Goal: Complete application form

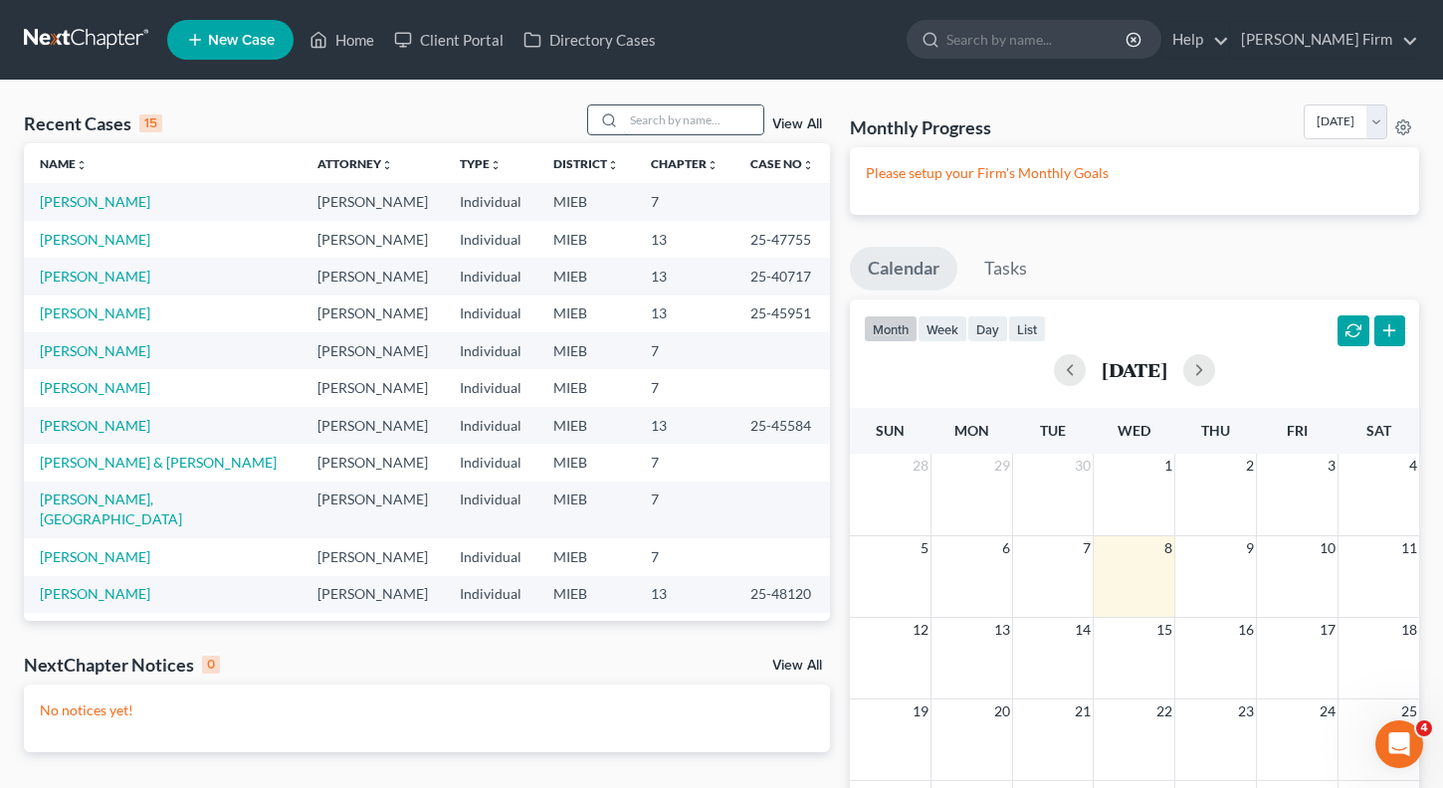
click at [652, 128] on input "search" at bounding box center [693, 119] width 139 height 29
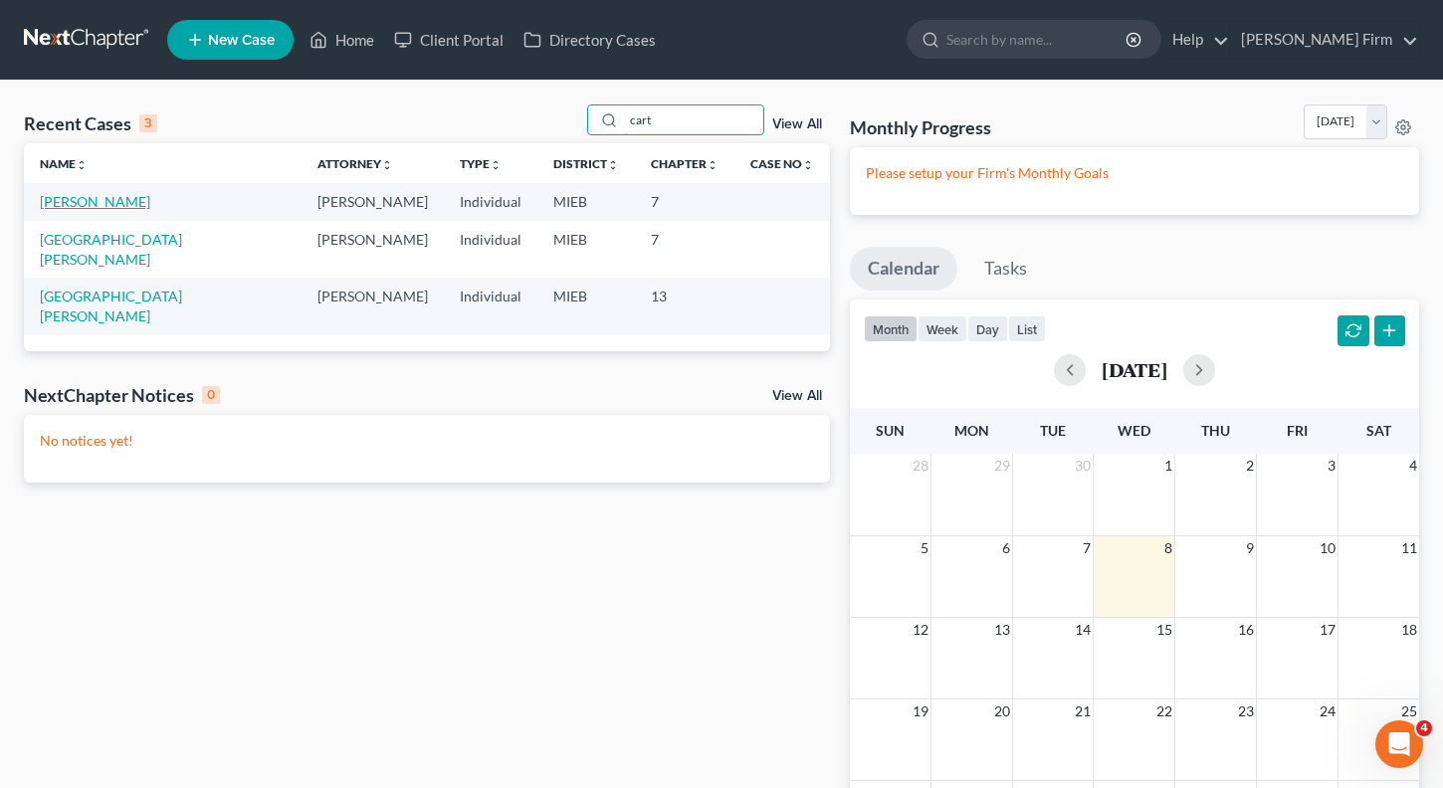
type input "cart"
click at [89, 206] on link "[PERSON_NAME]" at bounding box center [95, 201] width 110 height 17
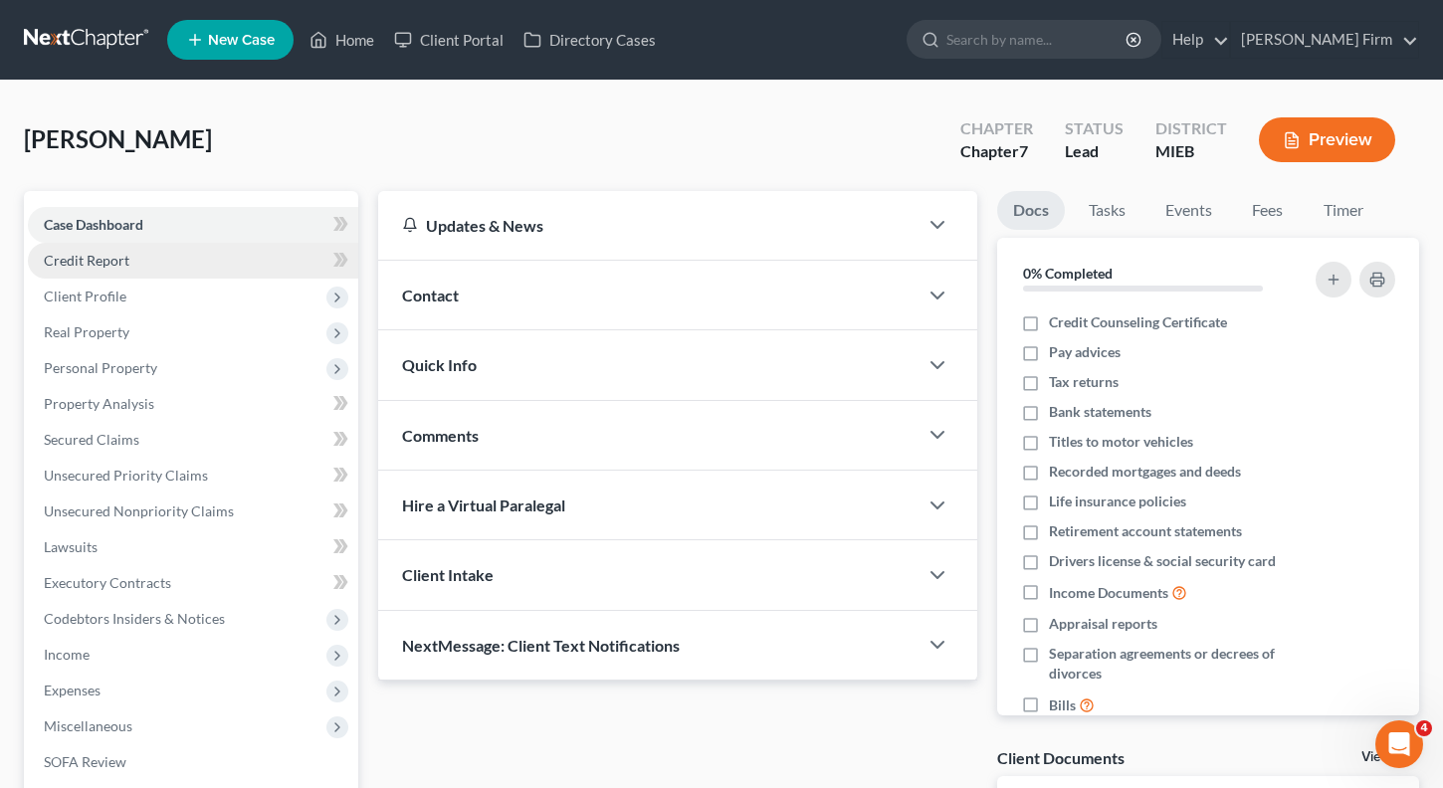
click at [87, 257] on span "Credit Report" at bounding box center [87, 260] width 86 height 17
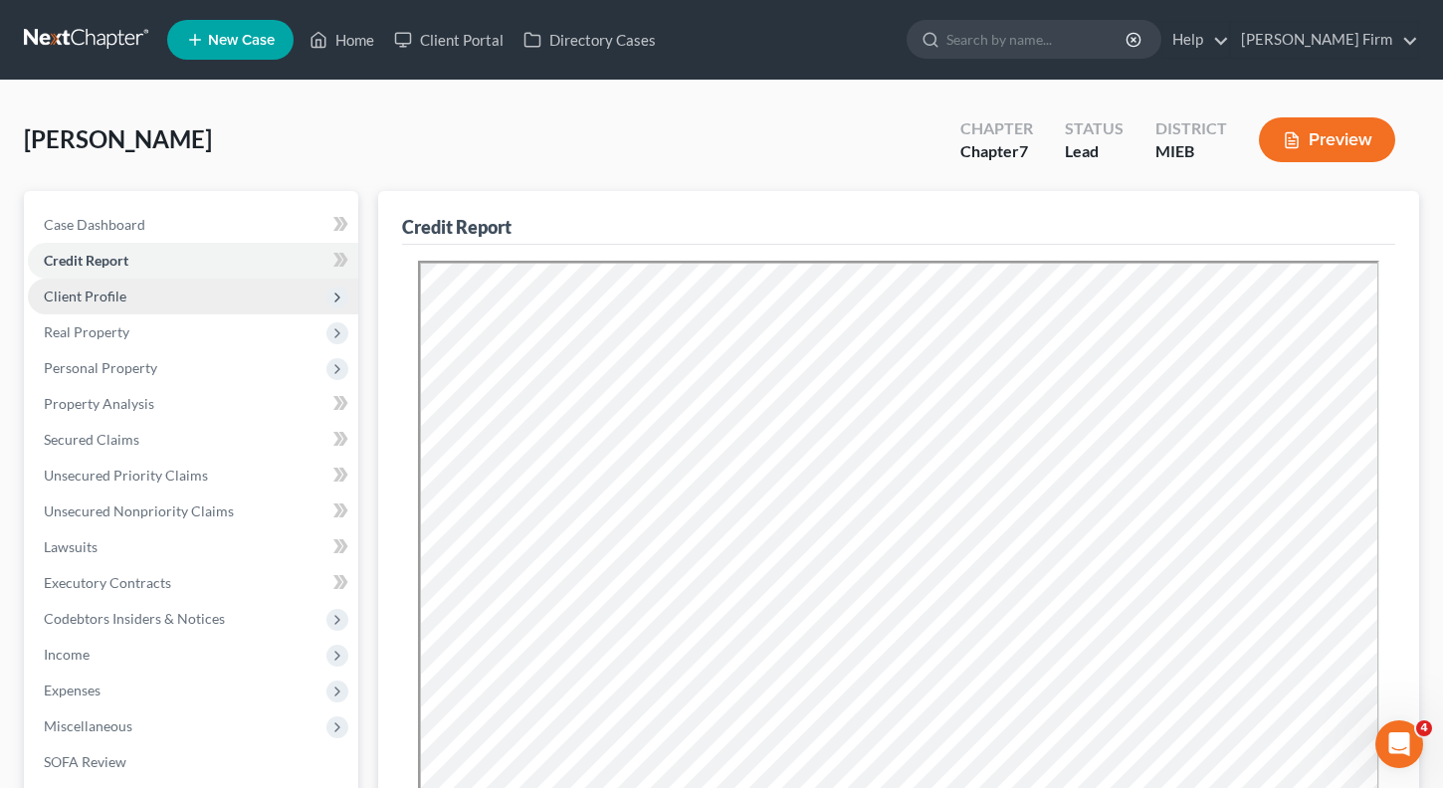
click at [83, 293] on span "Client Profile" at bounding box center [85, 296] width 83 height 17
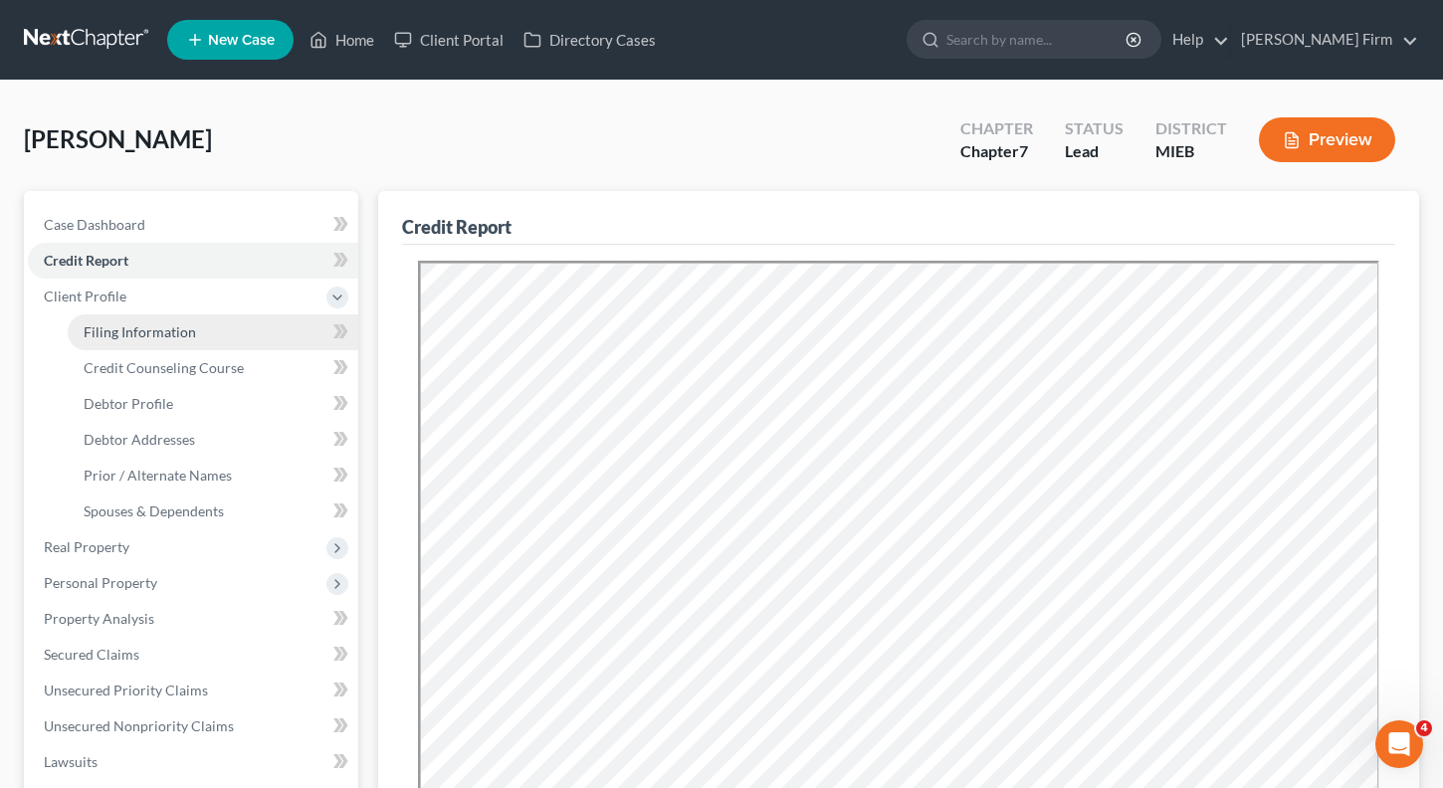
click at [83, 329] on link "Filing Information" at bounding box center [213, 332] width 291 height 36
select select "1"
select select "0"
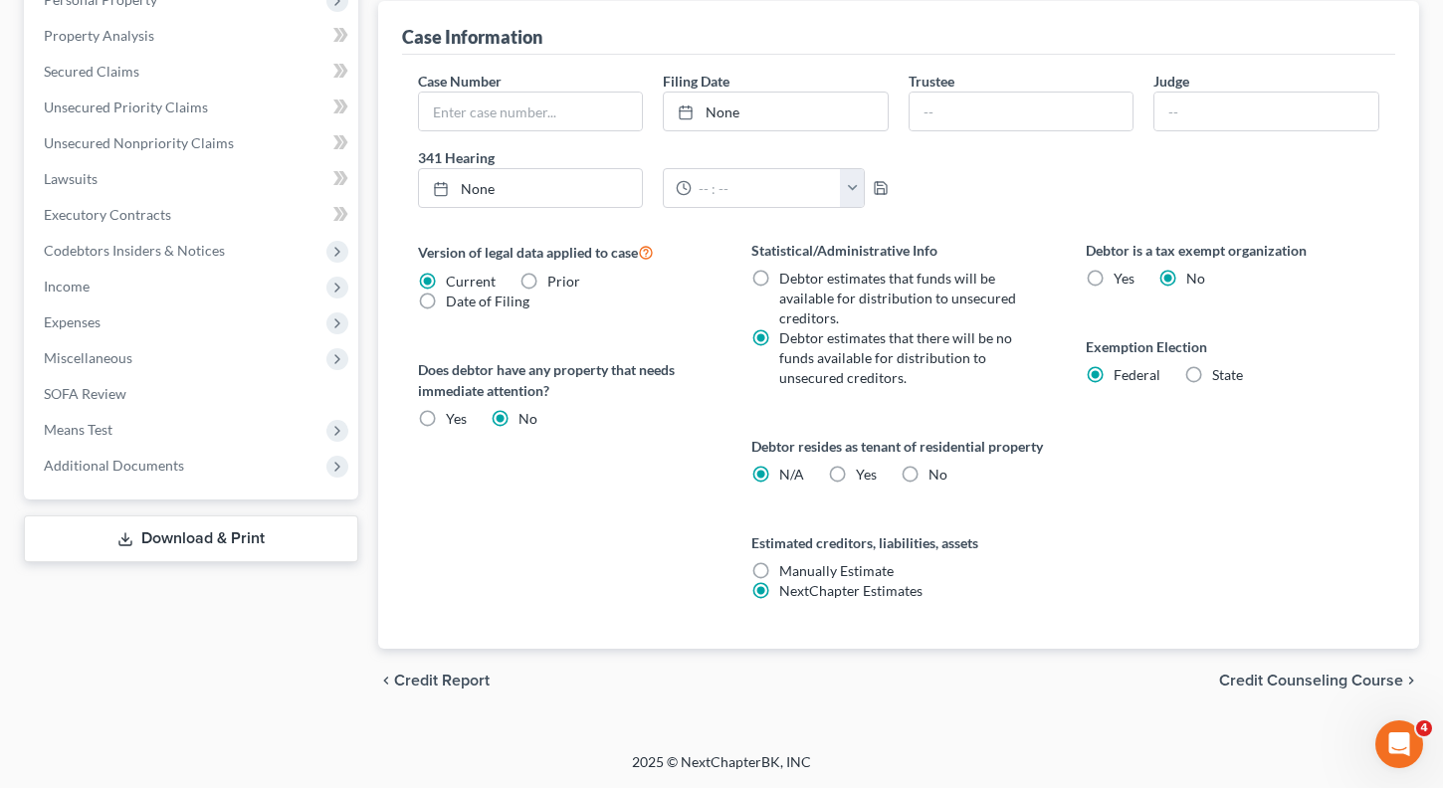
scroll to position [604, 0]
click at [1338, 677] on span "Credit Counseling Course" at bounding box center [1311, 681] width 184 height 16
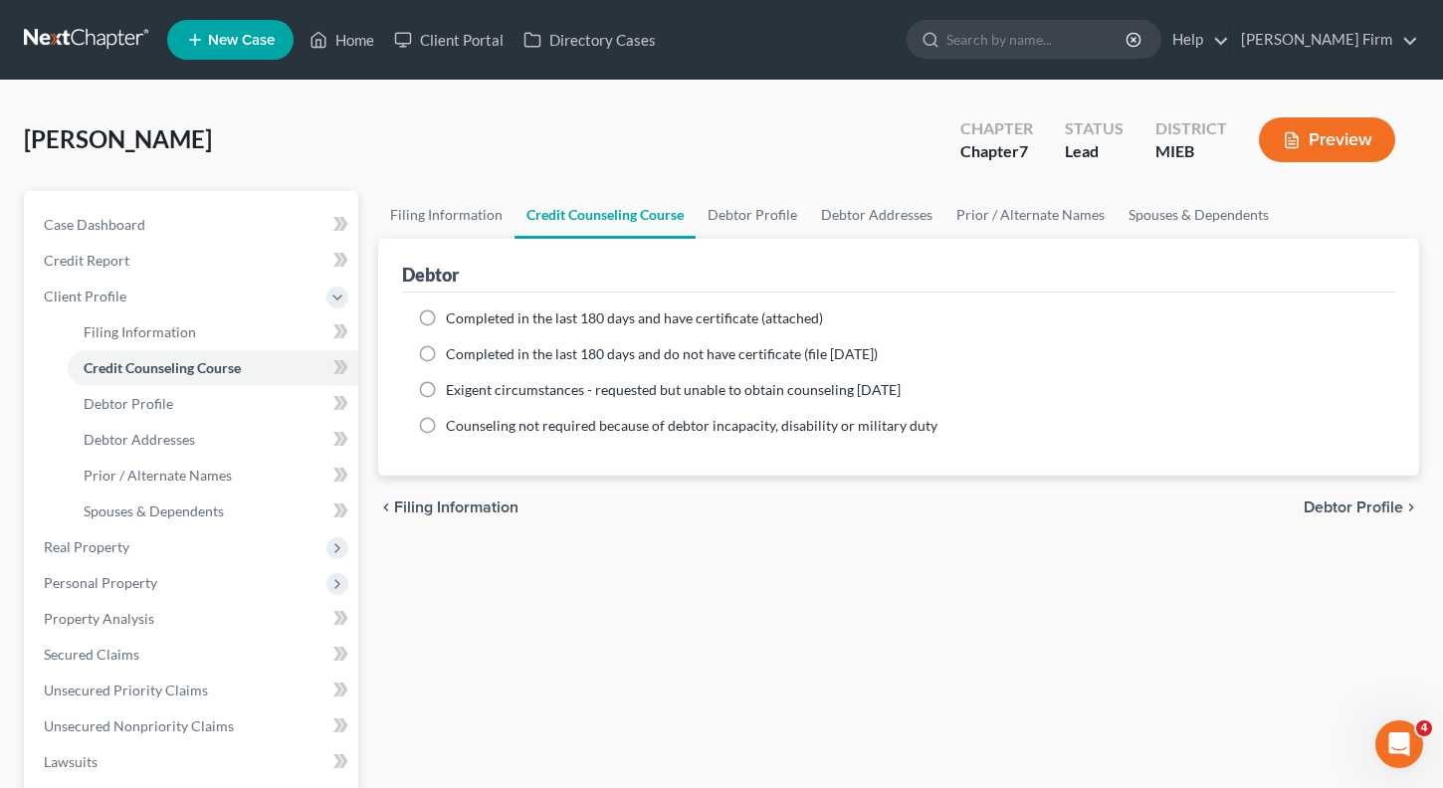
click at [446, 359] on label "Completed in the last 180 days and do not have certificate (file [DATE])" at bounding box center [662, 354] width 432 height 20
click at [454, 357] on input "Completed in the last 180 days and do not have certificate (file [DATE])" at bounding box center [460, 350] width 13 height 13
radio input "true"
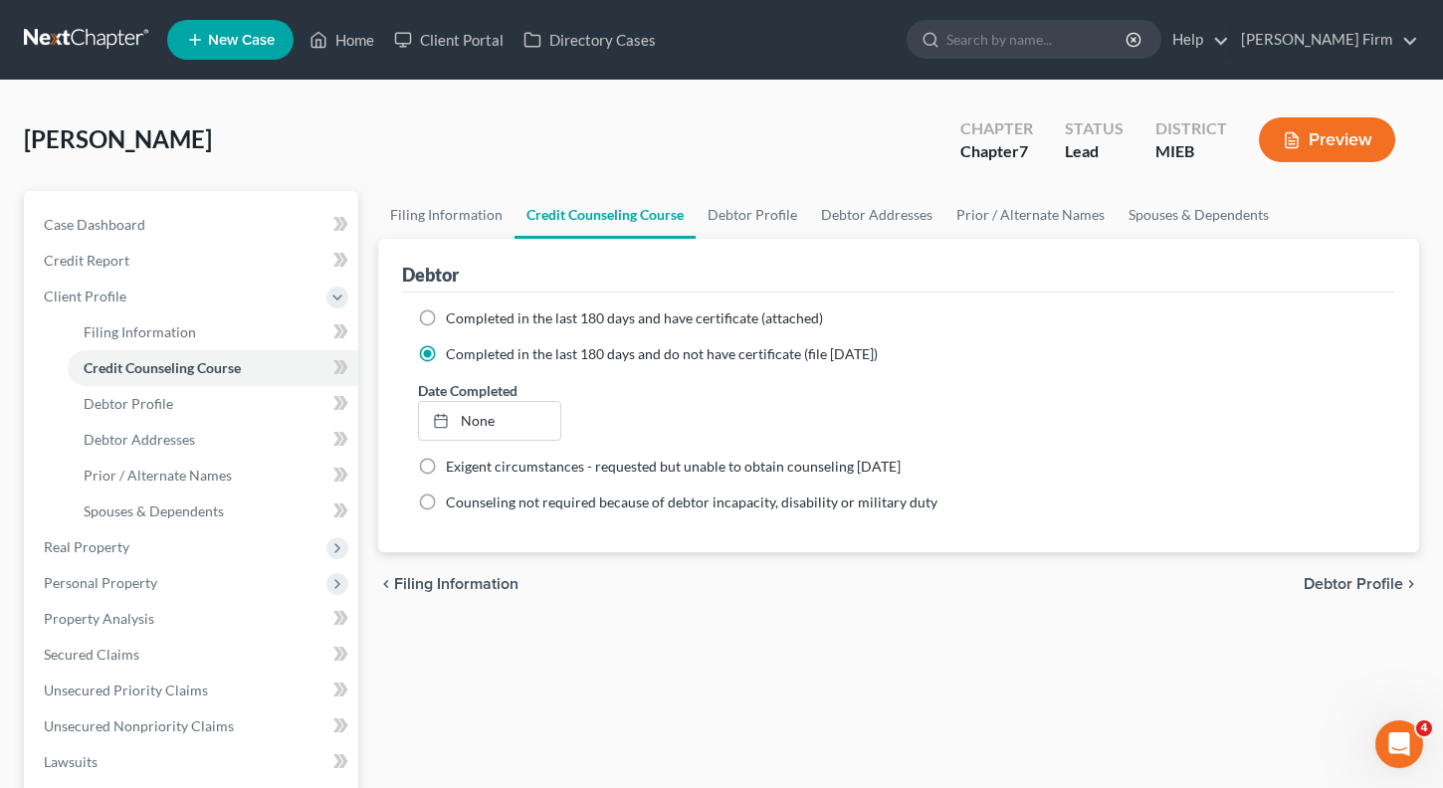
click at [1323, 577] on span "Debtor Profile" at bounding box center [1354, 584] width 100 height 16
select select "0"
select select "1"
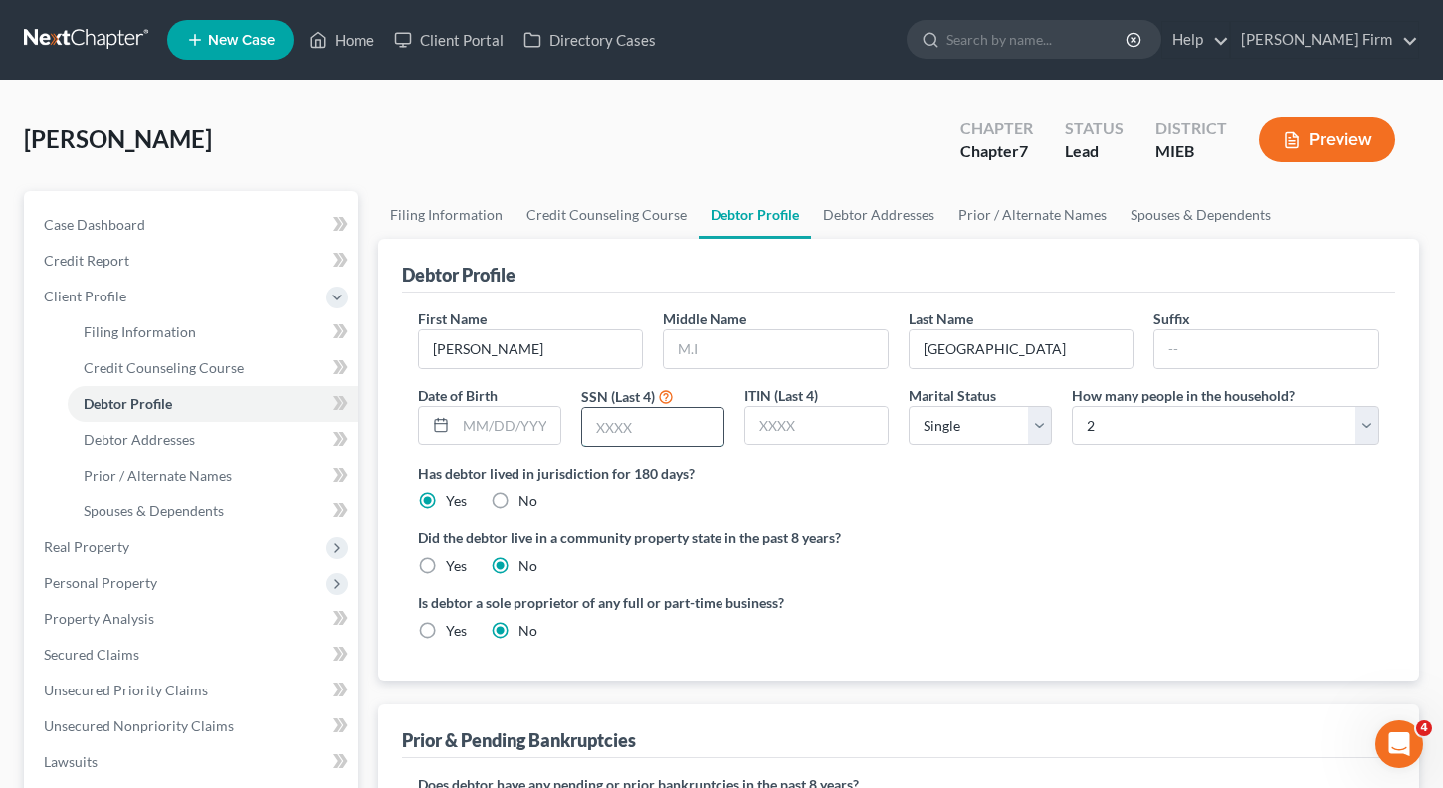
click at [684, 435] on input "text" at bounding box center [652, 427] width 141 height 38
type input "8496"
click at [1111, 433] on select "Select 1 2 3 4 5 6 7 8 9 10 11 12 13 14 15 16 17 18 19 20" at bounding box center [1226, 426] width 308 height 40
select select "0"
click at [1072, 406] on select "Select 1 2 3 4 5 6 7 8 9 10 11 12 13 14 15 16 17 18 19 20" at bounding box center [1226, 426] width 308 height 40
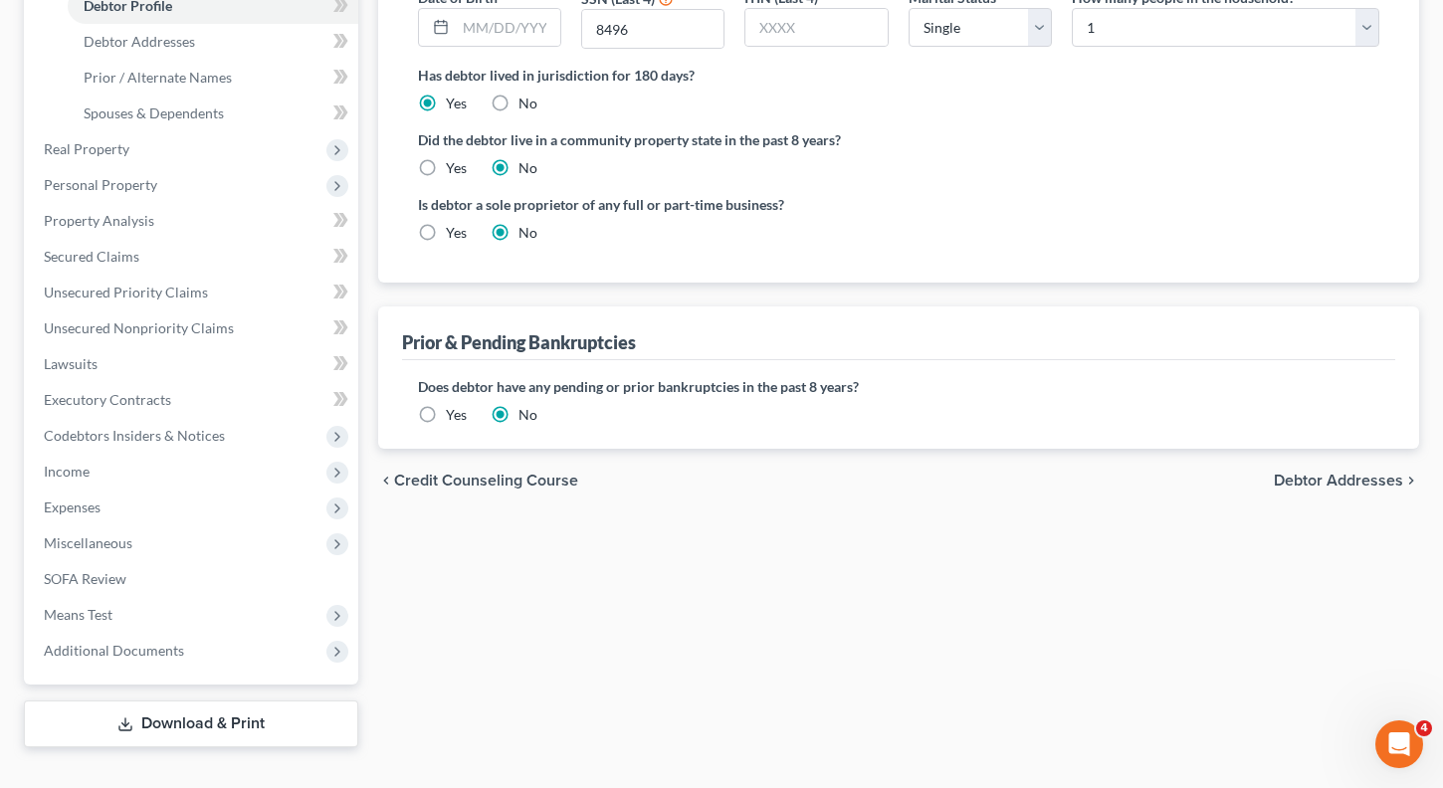
click at [1288, 482] on span "Debtor Addresses" at bounding box center [1338, 481] width 129 height 16
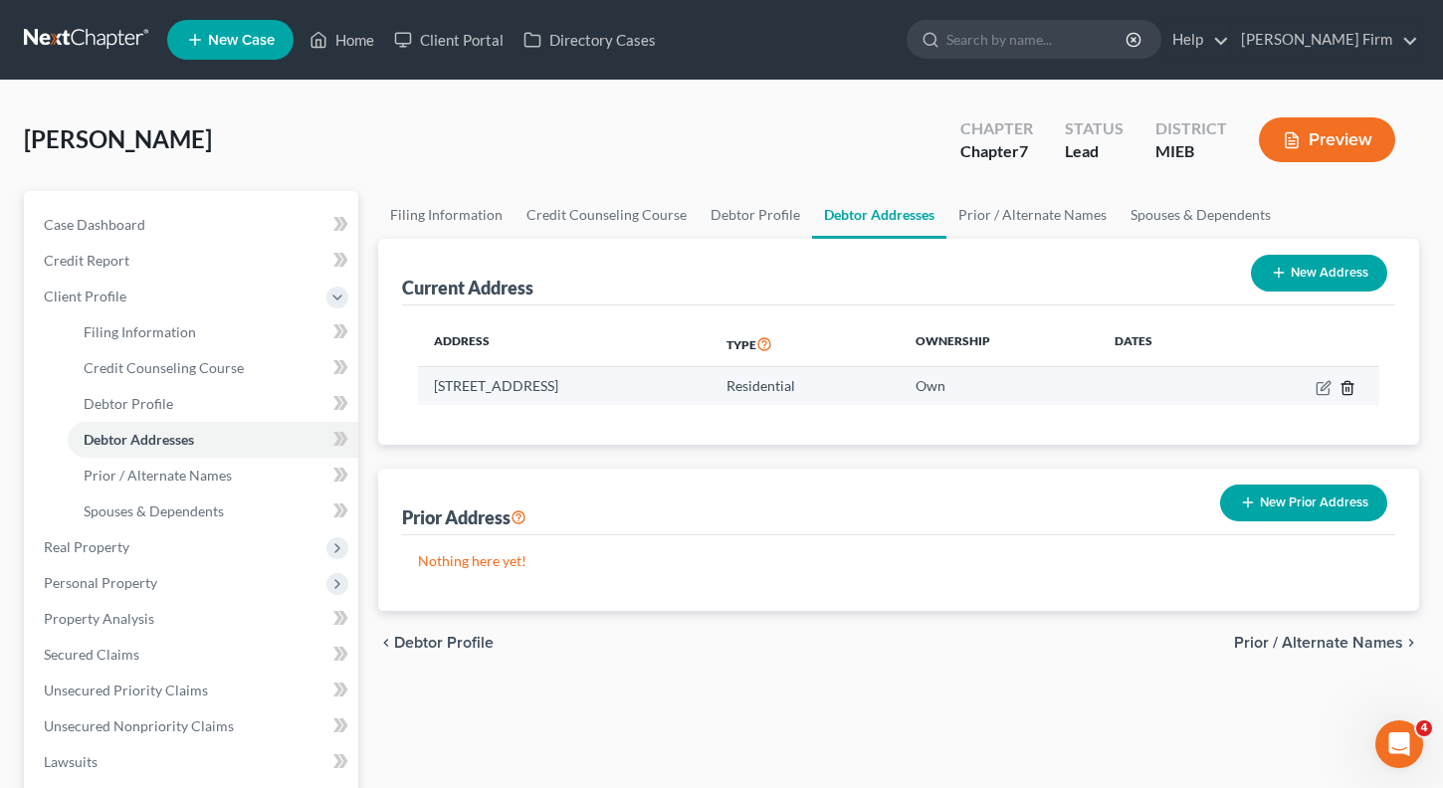
click at [1351, 387] on icon "button" at bounding box center [1347, 387] width 9 height 13
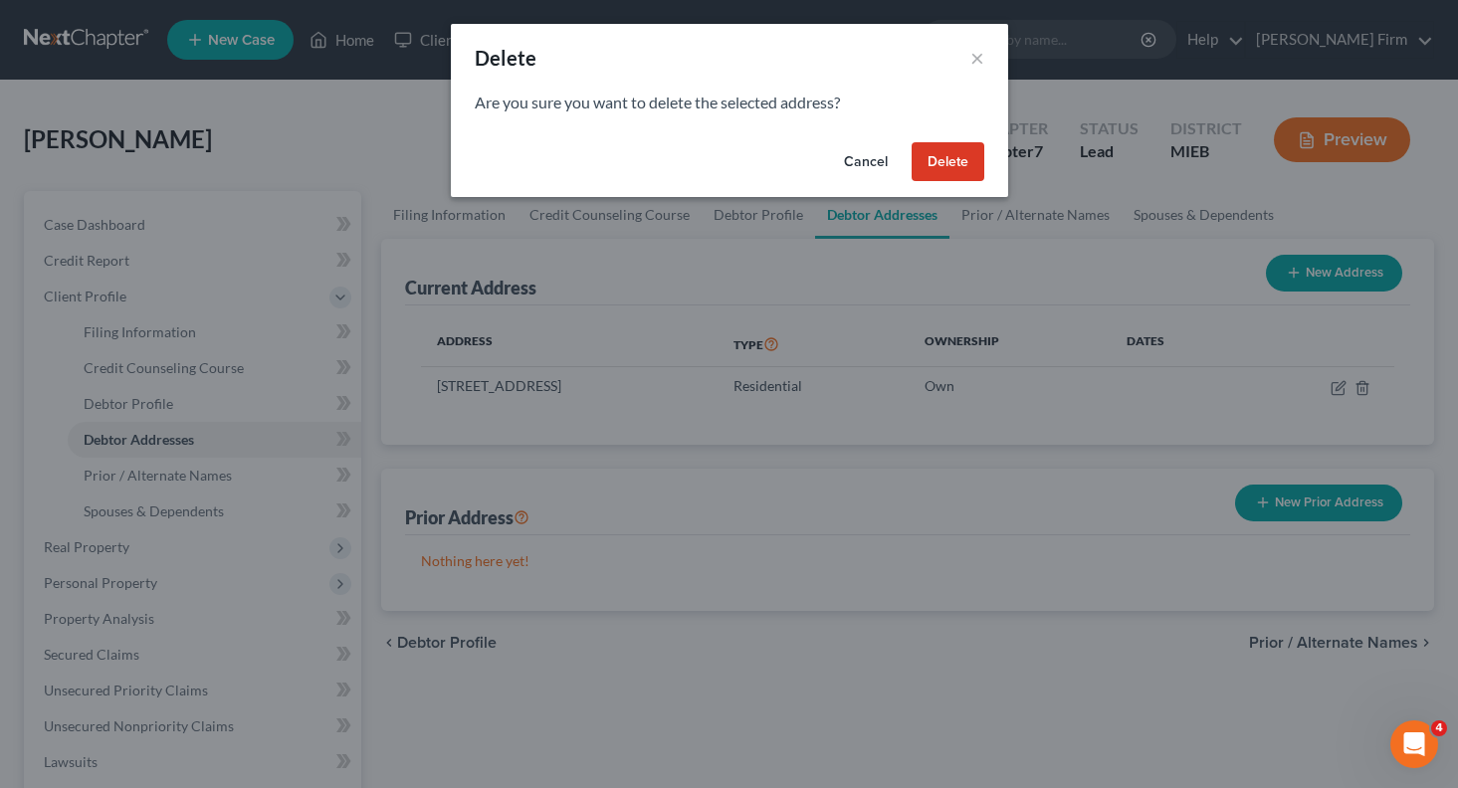
click at [950, 171] on button "Delete" at bounding box center [948, 162] width 73 height 40
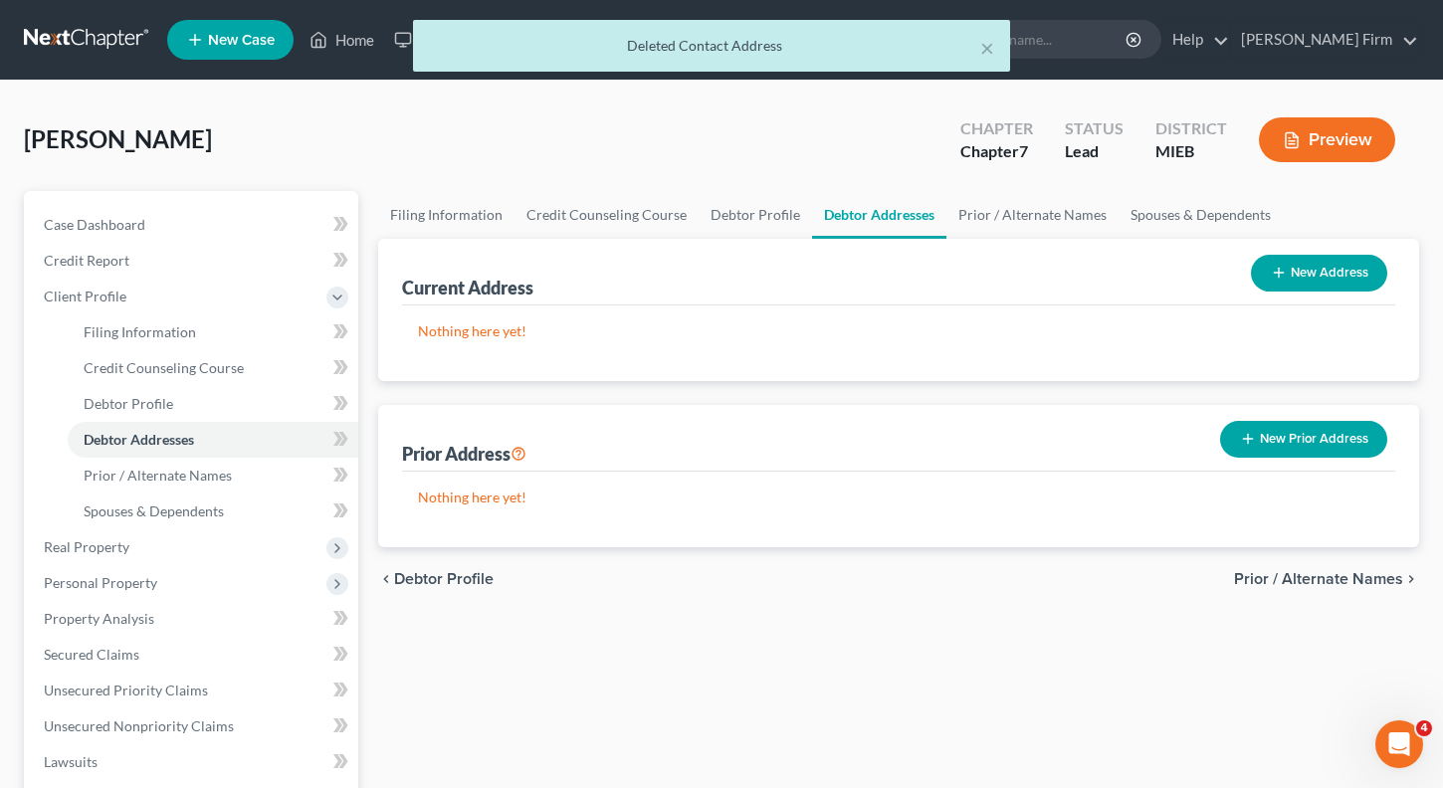
click at [1298, 277] on button "New Address" at bounding box center [1319, 273] width 136 height 37
select select "0"
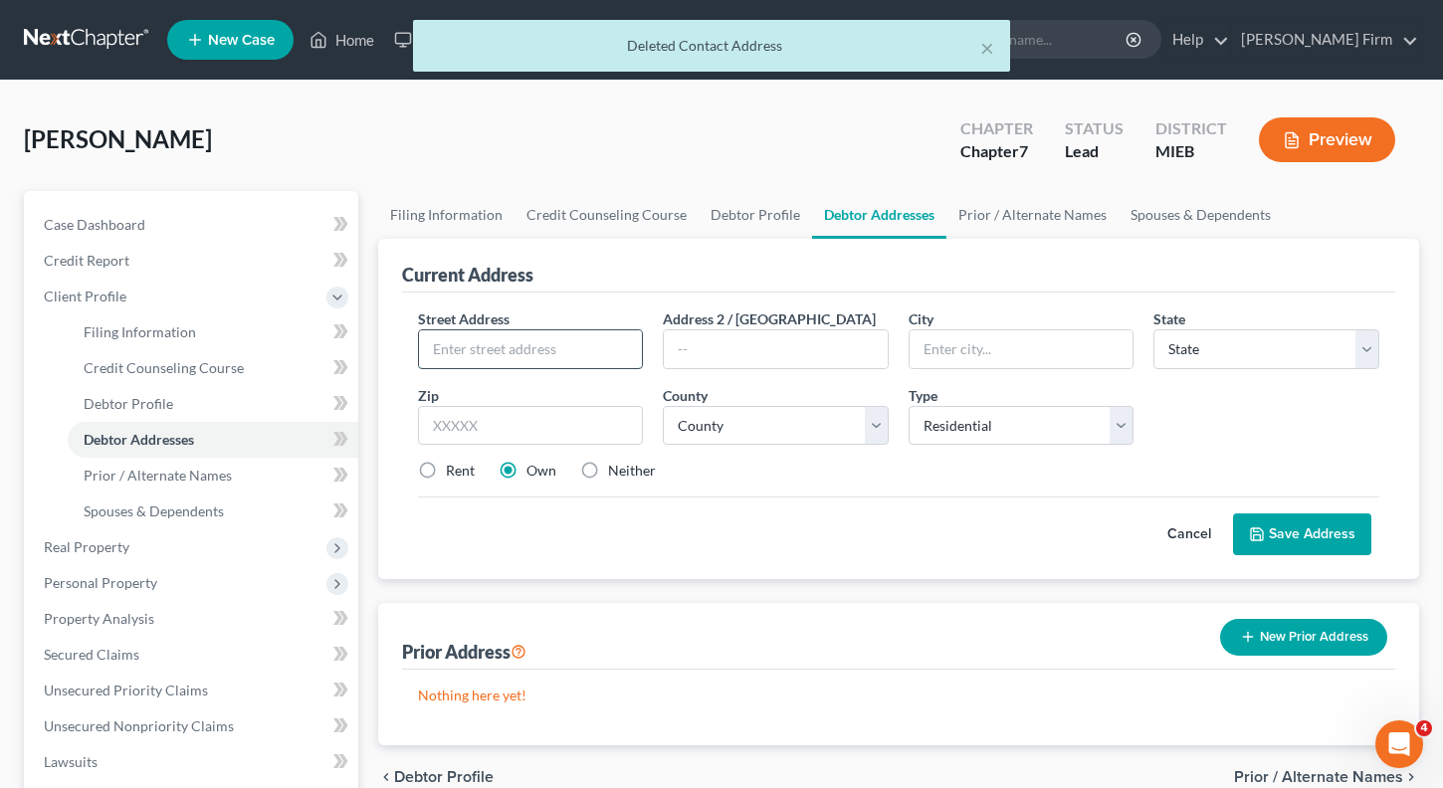
click at [588, 355] on input "text" at bounding box center [531, 349] width 224 height 38
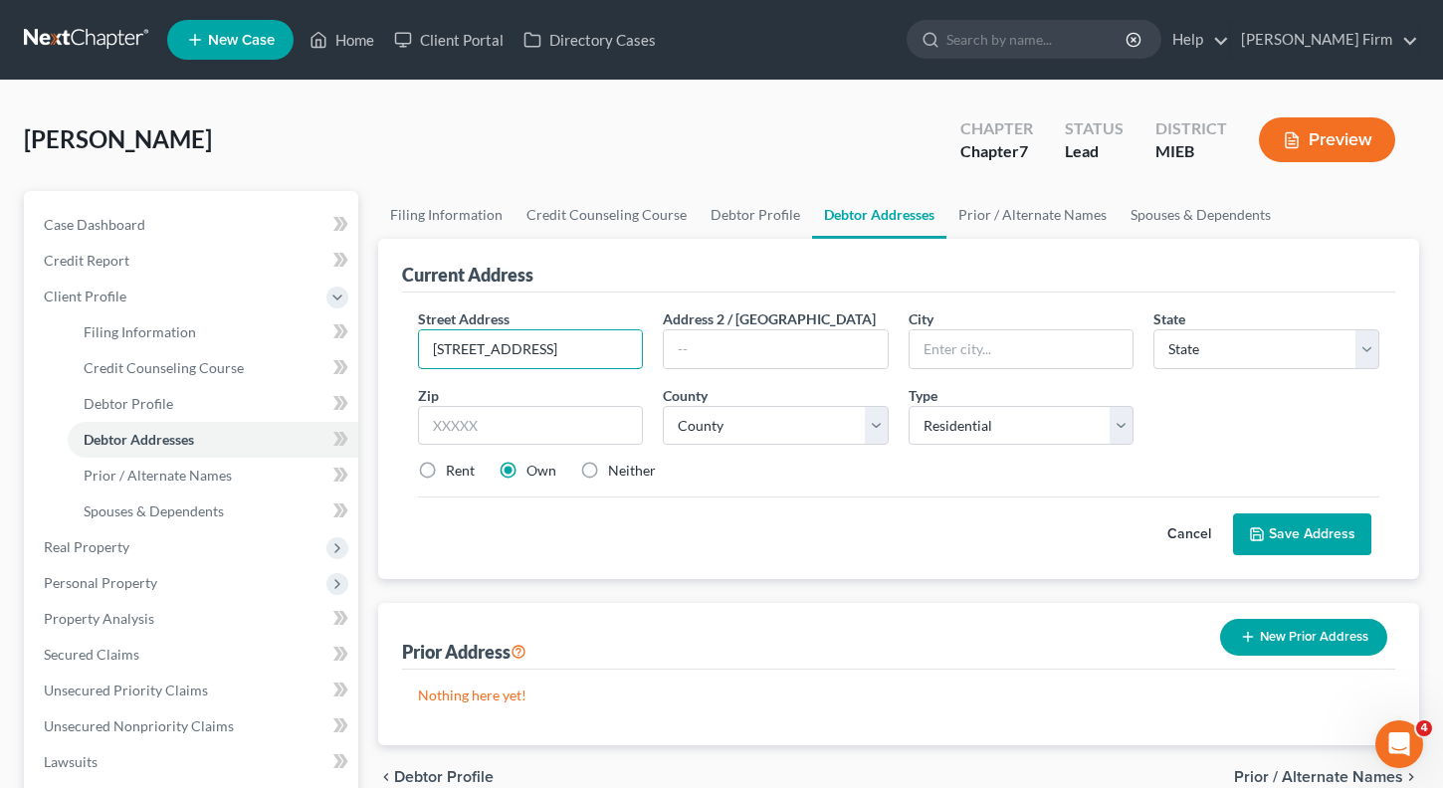
type input "[STREET_ADDRESS]"
type input "Wyandotte"
select select "23"
type input "48192"
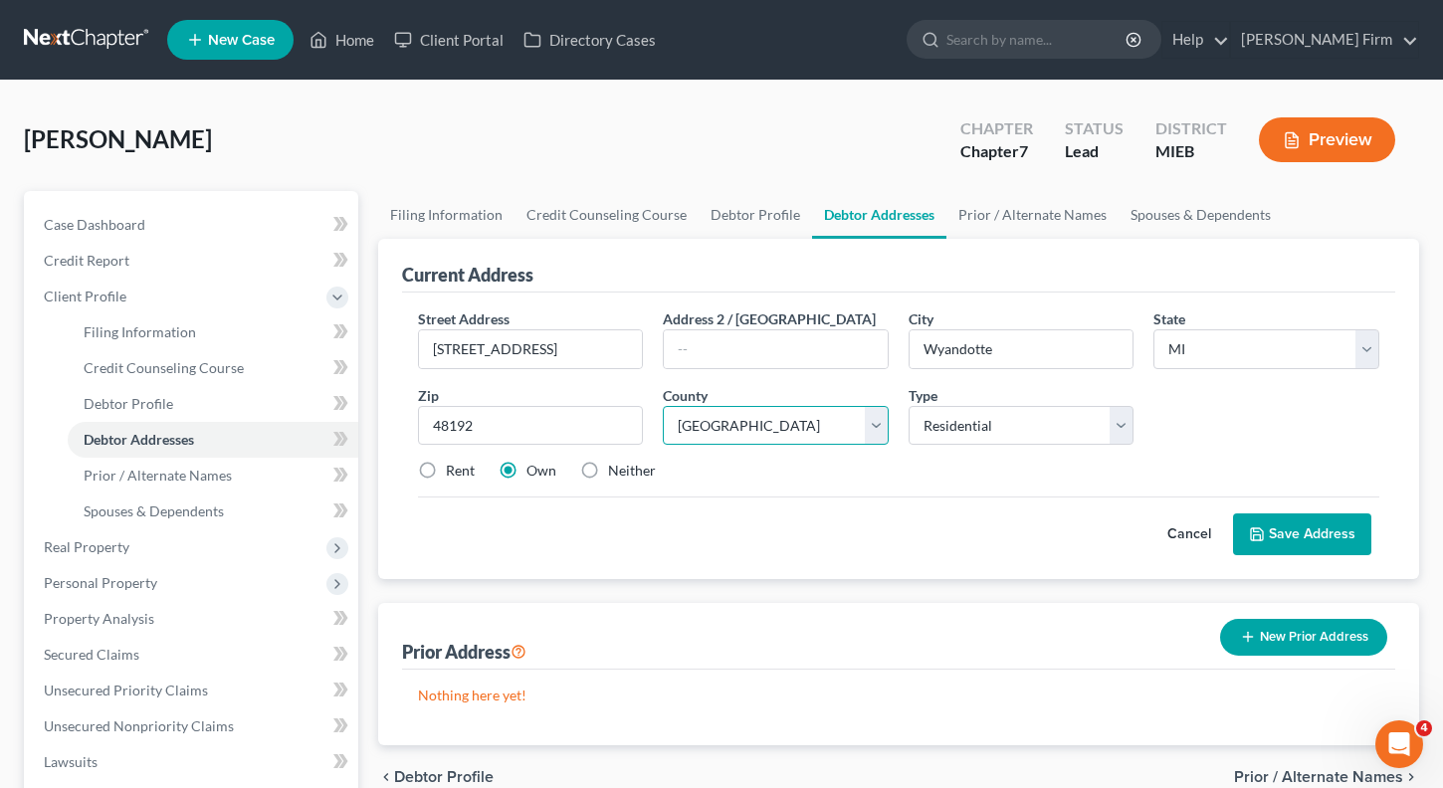
select select "81"
click at [446, 473] on label "Rent" at bounding box center [460, 471] width 29 height 20
click at [454, 473] on input "Rent" at bounding box center [460, 467] width 13 height 13
radio input "true"
click at [1281, 541] on button "Save Address" at bounding box center [1302, 535] width 138 height 42
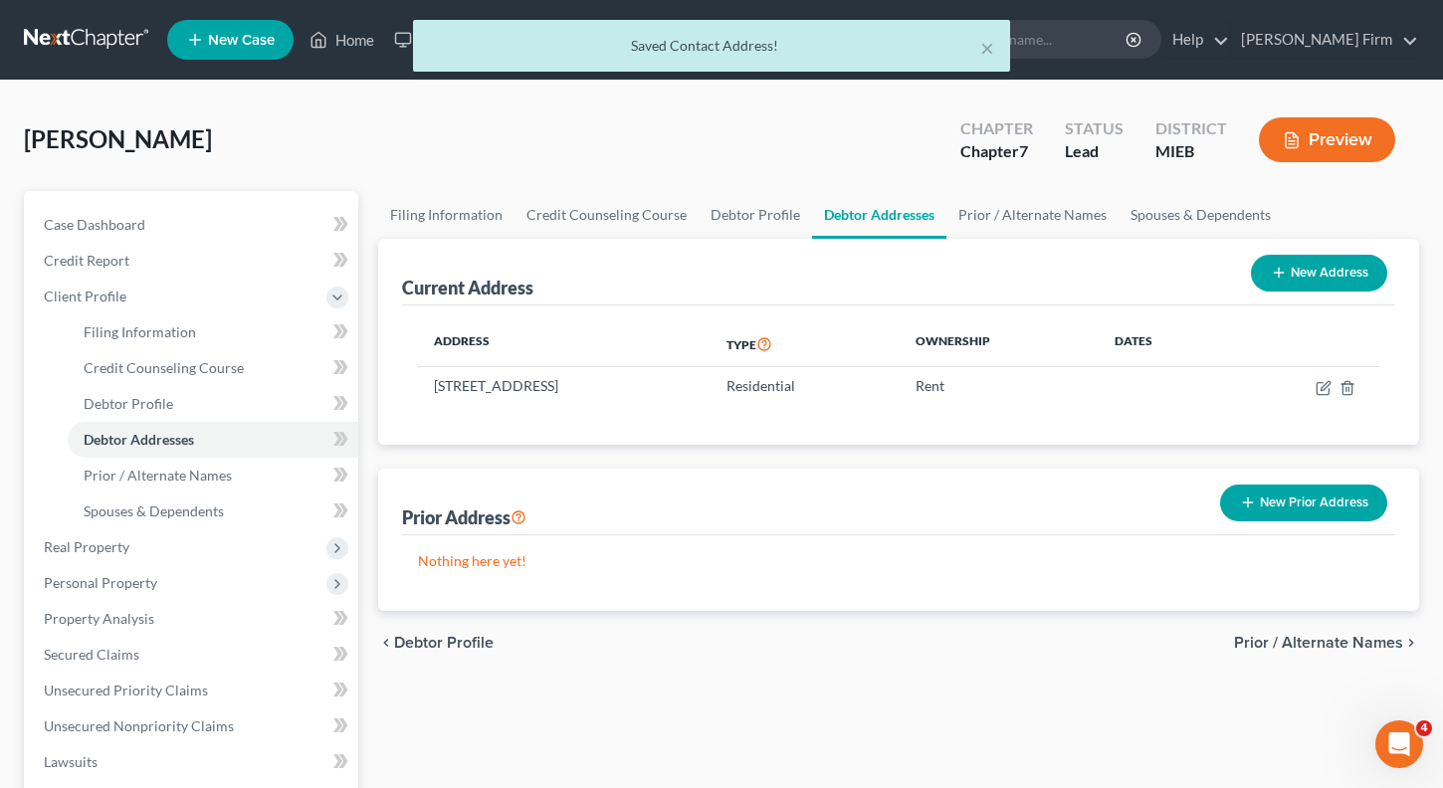
click at [1293, 646] on span "Prior / Alternate Names" at bounding box center [1318, 643] width 169 height 16
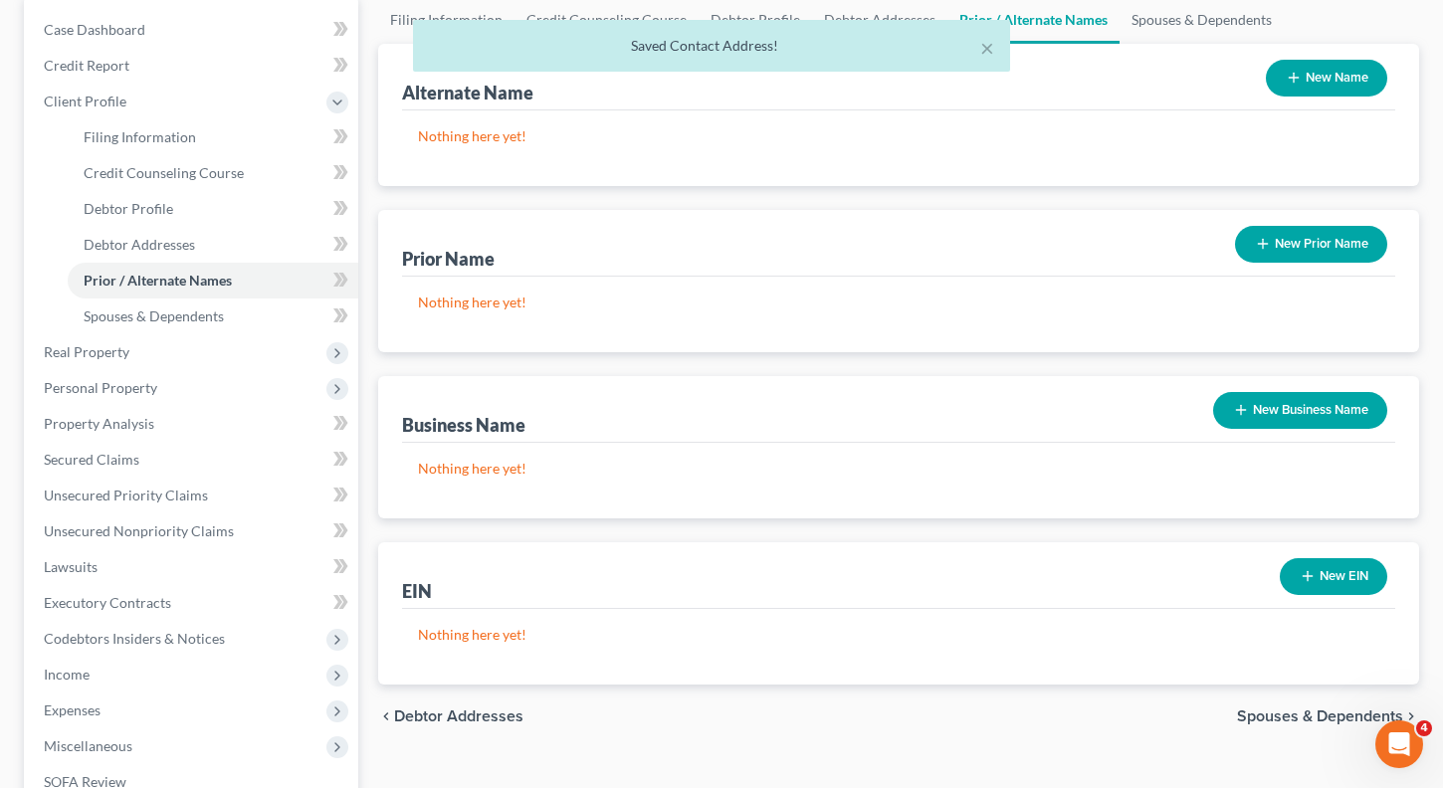
scroll to position [199, 0]
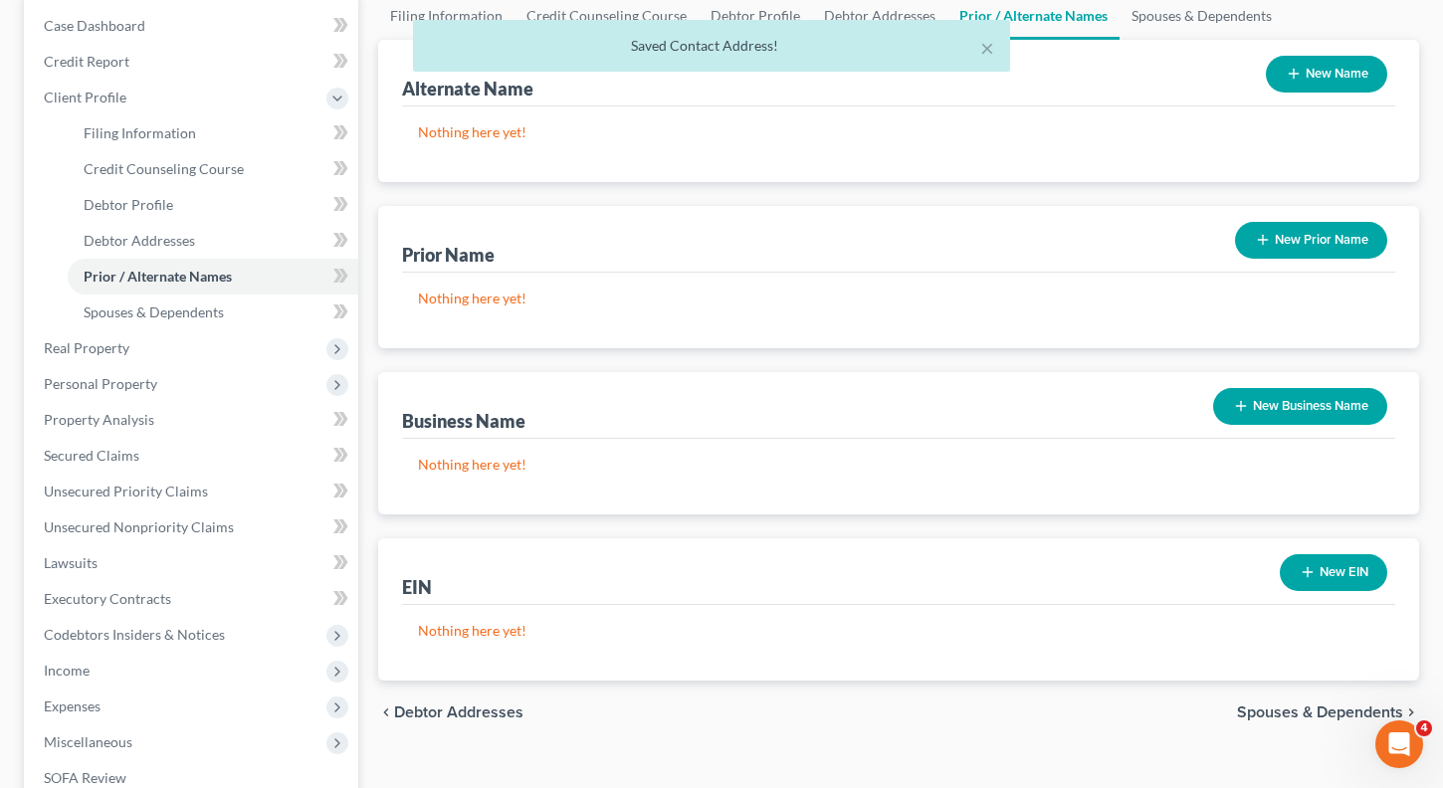
click at [1309, 714] on span "Spouses & Dependents" at bounding box center [1320, 713] width 166 height 16
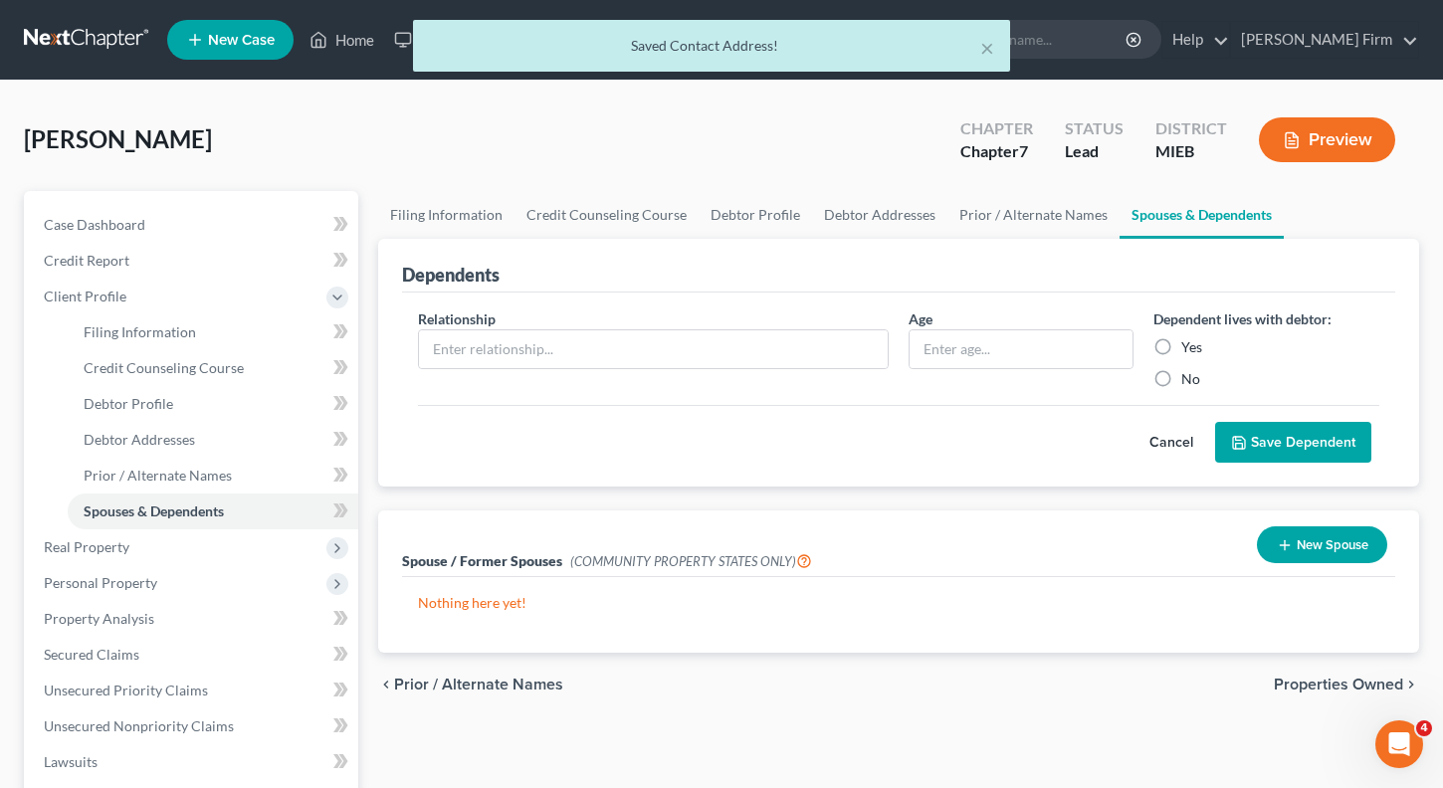
click at [1313, 674] on div "chevron_left Prior / Alternate Names Properties Owned chevron_right" at bounding box center [899, 685] width 1042 height 64
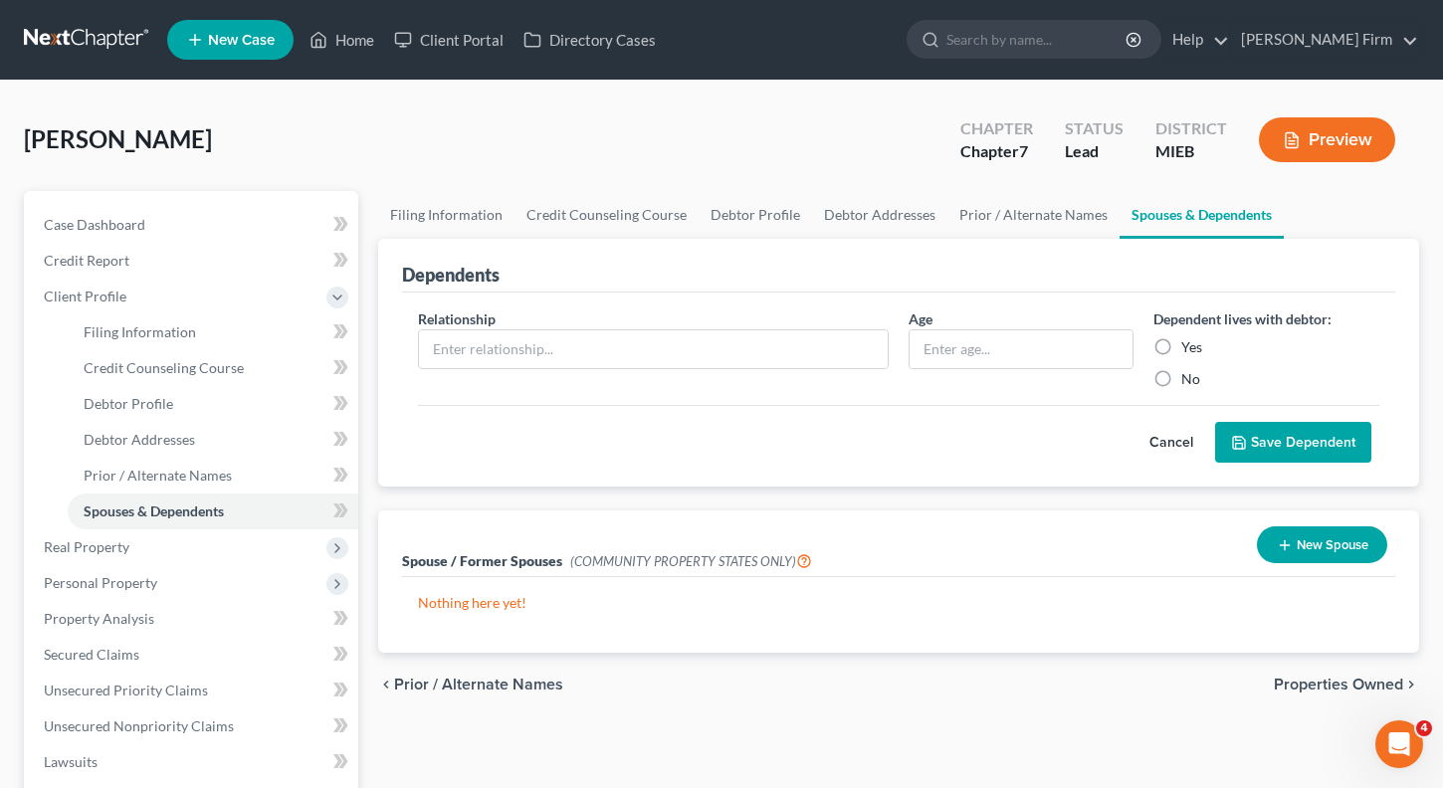
click at [1313, 685] on span "Properties Owned" at bounding box center [1338, 685] width 129 height 16
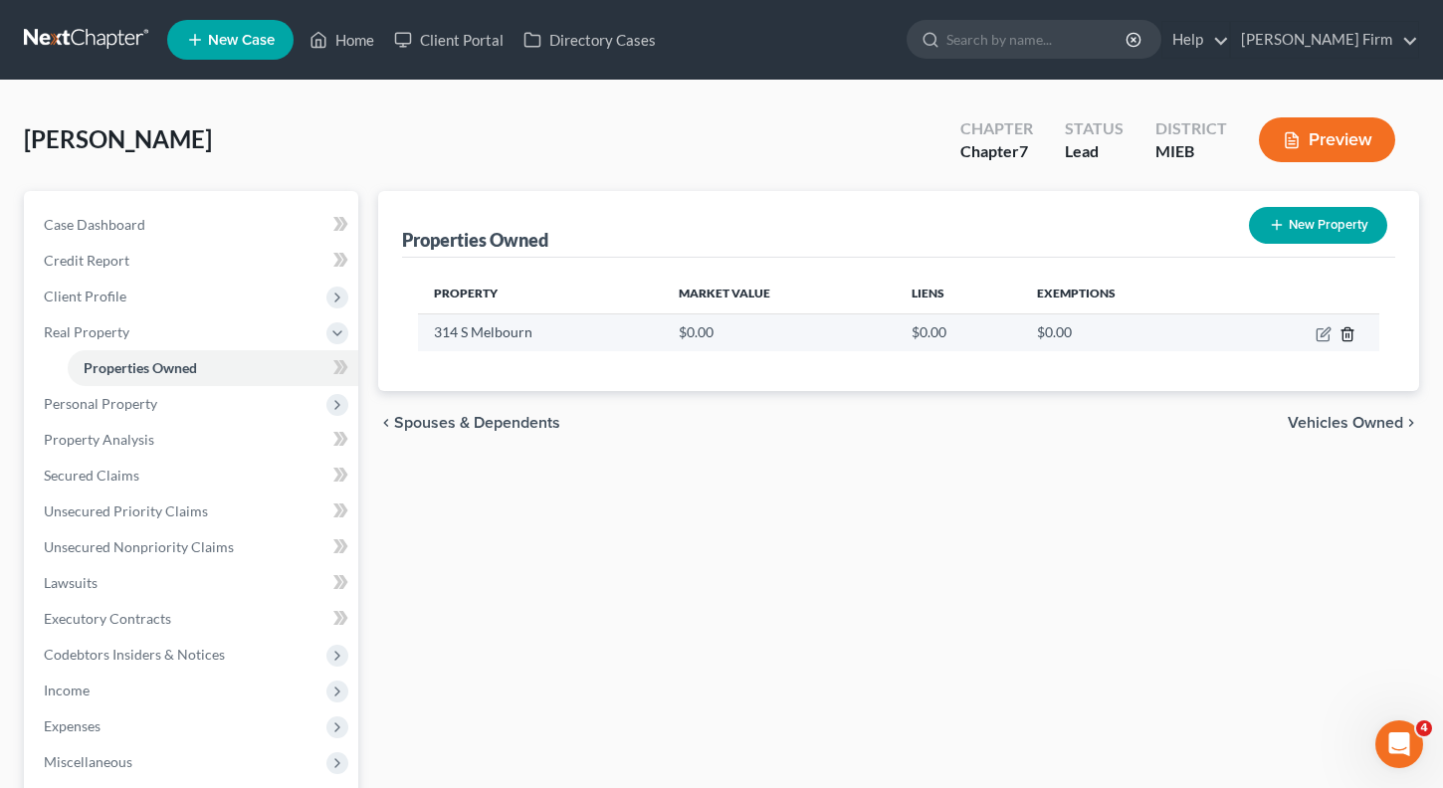
click at [1346, 339] on icon "button" at bounding box center [1348, 334] width 16 height 16
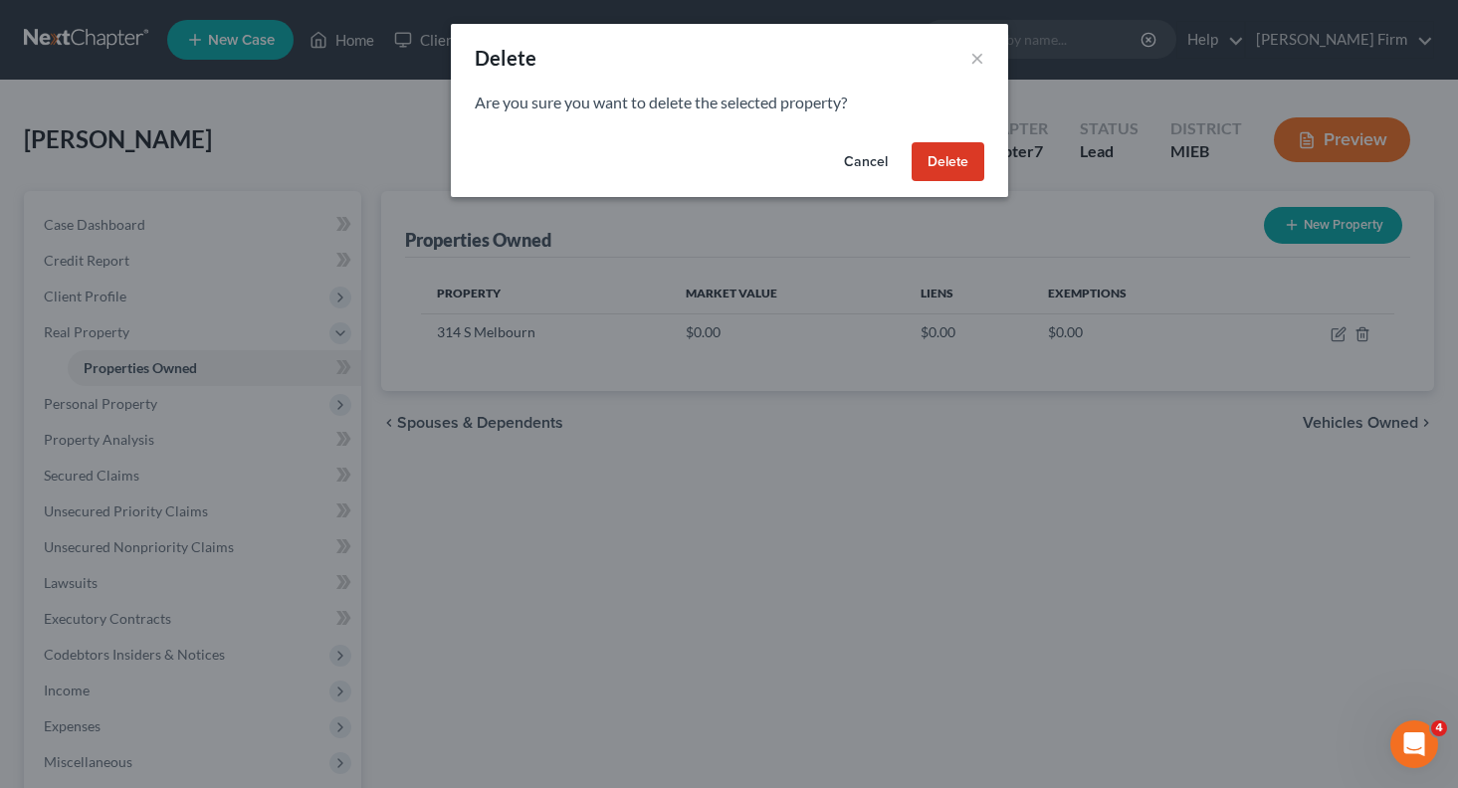
click at [961, 156] on button "Delete" at bounding box center [948, 162] width 73 height 40
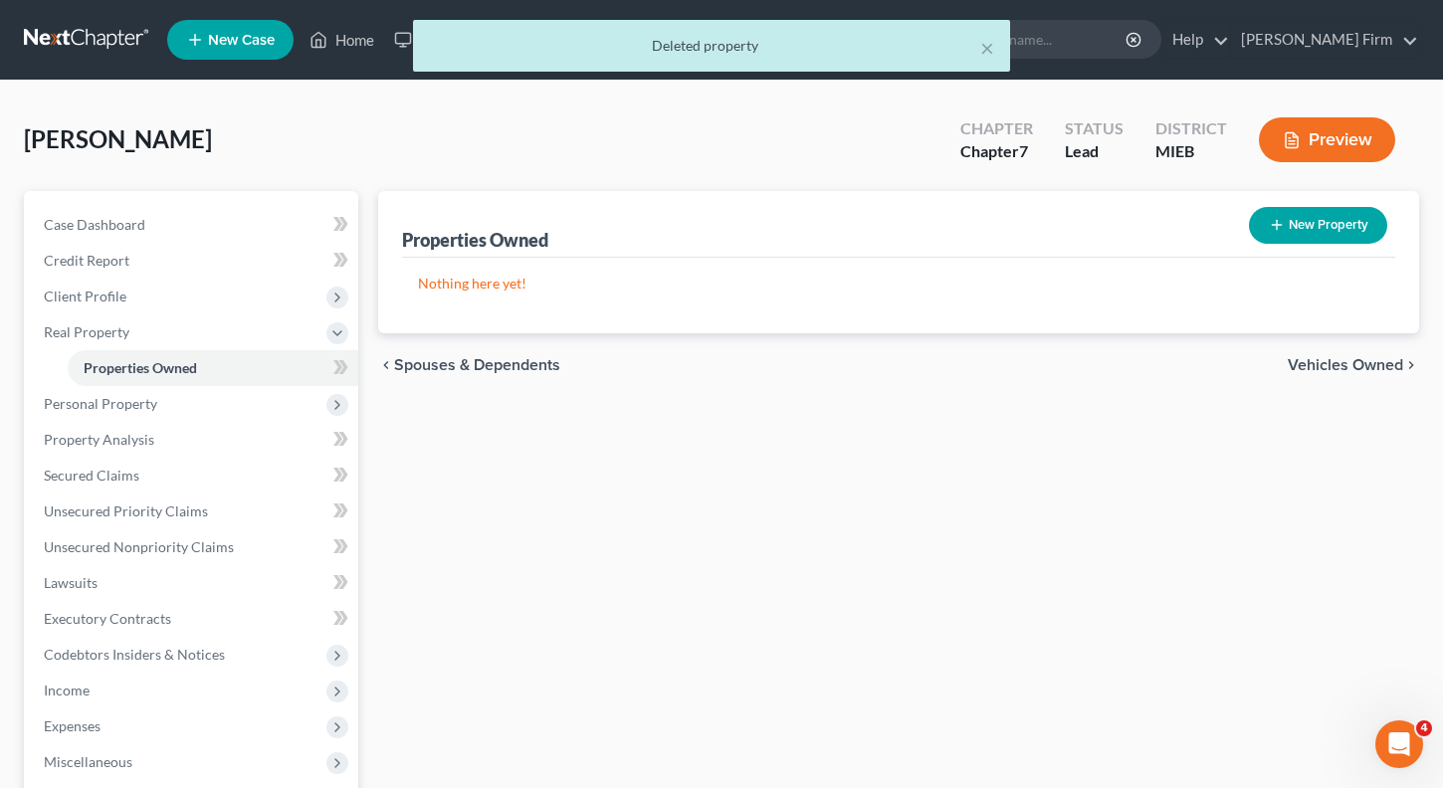
click at [1306, 371] on span "Vehicles Owned" at bounding box center [1345, 365] width 115 height 16
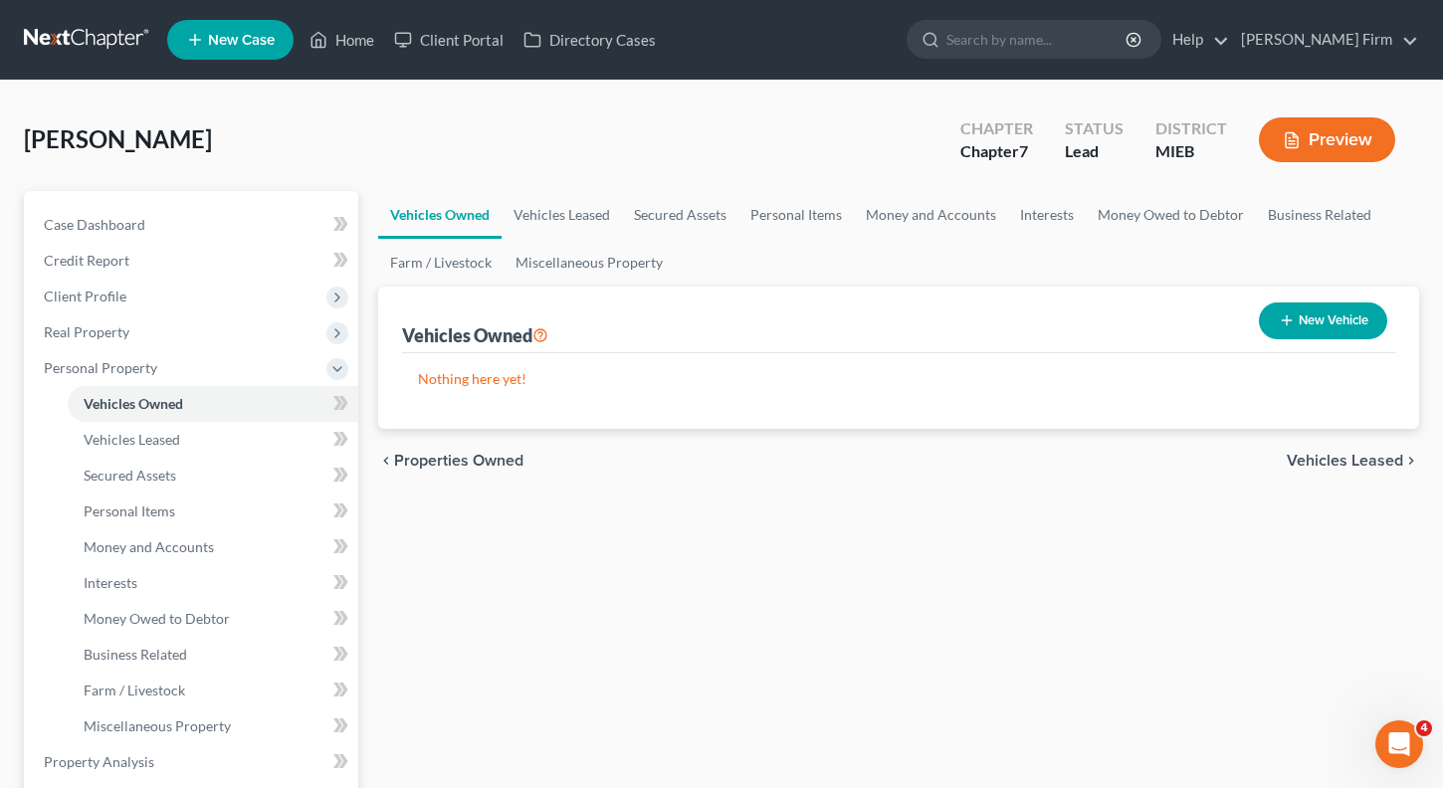
click at [1294, 312] on button "New Vehicle" at bounding box center [1323, 321] width 128 height 37
select select "0"
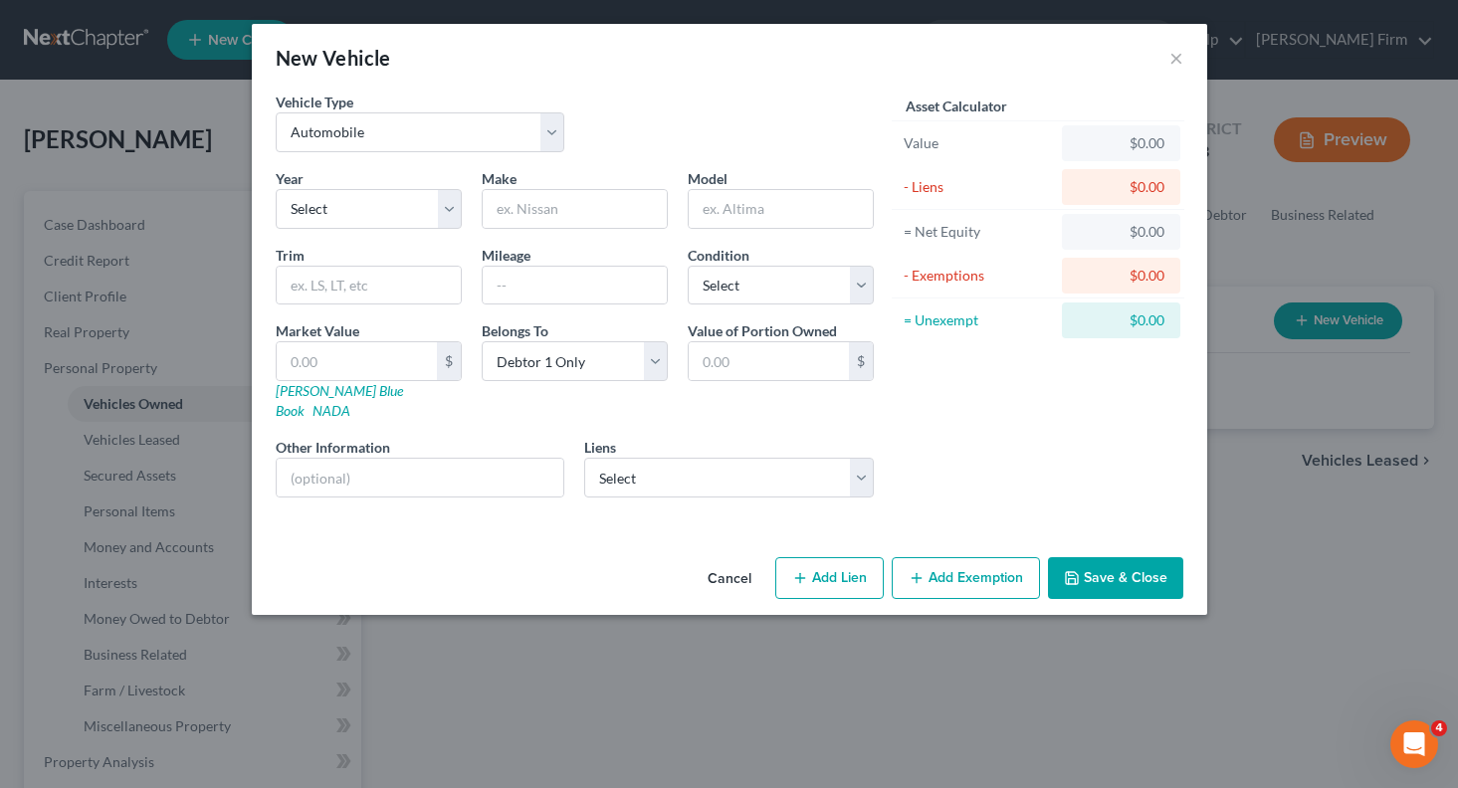
click at [404, 242] on div "Year Select 2026 2025 2024 2023 2022 2021 2020 2019 2018 2017 2016 2015 2014 20…" at bounding box center [575, 340] width 618 height 345
click at [397, 205] on select "Select 2026 2025 2024 2023 2022 2021 2020 2019 2018 2017 2016 2015 2014 2013 20…" at bounding box center [369, 209] width 186 height 40
select select "6"
click at [276, 189] on select "Select 2026 2025 2024 2023 2022 2021 2020 2019 2018 2017 2016 2015 2014 2013 20…" at bounding box center [369, 209] width 186 height 40
click at [580, 208] on input "text" at bounding box center [575, 209] width 184 height 38
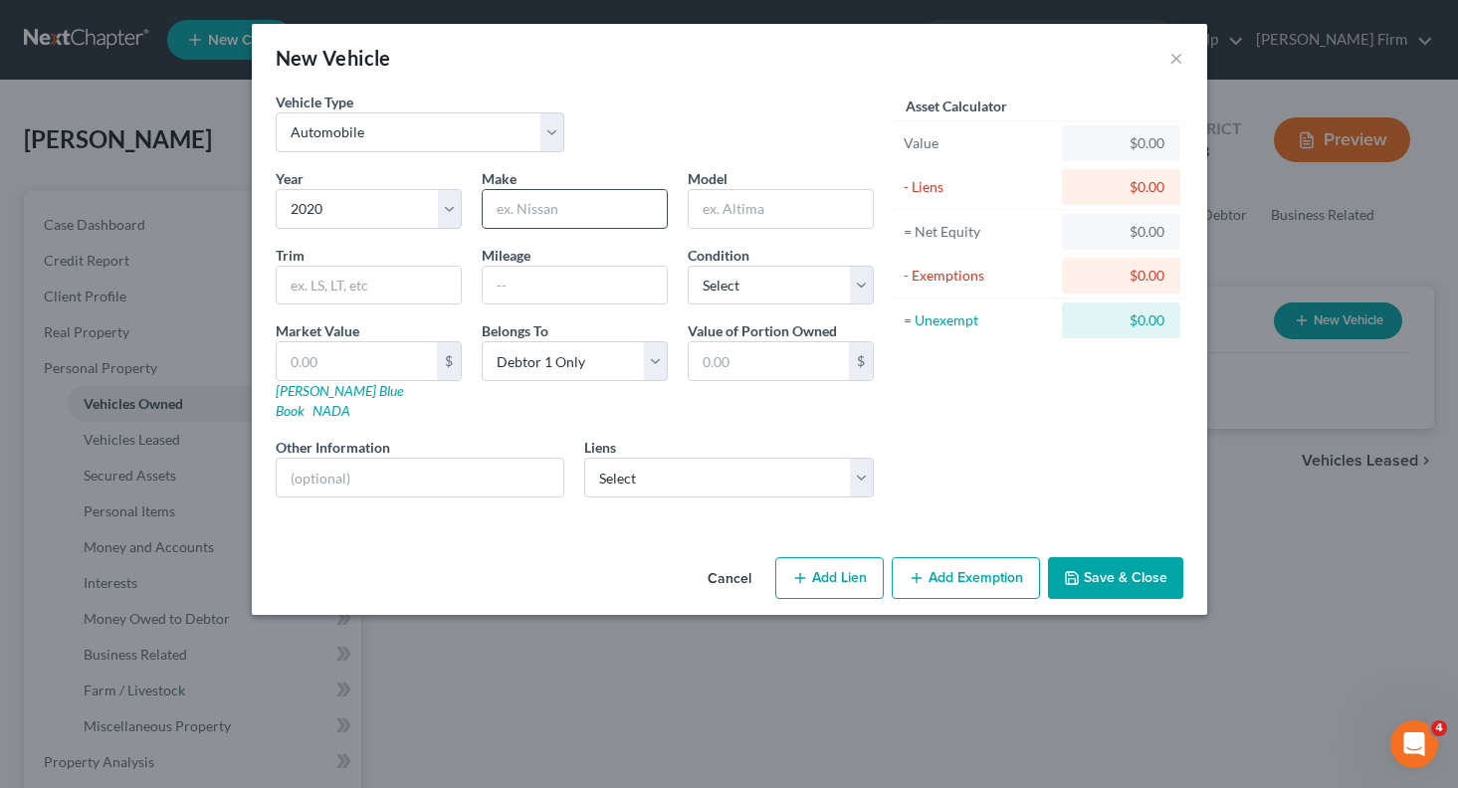
type input "Ford"
click at [793, 194] on input "text" at bounding box center [781, 209] width 184 height 38
type input "Fusion"
type input "85000"
select select "2"
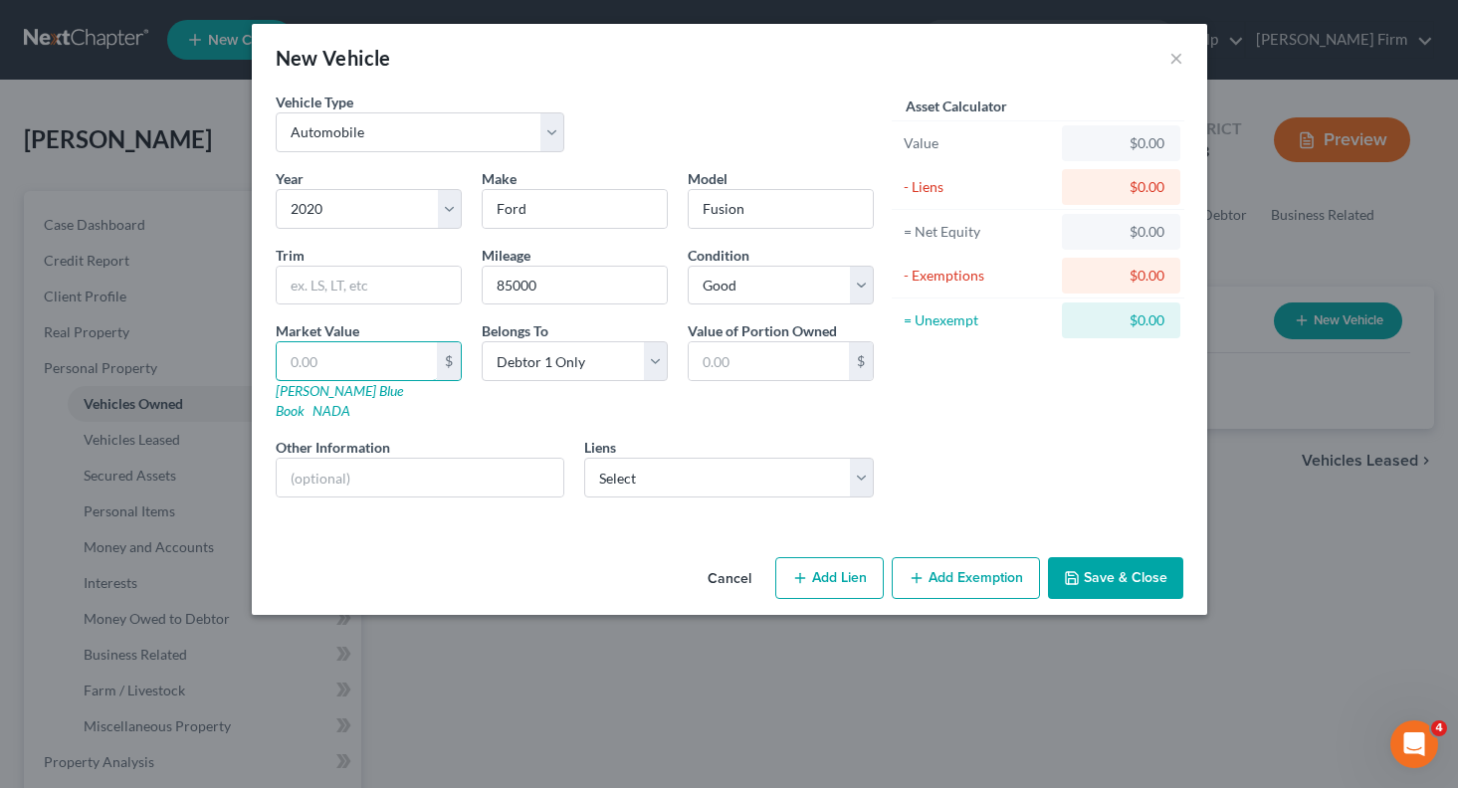
type input "5"
type input "5.00"
type input "50"
type input "50.00"
type input "500"
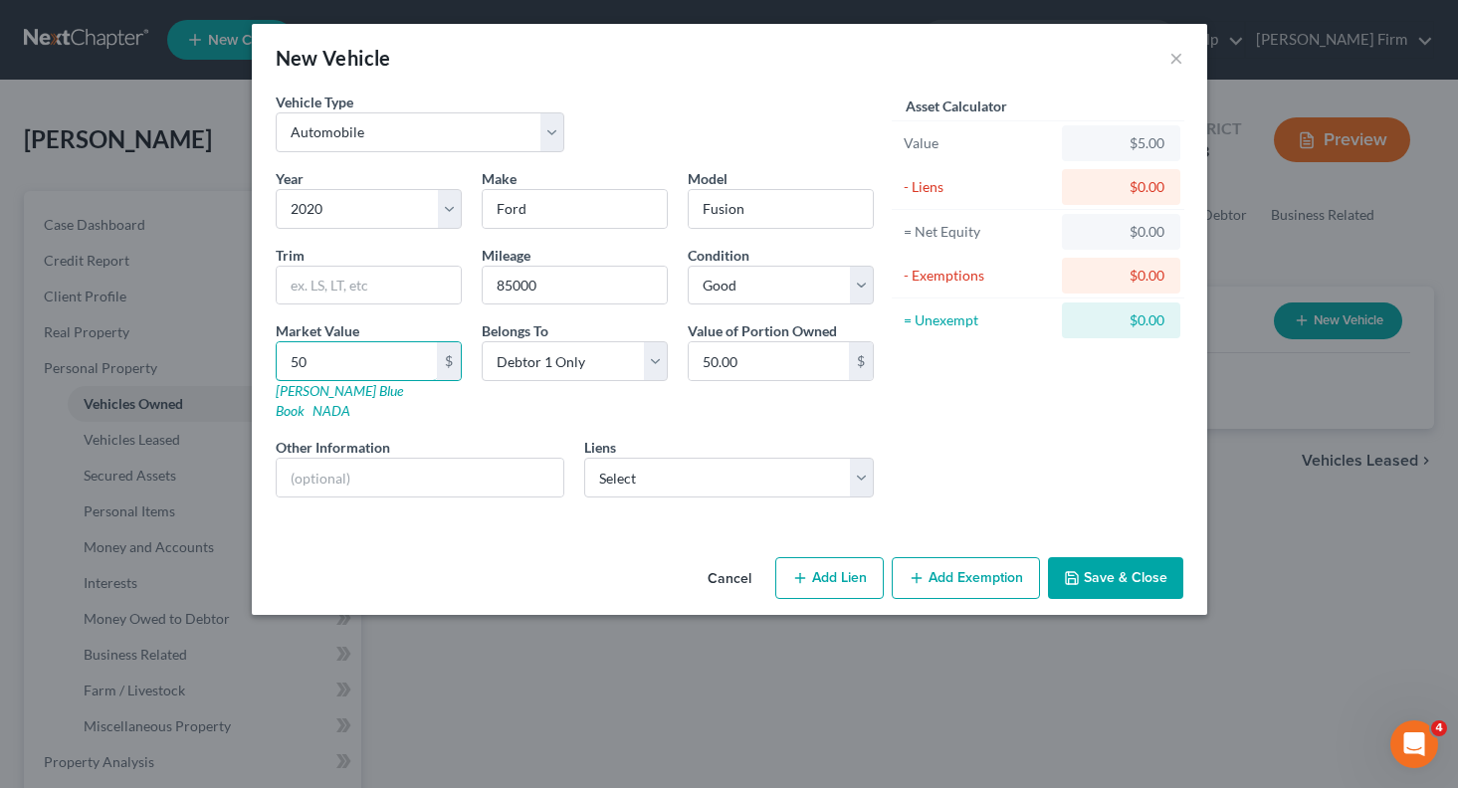
type input "500.00"
type input "5000"
type input "5,000.00"
type input "5,000"
click at [968, 565] on button "Add Exemption" at bounding box center [966, 578] width 148 height 42
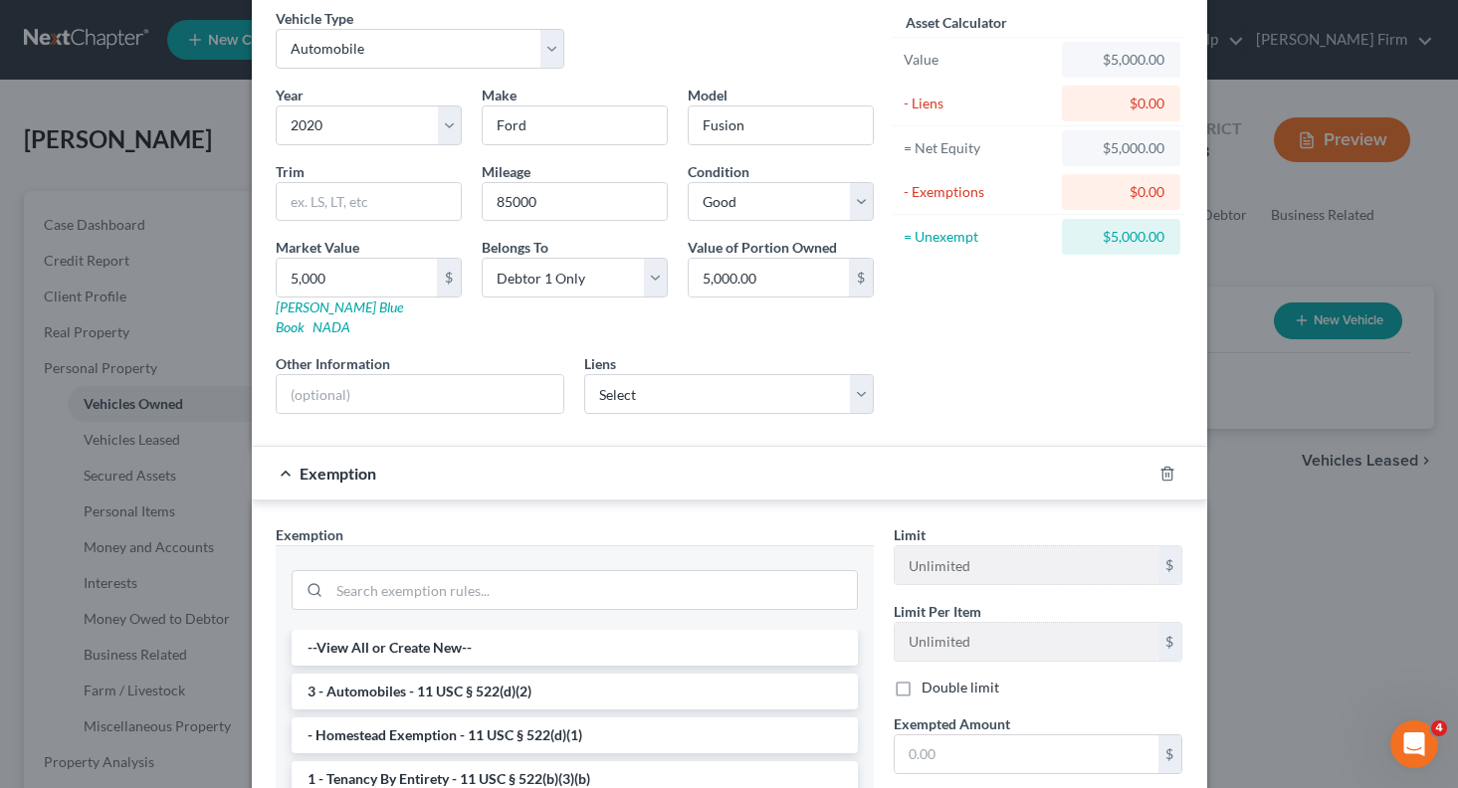
scroll to position [199, 0]
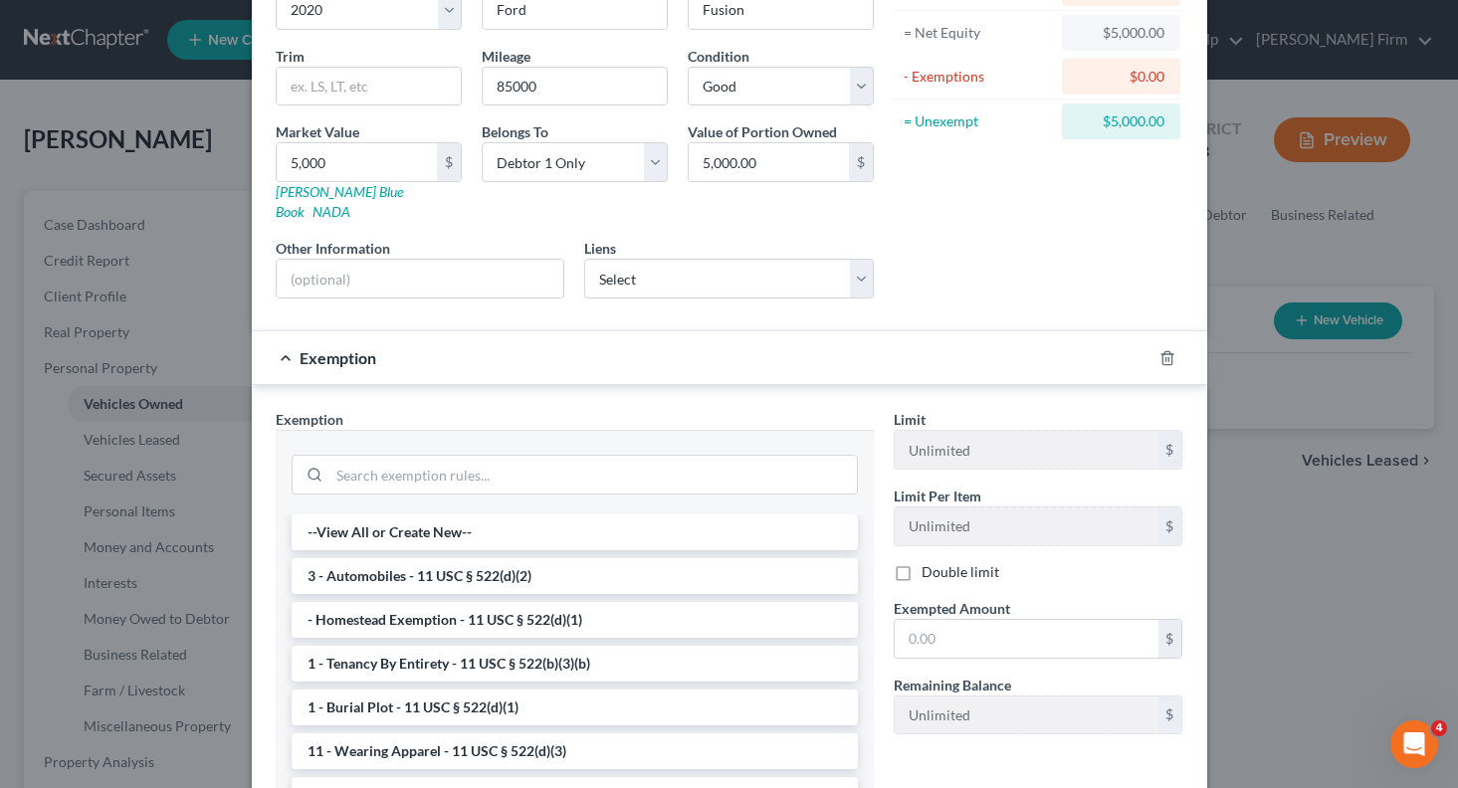
click at [795, 558] on li "3 - Automobiles - 11 USC § 522(d)(2)" at bounding box center [575, 576] width 566 height 36
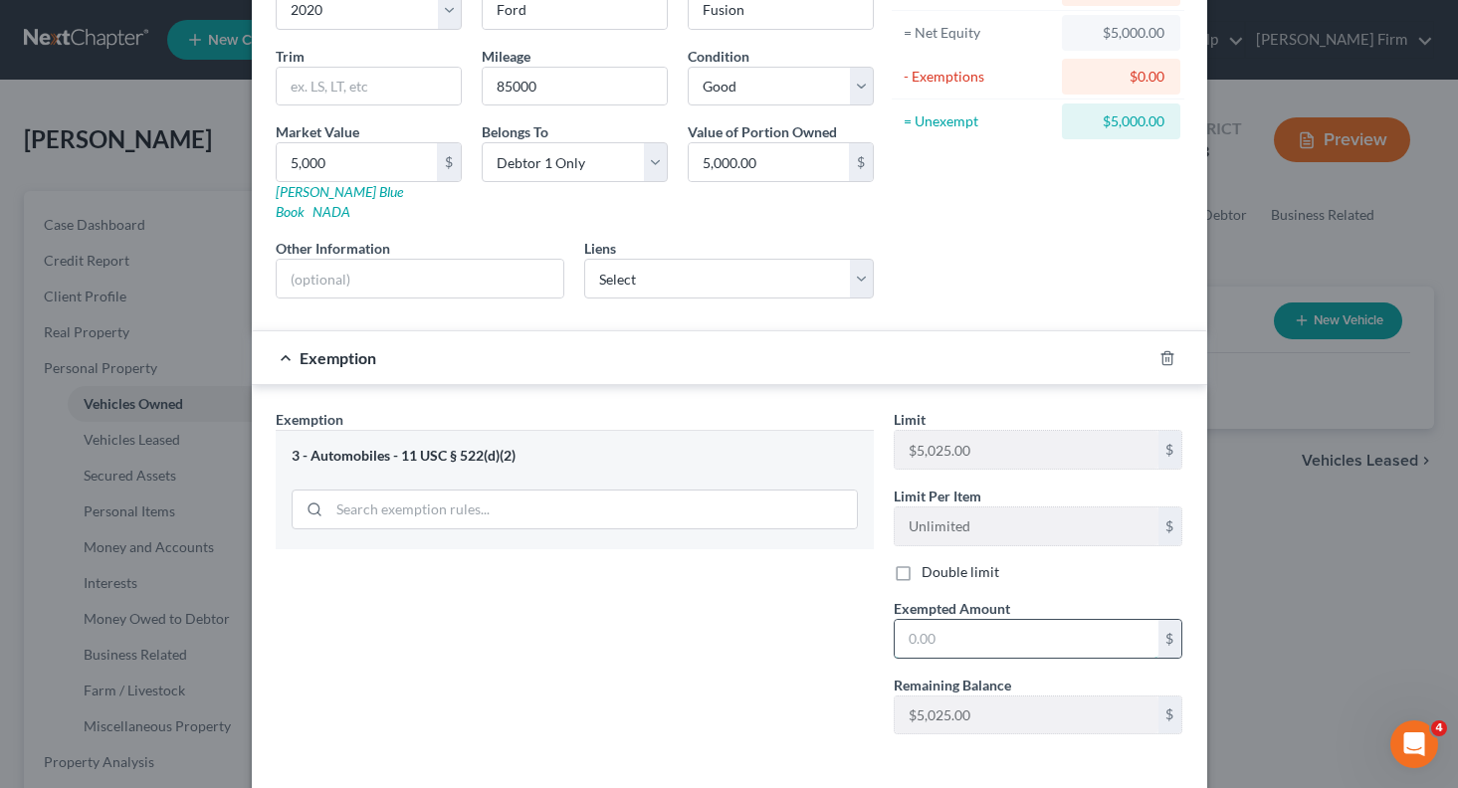
click at [909, 620] on input "text" at bounding box center [1027, 639] width 264 height 38
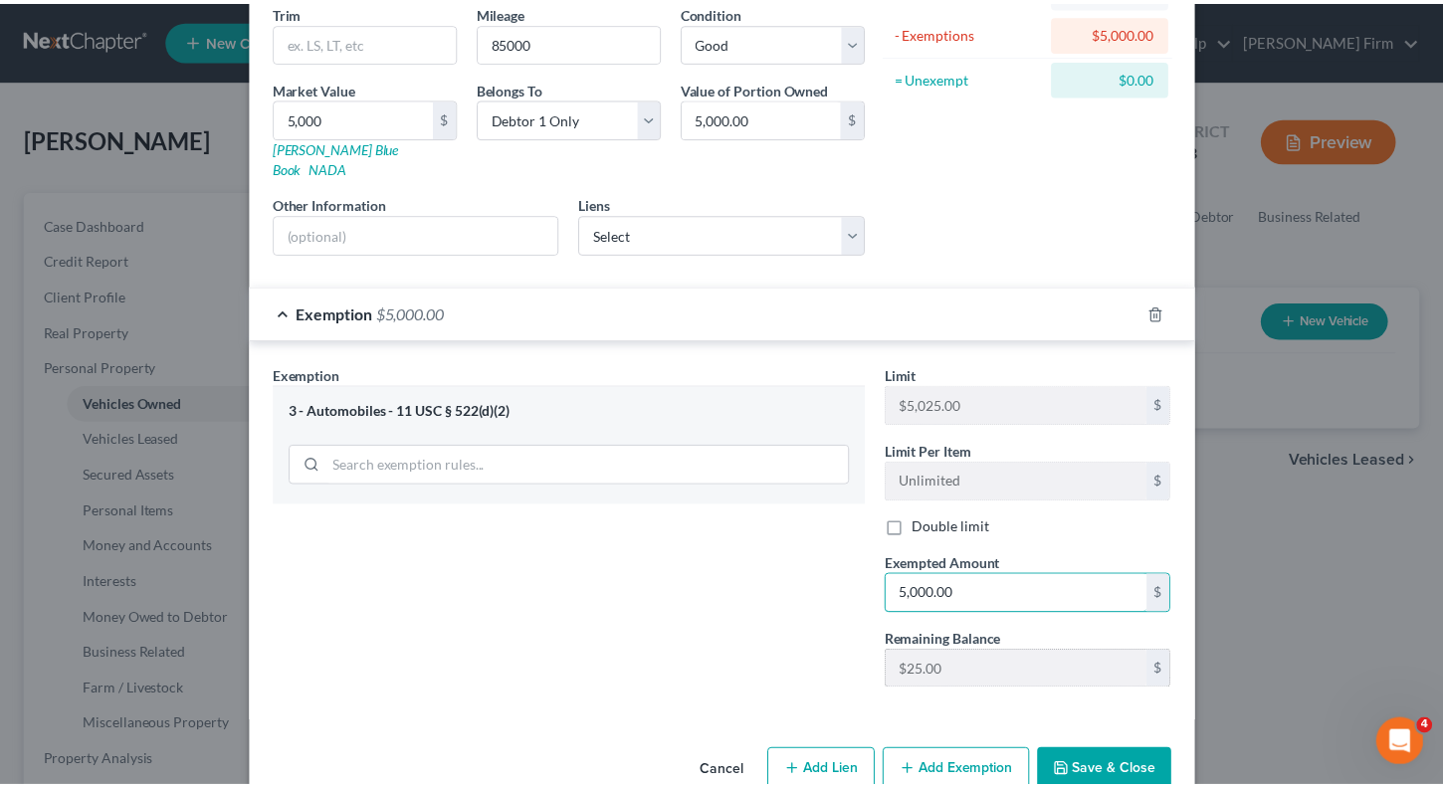
scroll to position [268, 0]
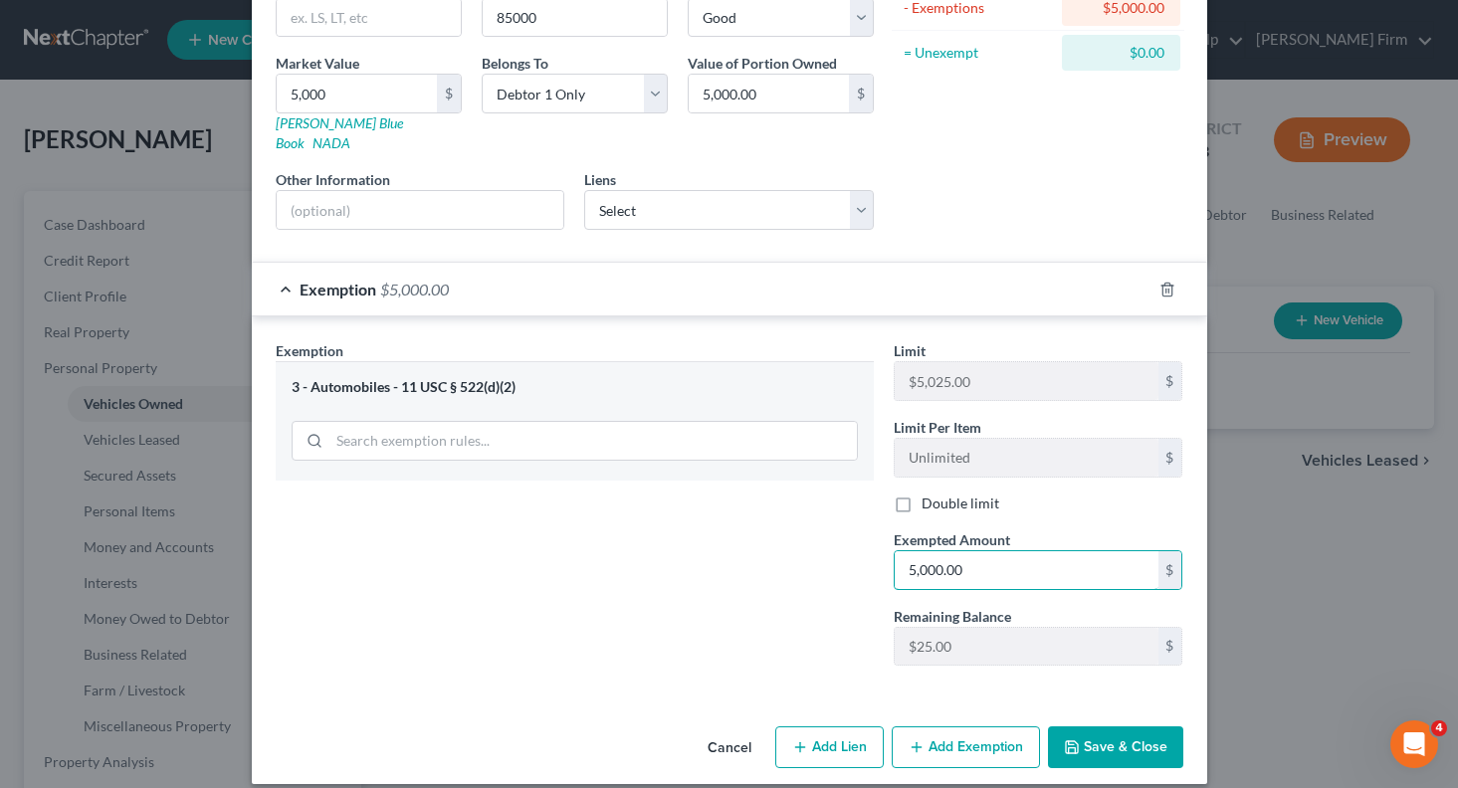
type input "5,000.00"
click at [1092, 728] on button "Save & Close" at bounding box center [1115, 748] width 135 height 42
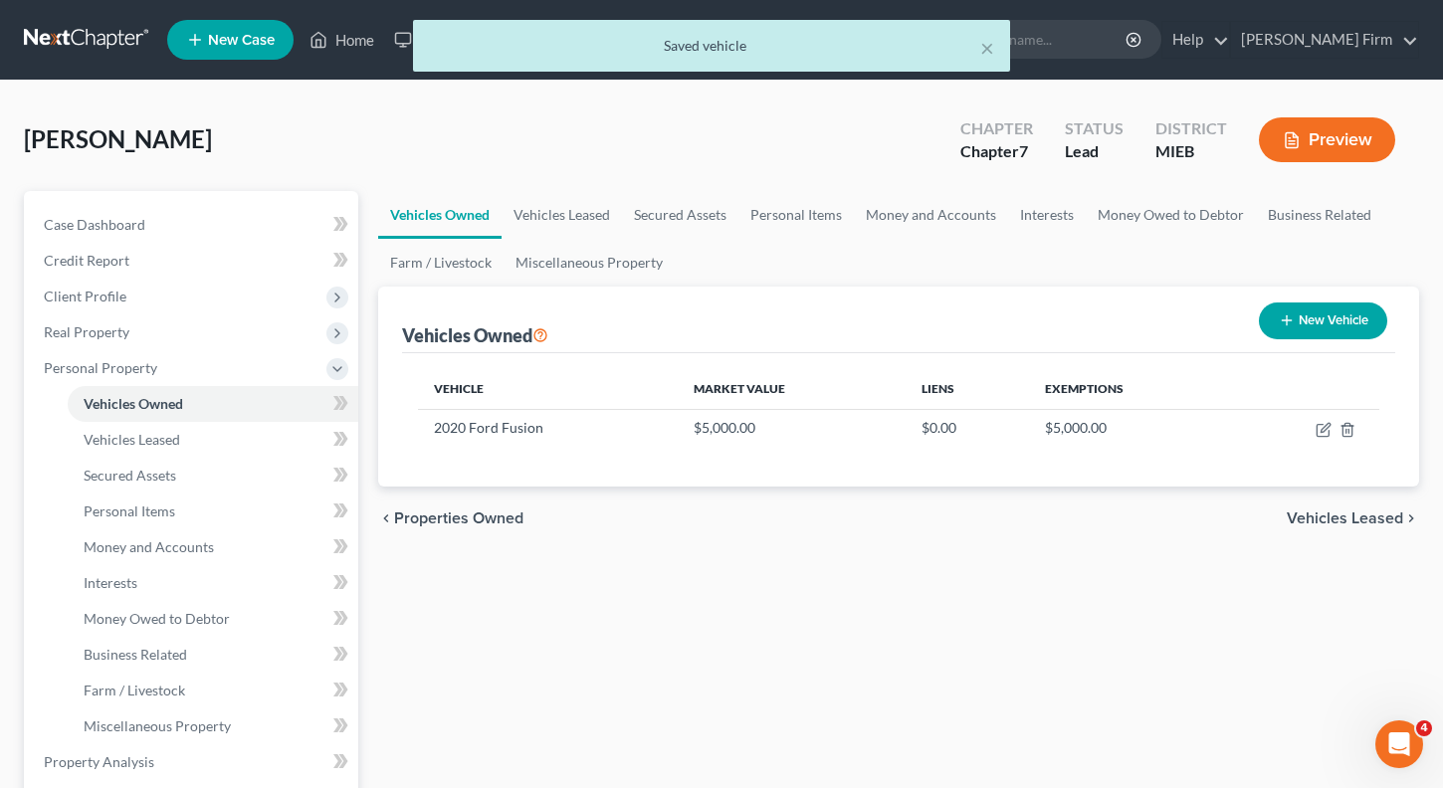
click at [1324, 520] on span "Vehicles Leased" at bounding box center [1345, 519] width 116 height 16
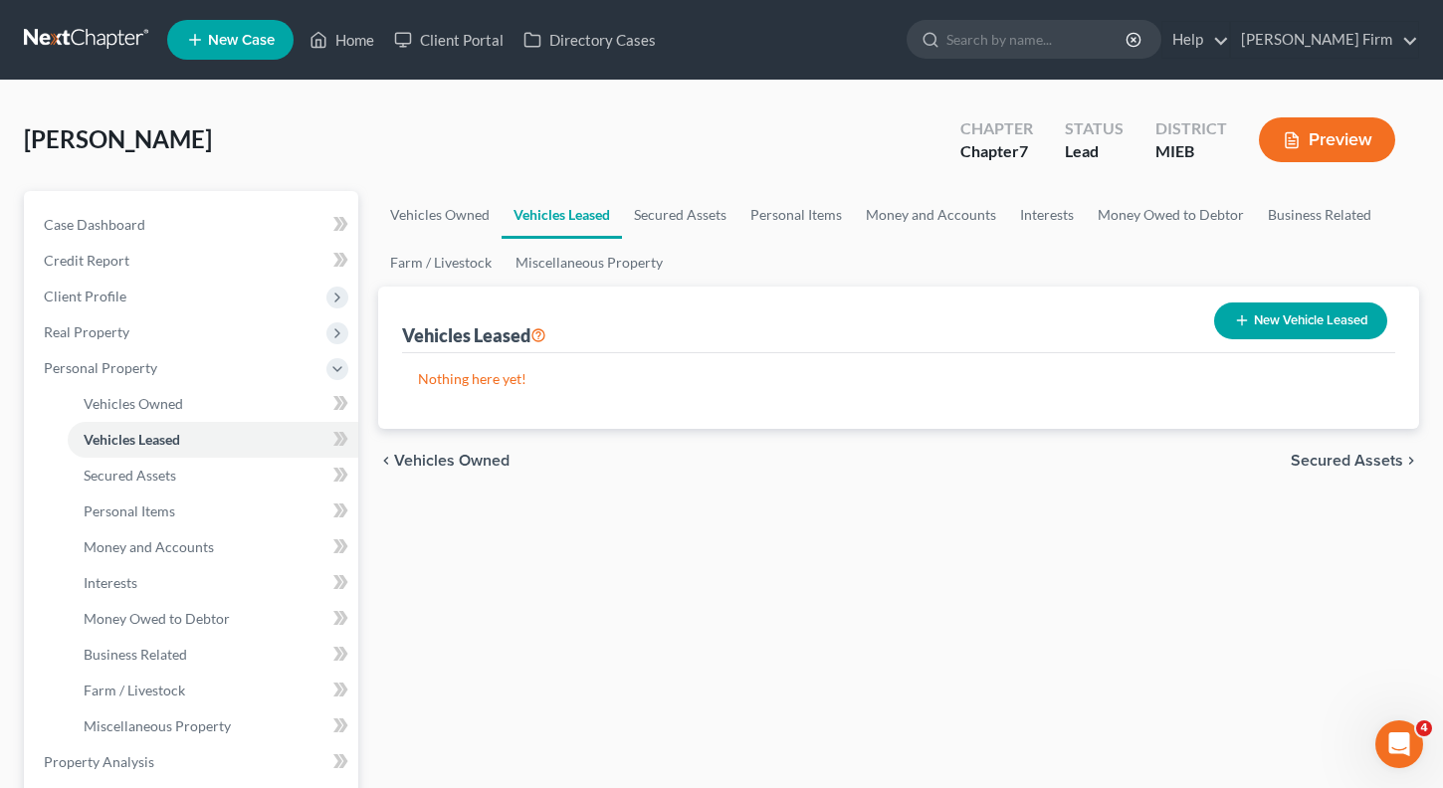
click at [1363, 460] on span "Secured Assets" at bounding box center [1347, 461] width 112 height 16
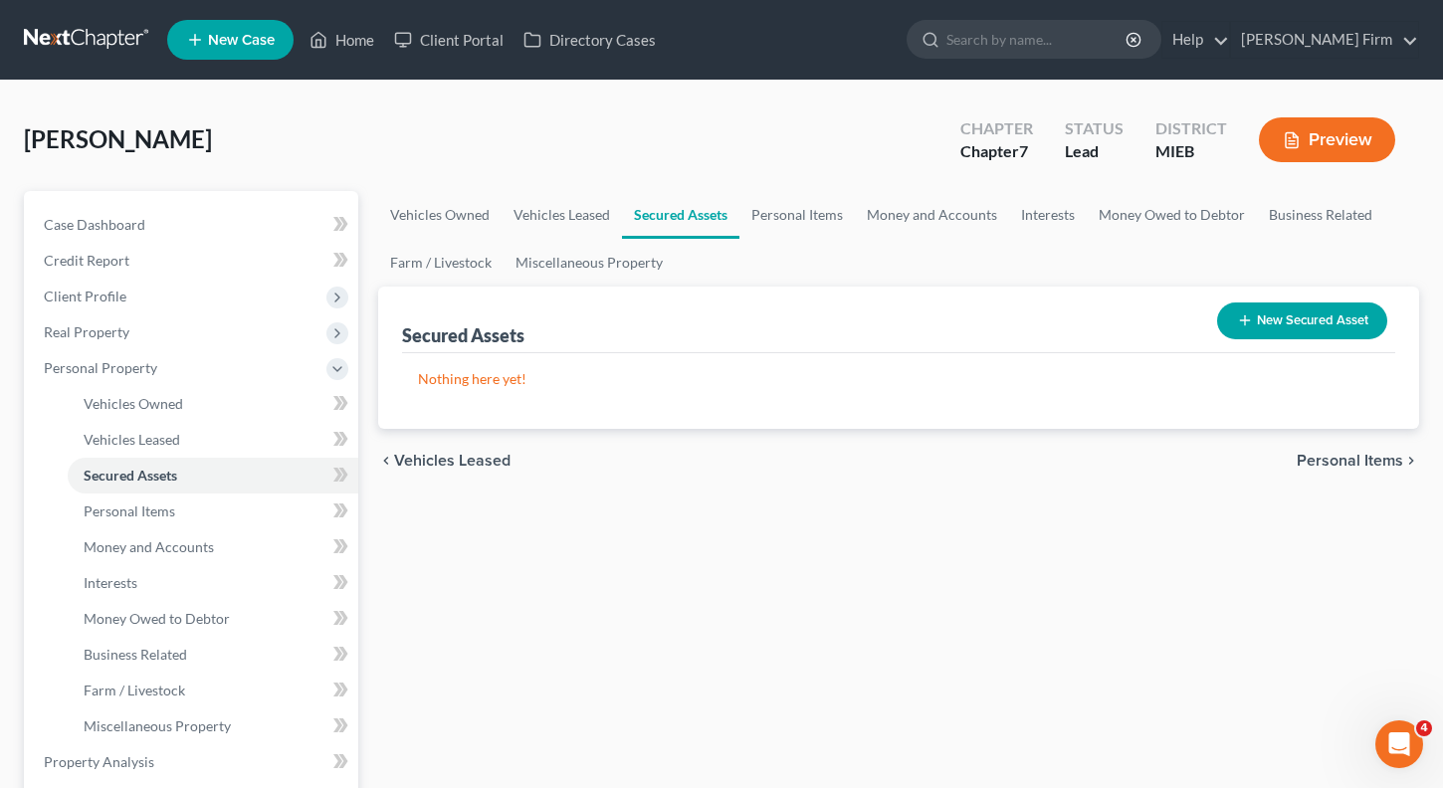
click at [1363, 460] on span "Personal Items" at bounding box center [1350, 461] width 106 height 16
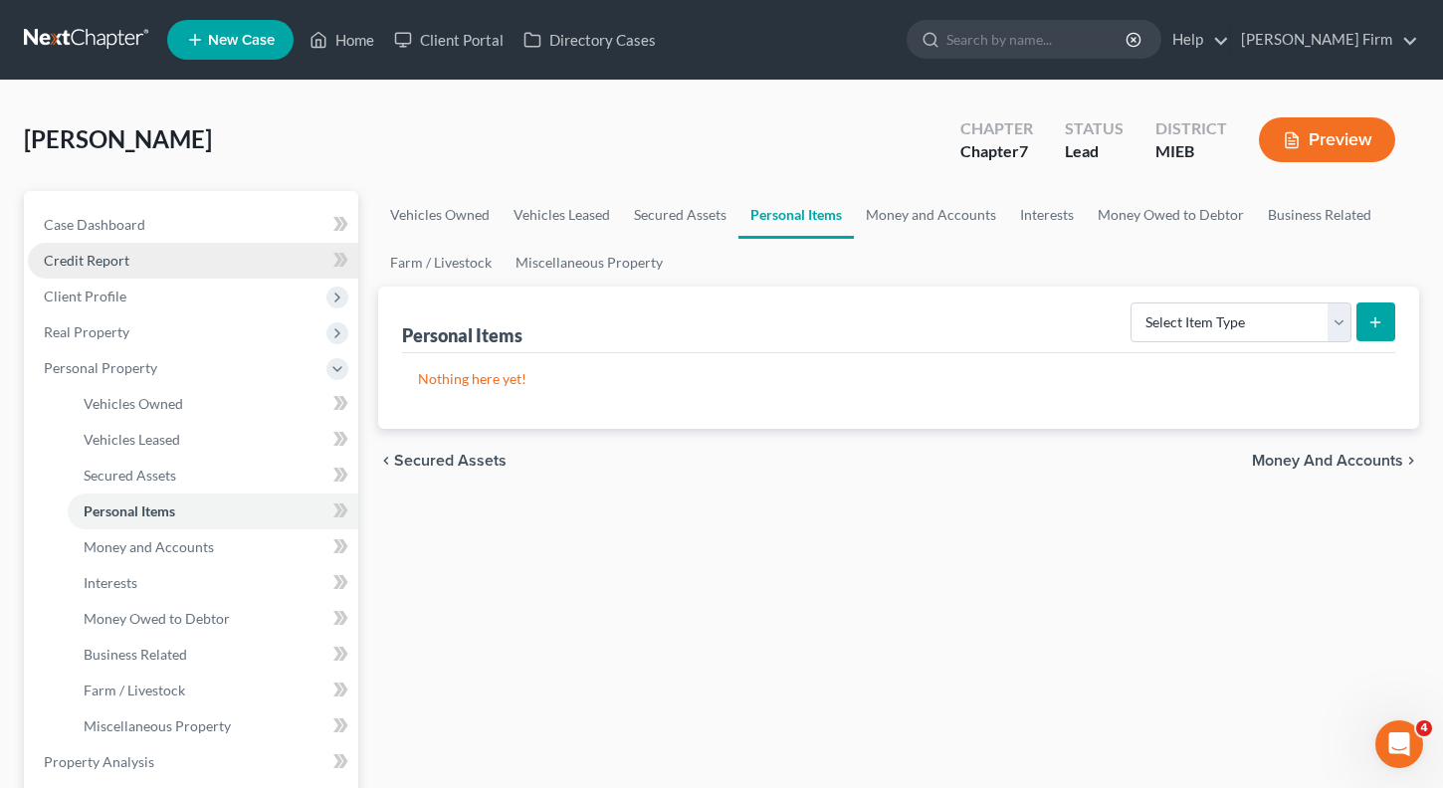
click at [70, 267] on span "Credit Report" at bounding box center [87, 260] width 86 height 17
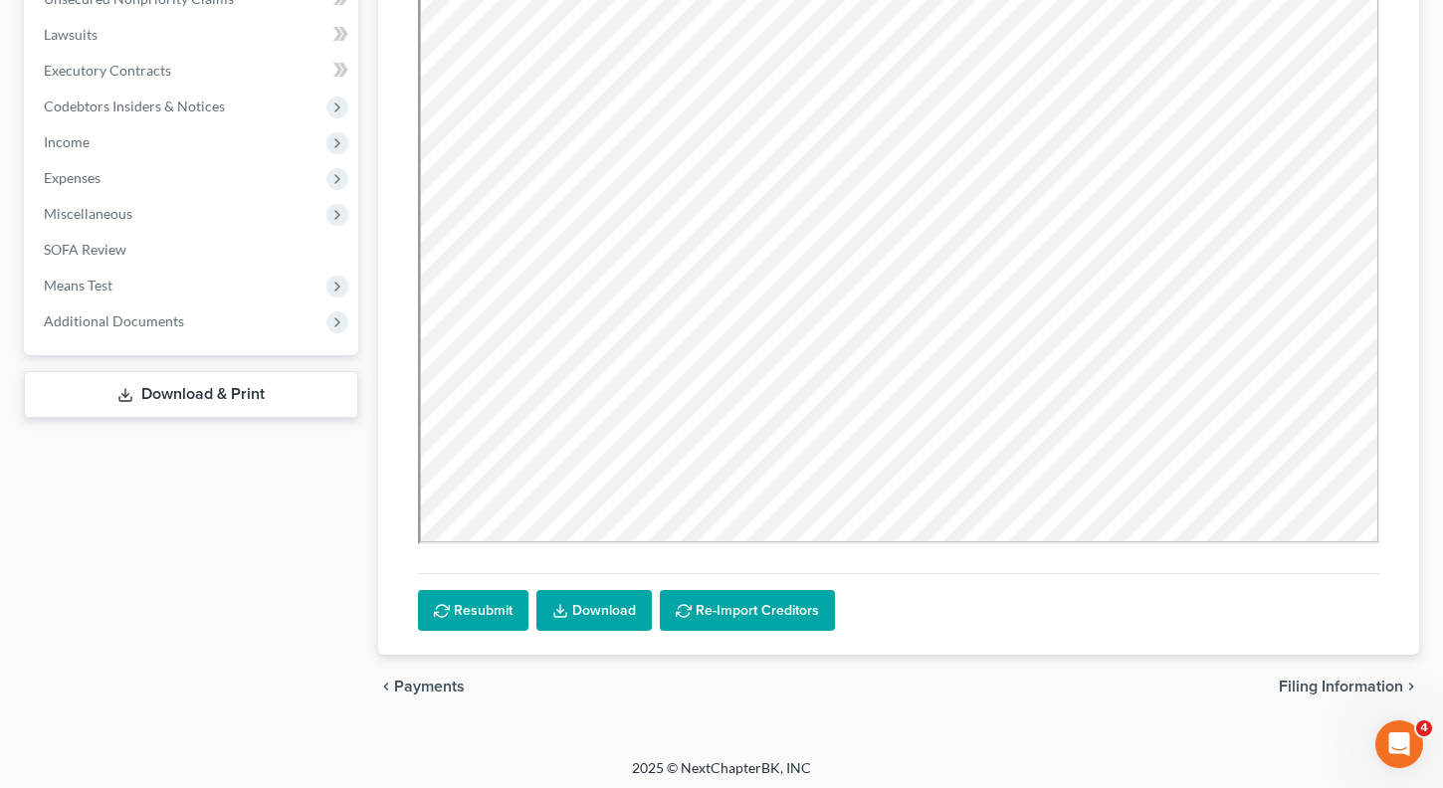
scroll to position [519, 0]
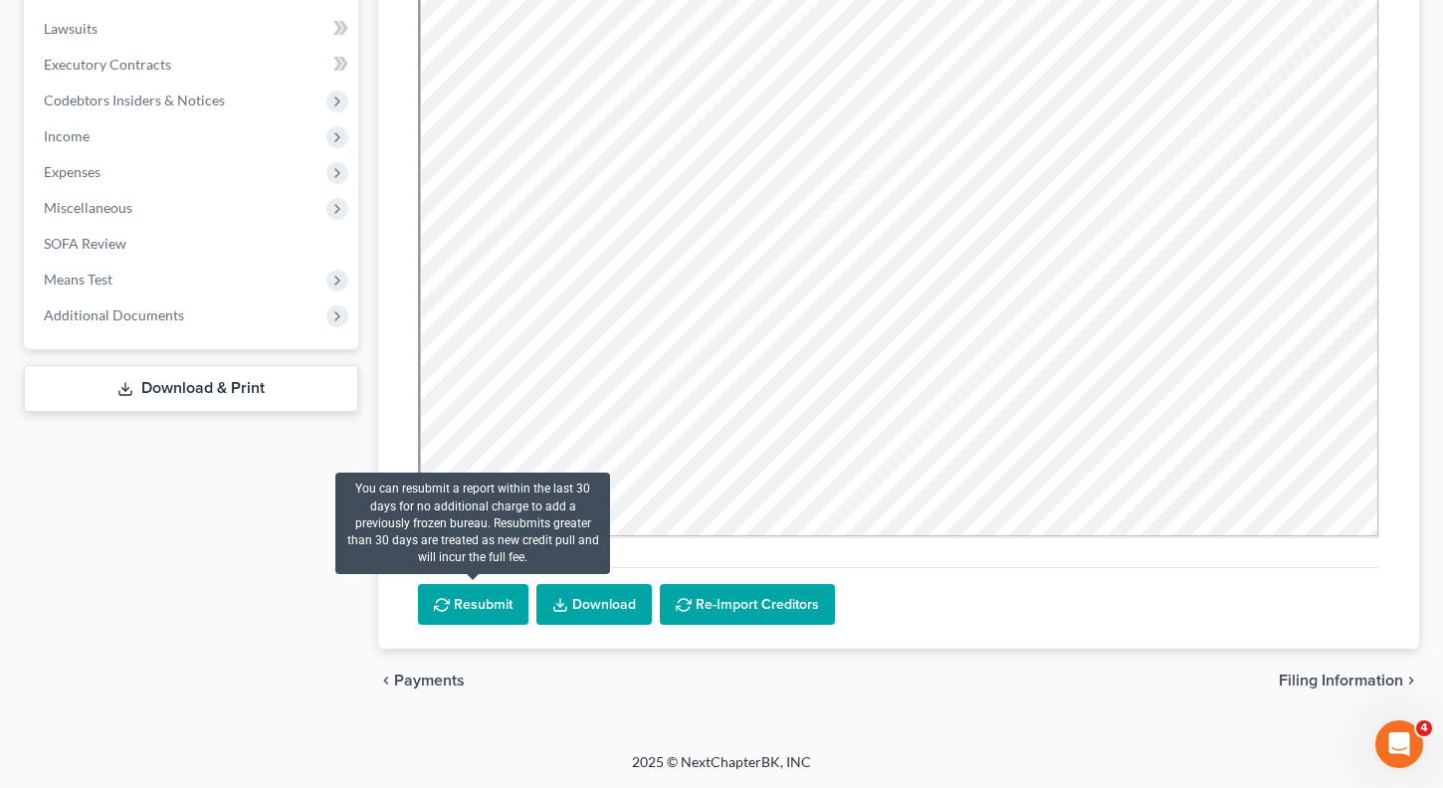
click at [483, 619] on button "Resubmit" at bounding box center [473, 605] width 110 height 42
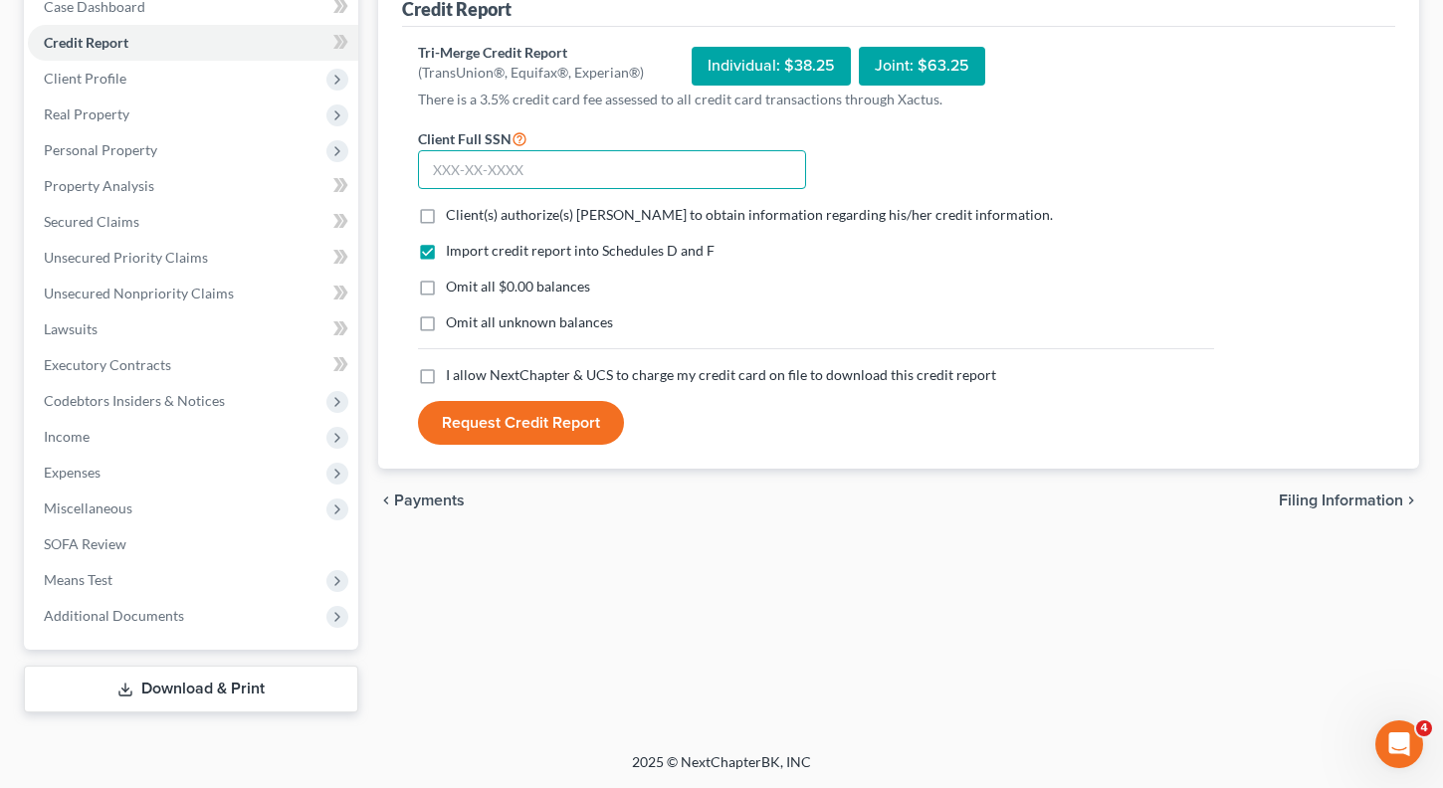
click at [612, 164] on input "text" at bounding box center [612, 170] width 388 height 40
type input "365-23-8496"
click at [446, 220] on label "Client(s) authorize(s) [PERSON_NAME] to obtain information regarding his/her cr…" at bounding box center [749, 215] width 607 height 20
click at [454, 218] on input "Client(s) authorize(s) [PERSON_NAME] to obtain information regarding his/her cr…" at bounding box center [460, 211] width 13 height 13
checkbox input "true"
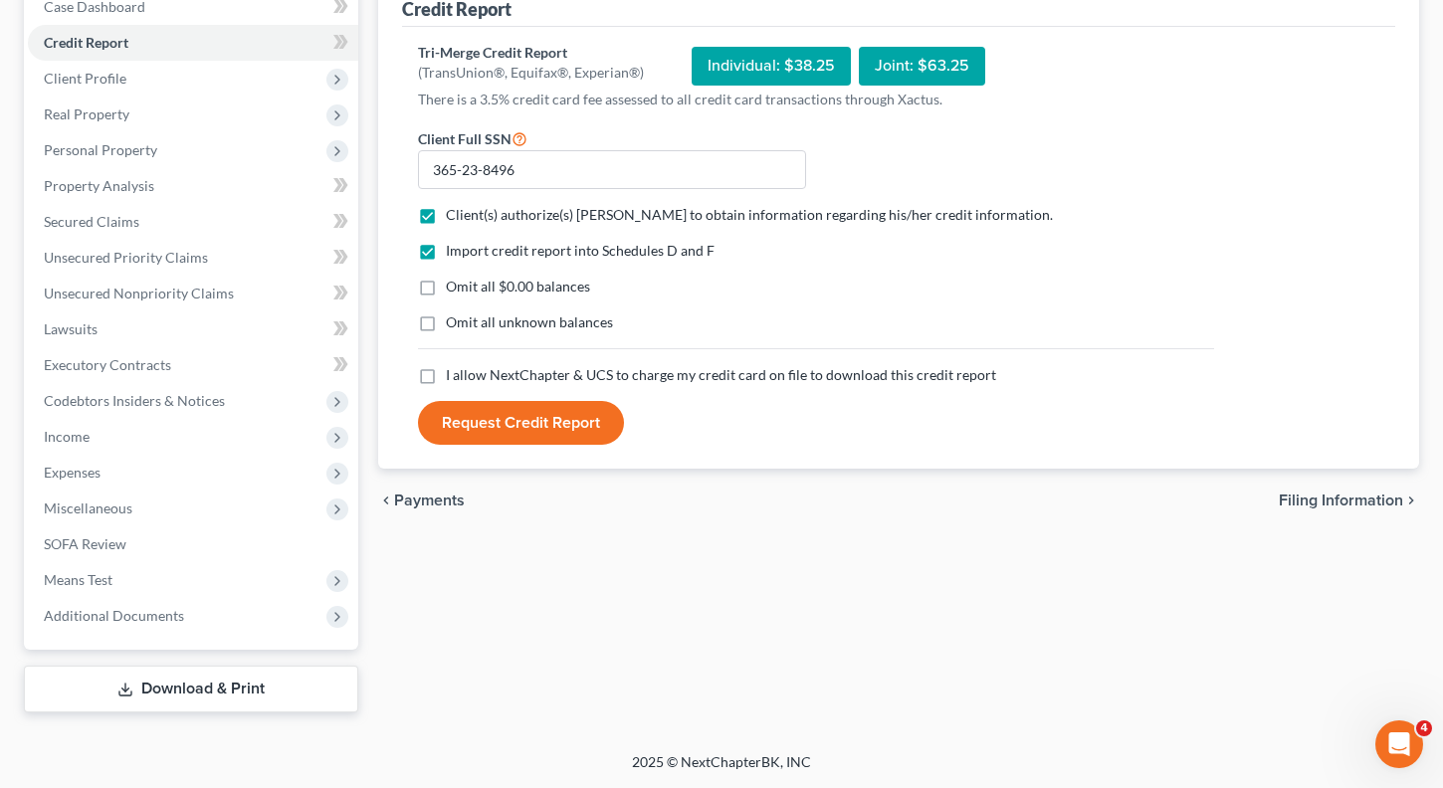
click at [446, 282] on label "Omit all $0.00 balances" at bounding box center [518, 287] width 144 height 20
click at [454, 282] on input "Omit all $0.00 balances" at bounding box center [460, 283] width 13 height 13
checkbox input "true"
click at [446, 316] on label "Omit all unknown balances" at bounding box center [529, 322] width 167 height 20
click at [454, 316] on input "Omit all unknown balances" at bounding box center [460, 318] width 13 height 13
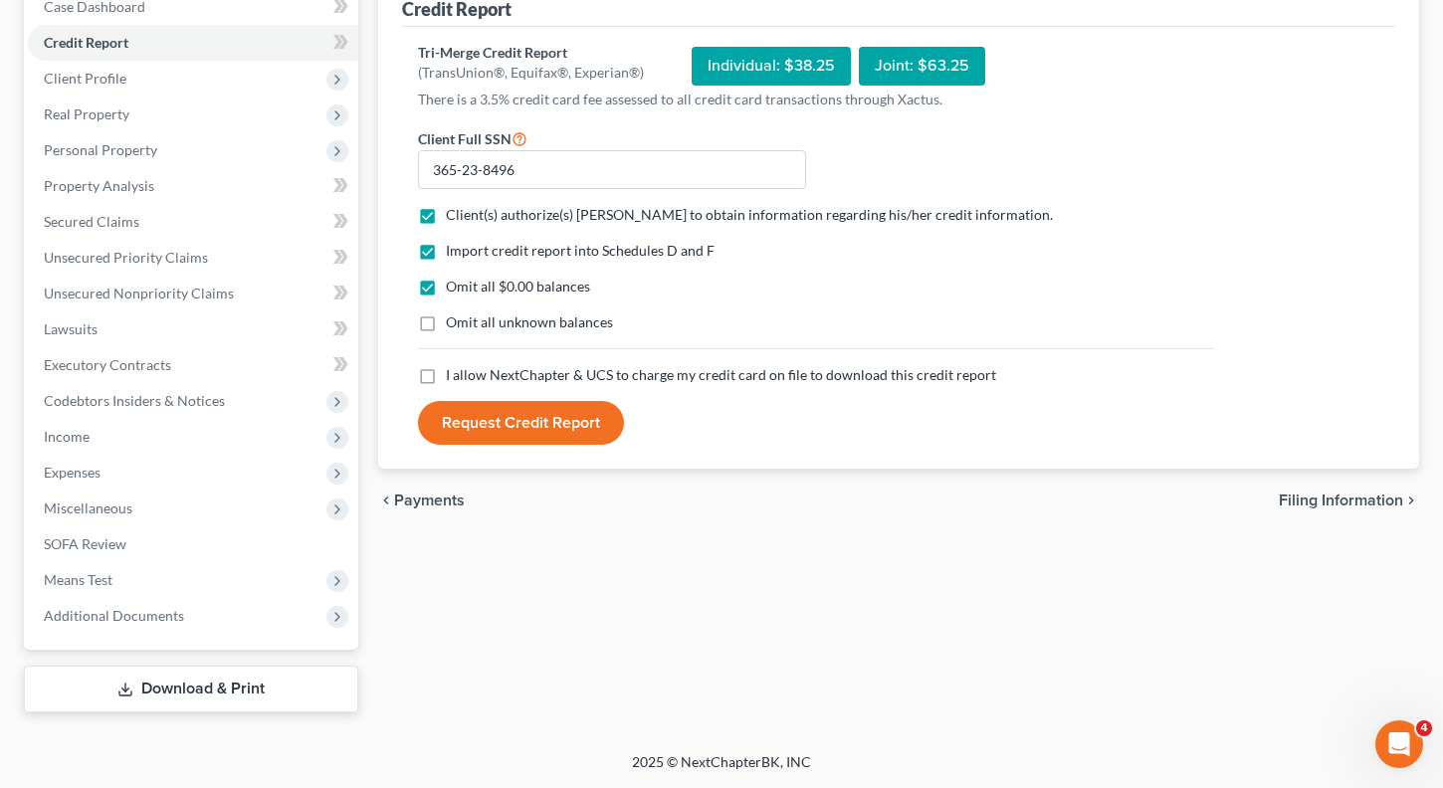
checkbox input "true"
click at [446, 376] on label "I allow NextChapter & UCS to charge my credit card on file to download this cre…" at bounding box center [721, 375] width 550 height 20
click at [454, 376] on input "I allow NextChapter & UCS to charge my credit card on file to download this cre…" at bounding box center [460, 371] width 13 height 13
checkbox input "true"
click at [454, 416] on button "Request Credit Report" at bounding box center [521, 423] width 206 height 44
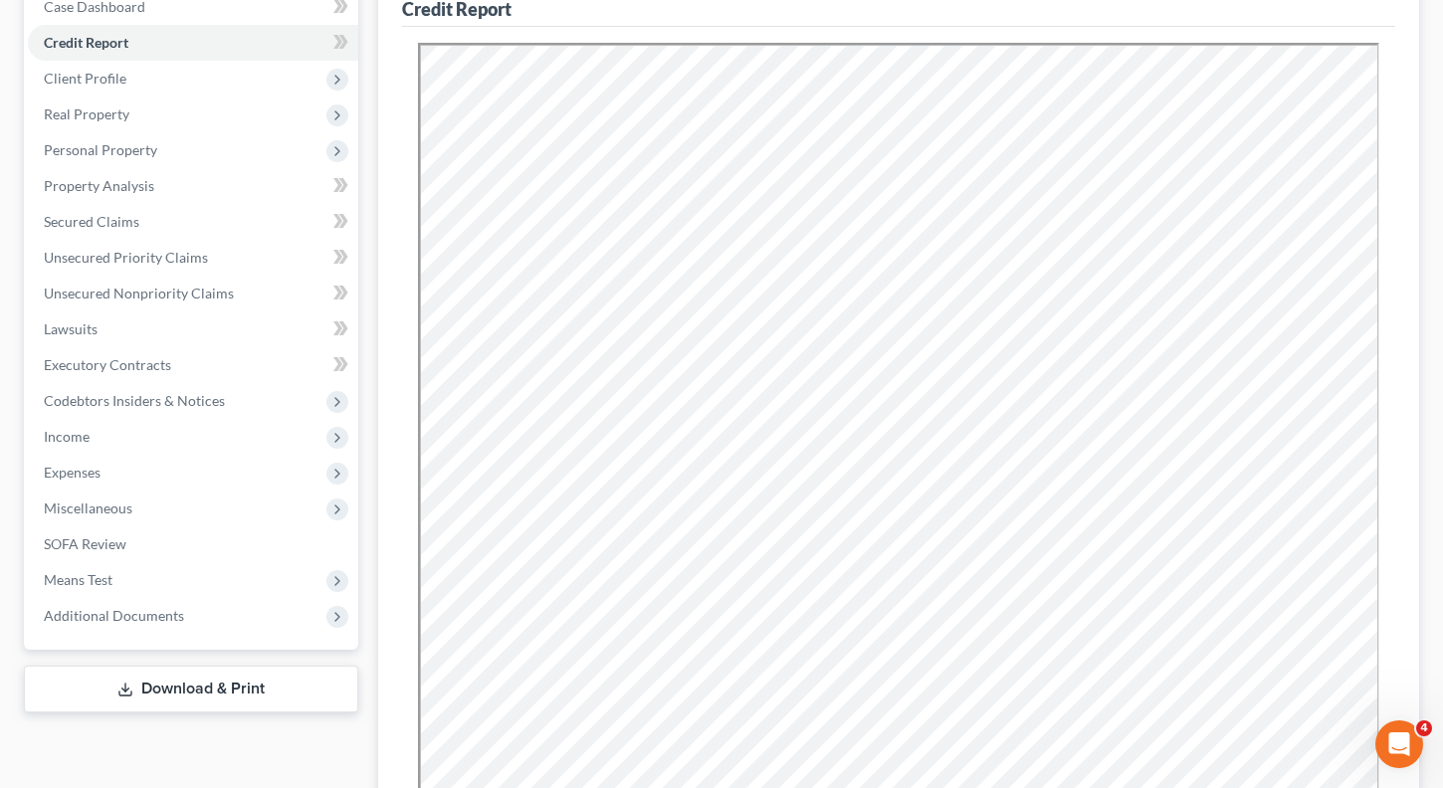
scroll to position [0, 0]
click at [138, 235] on link "Secured Claims" at bounding box center [193, 222] width 330 height 36
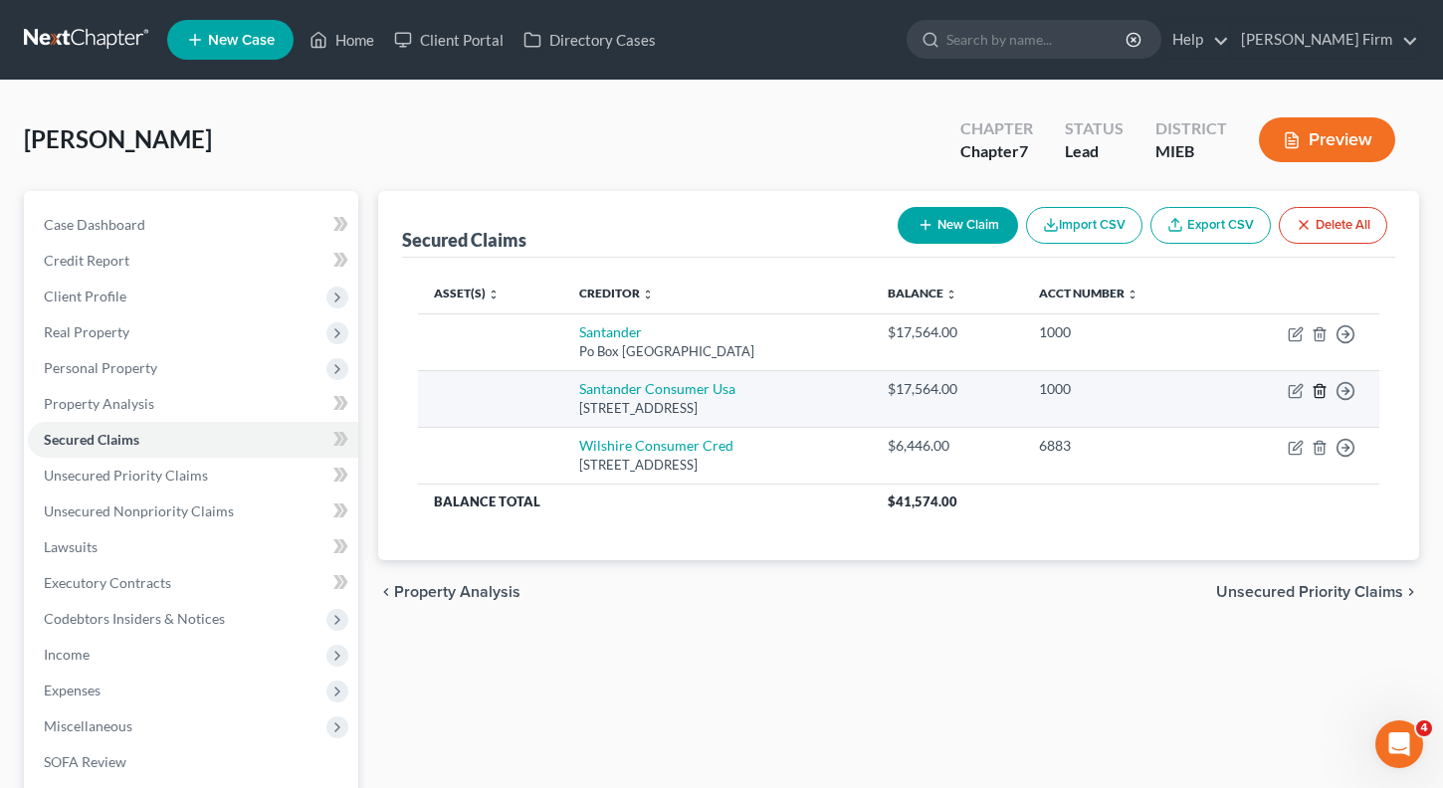
click at [1317, 396] on icon "button" at bounding box center [1320, 391] width 16 height 16
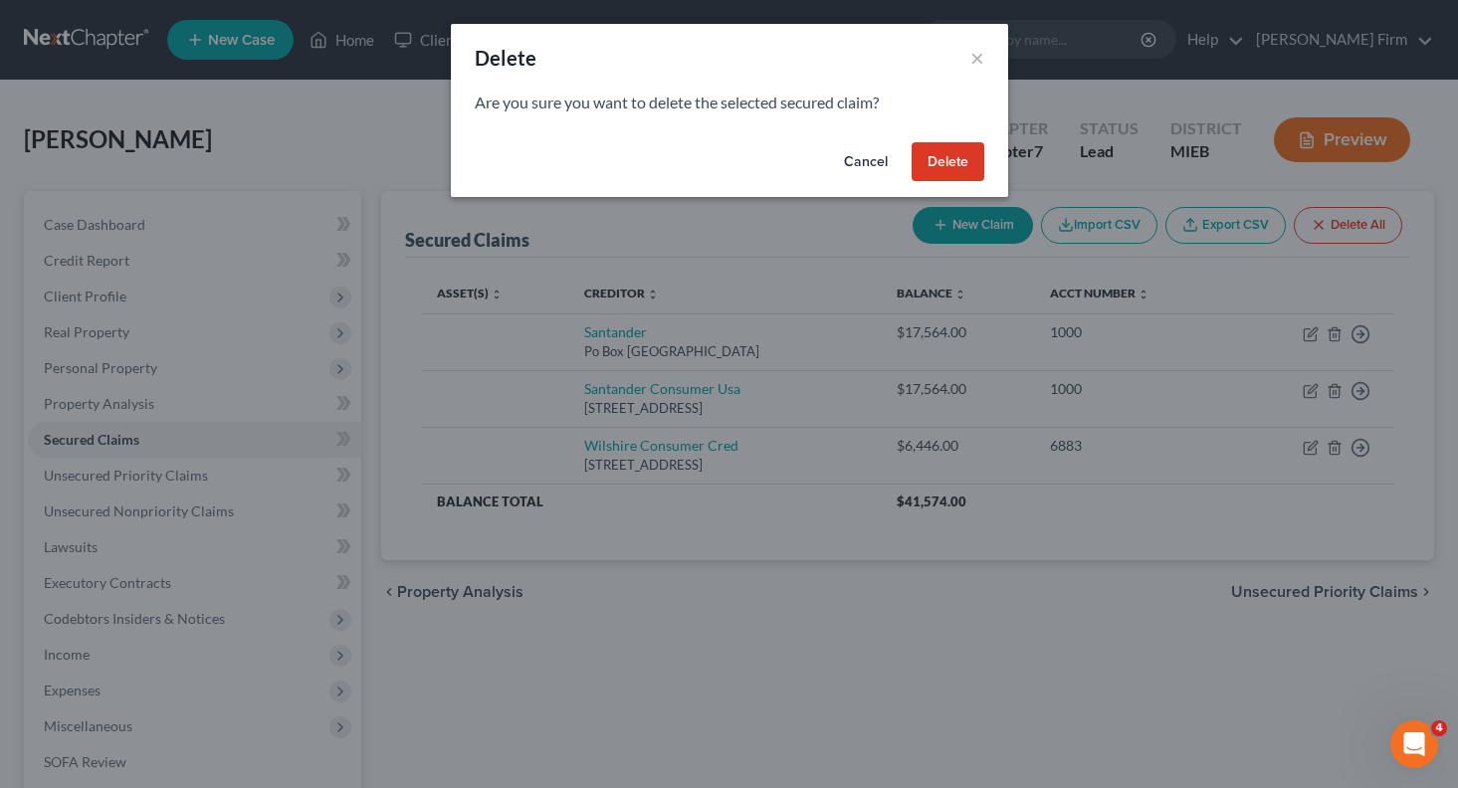
click at [924, 174] on button "Delete" at bounding box center [948, 162] width 73 height 40
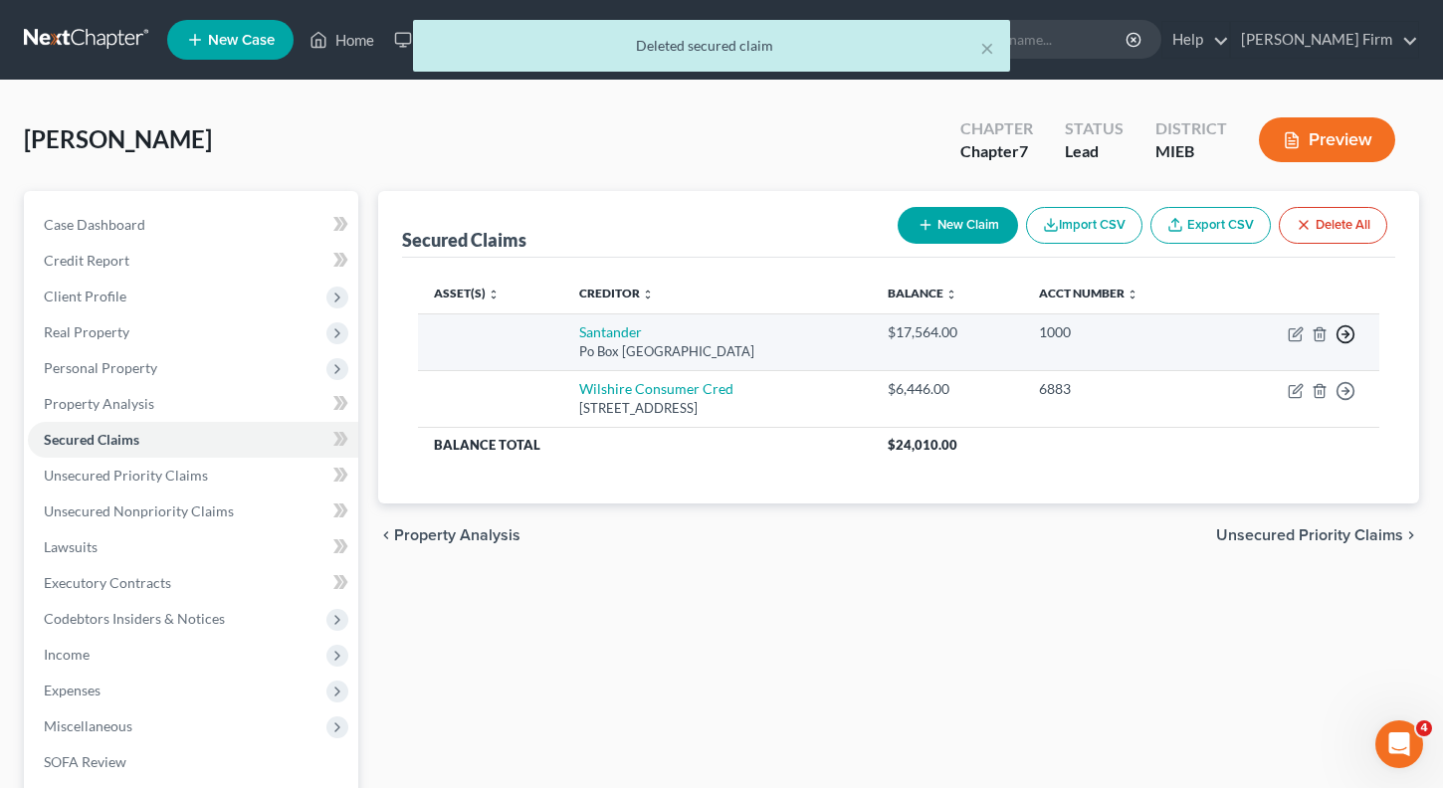
click at [1344, 337] on icon "button" at bounding box center [1346, 334] width 20 height 20
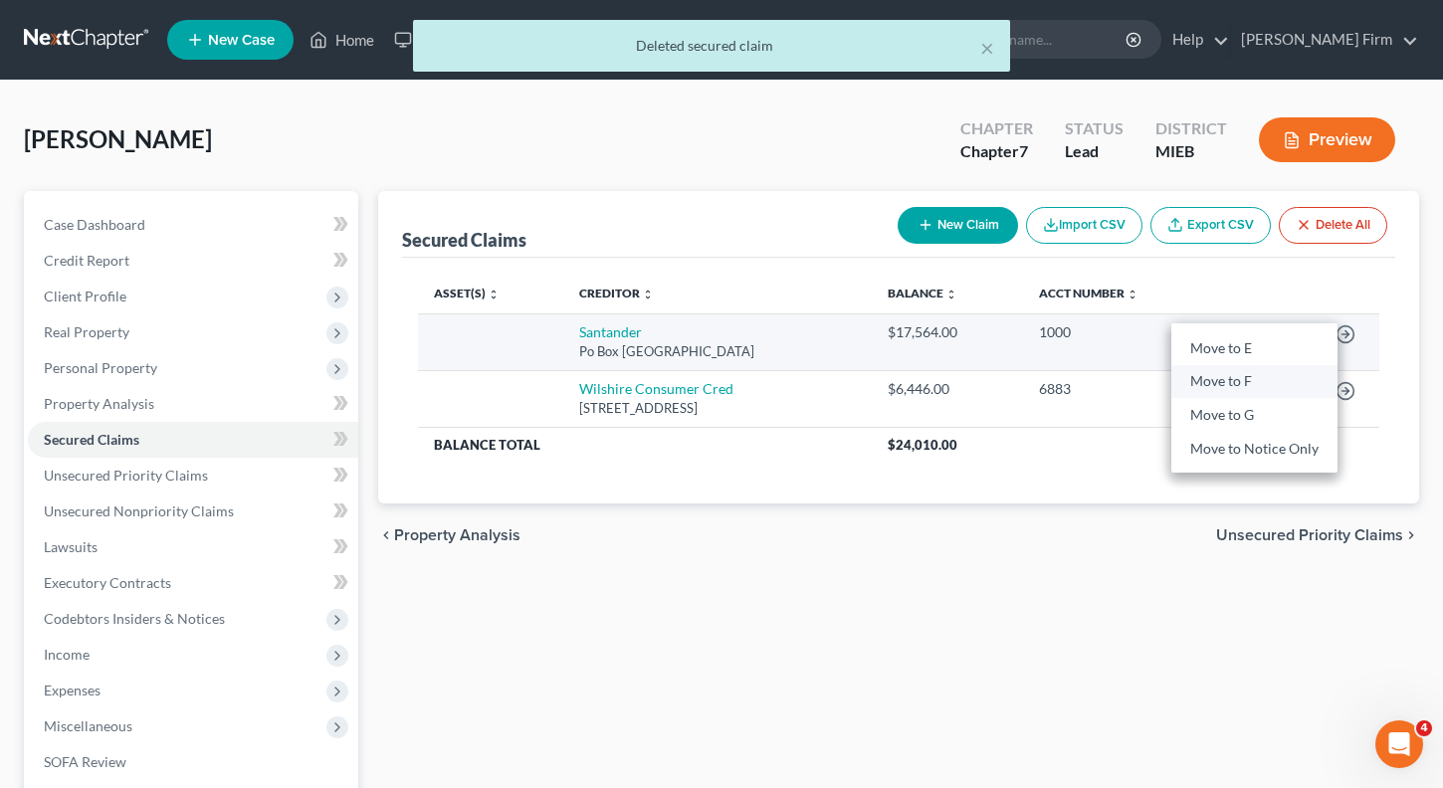
click at [1311, 386] on link "Move to F" at bounding box center [1254, 382] width 166 height 34
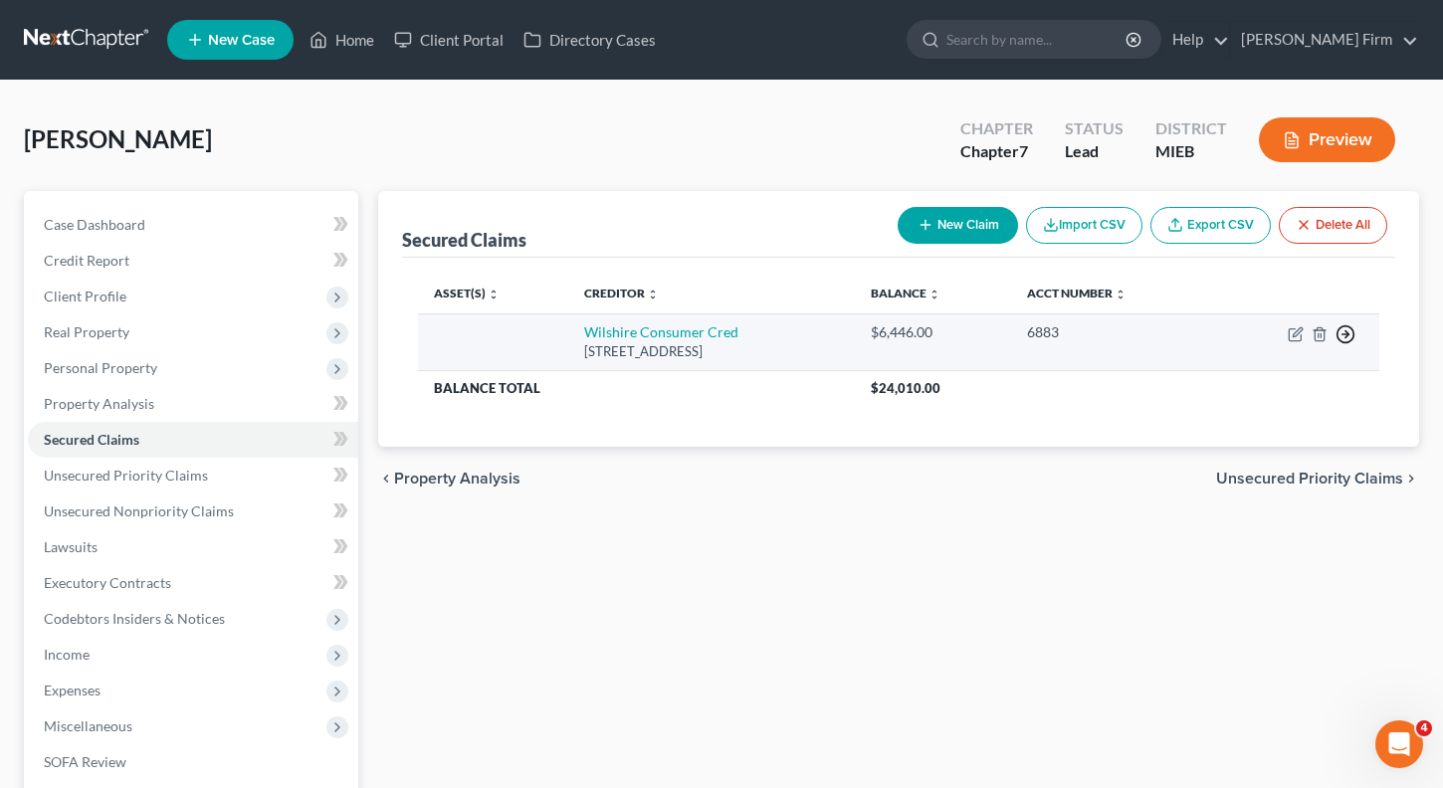
click at [1348, 330] on icon "button" at bounding box center [1346, 334] width 20 height 20
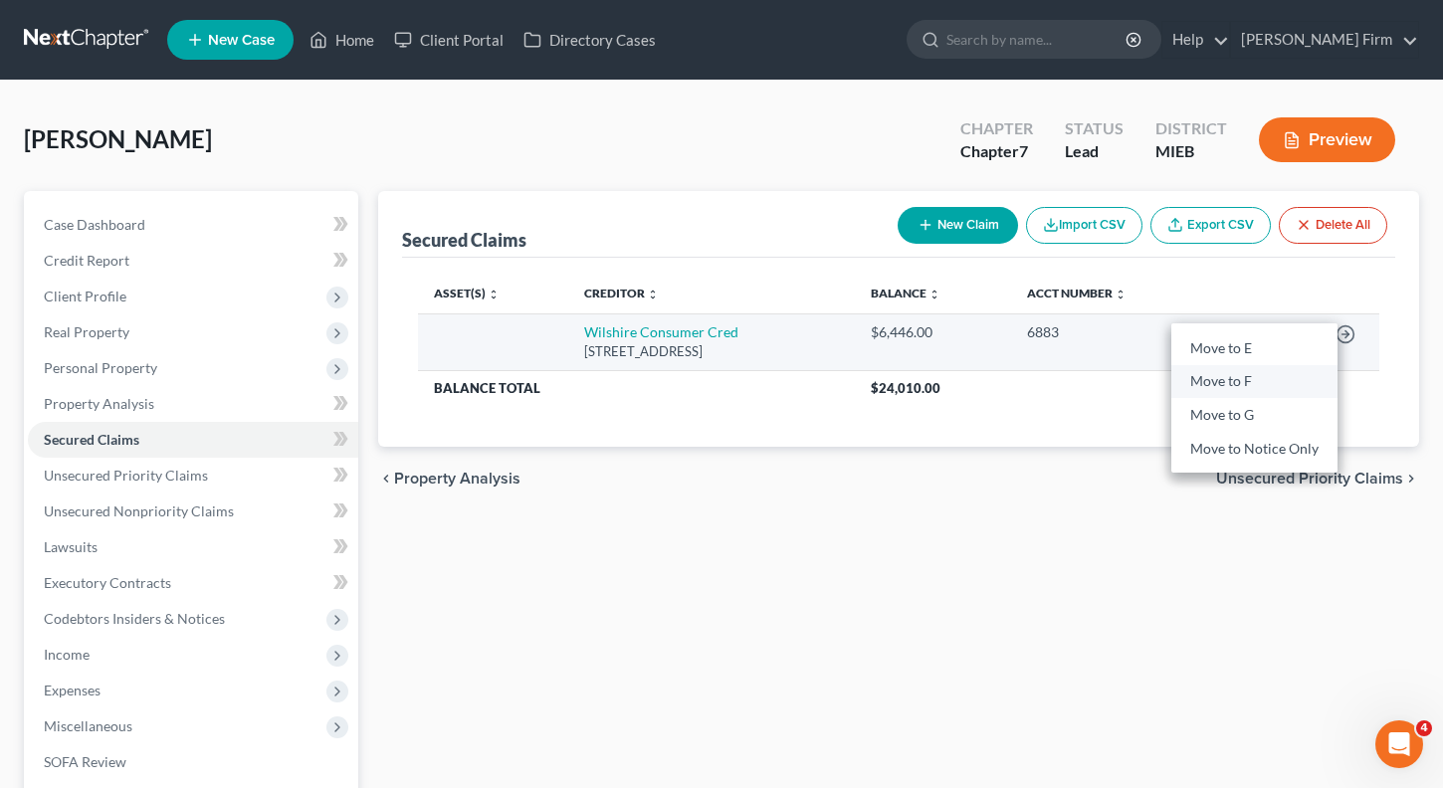
click at [1290, 385] on link "Move to F" at bounding box center [1254, 382] width 166 height 34
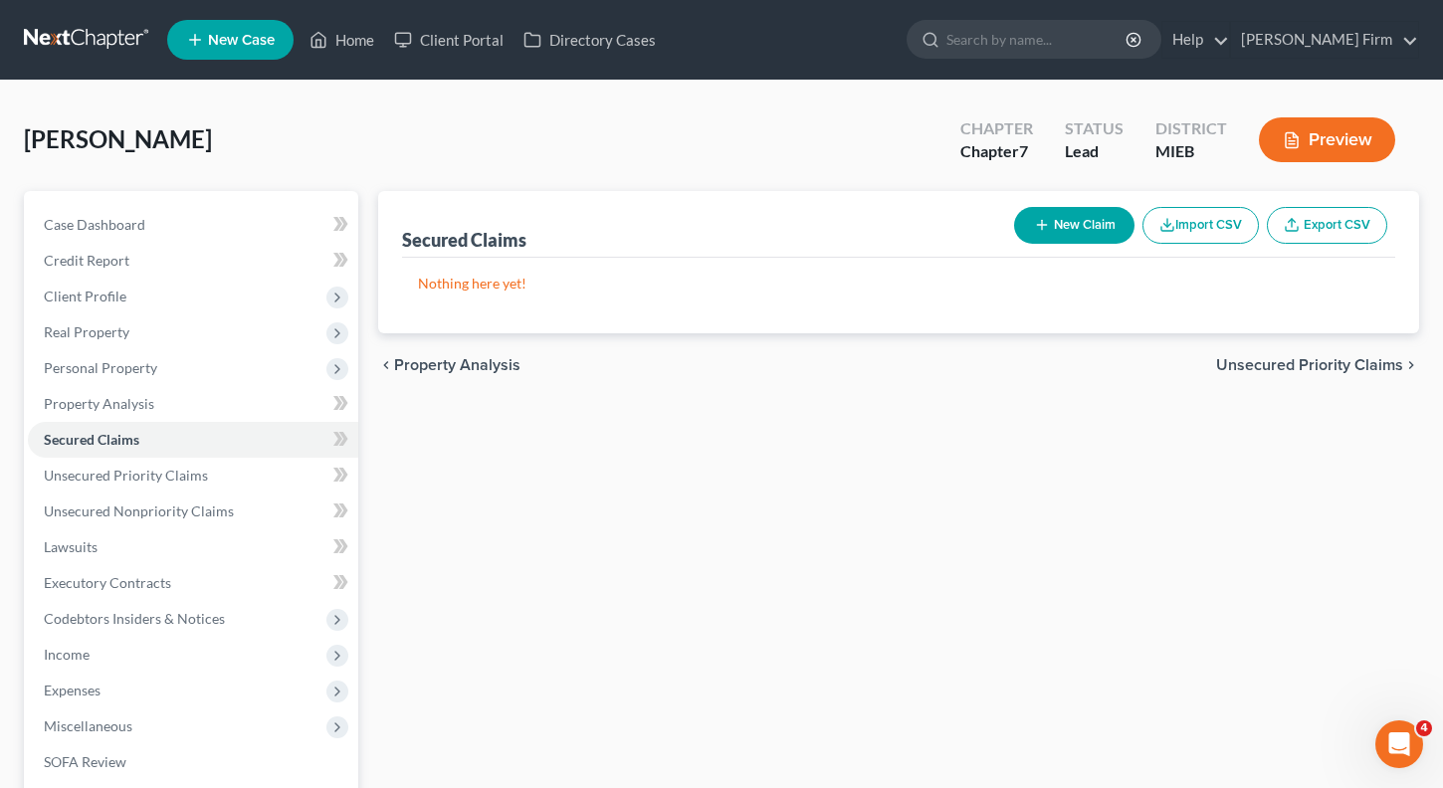
click at [1292, 370] on span "Unsecured Priority Claims" at bounding box center [1309, 365] width 187 height 16
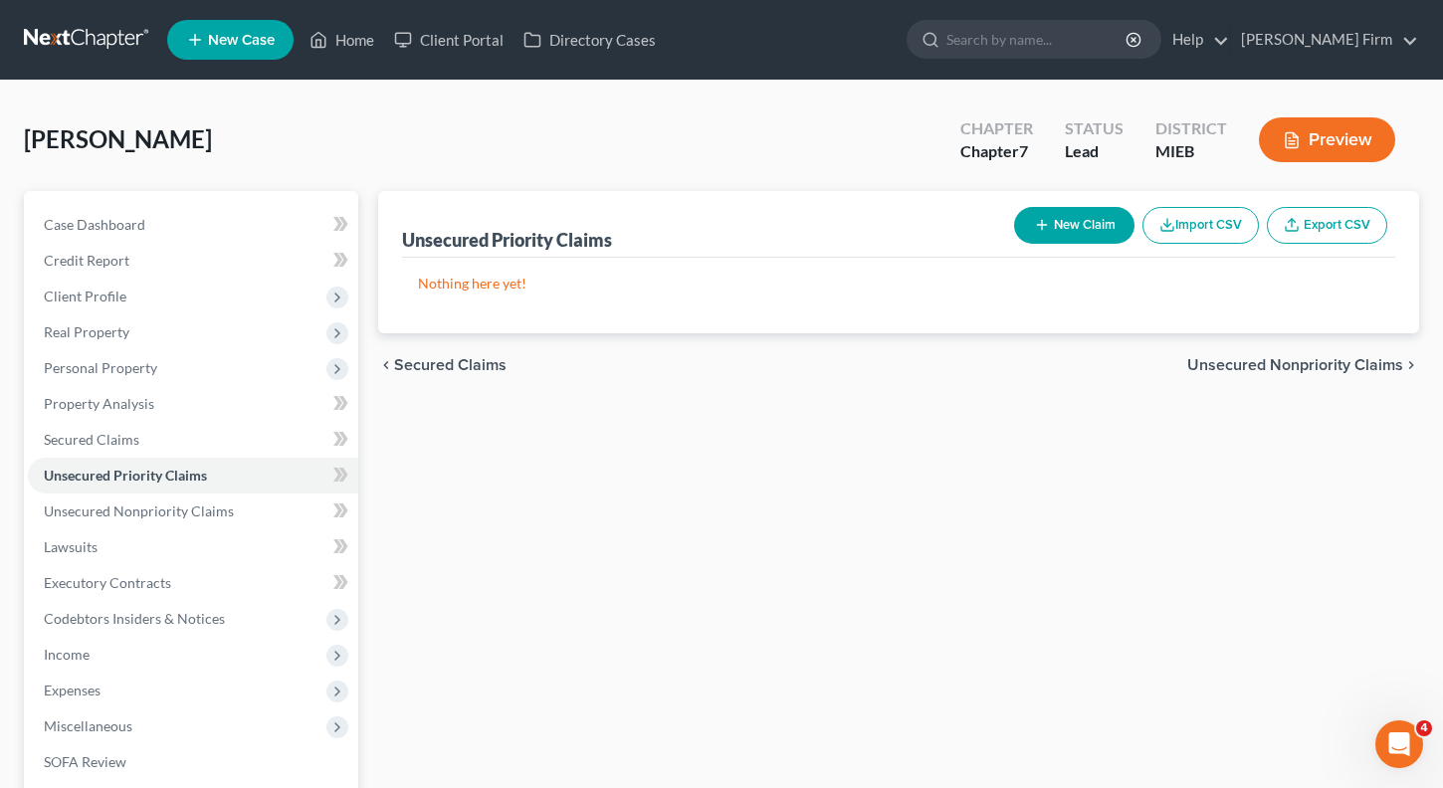
click at [1292, 370] on span "Unsecured Nonpriority Claims" at bounding box center [1295, 365] width 216 height 16
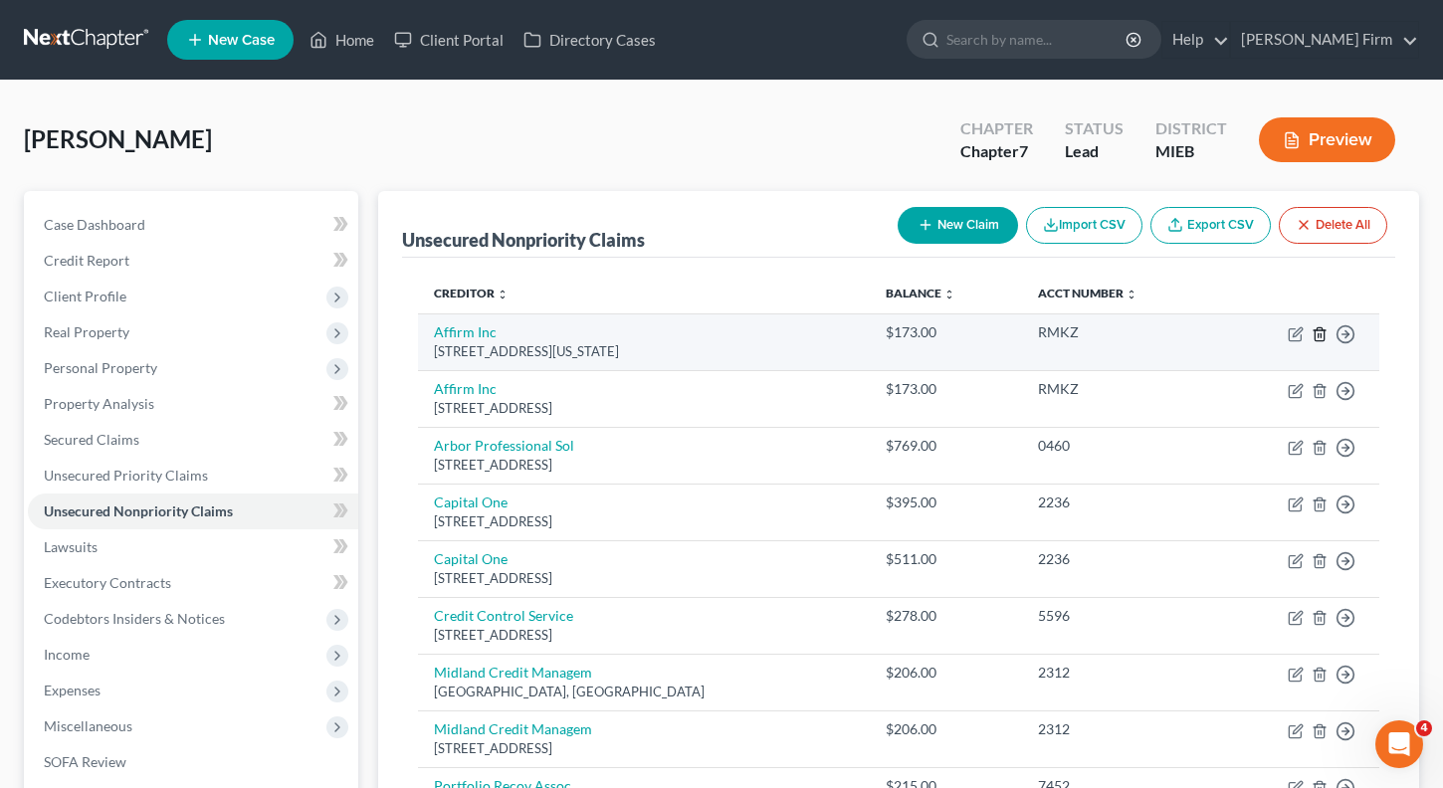
click at [1324, 335] on icon "button" at bounding box center [1319, 333] width 9 height 13
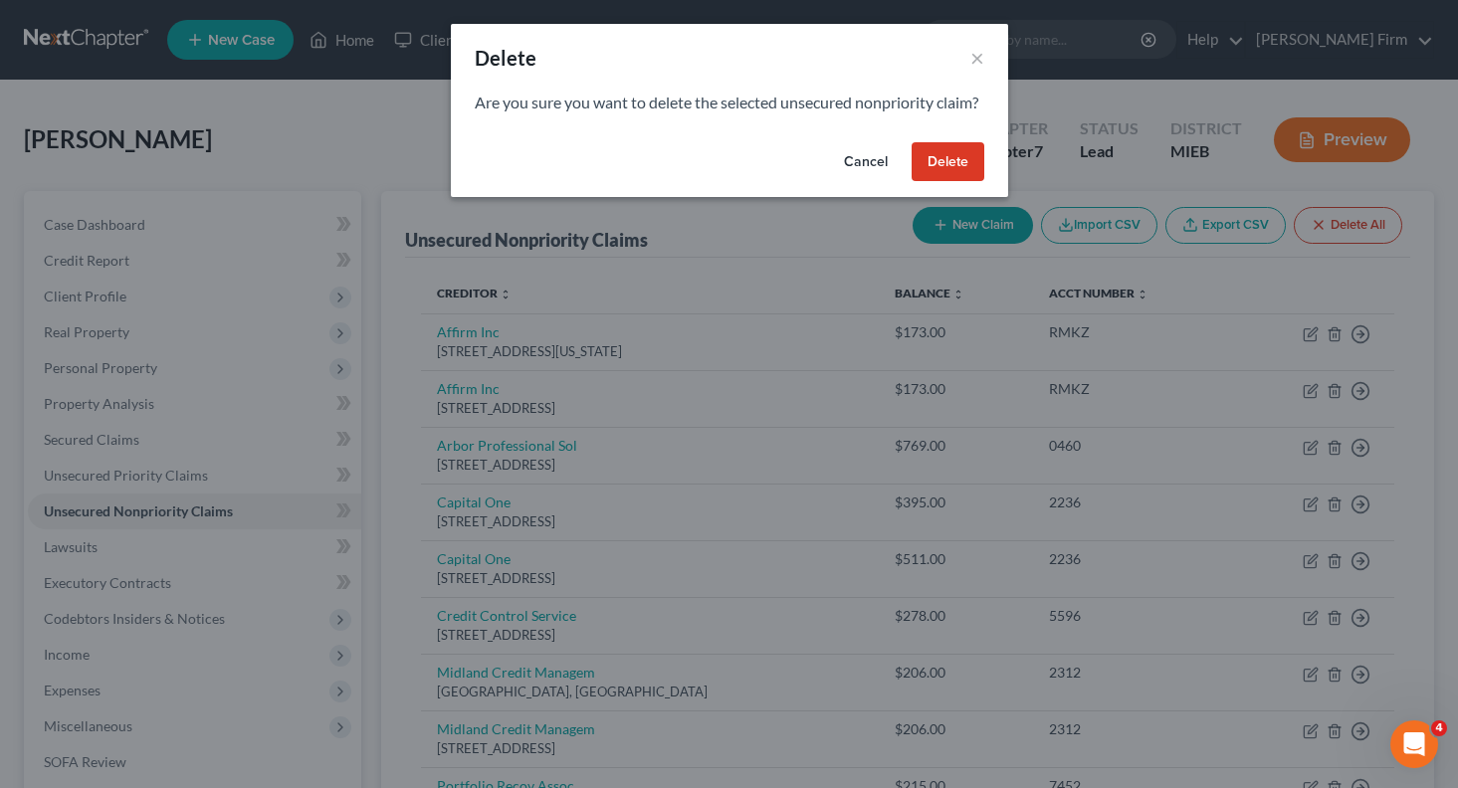
click at [967, 181] on button "Delete" at bounding box center [948, 162] width 73 height 40
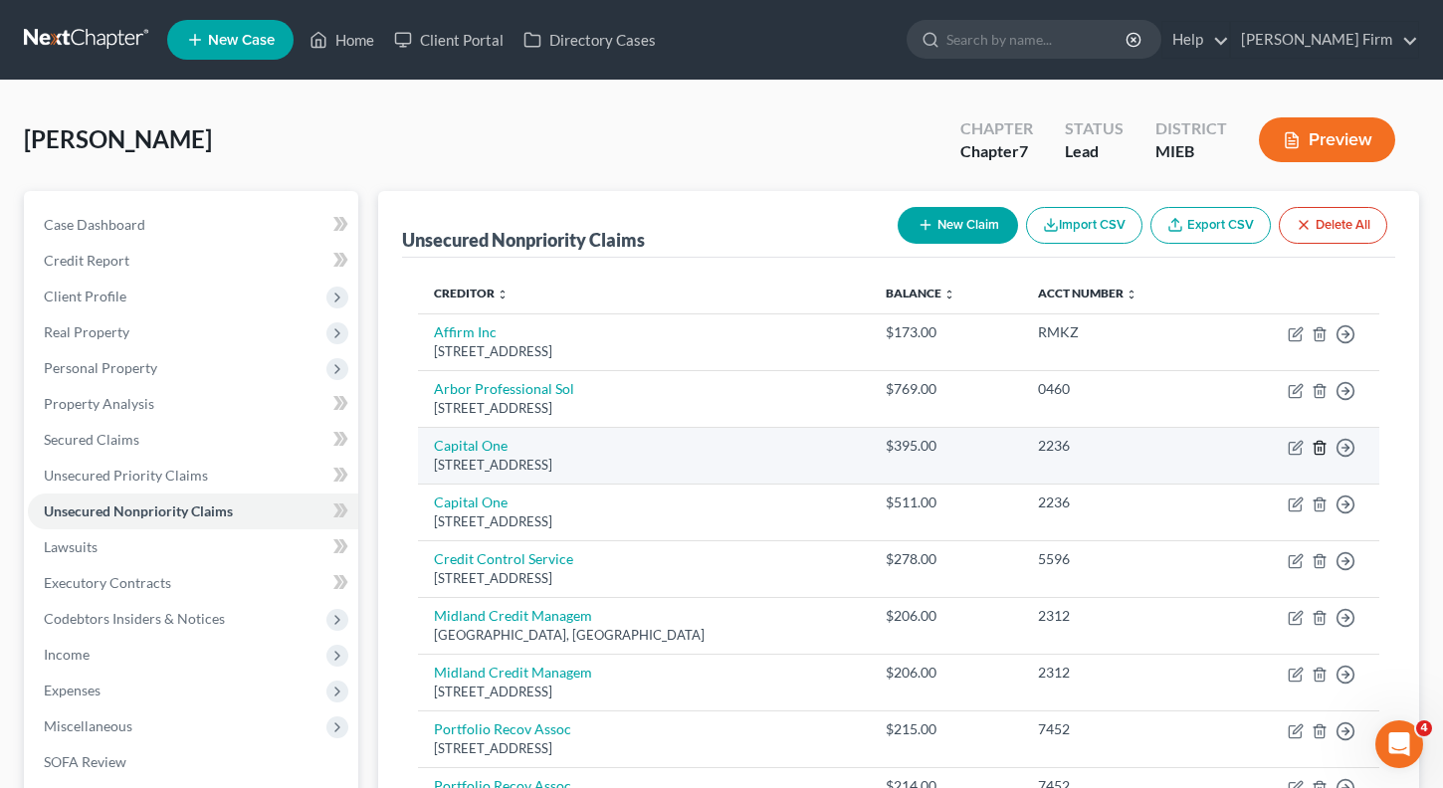
click at [1326, 453] on icon "button" at bounding box center [1320, 448] width 16 height 16
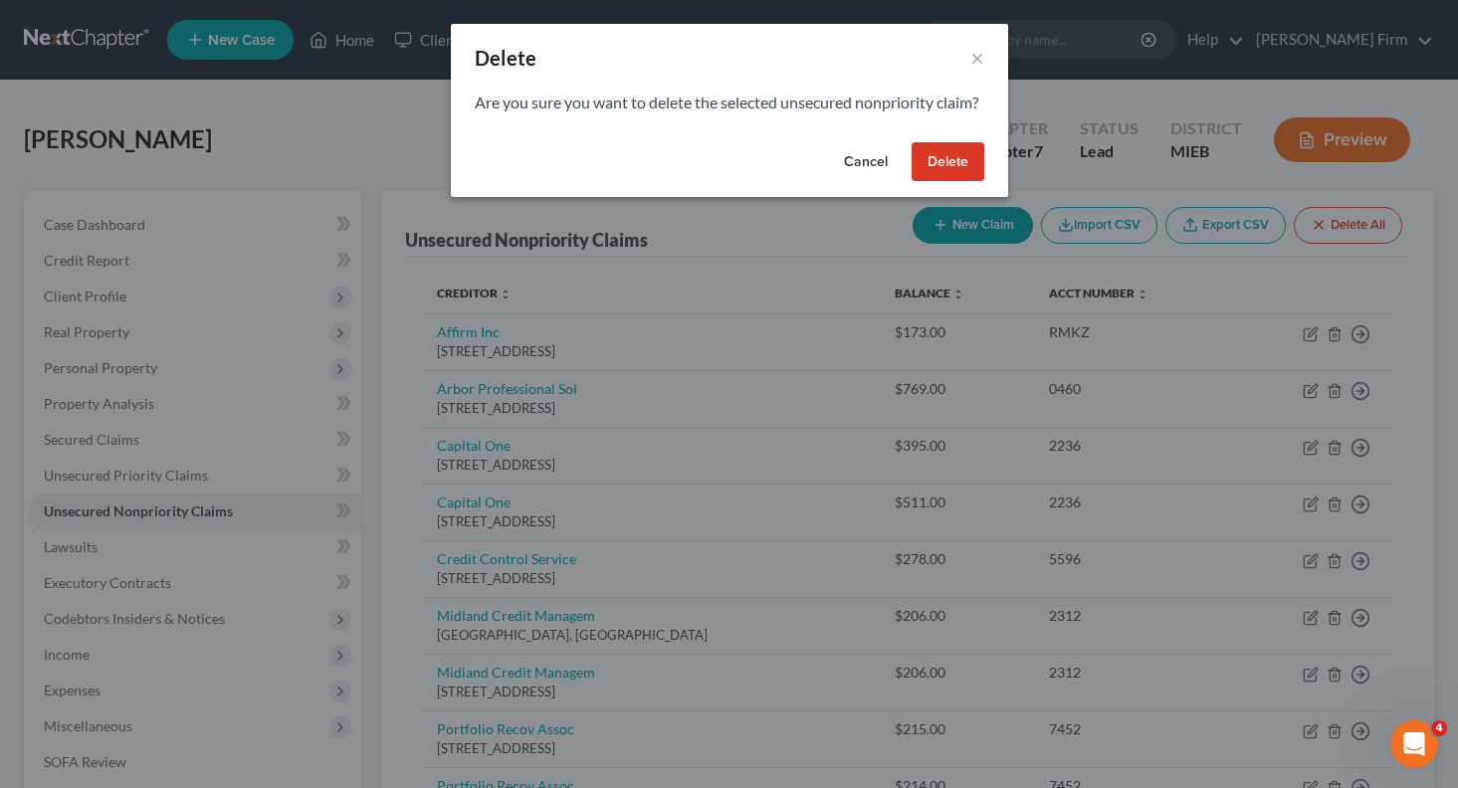
click at [959, 180] on button "Delete" at bounding box center [948, 162] width 73 height 40
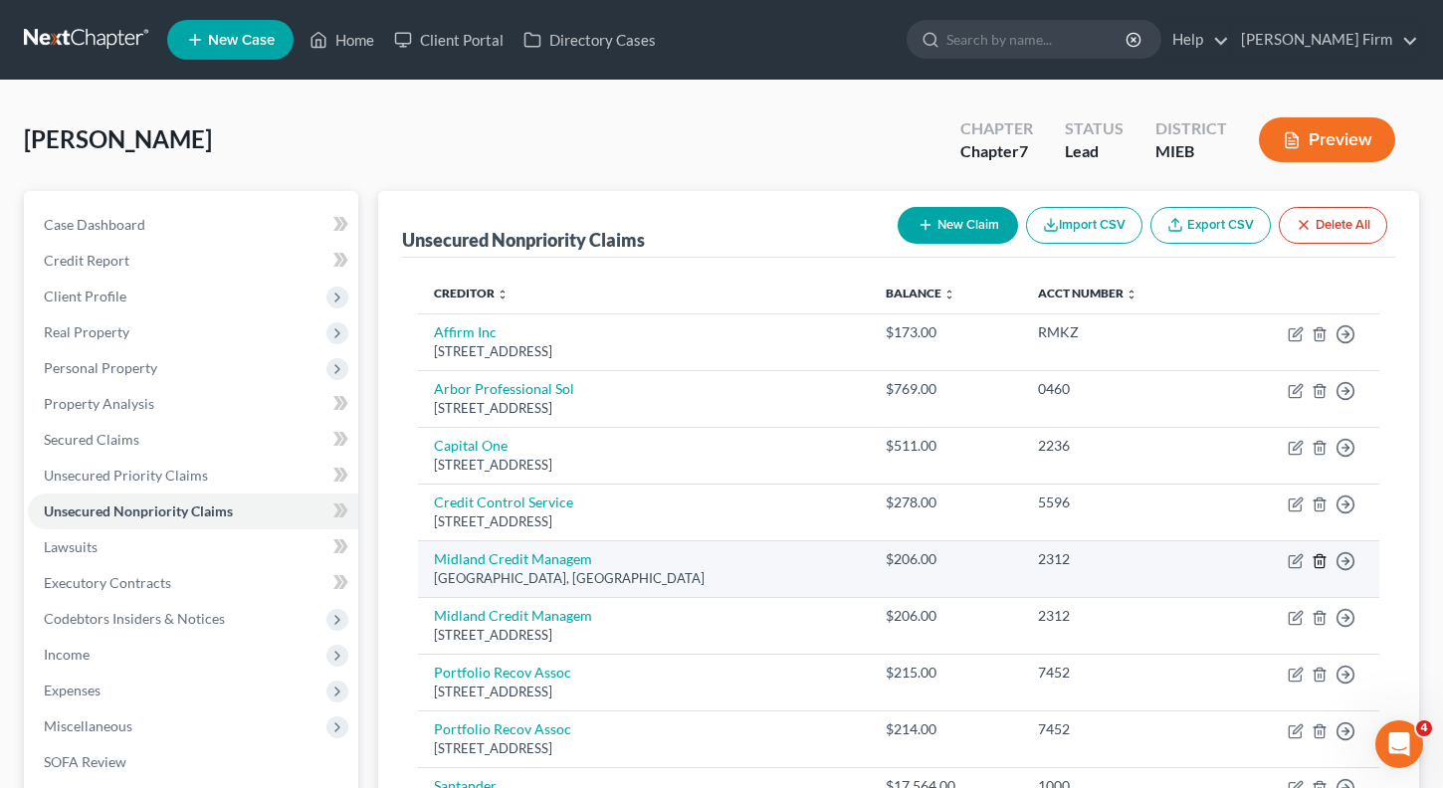
click at [1317, 553] on icon "button" at bounding box center [1320, 561] width 16 height 16
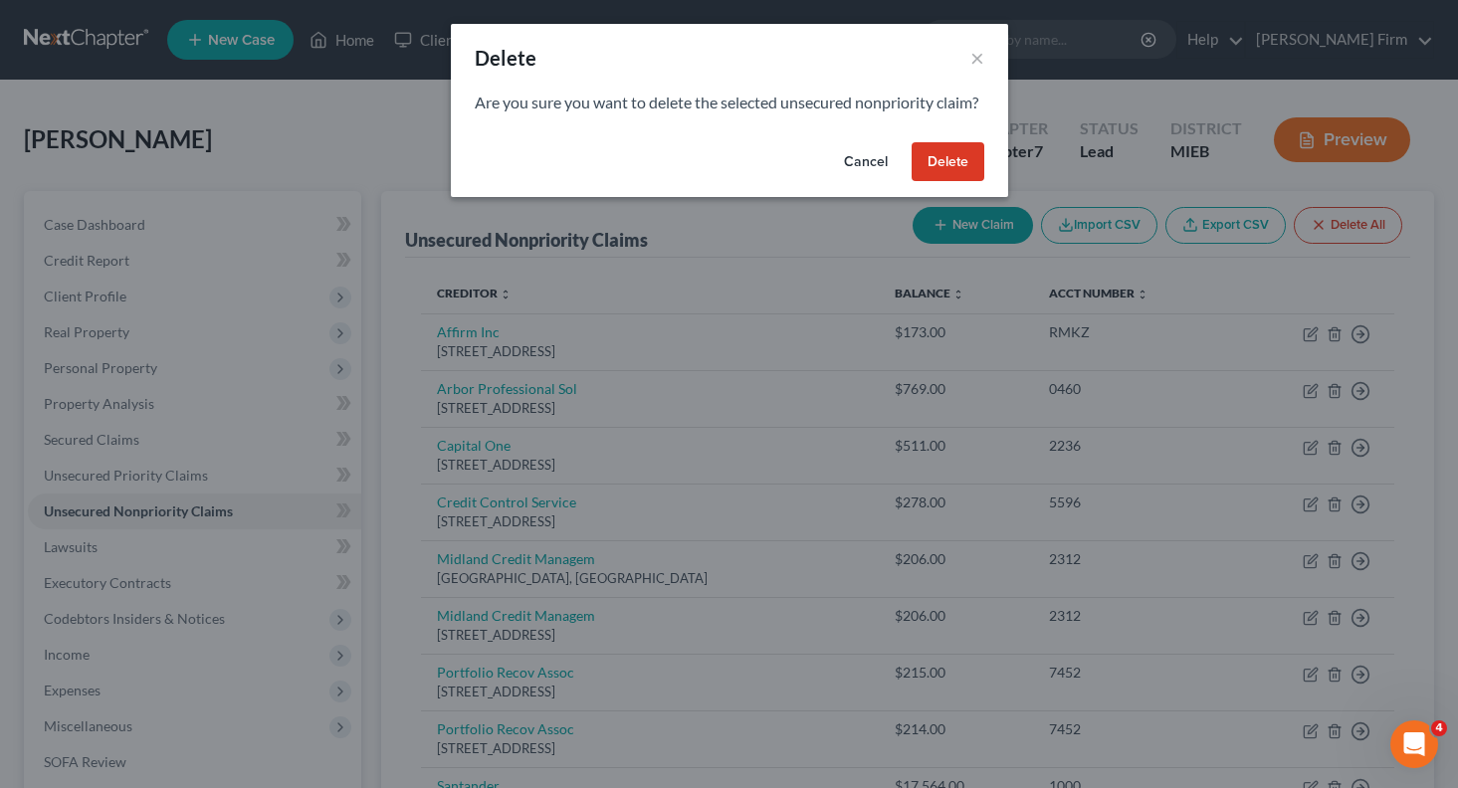
click at [927, 179] on button "Delete" at bounding box center [948, 162] width 73 height 40
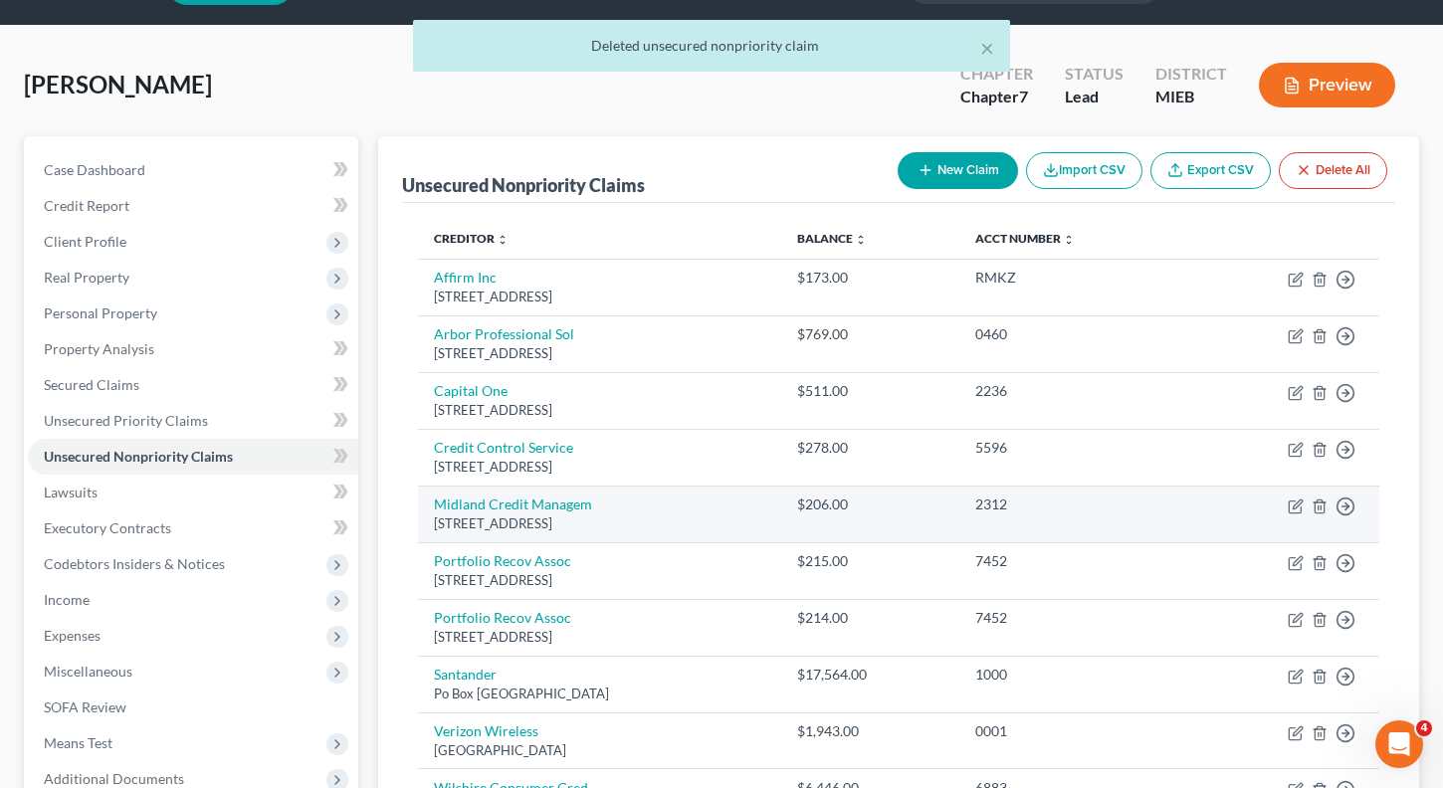
scroll to position [100, 0]
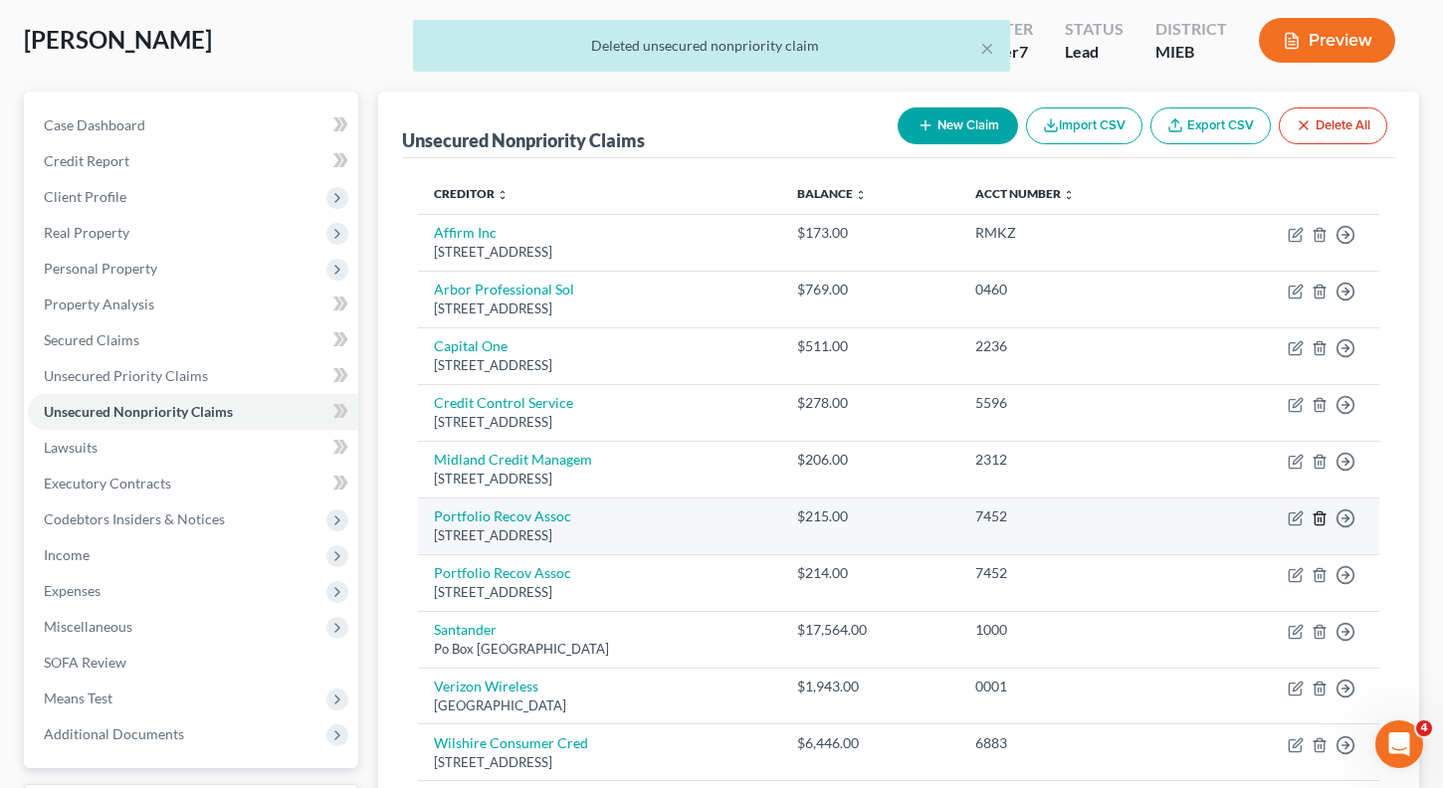
click at [1315, 524] on icon "button" at bounding box center [1319, 518] width 9 height 13
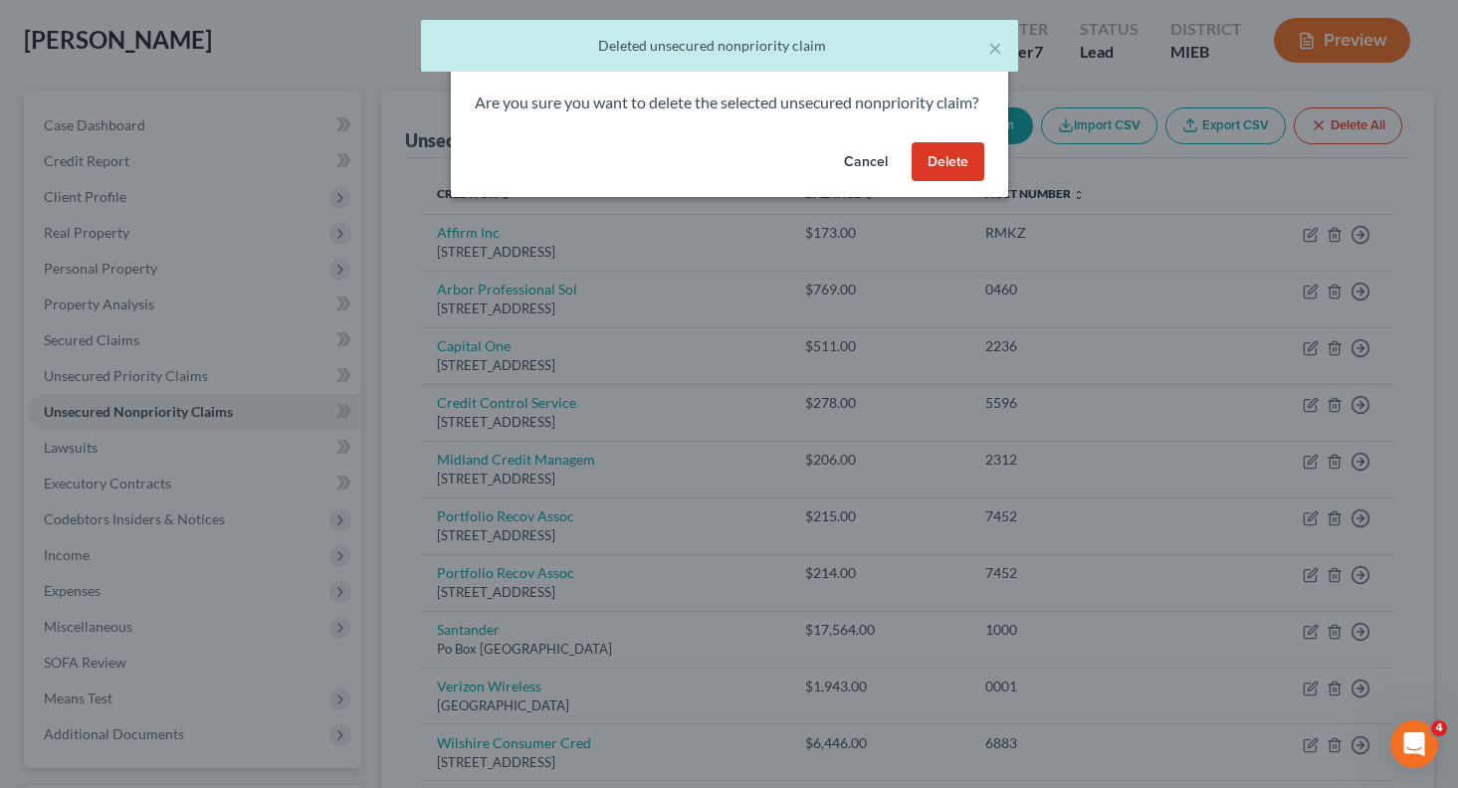
click at [944, 175] on button "Delete" at bounding box center [948, 162] width 73 height 40
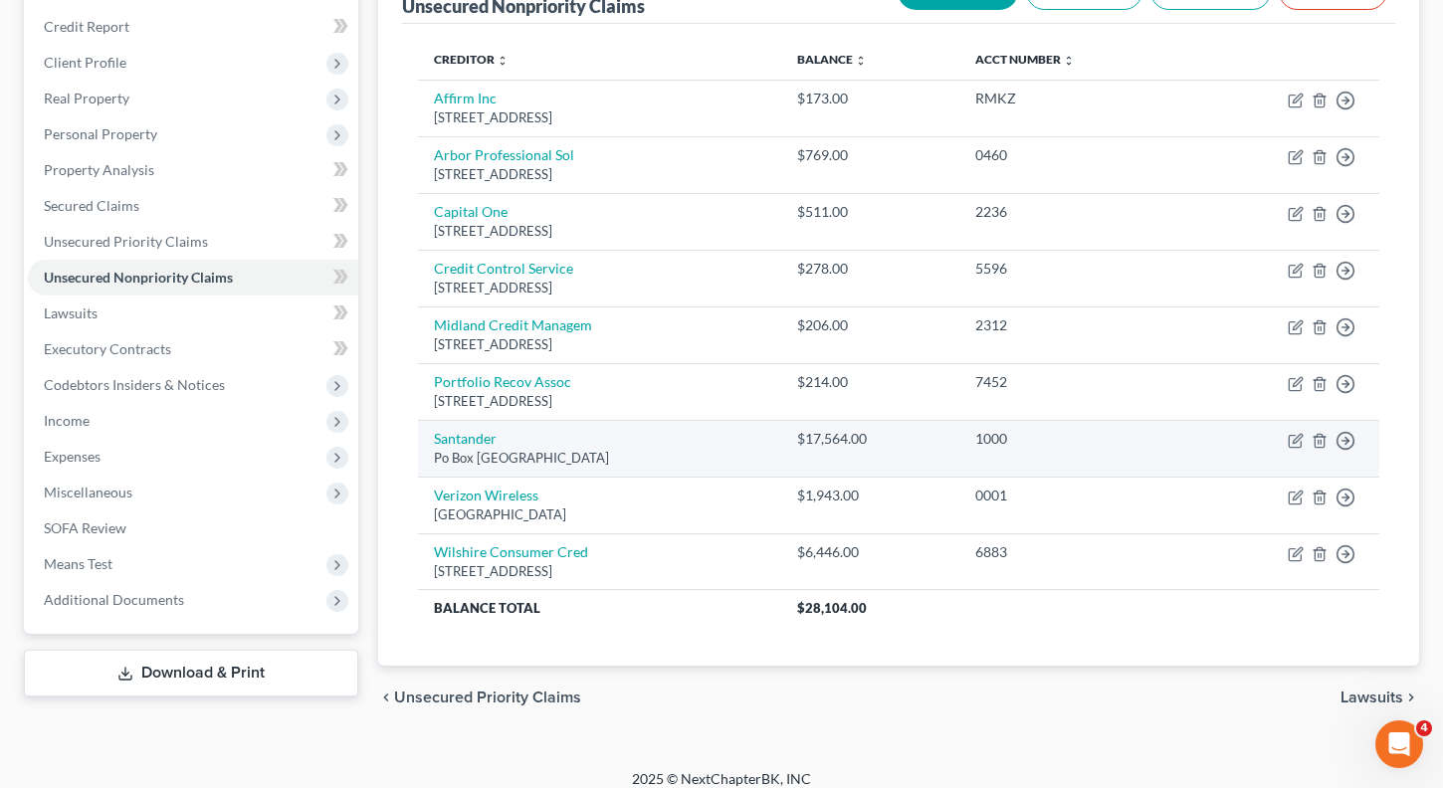
scroll to position [251, 0]
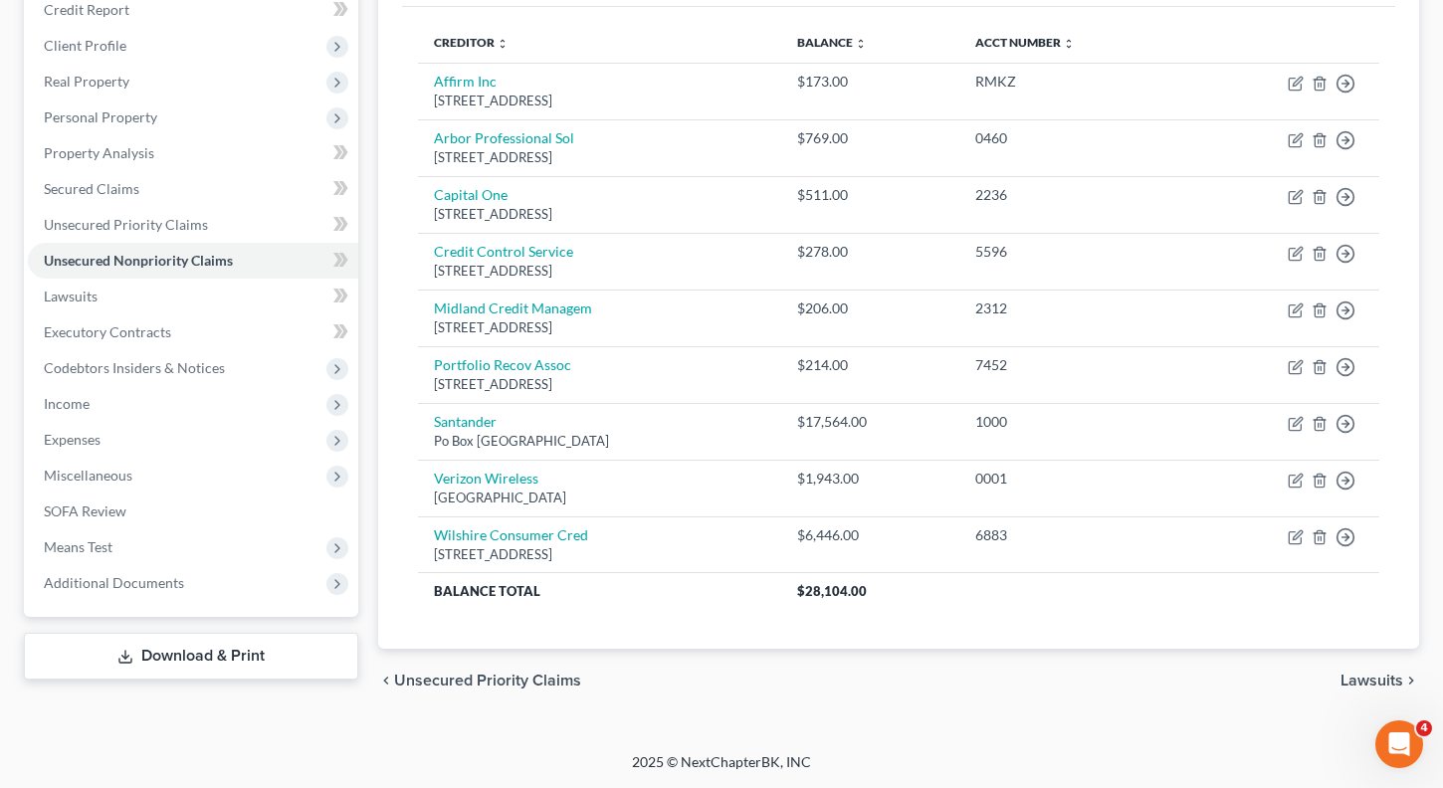
click at [1369, 677] on span "Lawsuits" at bounding box center [1372, 681] width 63 height 16
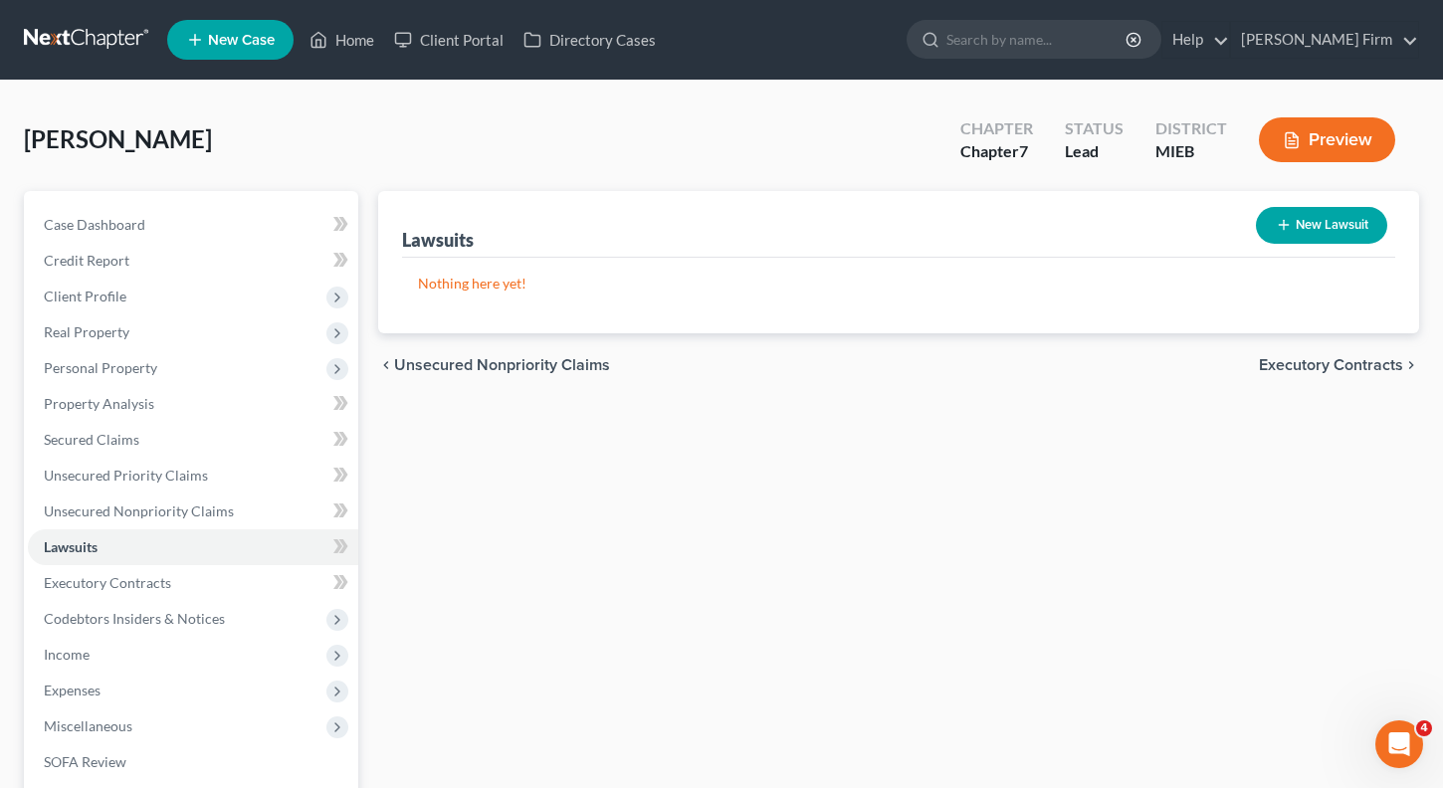
click at [1317, 368] on span "Executory Contracts" at bounding box center [1331, 365] width 144 height 16
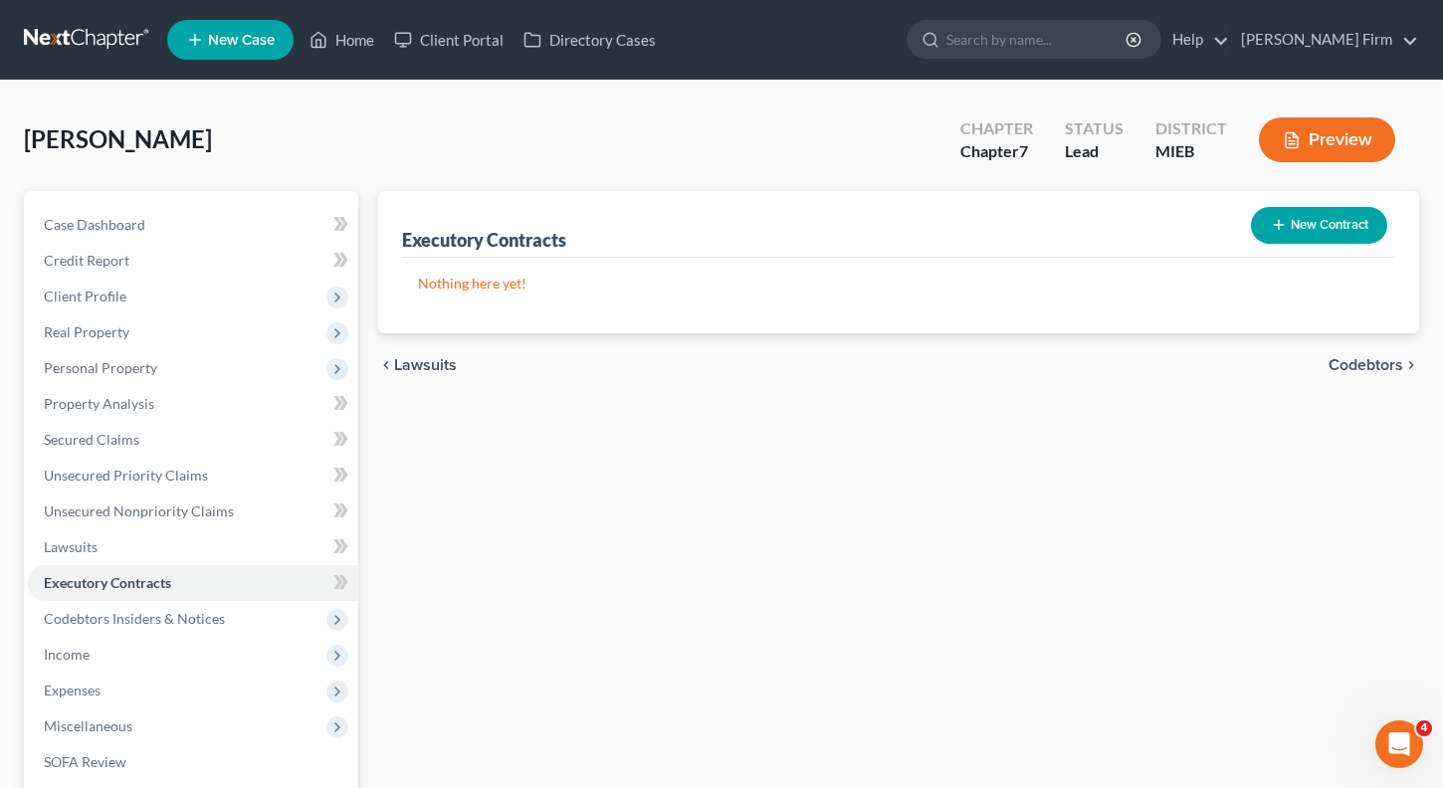
click at [1344, 368] on span "Codebtors" at bounding box center [1366, 365] width 75 height 16
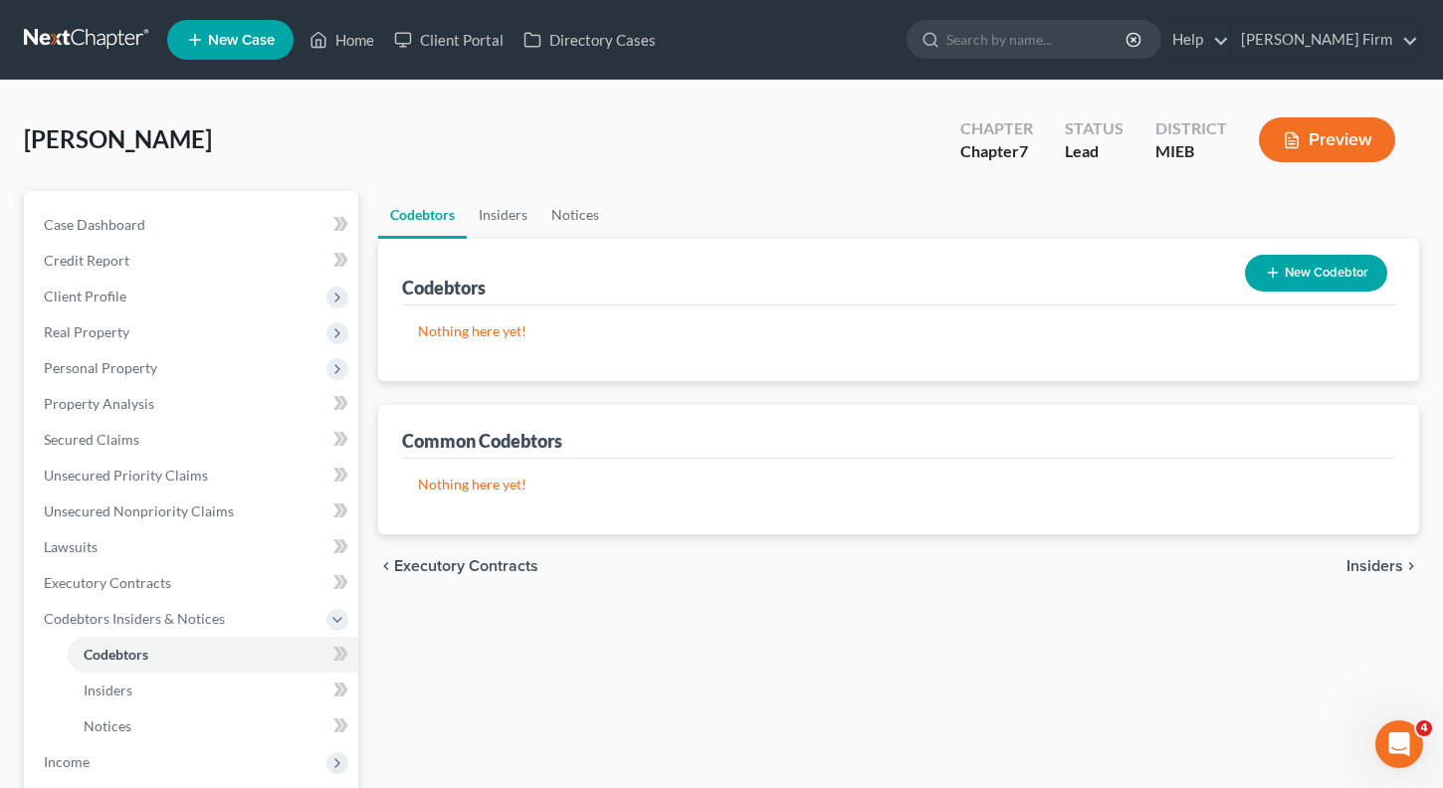
click at [1373, 559] on span "Insiders" at bounding box center [1375, 566] width 57 height 16
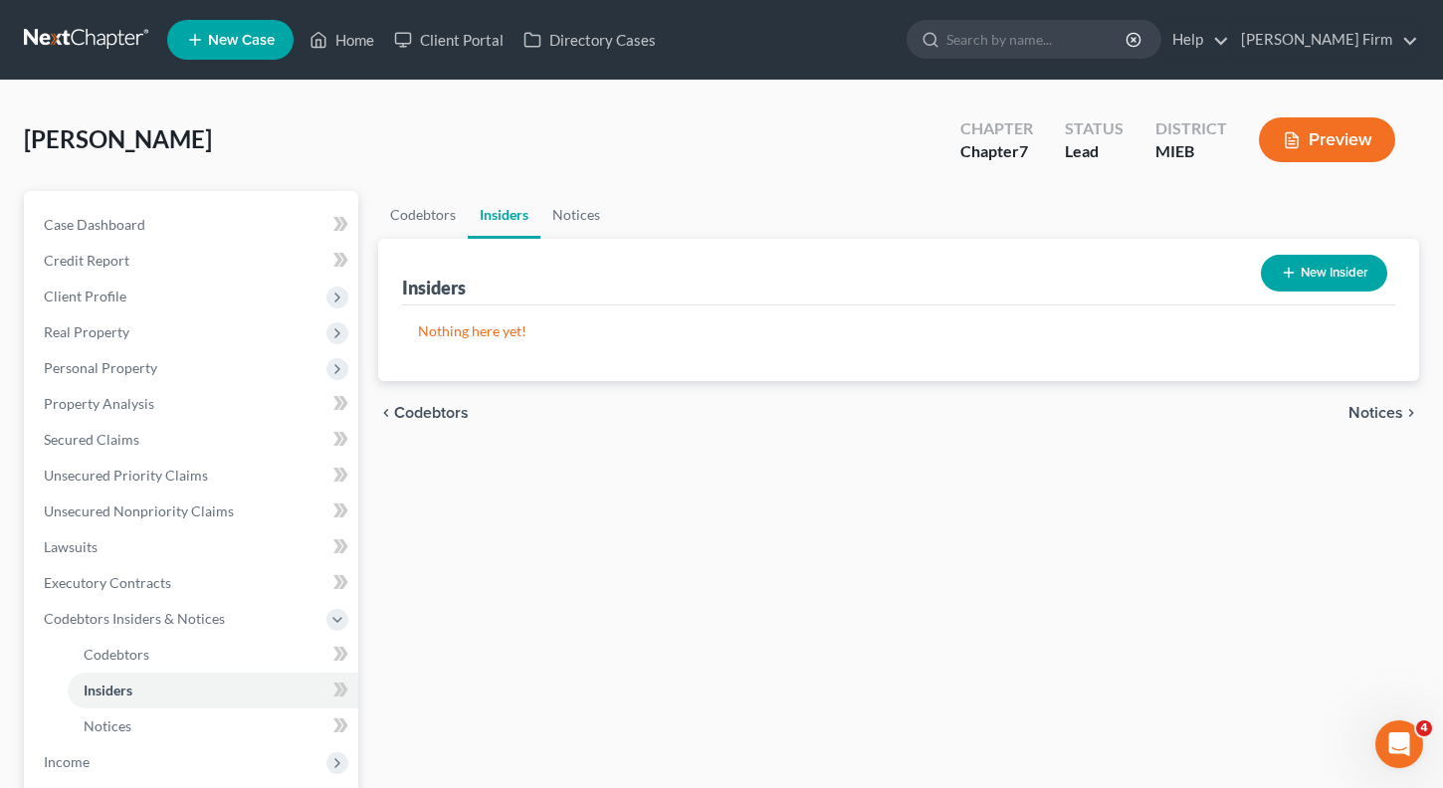
click at [1384, 410] on span "Notices" at bounding box center [1376, 413] width 55 height 16
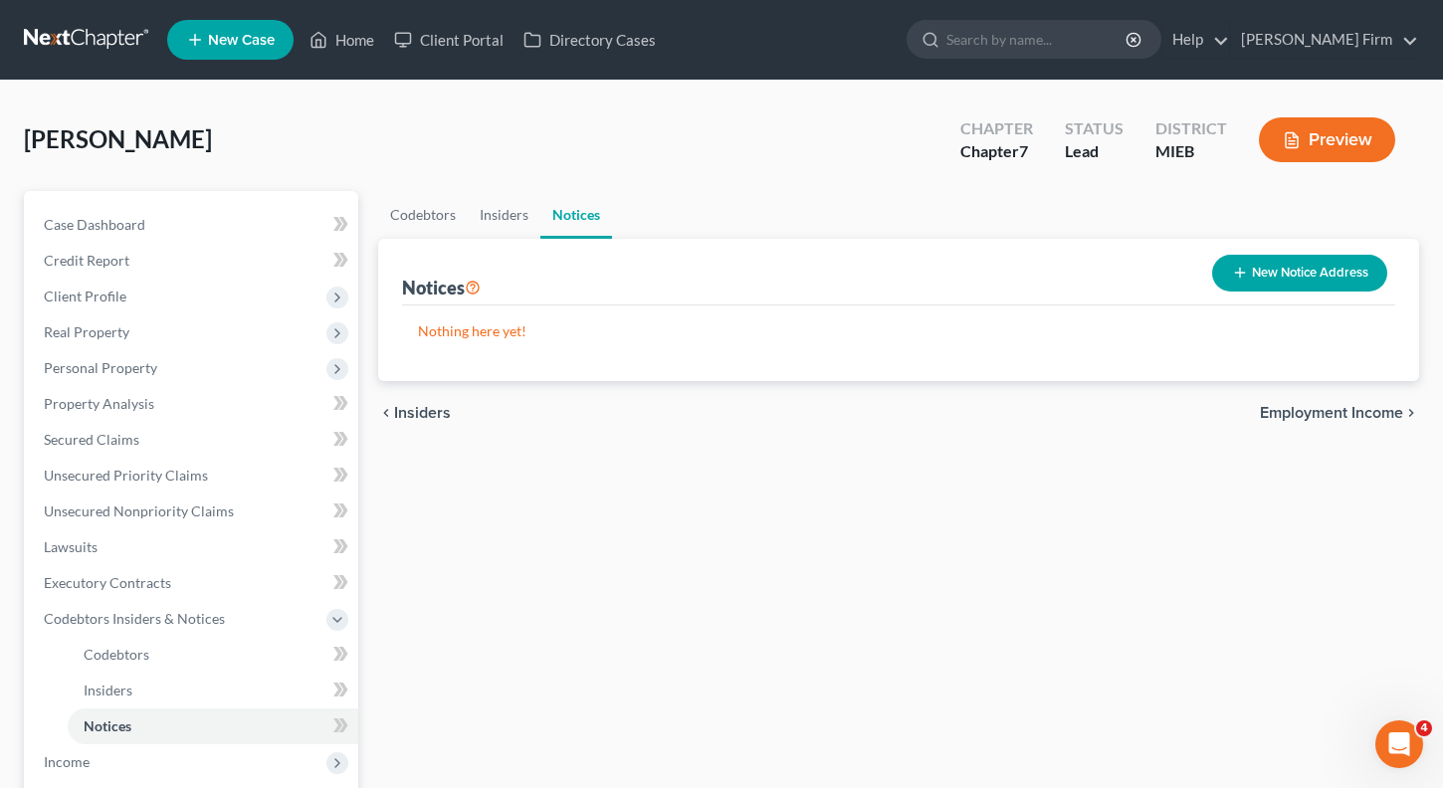
click at [1384, 410] on span "Employment Income" at bounding box center [1331, 413] width 143 height 16
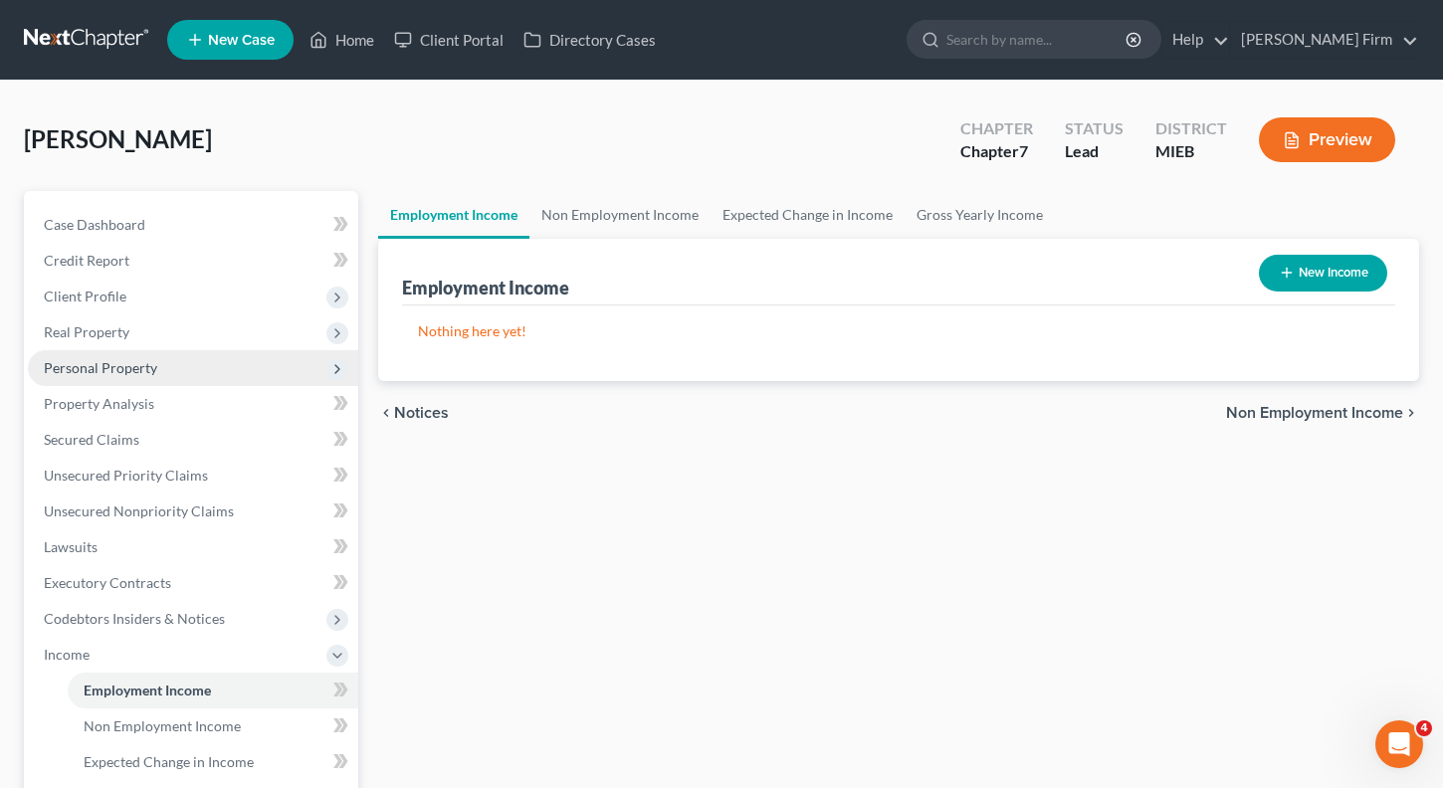
click at [79, 364] on span "Personal Property" at bounding box center [100, 367] width 113 height 17
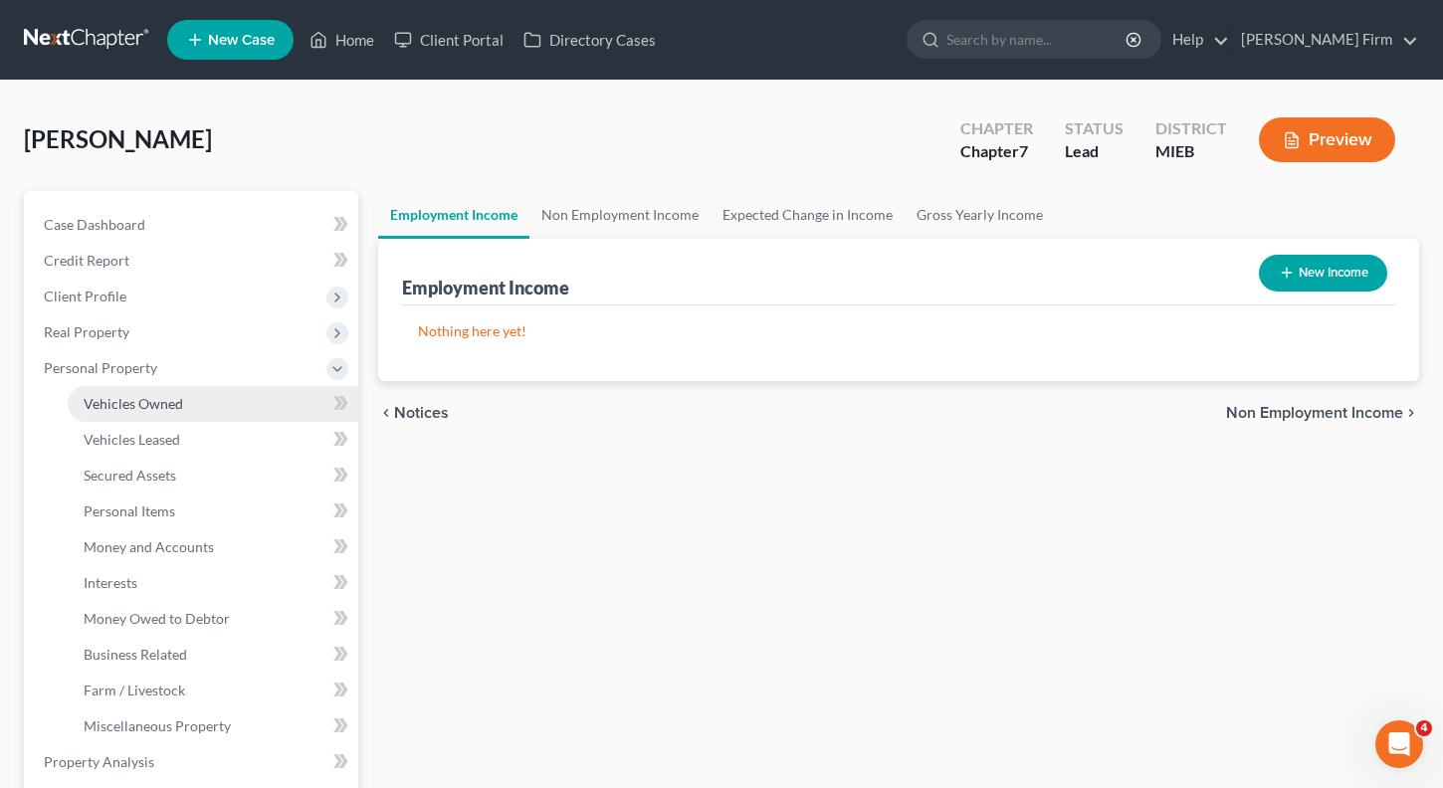
click at [249, 396] on link "Vehicles Owned" at bounding box center [213, 404] width 291 height 36
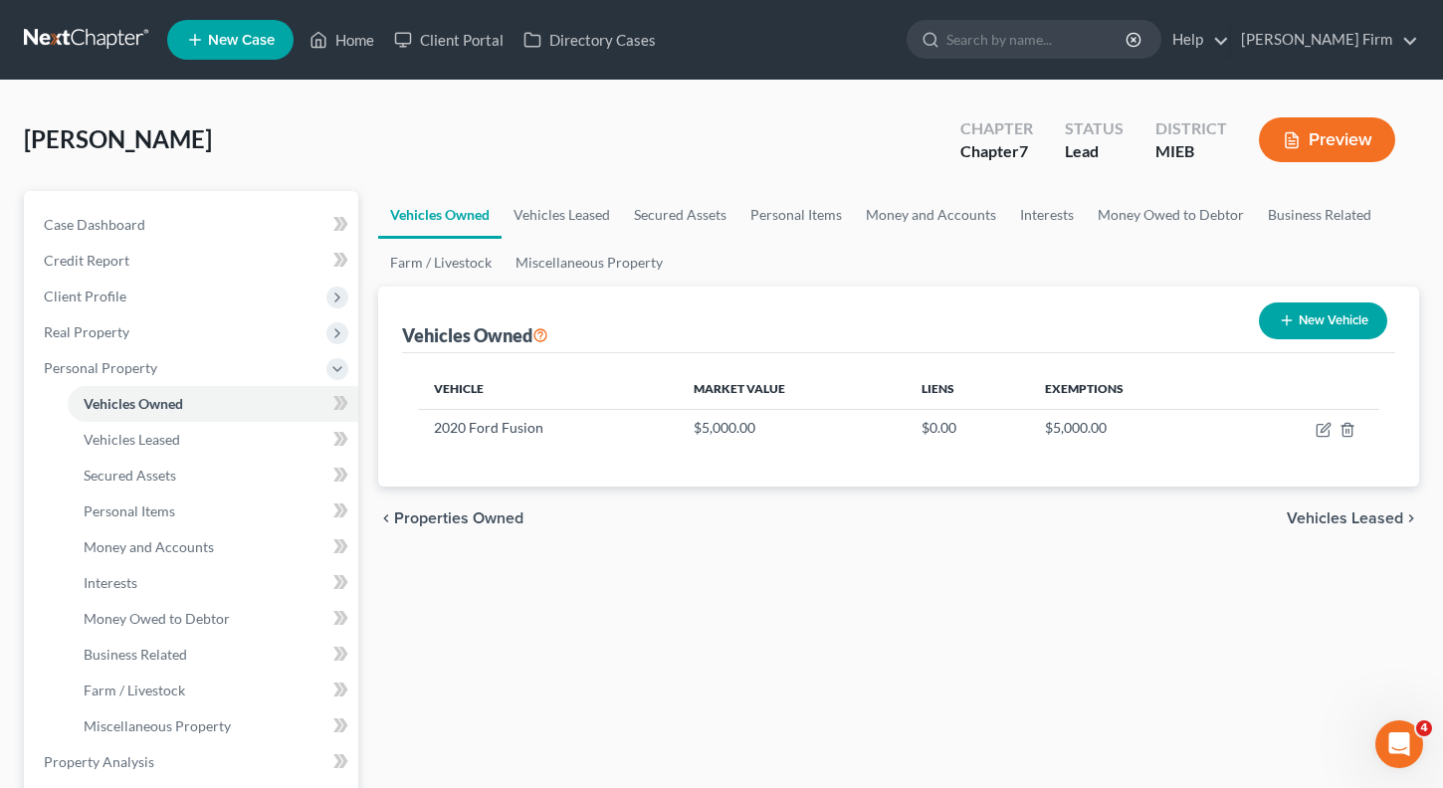
click at [1386, 518] on span "Vehicles Leased" at bounding box center [1345, 519] width 116 height 16
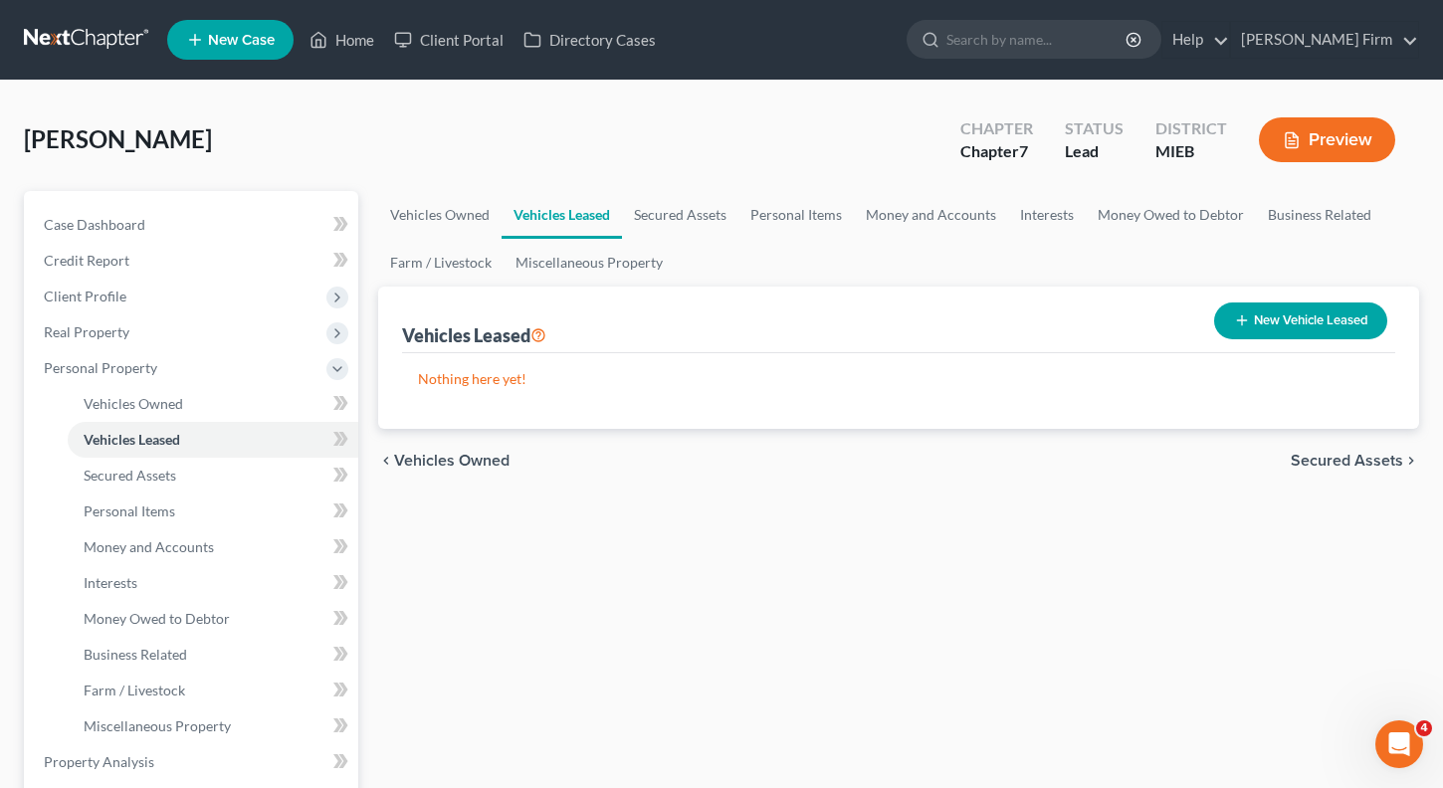
click at [1359, 457] on span "Secured Assets" at bounding box center [1347, 461] width 112 height 16
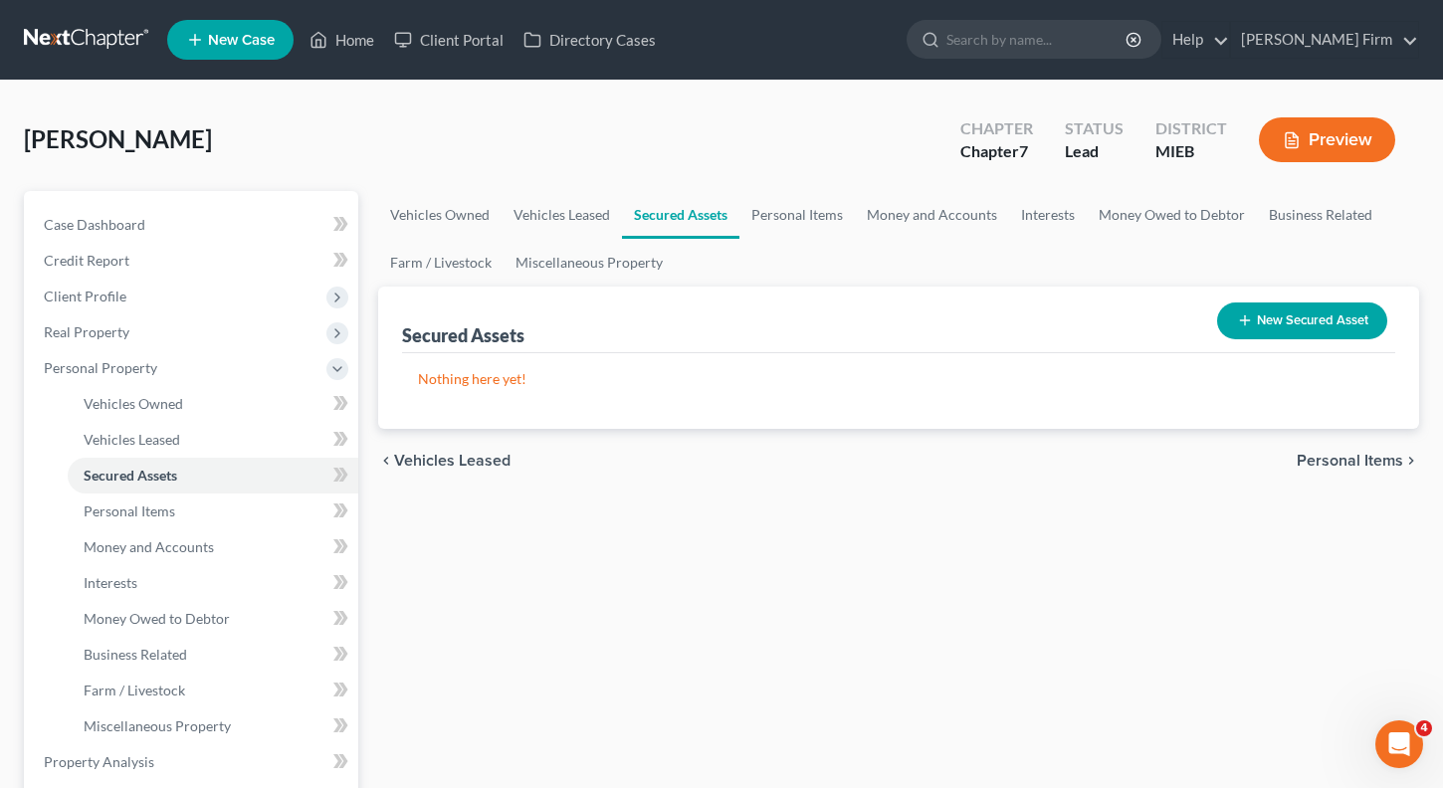
click at [1368, 457] on span "Personal Items" at bounding box center [1350, 461] width 106 height 16
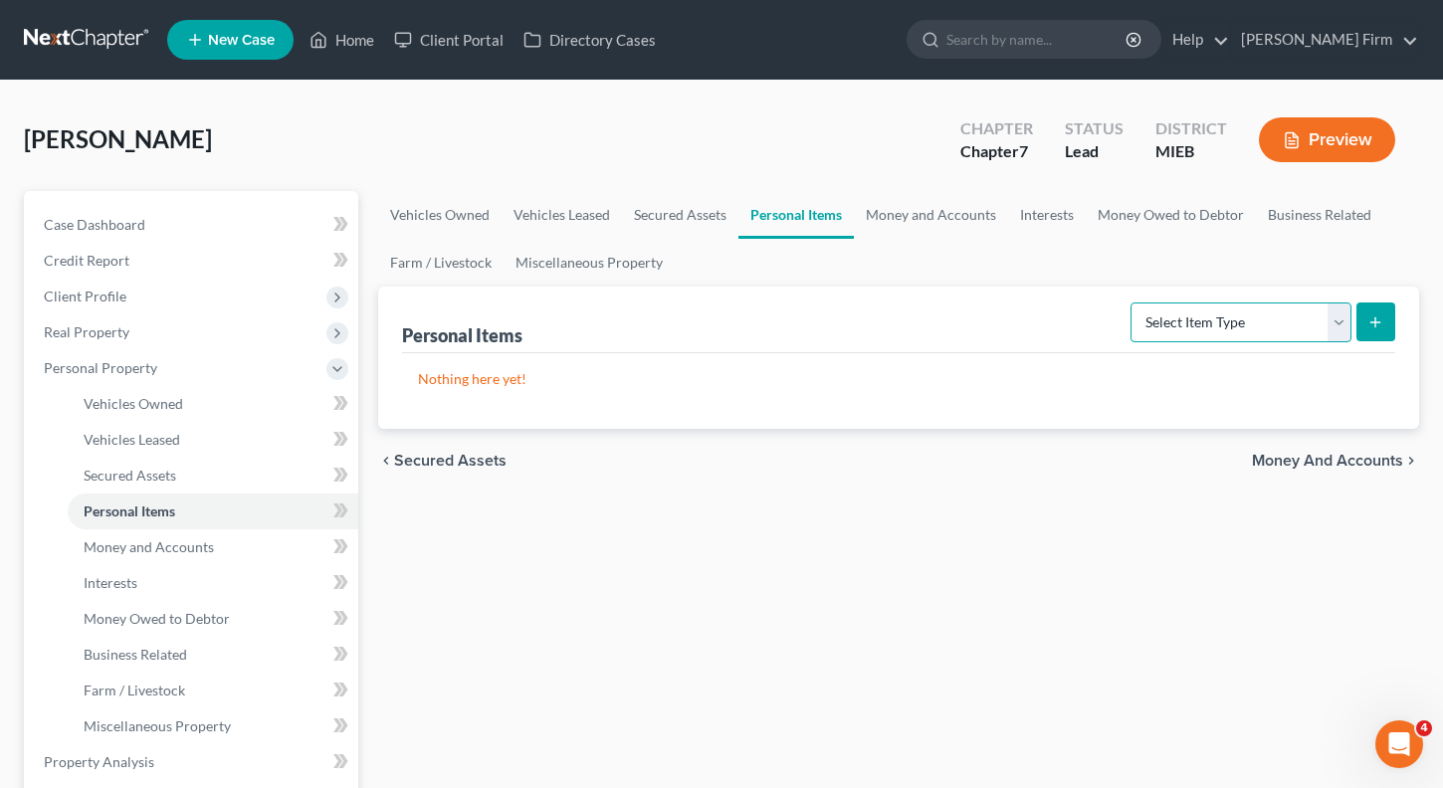
click at [1331, 324] on select "Select Item Type Clothing Collectibles Of Value Electronics Firearms Household …" at bounding box center [1241, 323] width 221 height 40
select select "clothing"
click at [1133, 303] on select "Select Item Type Clothing Collectibles Of Value Electronics Firearms Household …" at bounding box center [1241, 323] width 221 height 40
click at [1370, 314] on icon "submit" at bounding box center [1375, 322] width 16 height 16
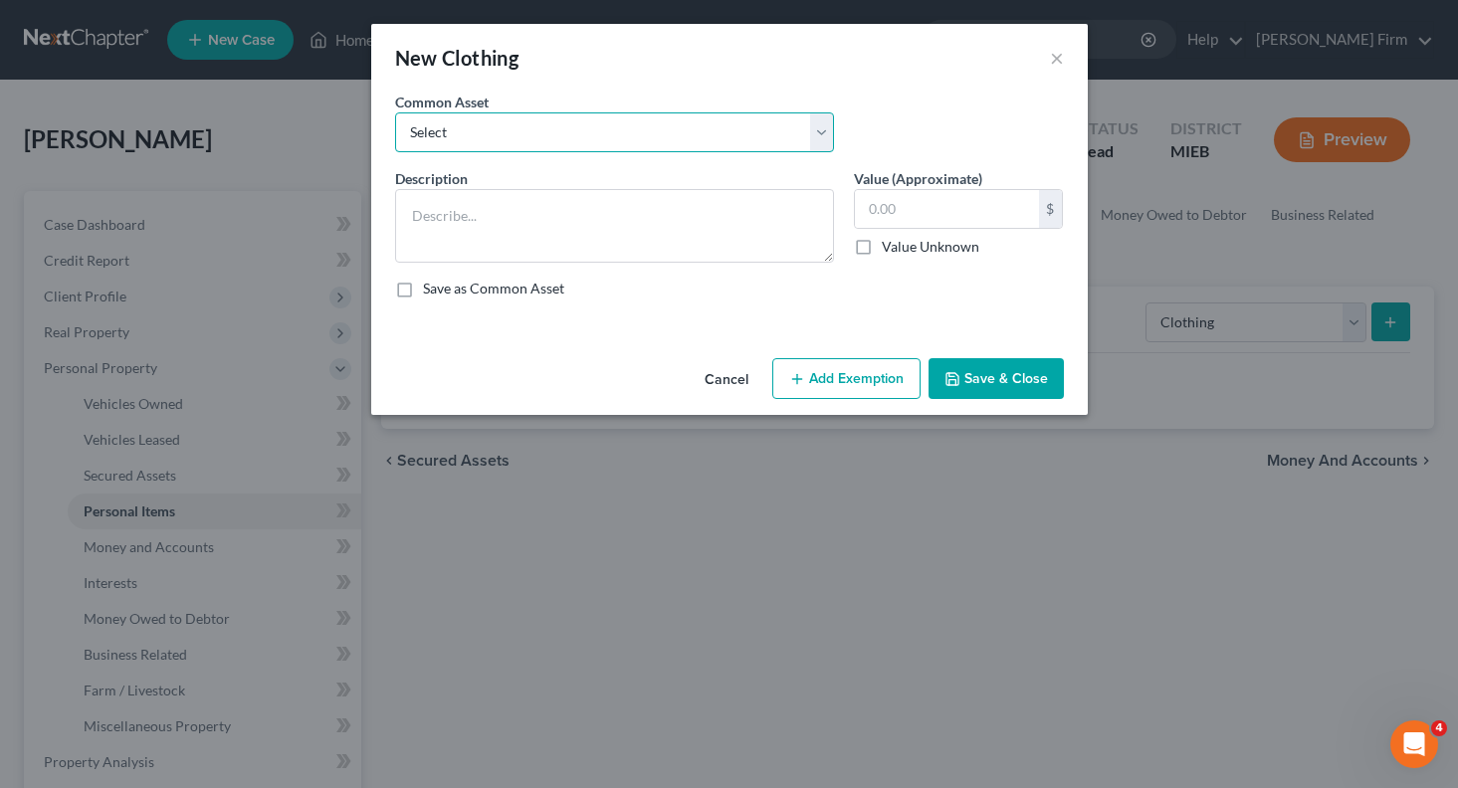
click at [565, 117] on select "Select Clothing Clothing" at bounding box center [614, 132] width 439 height 40
select select "1"
click at [395, 112] on select "Select Clothing Clothing" at bounding box center [614, 132] width 439 height 40
type textarea "Clothing"
type input "300.00"
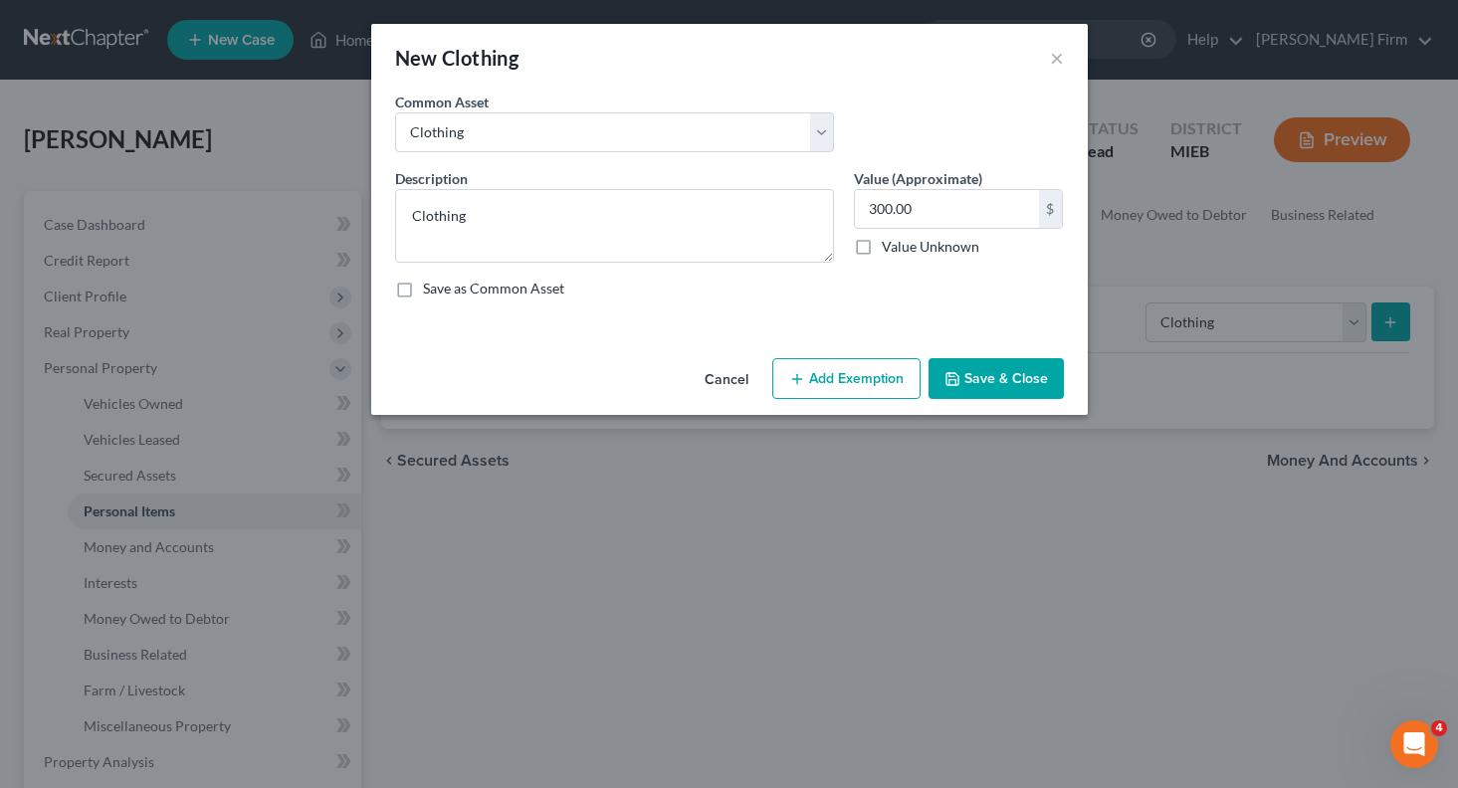
click at [845, 381] on button "Add Exemption" at bounding box center [846, 379] width 148 height 42
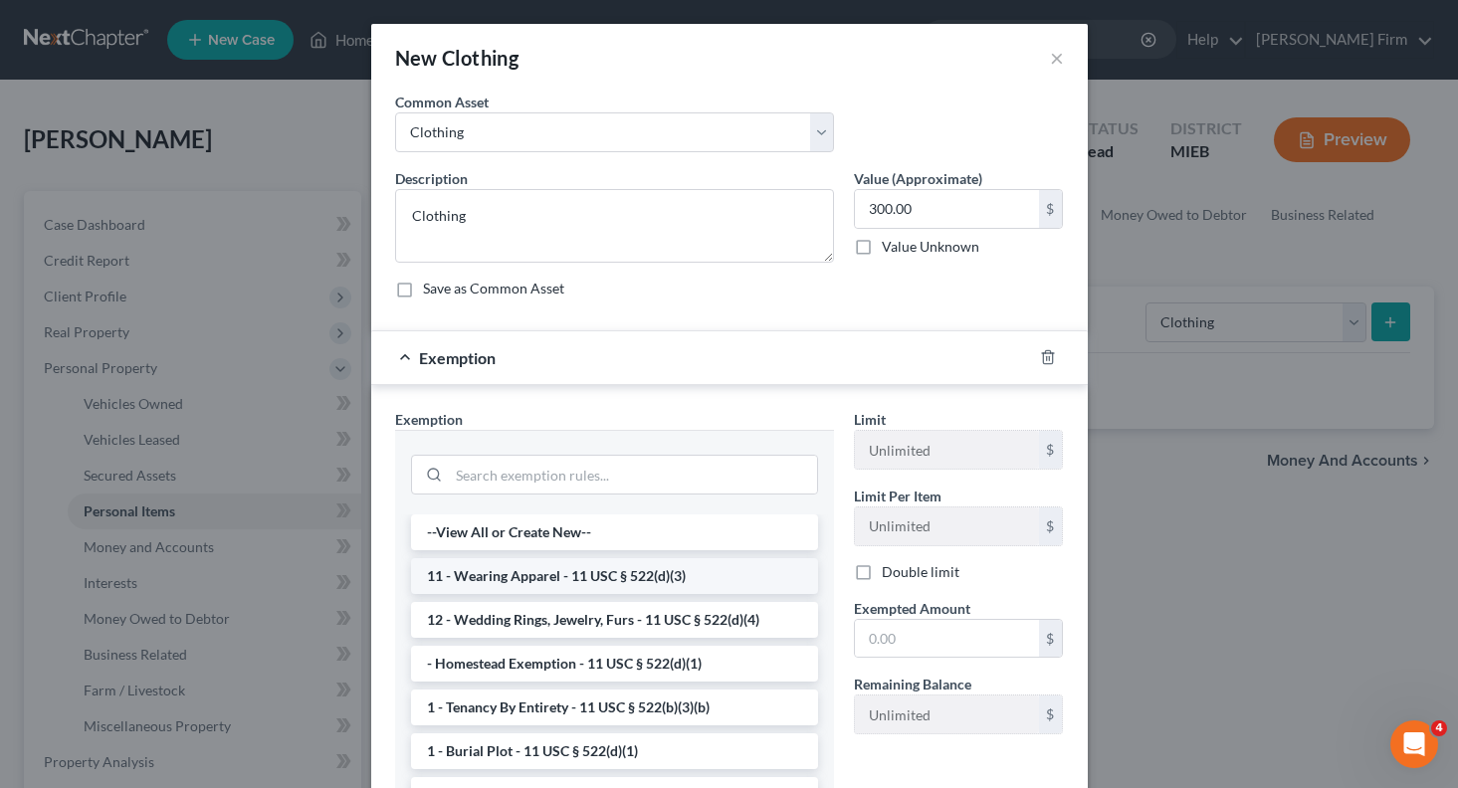
click at [628, 581] on li "11 - Wearing Apparel - 11 USC § 522(d)(3)" at bounding box center [614, 576] width 407 height 36
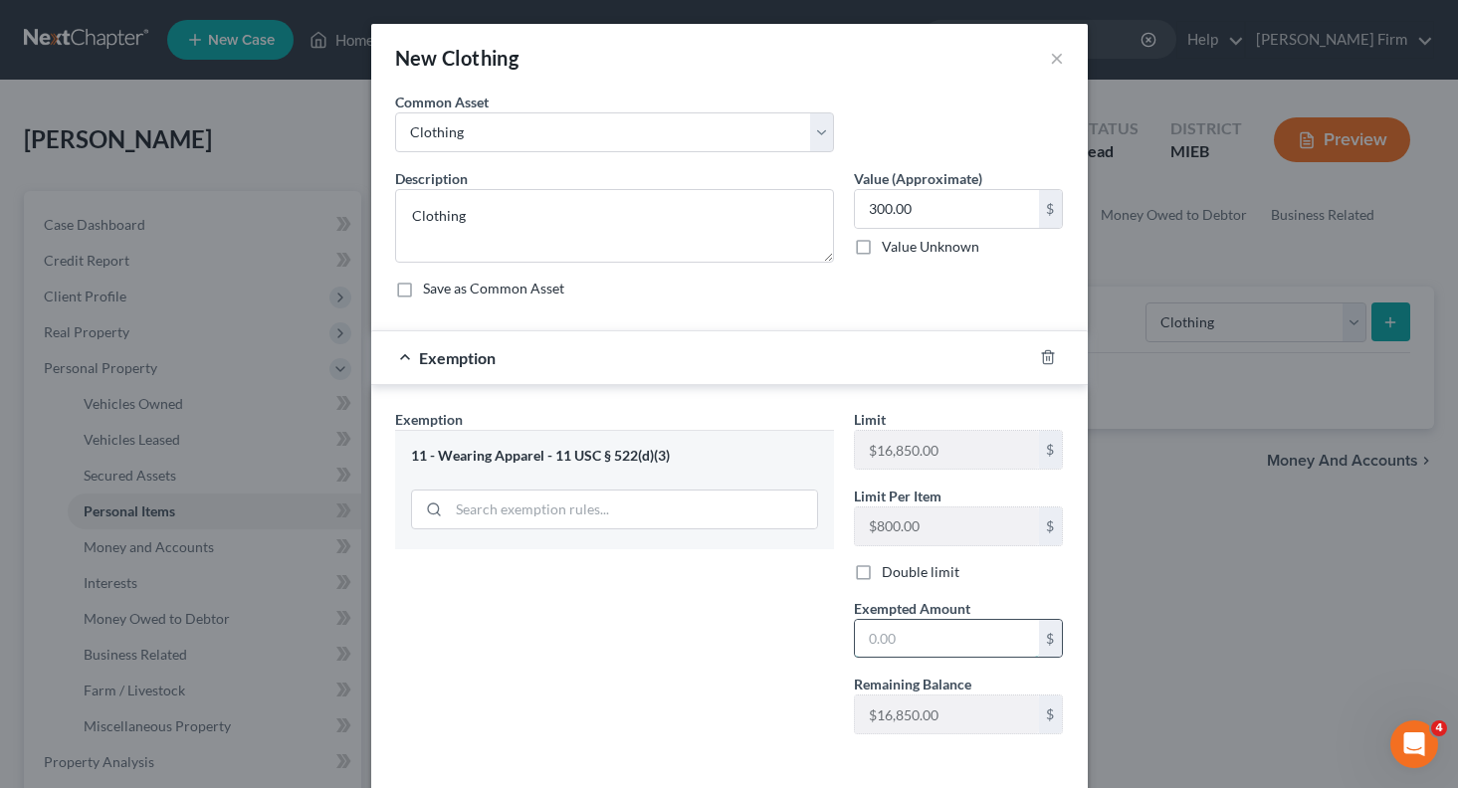
click at [932, 652] on input "text" at bounding box center [947, 639] width 184 height 38
type input "300."
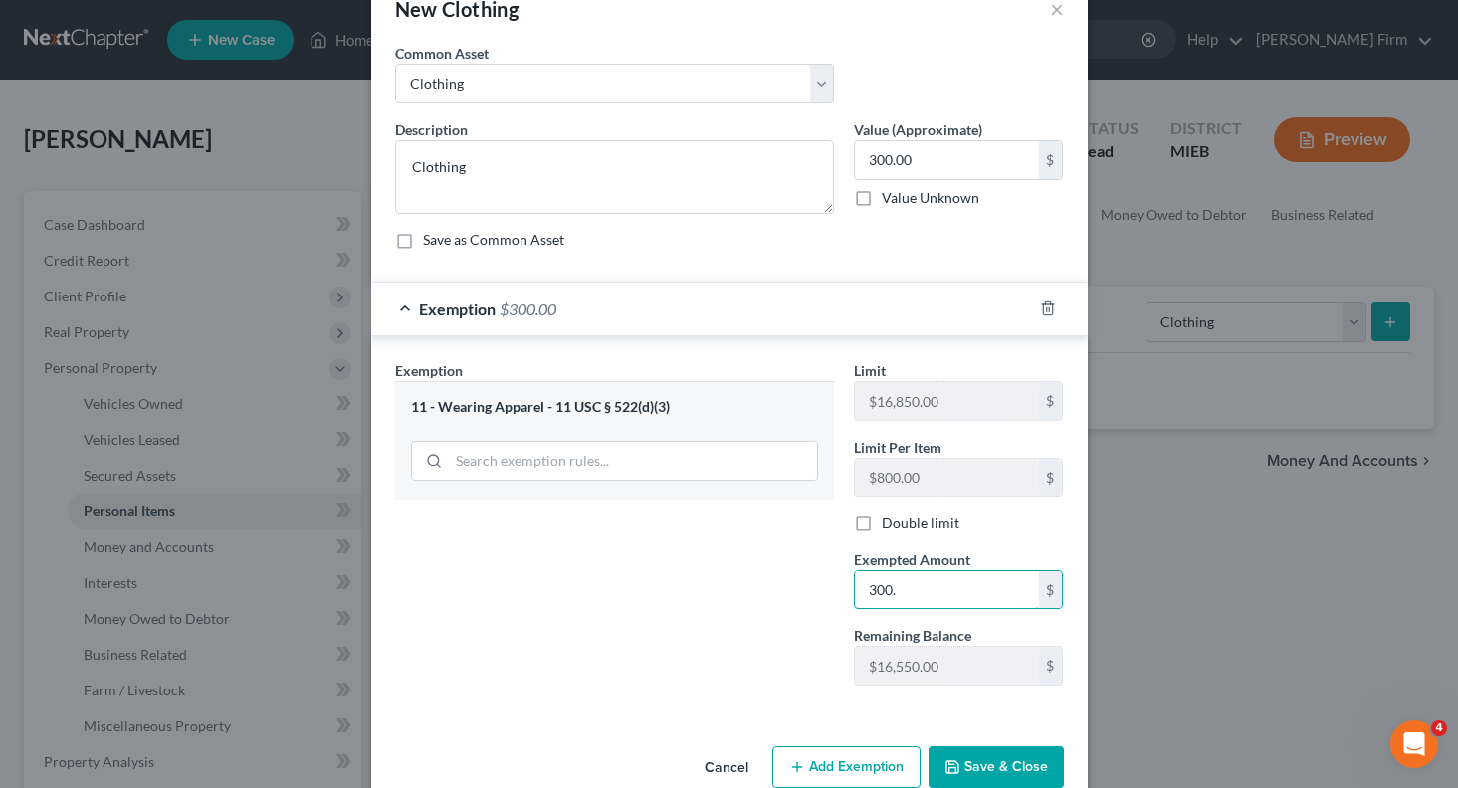
scroll to position [89, 0]
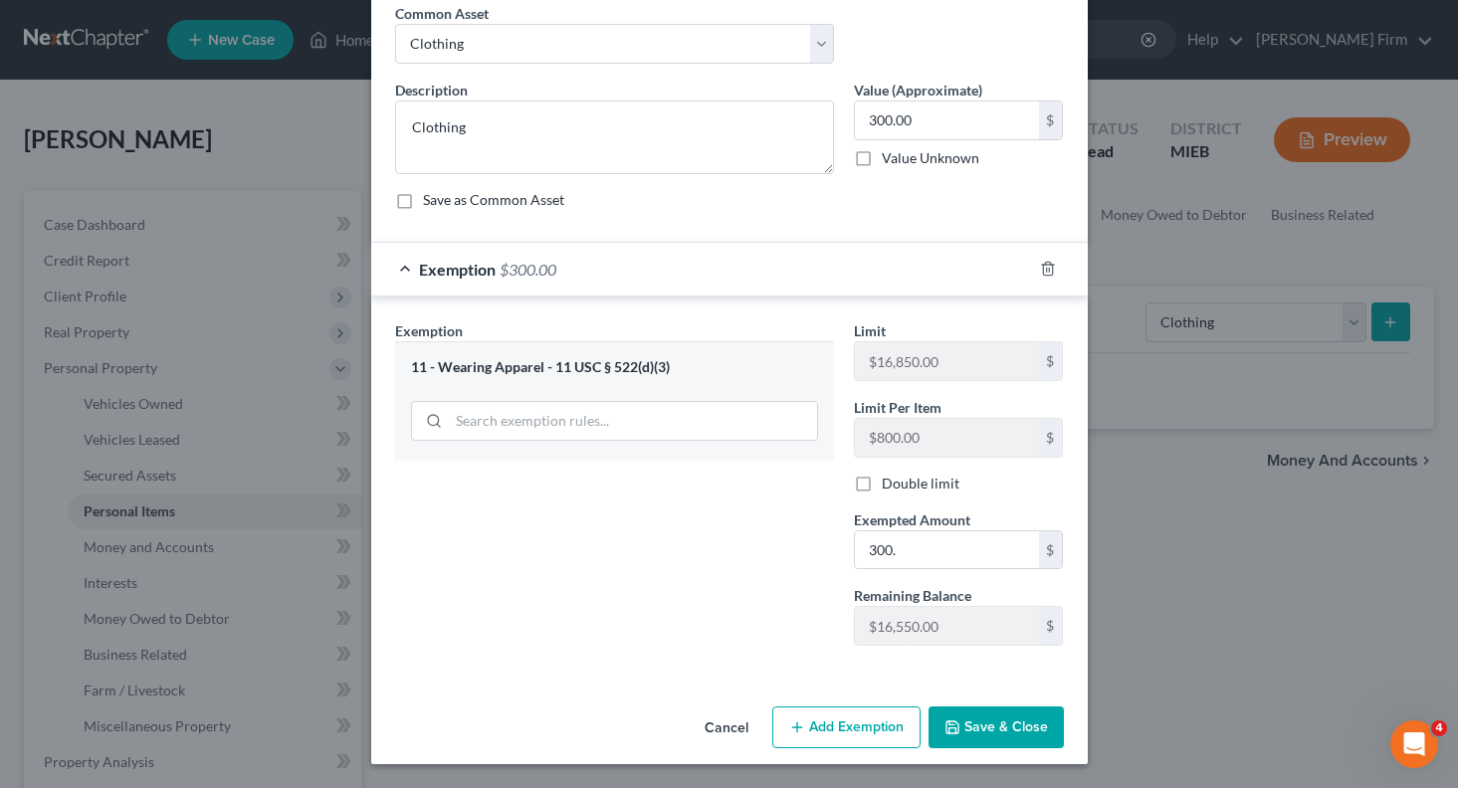
click at [997, 717] on button "Save & Close" at bounding box center [996, 728] width 135 height 42
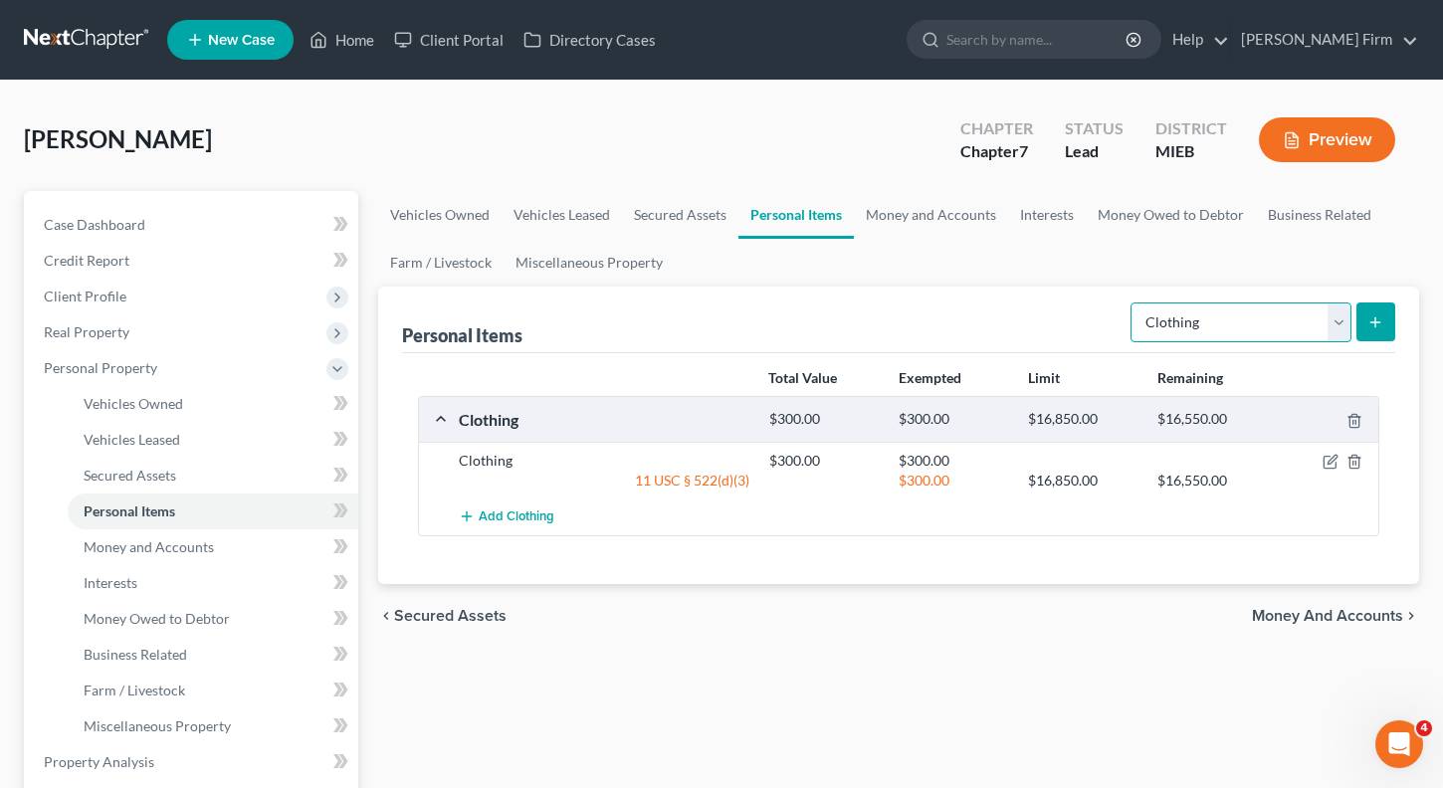
click at [1347, 317] on select "Select Item Type Clothing Collectibles Of Value Electronics Firearms Household …" at bounding box center [1241, 323] width 221 height 40
select select "electronics"
click at [1133, 303] on select "Select Item Type Clothing Collectibles Of Value Electronics Firearms Household …" at bounding box center [1241, 323] width 221 height 40
click at [1366, 323] on button "submit" at bounding box center [1375, 322] width 39 height 39
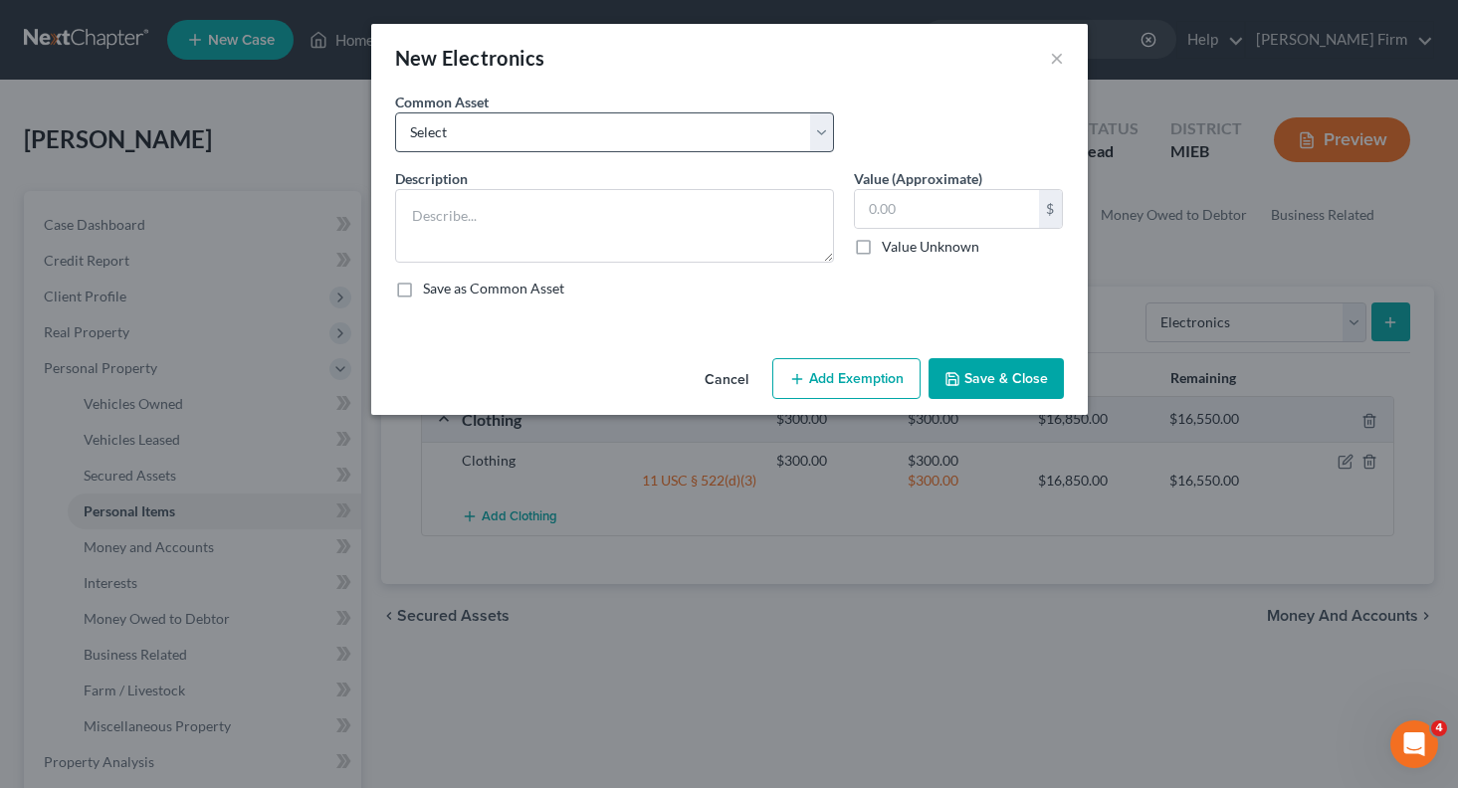
click at [473, 150] on div "Common Asset Select Electronic Items Electronic Items" at bounding box center [729, 130] width 689 height 77
click at [489, 124] on select "Select Electronic Items Electronic Items" at bounding box center [614, 132] width 439 height 40
select select "0"
click at [395, 112] on select "Select Electronic Items Electronic Items" at bounding box center [614, 132] width 439 height 40
type textarea "Electronic Items"
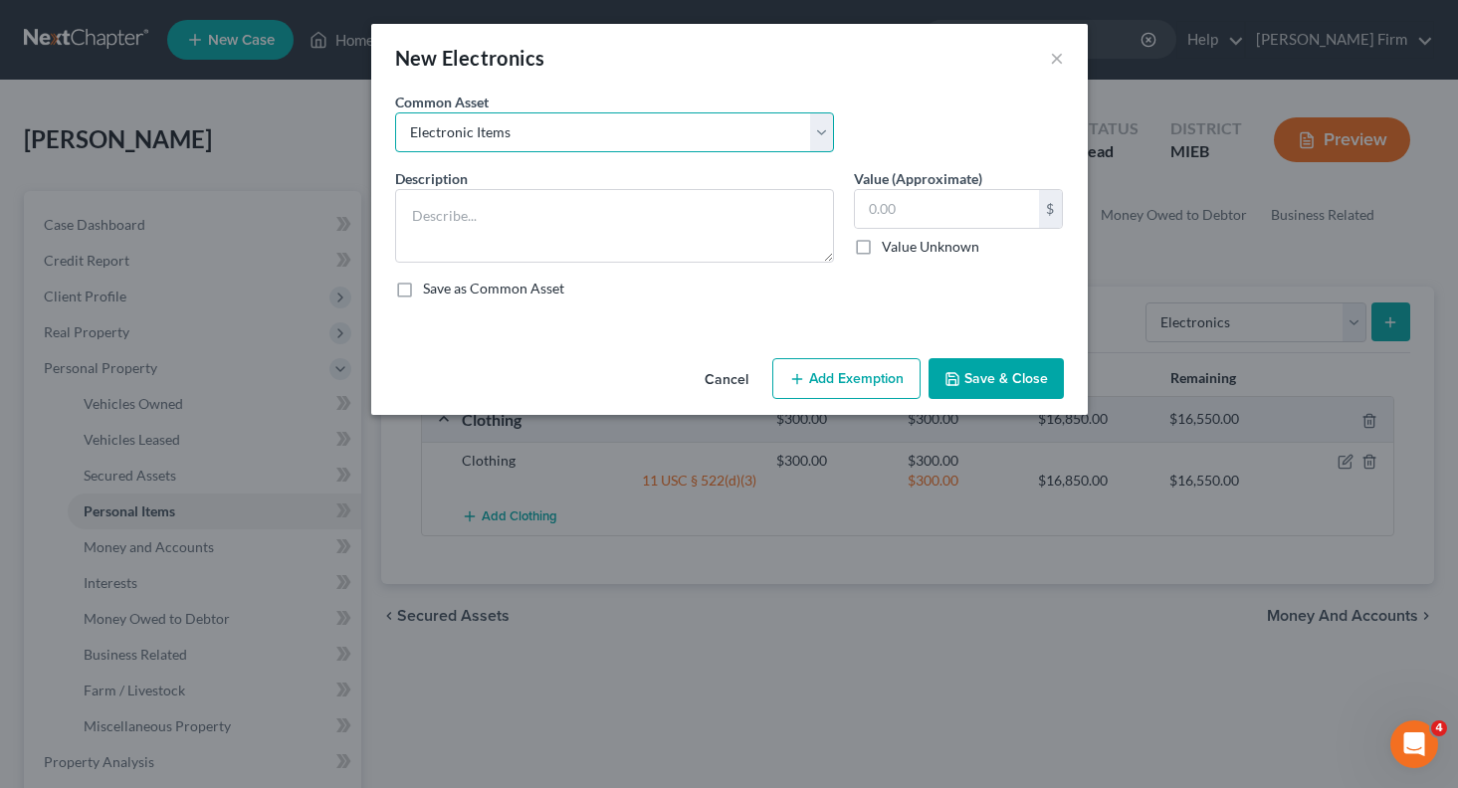
type input "500.00"
click at [827, 387] on button "Add Exemption" at bounding box center [846, 379] width 148 height 42
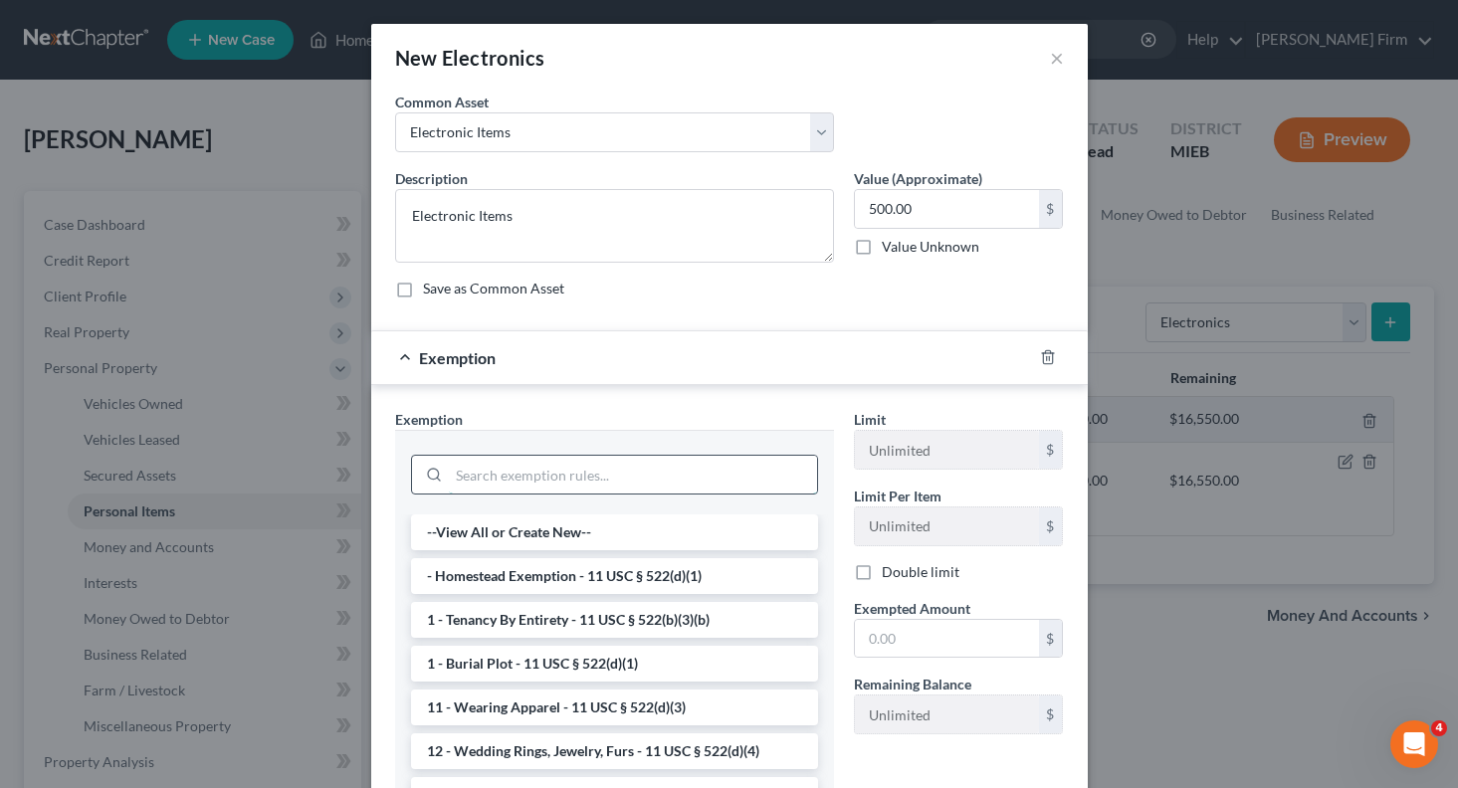
click at [615, 489] on input "search" at bounding box center [633, 475] width 368 height 38
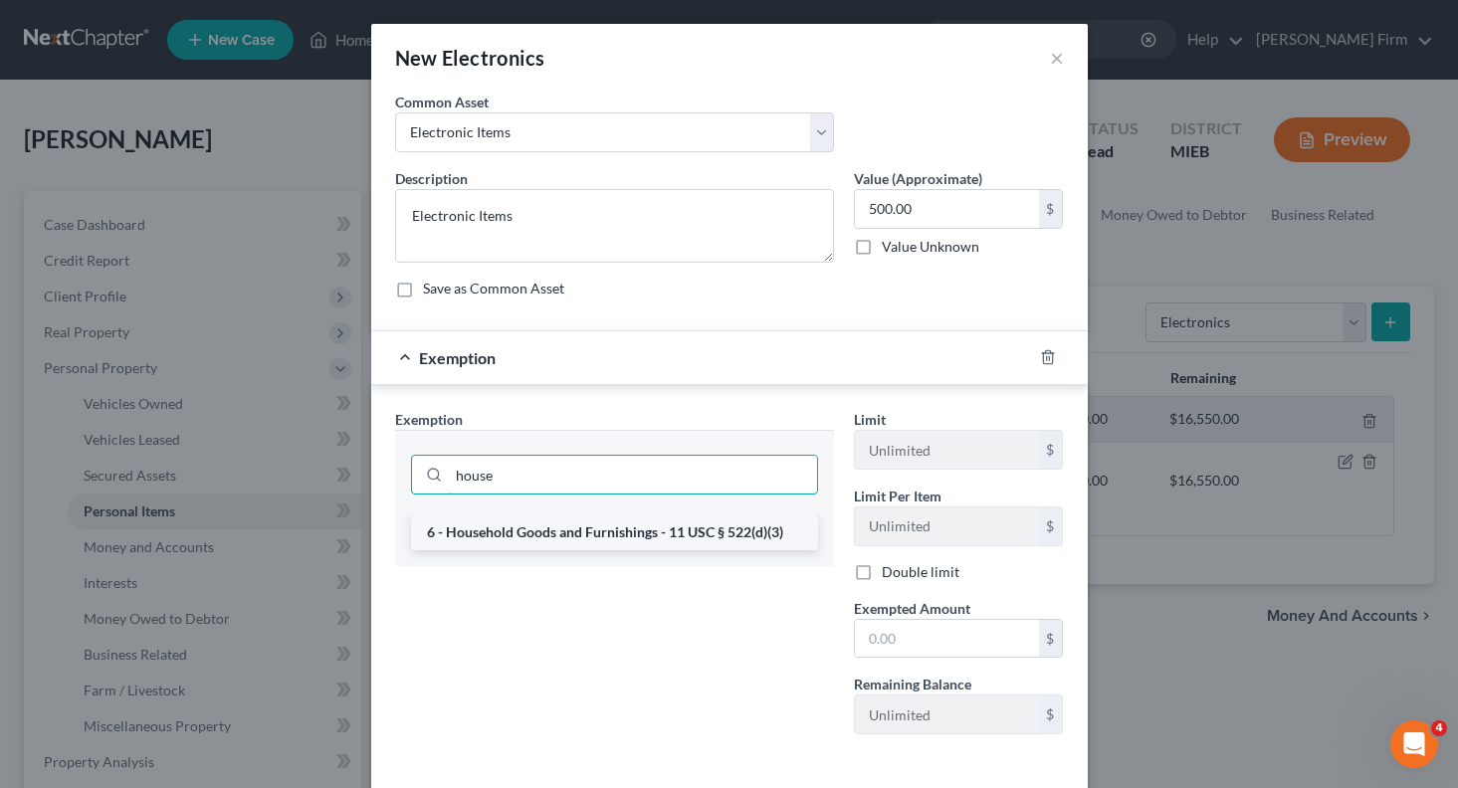
type input "house"
click at [607, 531] on li "6 - Household Goods and Furnishings - 11 USC § 522(d)(3)" at bounding box center [614, 533] width 407 height 36
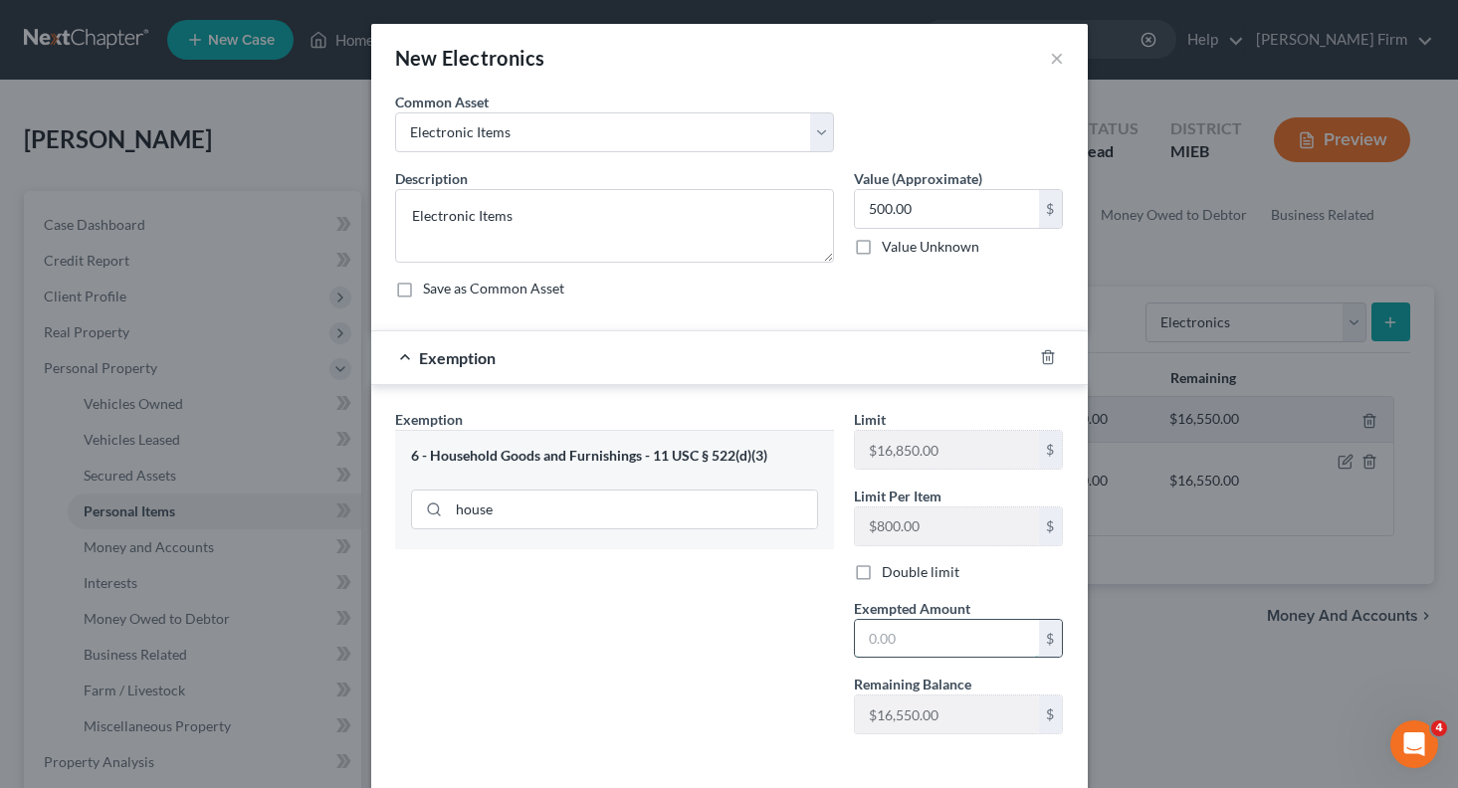
click at [880, 649] on input "text" at bounding box center [947, 639] width 184 height 38
type input "500"
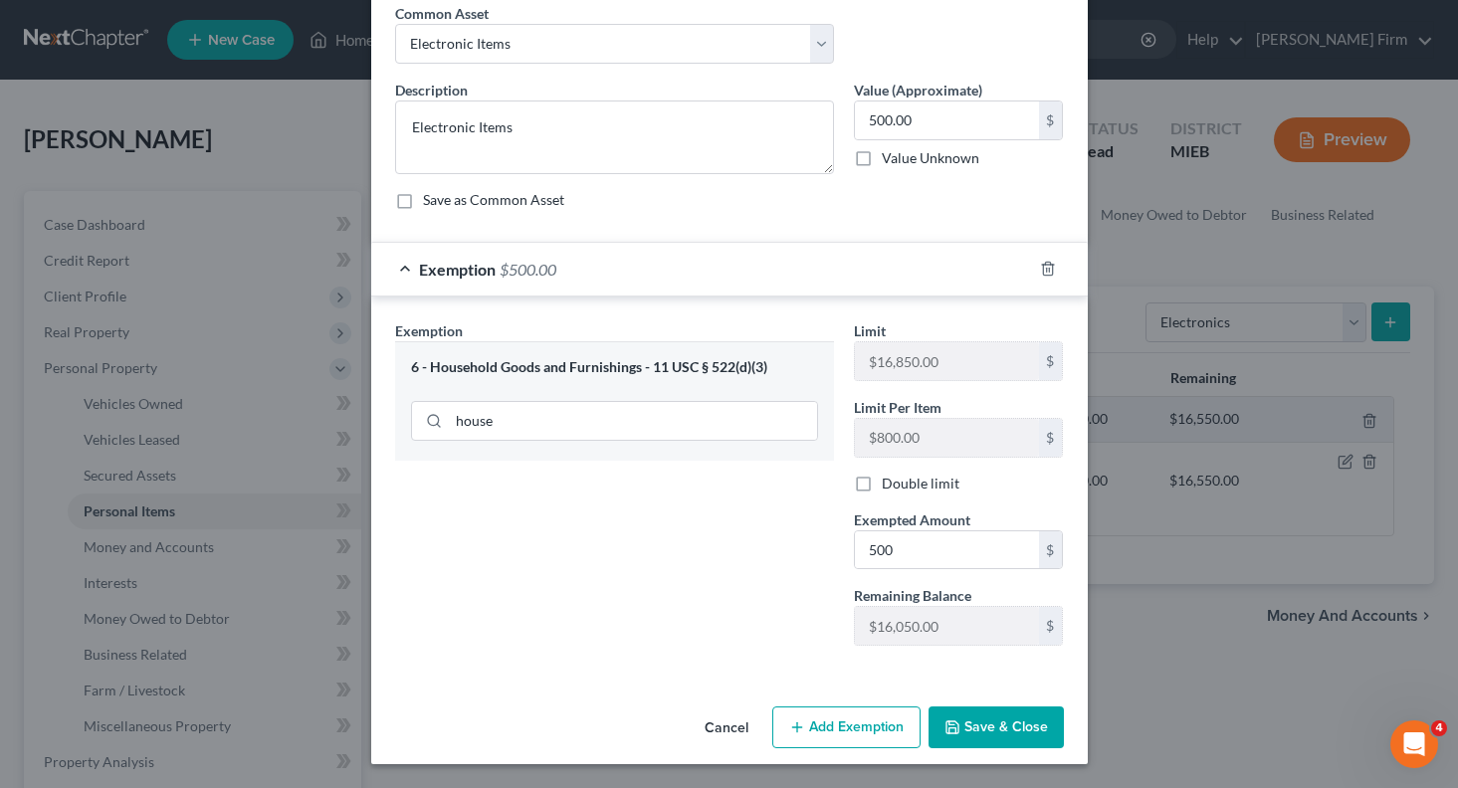
click at [1008, 743] on button "Save & Close" at bounding box center [996, 728] width 135 height 42
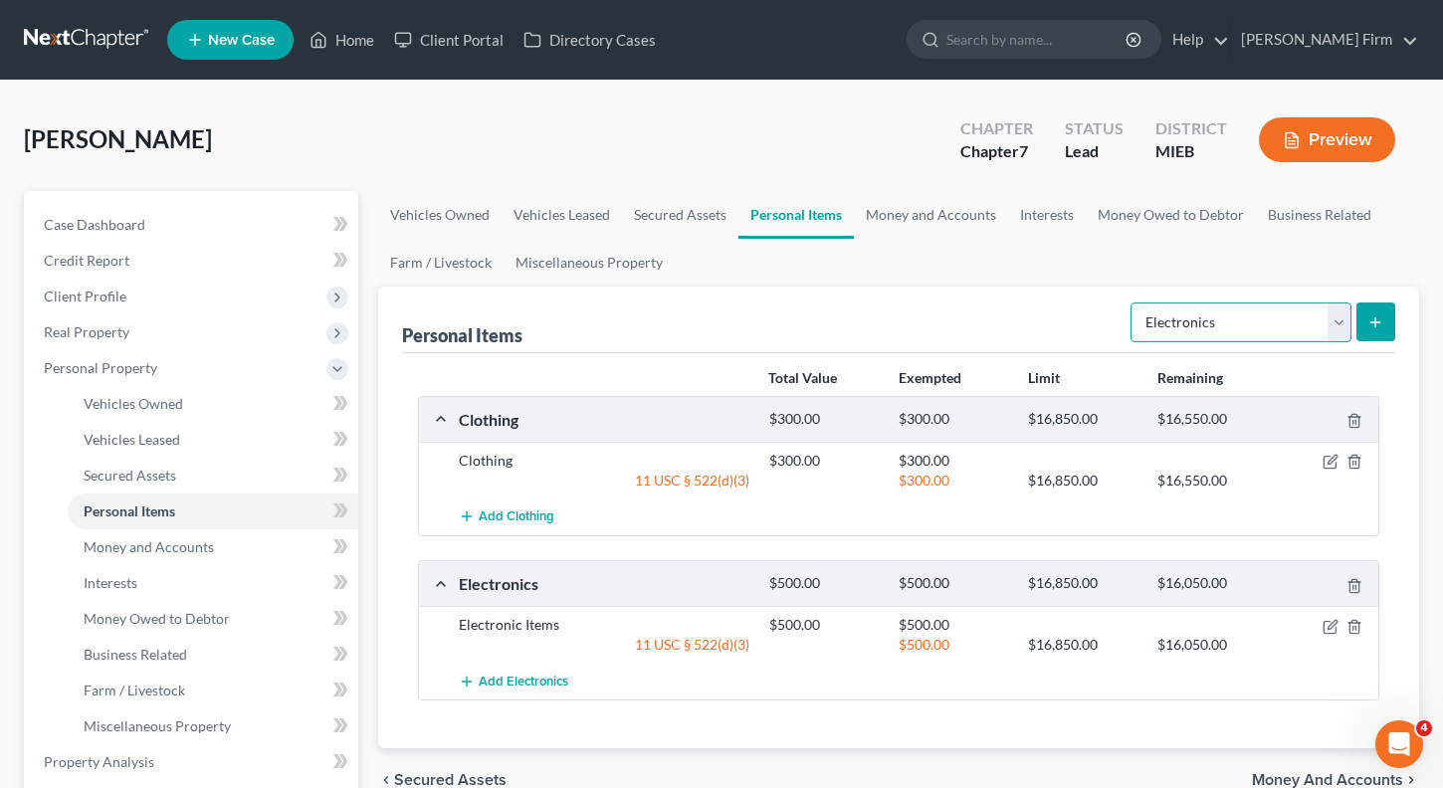
click at [1349, 334] on select "Select Item Type Clothing Collectibles Of Value Electronics Firearms Household …" at bounding box center [1241, 323] width 221 height 40
select select "household_goods"
click at [1133, 303] on select "Select Item Type Clothing Collectibles Of Value Electronics Firearms Household …" at bounding box center [1241, 323] width 221 height 40
click at [1374, 324] on icon "submit" at bounding box center [1375, 322] width 16 height 16
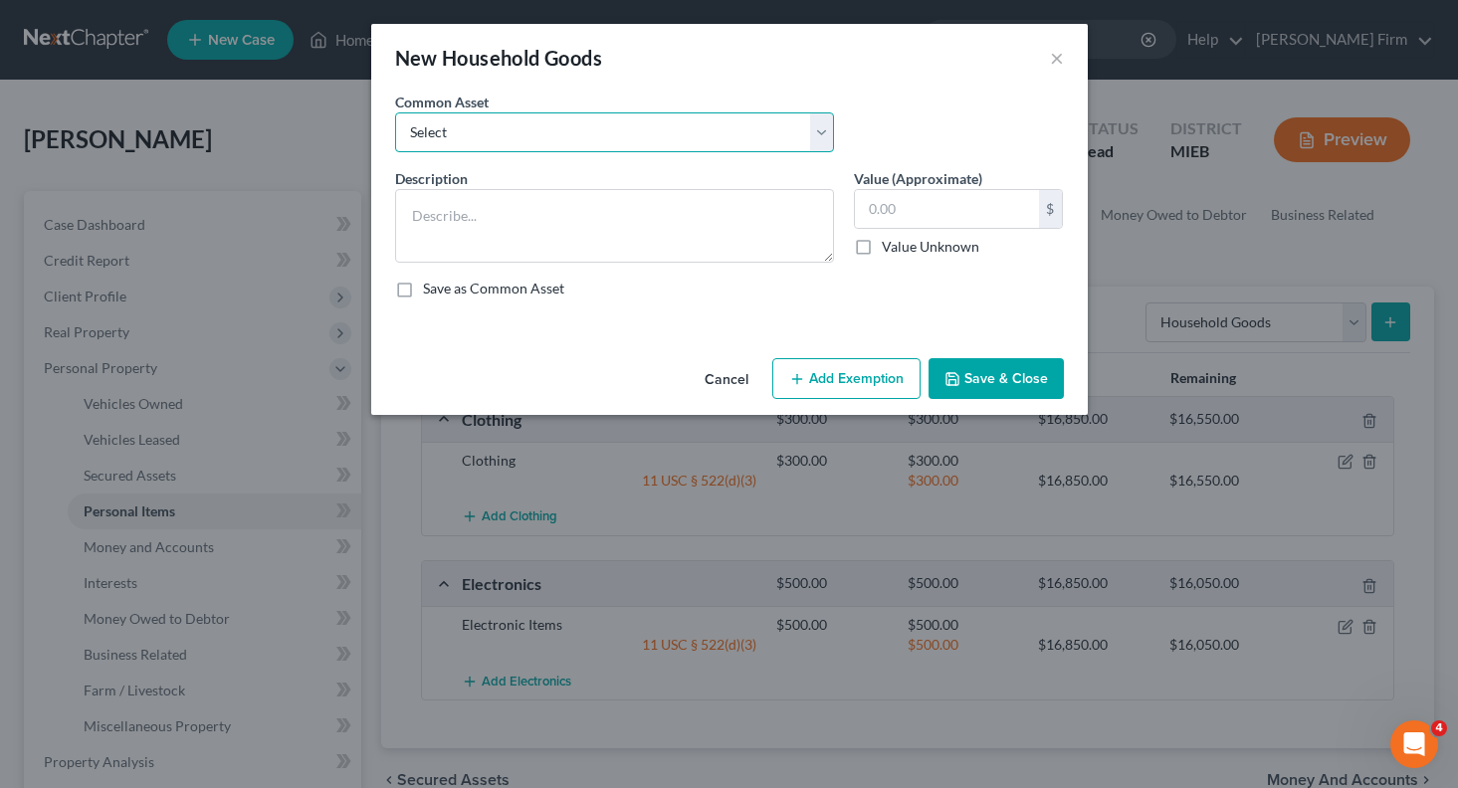
click at [562, 138] on select "Select Household Goods" at bounding box center [614, 132] width 439 height 40
select select "0"
click at [395, 112] on select "Select Household Goods" at bounding box center [614, 132] width 439 height 40
type textarea "Household Goods"
type input "1,500.00"
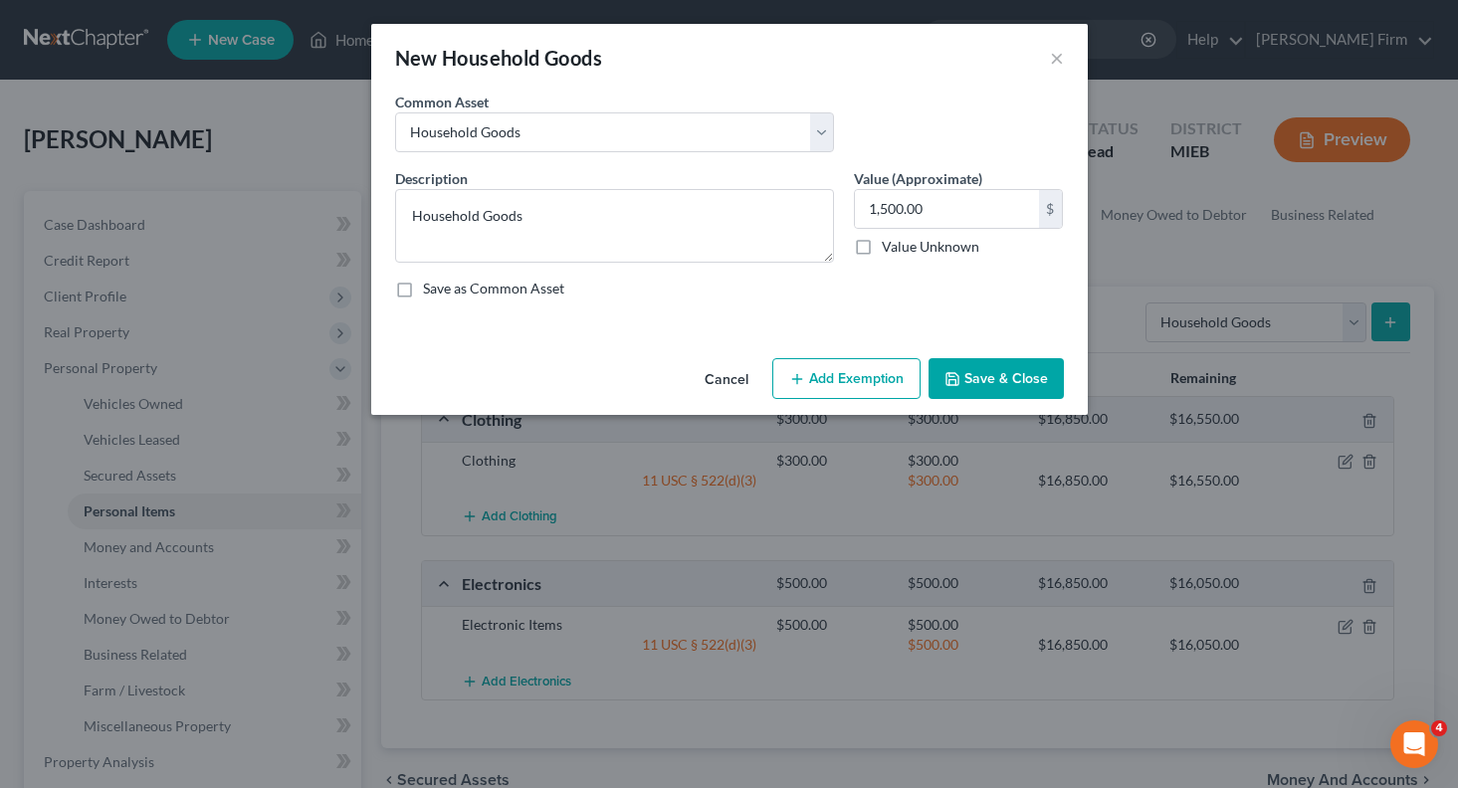
click at [808, 376] on button "Add Exemption" at bounding box center [846, 379] width 148 height 42
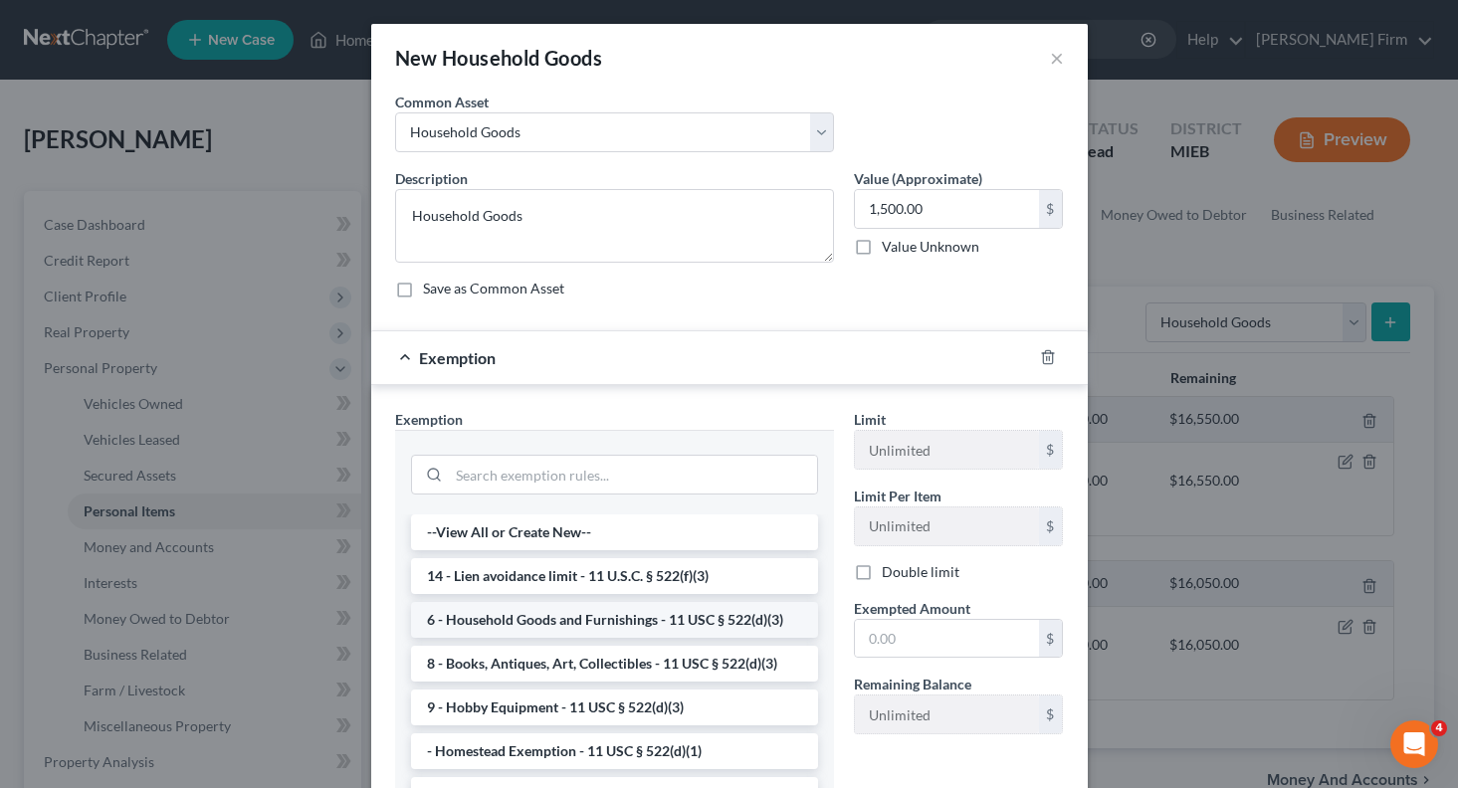
click at [481, 612] on li "6 - Household Goods and Furnishings - 11 USC § 522(d)(3)" at bounding box center [614, 620] width 407 height 36
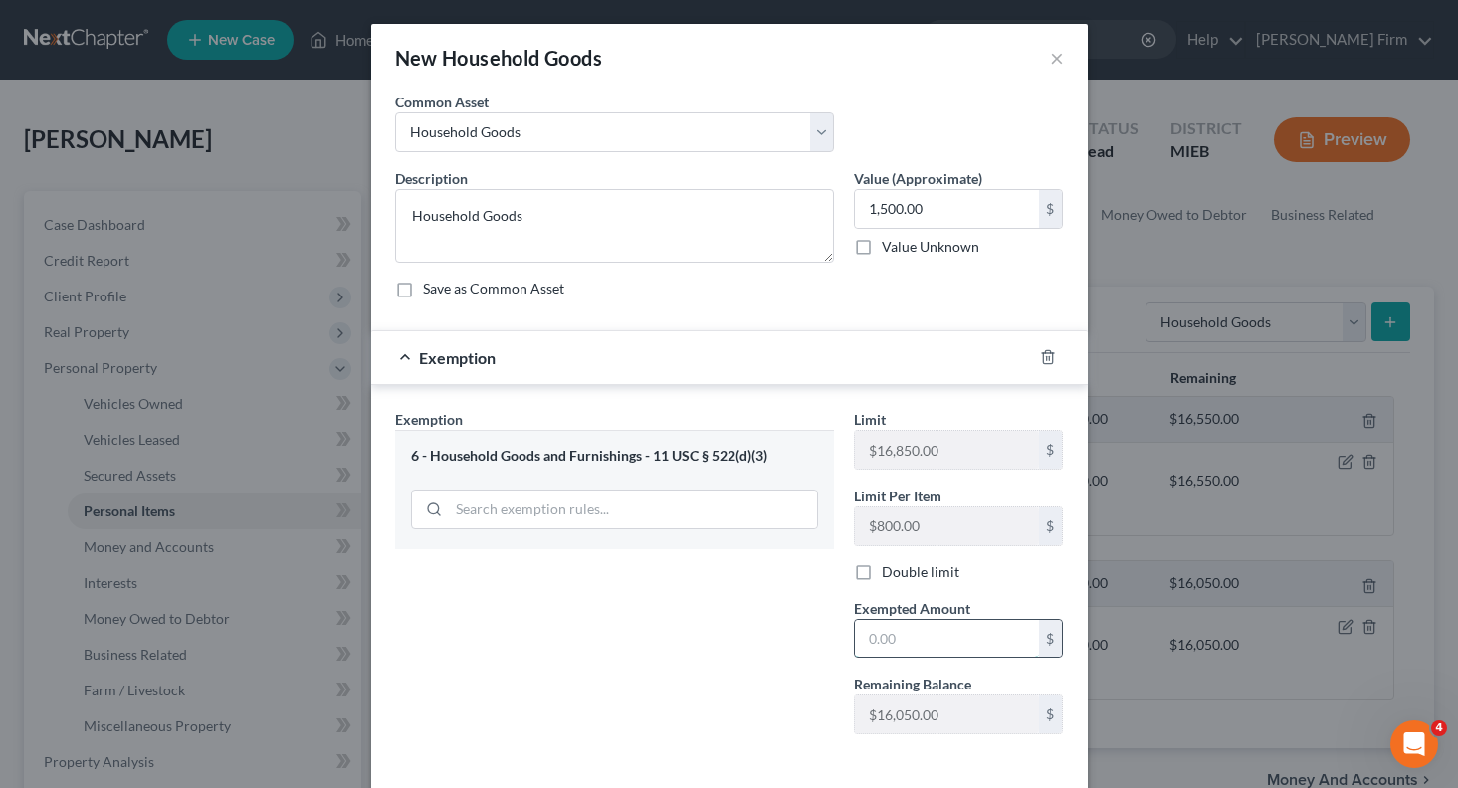
click at [959, 642] on input "text" at bounding box center [947, 639] width 184 height 38
type input "1500"
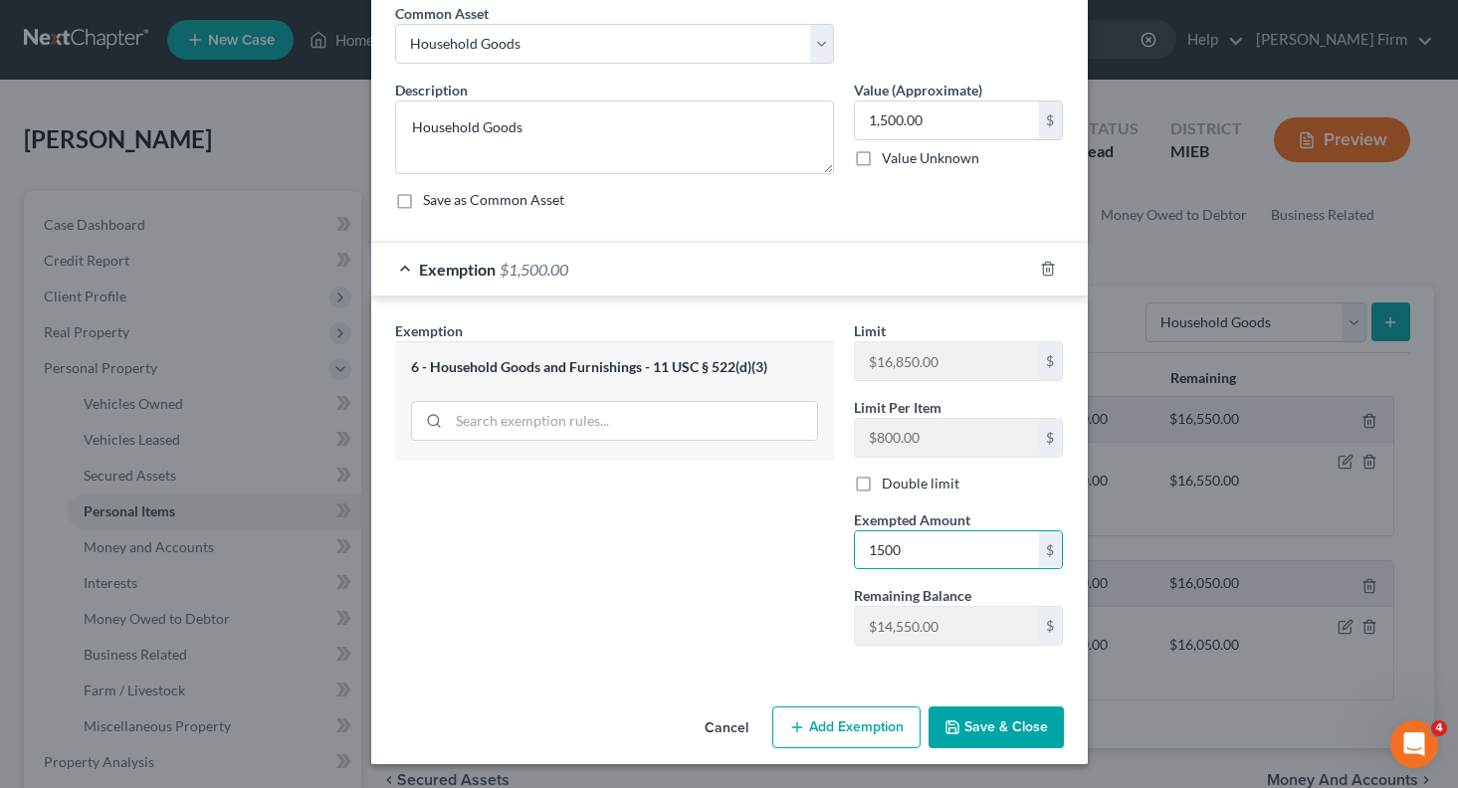
click at [1039, 732] on button "Save & Close" at bounding box center [996, 728] width 135 height 42
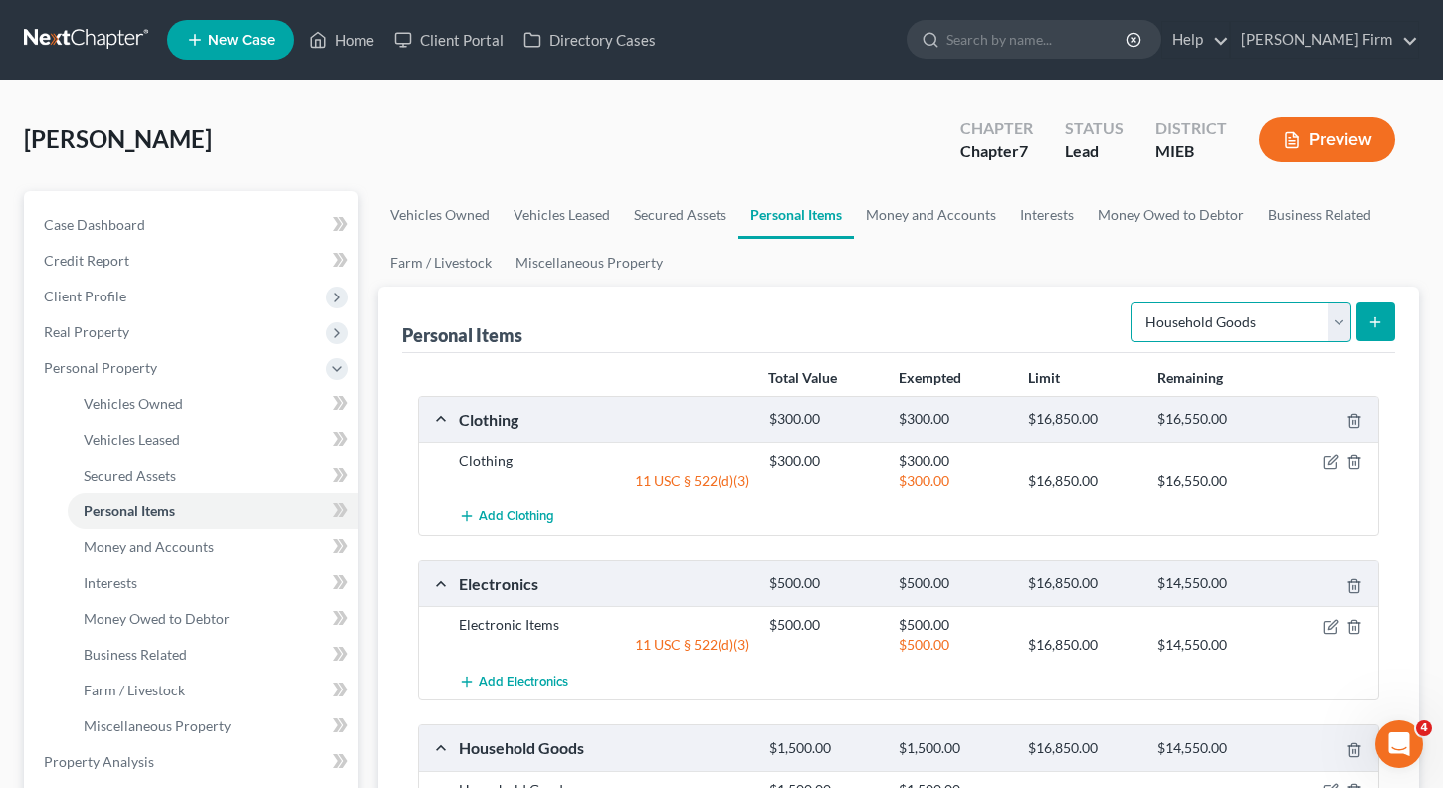
click at [1207, 325] on select "Select Item Type Clothing Collectibles Of Value Electronics Firearms Household …" at bounding box center [1241, 323] width 221 height 40
select select "jewelry"
click at [1133, 303] on select "Select Item Type Clothing Collectibles Of Value Electronics Firearms Household …" at bounding box center [1241, 323] width 221 height 40
click at [1377, 312] on button "submit" at bounding box center [1375, 322] width 39 height 39
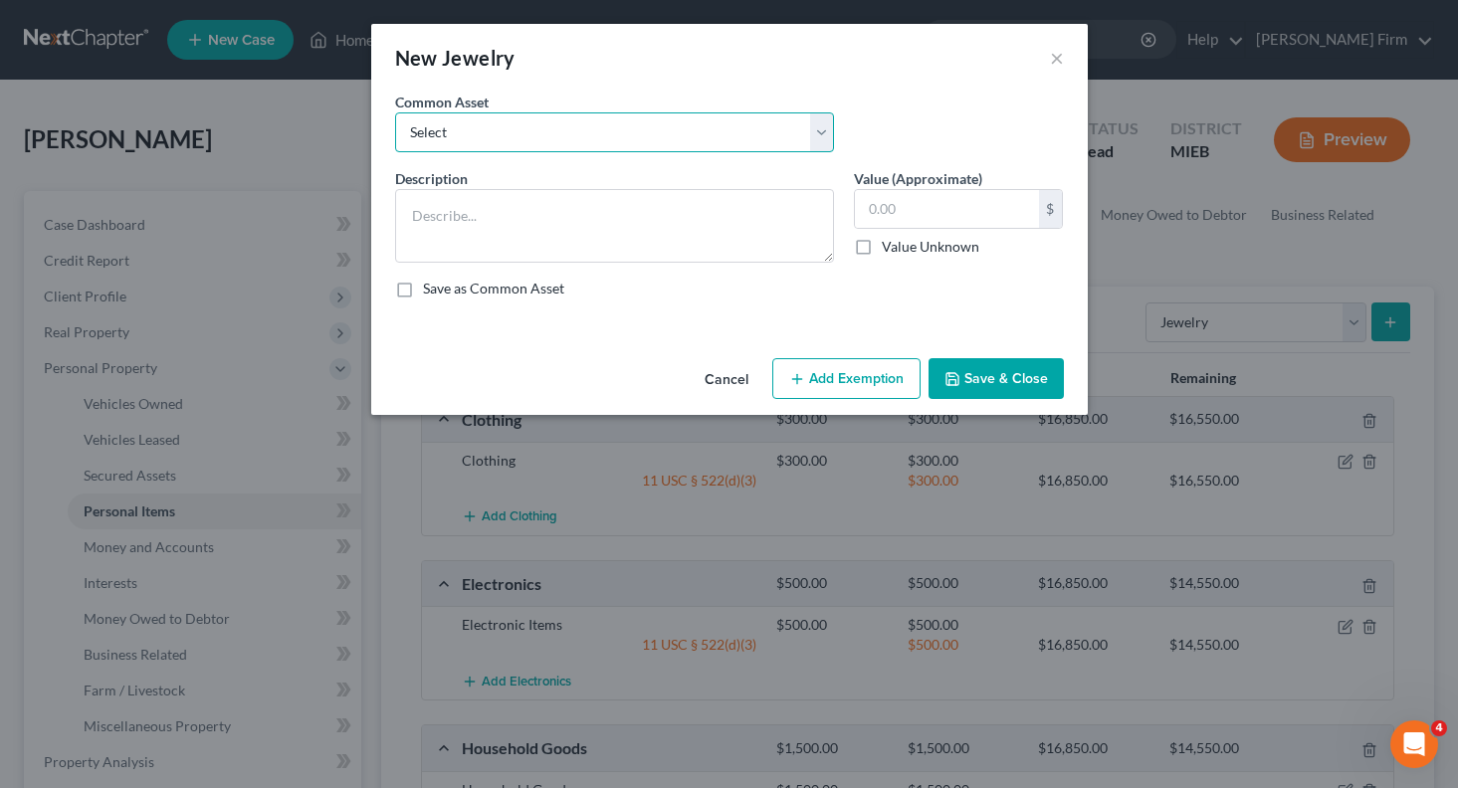
click at [420, 122] on select "Select Jewelry Jewelry" at bounding box center [614, 132] width 439 height 40
select select "0"
click at [395, 112] on select "Select Jewelry Jewelry" at bounding box center [614, 132] width 439 height 40
type textarea "Jewelry"
type input "200.00"
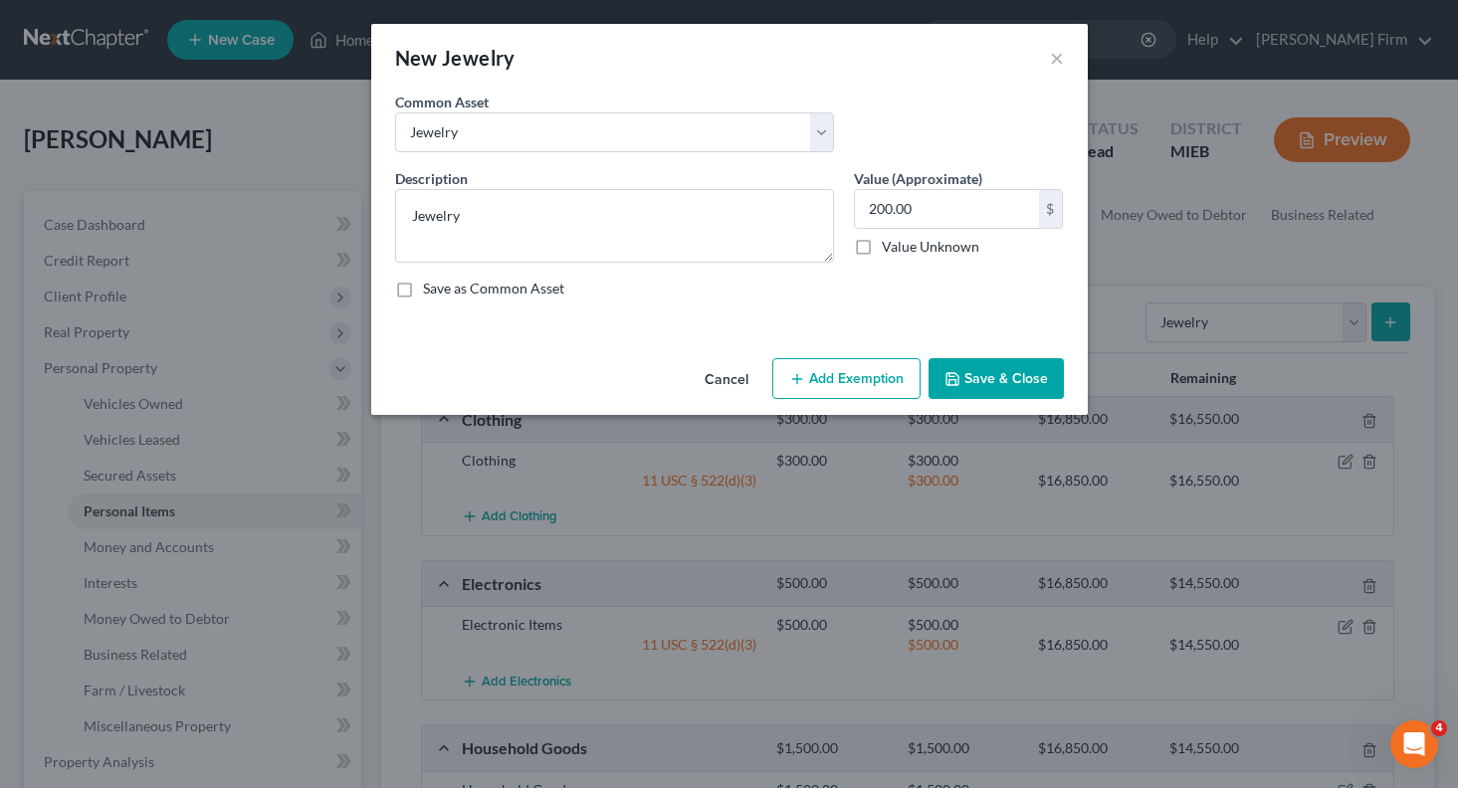
click at [837, 369] on button "Add Exemption" at bounding box center [846, 379] width 148 height 42
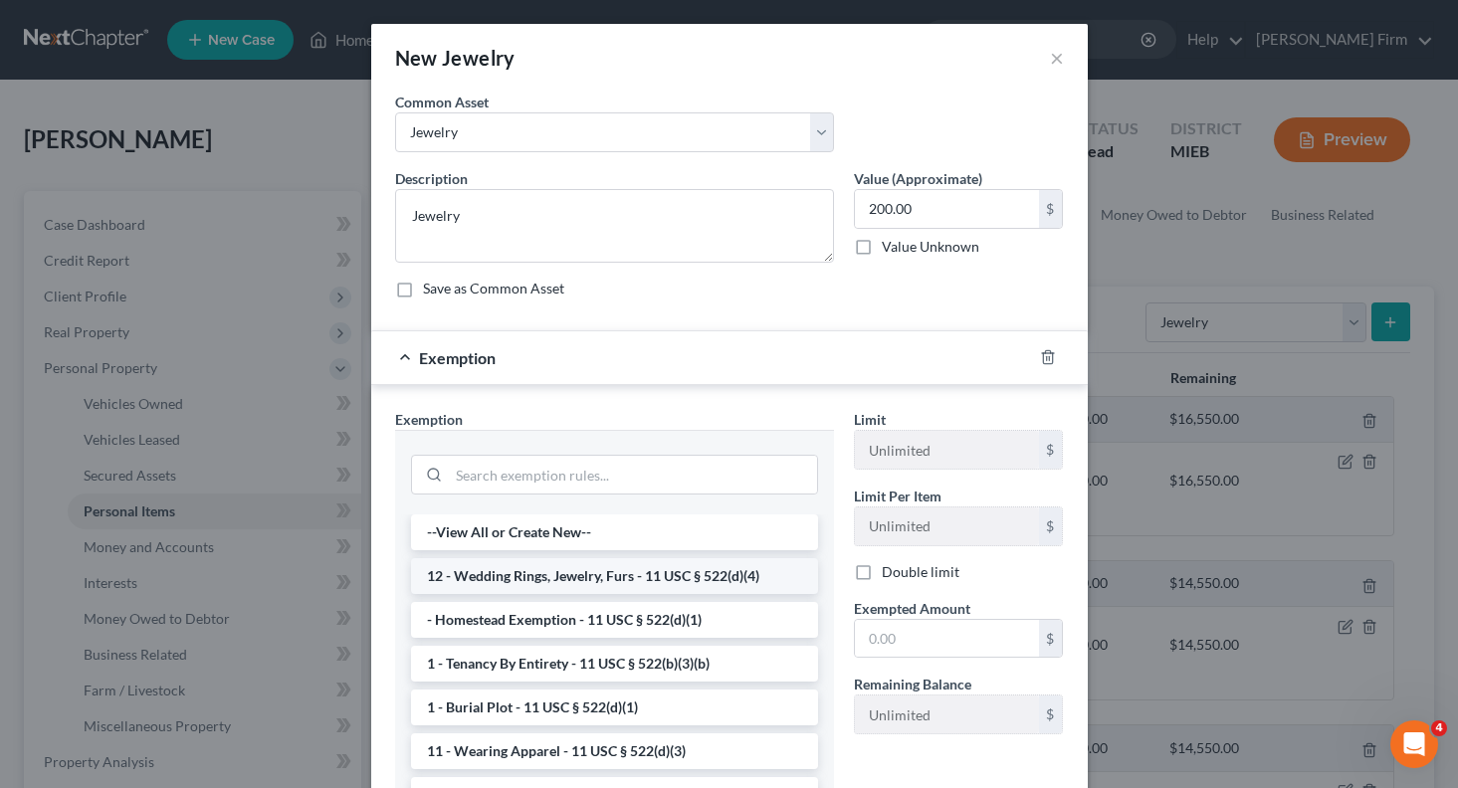
click at [532, 576] on li "12 - Wedding Rings, Jewelry, Furs - 11 USC § 522(d)(4)" at bounding box center [614, 576] width 407 height 36
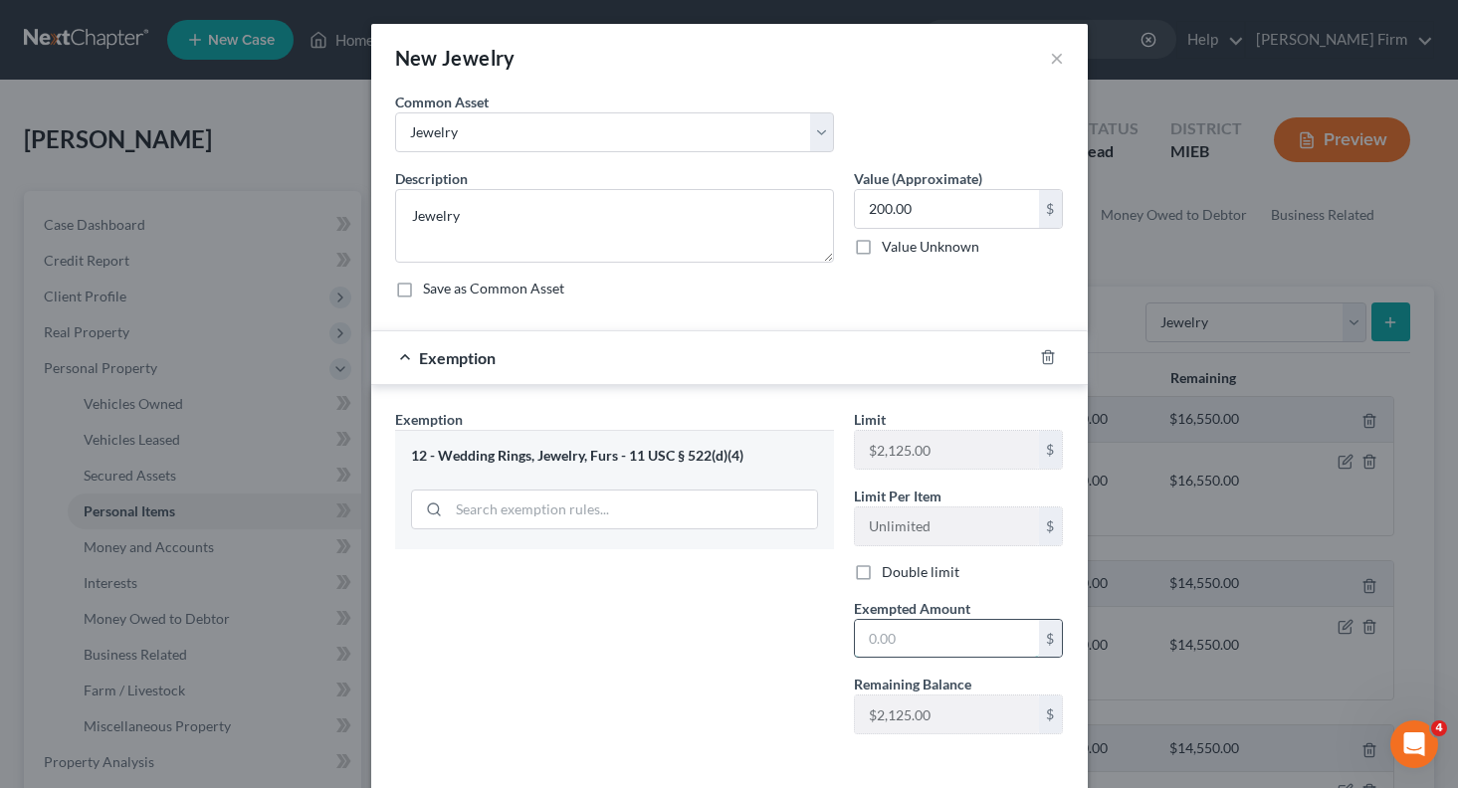
click at [920, 644] on input "text" at bounding box center [947, 639] width 184 height 38
type input "200"
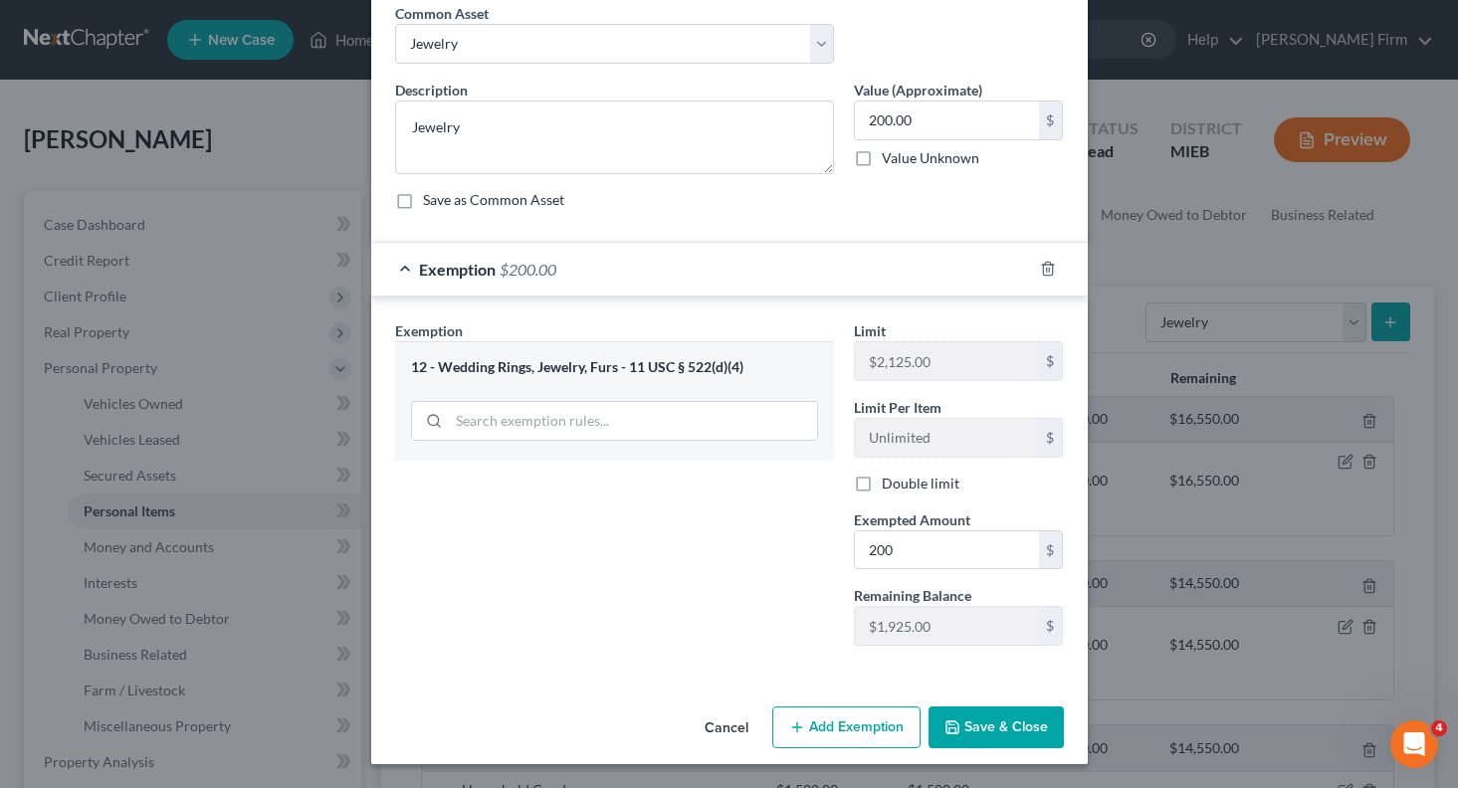
click at [1024, 727] on button "Save & Close" at bounding box center [996, 728] width 135 height 42
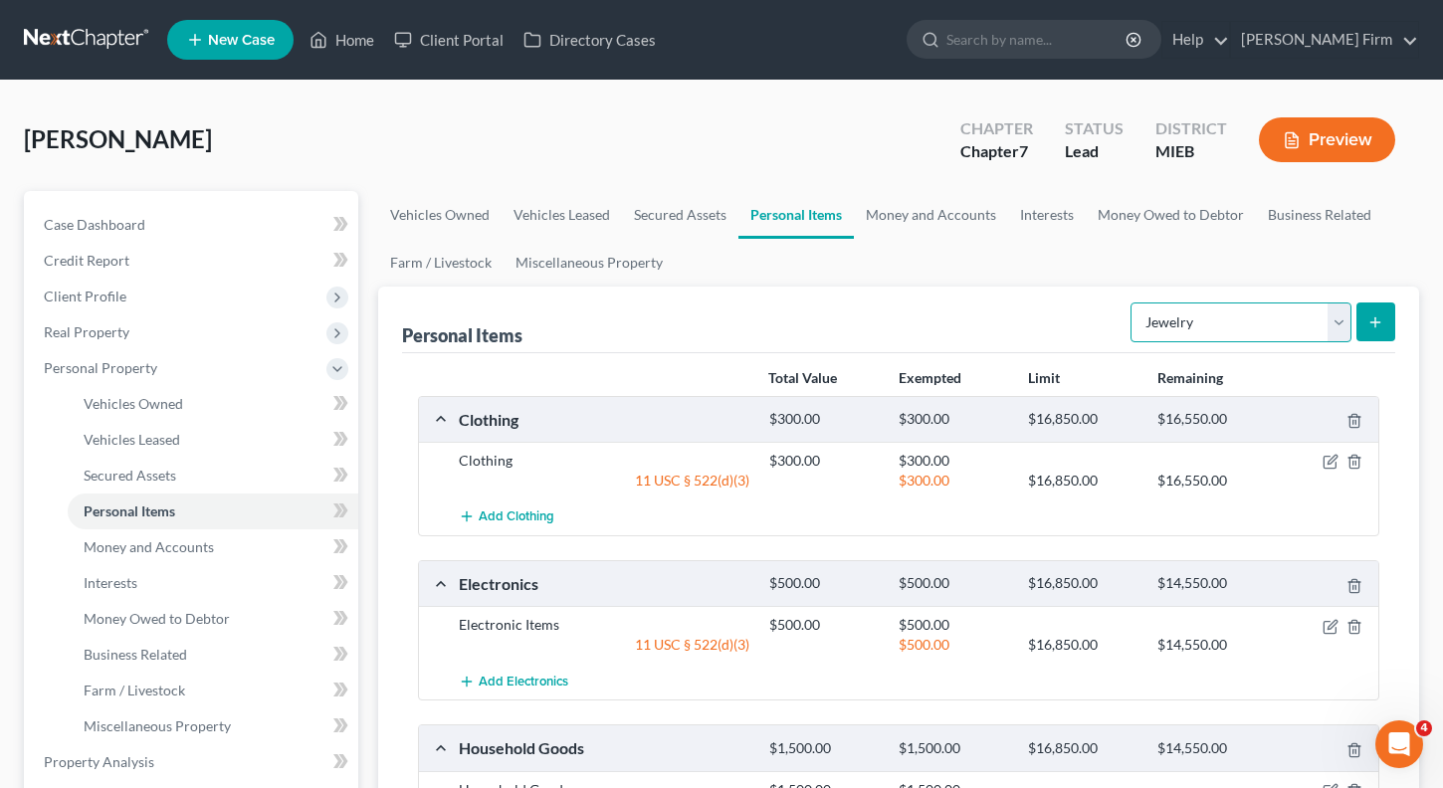
click at [1331, 312] on select "Select Item Type Clothing Collectibles Of Value Electronics Firearms Household …" at bounding box center [1241, 323] width 221 height 40
click at [789, 295] on div "Personal Items Select Item Type Clothing Collectibles Of Value Electronics Fire…" at bounding box center [899, 320] width 994 height 67
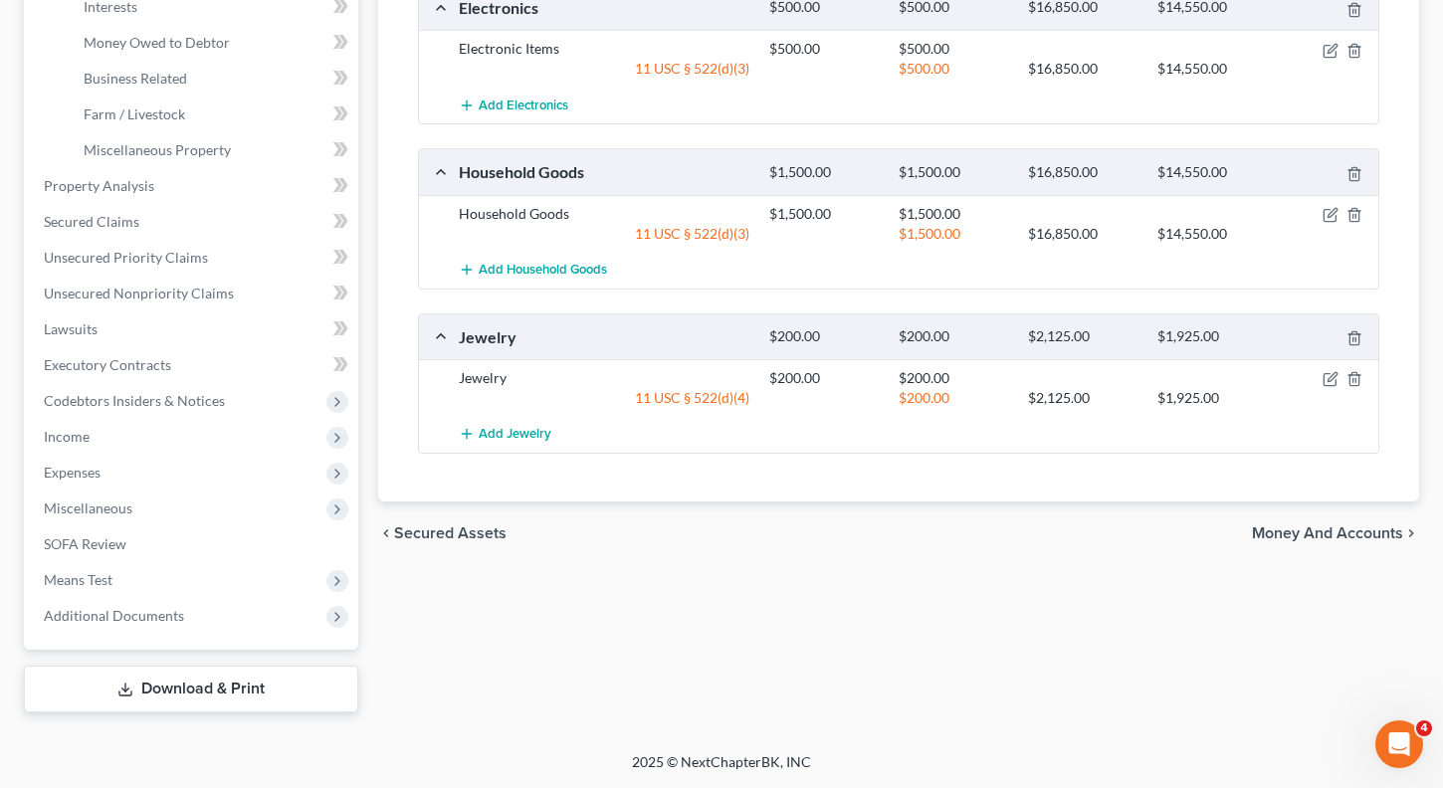
click at [1310, 529] on span "Money and Accounts" at bounding box center [1327, 533] width 151 height 16
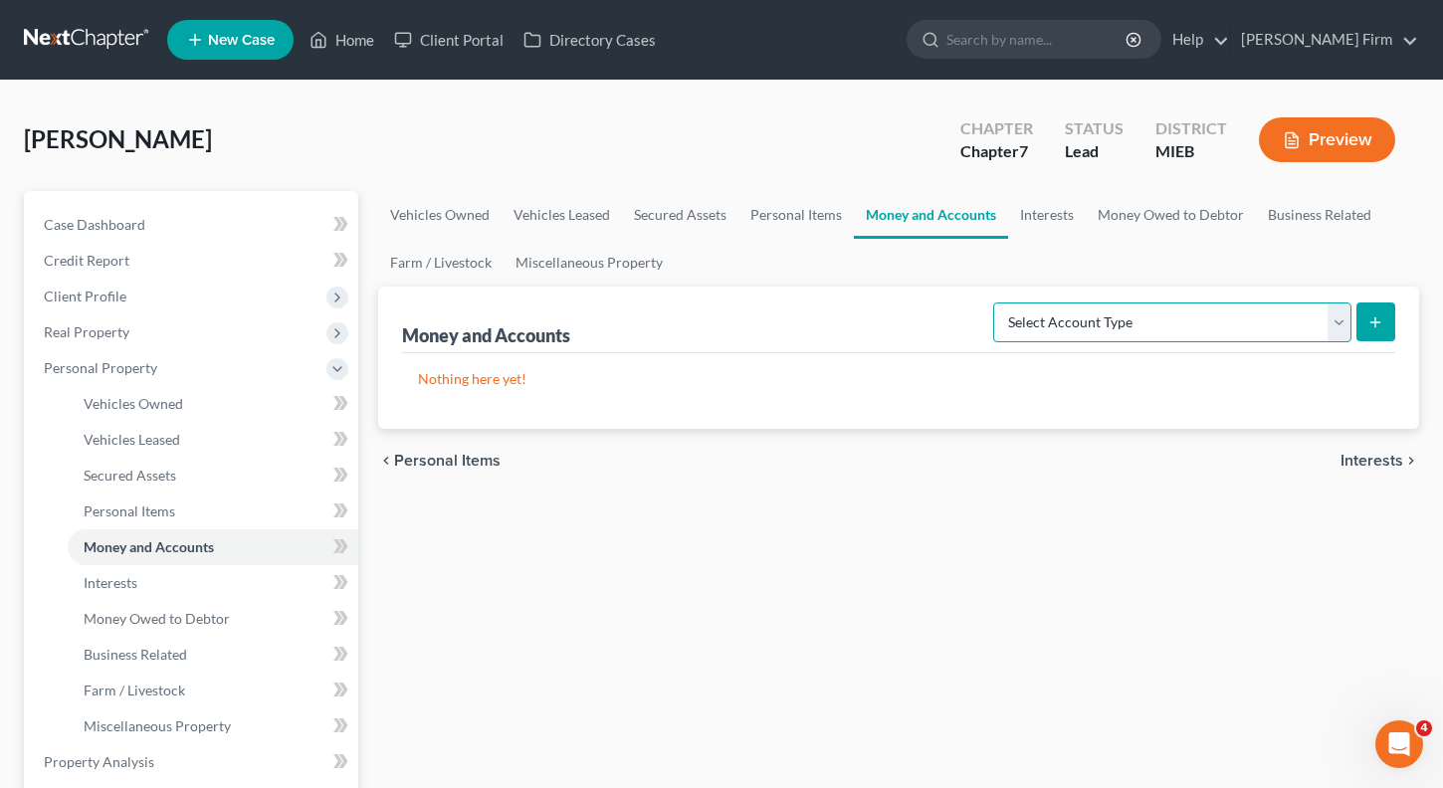
click at [1249, 324] on select "Select Account Type Brokerage Cash on Hand Certificates of Deposit Checking Acc…" at bounding box center [1172, 323] width 358 height 40
select select "cash_on_hand"
click at [997, 303] on select "Select Account Type Brokerage Cash on Hand Certificates of Deposit Checking Acc…" at bounding box center [1172, 323] width 358 height 40
click at [1366, 314] on button "submit" at bounding box center [1375, 322] width 39 height 39
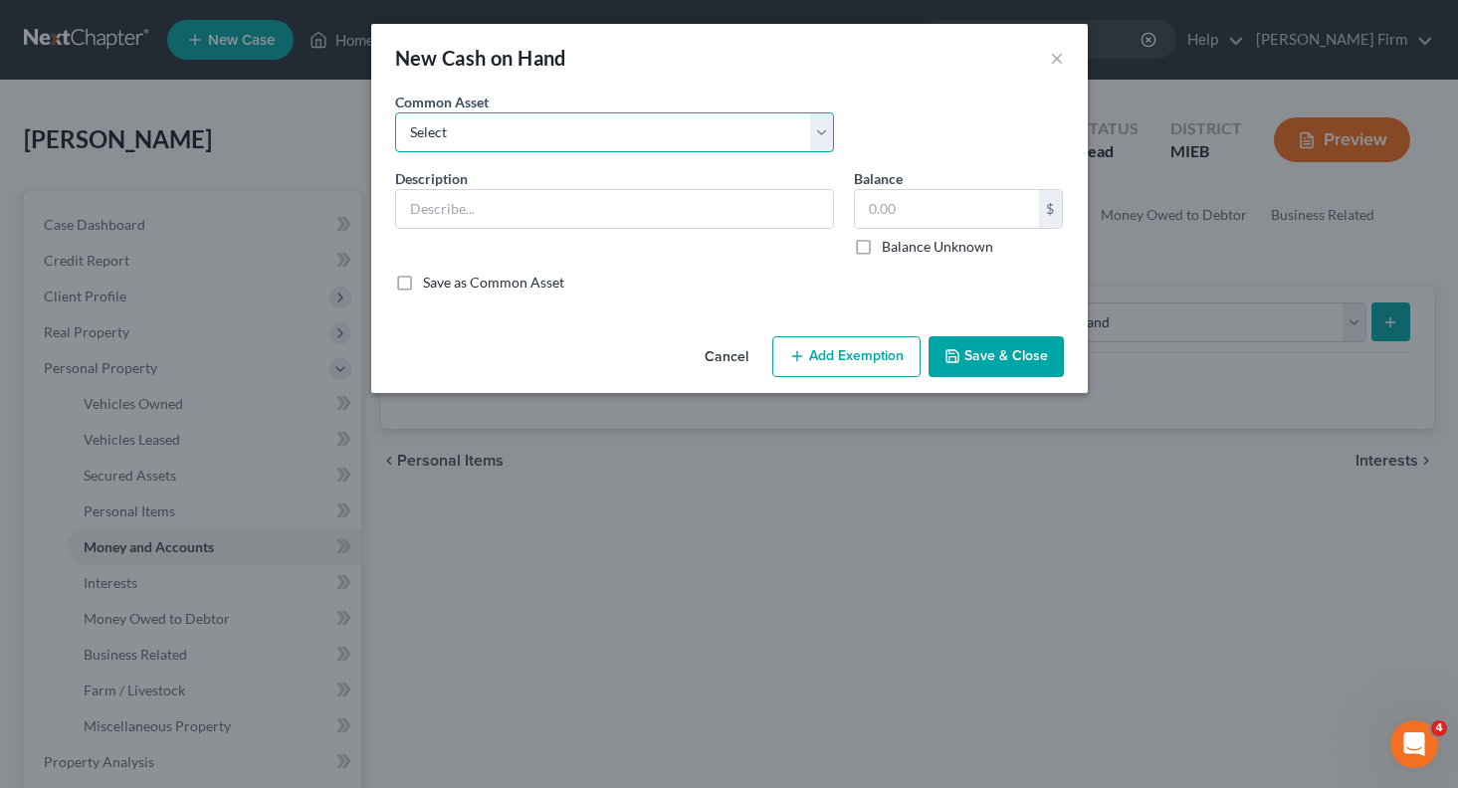
click at [419, 140] on select "Select Cash" at bounding box center [614, 132] width 439 height 40
select select "0"
click at [395, 112] on select "Select Cash" at bounding box center [614, 132] width 439 height 40
type input "Cash"
type input "20.00"
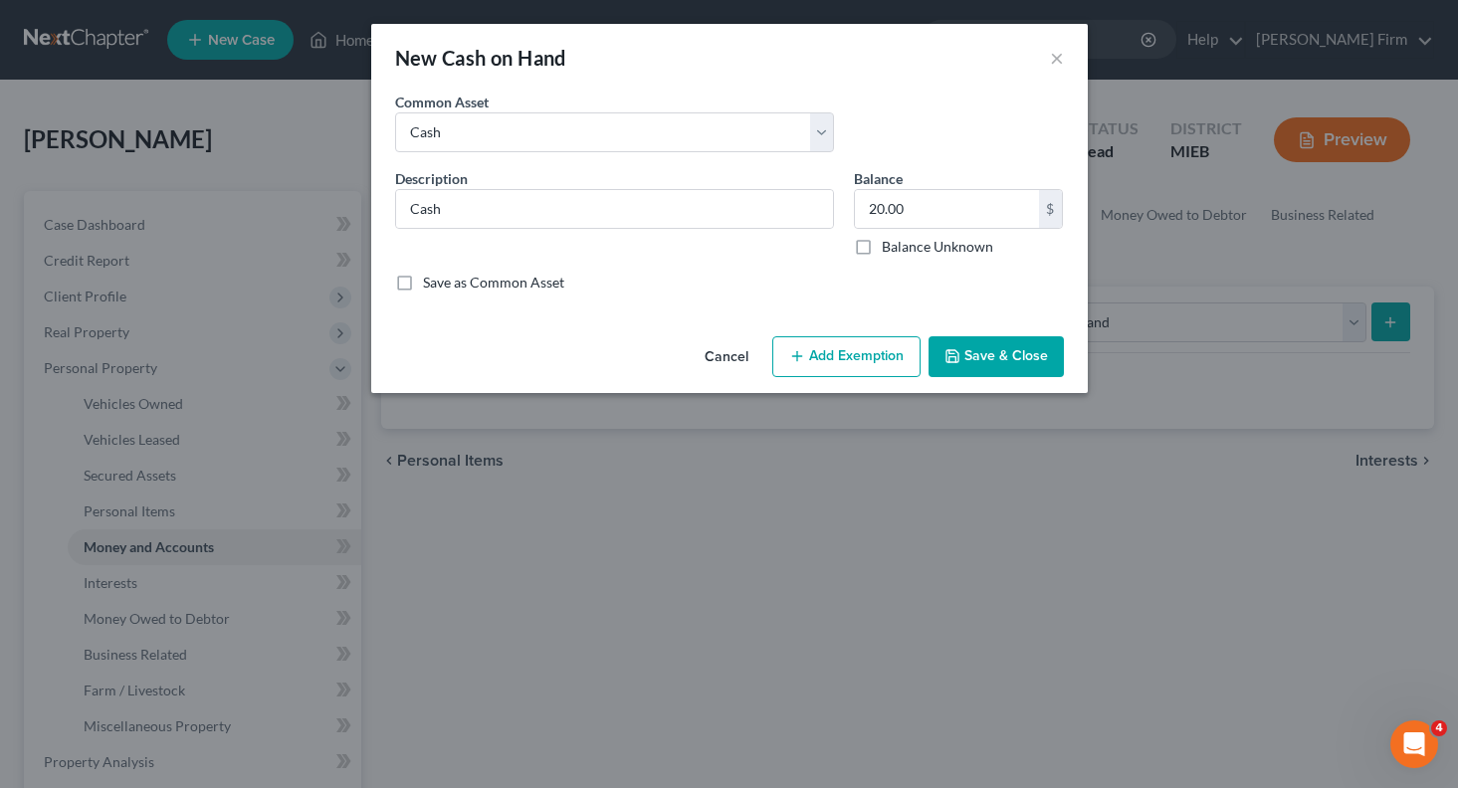
click at [841, 350] on button "Add Exemption" at bounding box center [846, 357] width 148 height 42
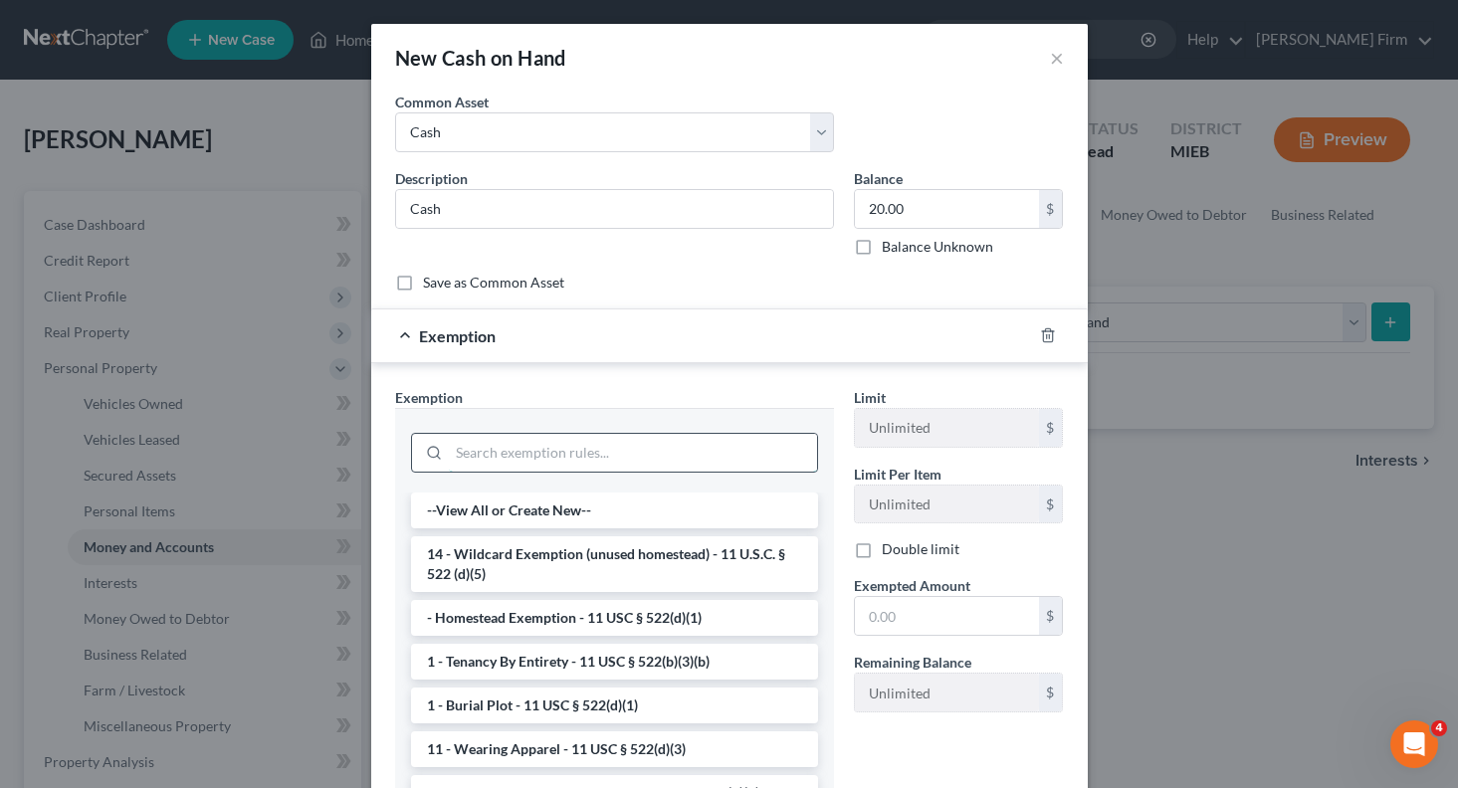
click at [600, 467] on input "search" at bounding box center [633, 453] width 368 height 38
type input "s"
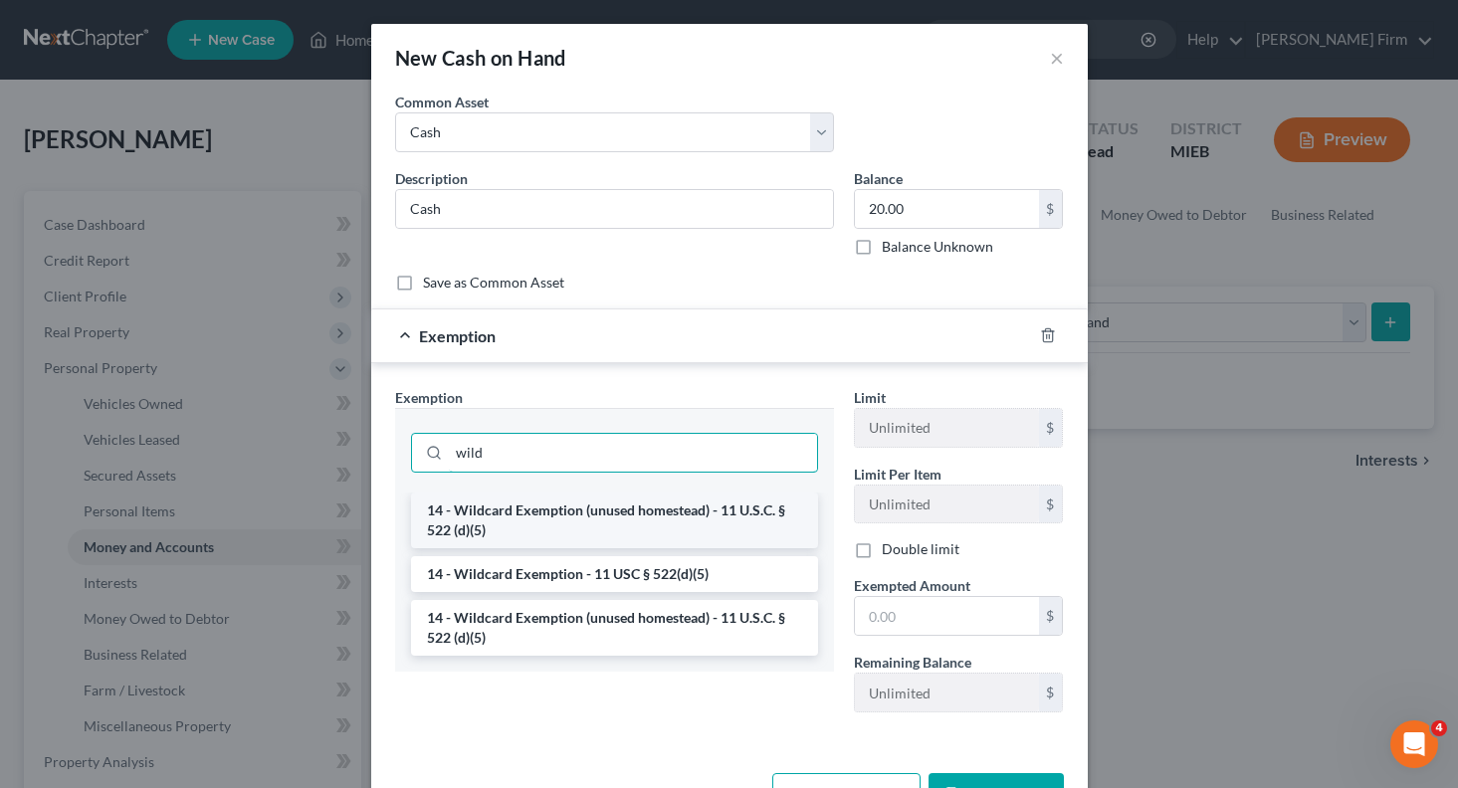
type input "wild"
click at [604, 527] on li "14 - Wildcard Exemption (unused homestead) - 11 U.S.C. § 522 (d)(5)" at bounding box center [614, 521] width 407 height 56
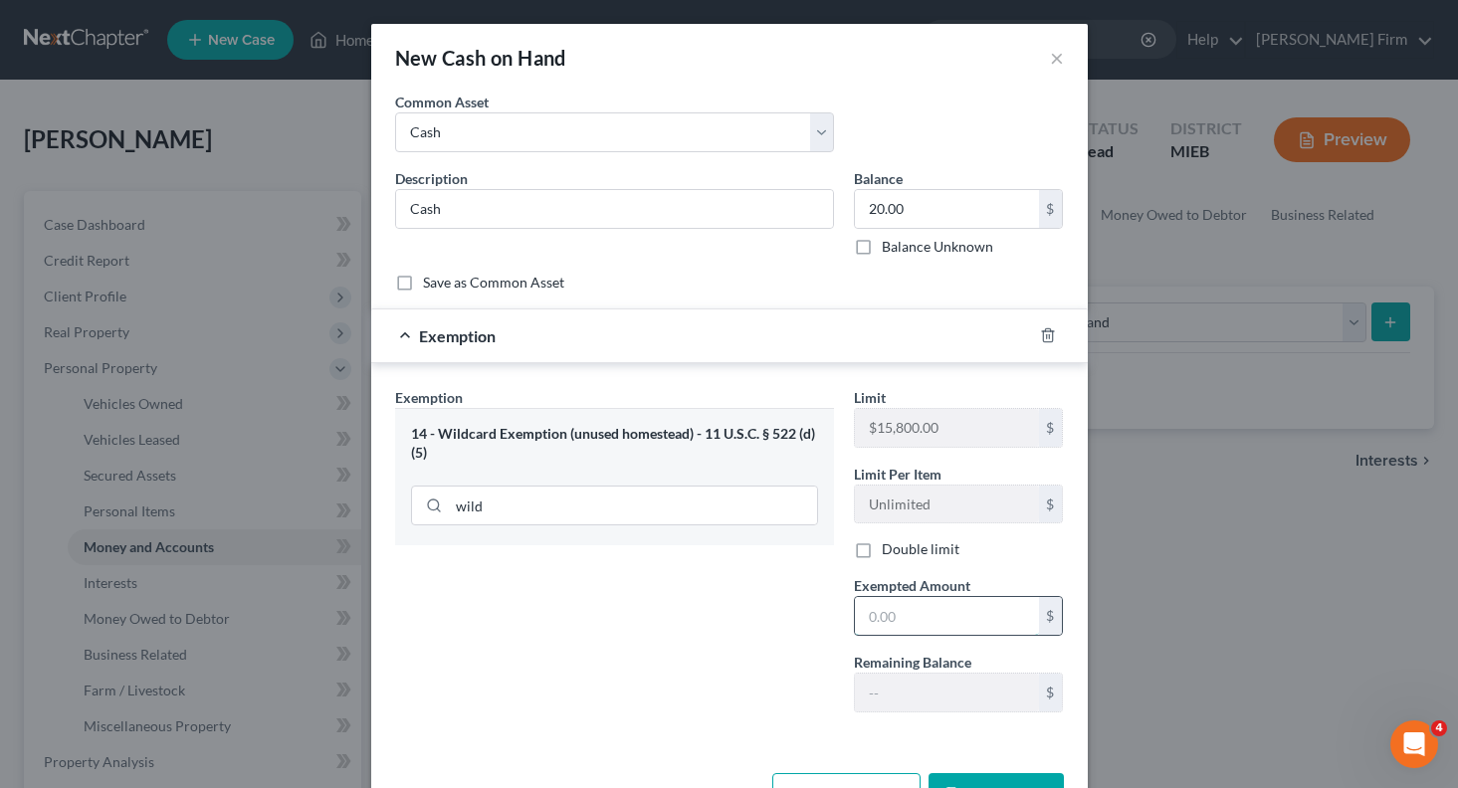
click at [885, 635] on input "text" at bounding box center [947, 616] width 184 height 38
type input "20"
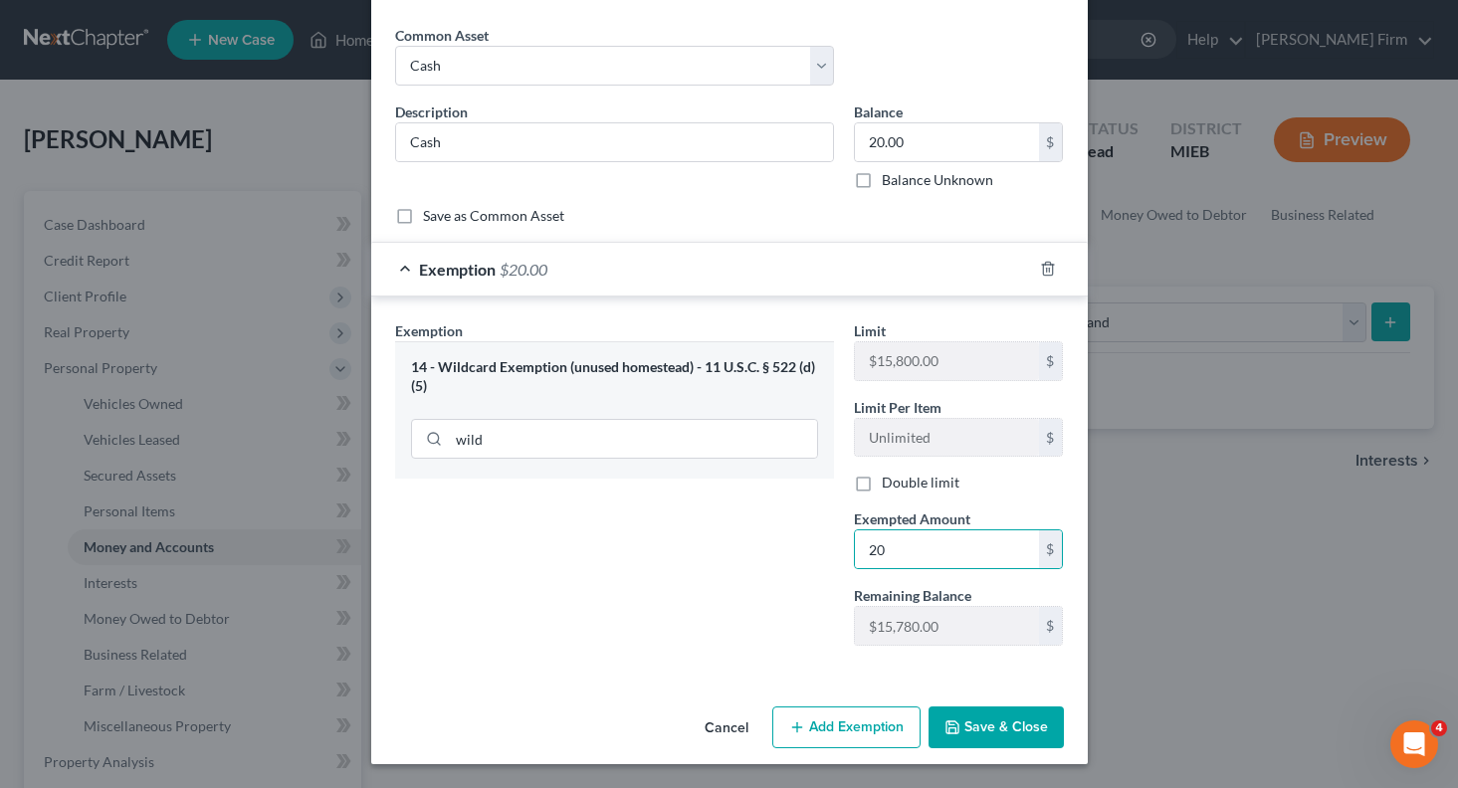
click at [1019, 735] on button "Save & Close" at bounding box center [996, 728] width 135 height 42
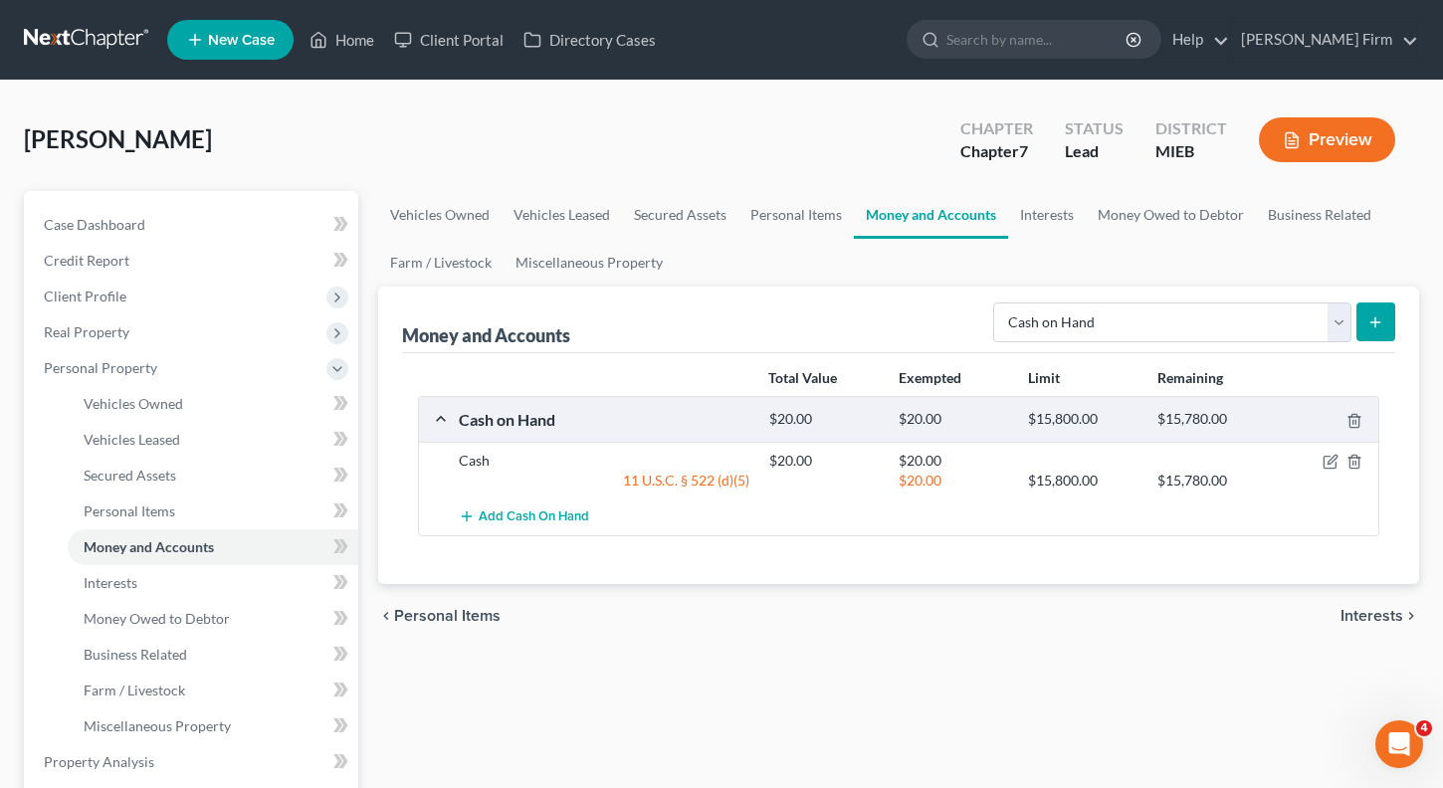
click at [1372, 323] on icon "submit" at bounding box center [1375, 322] width 16 height 16
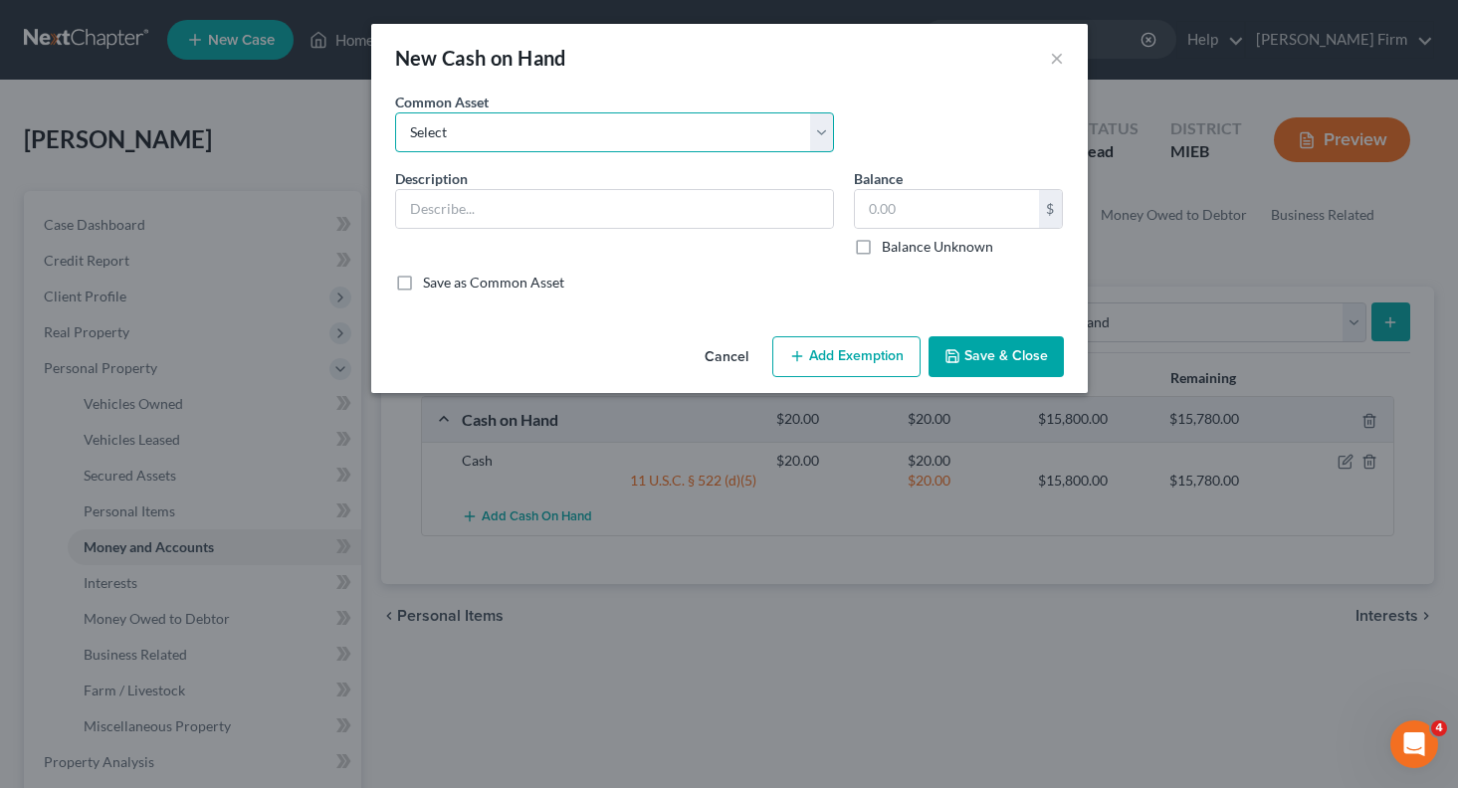
click at [744, 138] on select "Select Cash" at bounding box center [614, 132] width 439 height 40
click at [940, 132] on div "Common Asset Select Cash" at bounding box center [729, 130] width 689 height 77
click at [728, 351] on button "Cancel" at bounding box center [727, 358] width 76 height 40
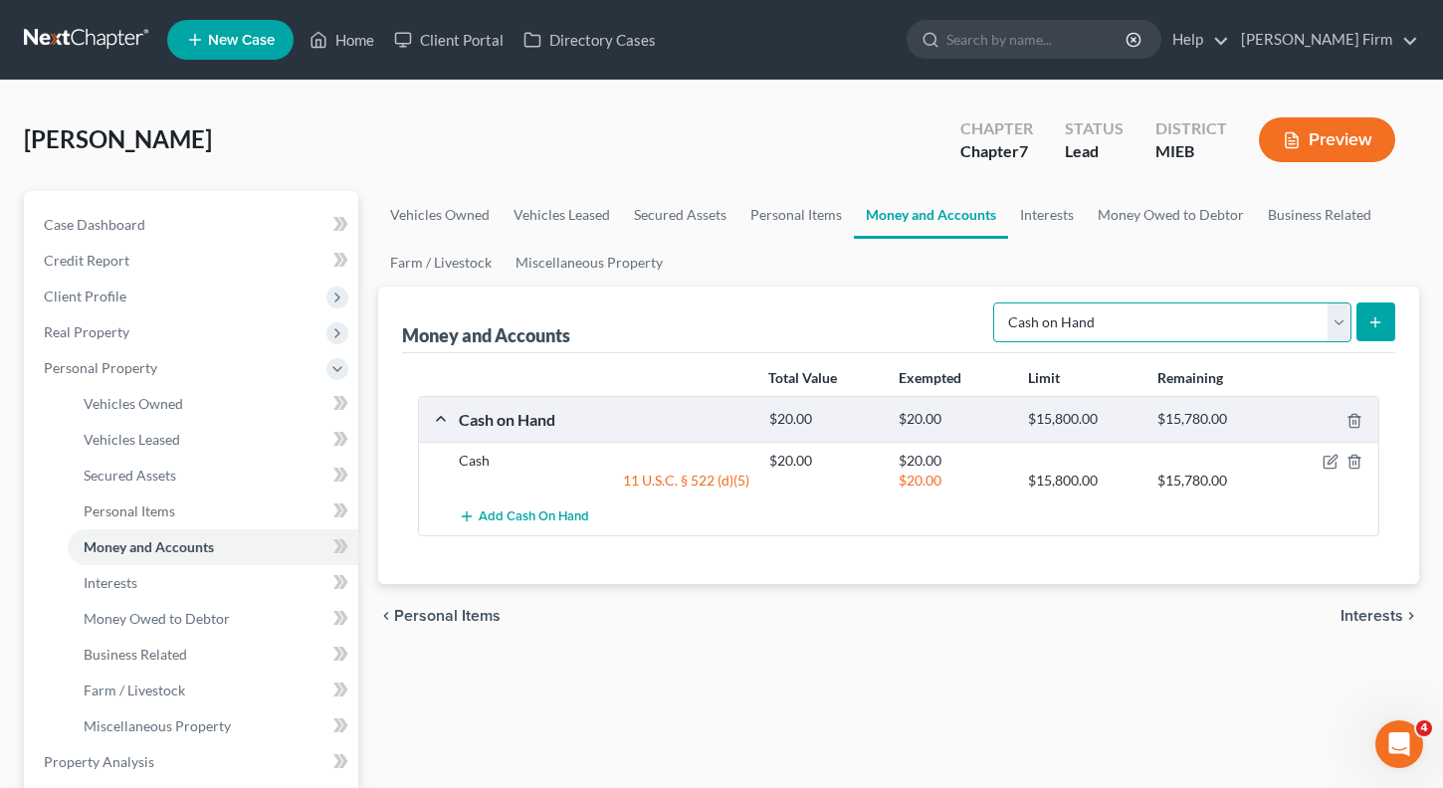
click at [1151, 323] on select "Select Account Type Brokerage Cash on Hand Certificates of Deposit Checking Acc…" at bounding box center [1172, 323] width 358 height 40
select select "checking"
click at [997, 303] on select "Select Account Type Brokerage Cash on Hand Certificates of Deposit Checking Acc…" at bounding box center [1172, 323] width 358 height 40
click at [1367, 328] on icon "submit" at bounding box center [1375, 322] width 16 height 16
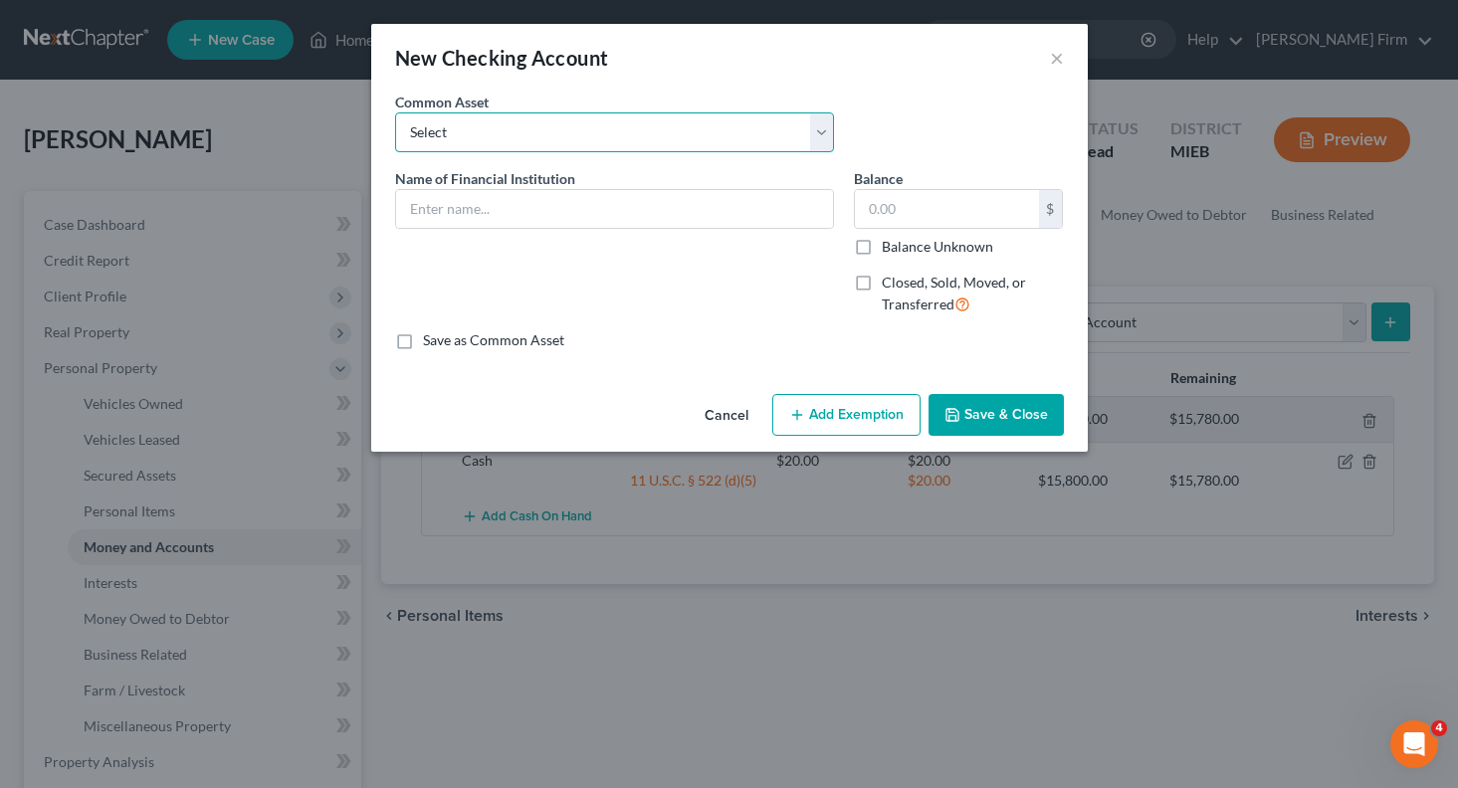
click at [745, 135] on select "Select [PERSON_NAME] Fargo Wiselly Zeal Credit Union Community Focus Credit Uni…" at bounding box center [614, 132] width 439 height 40
click at [848, 378] on div "An exemption set must first be selected from the Filing Information section. Co…" at bounding box center [729, 239] width 717 height 295
click at [565, 136] on select "Select [PERSON_NAME] Fargo Wiselly Zeal Credit Union Community Focus Credit Uni…" at bounding box center [614, 132] width 439 height 40
click at [602, 92] on div "Common Asset Select [PERSON_NAME] Fargo Wiselly Zeal Credit Union Community Foc…" at bounding box center [614, 122] width 459 height 61
click at [576, 212] on input "text" at bounding box center [614, 209] width 437 height 38
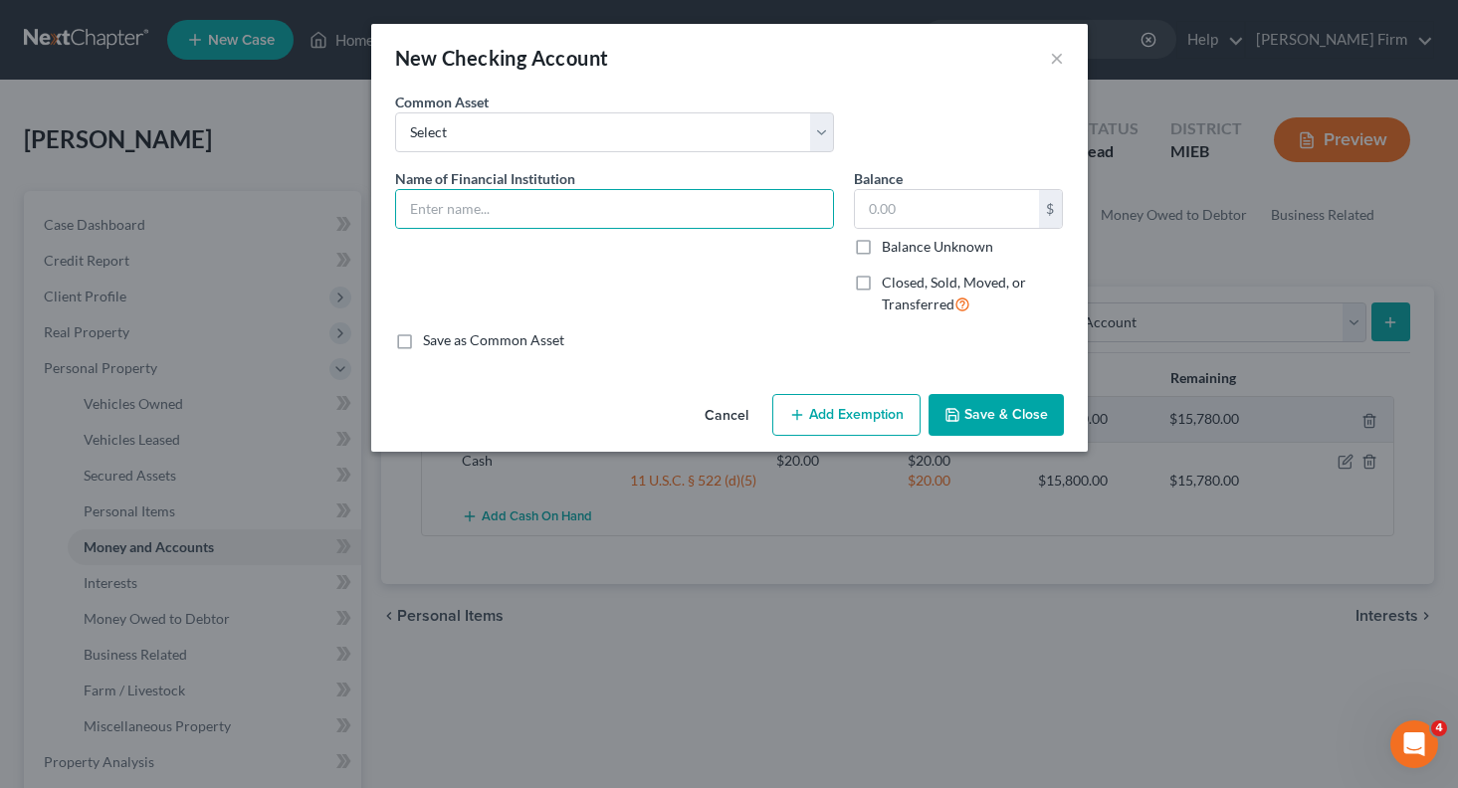
click at [423, 344] on label "Save as Common Asset" at bounding box center [493, 340] width 141 height 20
click at [431, 343] on input "Save as Common Asset" at bounding box center [437, 336] width 13 height 13
checkbox input "true"
click at [482, 207] on input "text" at bounding box center [614, 209] width 437 height 38
type input "Citizens Bank"
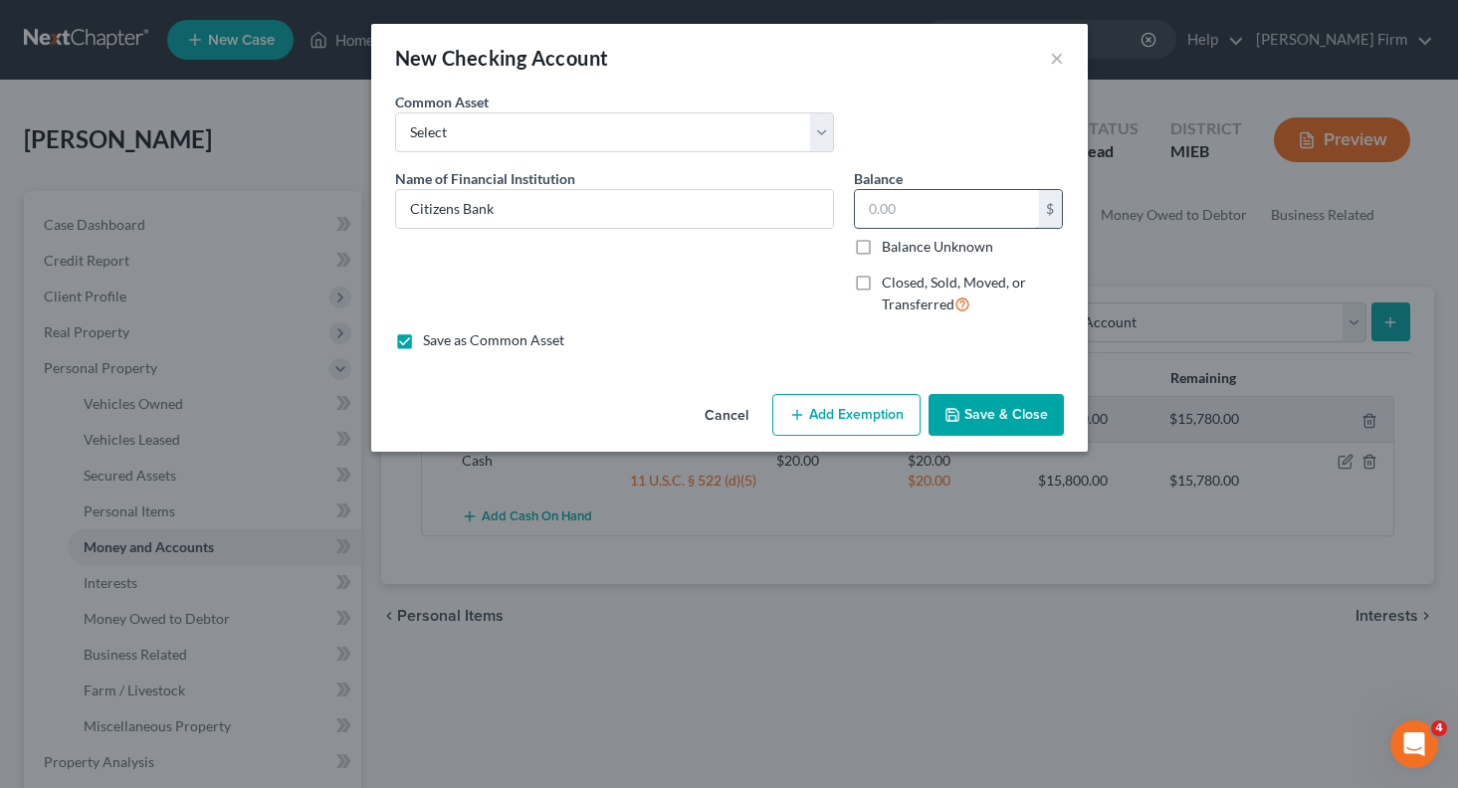
click at [932, 221] on input "text" at bounding box center [947, 209] width 184 height 38
type input "100.00"
click at [860, 421] on button "Add Exemption" at bounding box center [846, 415] width 148 height 42
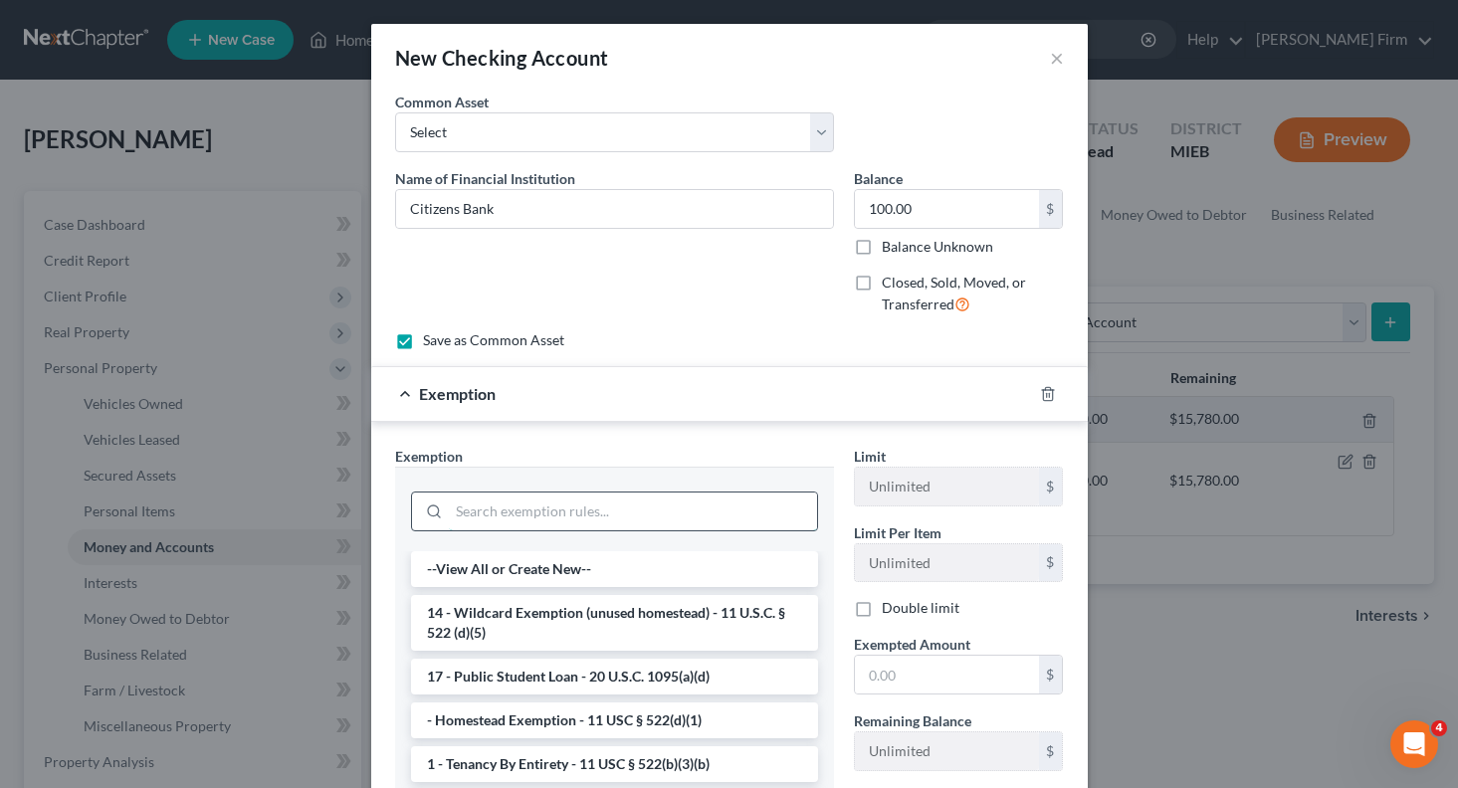
click at [598, 517] on input "search" at bounding box center [633, 512] width 368 height 38
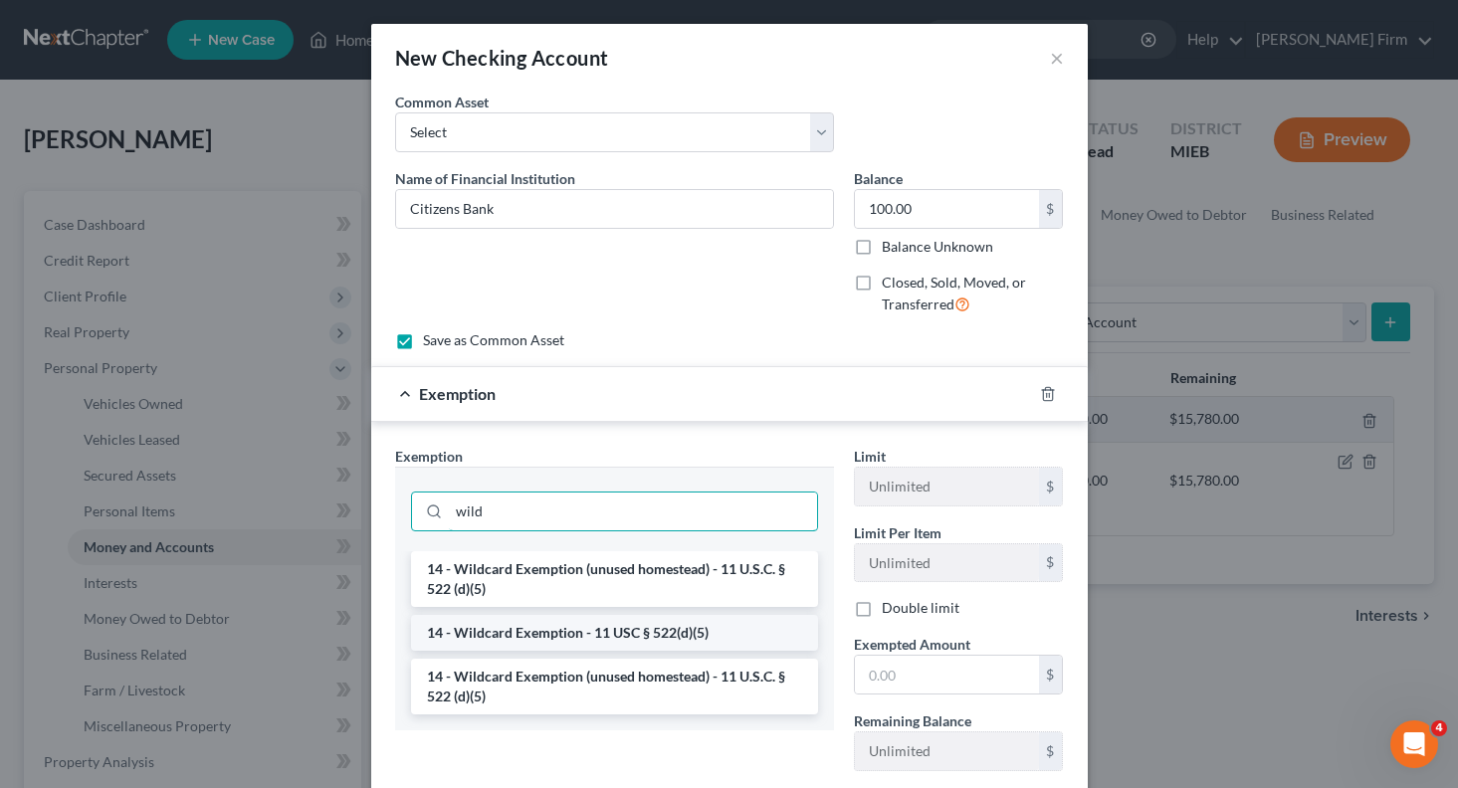
type input "wild"
click at [551, 631] on li "14 - Wildcard Exemption - 11 USC § 522(d)(5)" at bounding box center [614, 633] width 407 height 36
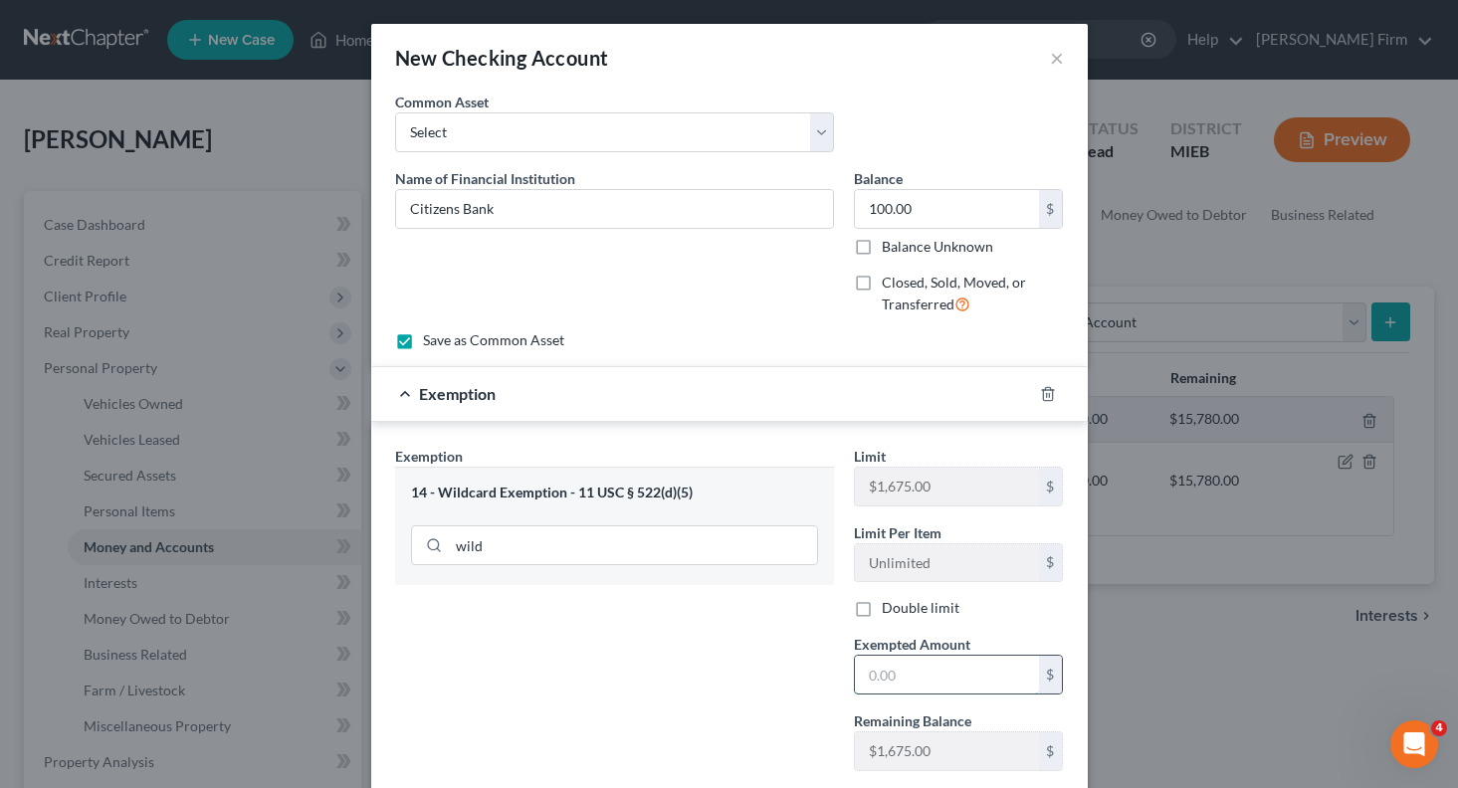
click at [936, 675] on input "text" at bounding box center [947, 675] width 184 height 38
type input "100.00"
click at [618, 602] on div "Exemption Set must be selected for CA. Exemption * 14 - Wildcard Exemption - 11…" at bounding box center [614, 616] width 459 height 341
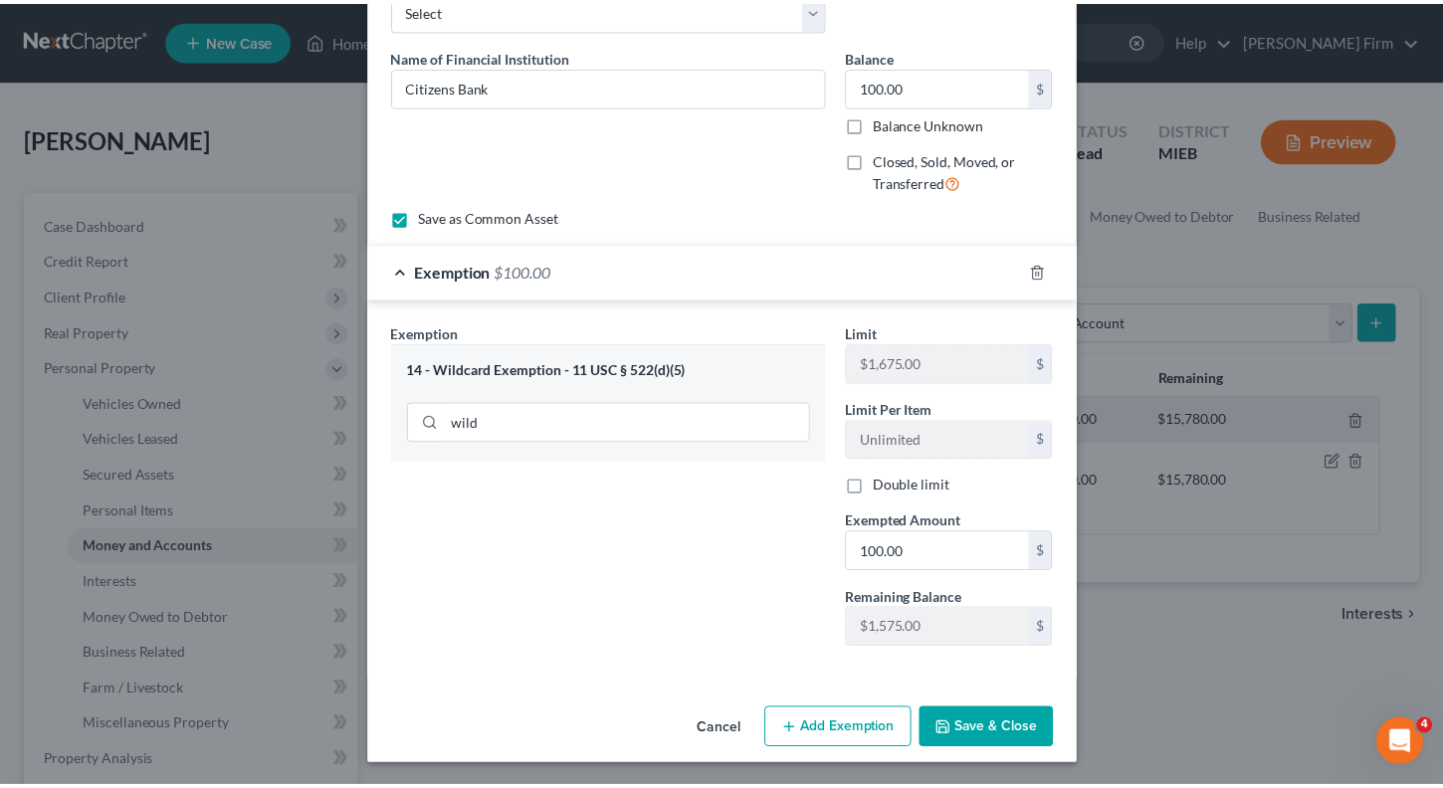
scroll to position [124, 0]
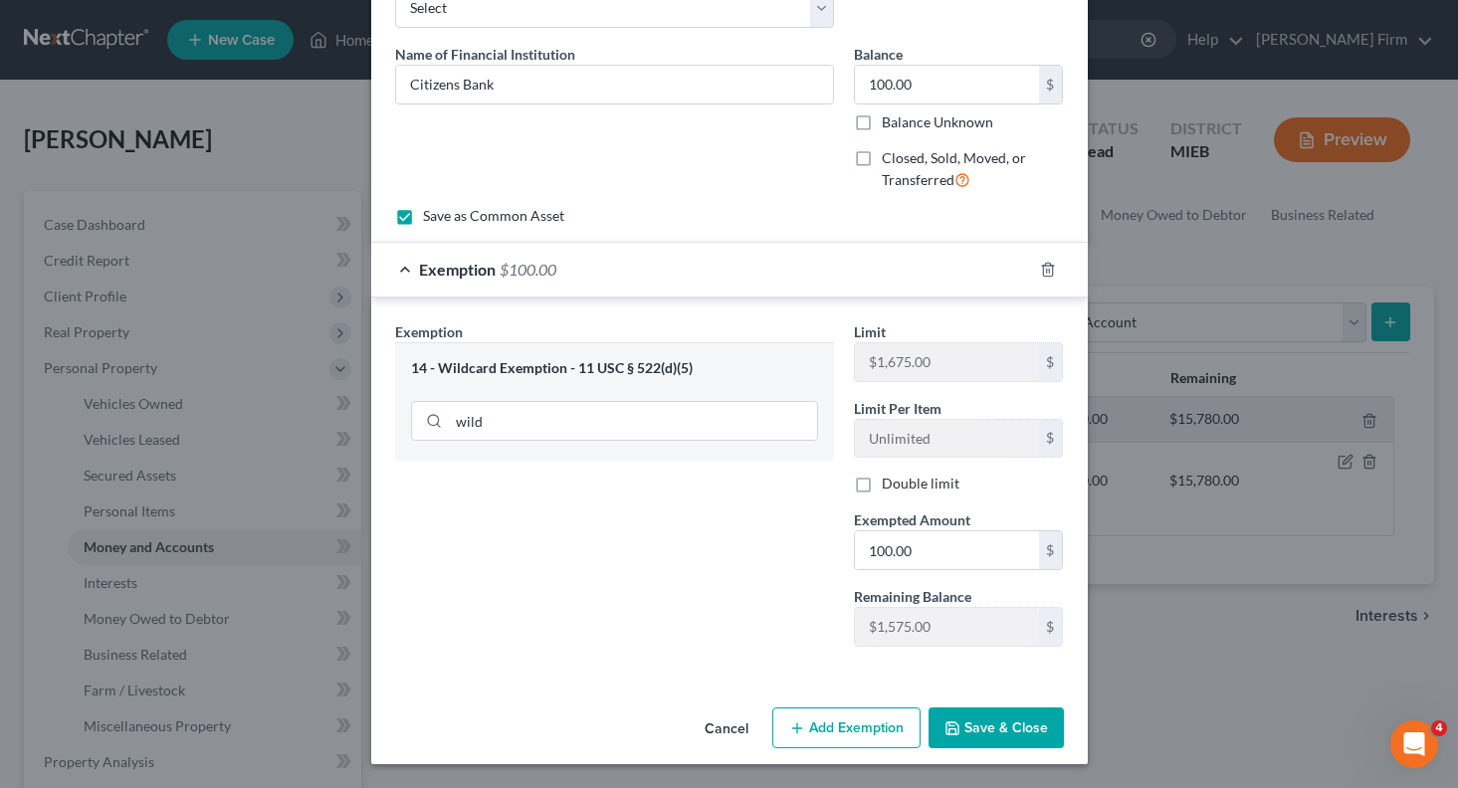
click at [1000, 715] on button "Save & Close" at bounding box center [996, 729] width 135 height 42
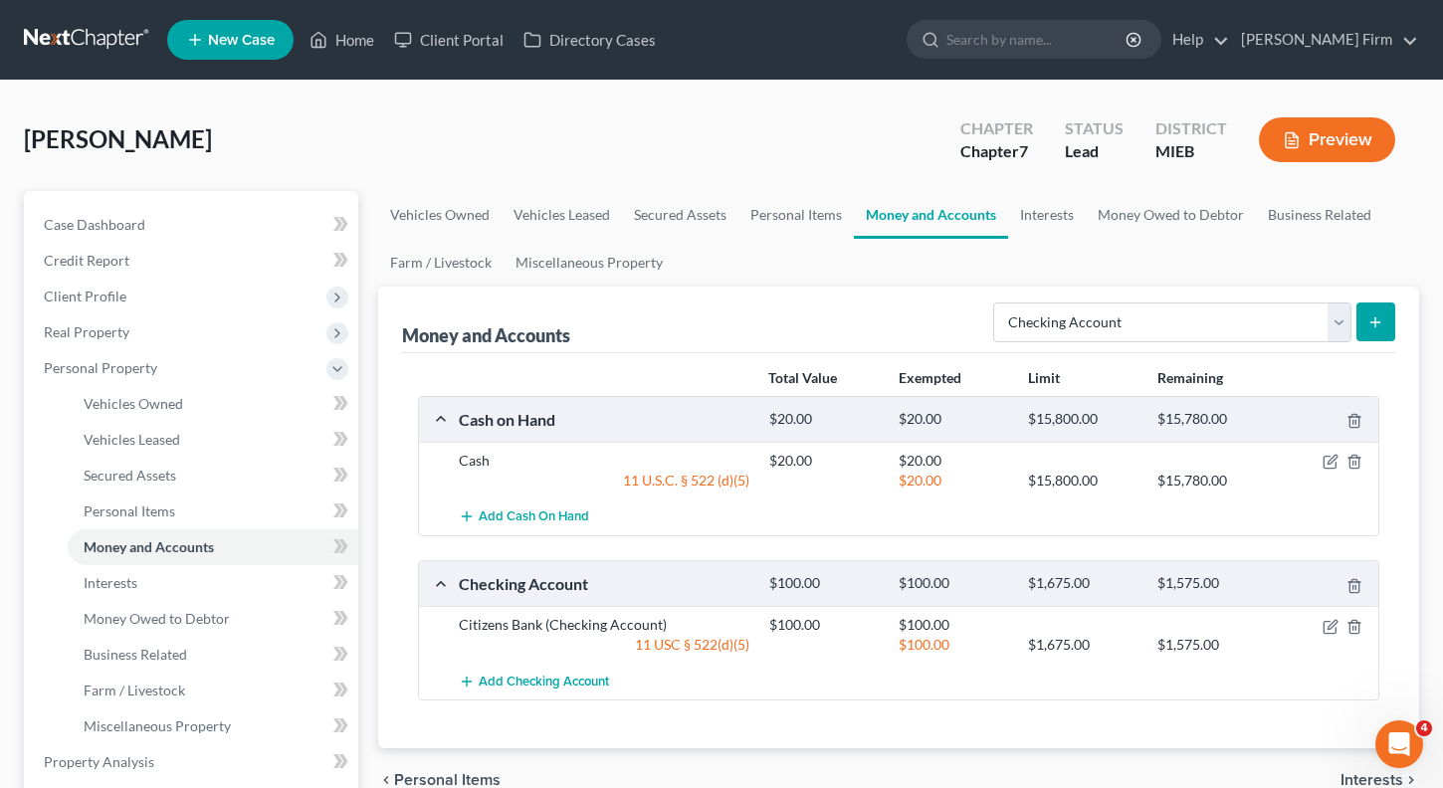
scroll to position [100, 0]
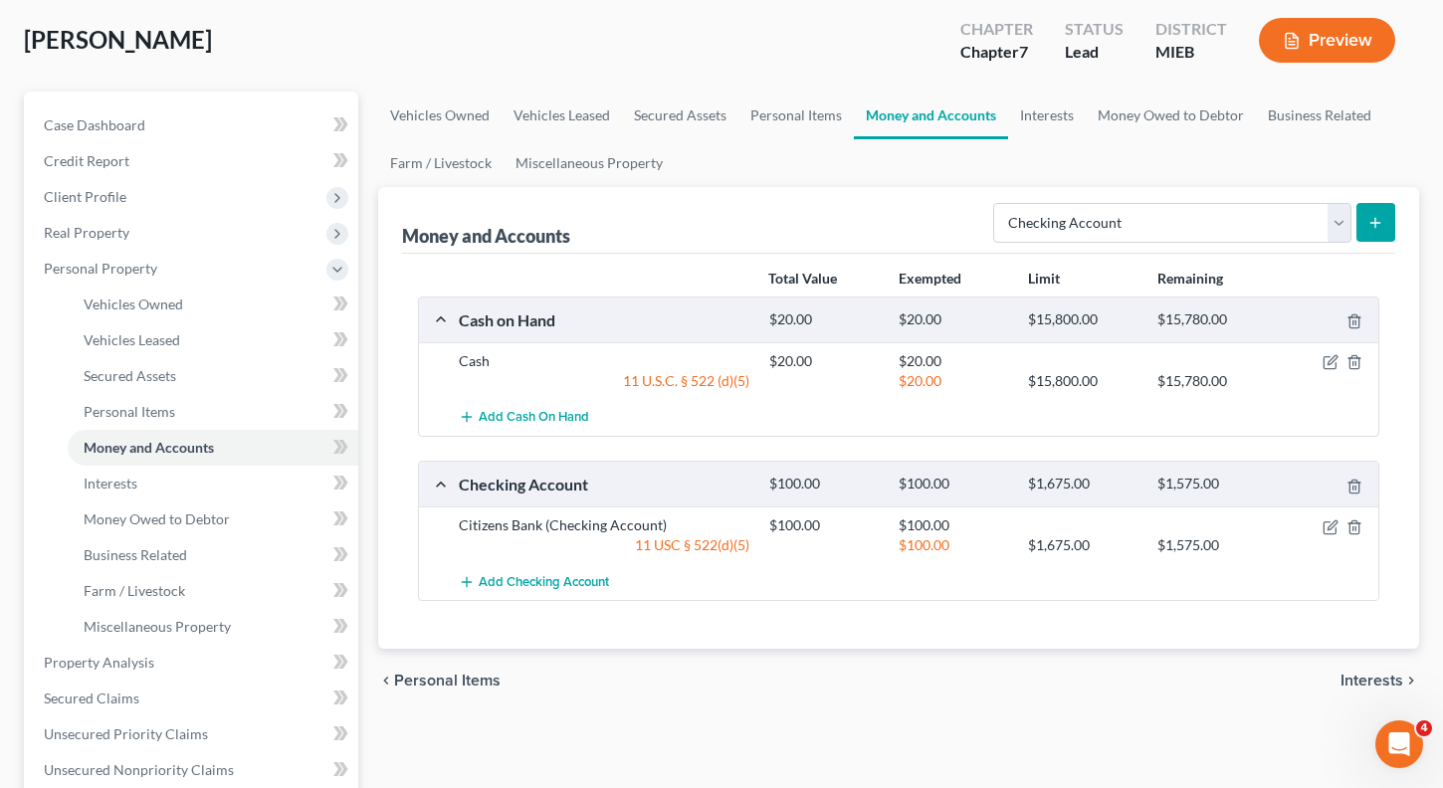
click at [1363, 685] on span "Interests" at bounding box center [1372, 681] width 63 height 16
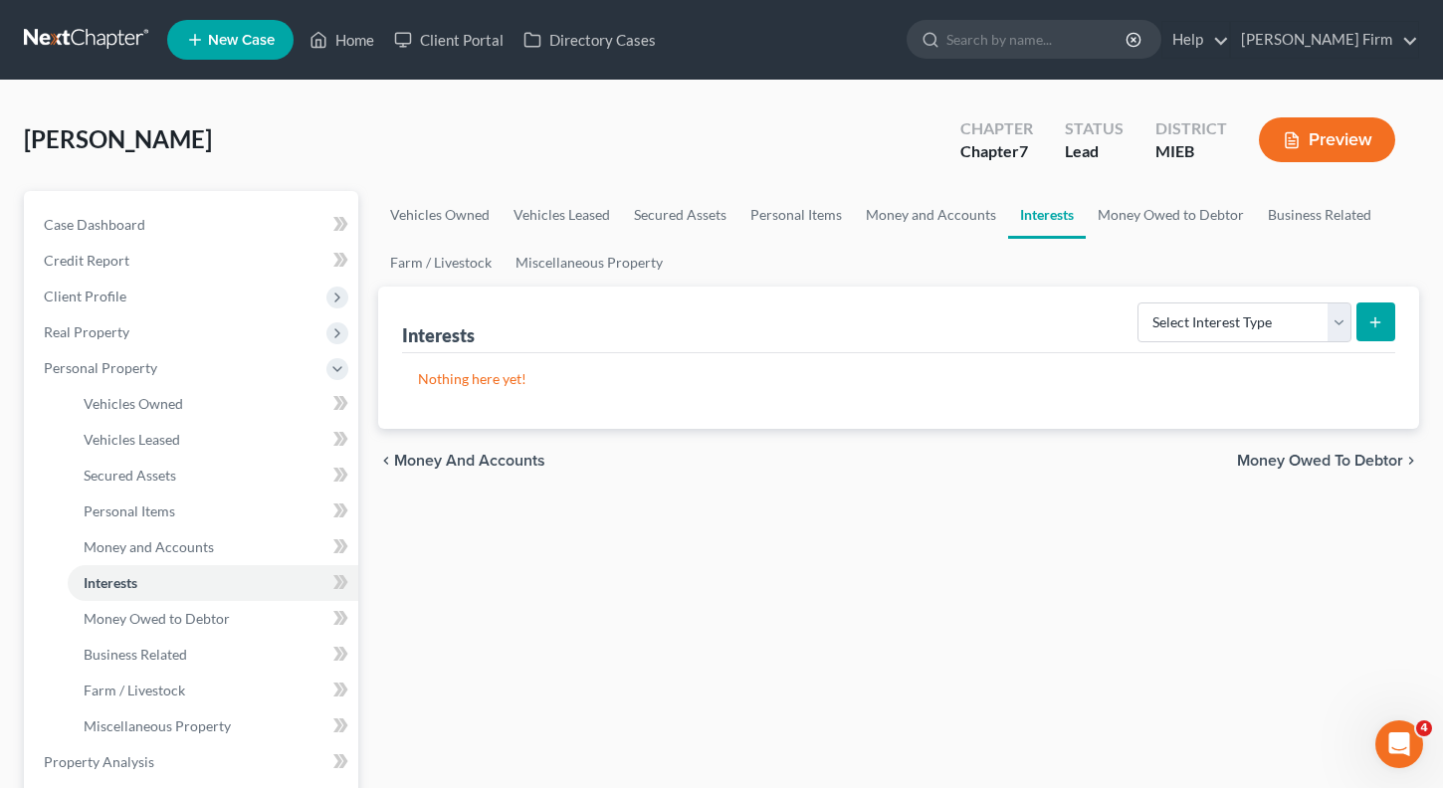
click at [1345, 457] on span "Money Owed to Debtor" at bounding box center [1320, 461] width 166 height 16
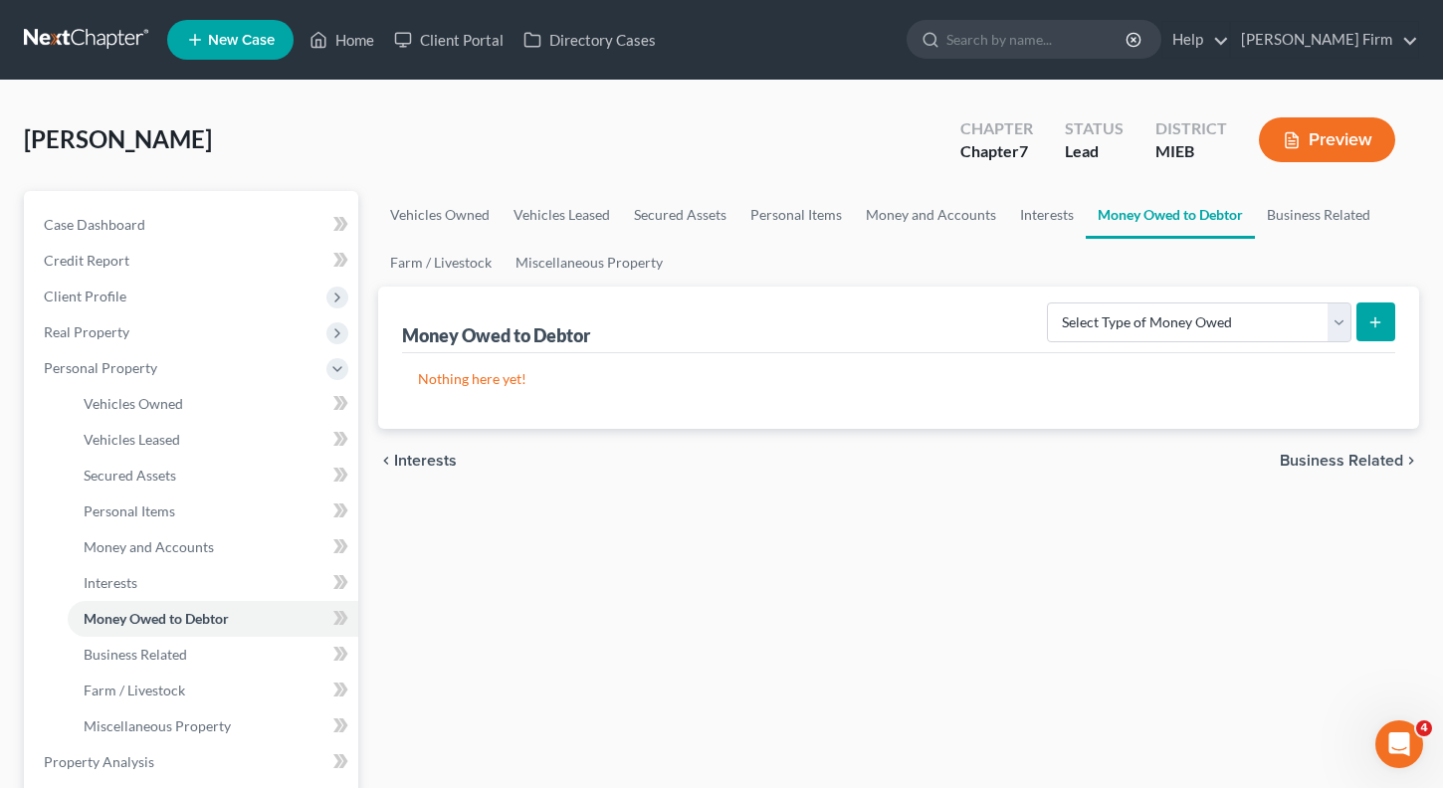
click at [1344, 458] on span "Business Related" at bounding box center [1341, 461] width 123 height 16
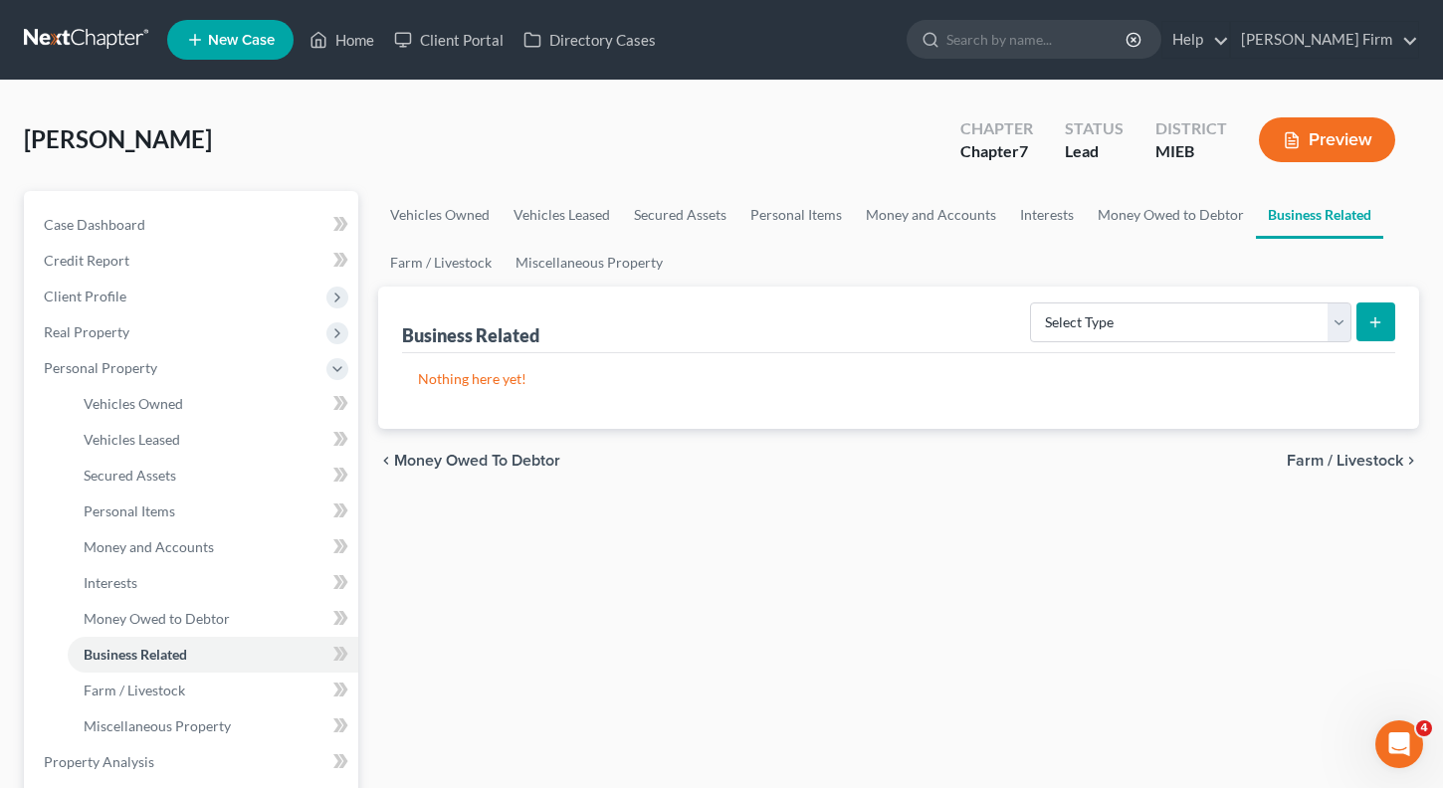
click at [1349, 462] on span "Farm / Livestock" at bounding box center [1345, 461] width 116 height 16
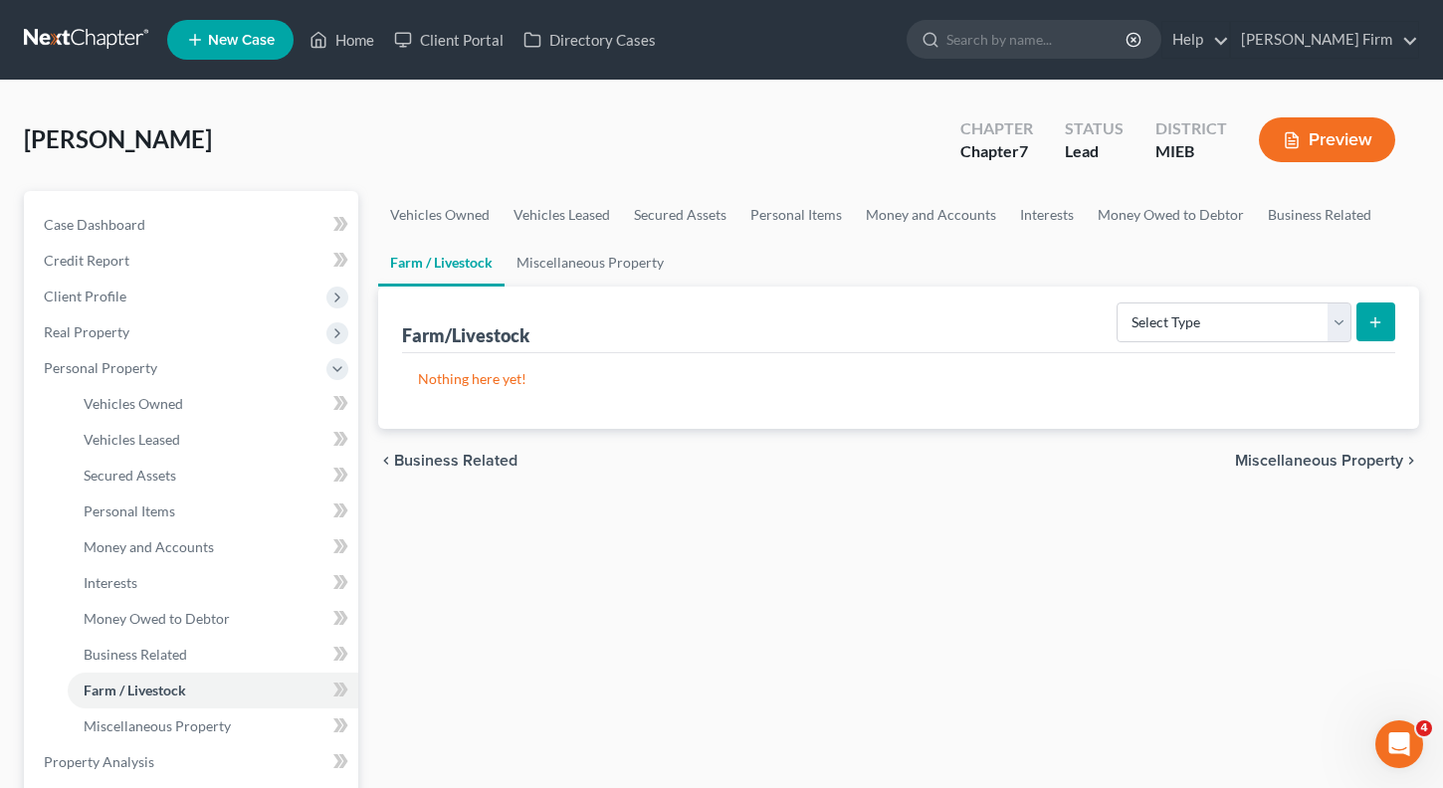
click at [1349, 462] on span "Miscellaneous Property" at bounding box center [1319, 461] width 168 height 16
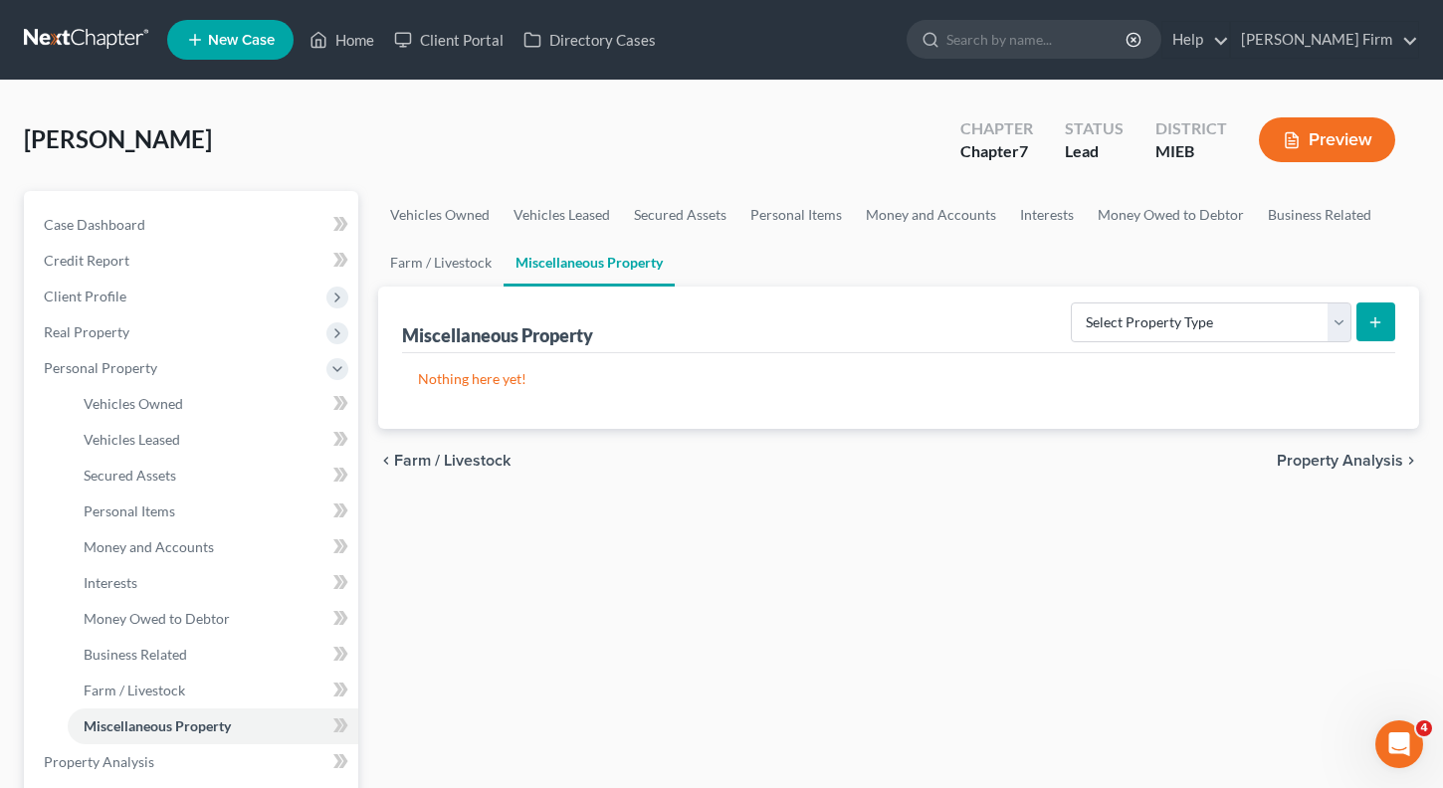
click at [1349, 462] on span "Property Analysis" at bounding box center [1340, 461] width 126 height 16
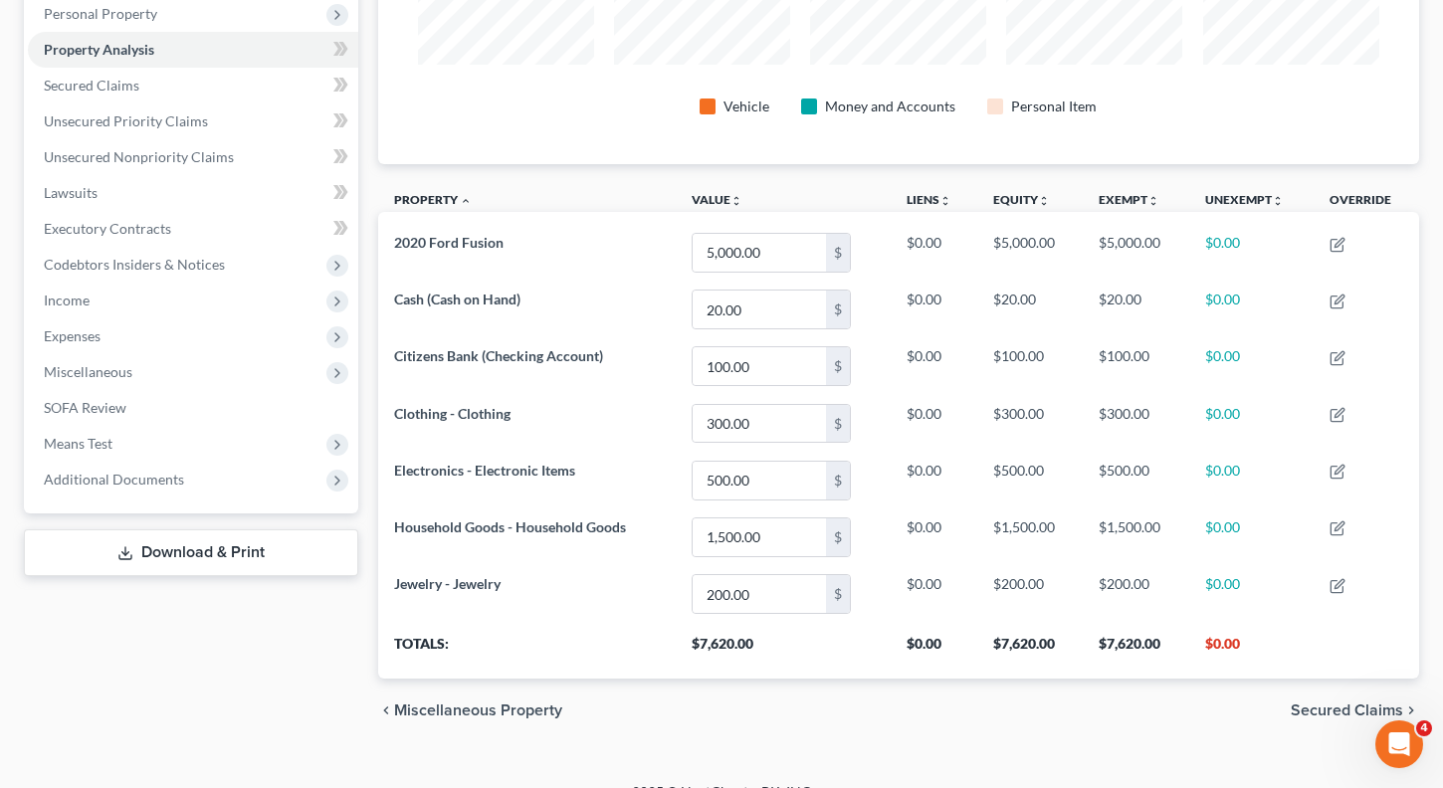
scroll to position [384, 0]
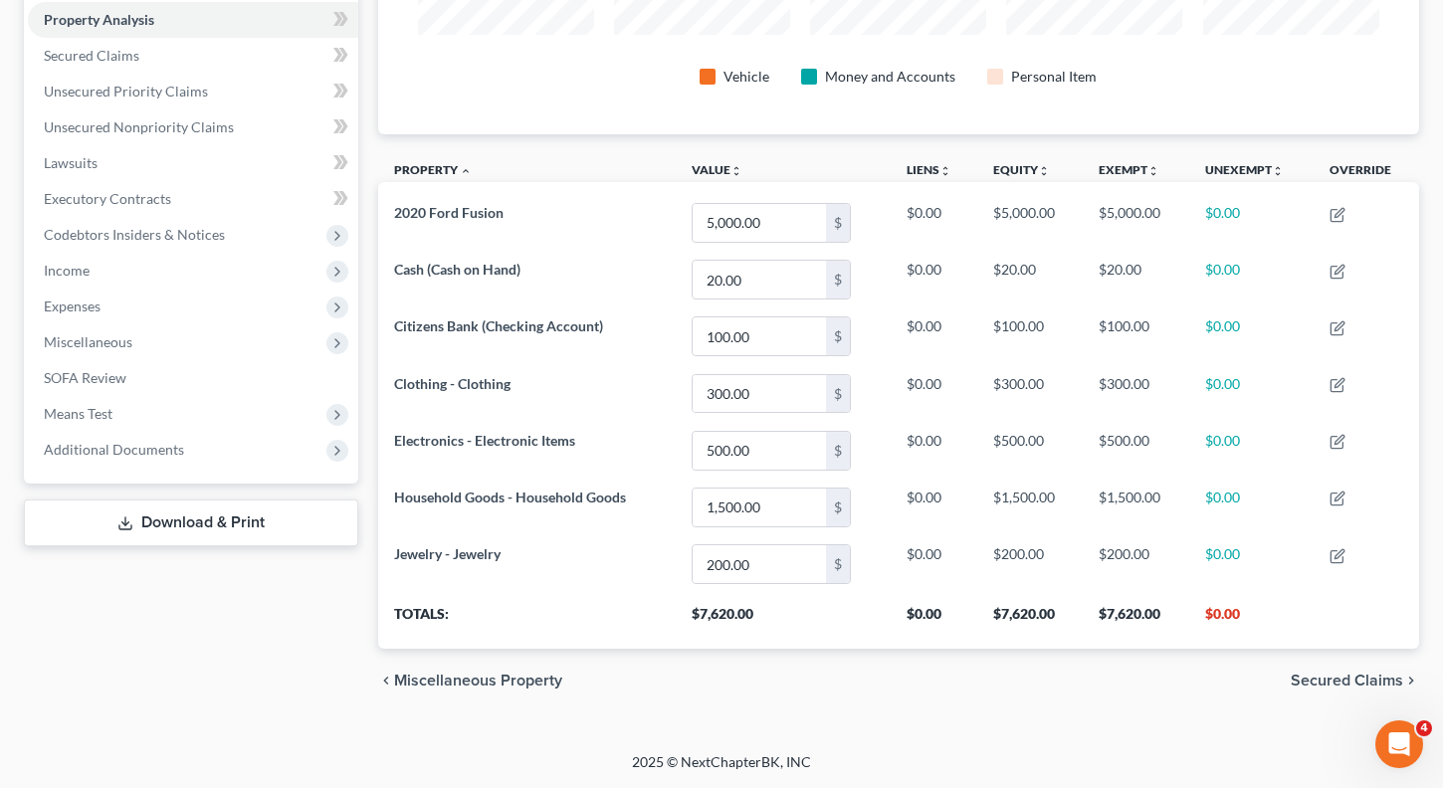
click at [1329, 676] on span "Secured Claims" at bounding box center [1347, 681] width 112 height 16
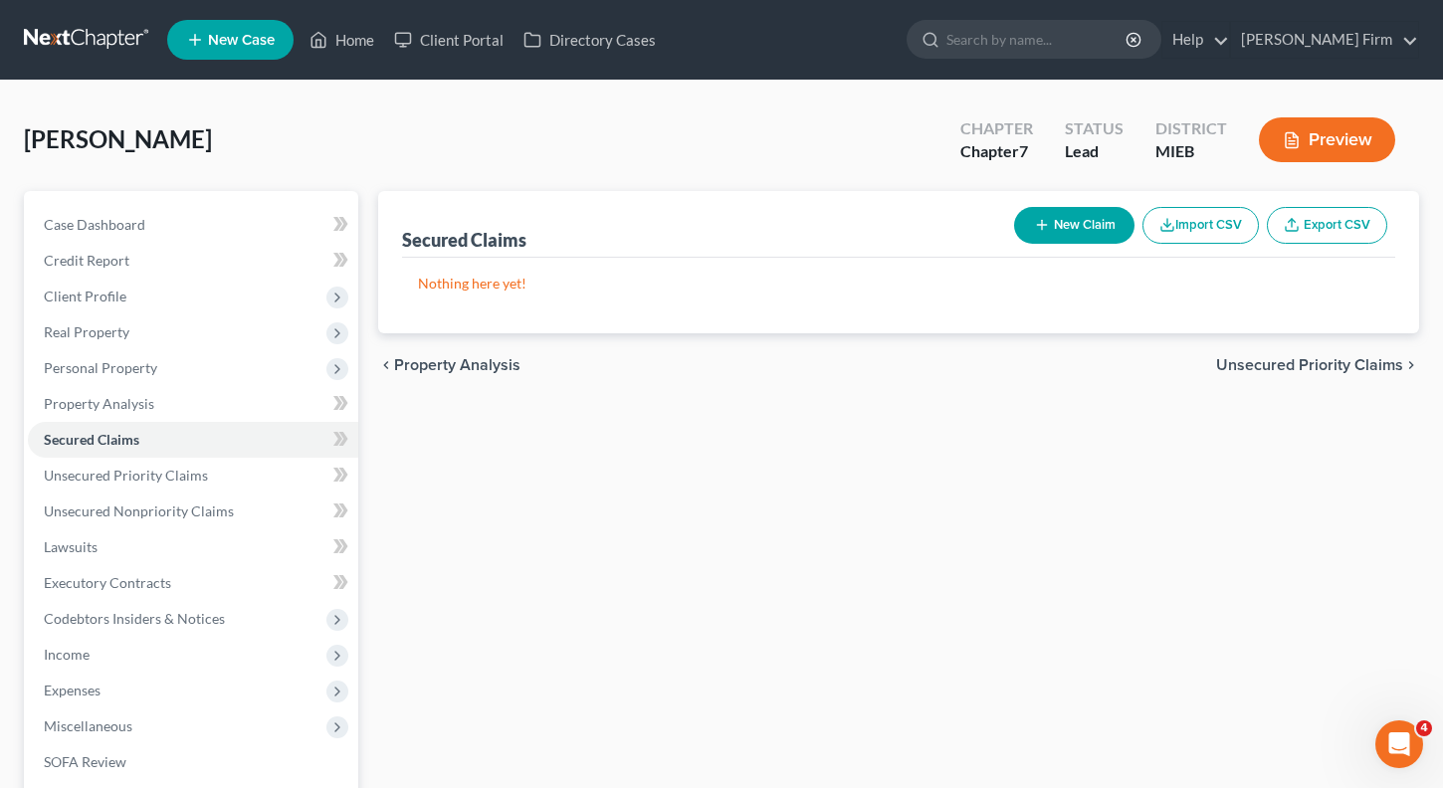
click at [1311, 368] on span "Unsecured Priority Claims" at bounding box center [1309, 365] width 187 height 16
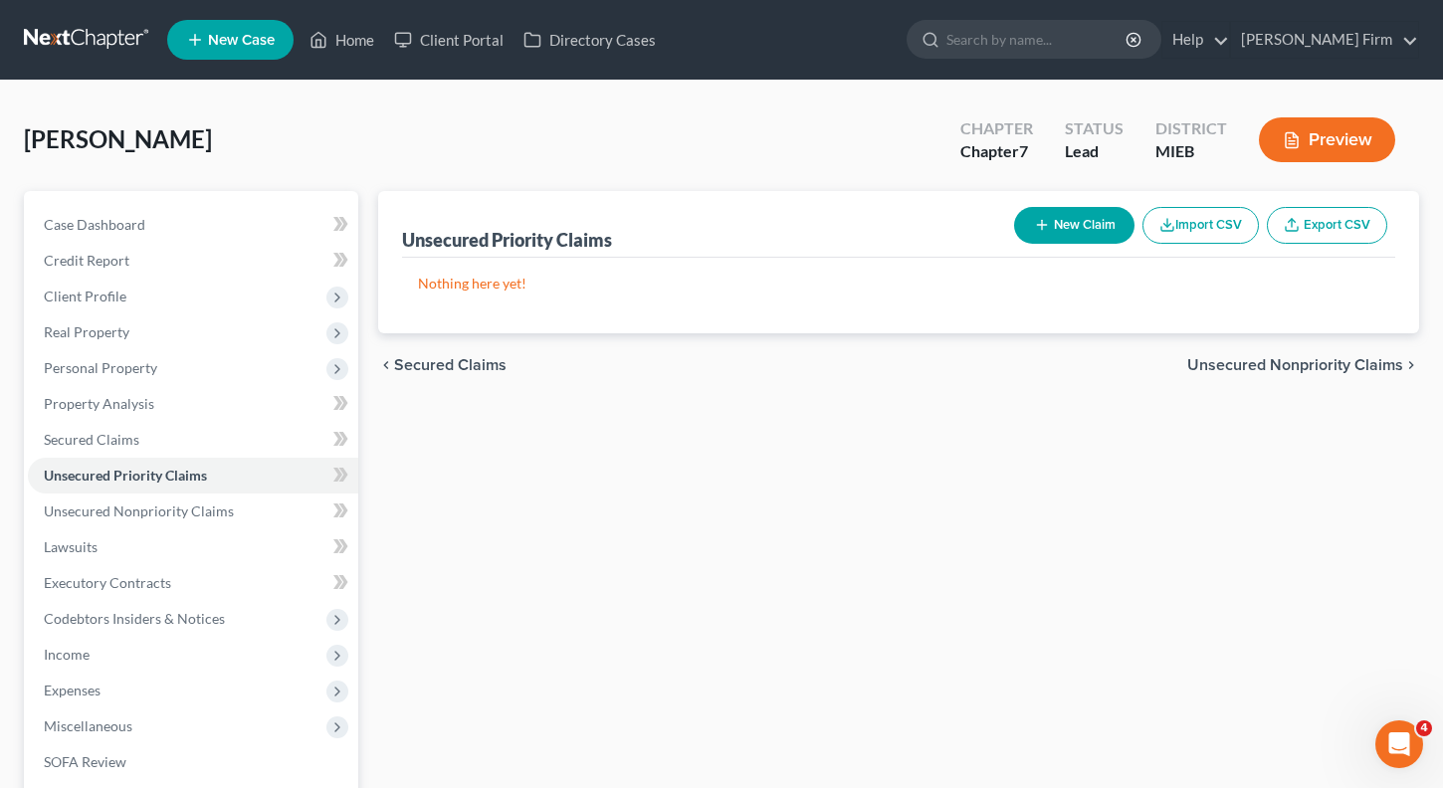
click at [1302, 369] on span "Unsecured Nonpriority Claims" at bounding box center [1295, 365] width 216 height 16
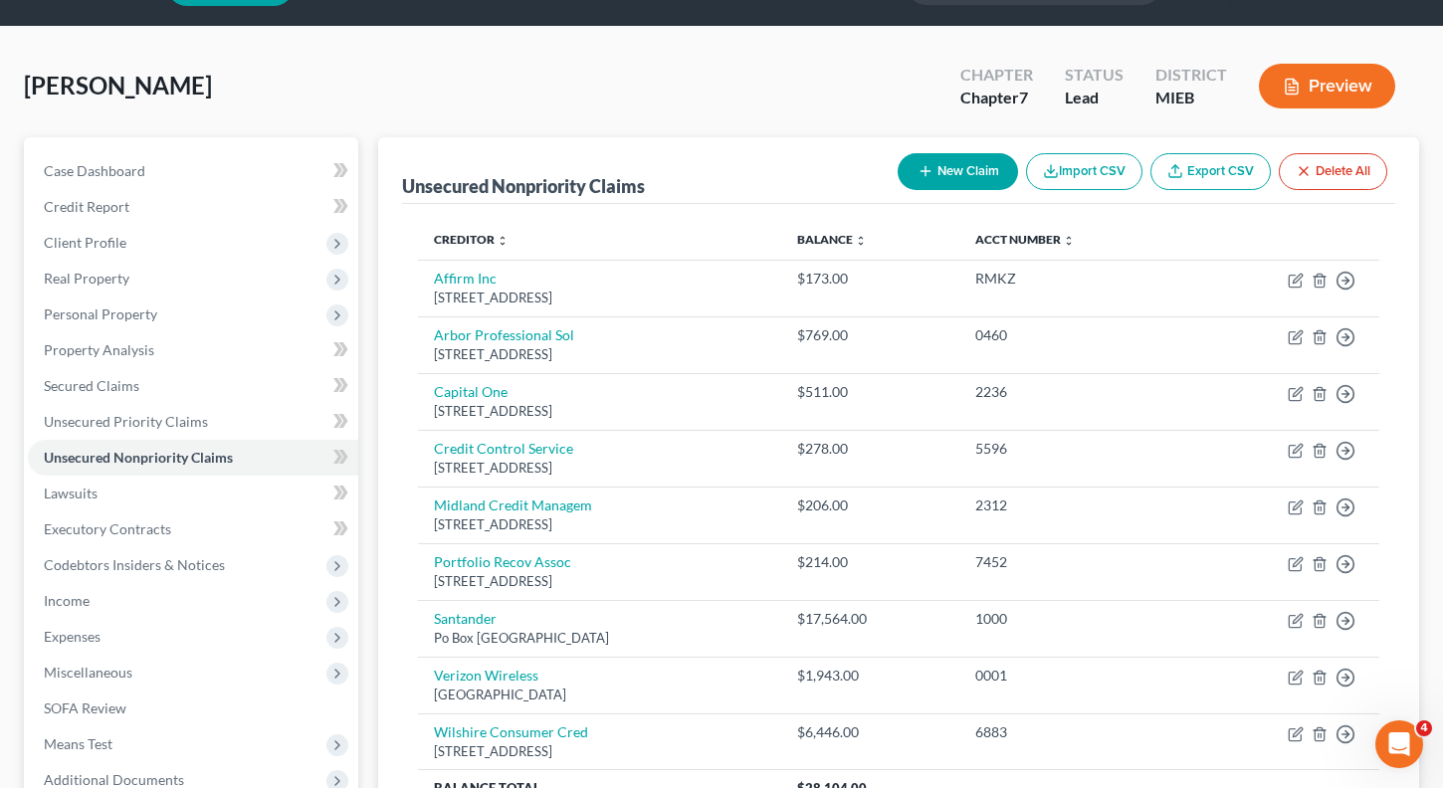
scroll to position [100, 0]
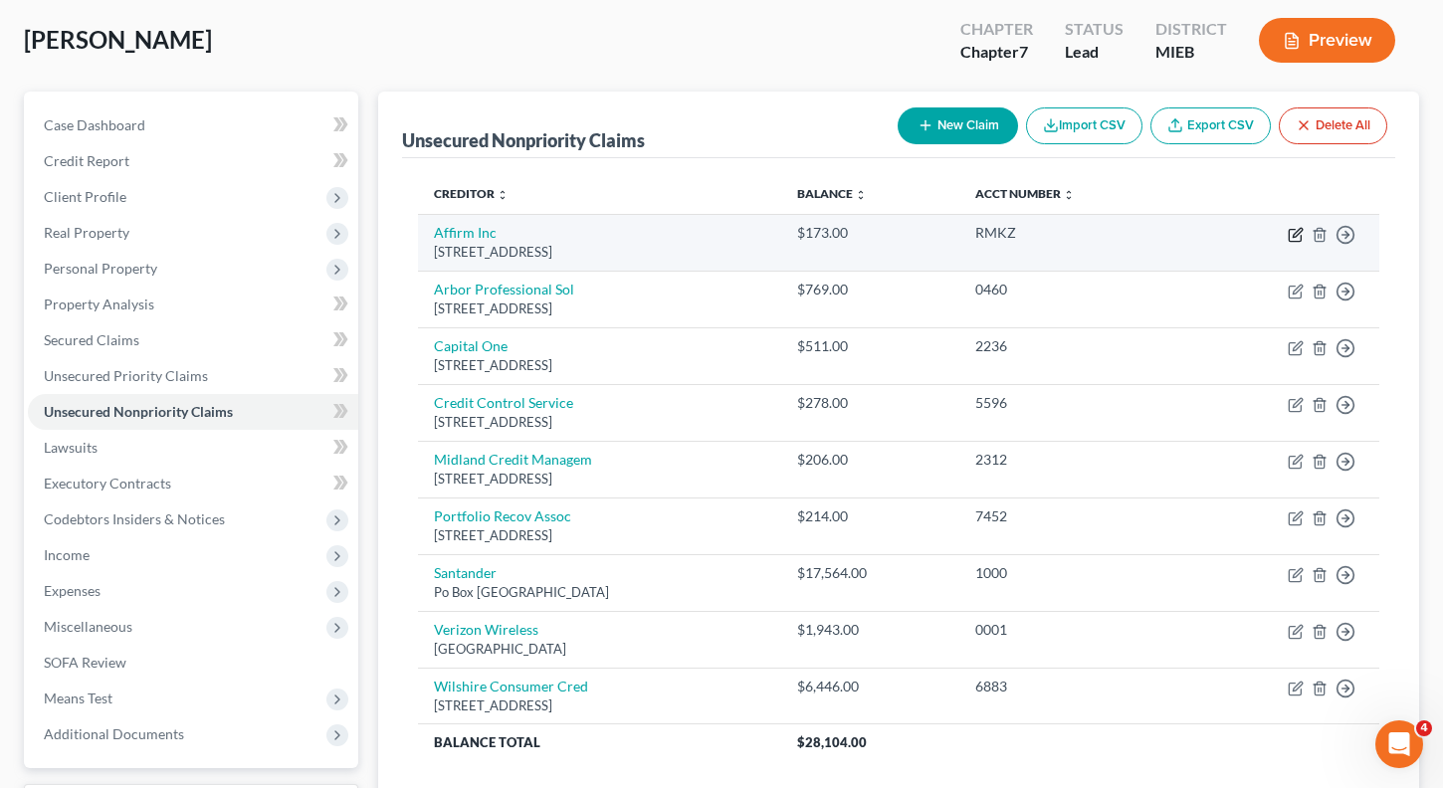
click at [1290, 236] on icon "button" at bounding box center [1296, 235] width 16 height 16
select select "4"
select select "0"
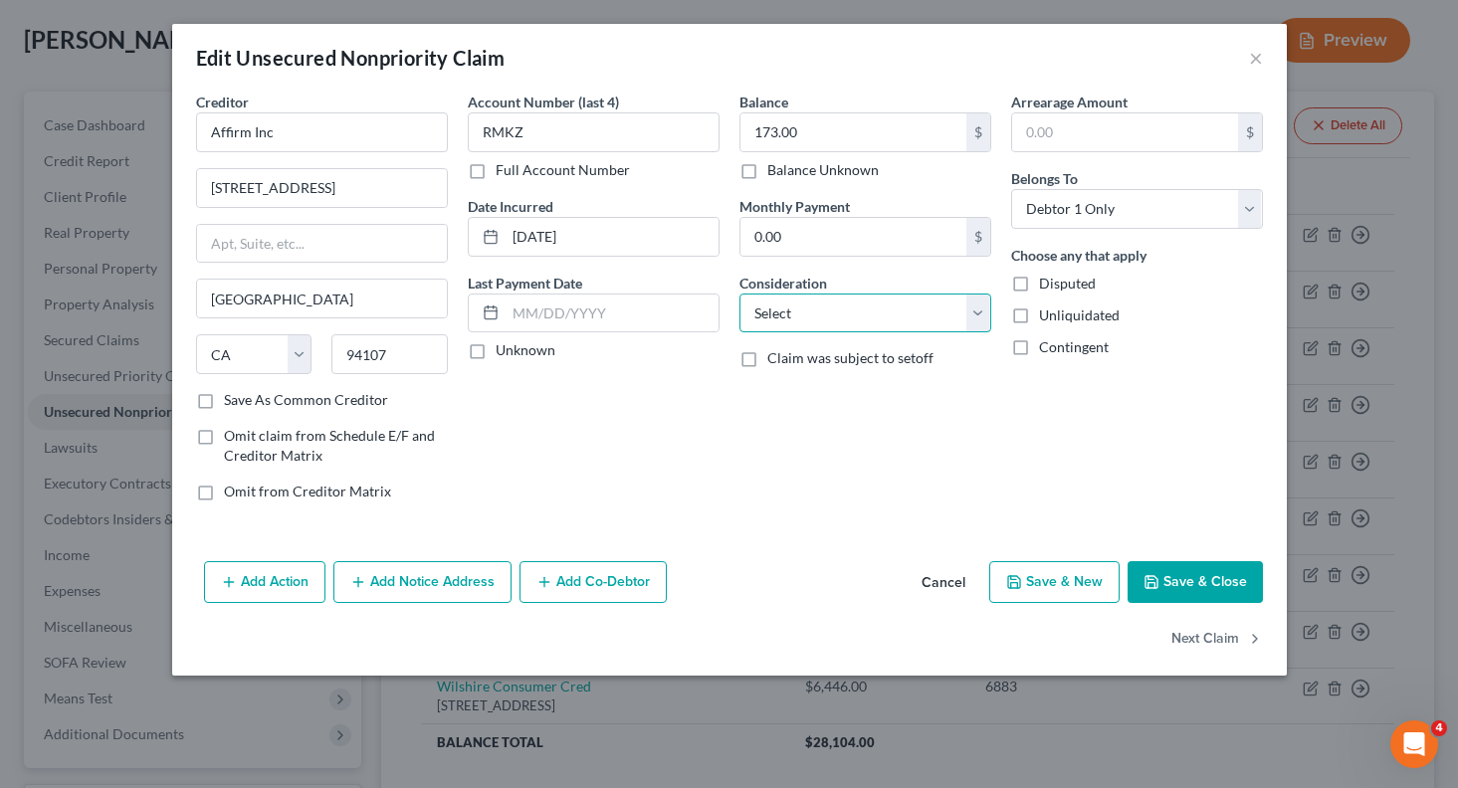
click at [811, 322] on select "Select Cable / Satellite Services Collection Agency Credit Card Debt Debt Couns…" at bounding box center [865, 314] width 252 height 40
select select "10"
click at [739, 294] on select "Select Cable / Satellite Services Collection Agency Credit Card Debt Debt Couns…" at bounding box center [865, 314] width 252 height 40
click at [1231, 638] on button "Next Claim" at bounding box center [1217, 640] width 92 height 42
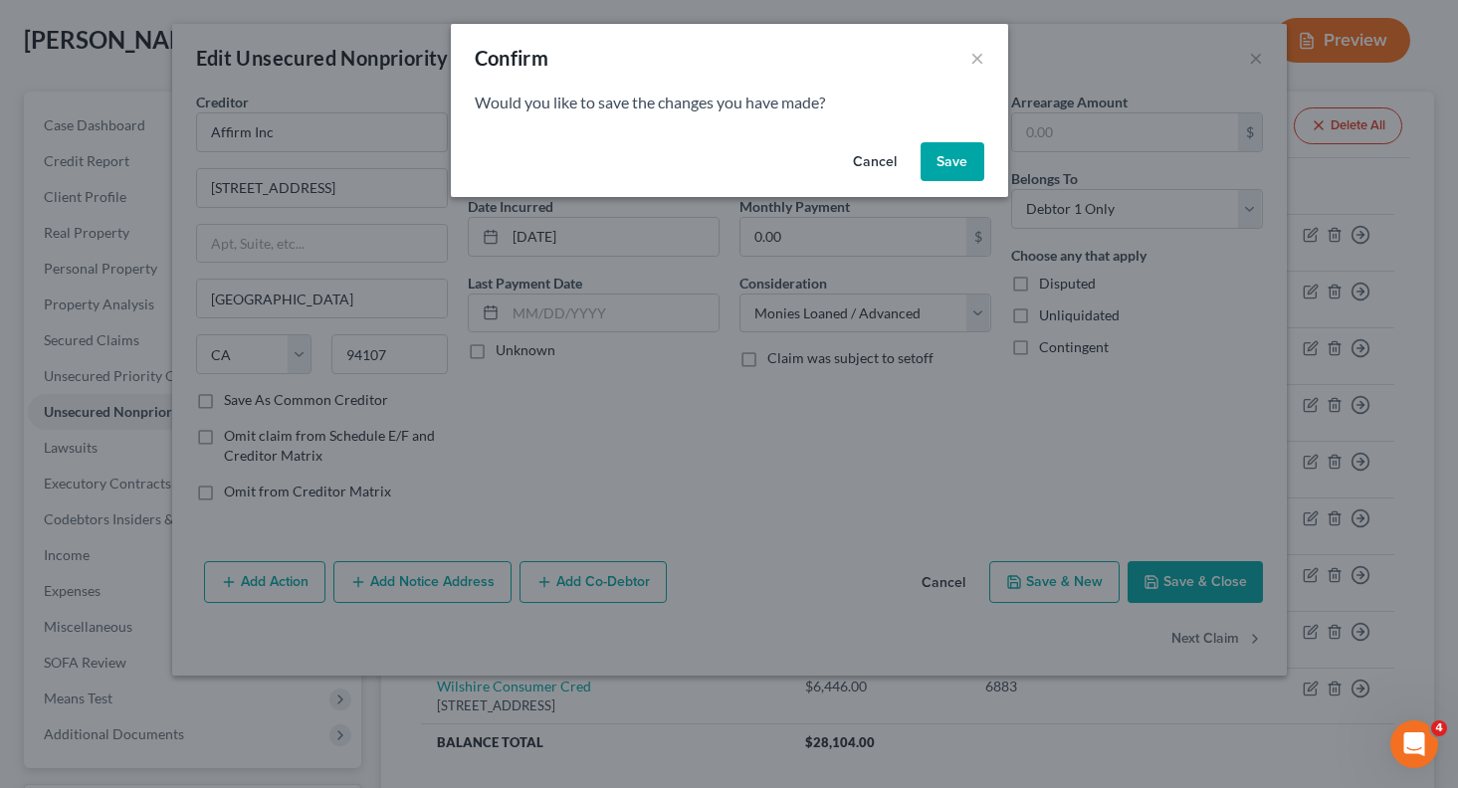
click at [962, 160] on button "Save" at bounding box center [953, 162] width 64 height 40
select select "23"
select select "1"
select select "0"
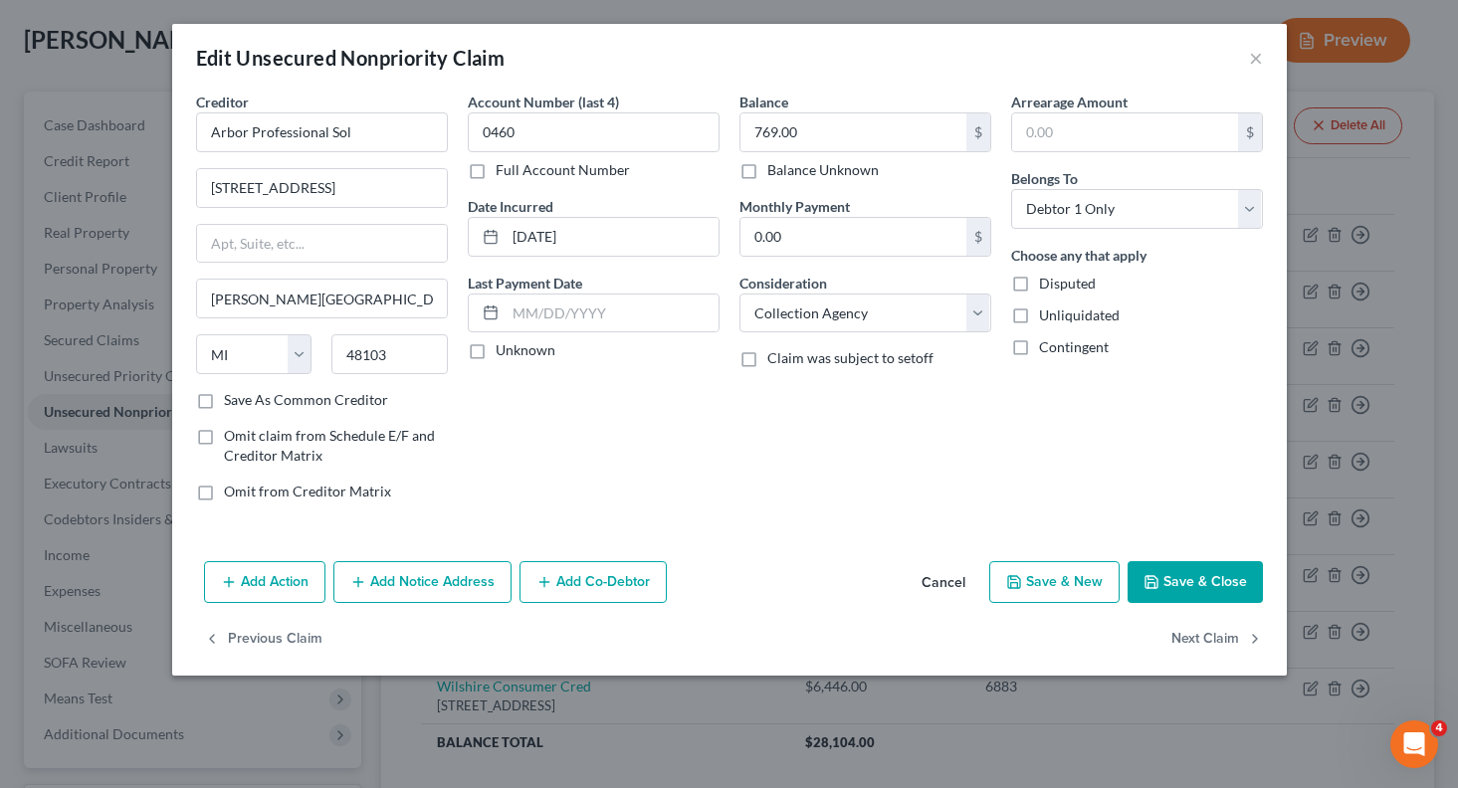
type input "0"
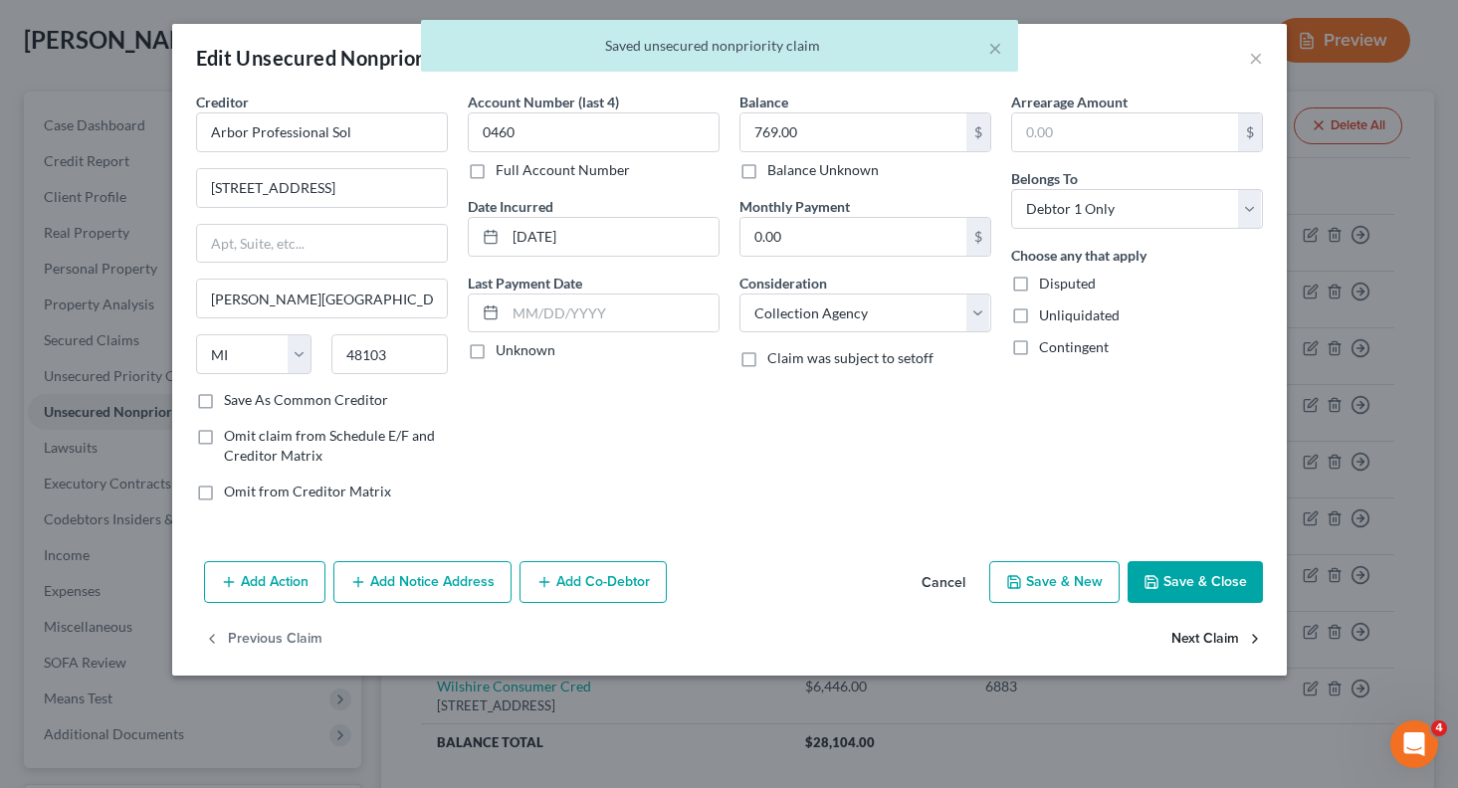
click at [1194, 629] on button "Next Claim" at bounding box center [1217, 640] width 92 height 42
select select "46"
select select "2"
select select "0"
click at [1194, 629] on button "Next Claim" at bounding box center [1217, 640] width 92 height 42
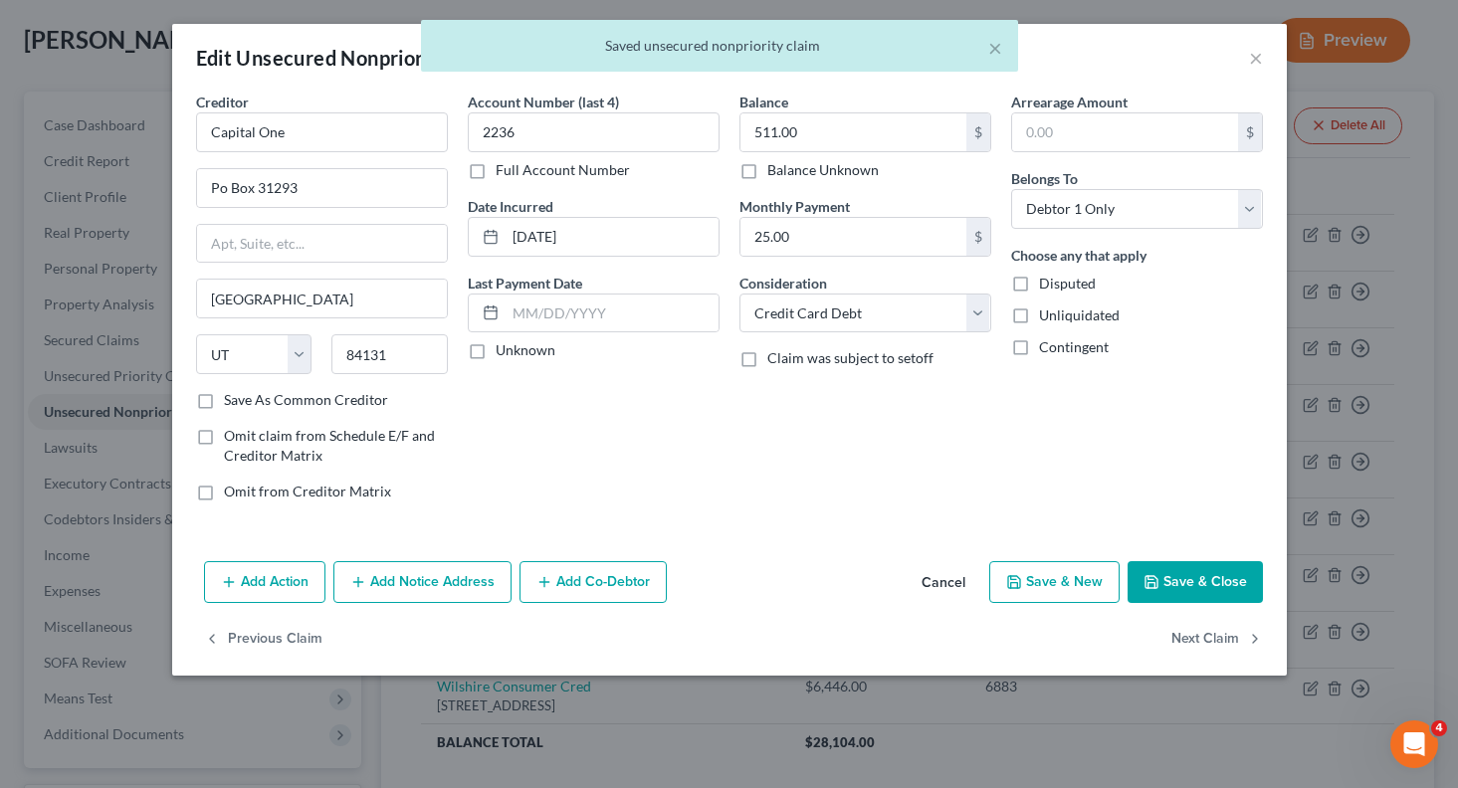
select select "22"
select select "1"
select select "0"
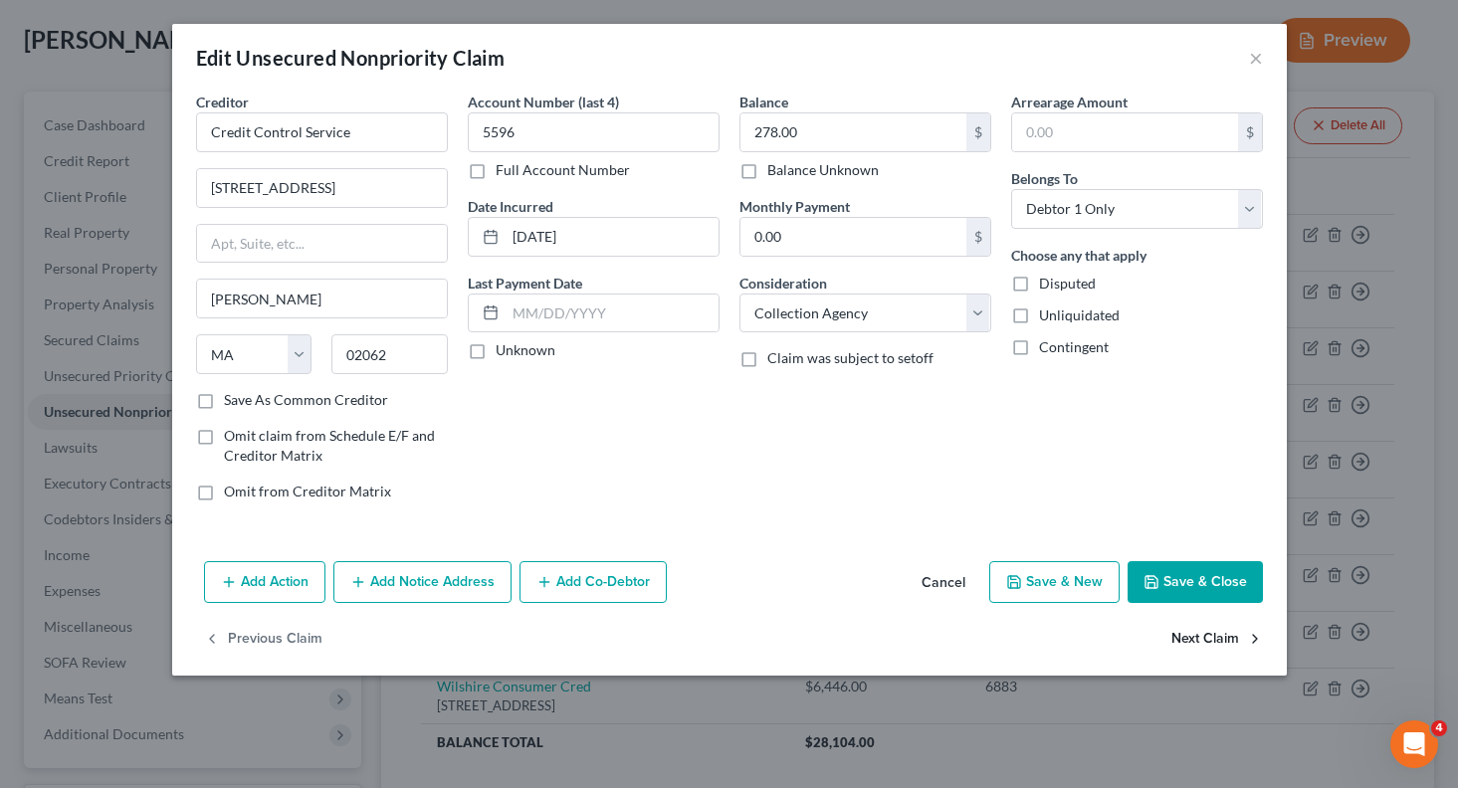
click at [1194, 629] on button "Next Claim" at bounding box center [1217, 640] width 92 height 42
select select "23"
select select "0"
click at [865, 302] on select "Select Cable / Satellite Services Collection Agency Credit Card Debt Debt Couns…" at bounding box center [865, 314] width 252 height 40
select select "1"
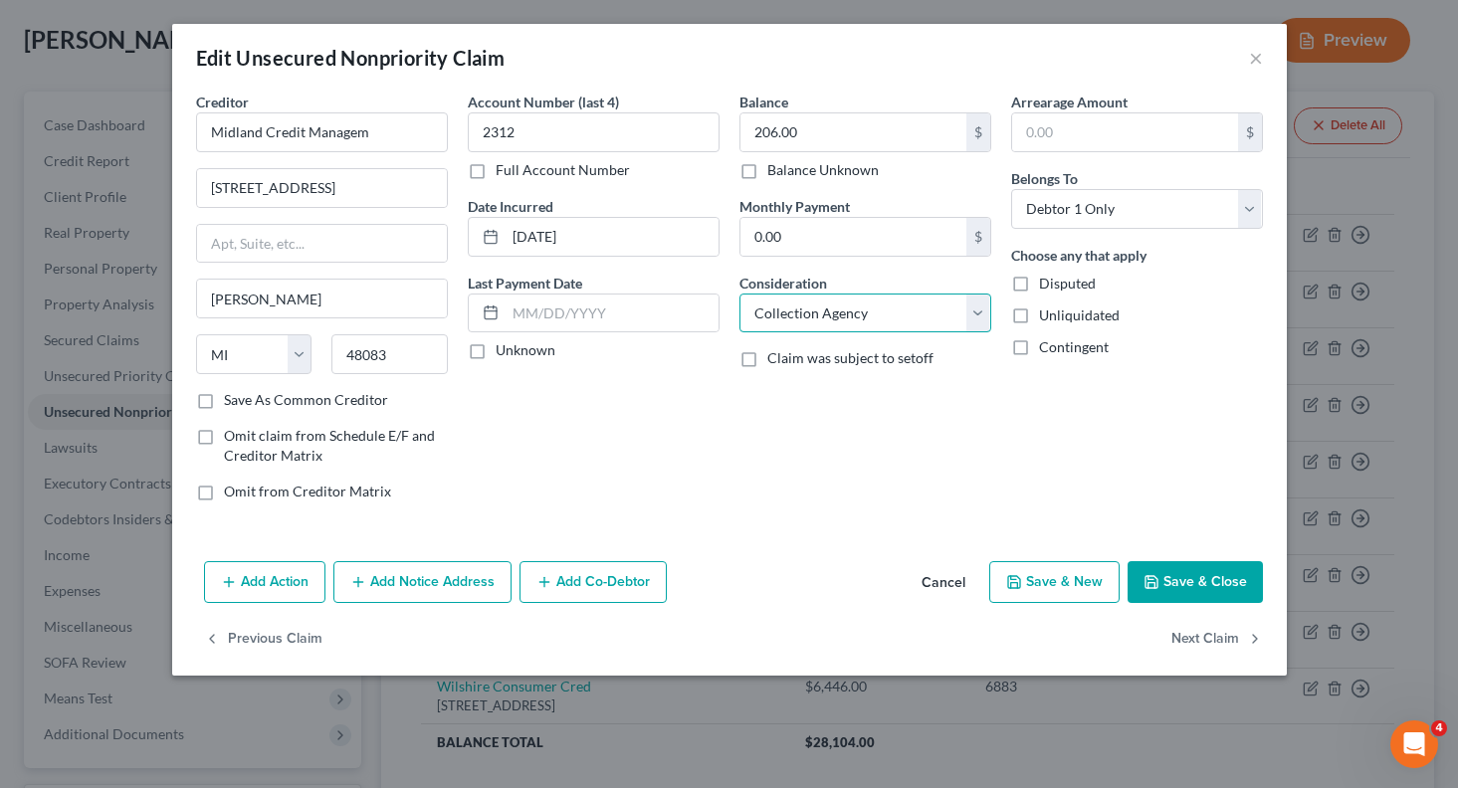
click at [739, 294] on select "Select Cable / Satellite Services Collection Agency Credit Card Debt Debt Couns…" at bounding box center [865, 314] width 252 height 40
click at [1189, 638] on button "Next Claim" at bounding box center [1217, 640] width 92 height 42
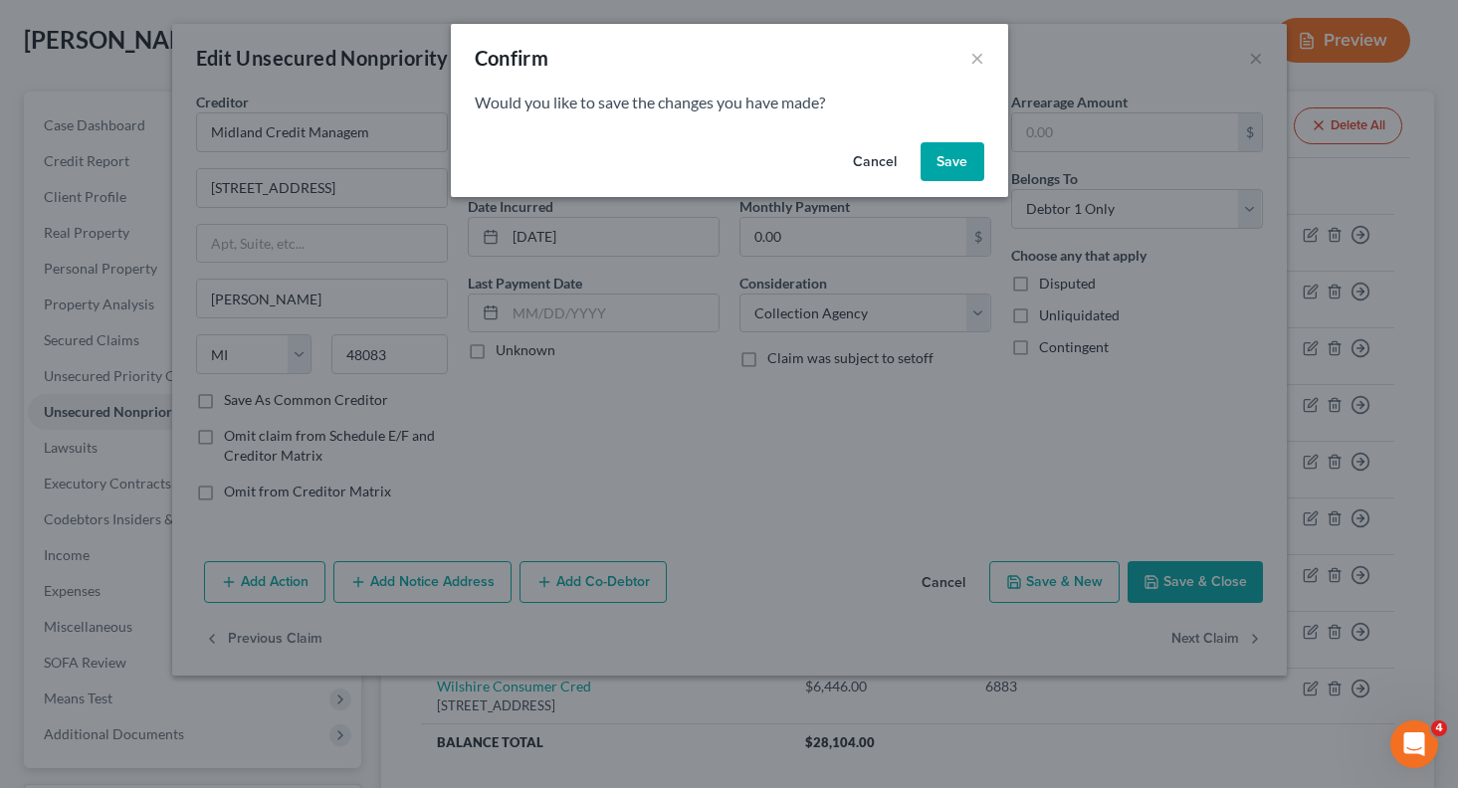
click at [959, 162] on button "Save" at bounding box center [953, 162] width 64 height 40
select select "48"
select select "0"
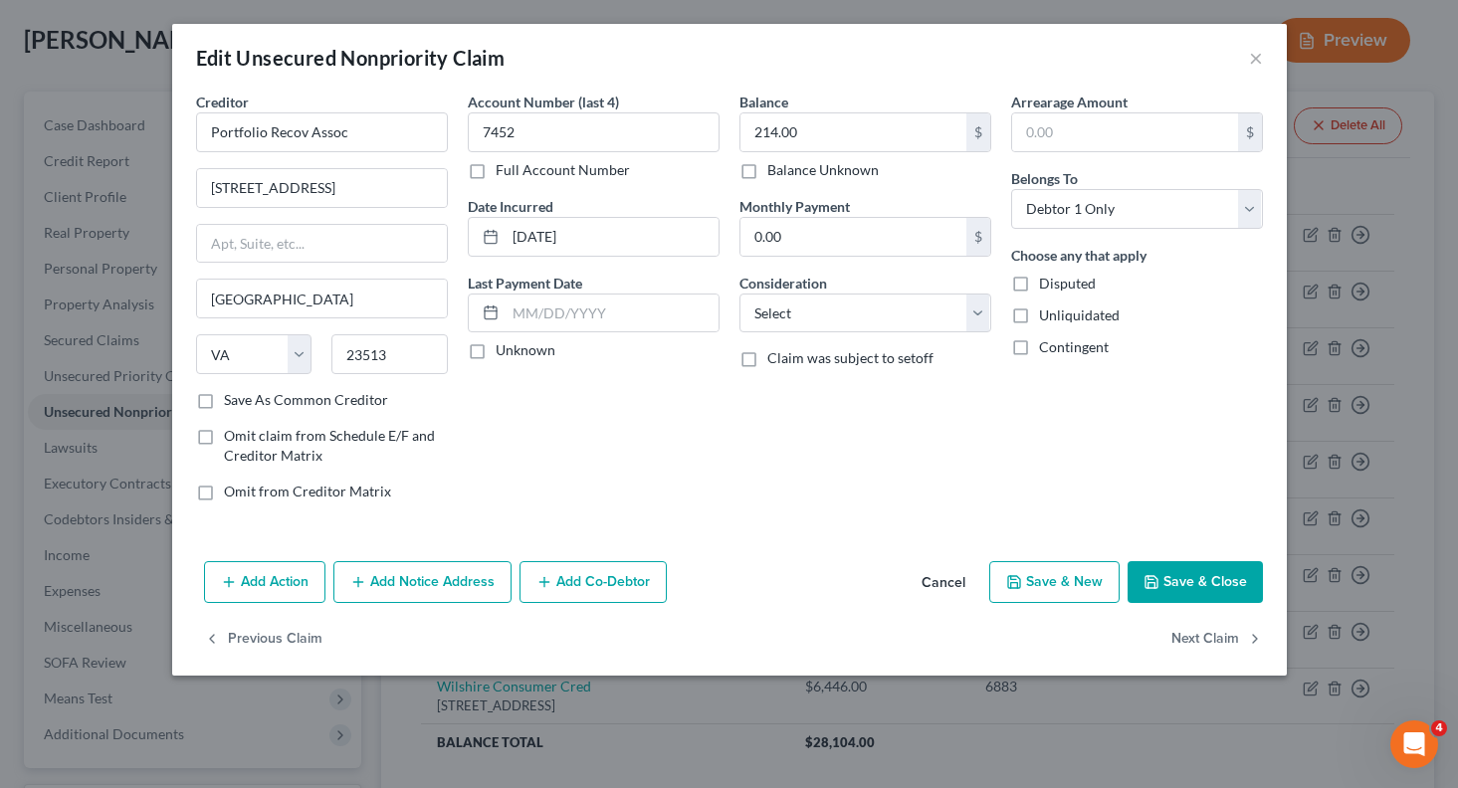
type input "0"
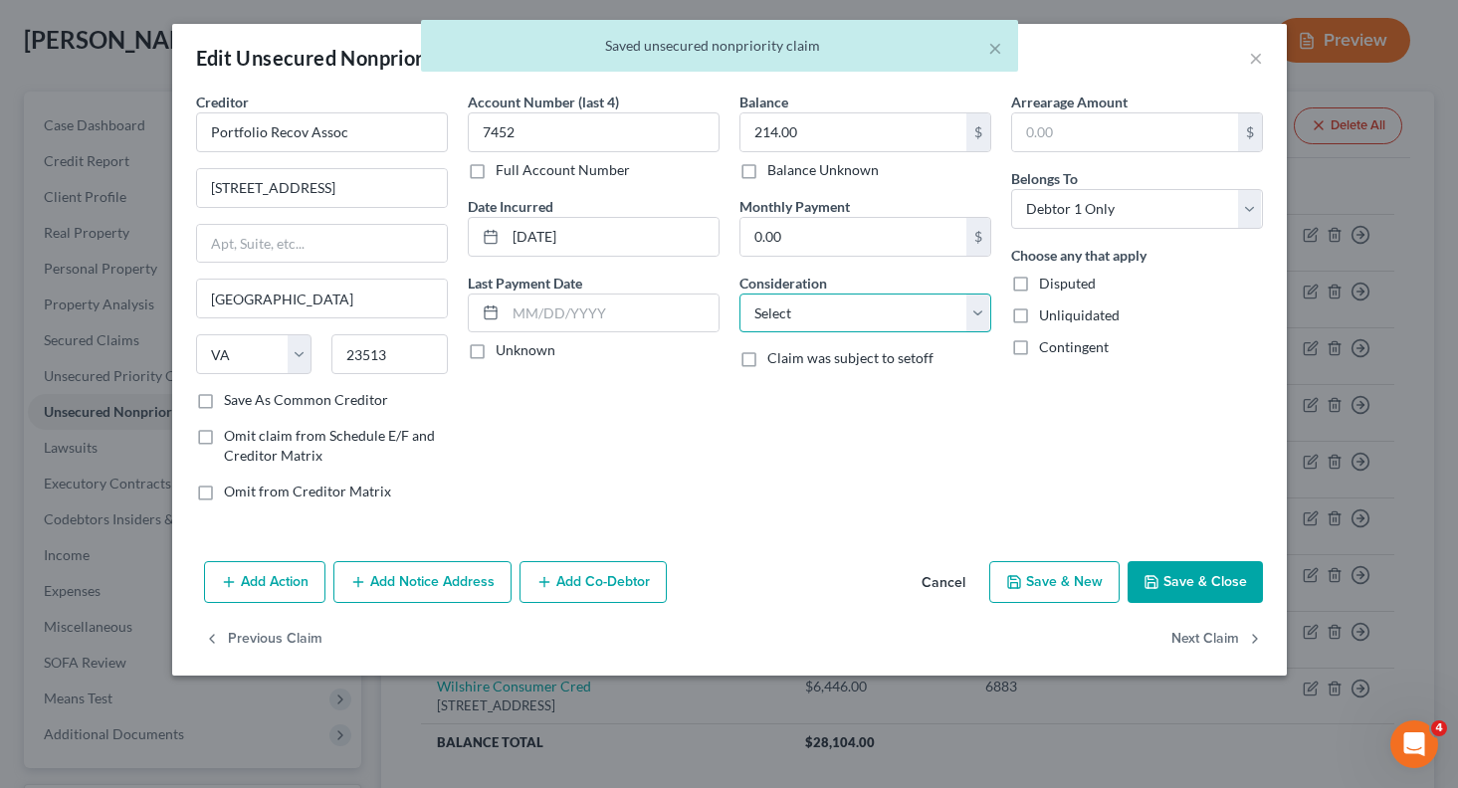
click at [831, 312] on select "Select Cable / Satellite Services Collection Agency Credit Card Debt Debt Couns…" at bounding box center [865, 314] width 252 height 40
select select "1"
click at [739, 294] on select "Select Cable / Satellite Services Collection Agency Credit Card Debt Debt Couns…" at bounding box center [865, 314] width 252 height 40
click at [1192, 638] on button "Next Claim" at bounding box center [1217, 640] width 92 height 42
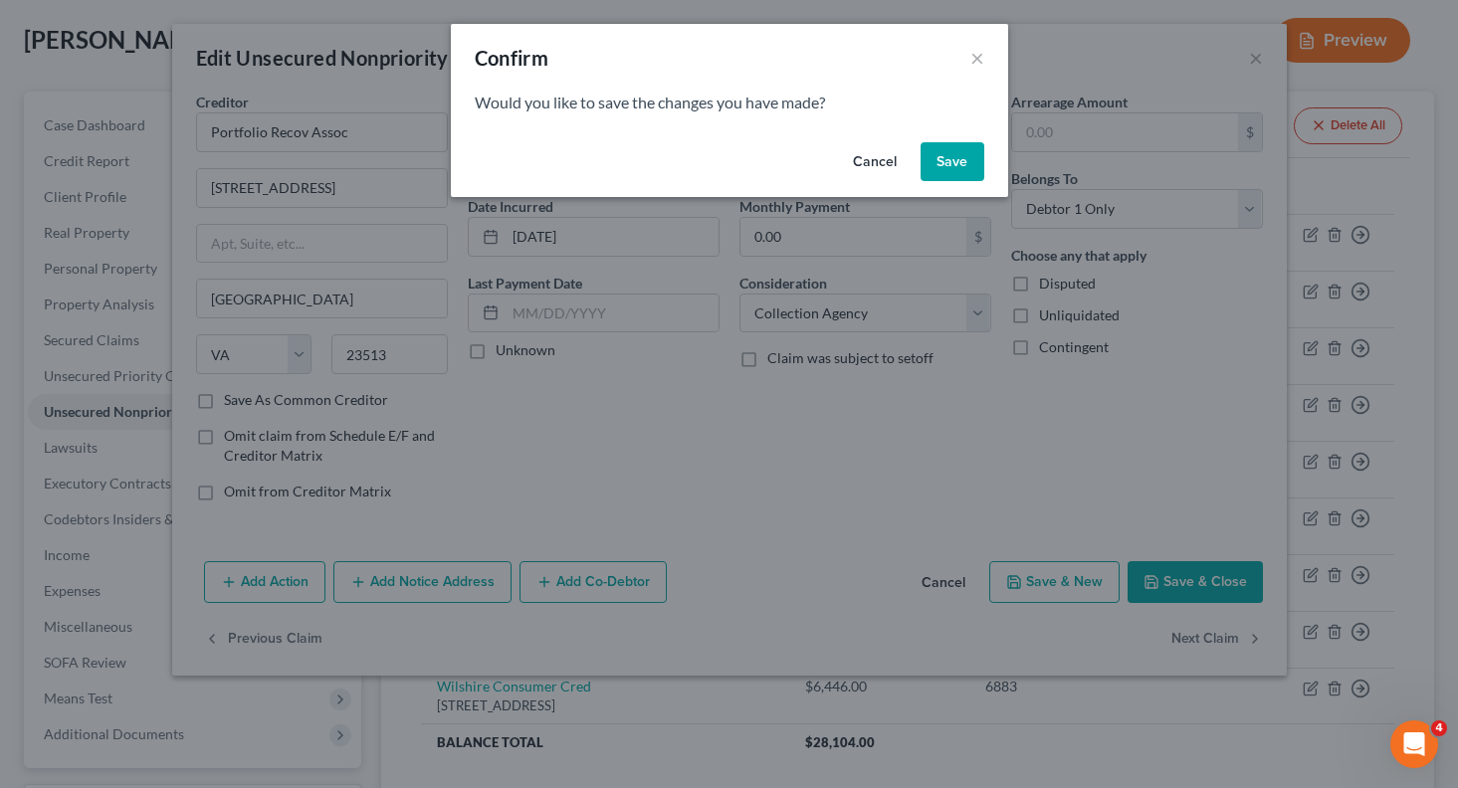
click at [945, 159] on button "Save" at bounding box center [953, 162] width 64 height 40
select select "45"
select select "0"
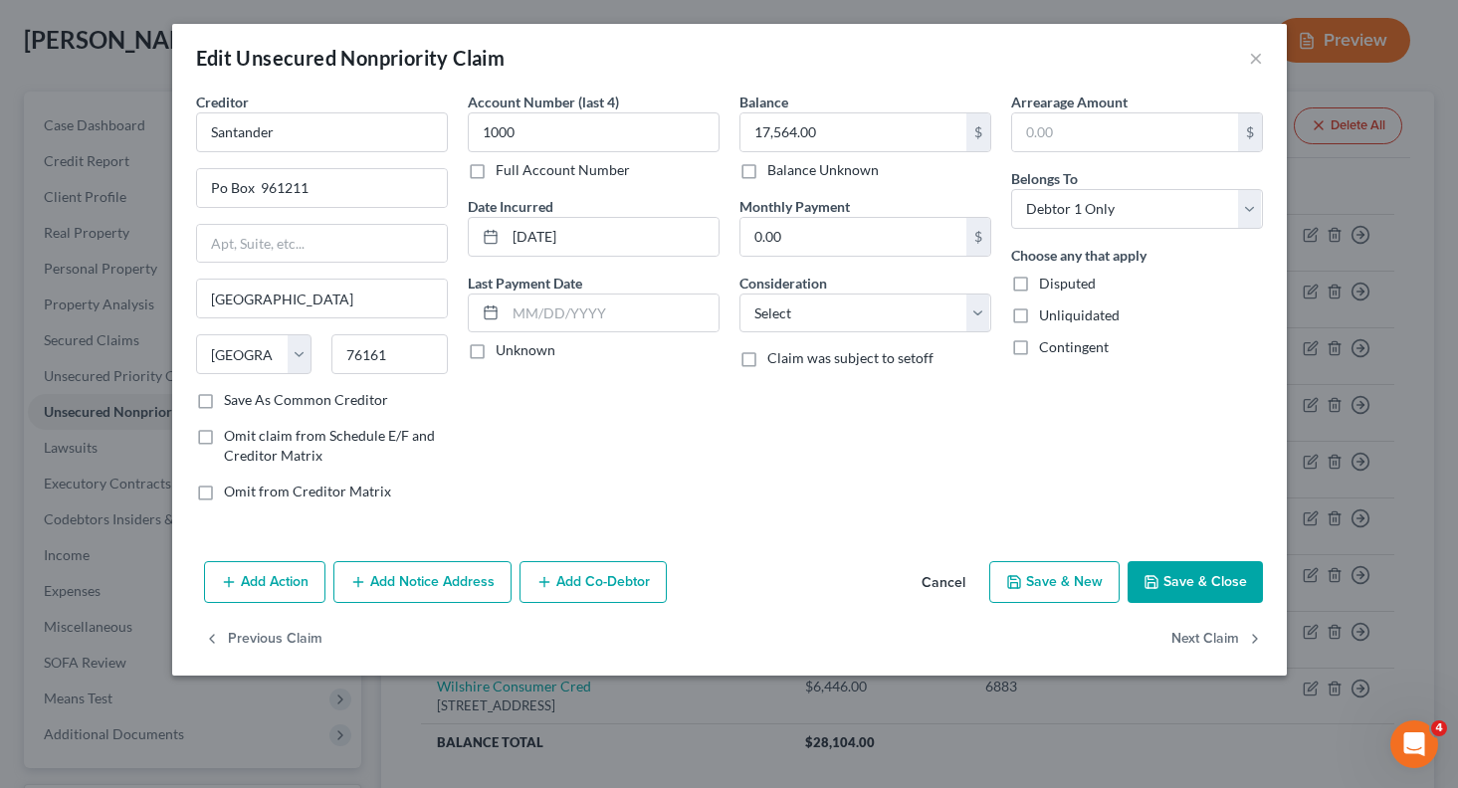
type input "0"
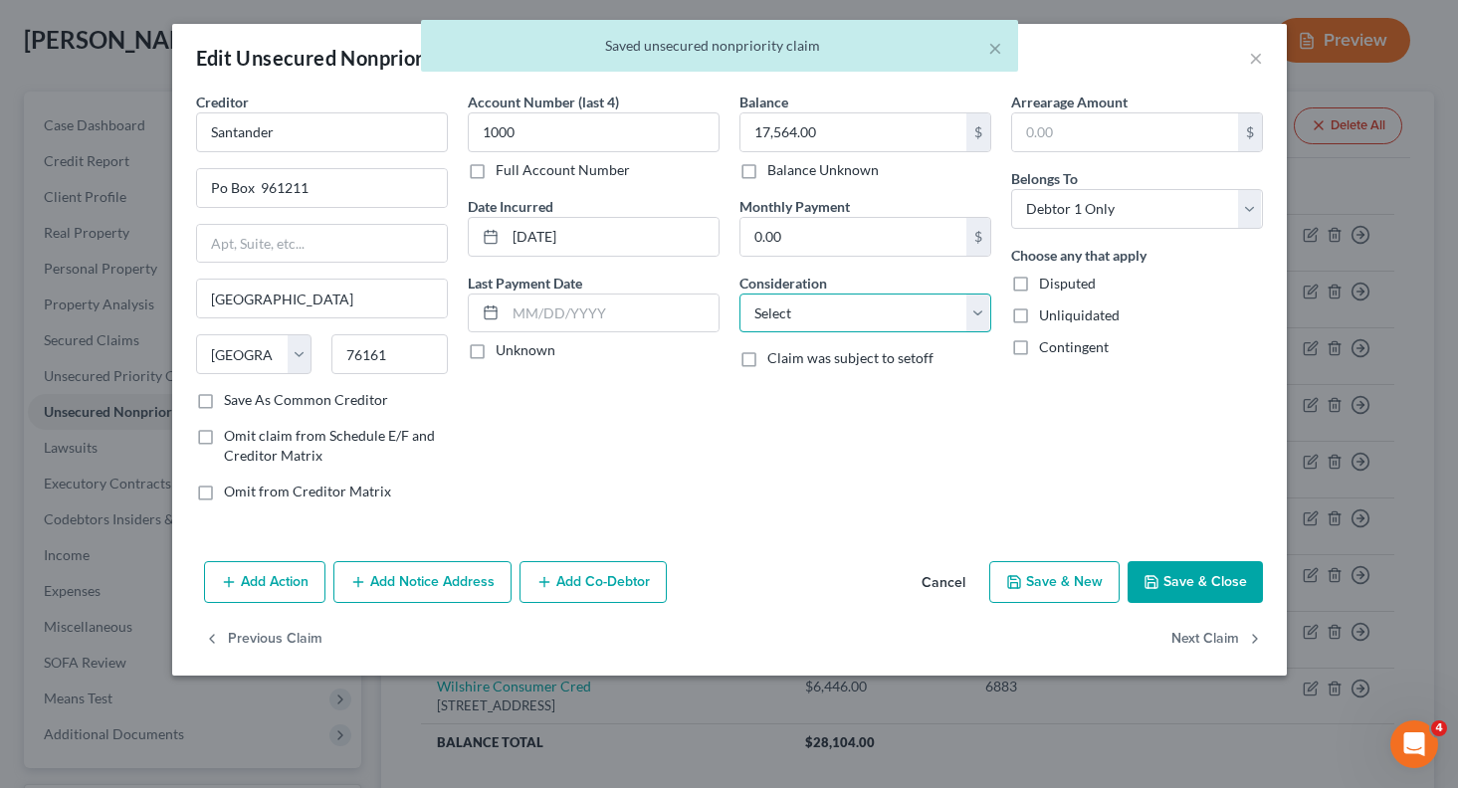
click at [912, 312] on select "Select Cable / Satellite Services Collection Agency Credit Card Debt Debt Couns…" at bounding box center [865, 314] width 252 height 40
select select "4"
click at [739, 294] on select "Select Cable / Satellite Services Collection Agency Credit Card Debt Debt Couns…" at bounding box center [865, 314] width 252 height 40
click at [1186, 639] on button "Next Claim" at bounding box center [1217, 640] width 92 height 42
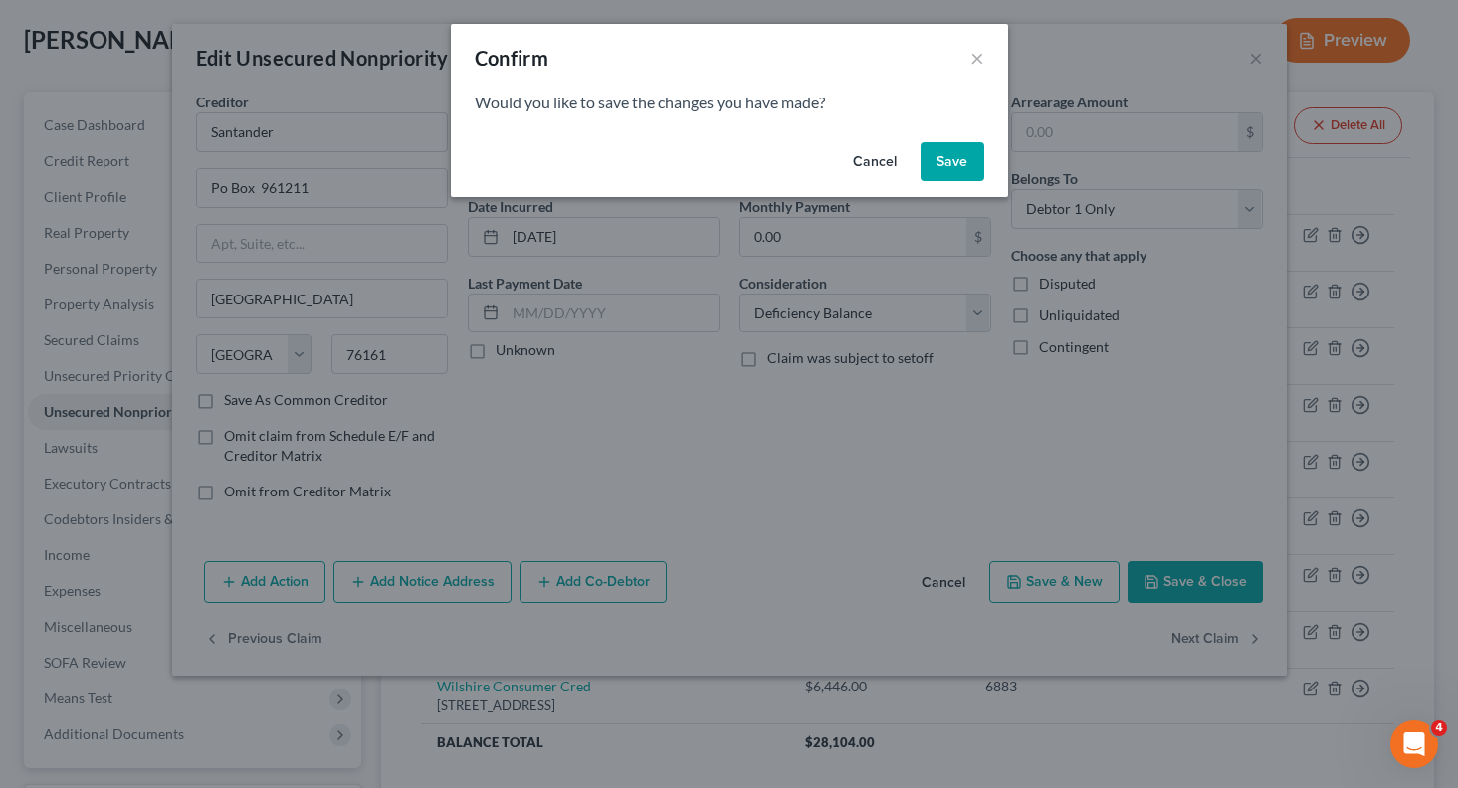
click at [964, 156] on button "Save" at bounding box center [953, 162] width 64 height 40
select select "45"
select select "0"
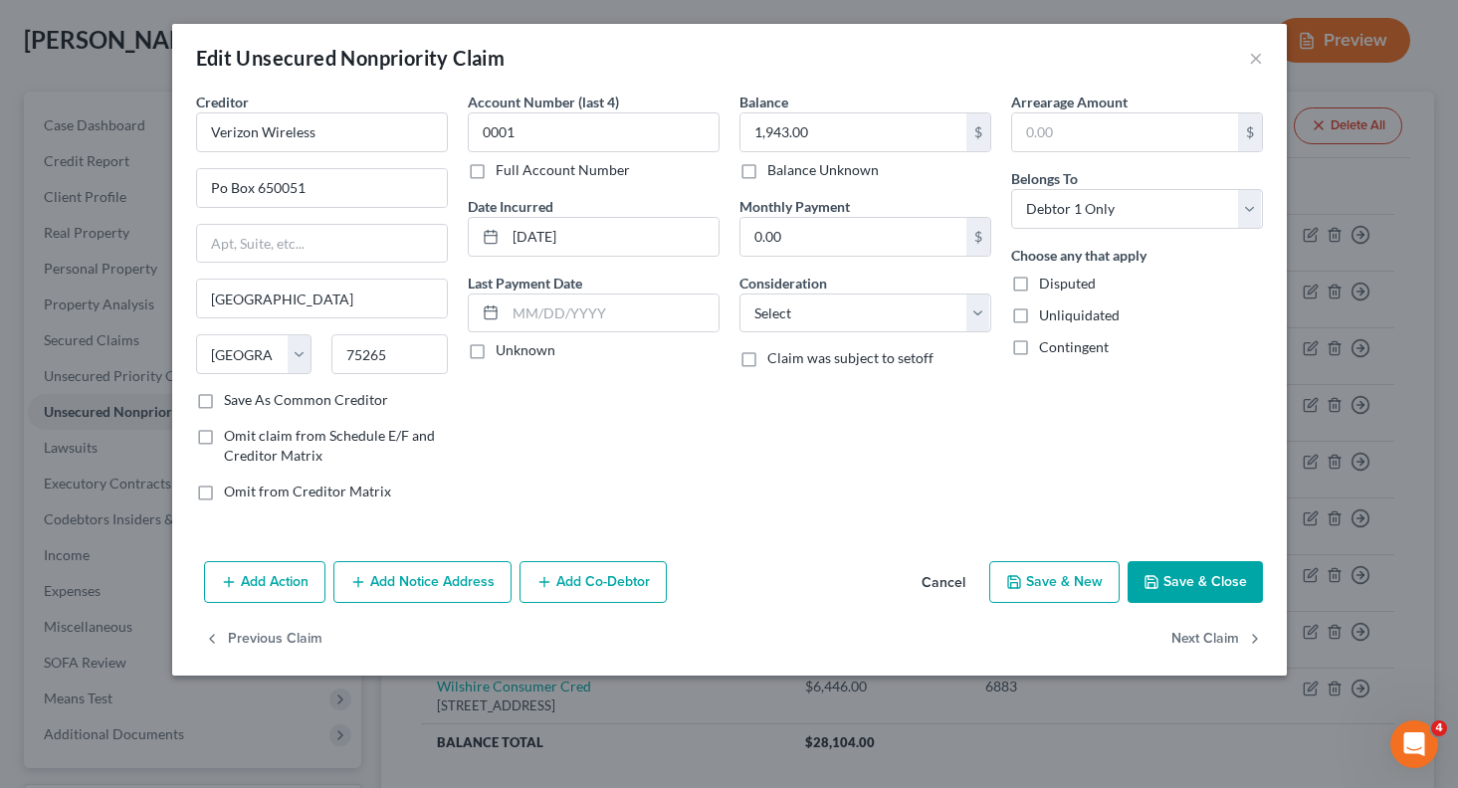
type input "0"
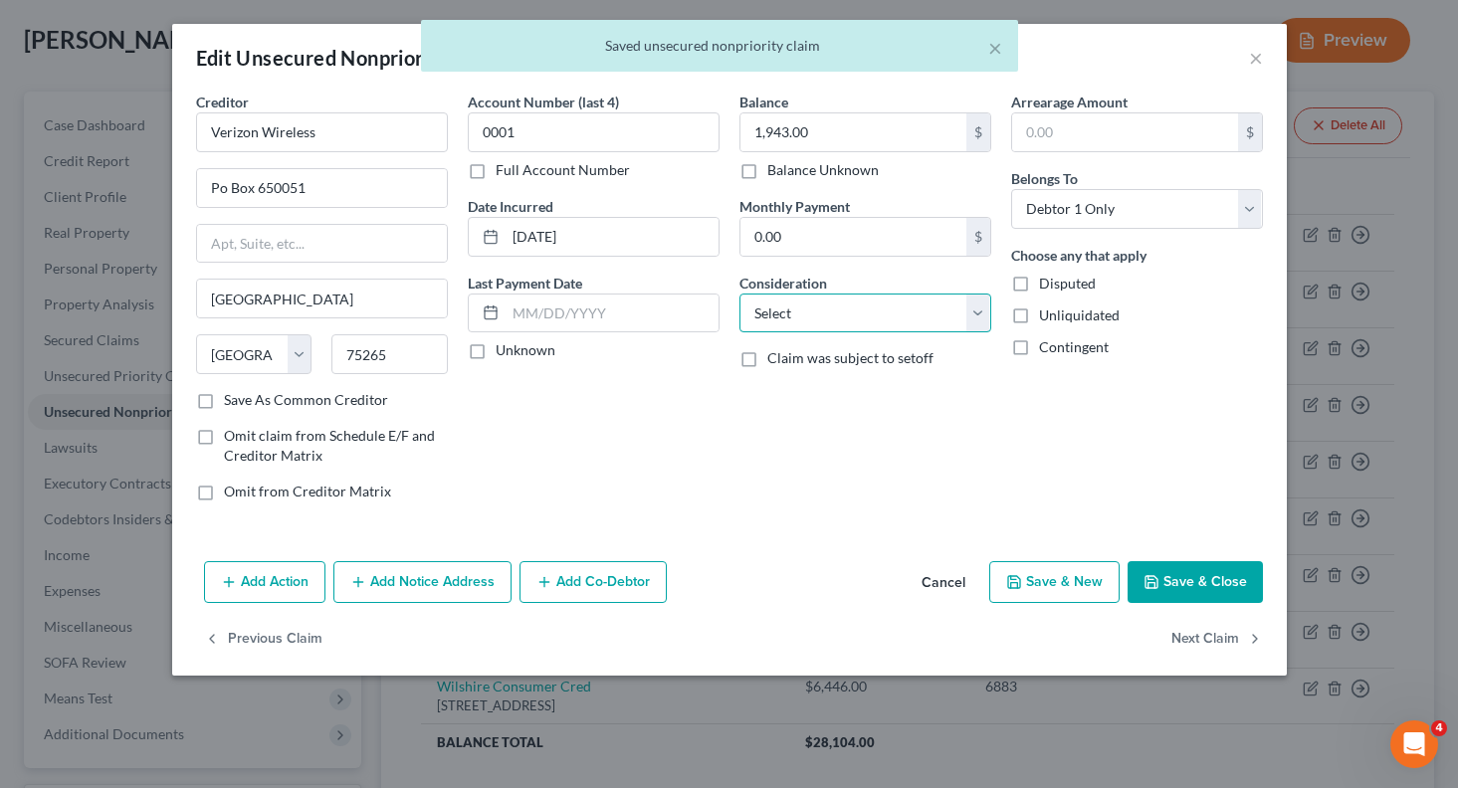
click at [904, 318] on select "Select Cable / Satellite Services Collection Agency Credit Card Debt Debt Couns…" at bounding box center [865, 314] width 252 height 40
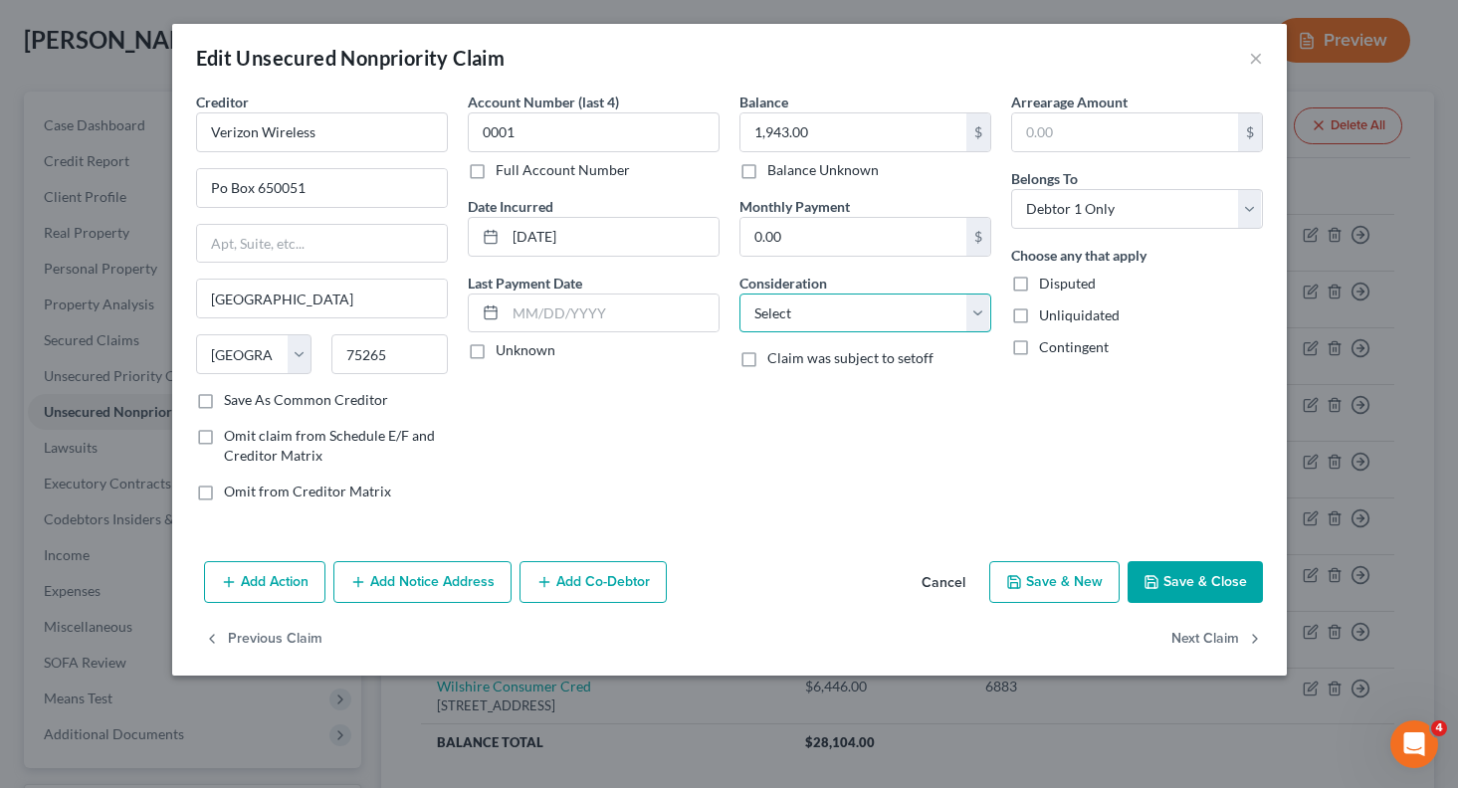
select select "19"
click at [739, 294] on select "Select Cable / Satellite Services Collection Agency Credit Card Debt Debt Couns…" at bounding box center [865, 314] width 252 height 40
click at [1195, 644] on button "Next Claim" at bounding box center [1217, 640] width 92 height 42
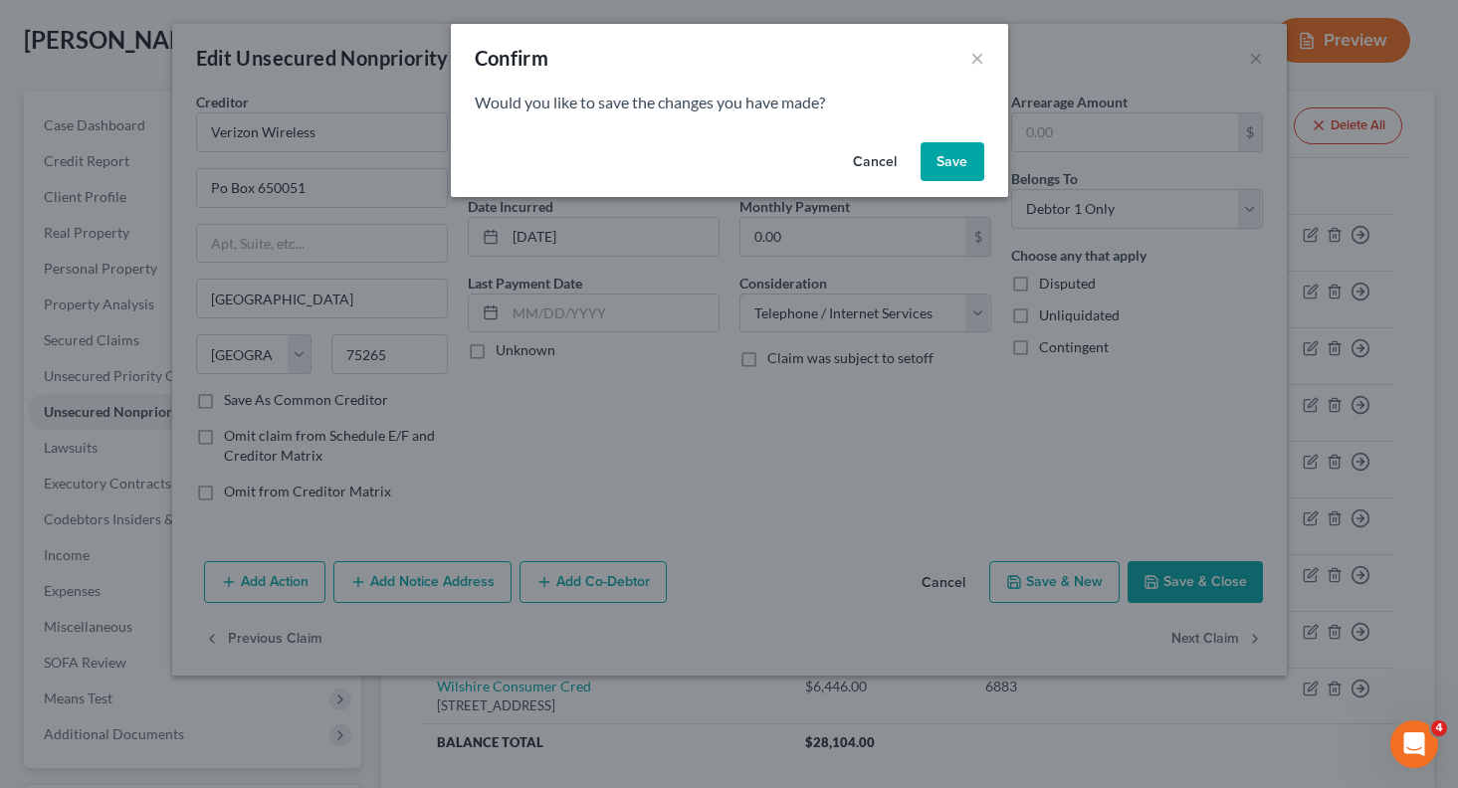
click at [940, 156] on button "Save" at bounding box center [953, 162] width 64 height 40
select select "4"
select select "0"
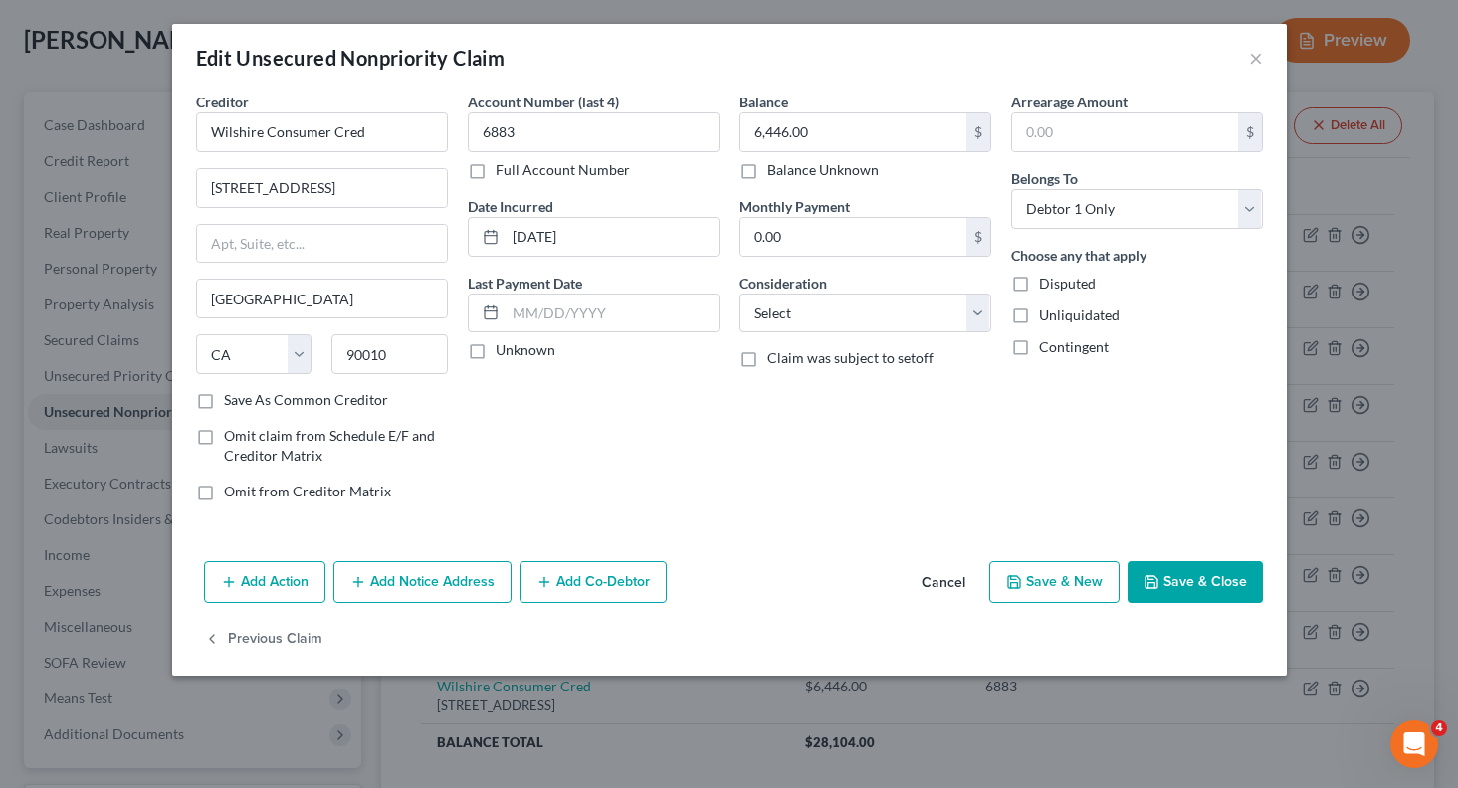
type input "0"
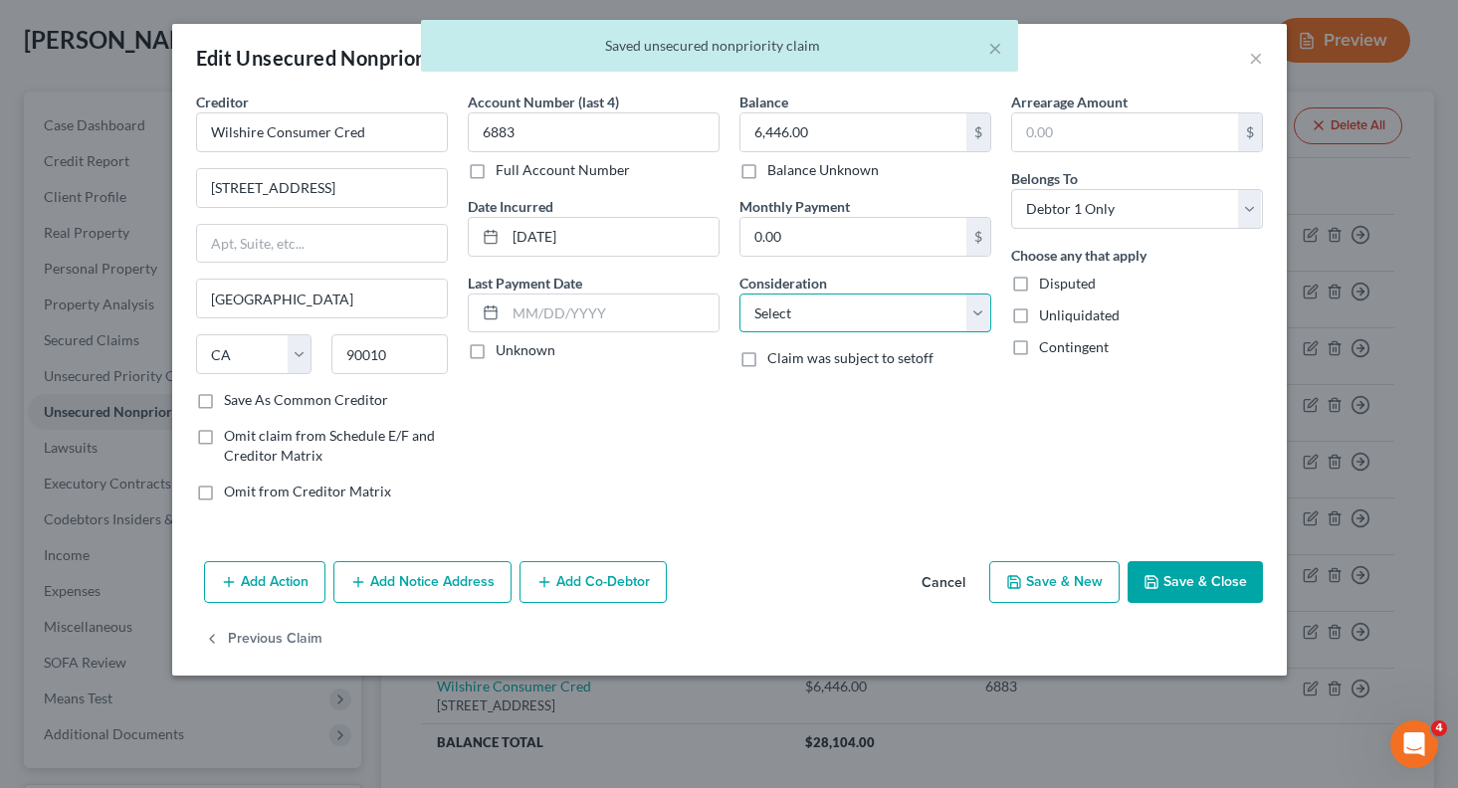
click at [863, 307] on select "Select Cable / Satellite Services Collection Agency Credit Card Debt Debt Couns…" at bounding box center [865, 314] width 252 height 40
select select "4"
click at [739, 294] on select "Select Cable / Satellite Services Collection Agency Credit Card Debt Debt Couns…" at bounding box center [865, 314] width 252 height 40
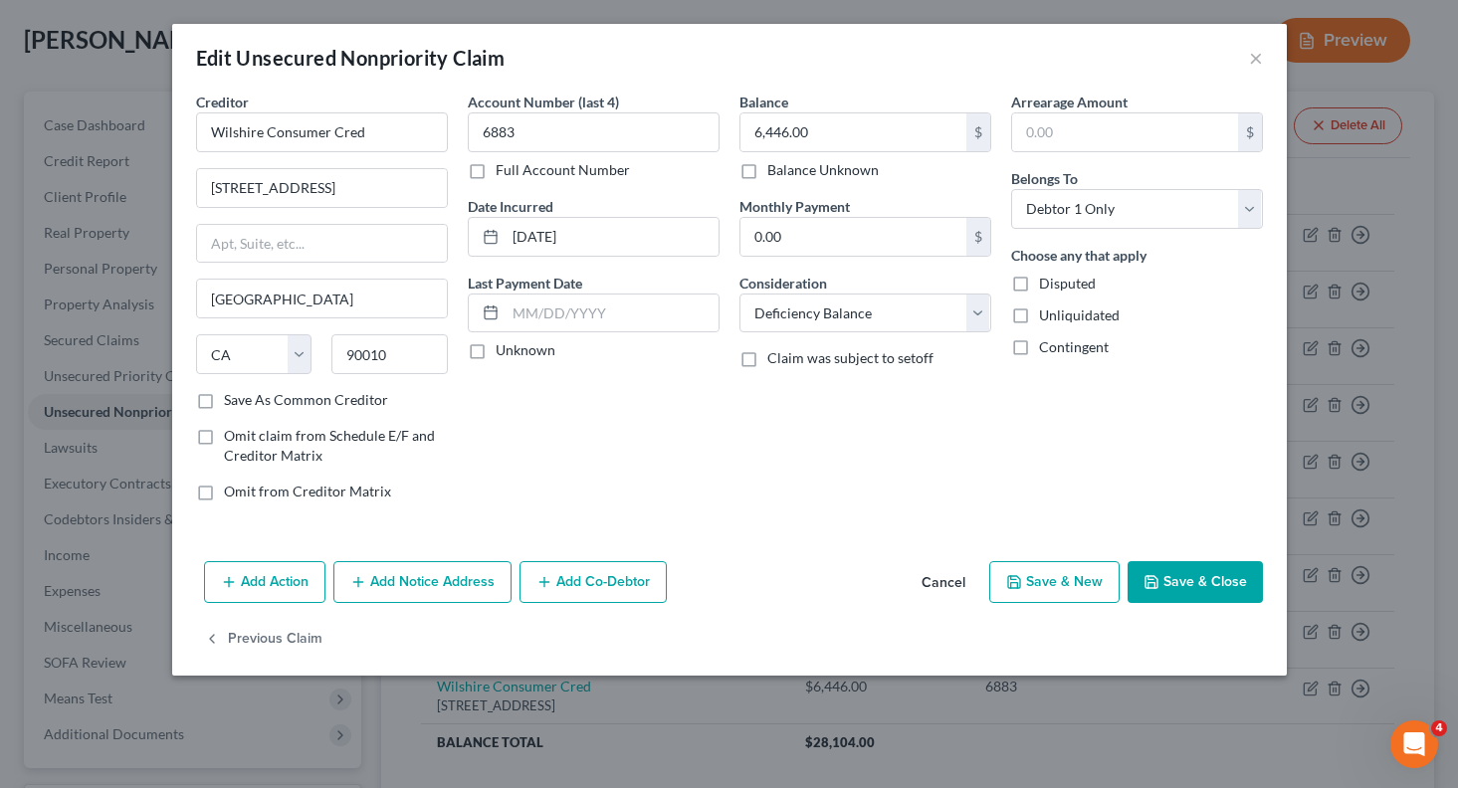
click at [1184, 583] on button "Save & Close" at bounding box center [1195, 582] width 135 height 42
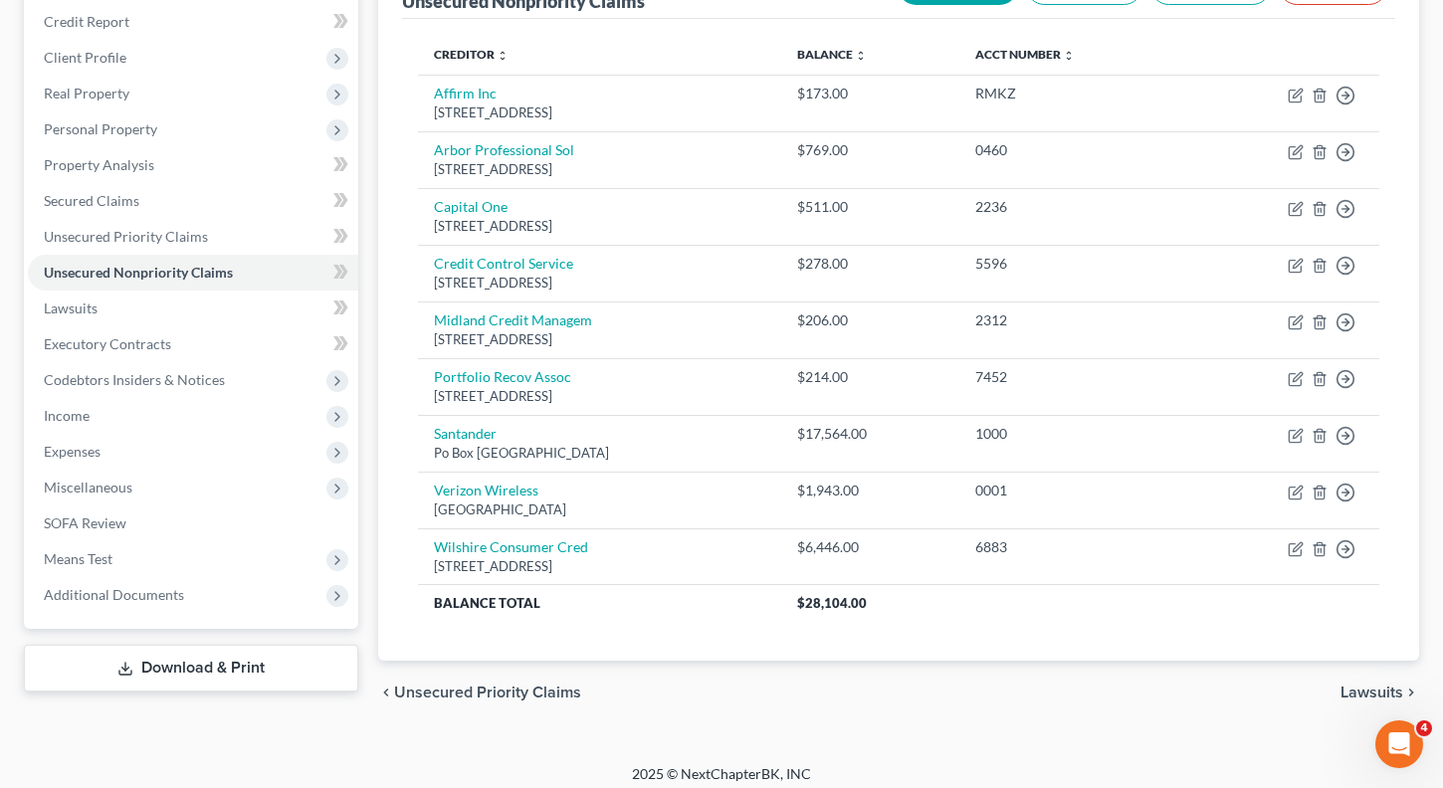
scroll to position [251, 0]
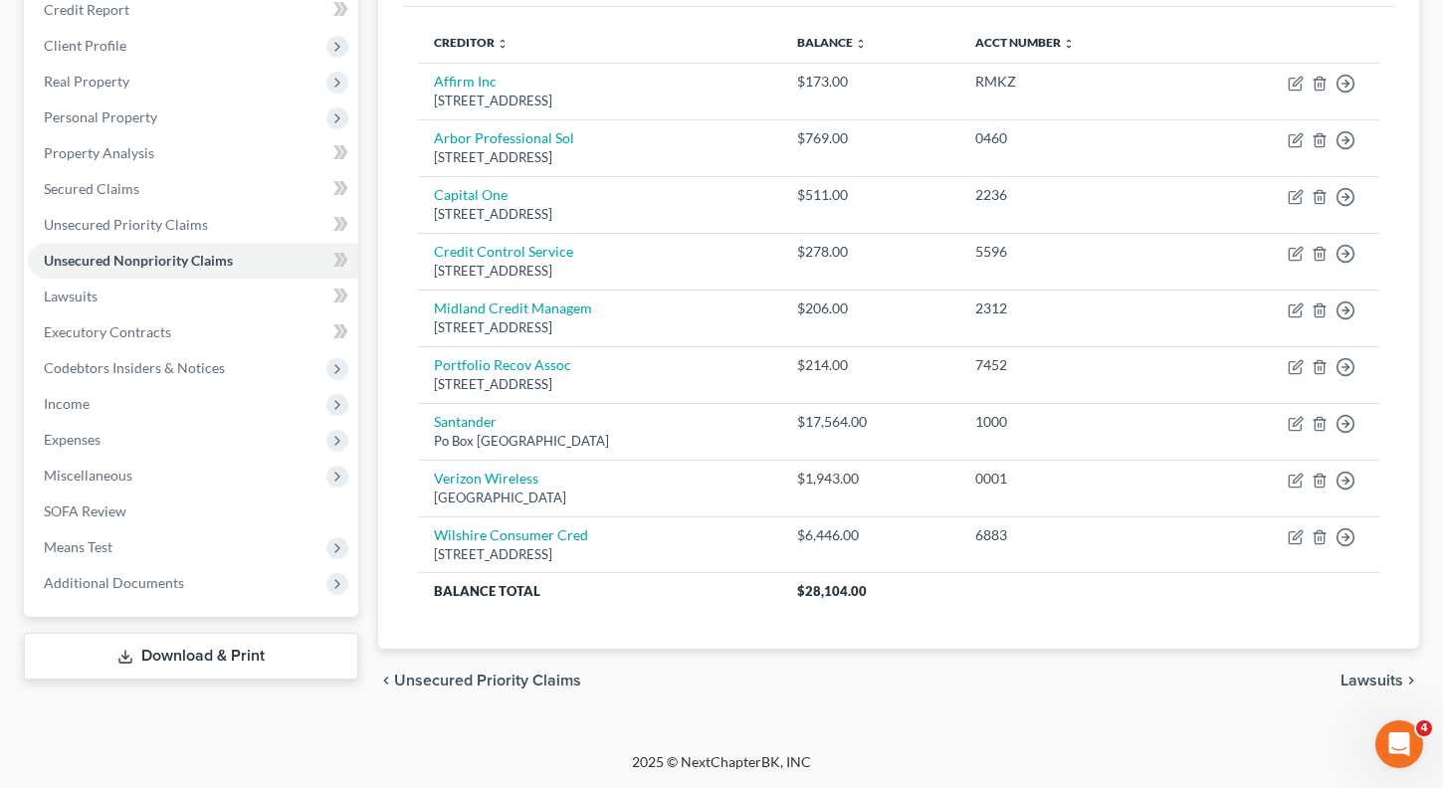
click at [1380, 676] on span "Lawsuits" at bounding box center [1372, 681] width 63 height 16
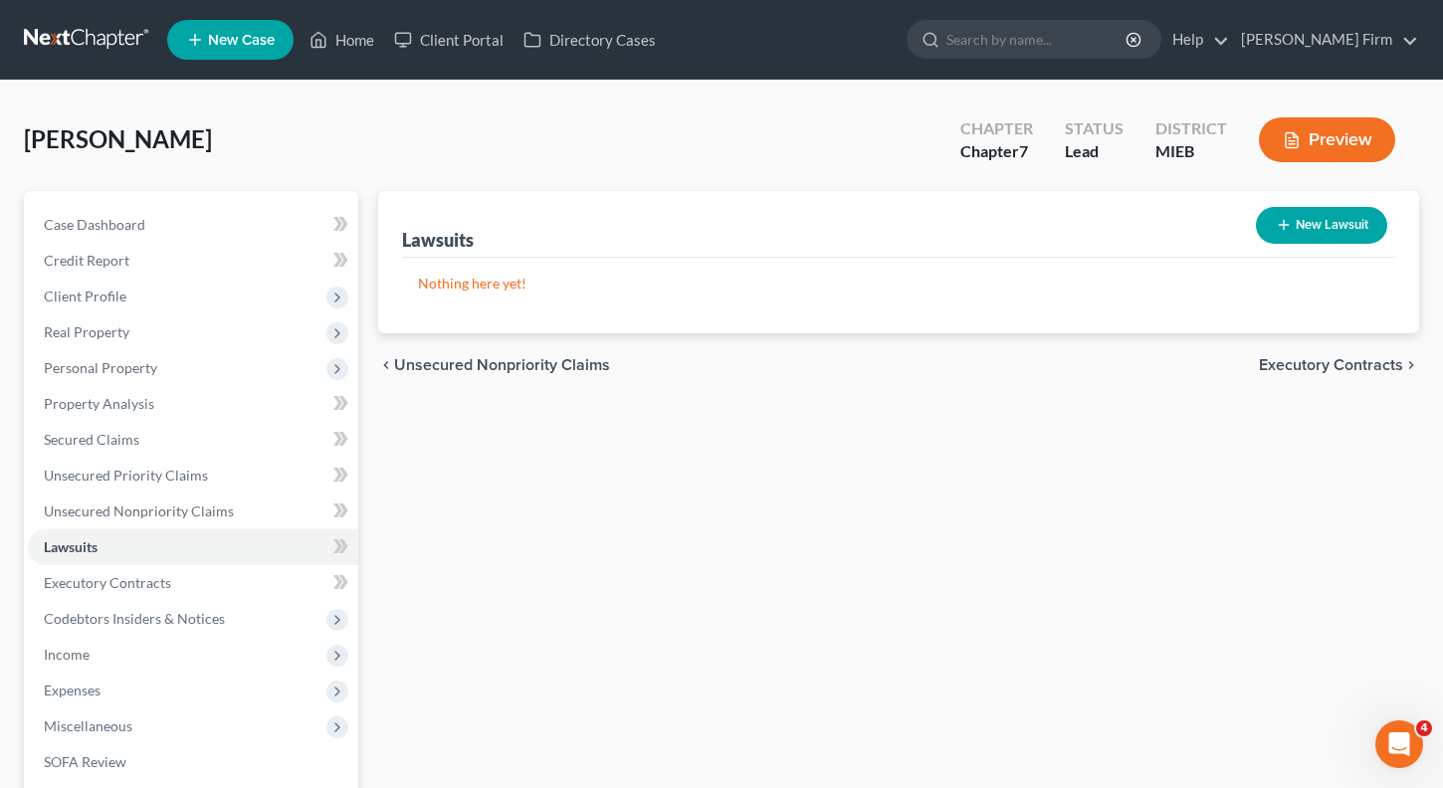
click at [1284, 203] on div "New Lawsuit" at bounding box center [1321, 225] width 147 height 53
click at [1293, 215] on button "New Lawsuit" at bounding box center [1321, 225] width 131 height 37
select select "0"
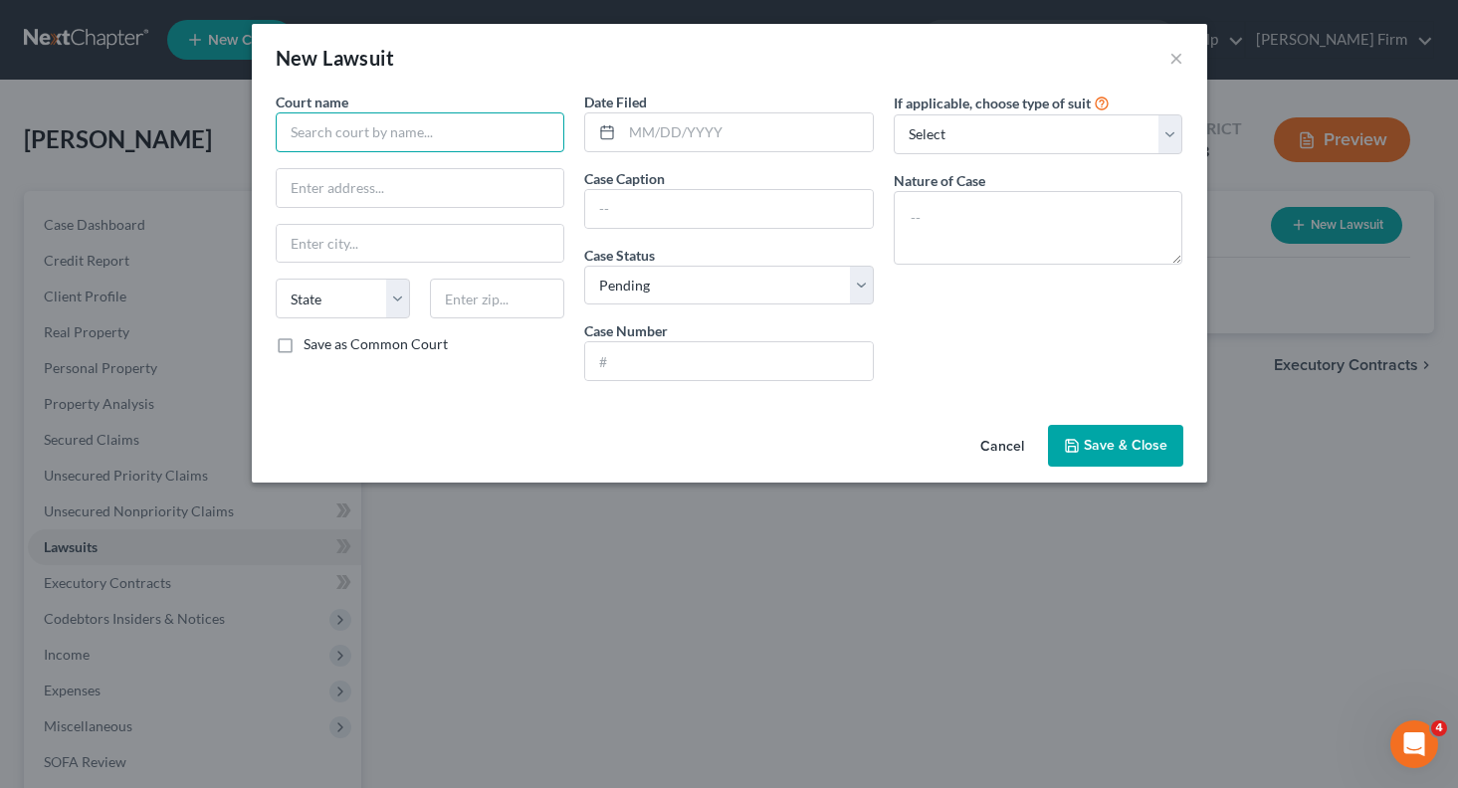
click at [331, 129] on input "text" at bounding box center [421, 132] width 290 height 40
type input "27th District Court"
type input "2015 [PERSON_NAME][GEOGRAPHIC_DATA]"
type input "Wyandotte"
select select "23"
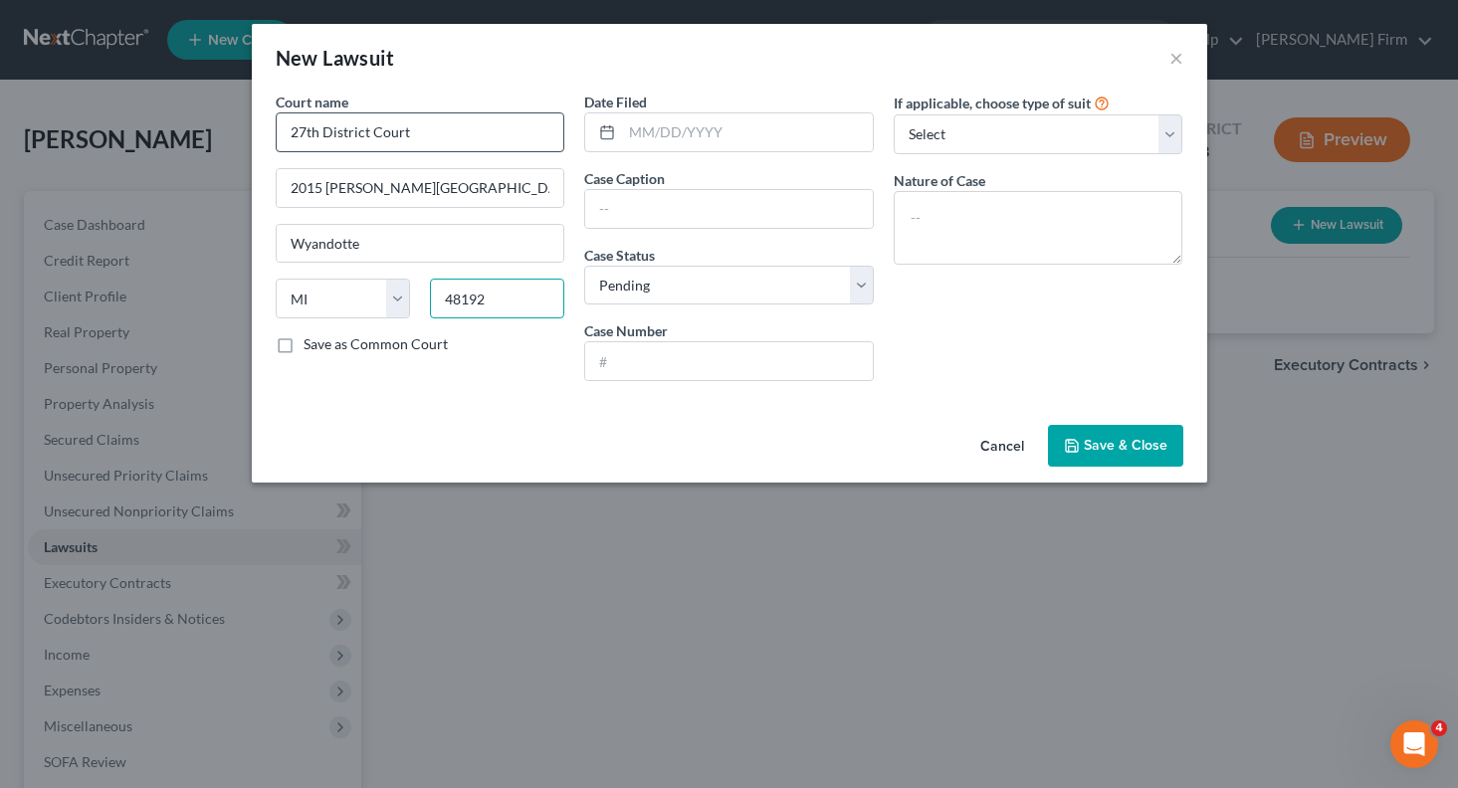
type input "48192"
type input "[DATE]"
type input "25 01319 GC"
drag, startPoint x: 729, startPoint y: 217, endPoint x: 594, endPoint y: 227, distance: 135.7
click at [594, 227] on input "25 01319 GC" at bounding box center [729, 209] width 288 height 38
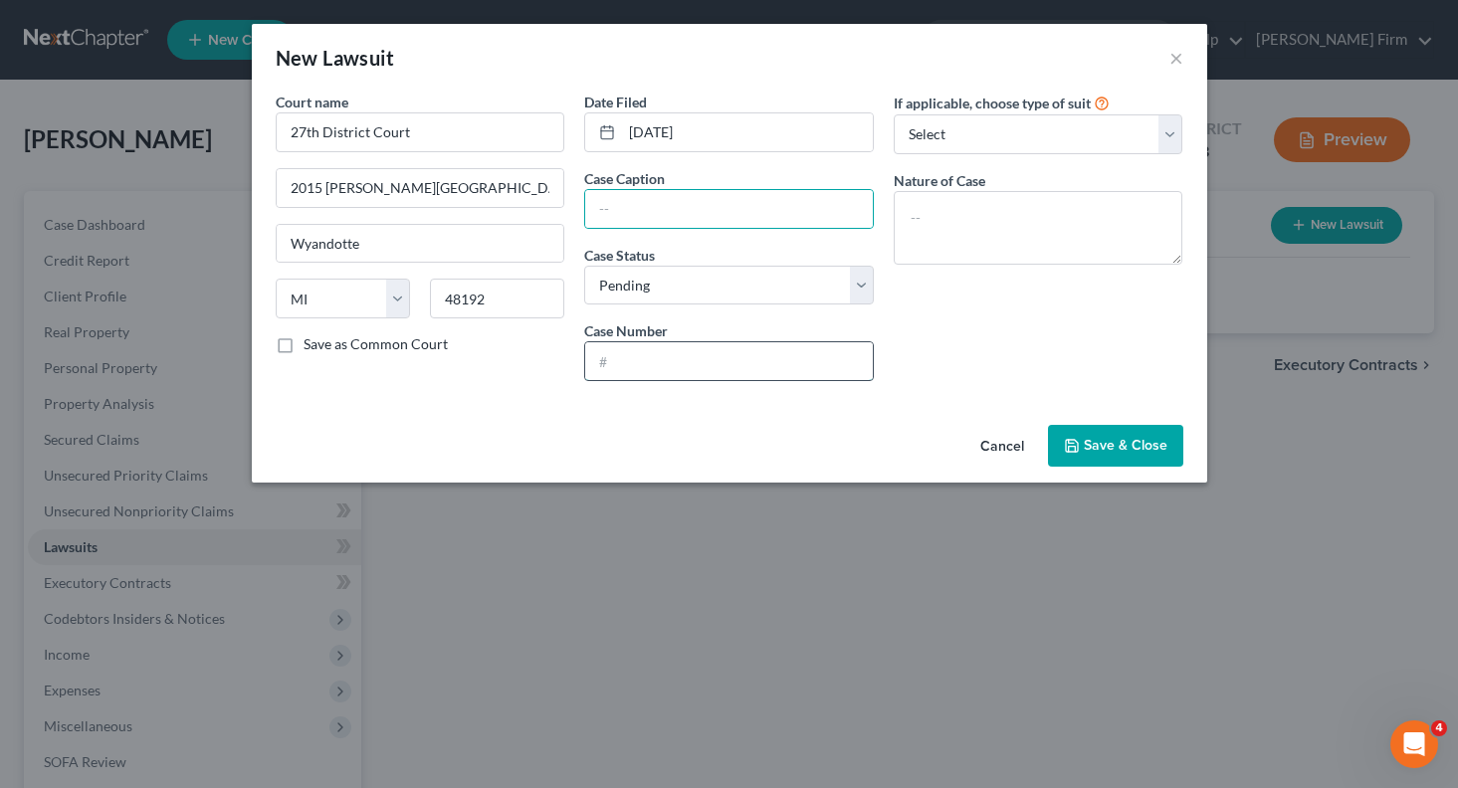
click at [651, 352] on input "text" at bounding box center [729, 361] width 288 height 38
paste input "25 01319 GC"
type input "25 01319 GC"
click at [640, 205] on input "text" at bounding box center [729, 209] width 288 height 38
type input "H"
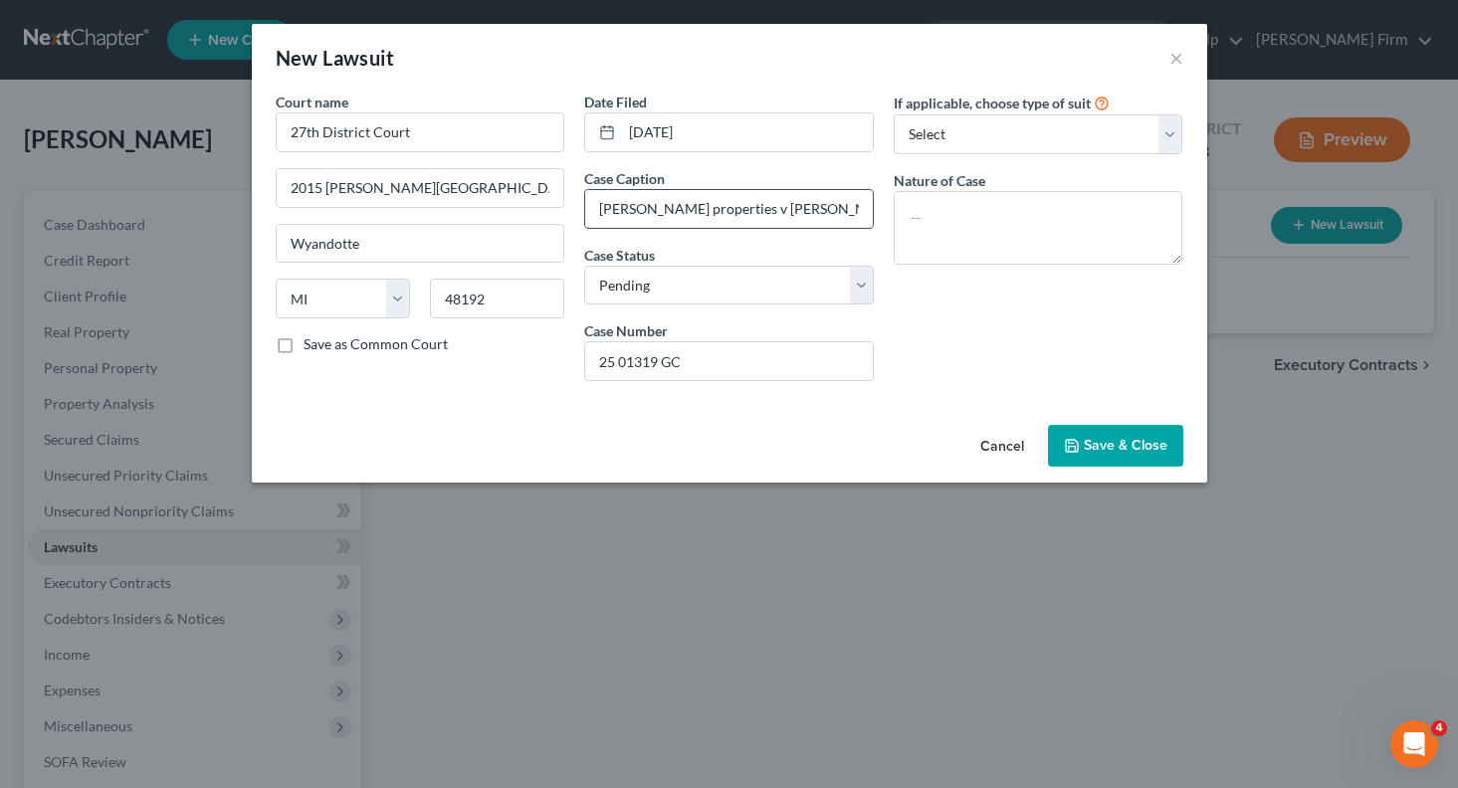
click at [647, 215] on input "[PERSON_NAME] properties v [PERSON_NAME]" at bounding box center [729, 209] width 288 height 38
type input "[PERSON_NAME] Properties v [PERSON_NAME]"
drag, startPoint x: 1106, startPoint y: 149, endPoint x: 1091, endPoint y: 136, distance: 19.8
click at [1091, 136] on select "Select Repossession Garnishment Foreclosure Attached, Seized, Or Levied Other" at bounding box center [1039, 134] width 290 height 40
select select "4"
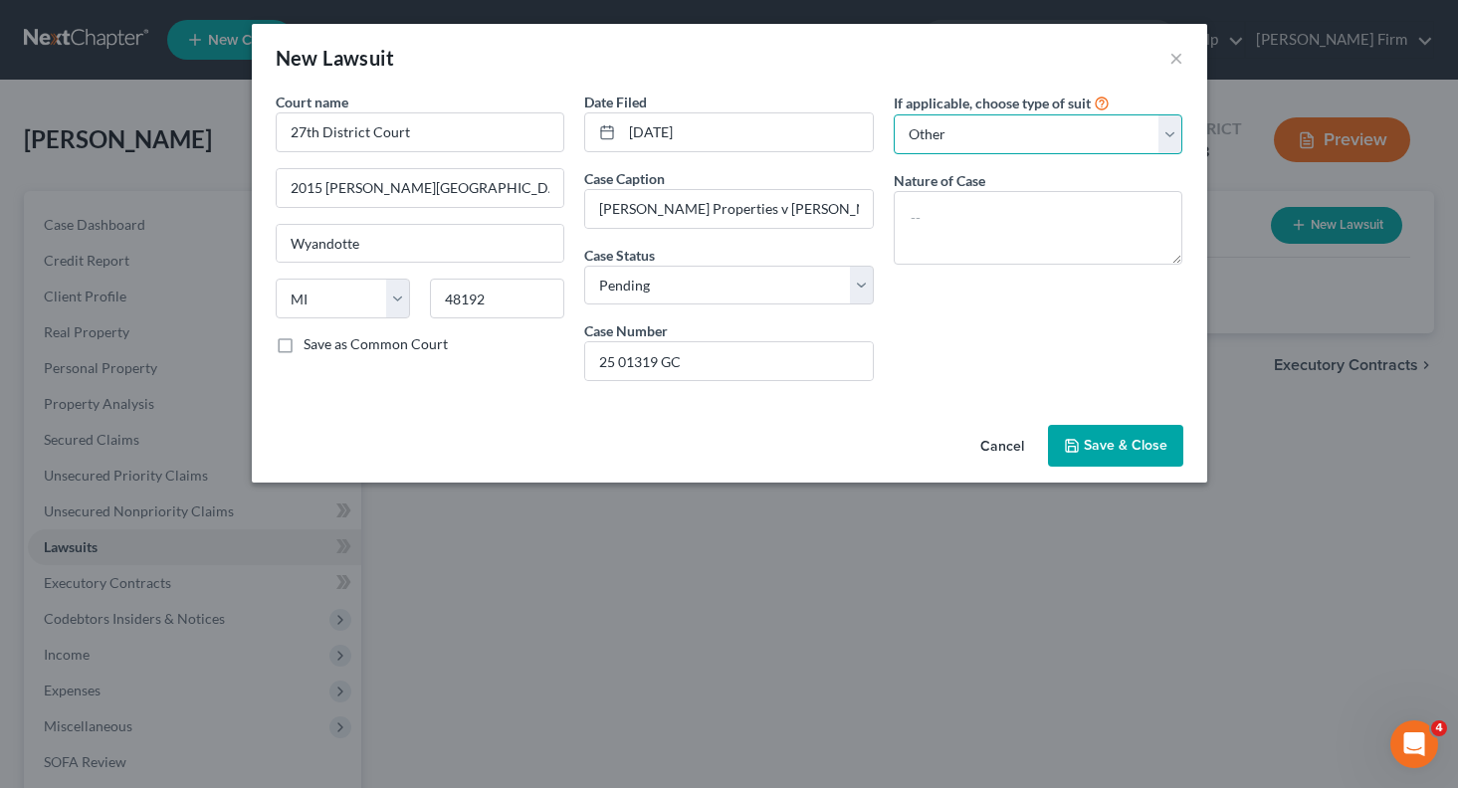
click at [894, 114] on select "Select Repossession Garnishment Foreclosure Attached, Seized, Or Levied Other" at bounding box center [1039, 134] width 290 height 40
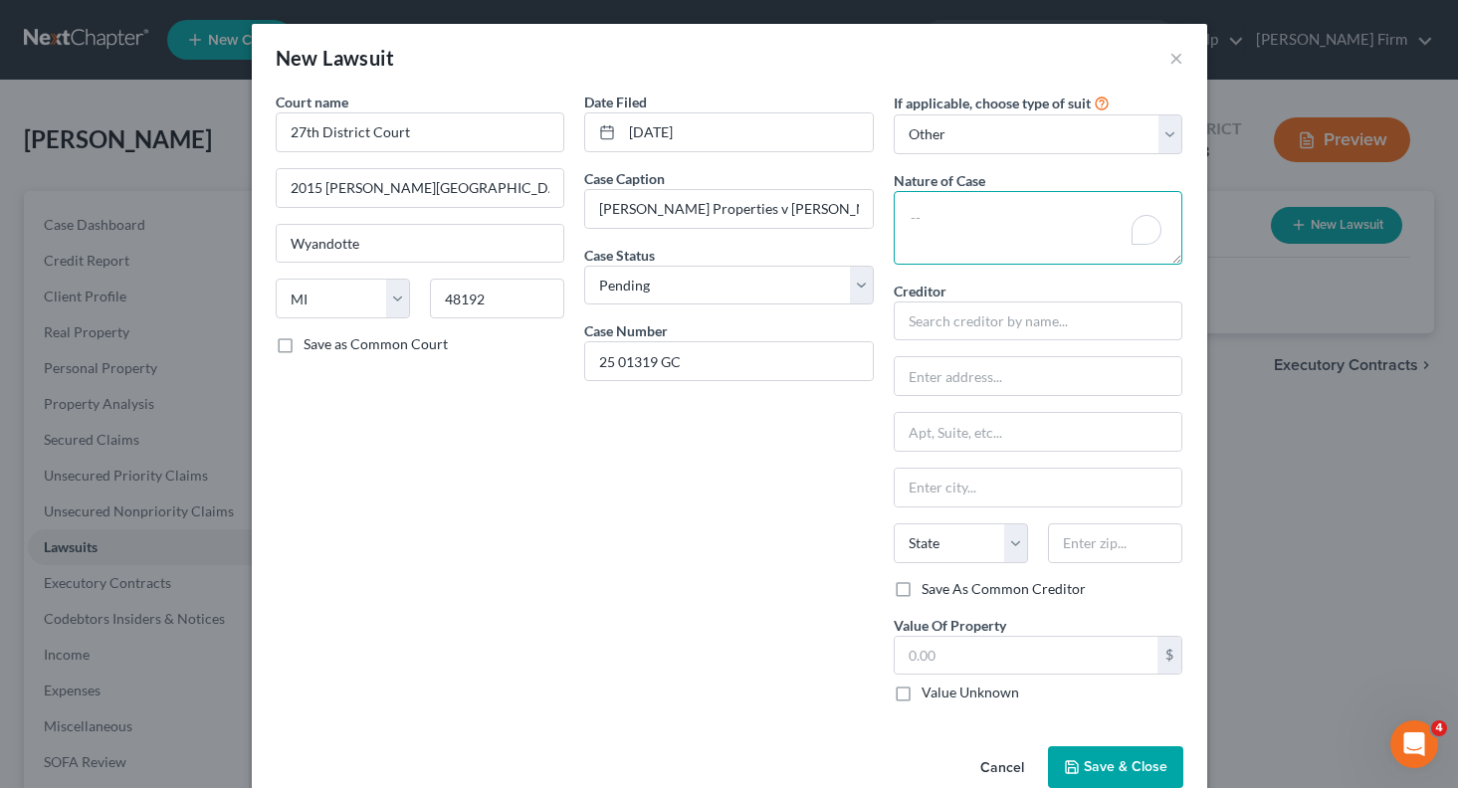
click at [1004, 242] on textarea "To enrich screen reader interactions, please activate Accessibility in Grammarl…" at bounding box center [1039, 228] width 290 height 74
type textarea "Collections"
type input "[PERSON_NAME] Properties & Management LLC"
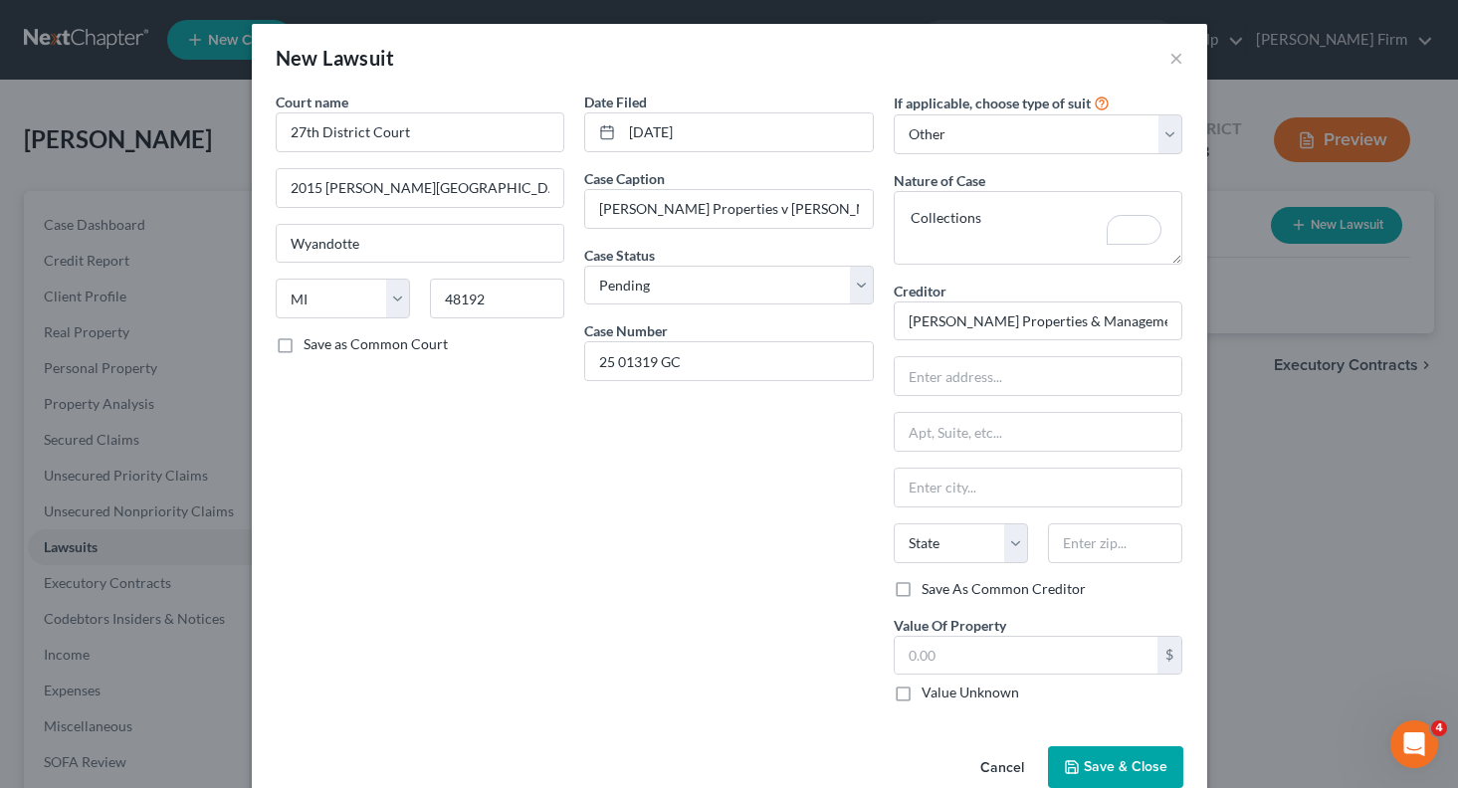
click at [1125, 397] on div "Creditor * [PERSON_NAME] Properties & Management LLC State [US_STATE][GEOGRAPHI…" at bounding box center [1039, 430] width 290 height 299
click at [1112, 382] on input "text" at bounding box center [1039, 376] width 288 height 38
type input "[STREET_ADDRESS]"
type input "[PERSON_NAME]"
select select "23"
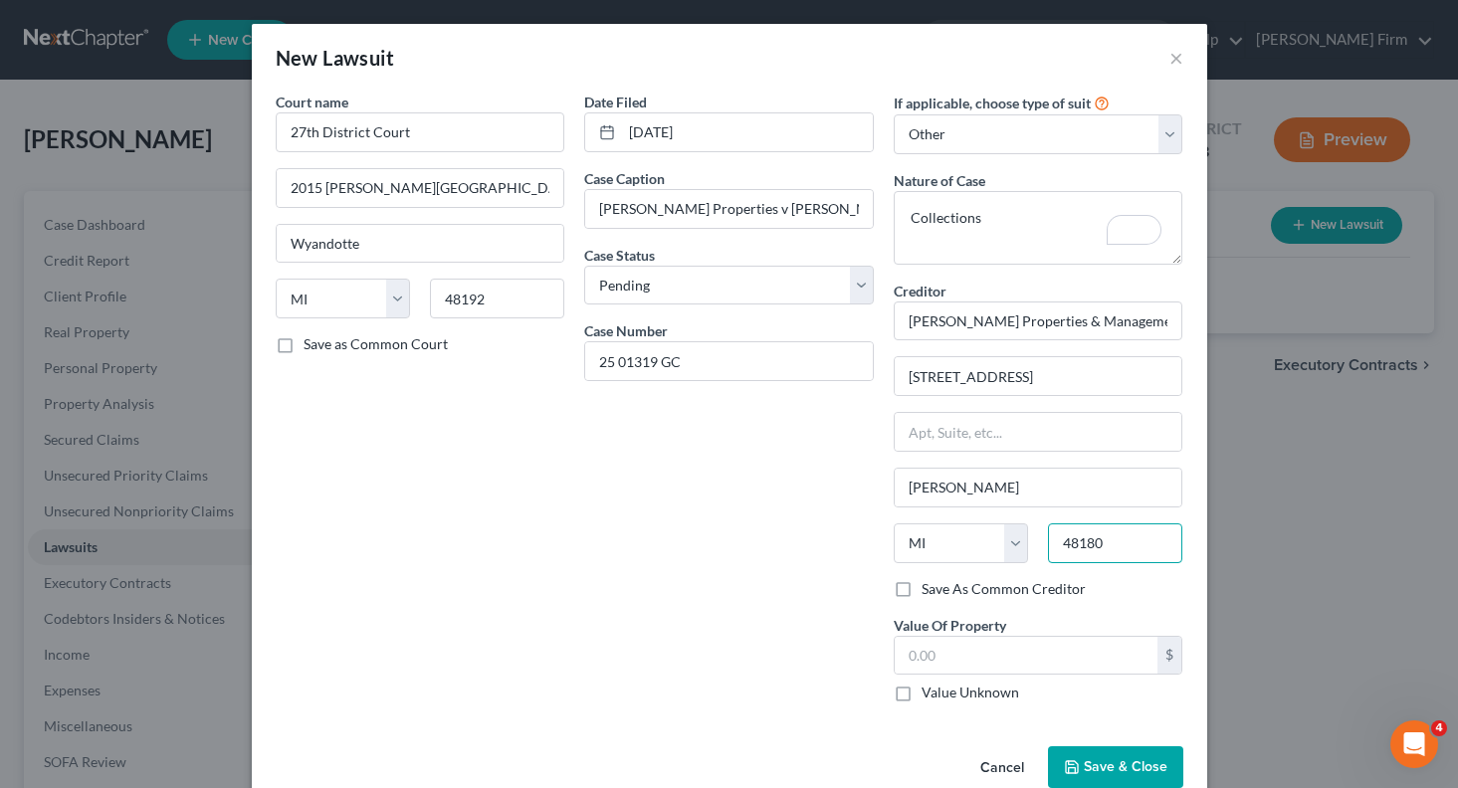
type input "48180"
type input "13,300.00"
click at [1132, 757] on button "Save & Close" at bounding box center [1115, 767] width 135 height 42
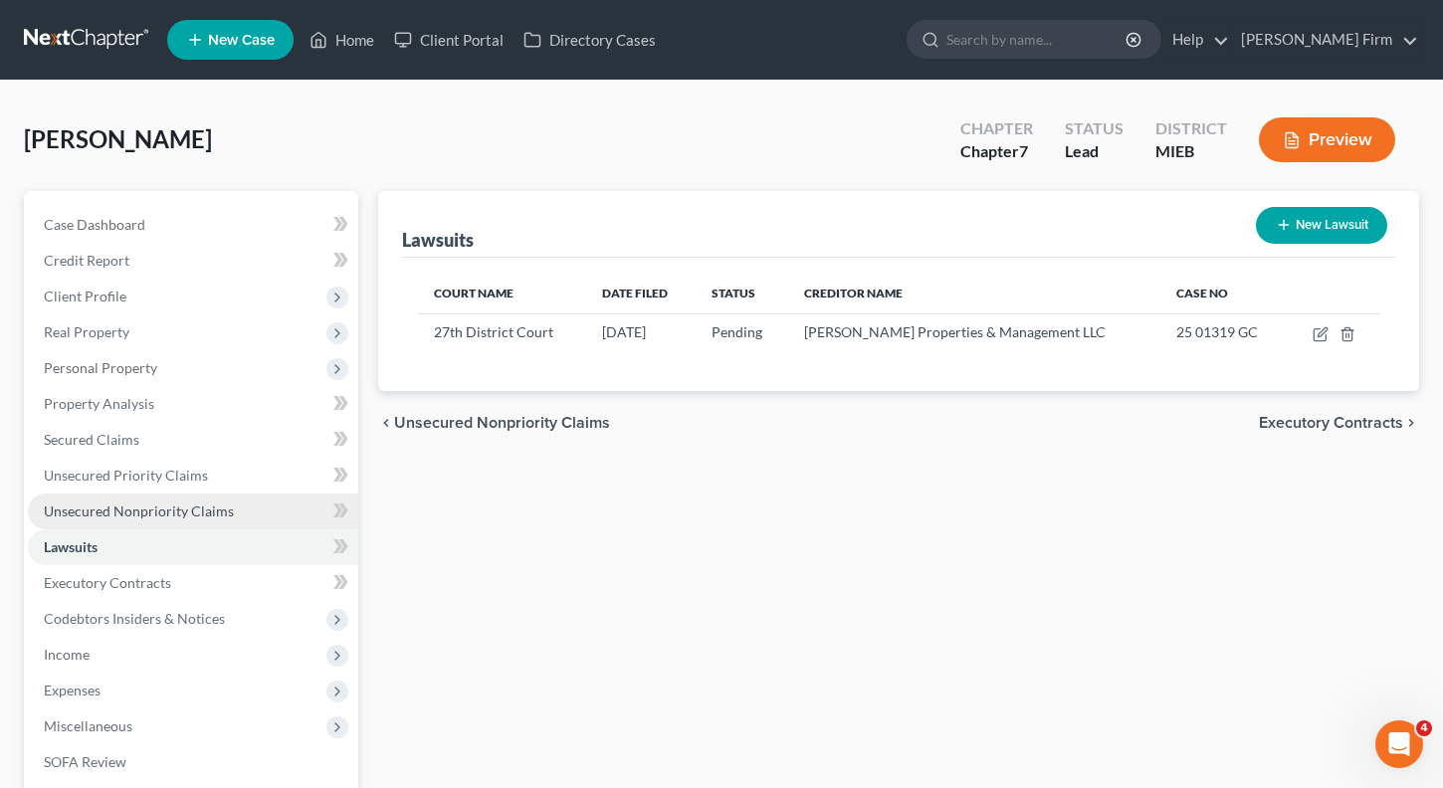
click at [92, 516] on span "Unsecured Nonpriority Claims" at bounding box center [139, 511] width 190 height 17
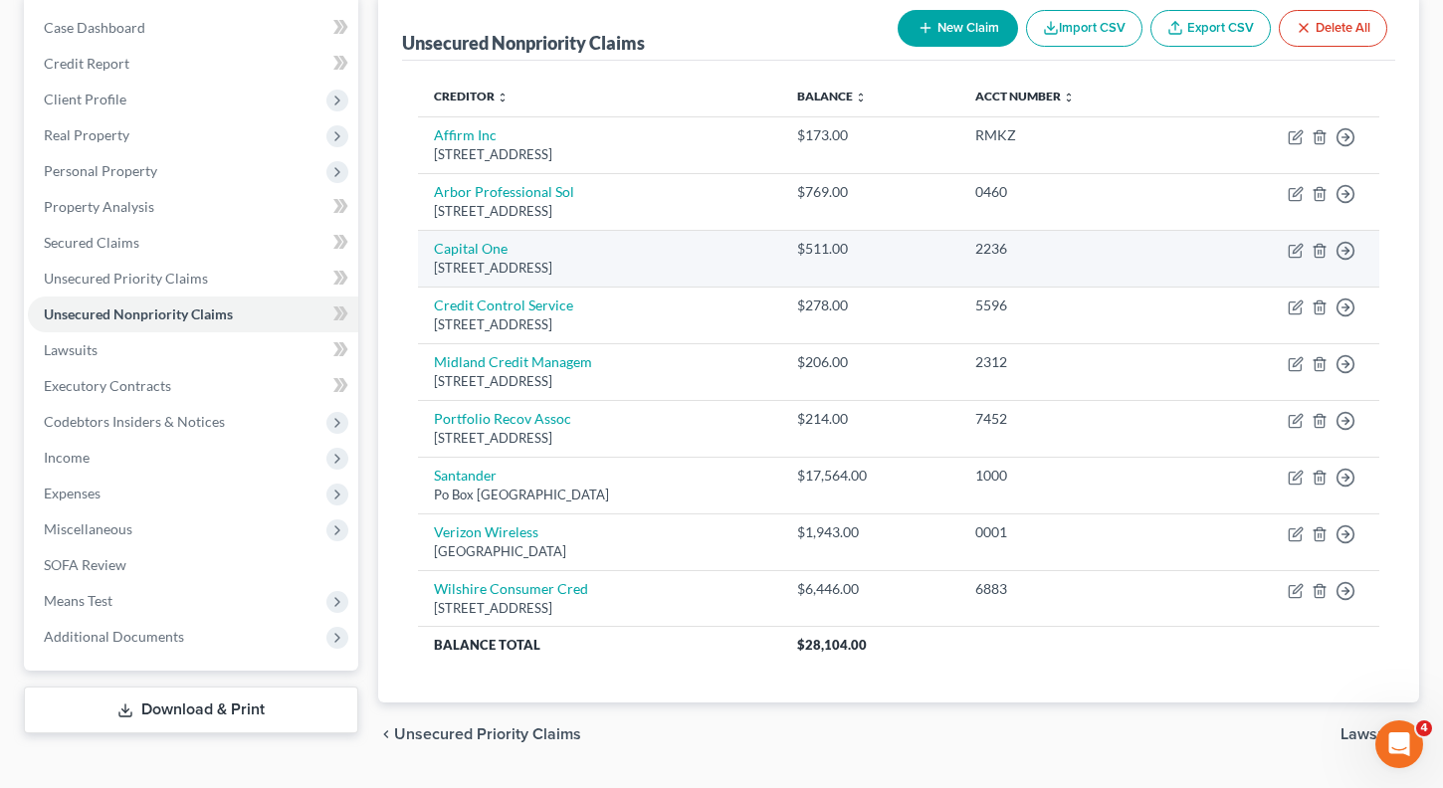
scroll to position [199, 0]
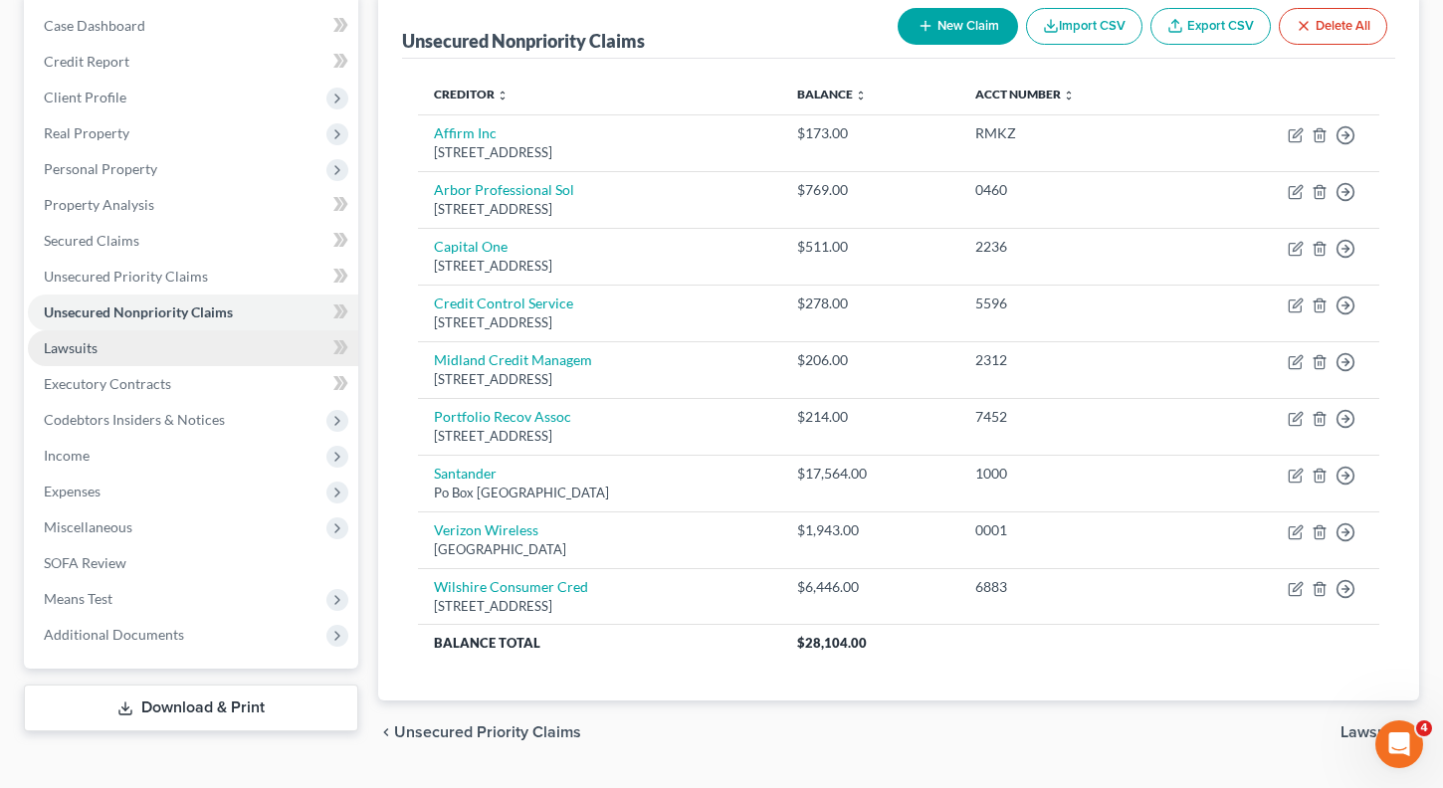
click at [259, 358] on link "Lawsuits" at bounding box center [193, 348] width 330 height 36
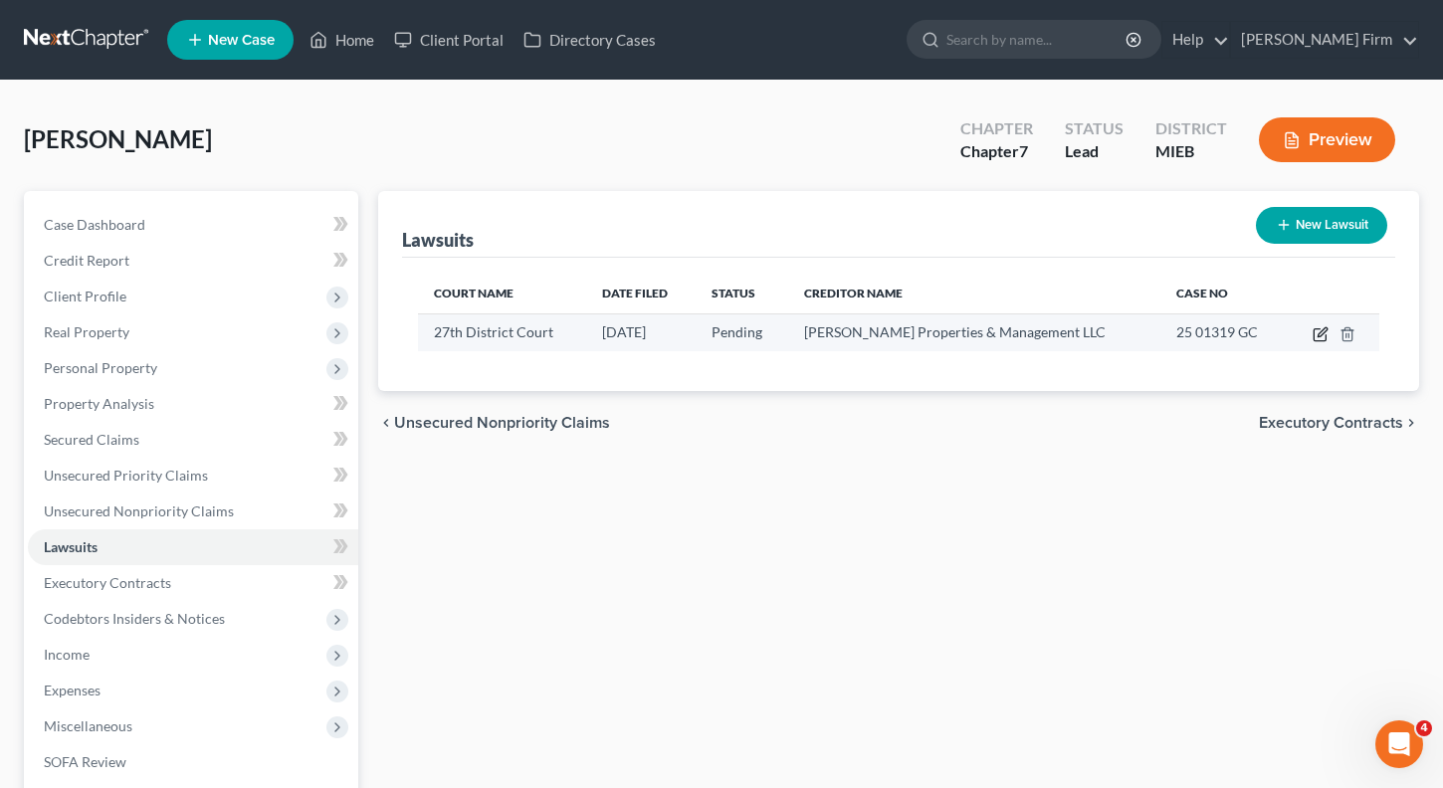
click at [1321, 334] on icon "button" at bounding box center [1321, 334] width 16 height 16
select select "23"
select select "0"
select select "4"
select select "23"
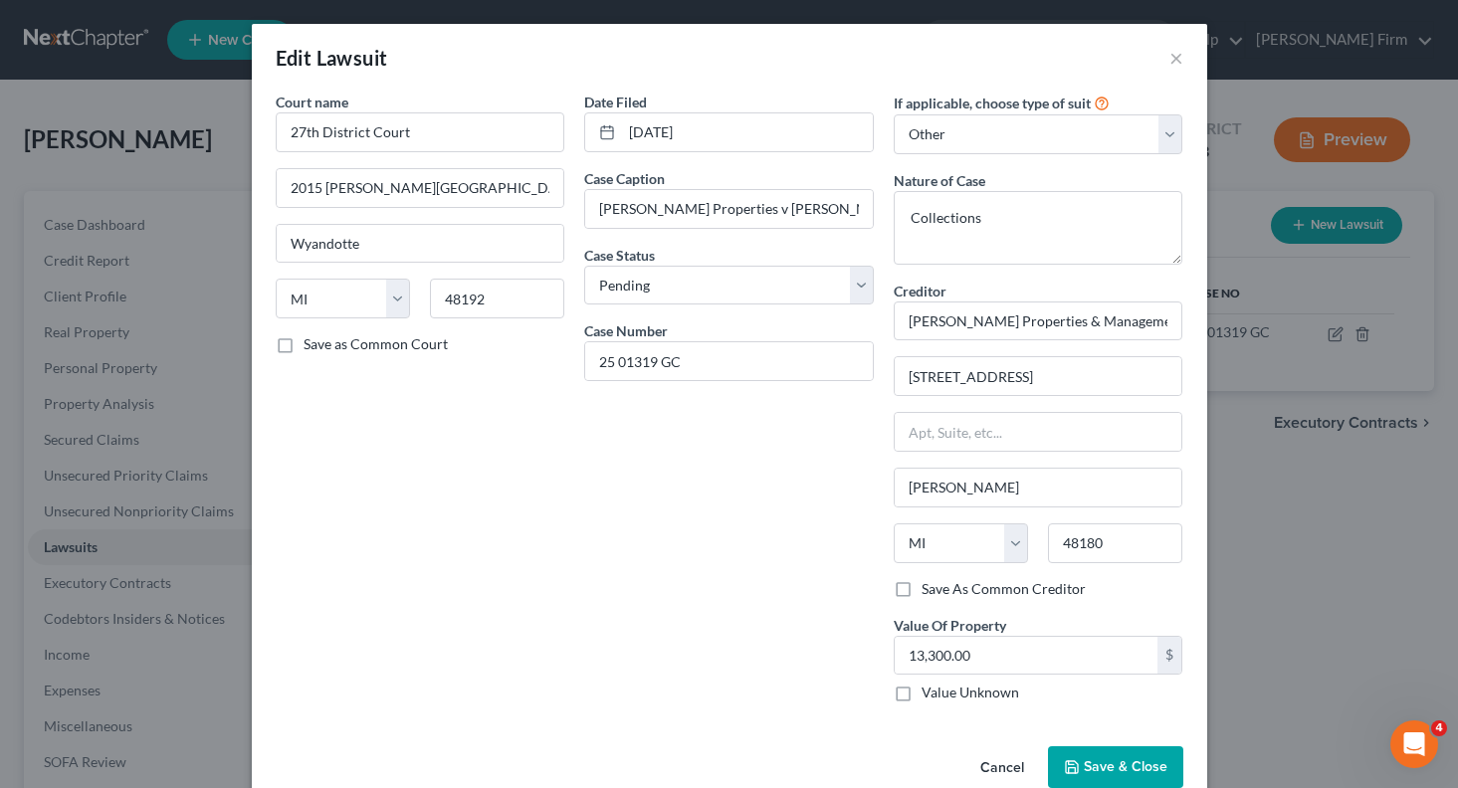
click at [922, 595] on label "Save As Common Creditor" at bounding box center [1004, 589] width 164 height 20
click at [930, 592] on input "Save As Common Creditor" at bounding box center [936, 585] width 13 height 13
checkbox input "true"
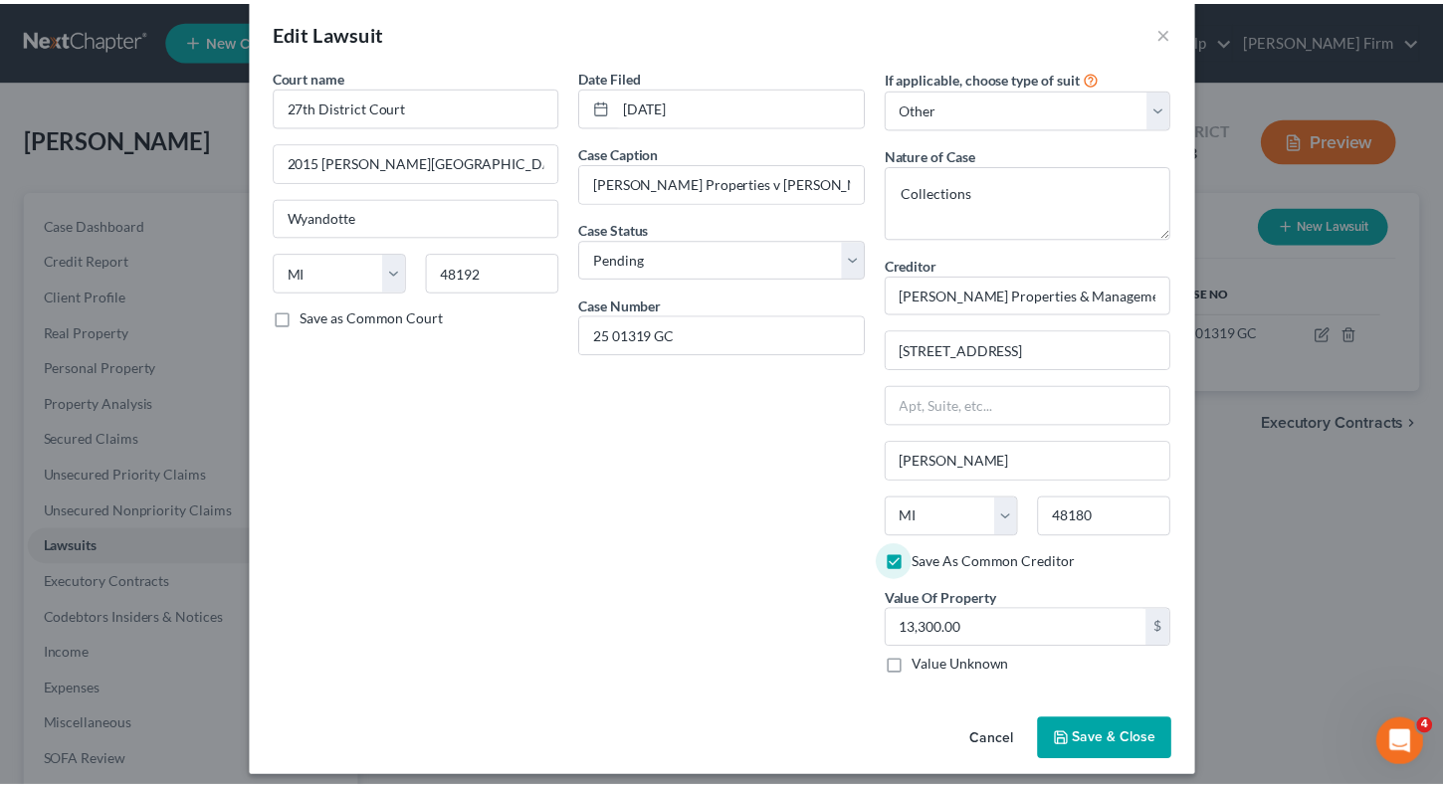
scroll to position [40, 0]
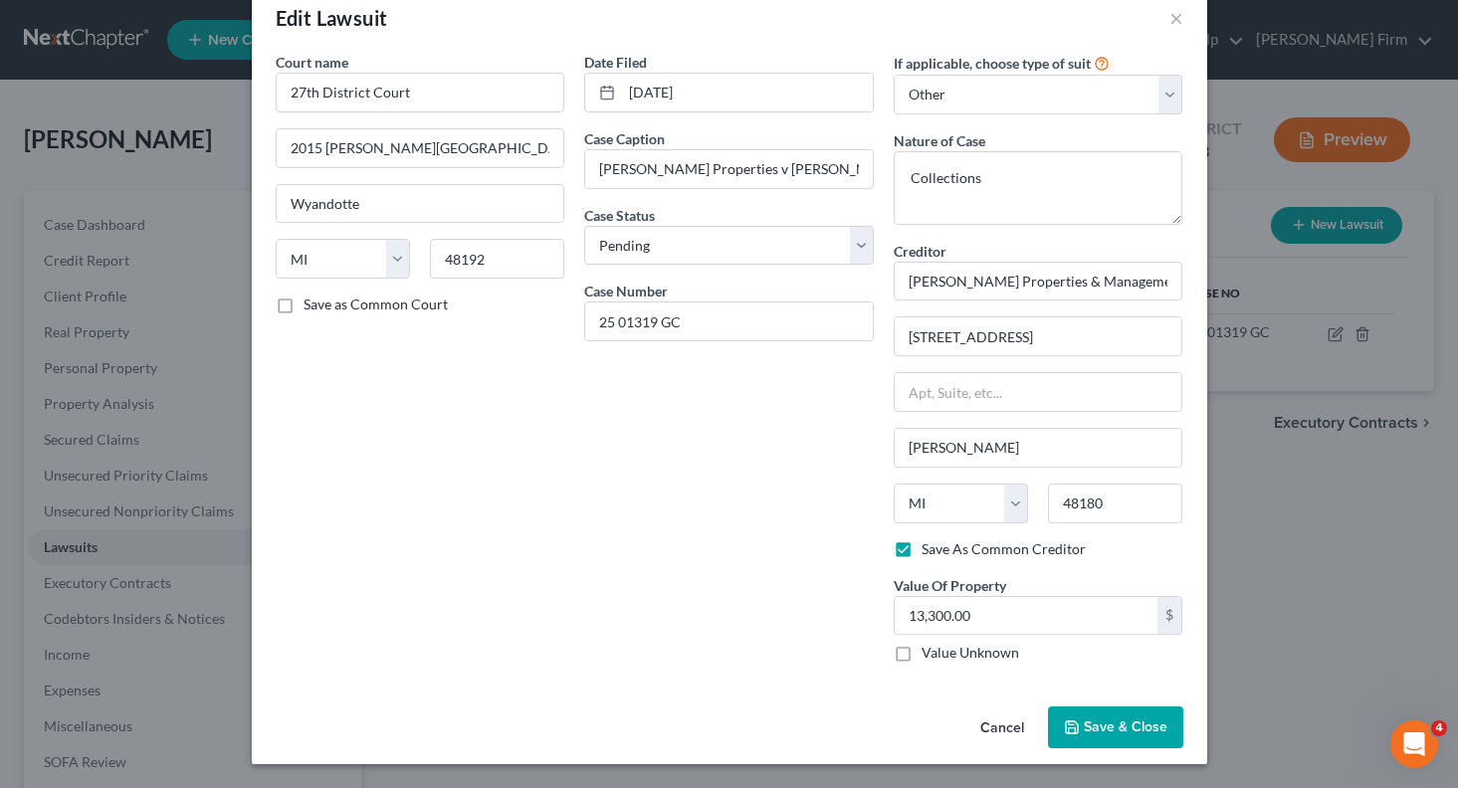
click at [1127, 735] on span "Save & Close" at bounding box center [1126, 727] width 84 height 17
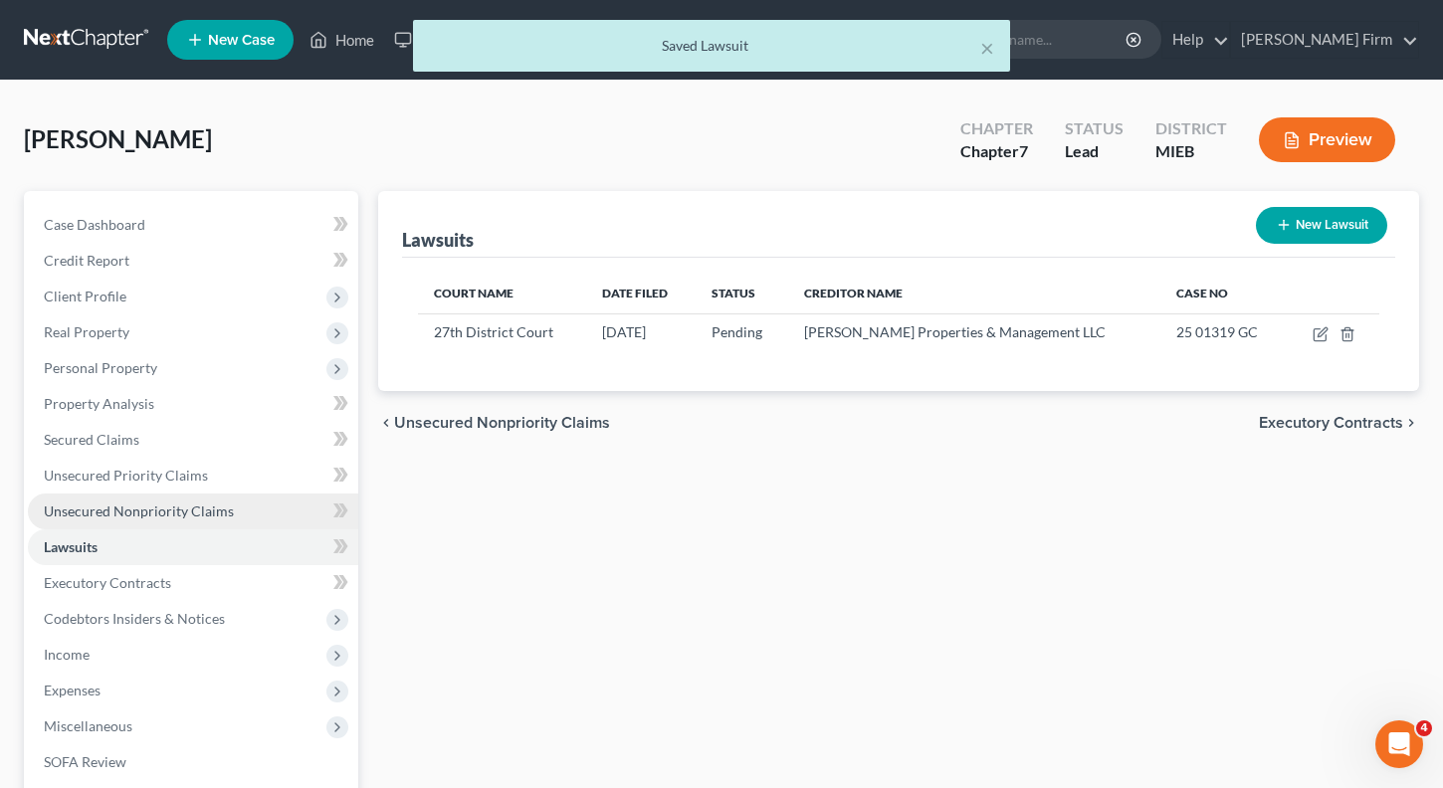
click at [202, 518] on span "Unsecured Nonpriority Claims" at bounding box center [139, 511] width 190 height 17
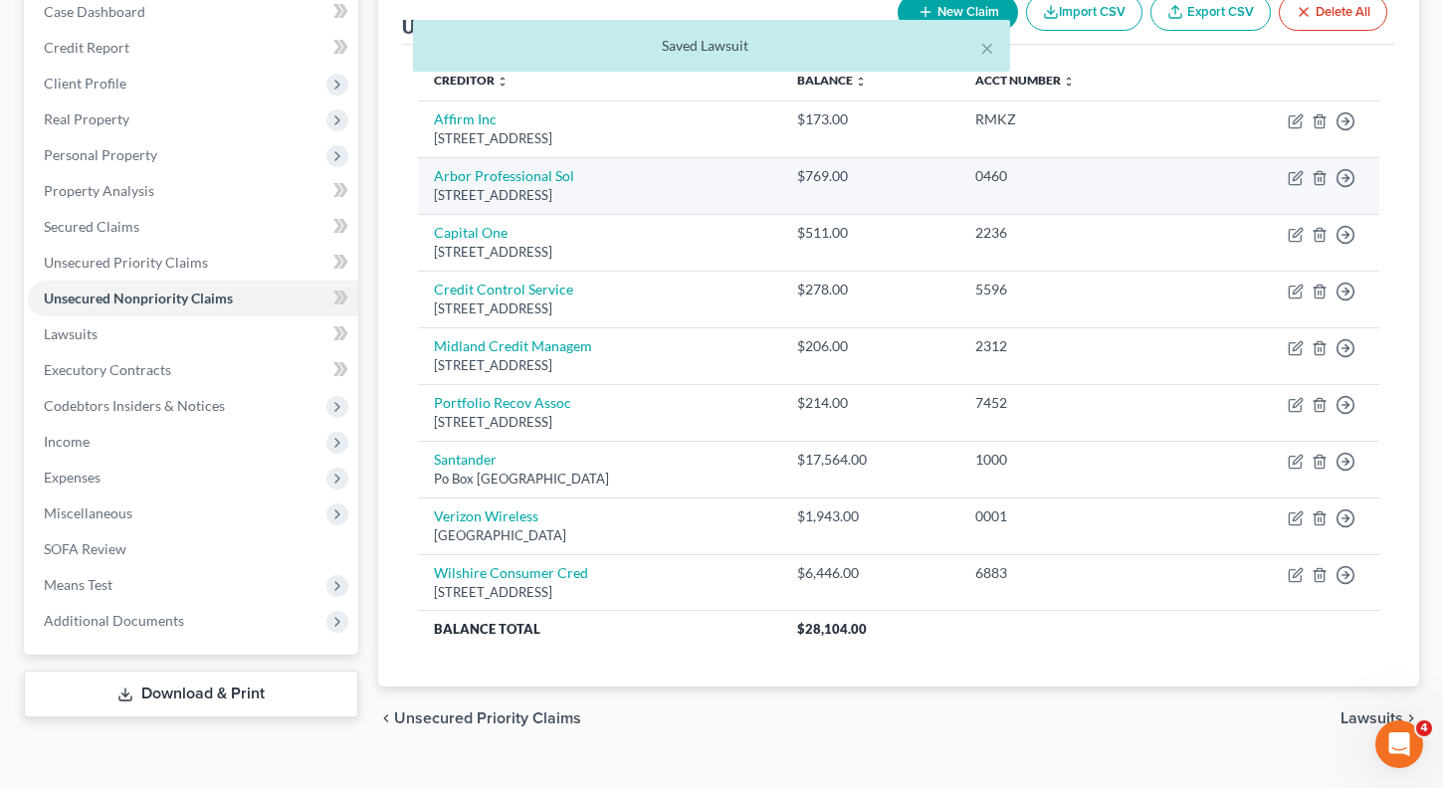
scroll to position [251, 0]
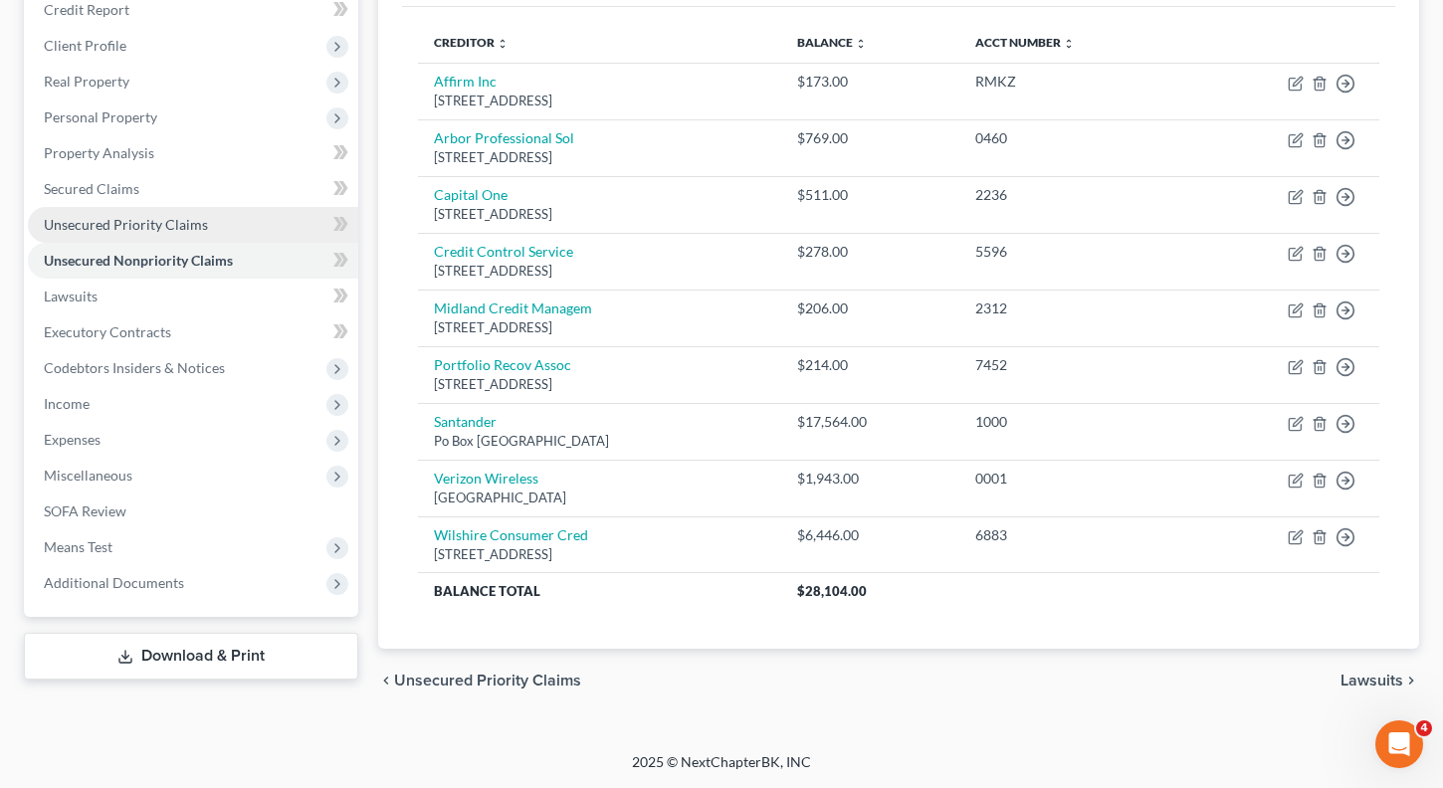
click at [117, 225] on span "Unsecured Priority Claims" at bounding box center [126, 224] width 164 height 17
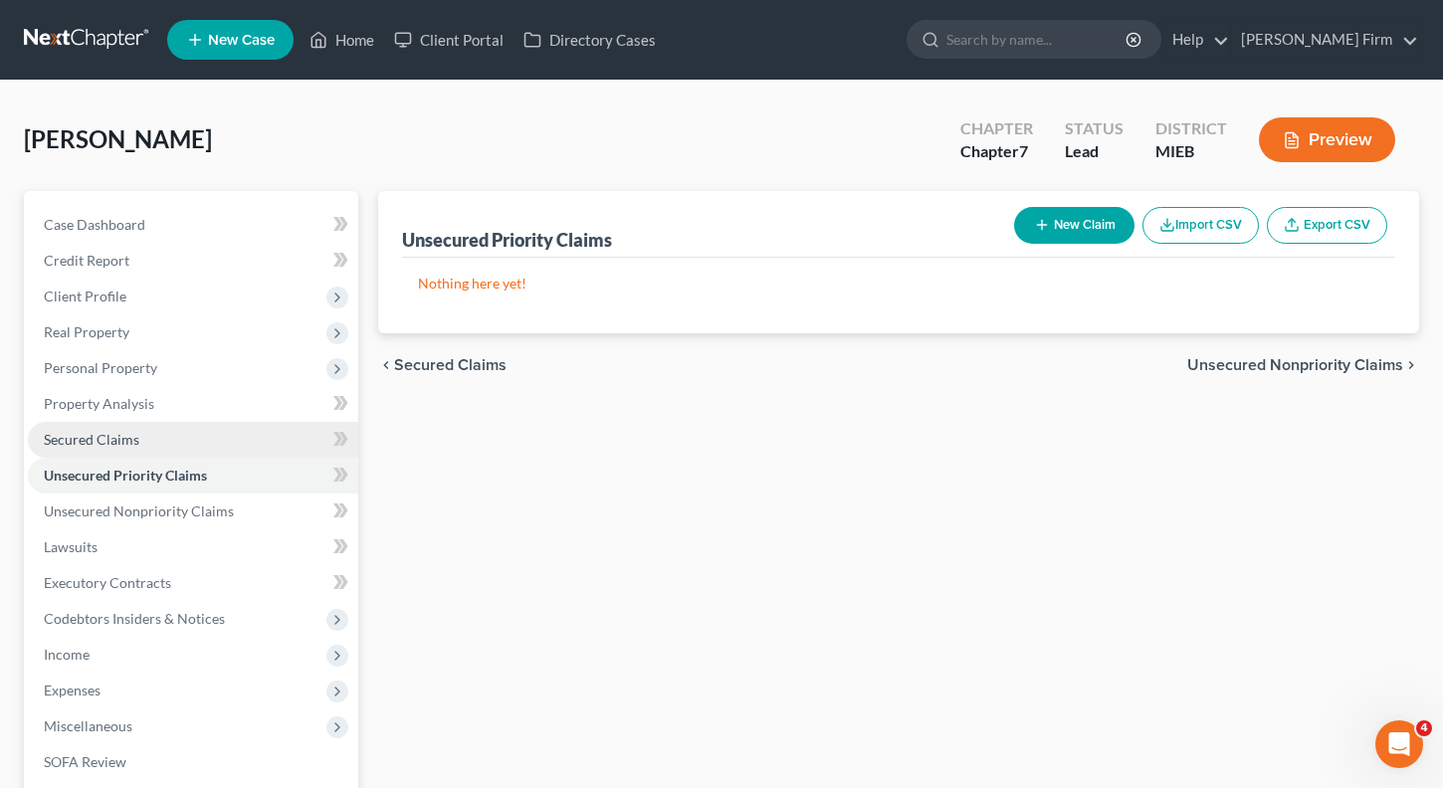
click at [145, 430] on link "Secured Claims" at bounding box center [193, 440] width 330 height 36
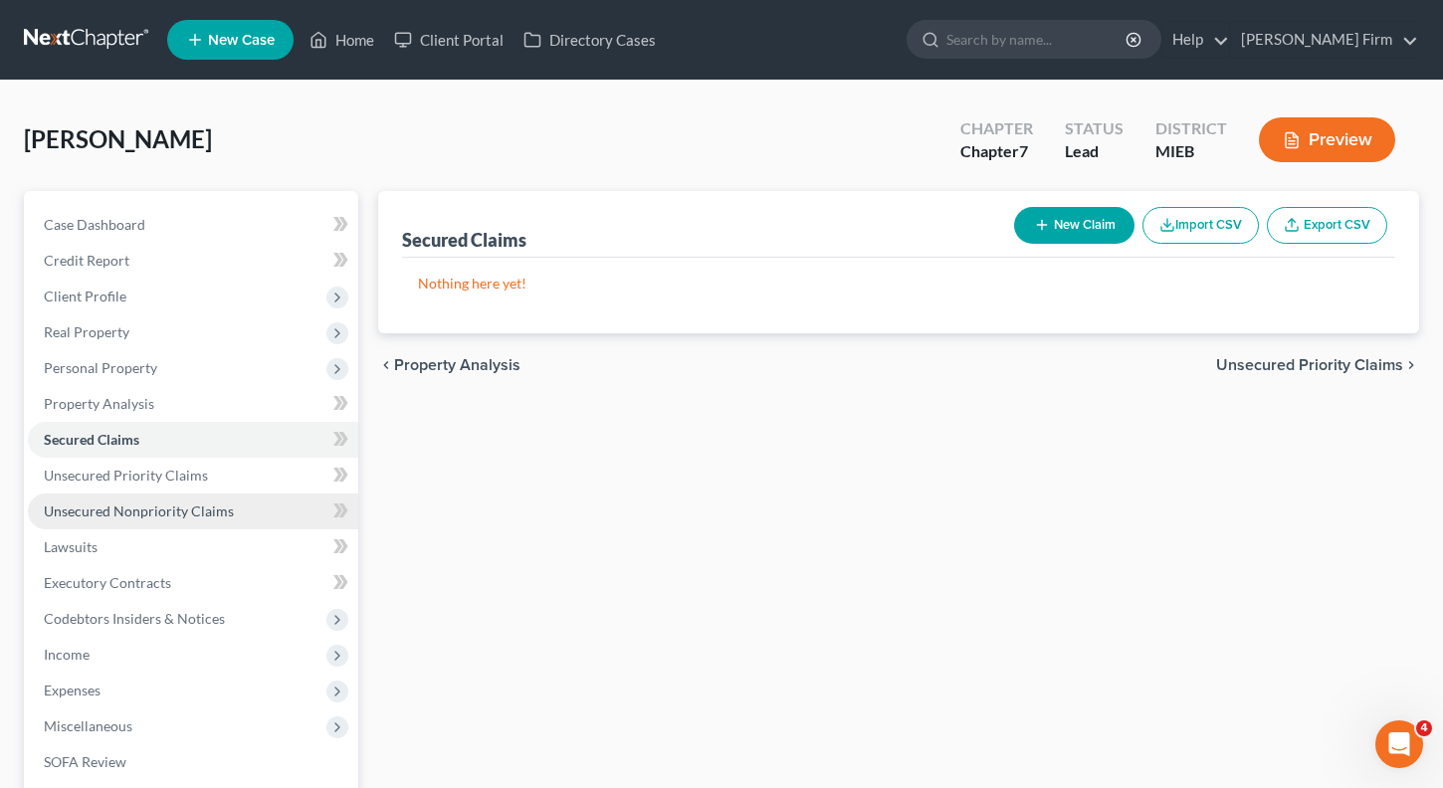
click at [123, 514] on span "Unsecured Nonpriority Claims" at bounding box center [139, 511] width 190 height 17
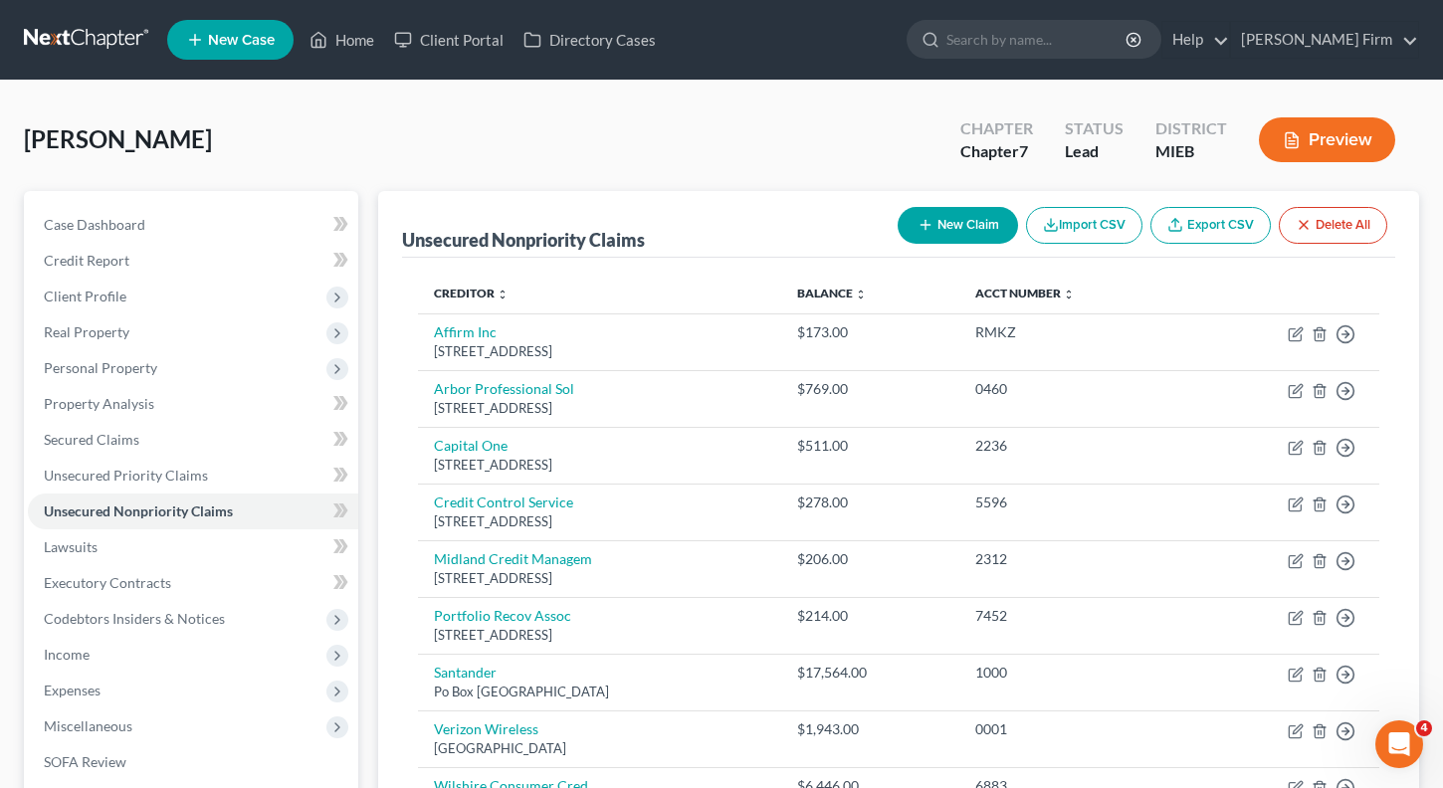
click at [963, 227] on button "New Claim" at bounding box center [958, 225] width 120 height 37
select select "0"
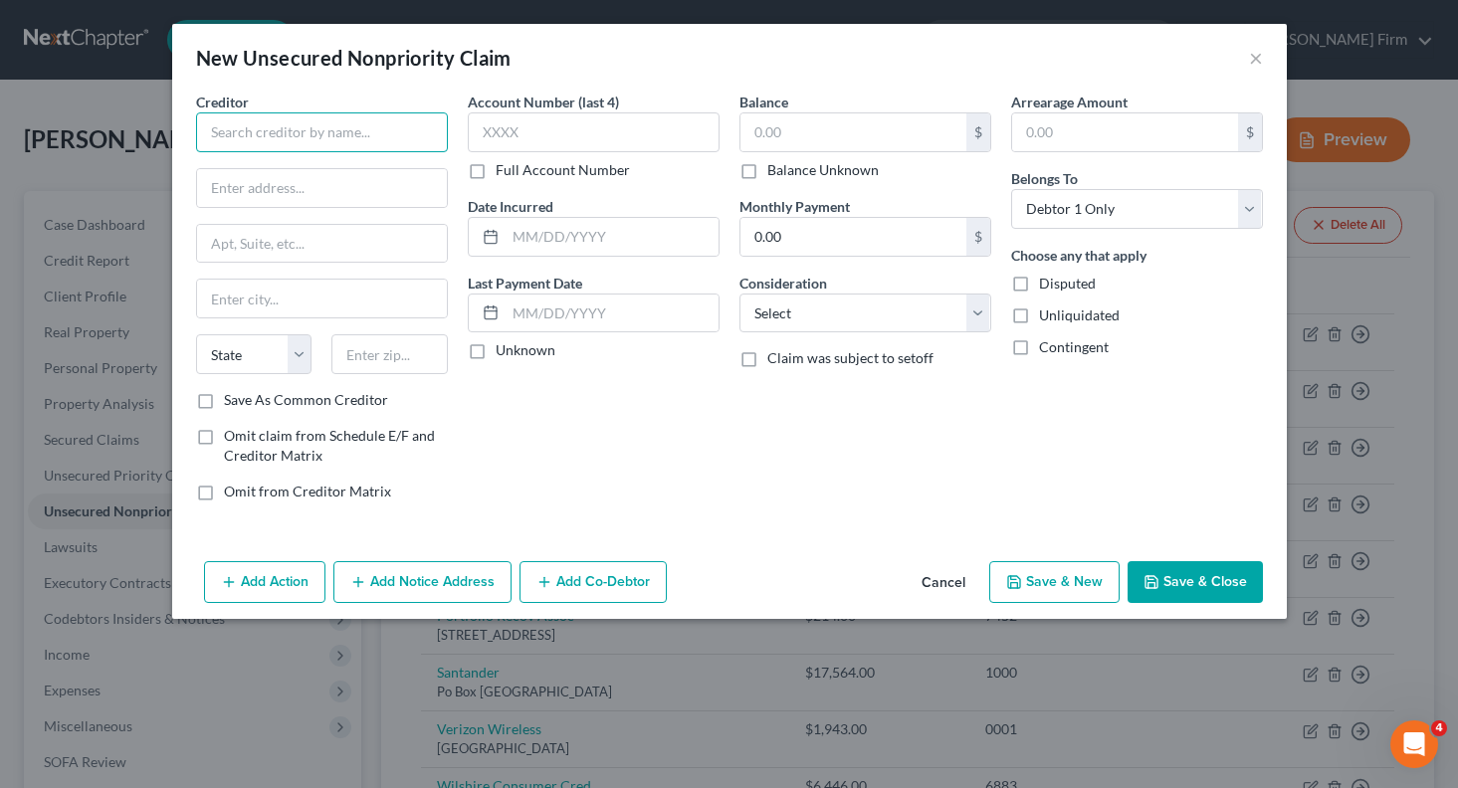
click at [322, 147] on input "text" at bounding box center [322, 132] width 252 height 40
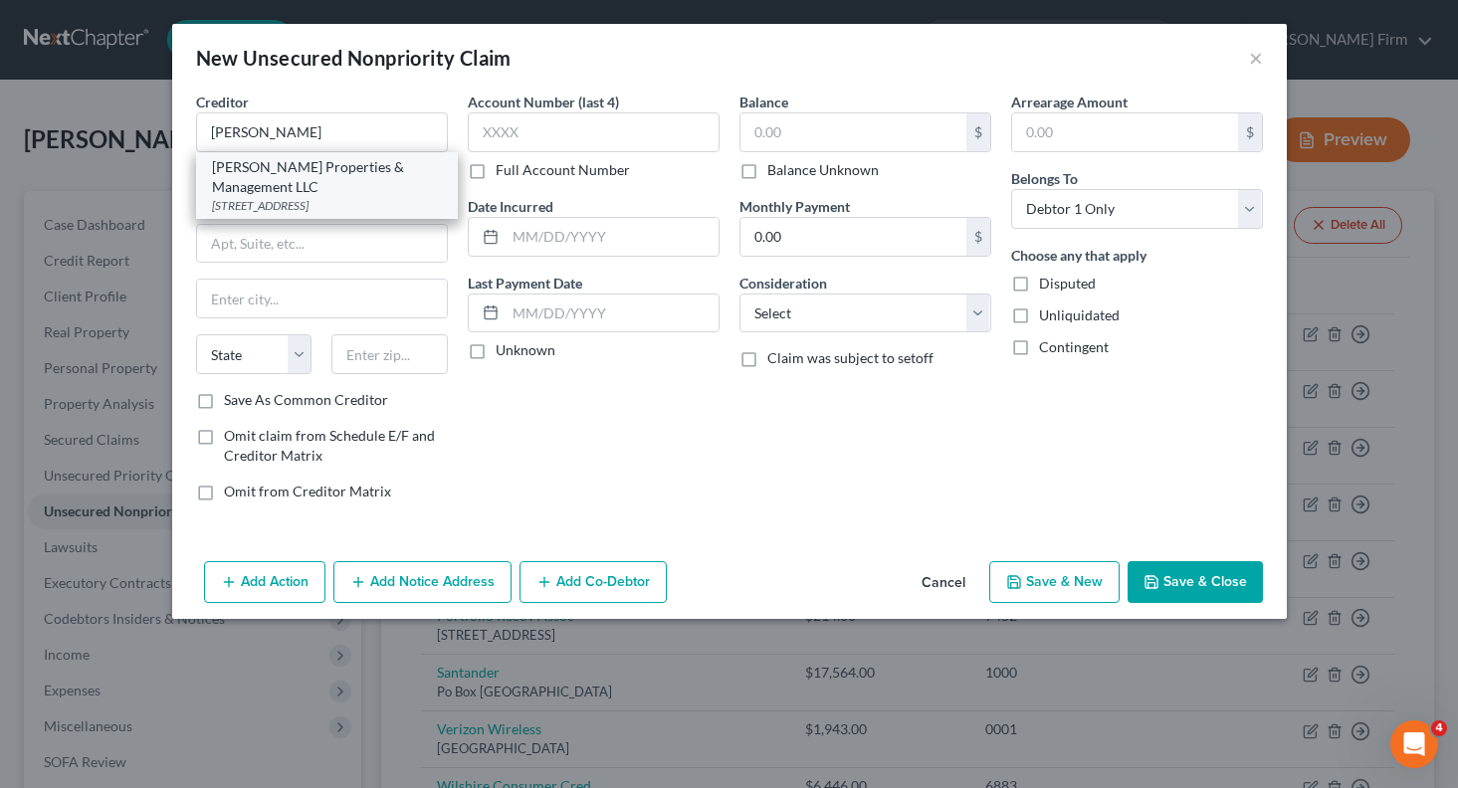
click at [319, 175] on div "[PERSON_NAME] Properties & Management LLC" at bounding box center [327, 177] width 230 height 40
type input "[PERSON_NAME] Properties & Management LLC"
type input "[STREET_ADDRESS]"
type input "[PERSON_NAME]"
select select "23"
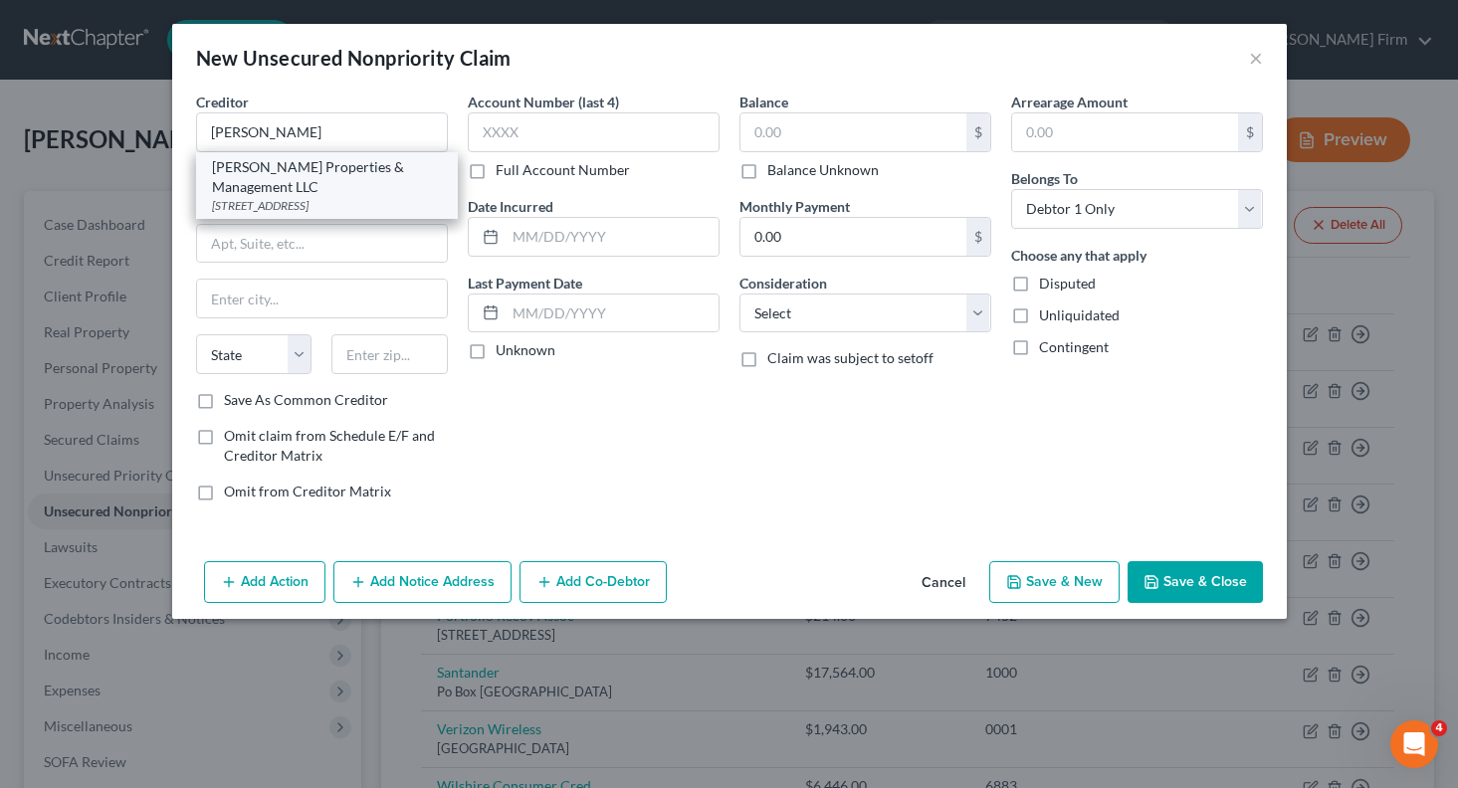
type input "48180"
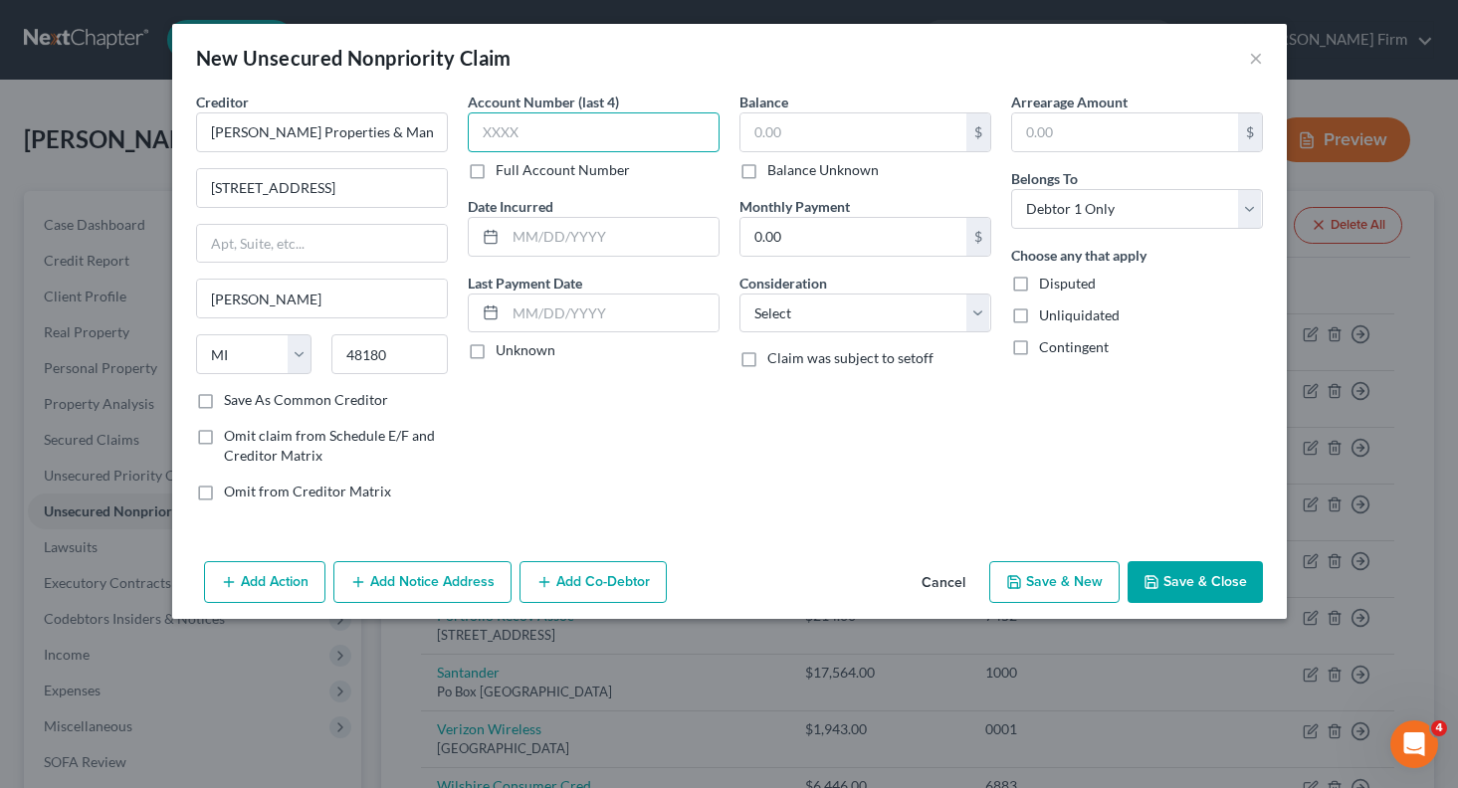
click at [562, 135] on input "text" at bounding box center [594, 132] width 252 height 40
type input "1319"
click at [553, 224] on input "text" at bounding box center [612, 237] width 213 height 38
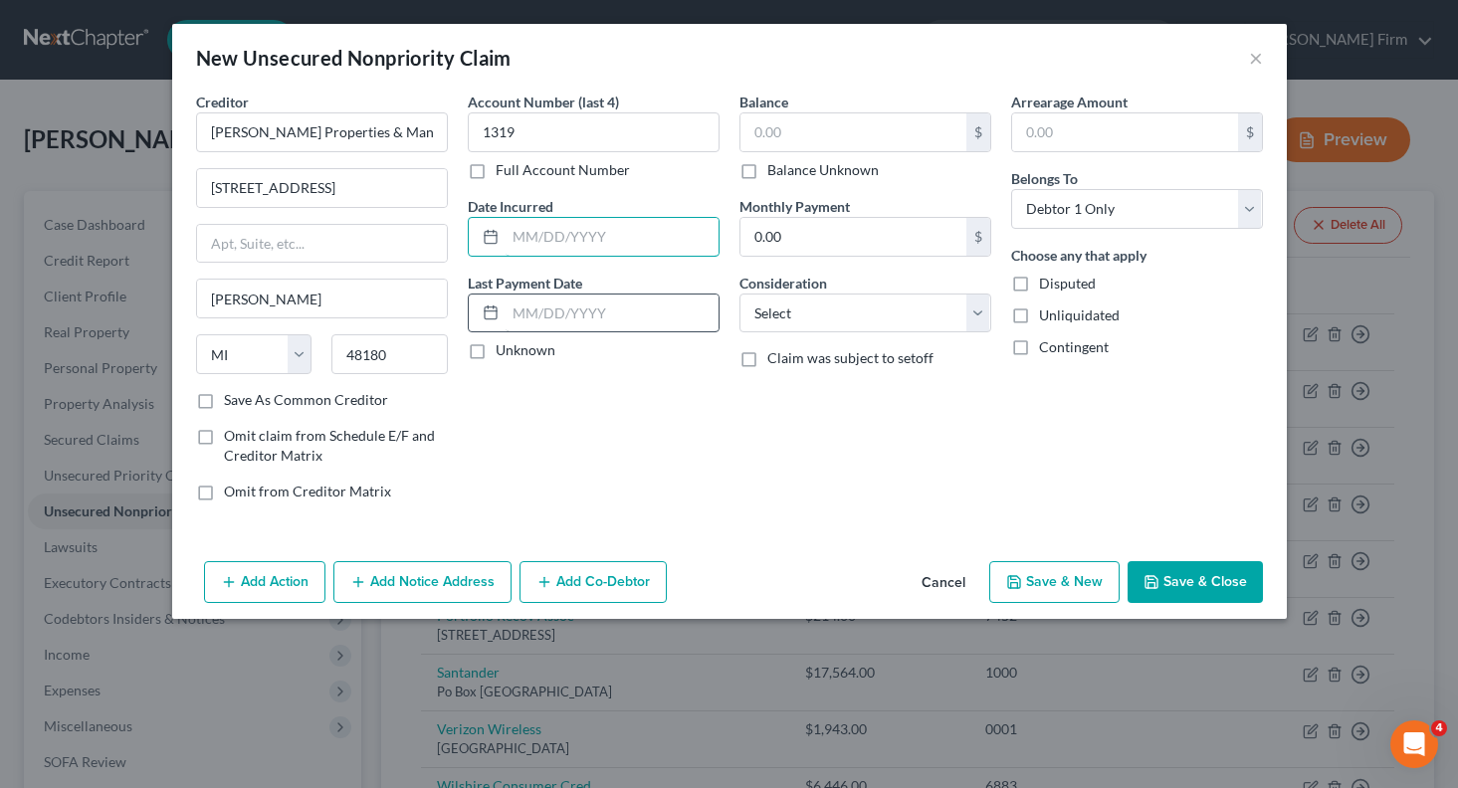
type input "[DATE]"
click at [800, 123] on input "text" at bounding box center [853, 132] width 226 height 38
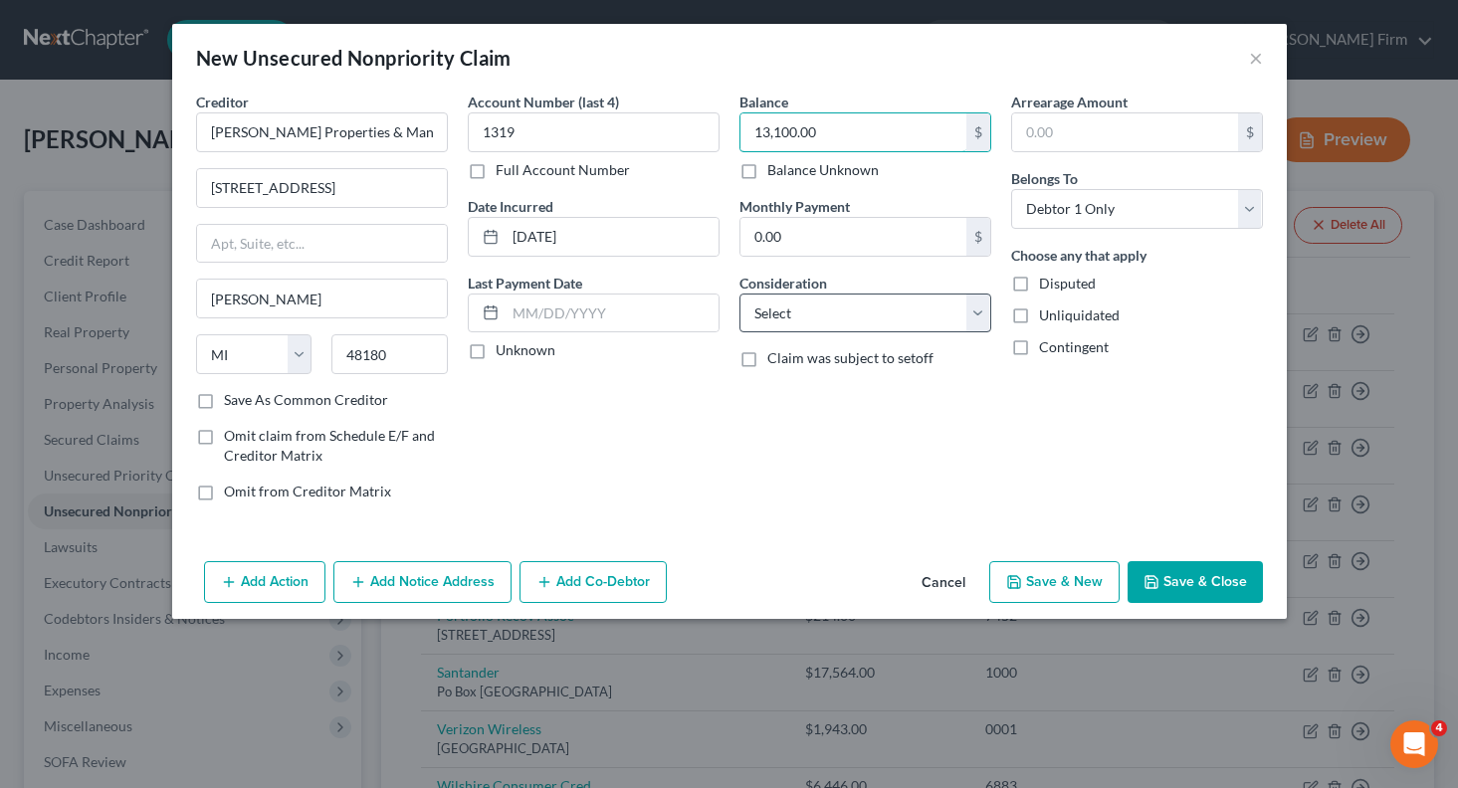
type input "13,100.00"
click at [777, 300] on select "Select Cable / Satellite Services Collection Agency Credit Card Debt Debt Couns…" at bounding box center [865, 314] width 252 height 40
select select "14"
click at [739, 294] on select "Select Cable / Satellite Services Collection Agency Credit Card Debt Debt Couns…" at bounding box center [865, 314] width 252 height 40
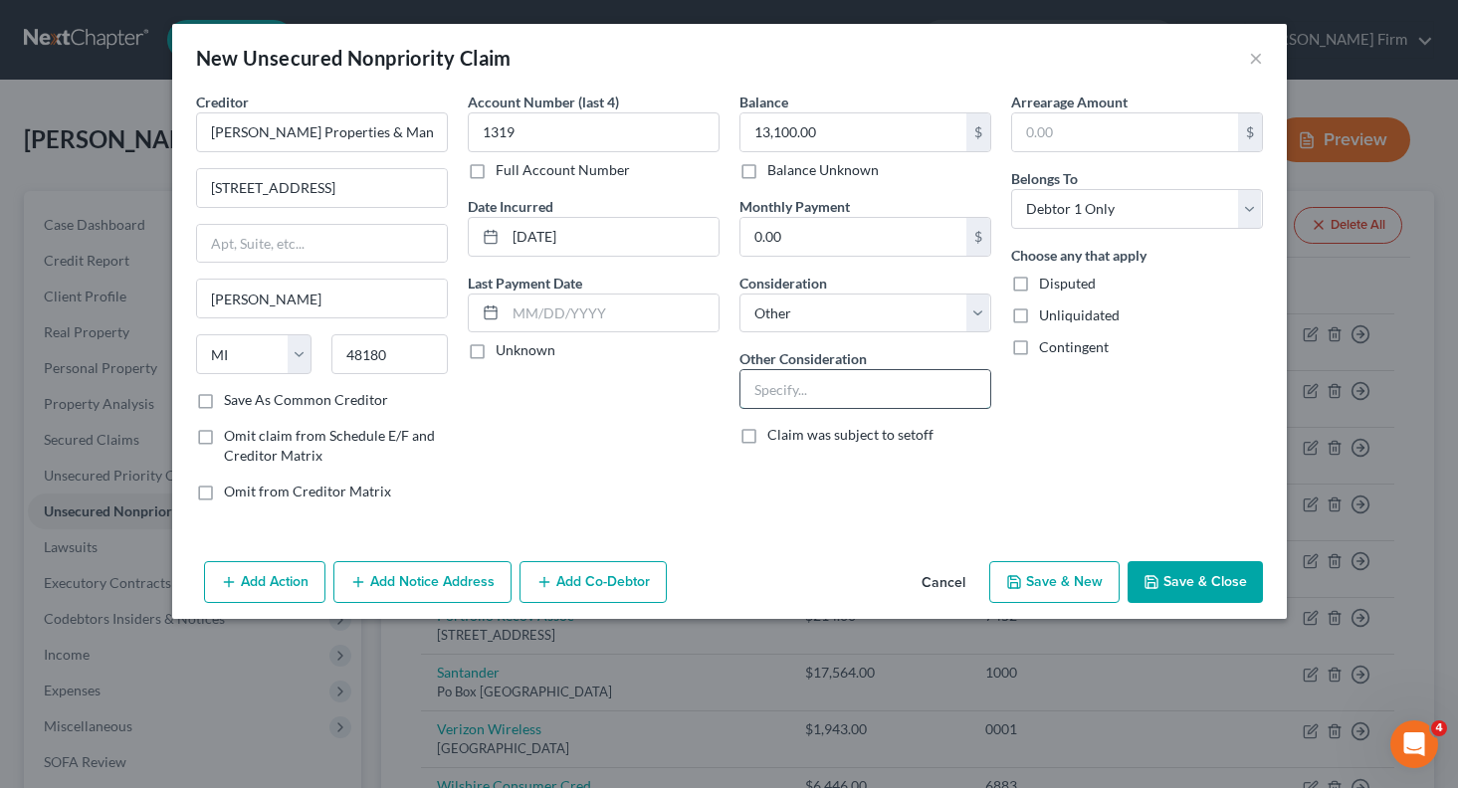
click at [815, 383] on input "text" at bounding box center [865, 389] width 250 height 38
type input "owed rent"
click at [1188, 585] on button "Save & Close" at bounding box center [1195, 582] width 135 height 42
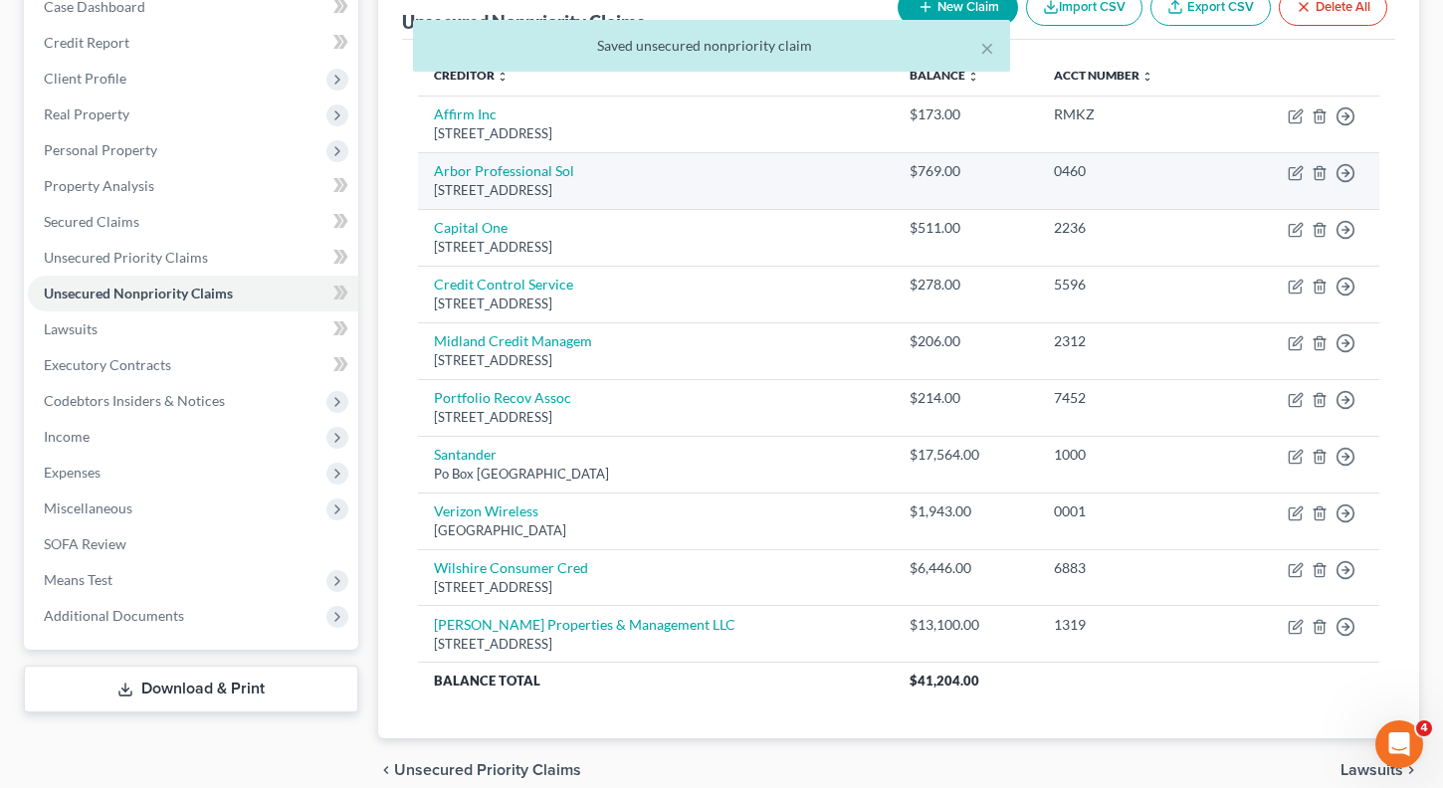
scroll to position [299, 0]
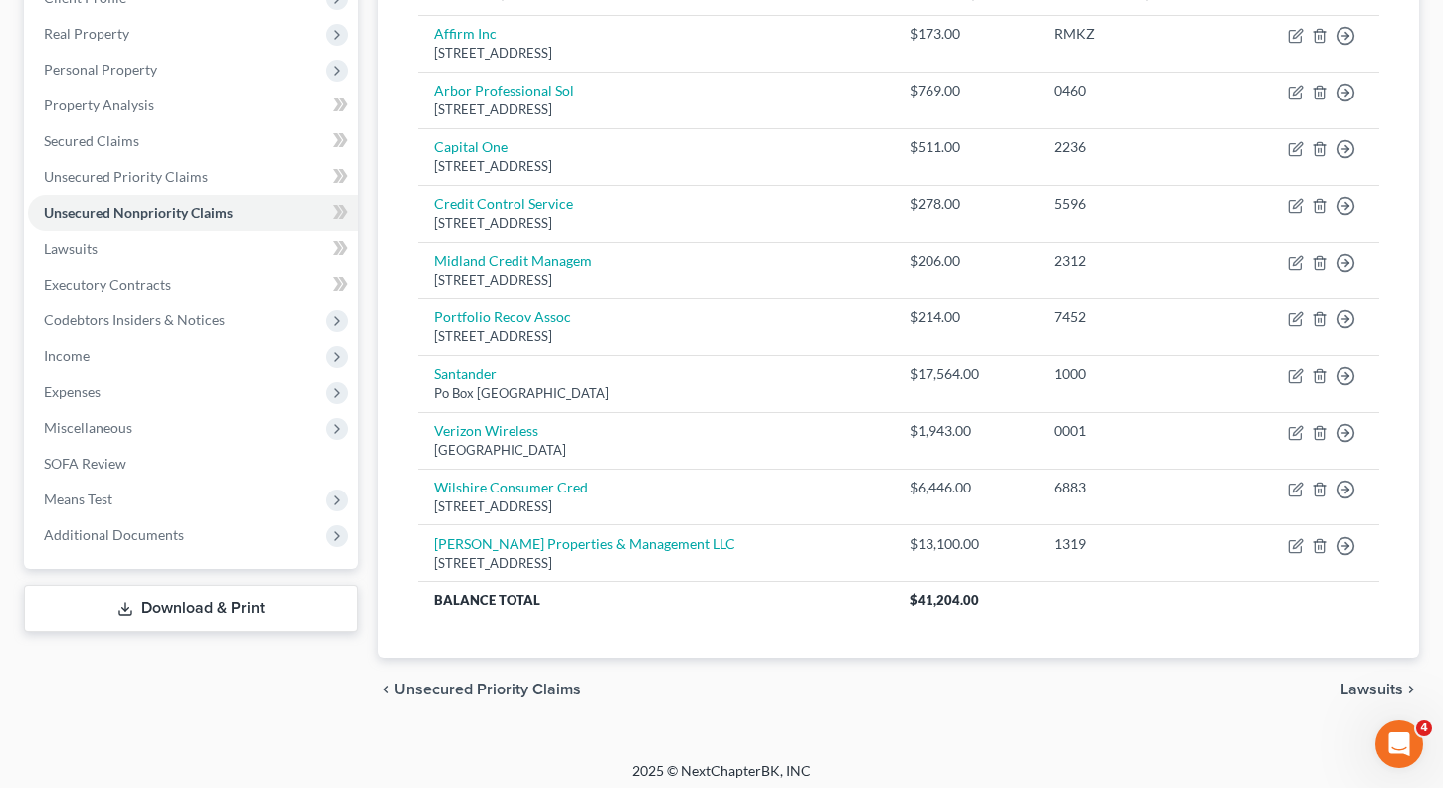
click at [1351, 692] on span "Lawsuits" at bounding box center [1372, 690] width 63 height 16
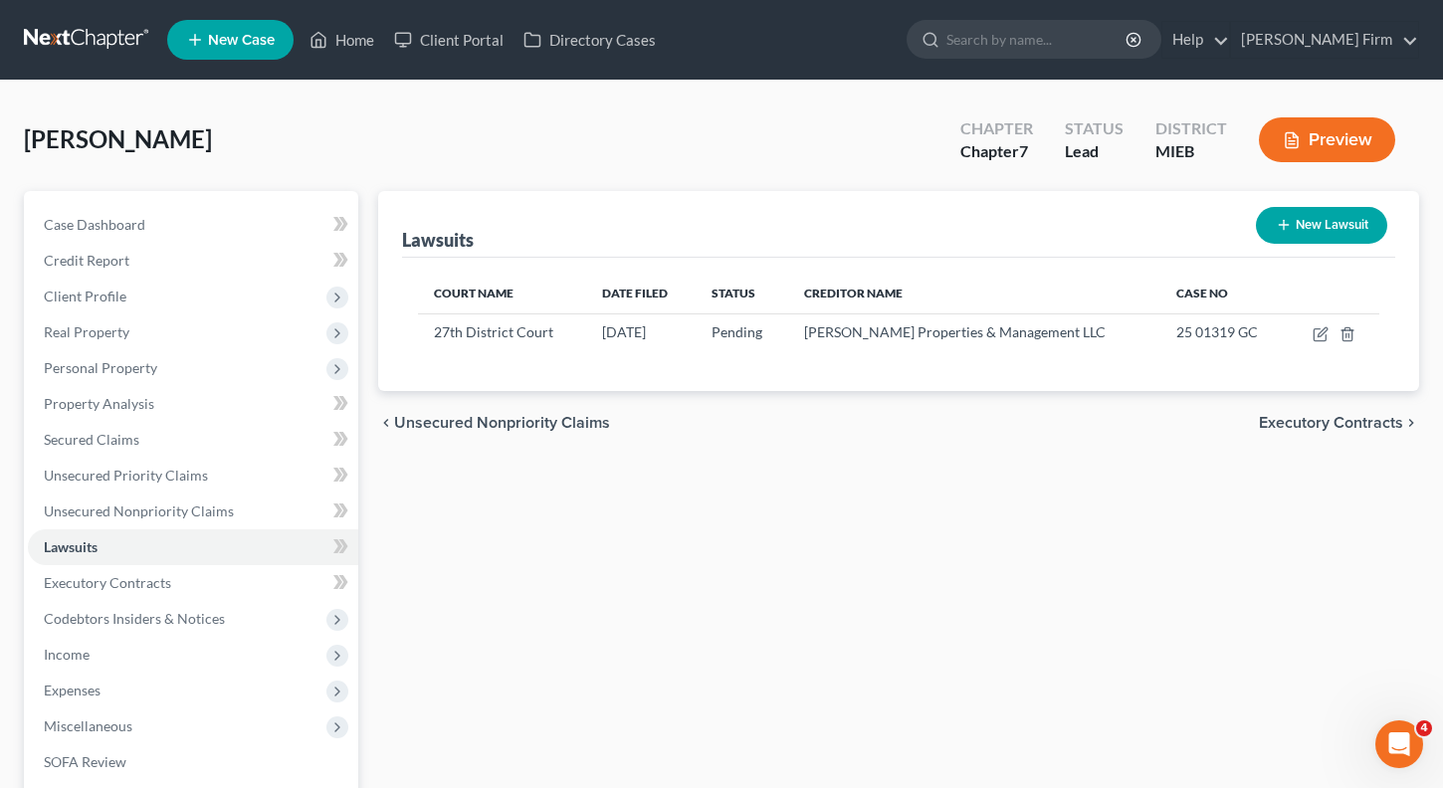
click at [470, 421] on span "Unsecured Nonpriority Claims" at bounding box center [502, 423] width 216 height 16
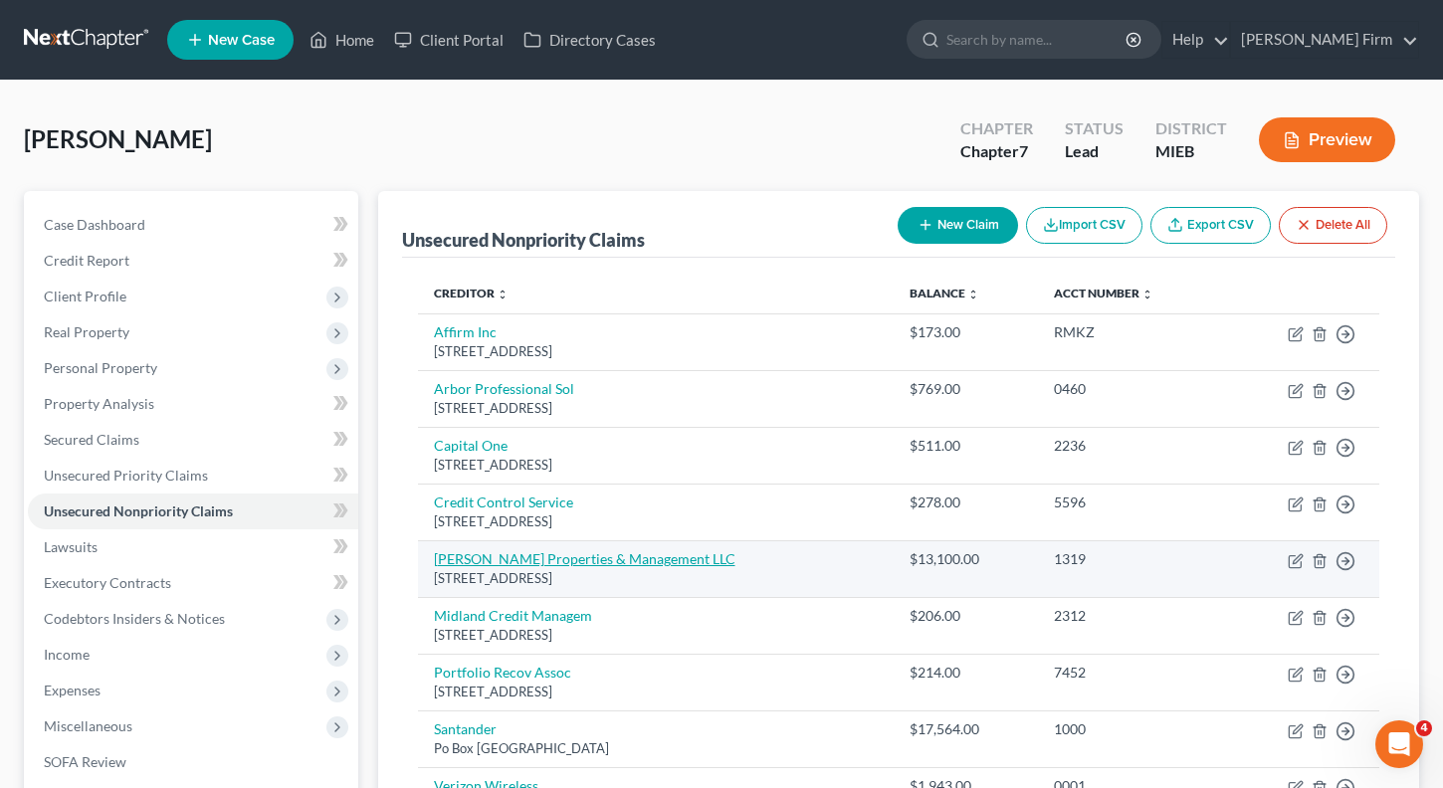
click at [566, 566] on link "[PERSON_NAME] Properties & Management LLC" at bounding box center [585, 558] width 302 height 17
select select "23"
select select "14"
select select "0"
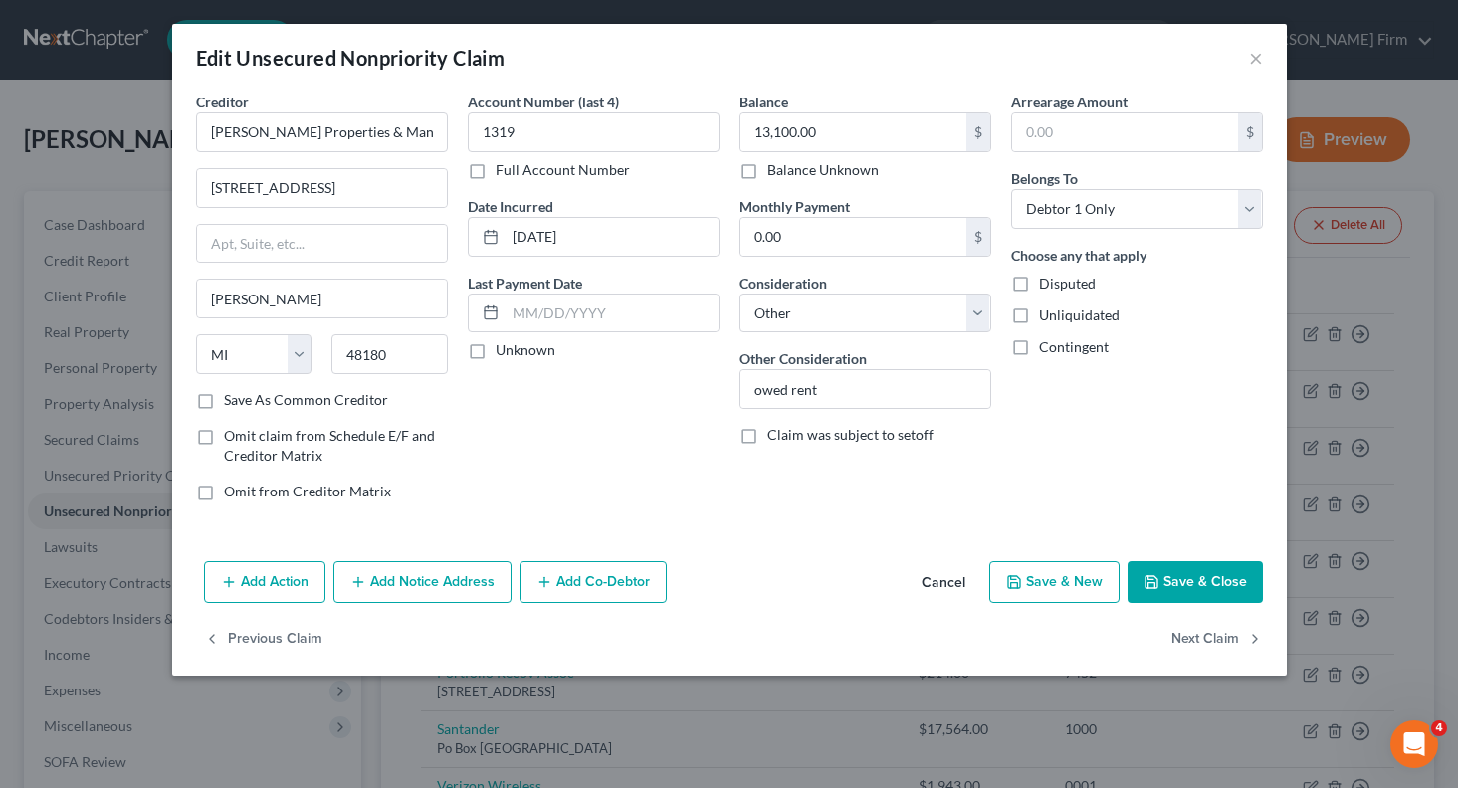
click at [410, 587] on button "Add Notice Address" at bounding box center [422, 582] width 178 height 42
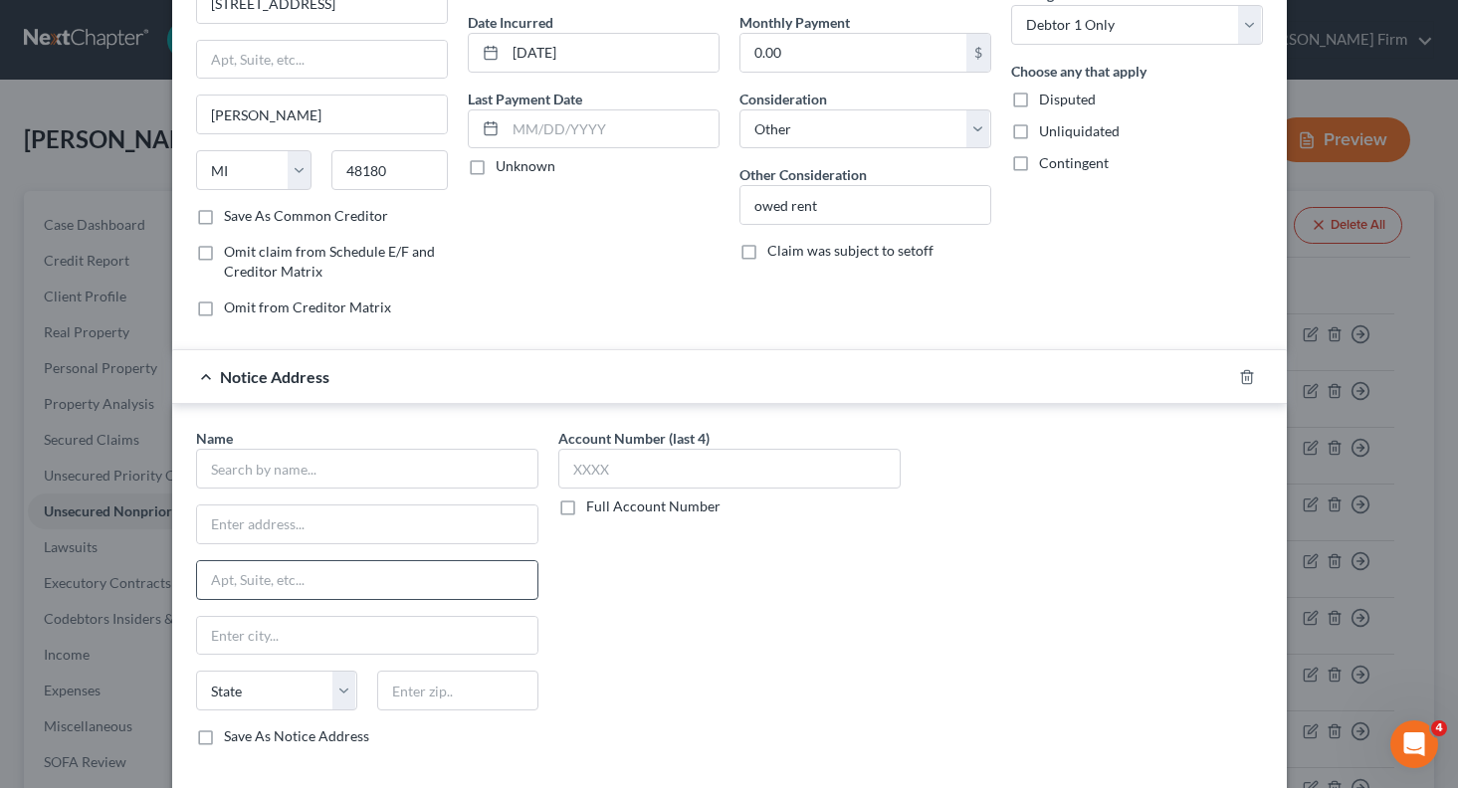
scroll to position [199, 0]
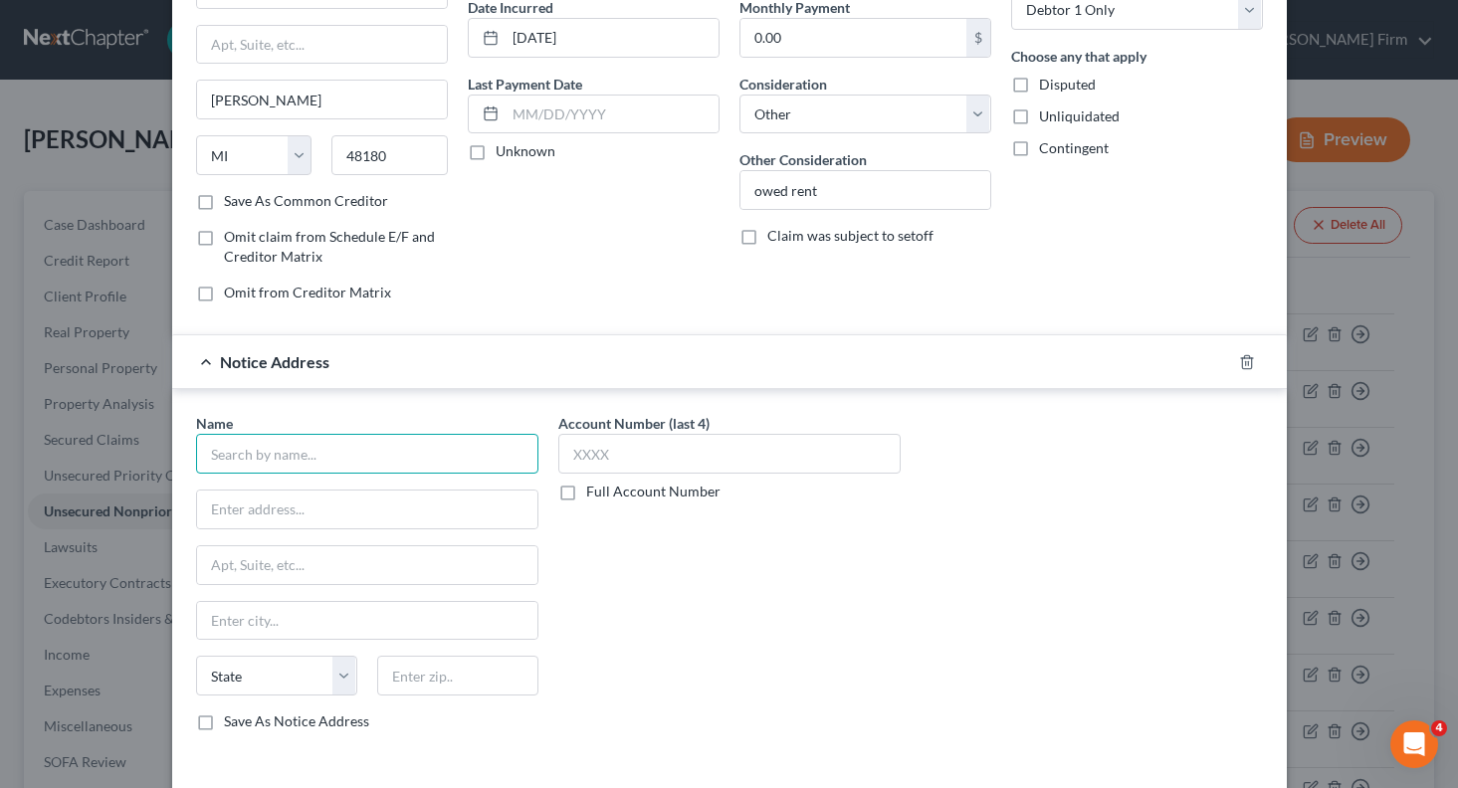
click at [391, 456] on input "text" at bounding box center [367, 454] width 342 height 40
type input "C"
type input "The Law Office of [PERSON_NAME]"
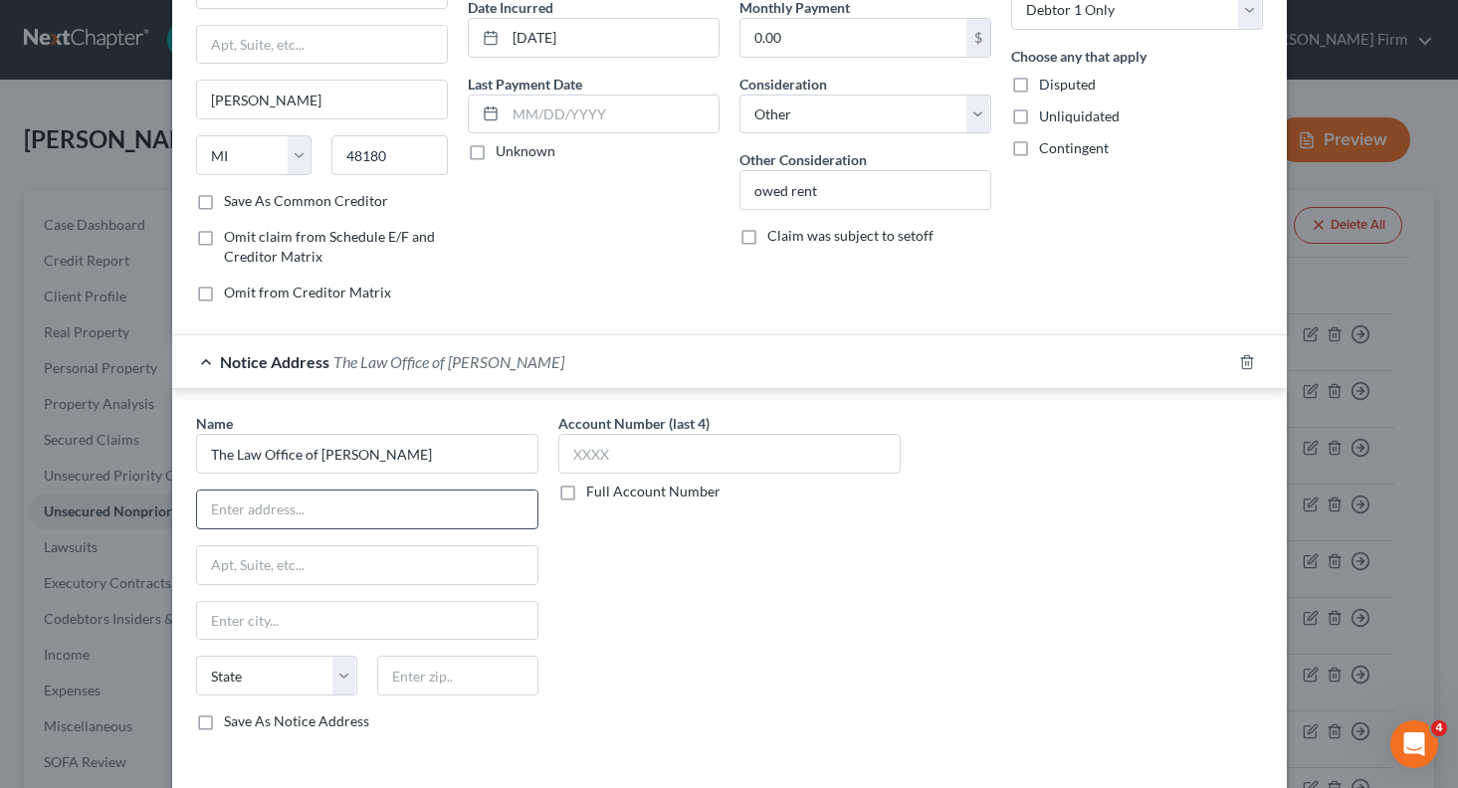
click at [380, 499] on input "text" at bounding box center [367, 510] width 340 height 38
type input "[STREET_ADDRESS]"
type input "[PERSON_NAME]"
select select "23"
type input "48180"
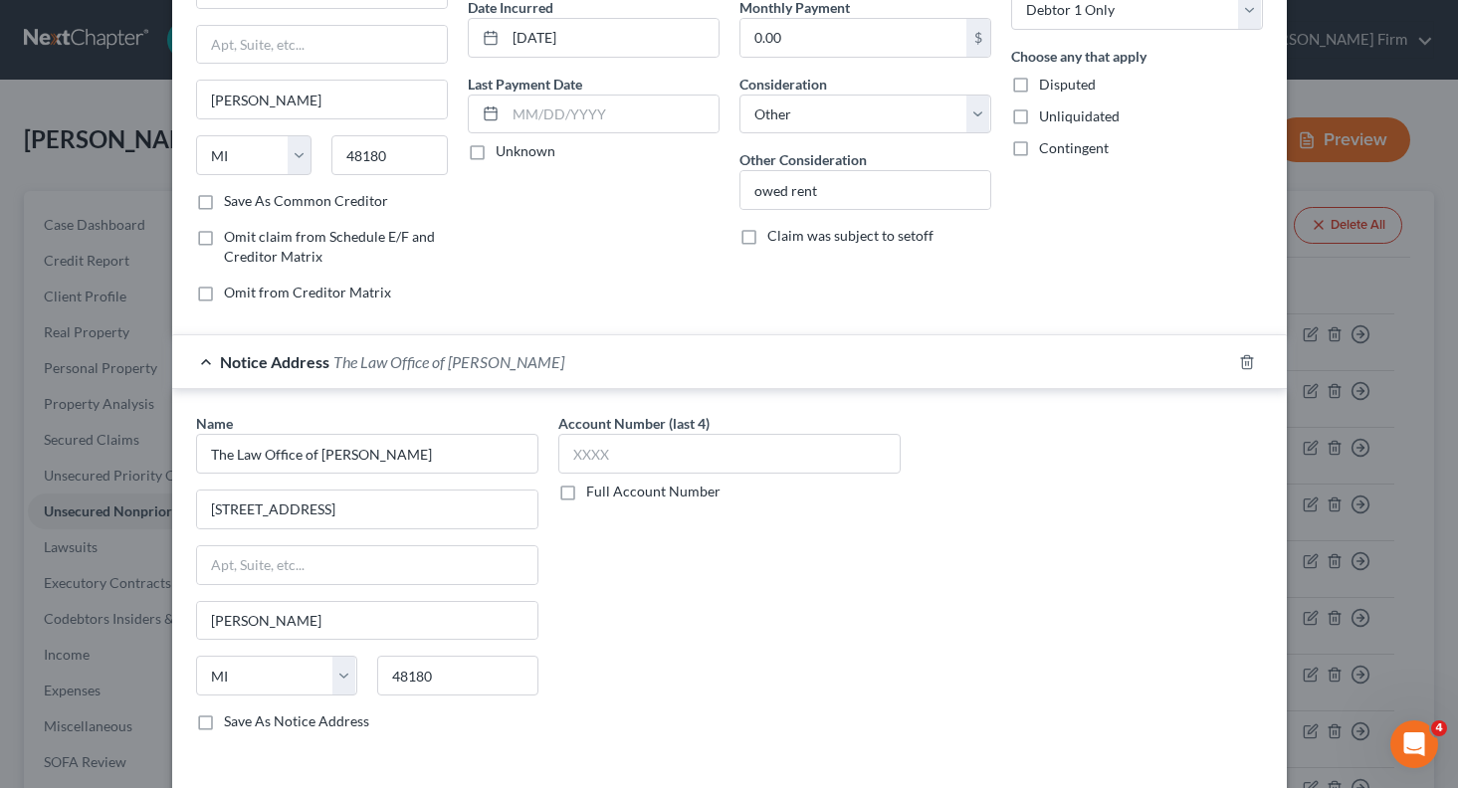
click at [224, 730] on label "Save As Notice Address" at bounding box center [296, 722] width 145 height 20
click at [232, 725] on input "Save As Notice Address" at bounding box center [238, 718] width 13 height 13
checkbox input "true"
click at [586, 502] on label "Full Account Number" at bounding box center [653, 492] width 134 height 20
click at [594, 495] on input "Full Account Number" at bounding box center [600, 488] width 13 height 13
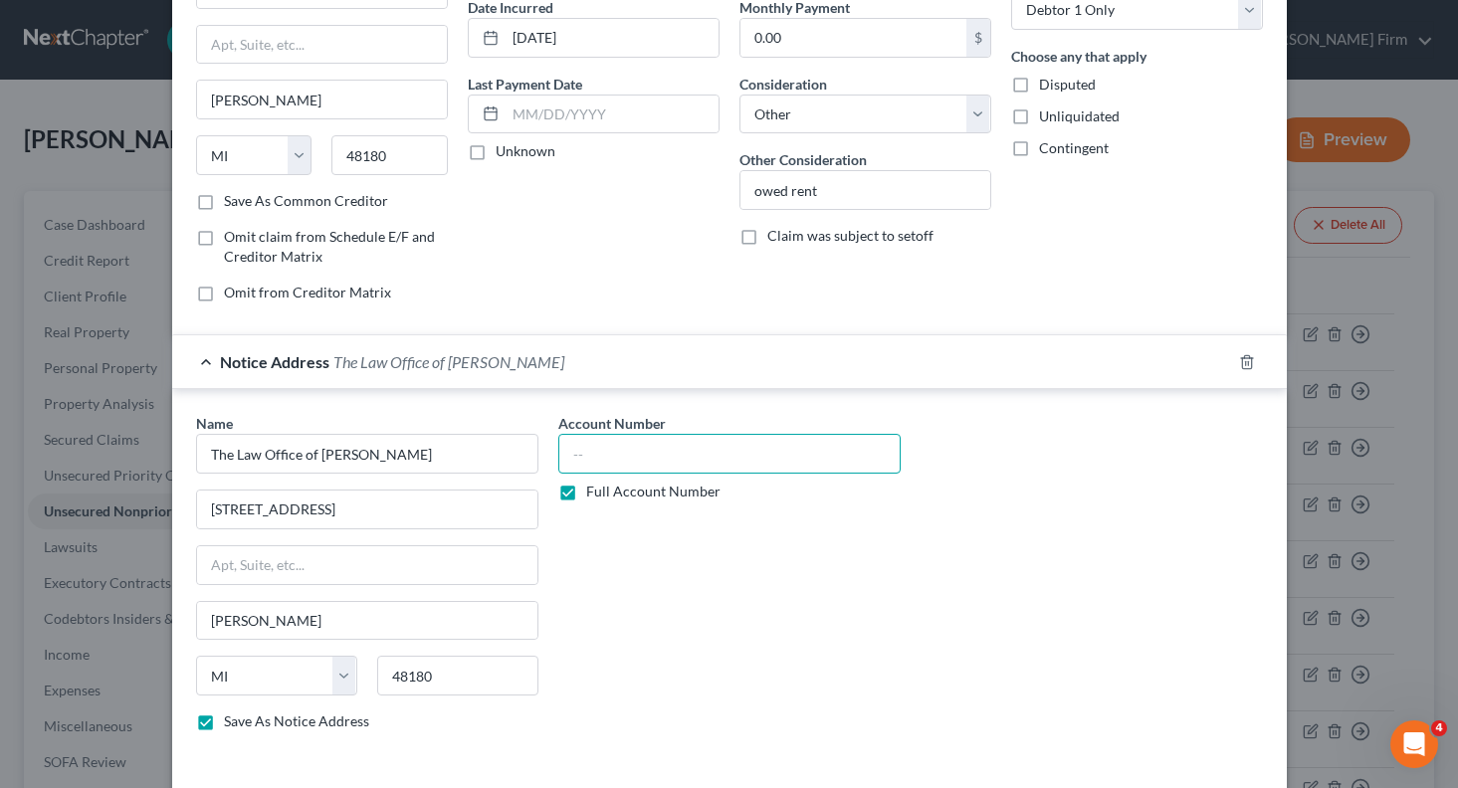
click at [570, 460] on input "text" at bounding box center [729, 454] width 342 height 40
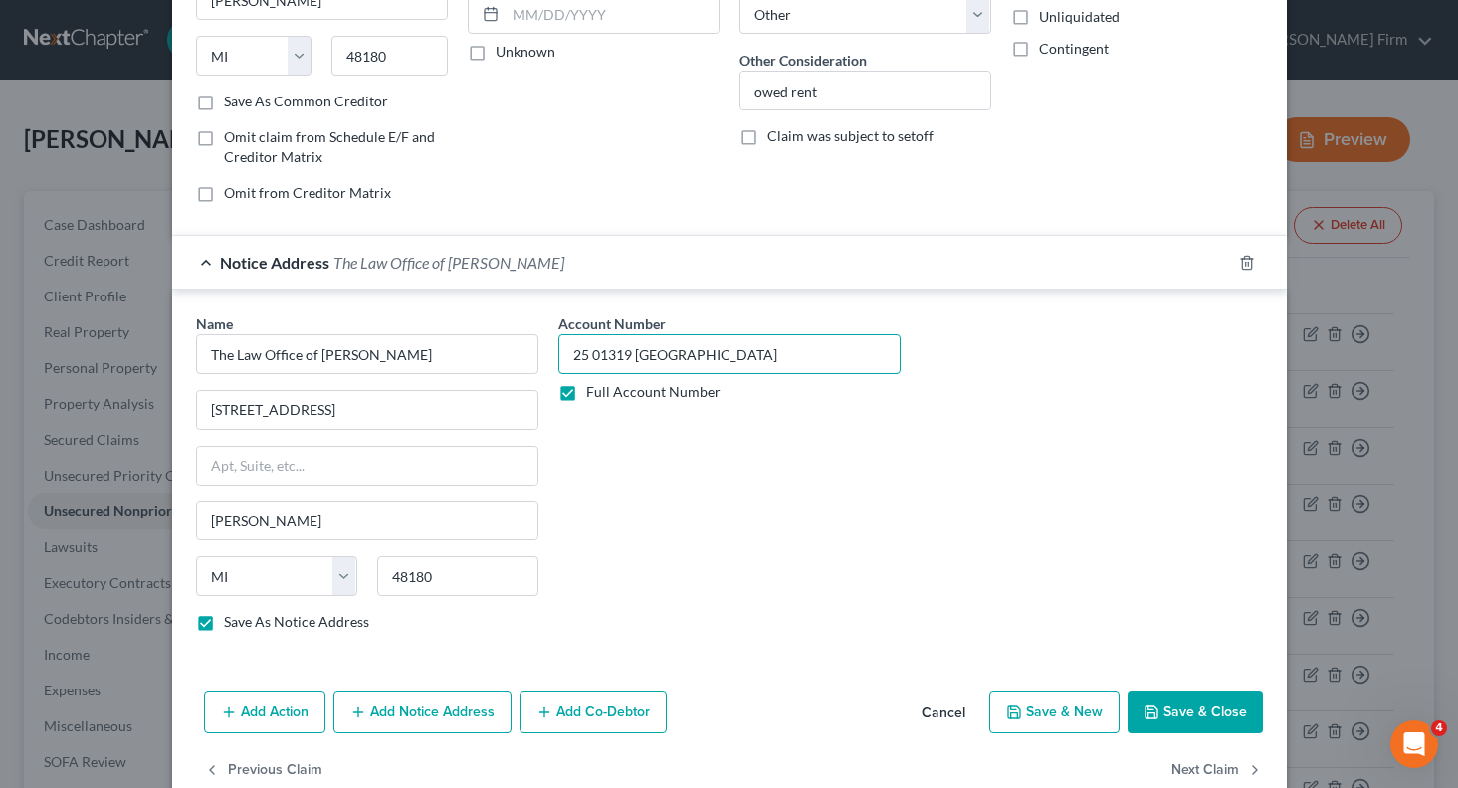
scroll to position [340, 0]
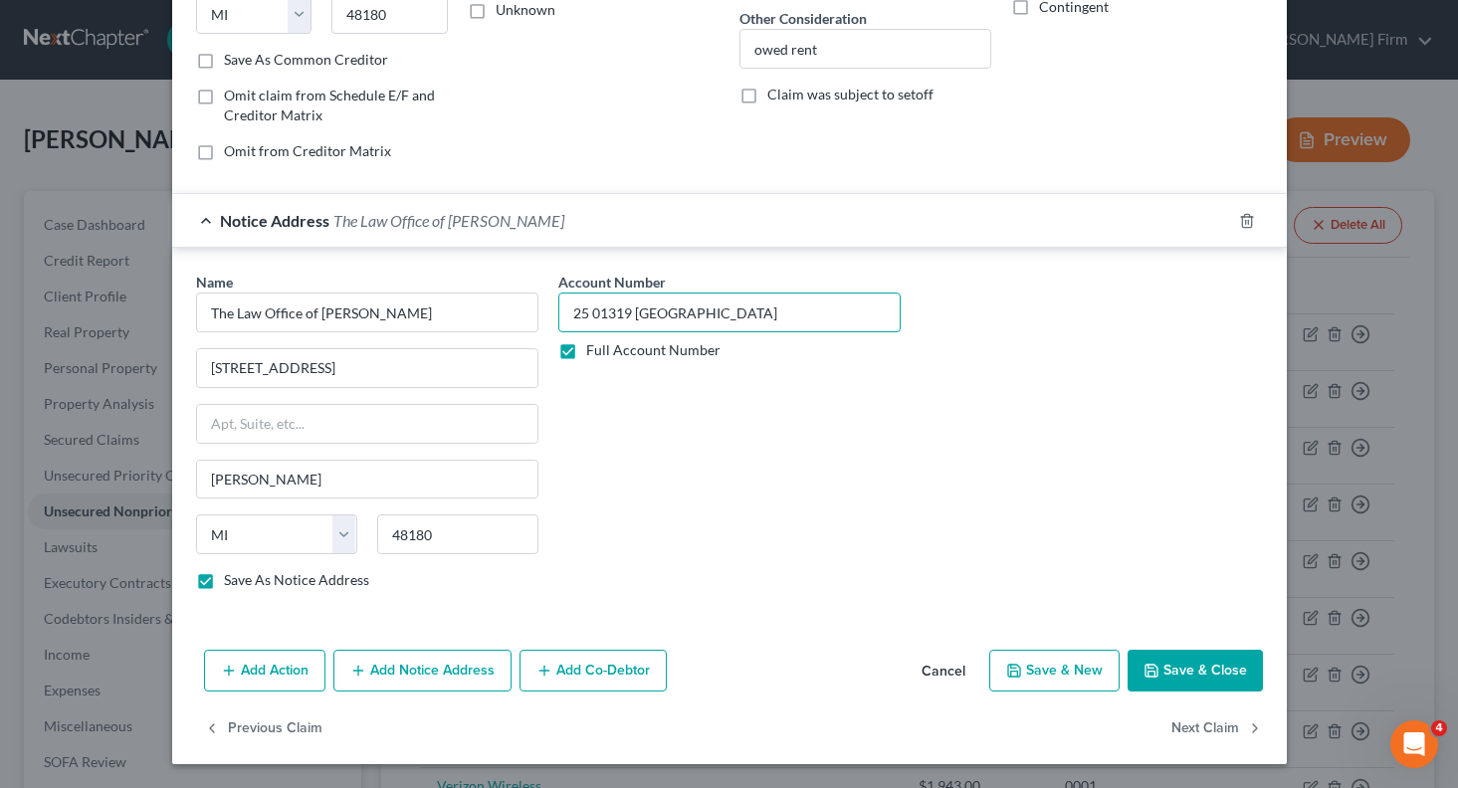
type input "25 01319 [GEOGRAPHIC_DATA]"
click at [1188, 662] on button "Save & Close" at bounding box center [1195, 671] width 135 height 42
checkbox input "false"
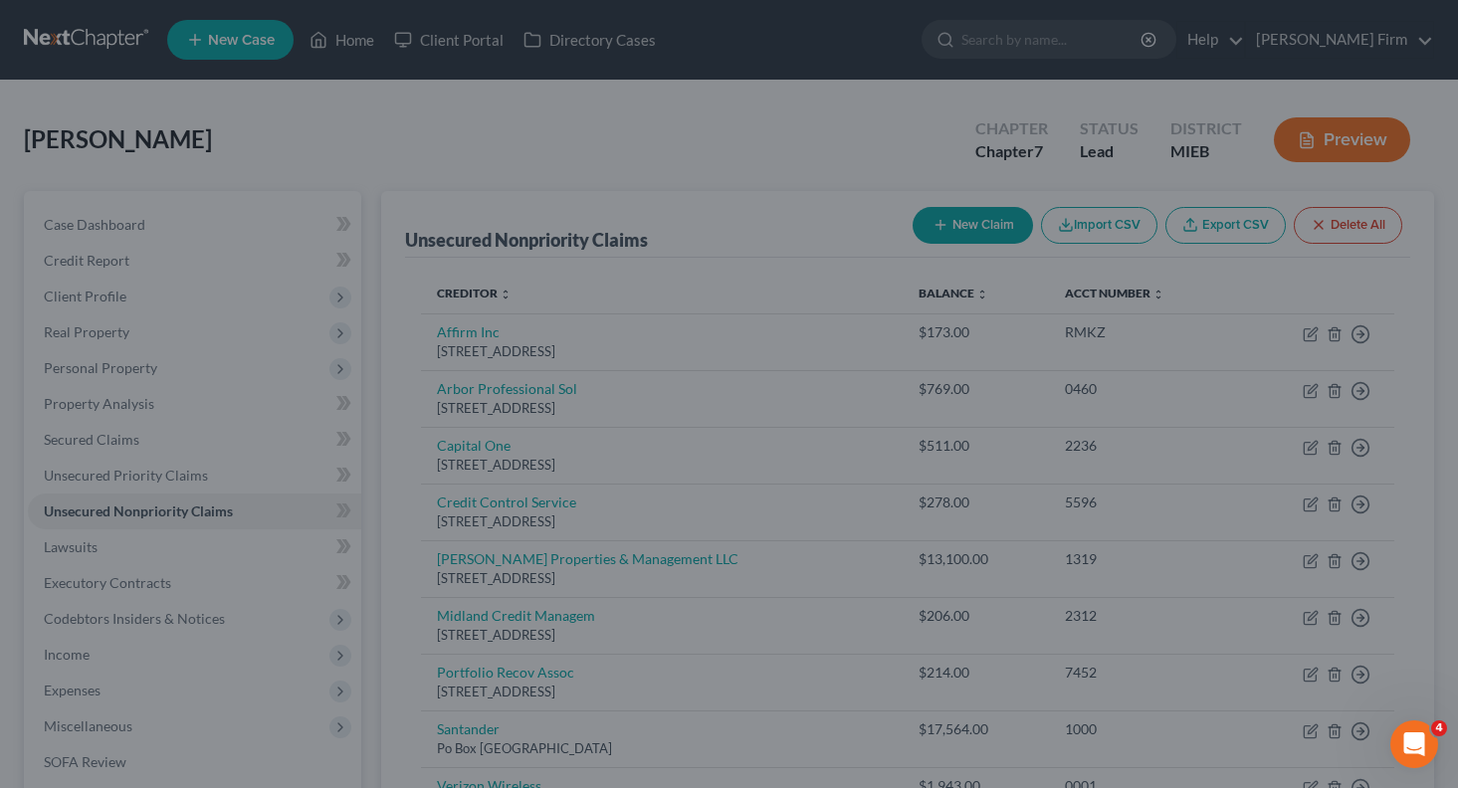
type input "0"
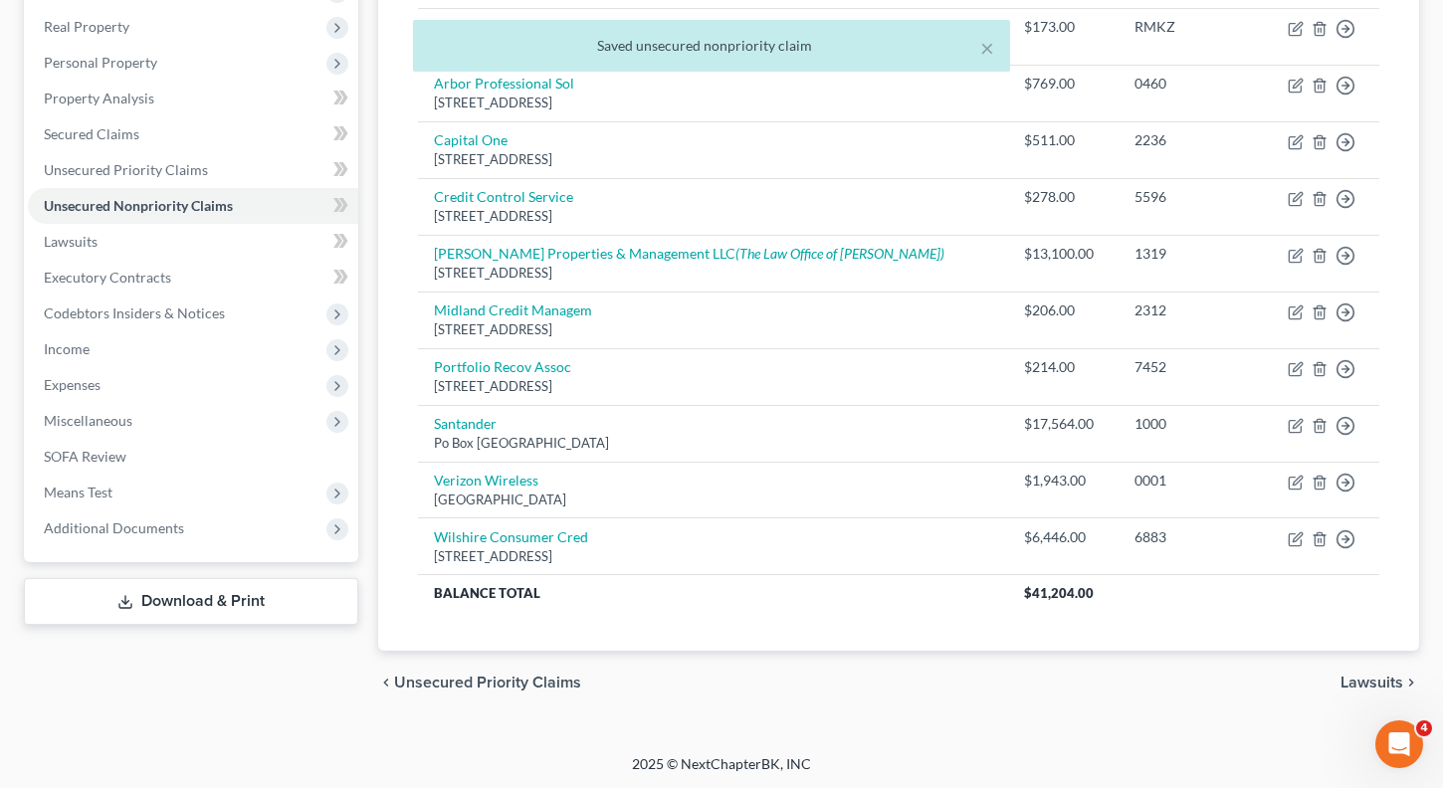
scroll to position [308, 0]
click at [1370, 681] on span "Lawsuits" at bounding box center [1372, 681] width 63 height 16
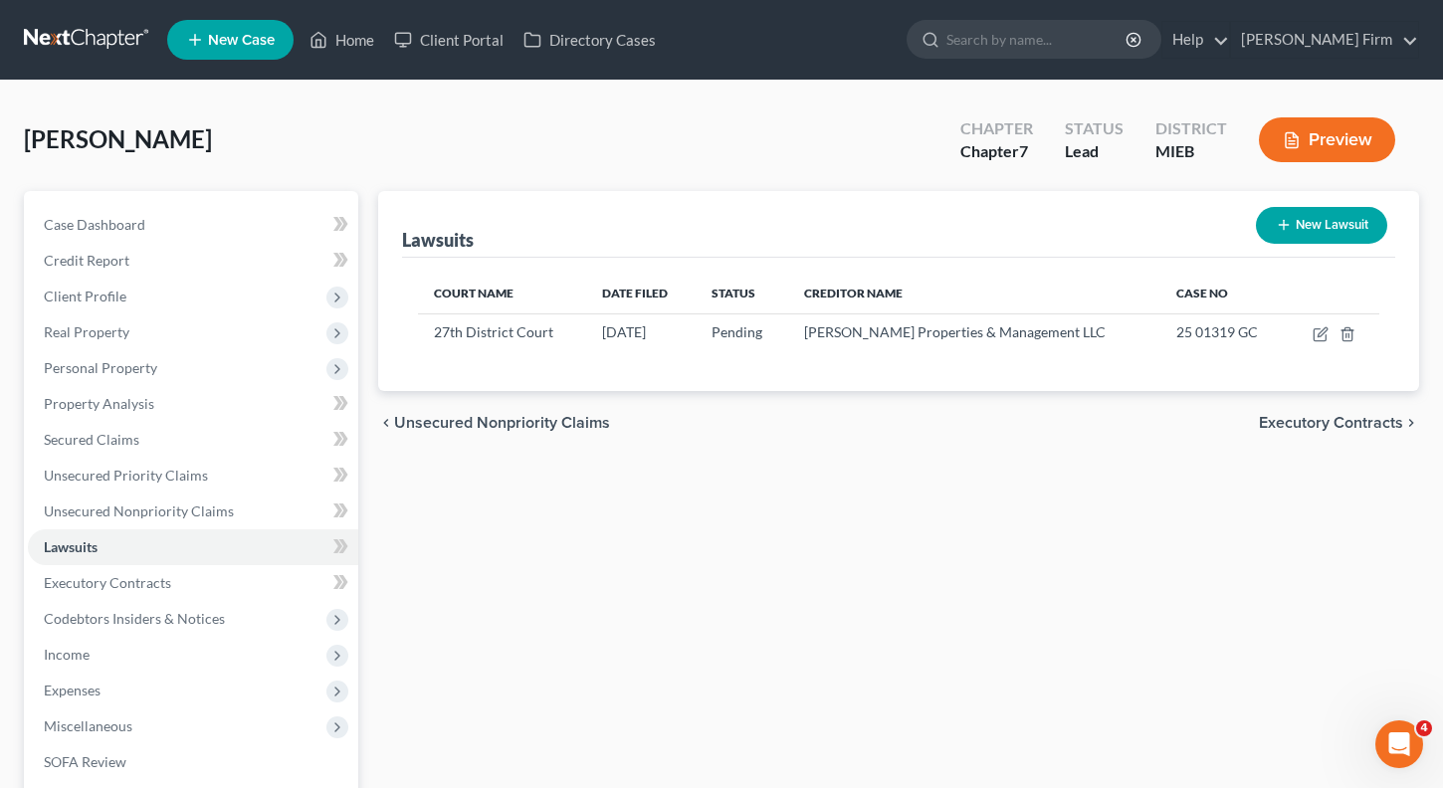
click at [1376, 418] on span "Executory Contracts" at bounding box center [1331, 423] width 144 height 16
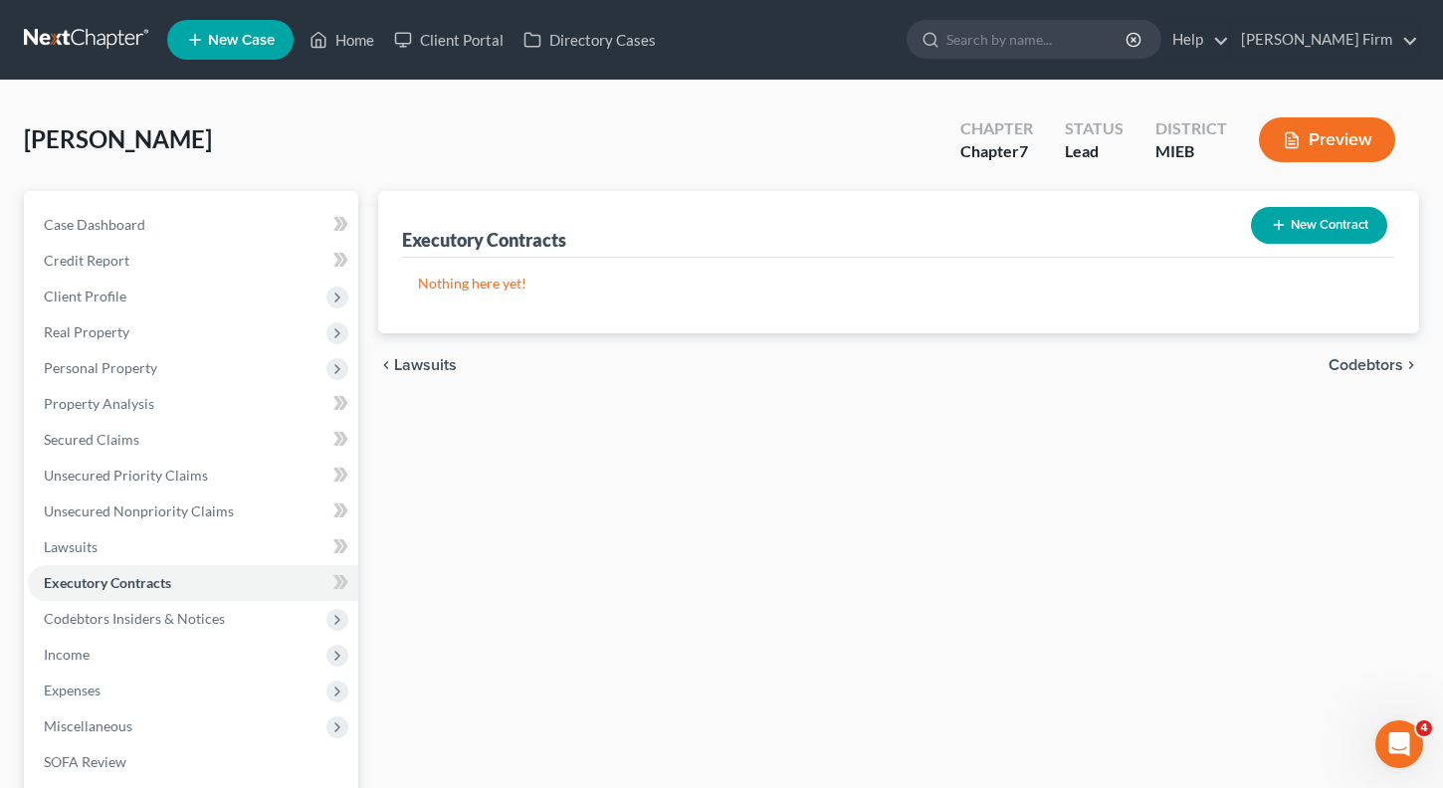
click at [1377, 360] on span "Codebtors" at bounding box center [1366, 365] width 75 height 16
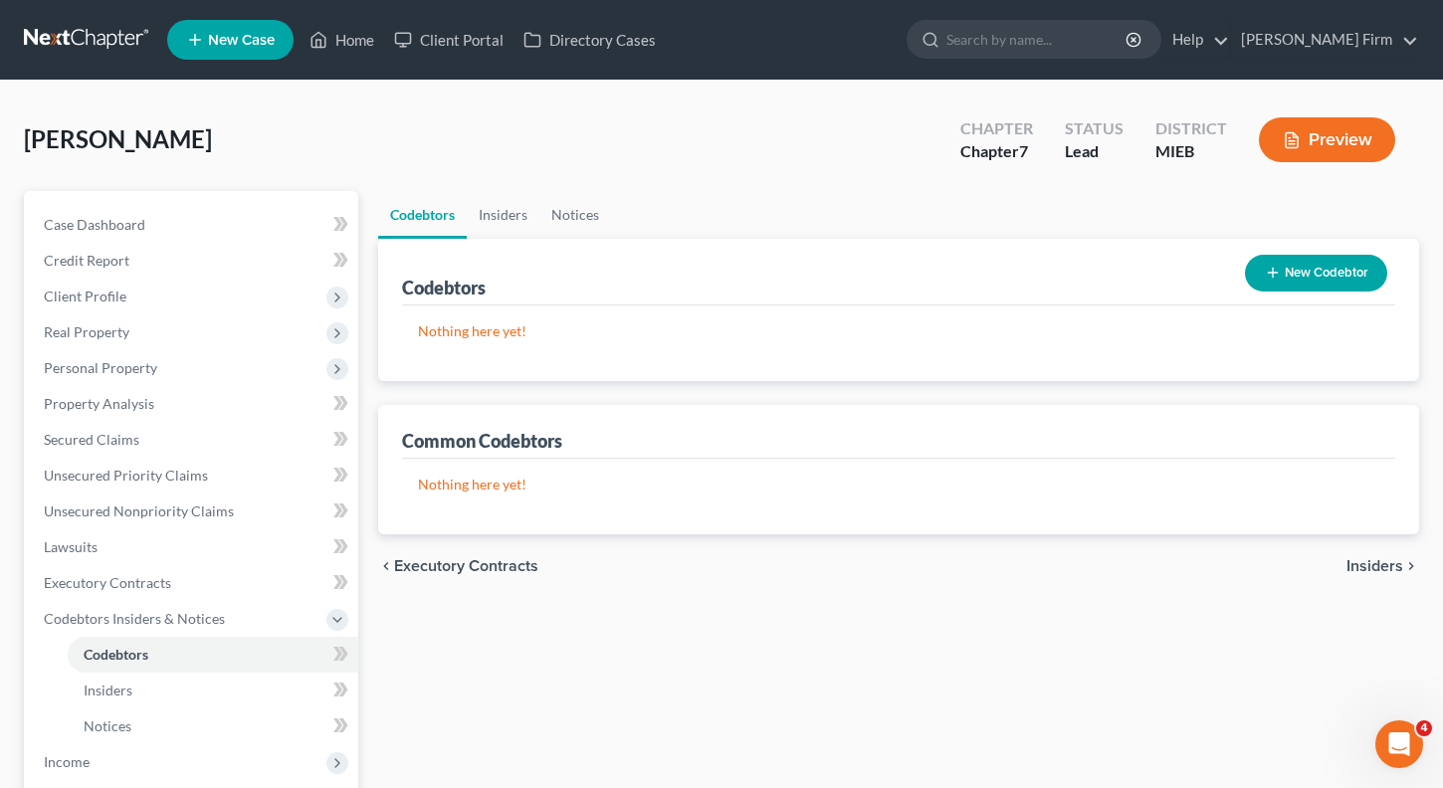
click at [1372, 561] on span "Insiders" at bounding box center [1375, 566] width 57 height 16
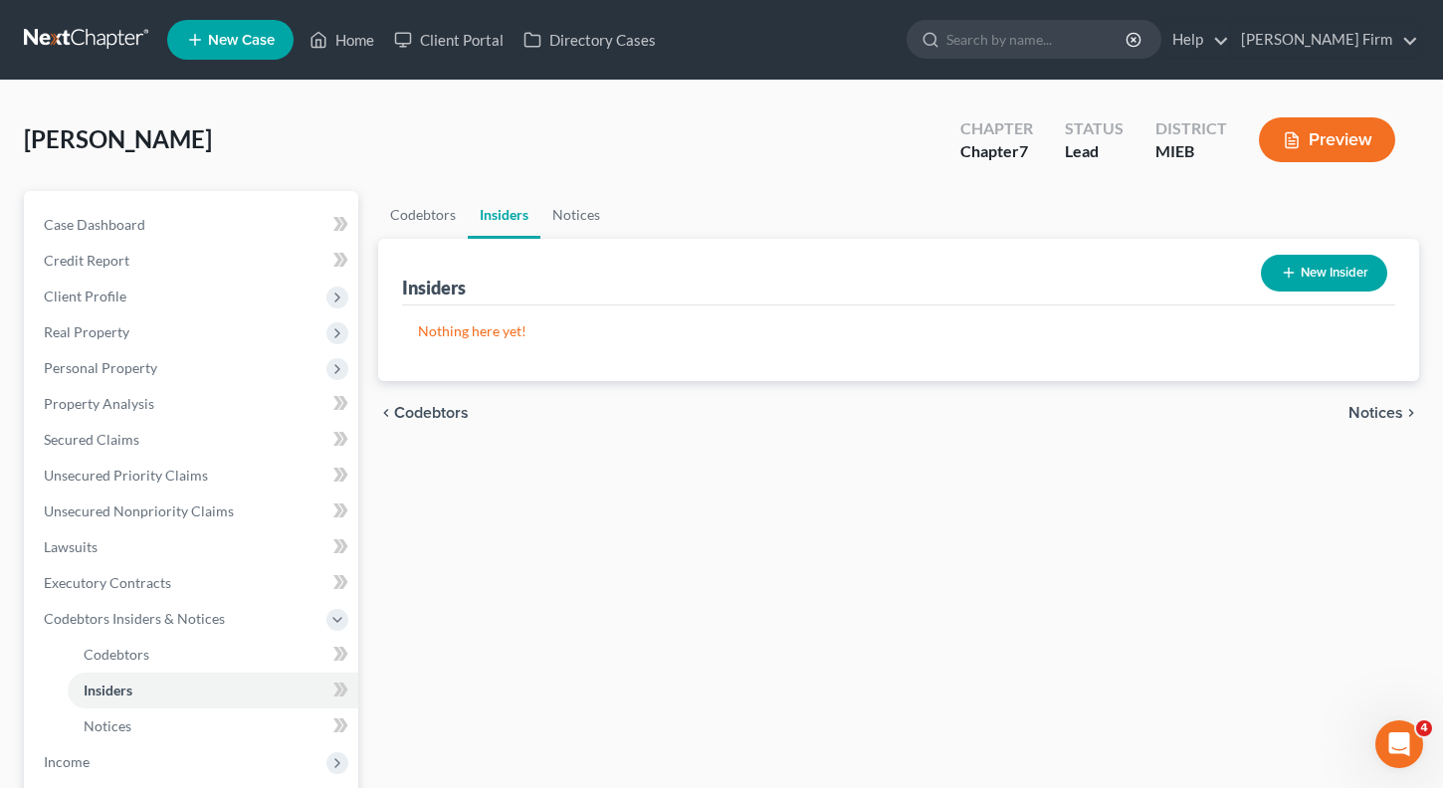
click at [1384, 414] on span "Notices" at bounding box center [1376, 413] width 55 height 16
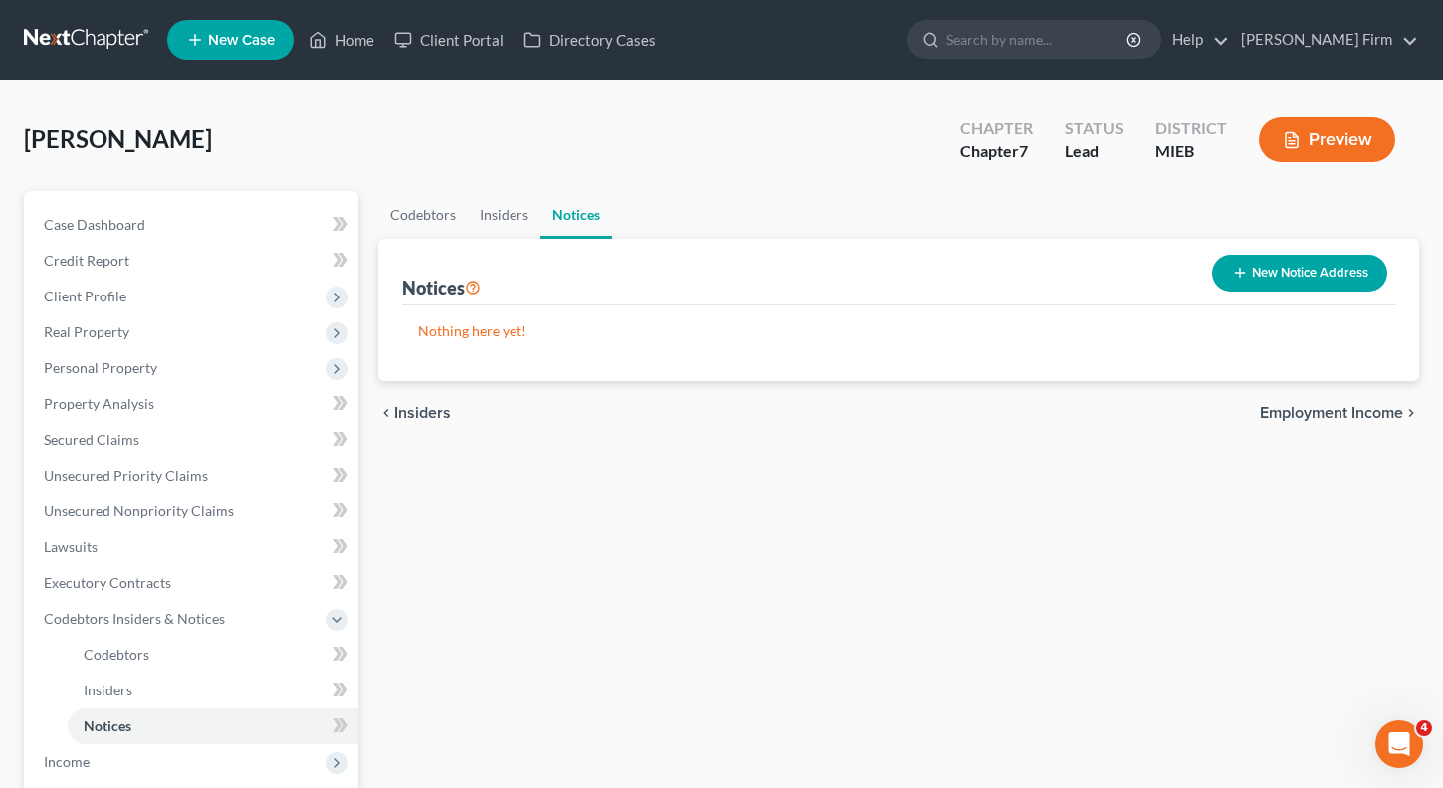
click at [1384, 414] on span "Employment Income" at bounding box center [1331, 413] width 143 height 16
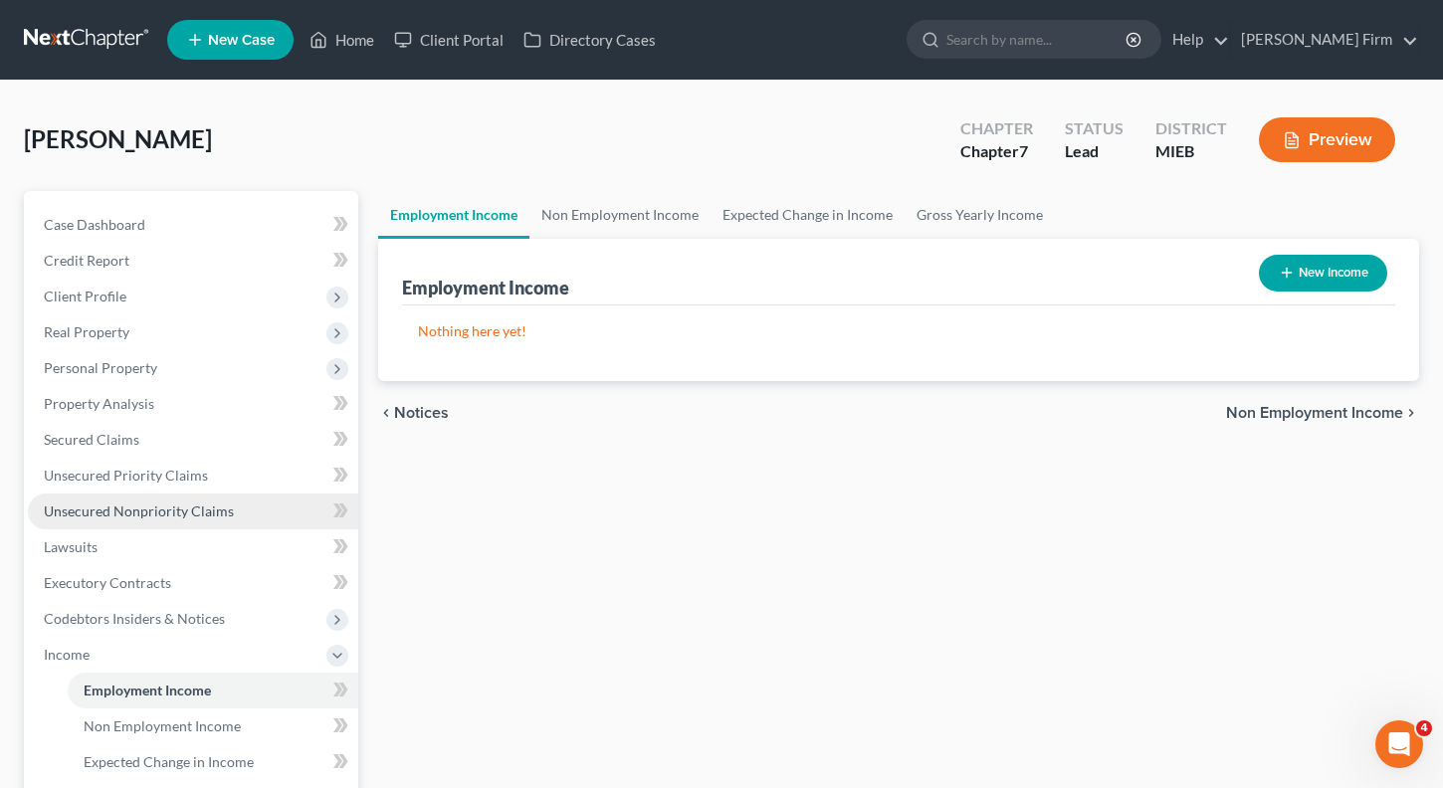
click at [197, 516] on span "Unsecured Nonpriority Claims" at bounding box center [139, 511] width 190 height 17
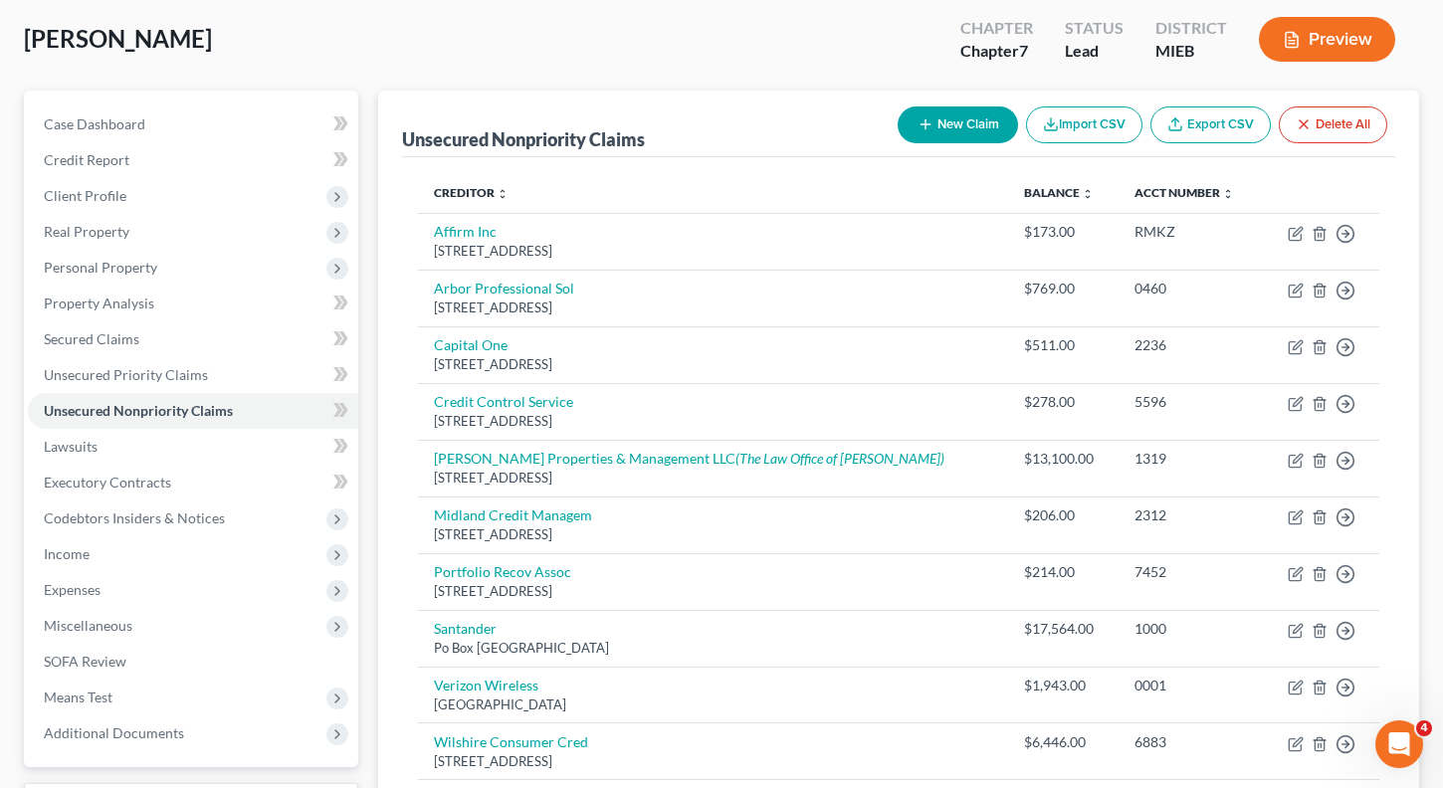
scroll to position [199, 0]
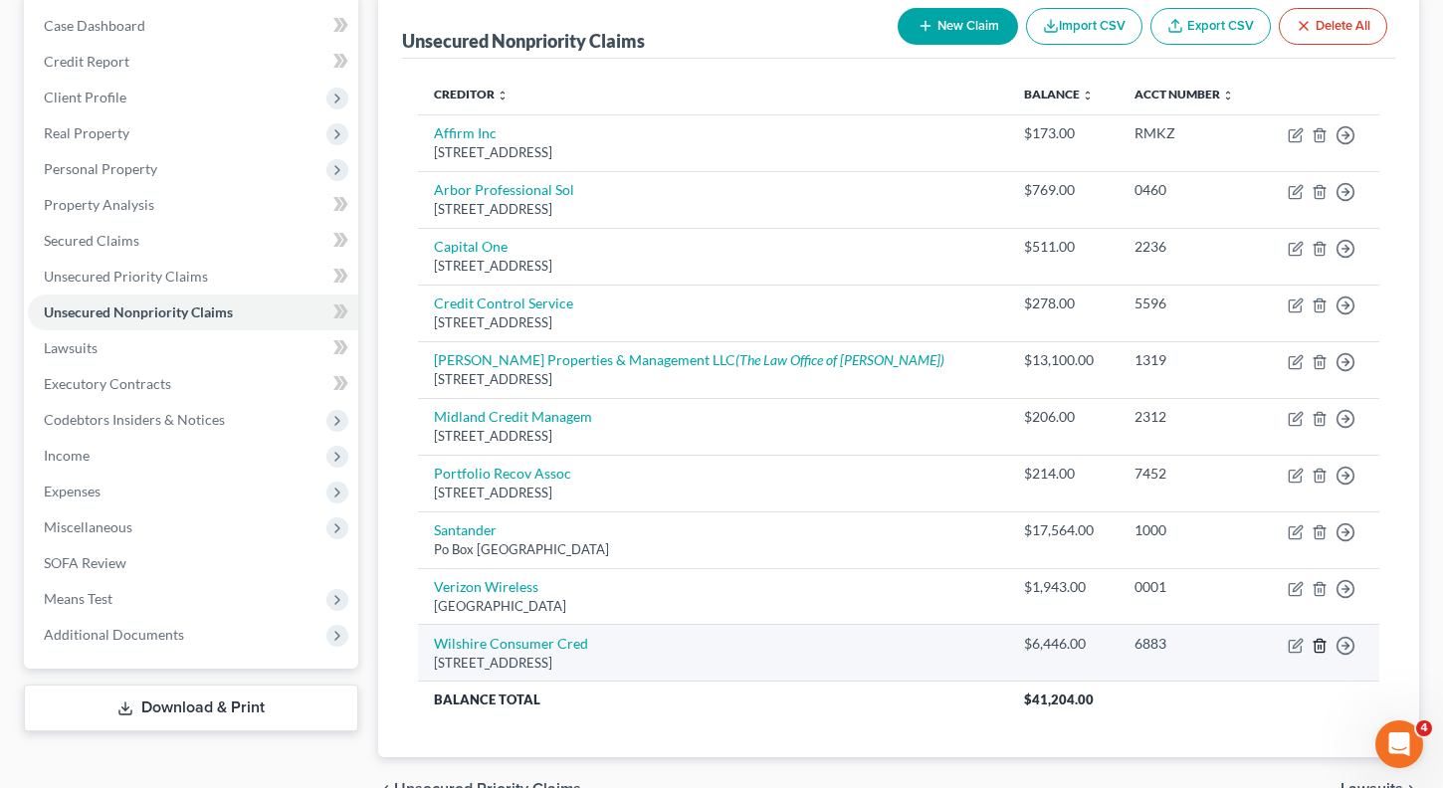
click at [1320, 642] on polyline "button" at bounding box center [1320, 642] width 12 height 0
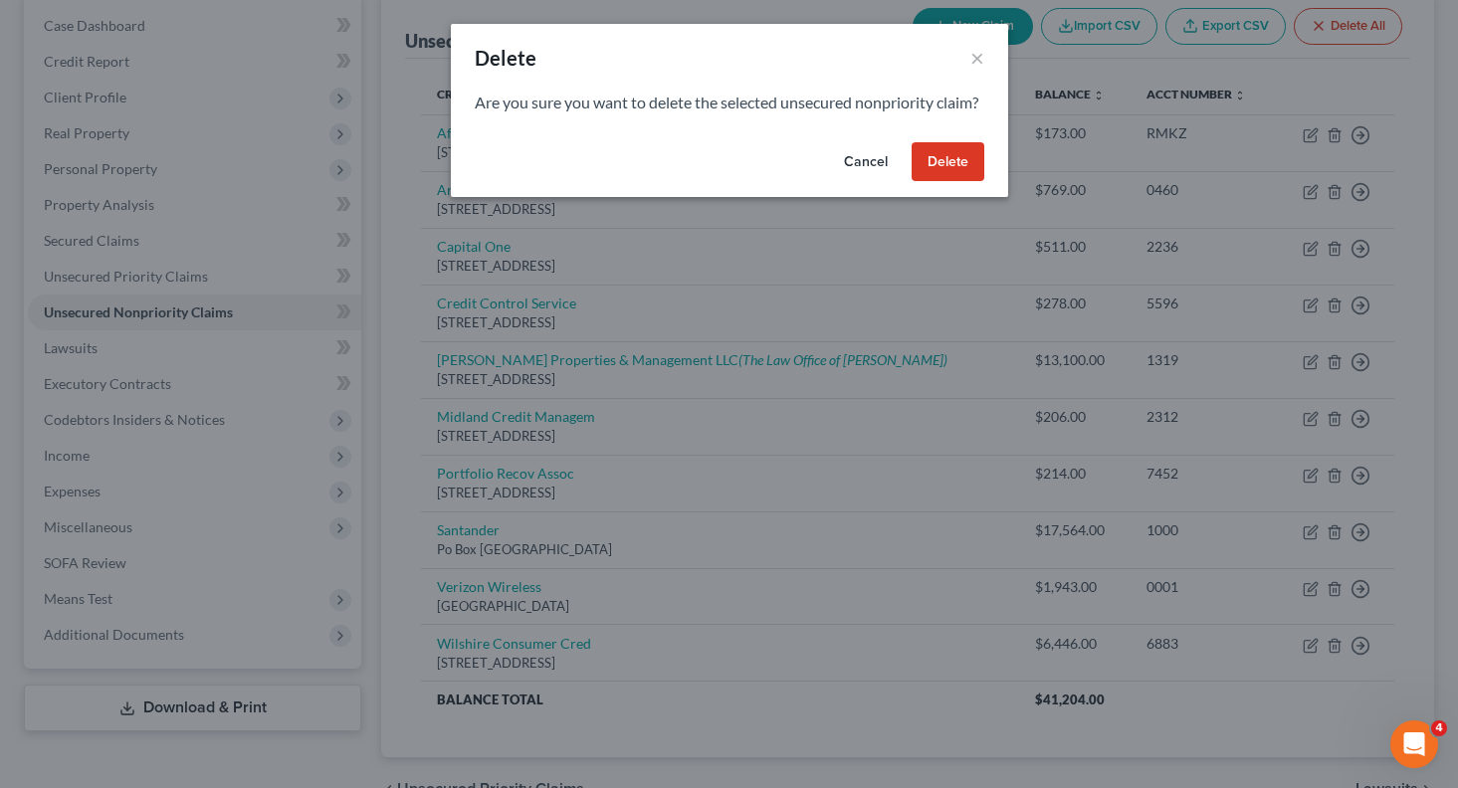
click at [949, 182] on button "Delete" at bounding box center [948, 162] width 73 height 40
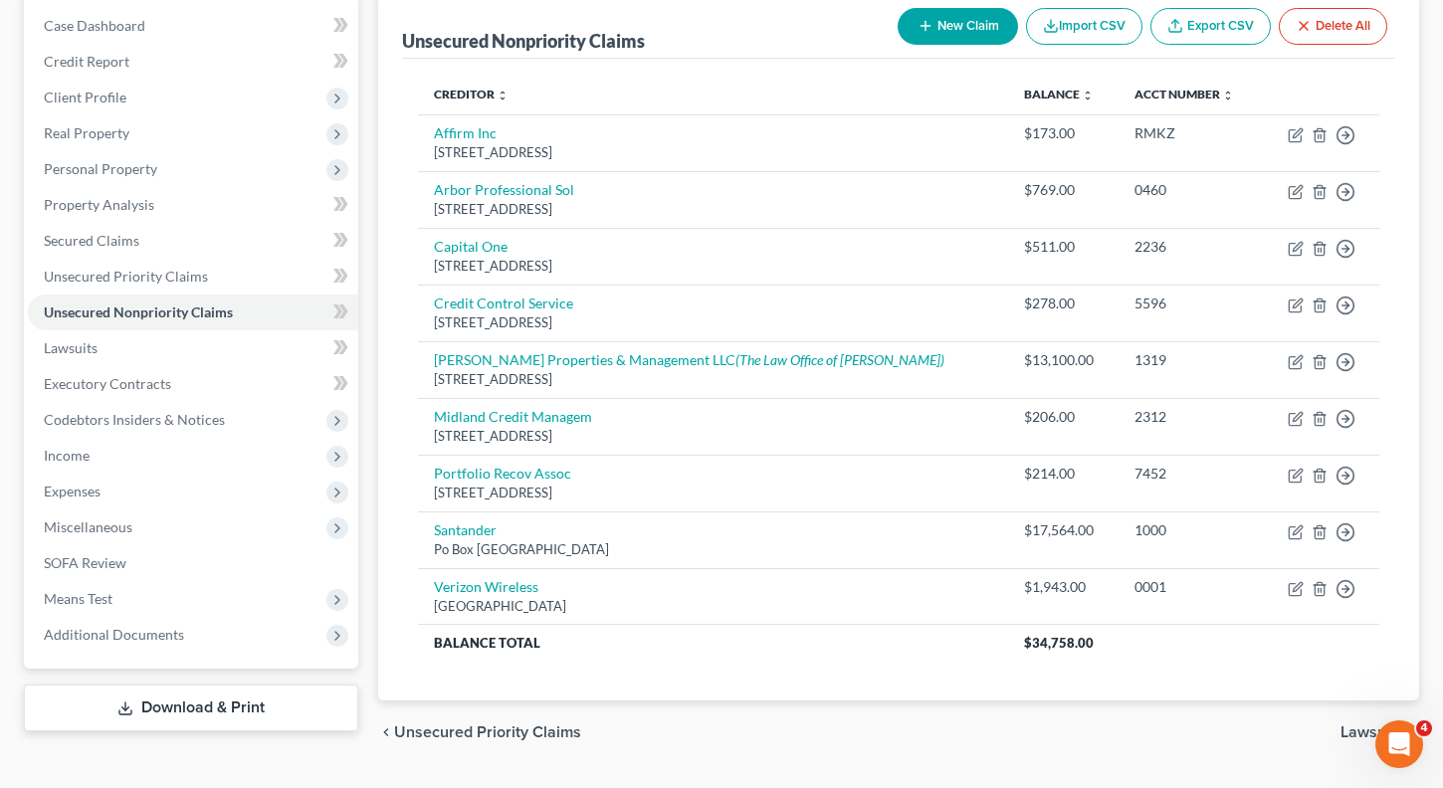
click at [956, 28] on button "New Claim" at bounding box center [958, 26] width 120 height 37
select select "0"
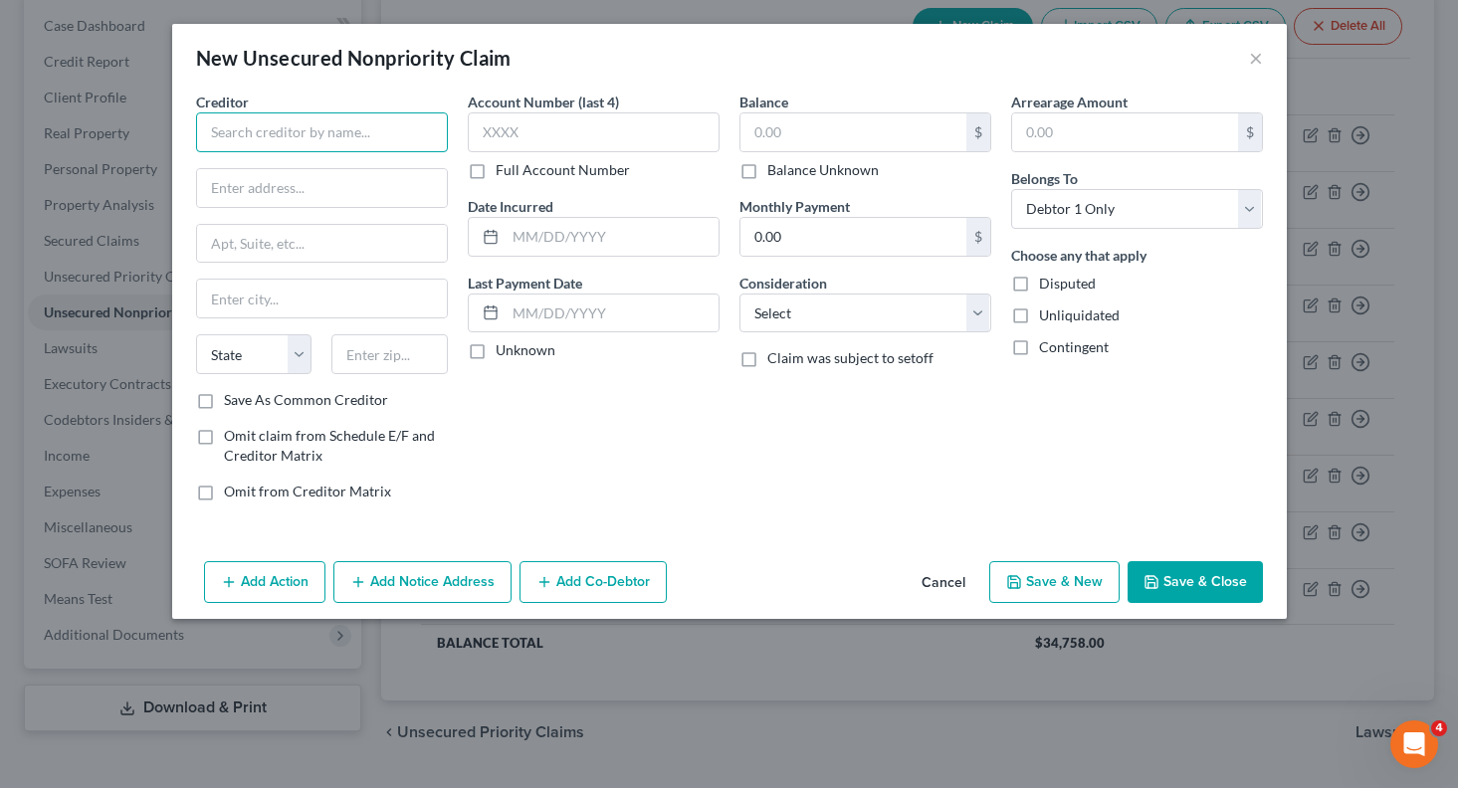
click at [236, 135] on input "text" at bounding box center [322, 132] width 252 height 40
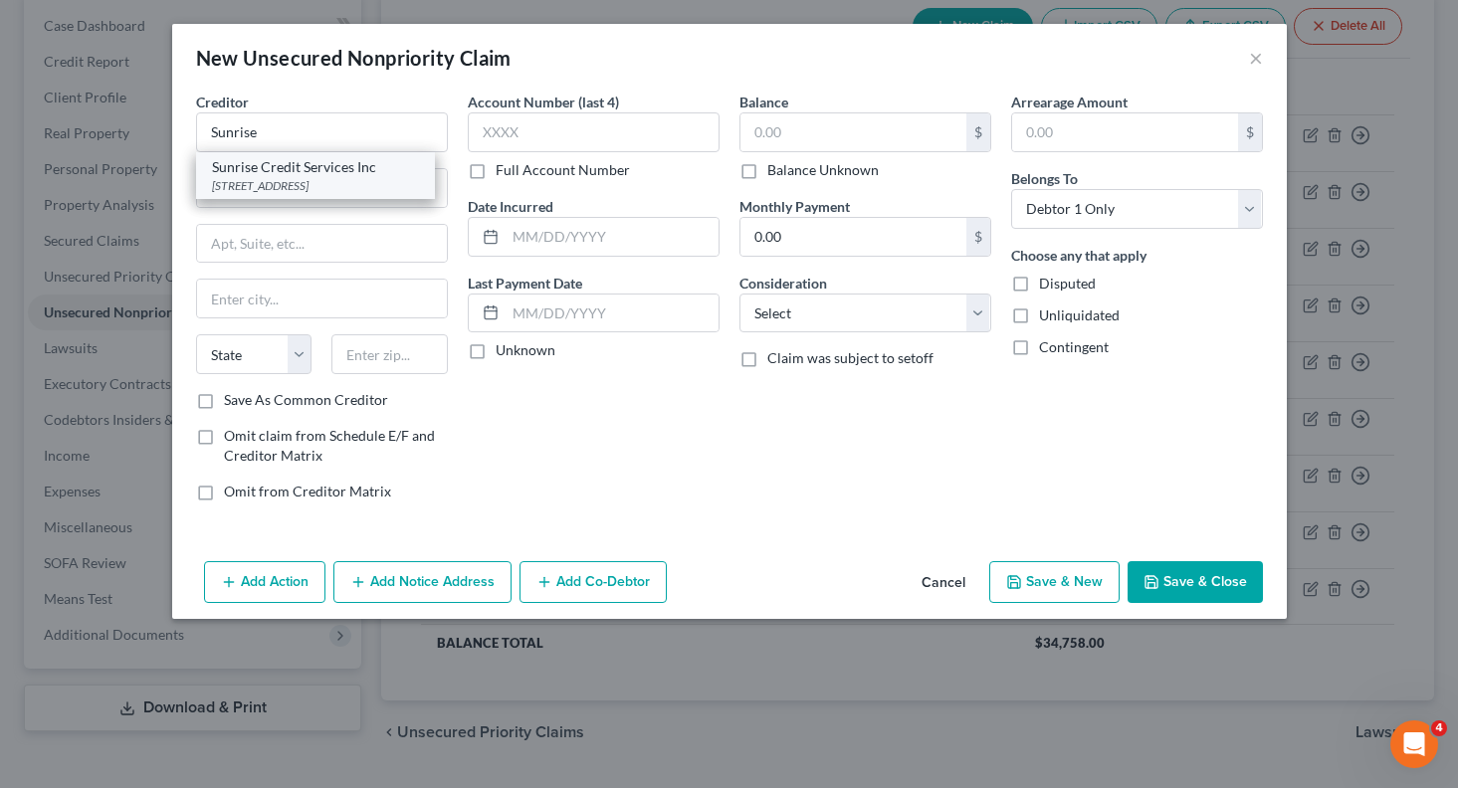
click at [249, 172] on div "Sunrise Credit Services Inc" at bounding box center [315, 167] width 207 height 20
type input "Sunrise Credit Services Inc"
type input "PO Box 9100"
type input "Farmingdale"
select select "35"
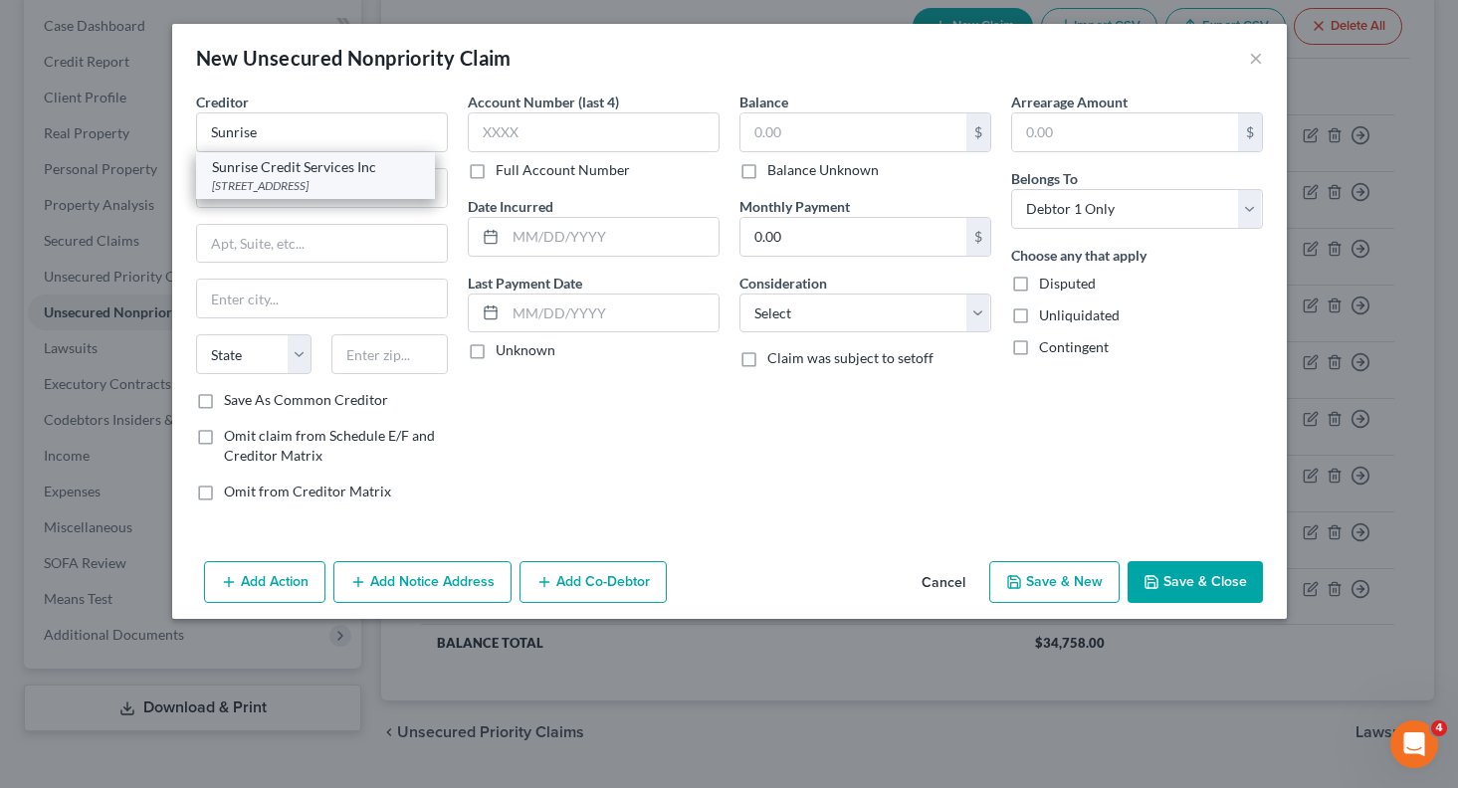
type input "11735"
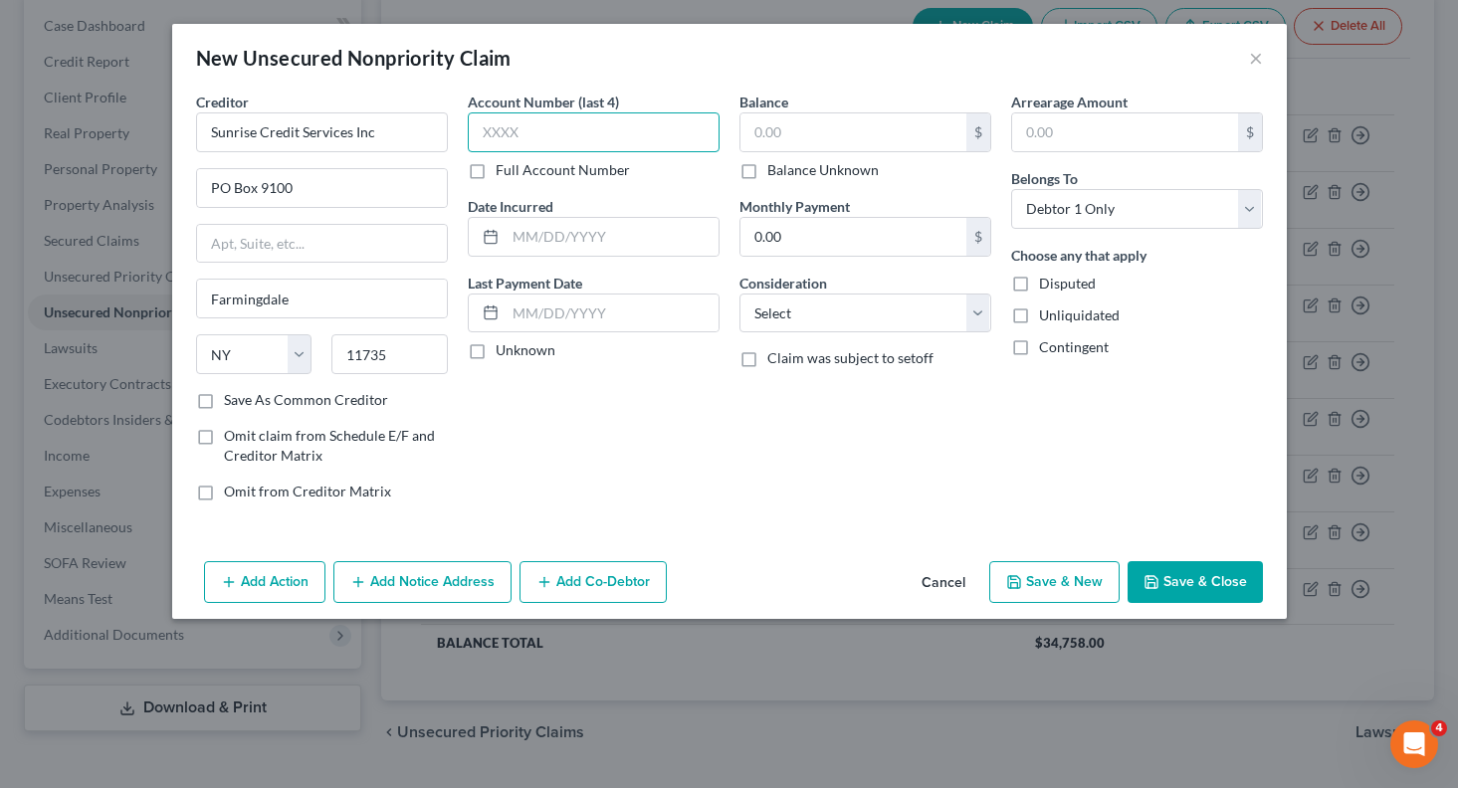
click at [526, 137] on input "text" at bounding box center [594, 132] width 252 height 40
type input "5073"
click at [533, 228] on input "text" at bounding box center [612, 237] width 213 height 38
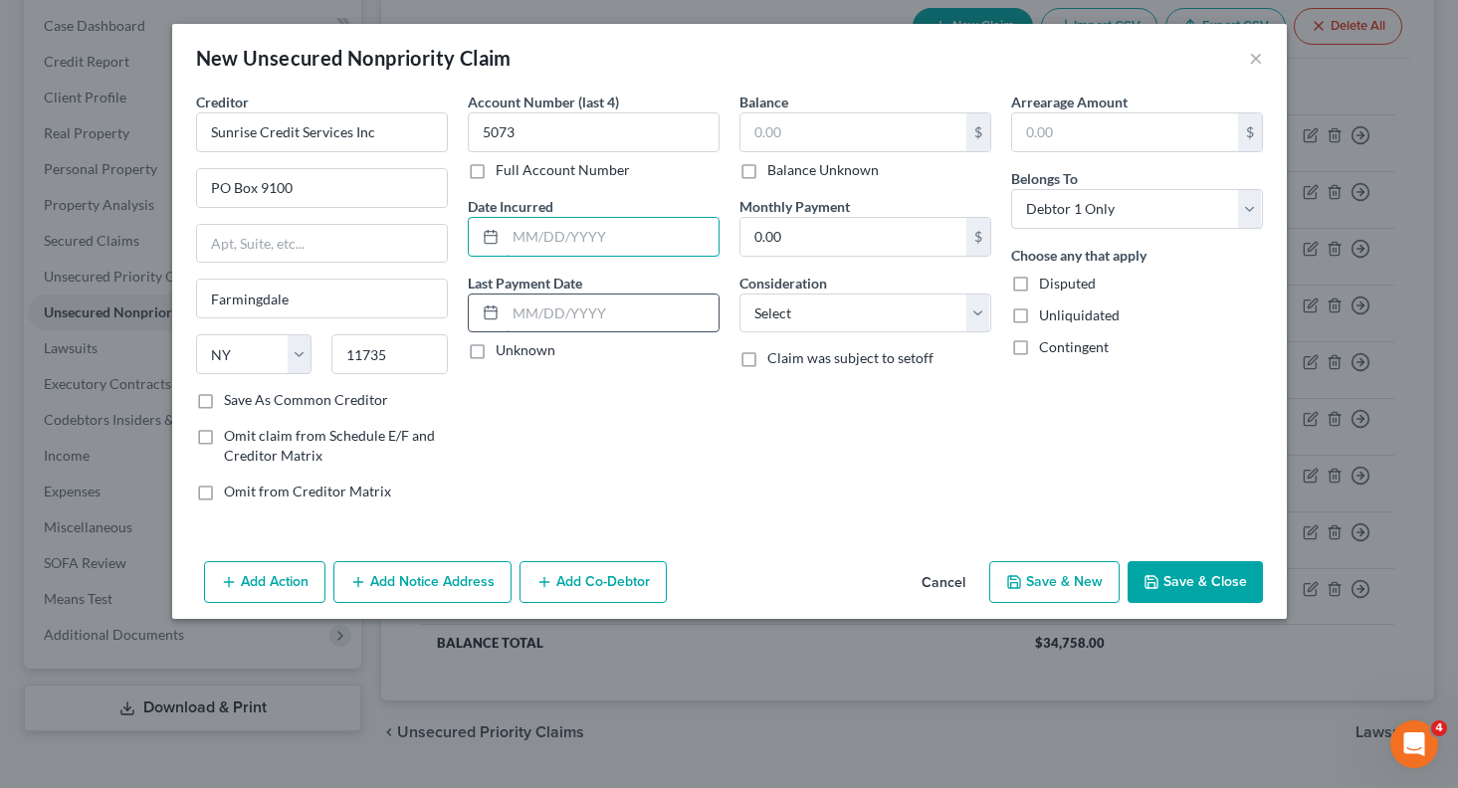
type input "[DATE]"
click at [859, 142] on input "text" at bounding box center [853, 132] width 226 height 38
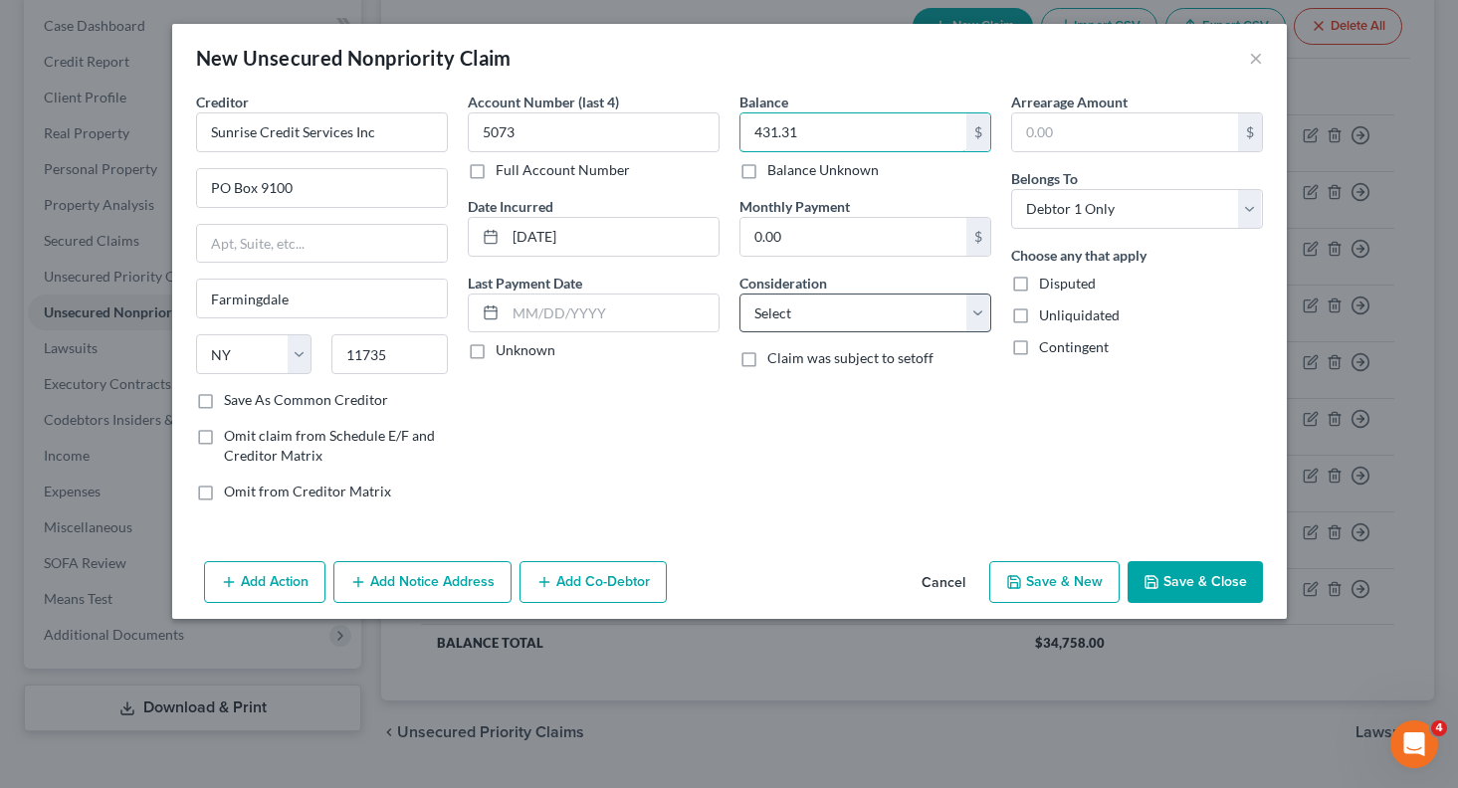
type input "431.31"
click at [854, 320] on select "Select Cable / Satellite Services Collection Agency Credit Card Debt Debt Couns…" at bounding box center [865, 314] width 252 height 40
select select "1"
click at [739, 294] on select "Select Cable / Satellite Services Collection Agency Credit Card Debt Debt Couns…" at bounding box center [865, 314] width 252 height 40
click at [1162, 586] on button "Save & Close" at bounding box center [1195, 582] width 135 height 42
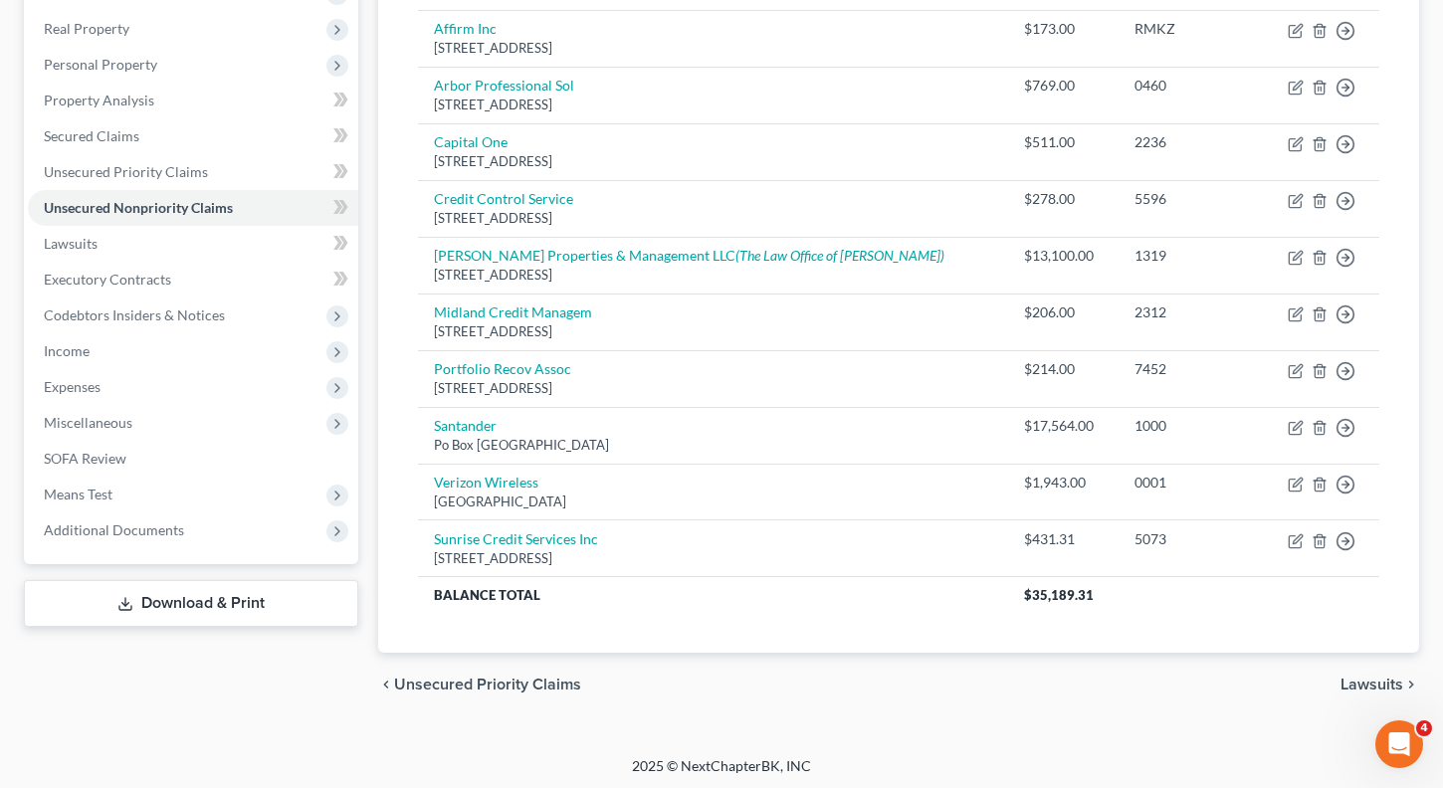
scroll to position [308, 0]
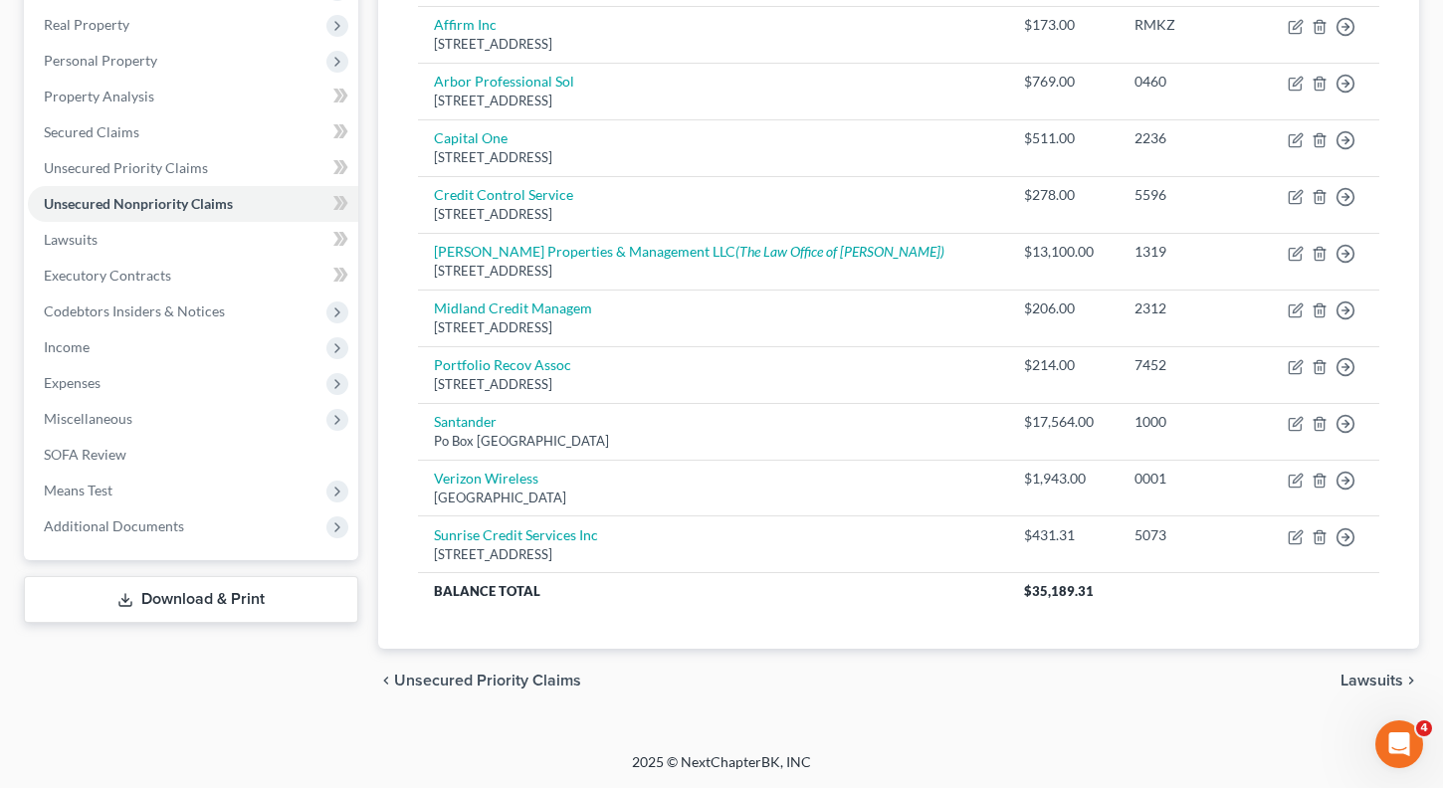
click at [1374, 680] on span "Lawsuits" at bounding box center [1372, 681] width 63 height 16
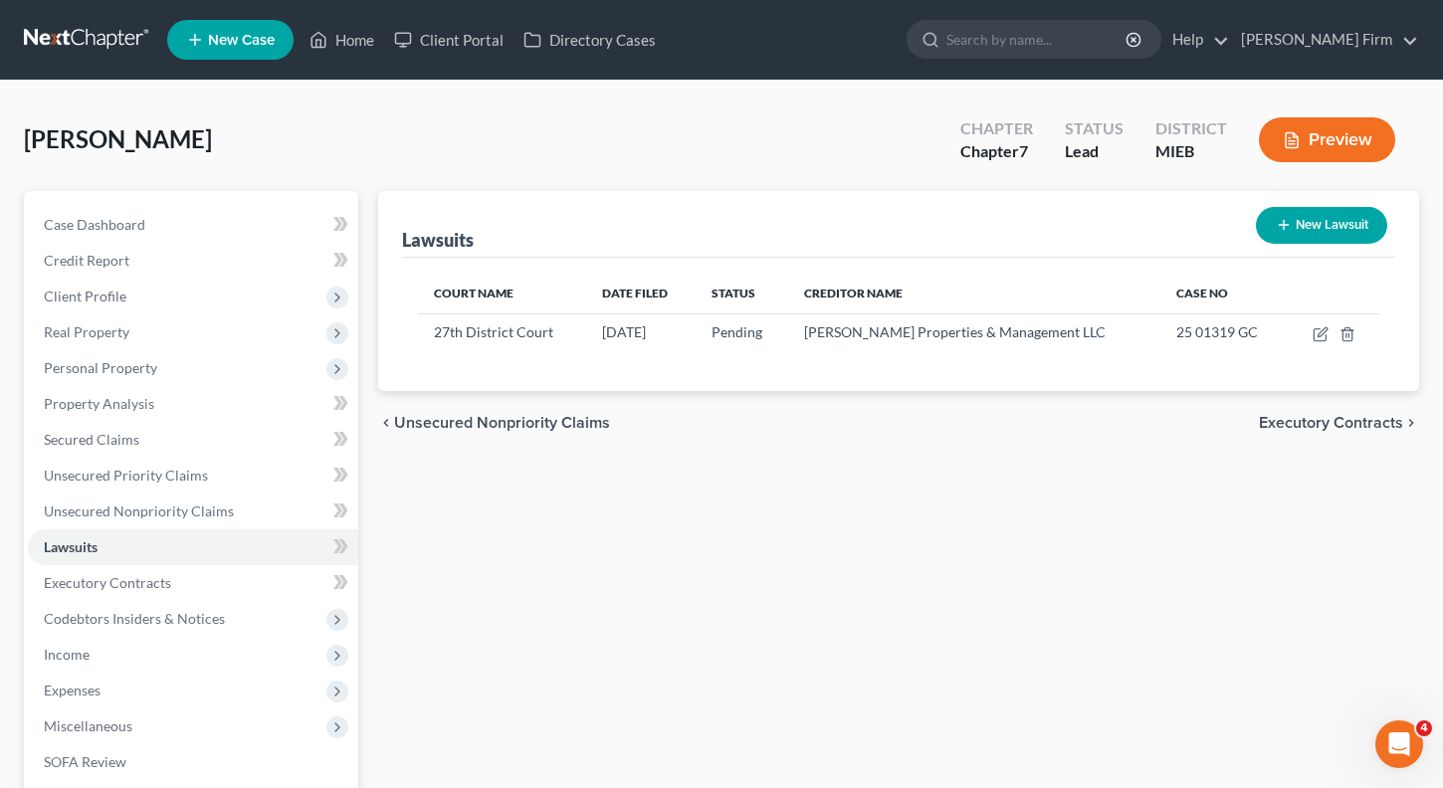
click at [1388, 420] on span "Executory Contracts" at bounding box center [1331, 423] width 144 height 16
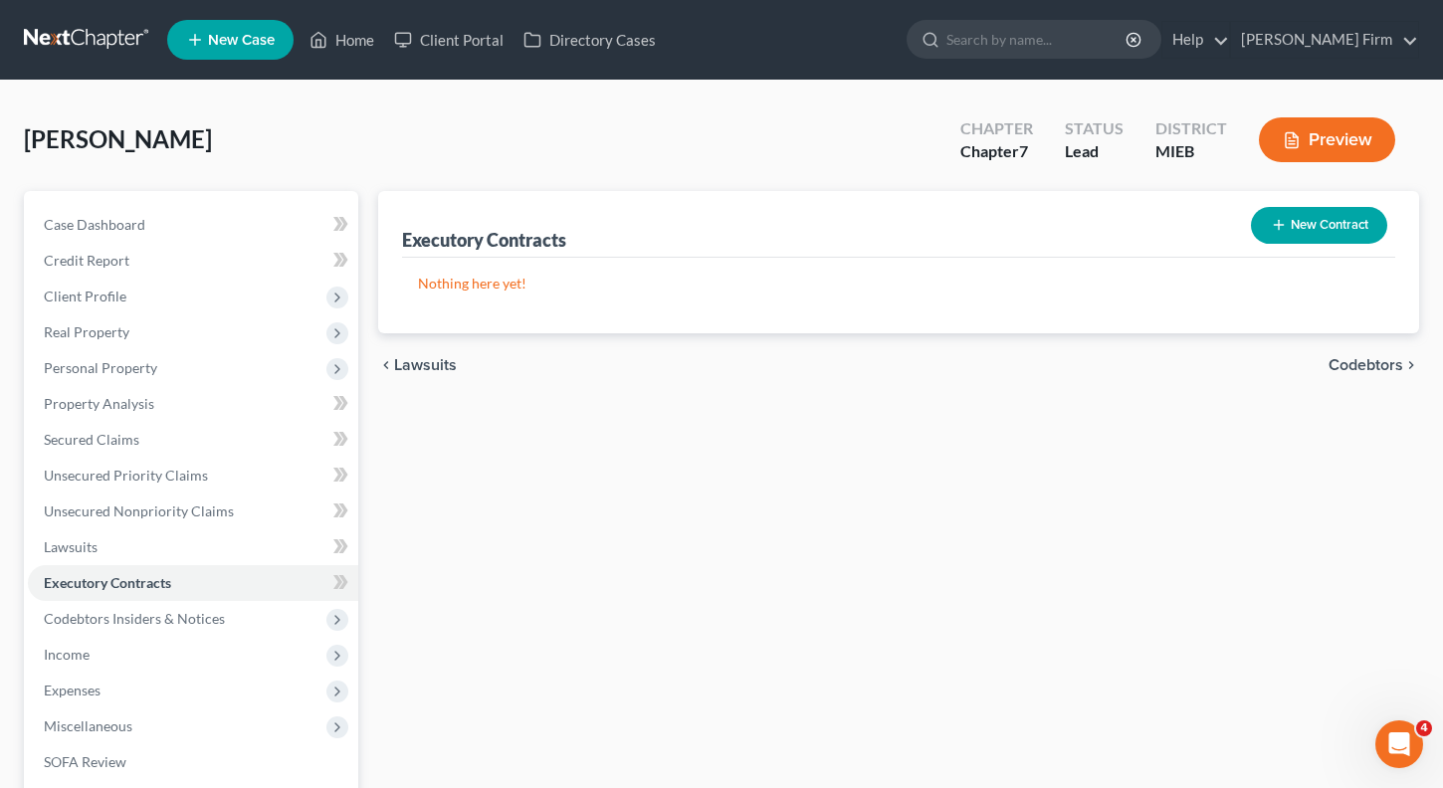
click at [1391, 357] on span "Codebtors" at bounding box center [1366, 365] width 75 height 16
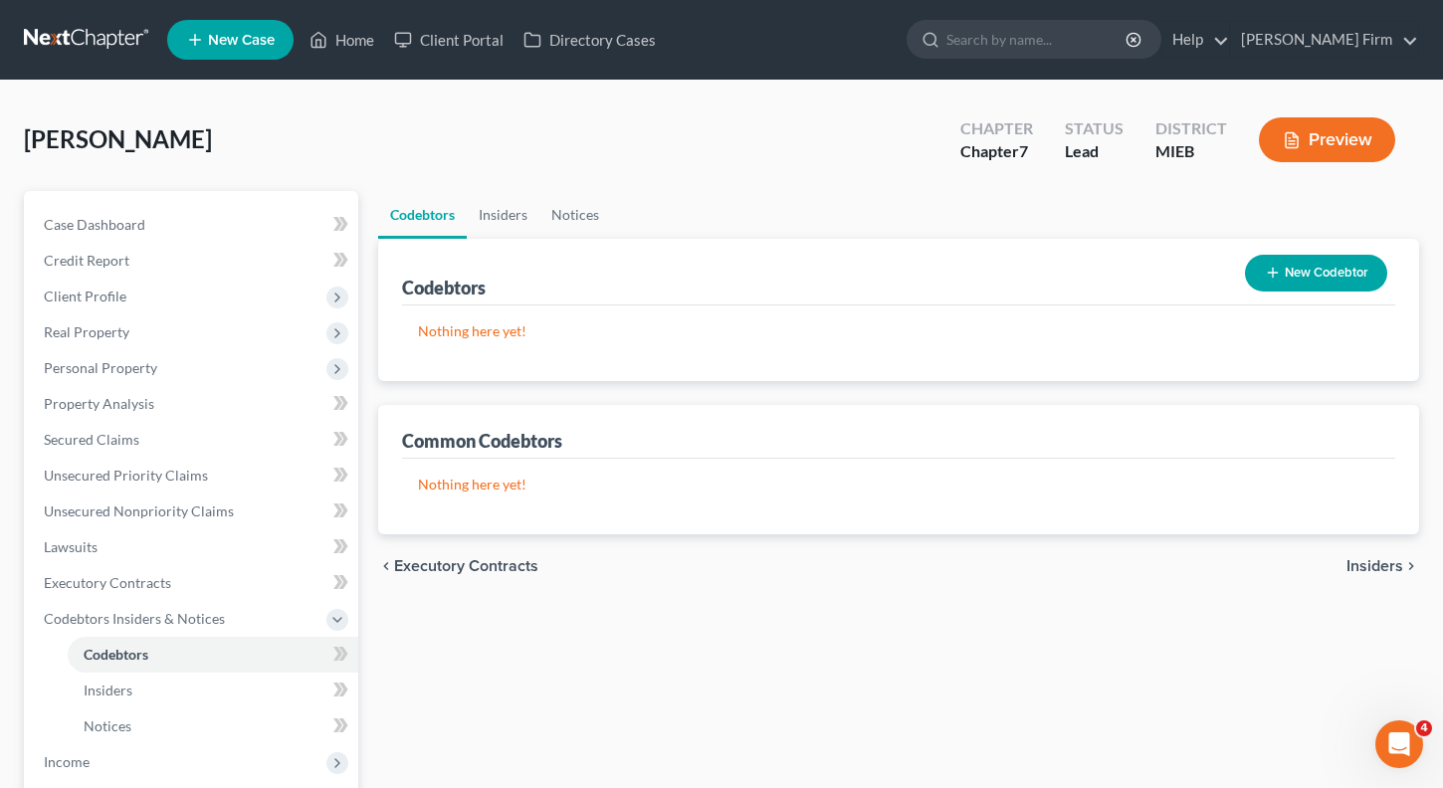
click at [1376, 559] on span "Insiders" at bounding box center [1375, 566] width 57 height 16
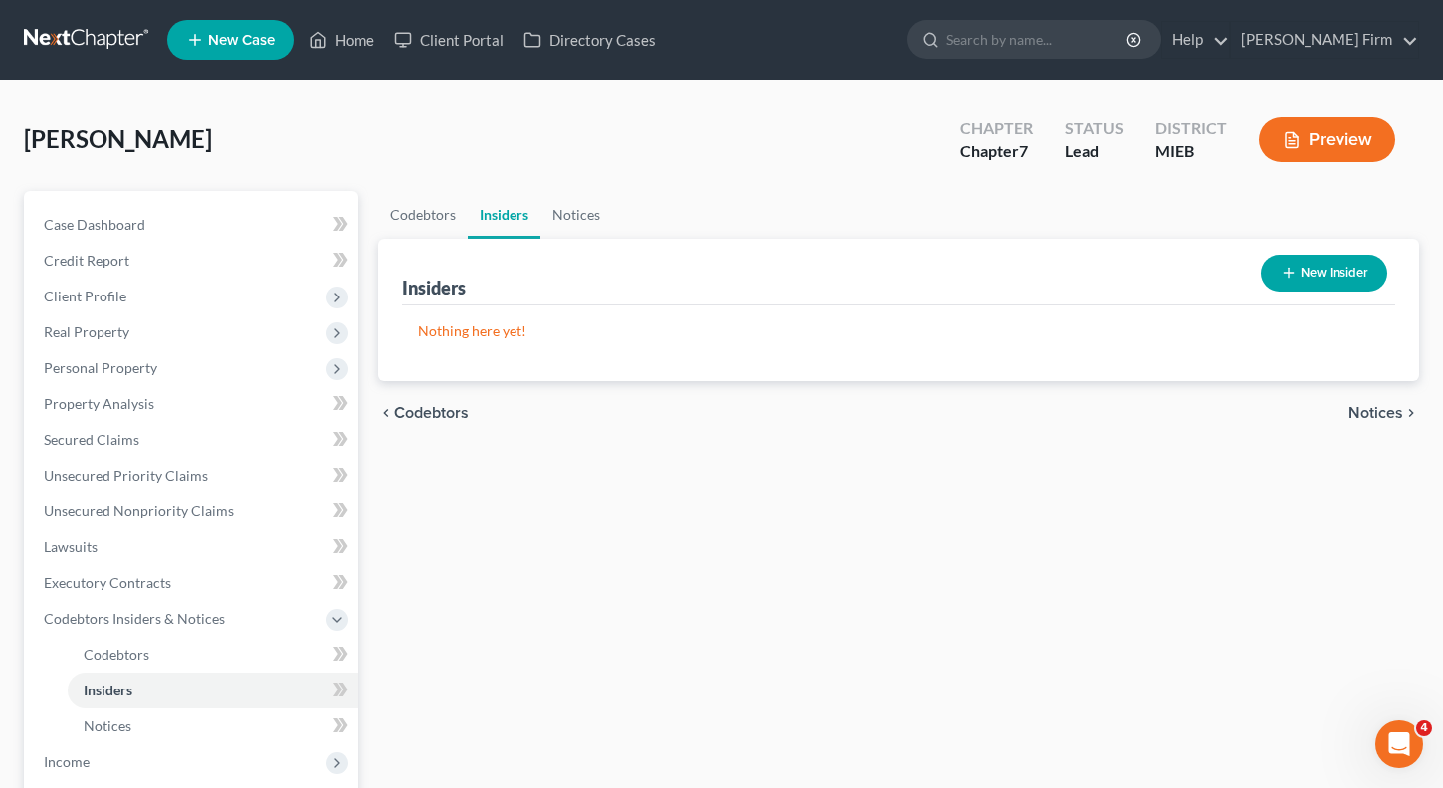
click at [1372, 415] on span "Notices" at bounding box center [1376, 413] width 55 height 16
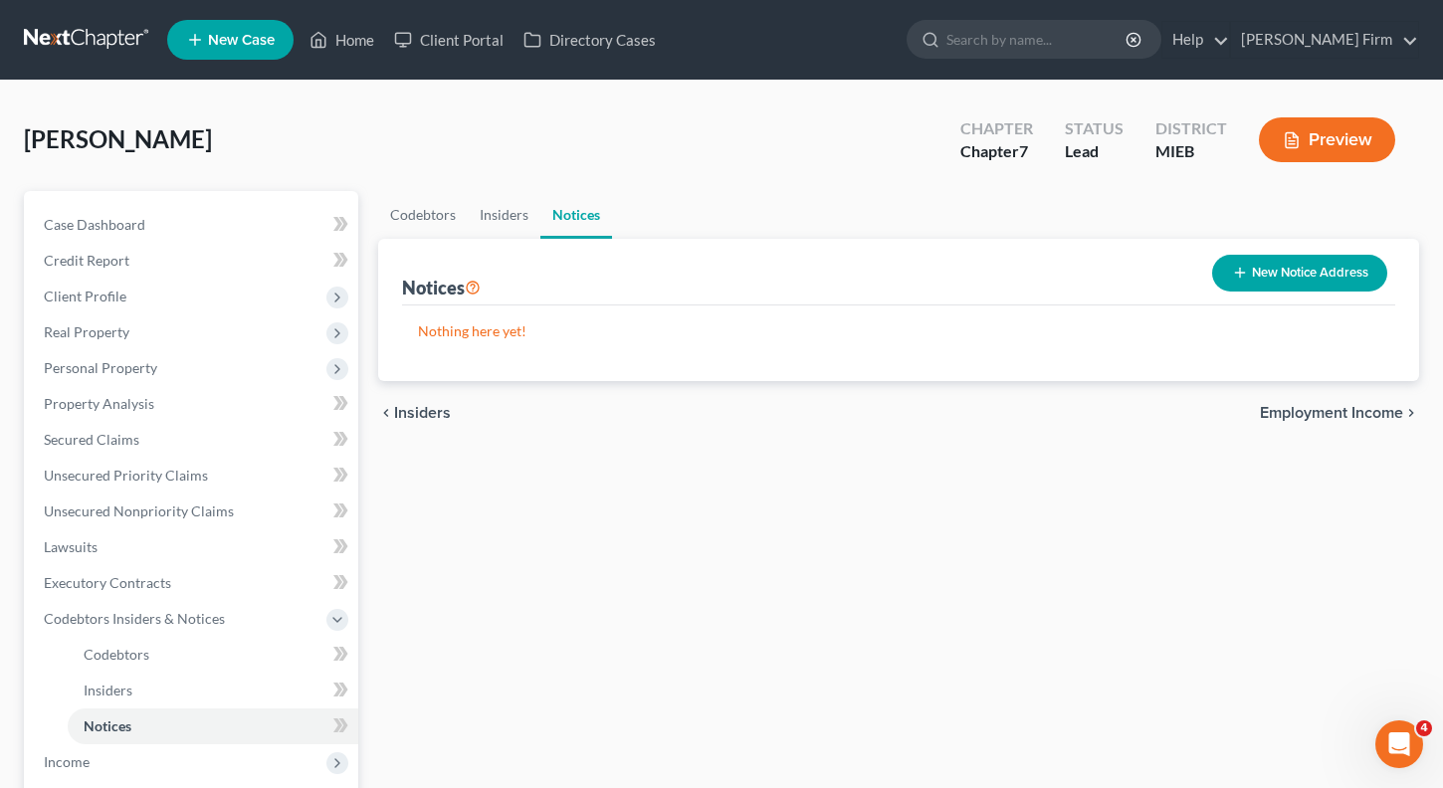
click at [1354, 409] on span "Employment Income" at bounding box center [1331, 413] width 143 height 16
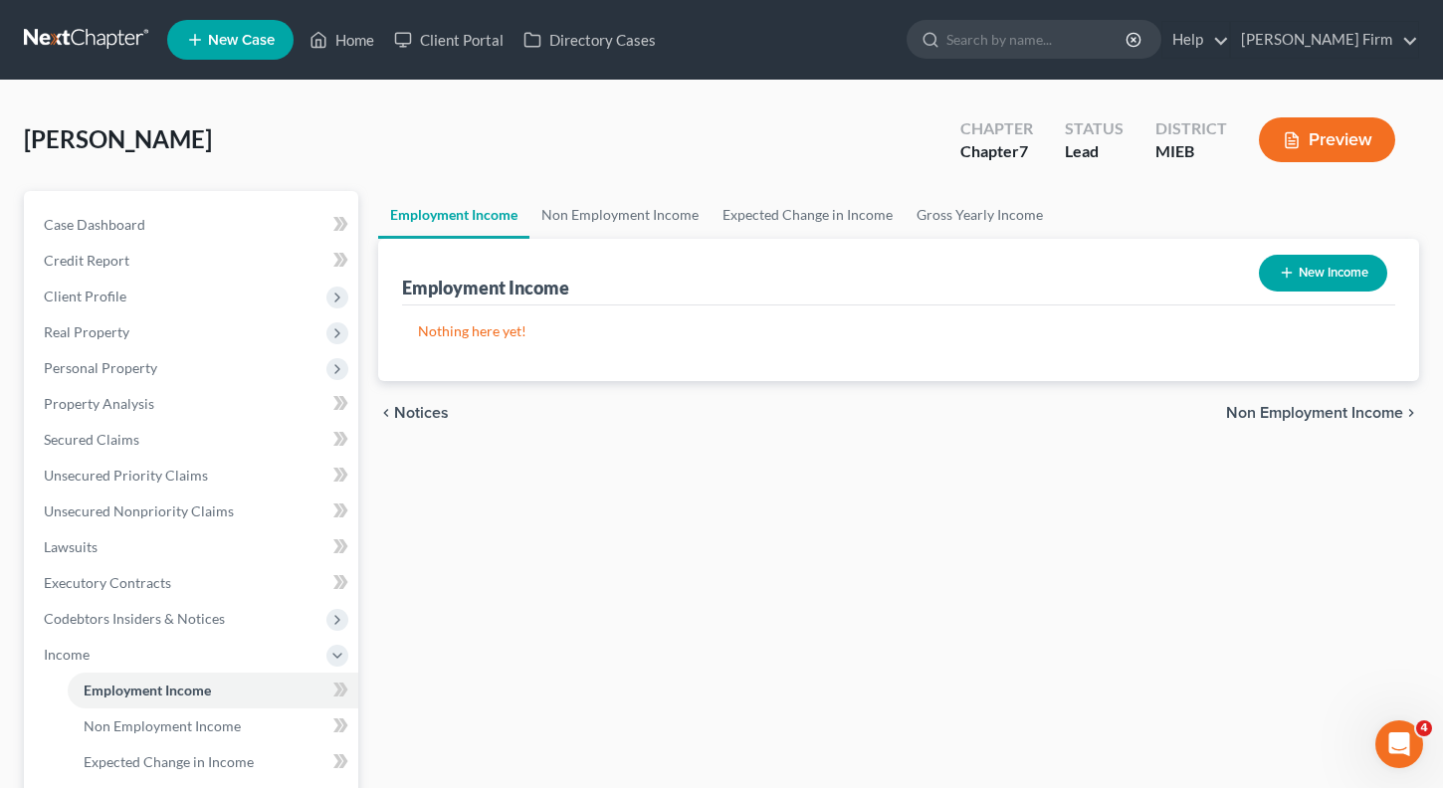
click at [1360, 415] on span "Non Employment Income" at bounding box center [1314, 413] width 177 height 16
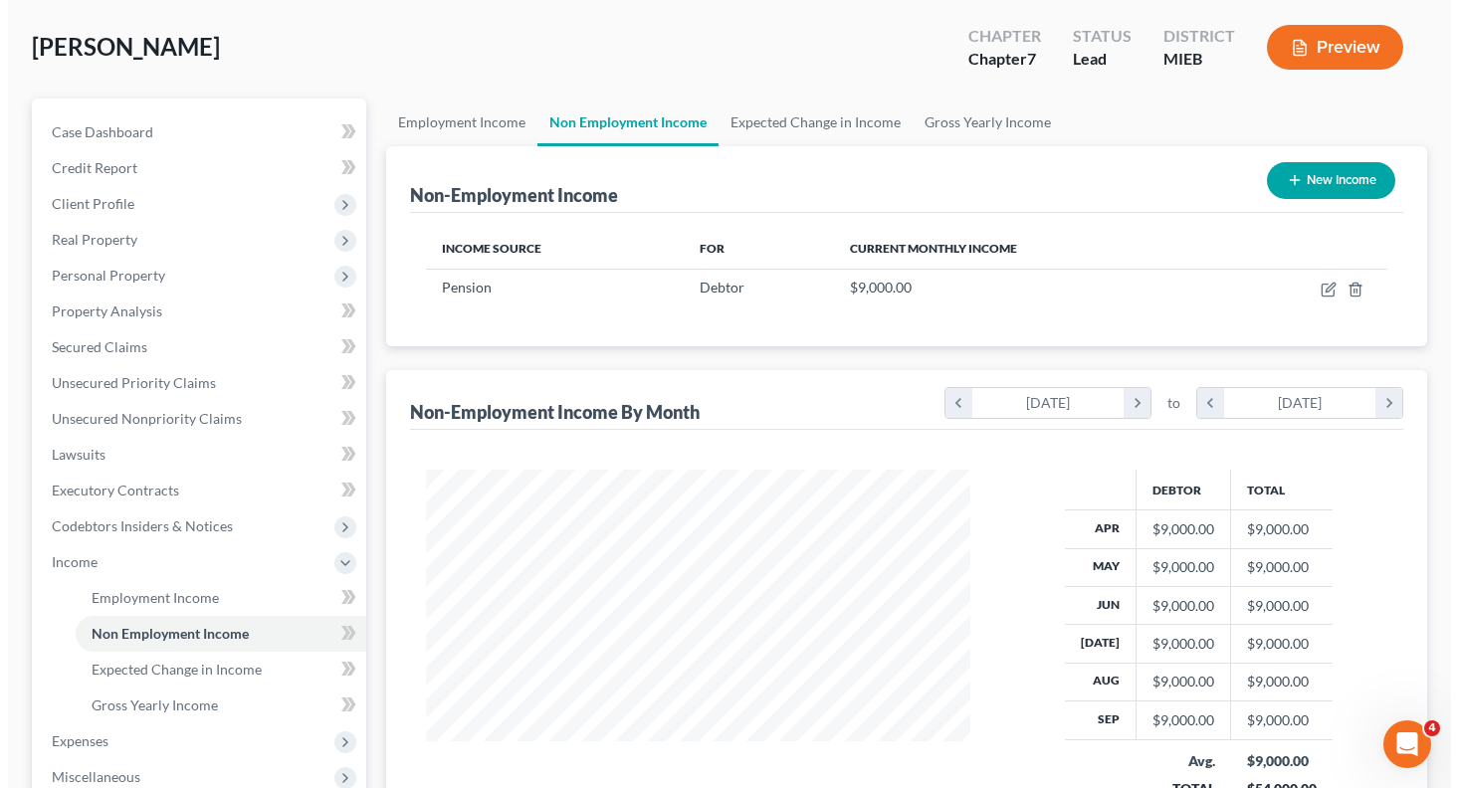
scroll to position [63, 0]
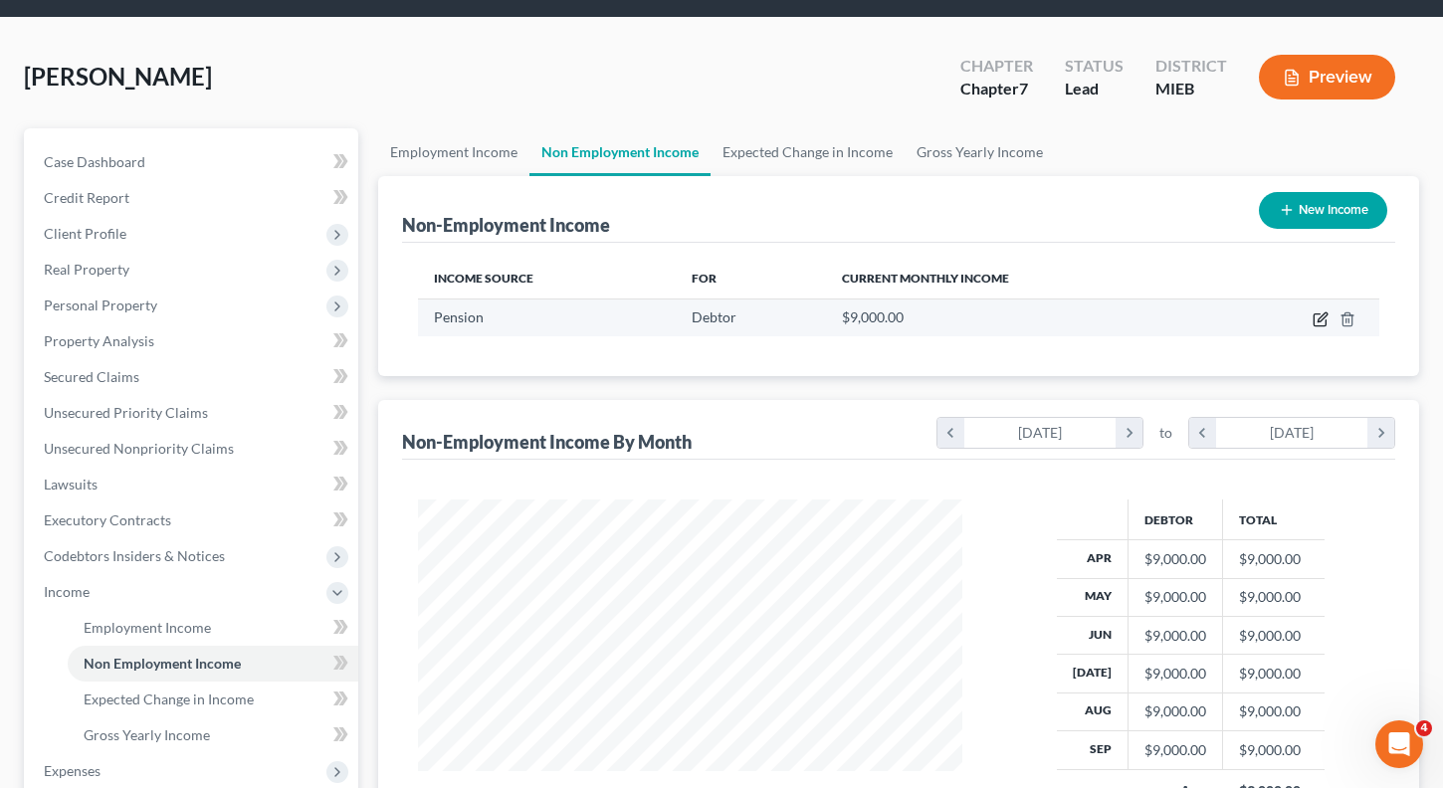
click at [1319, 318] on icon "button" at bounding box center [1321, 320] width 16 height 16
select select "2"
select select "0"
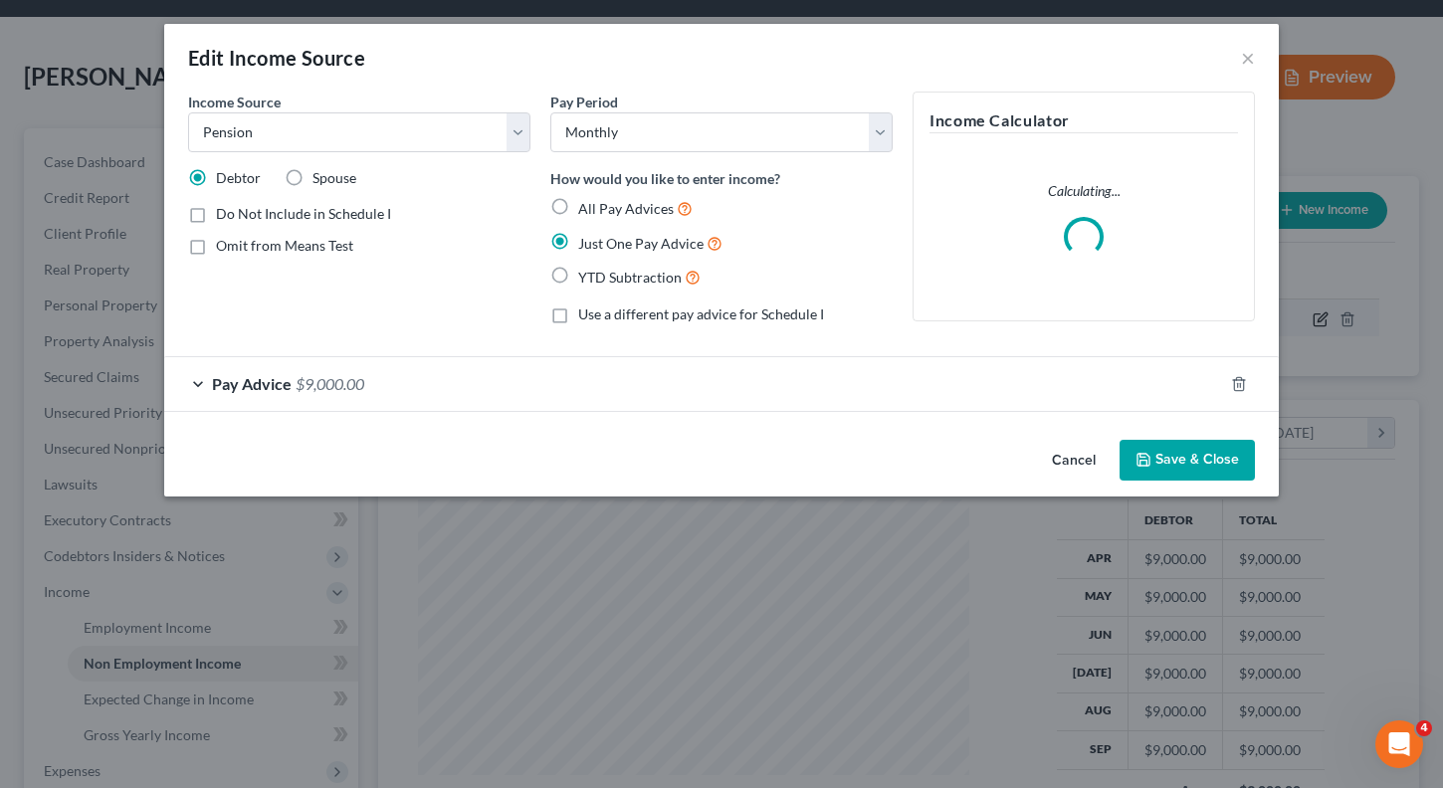
scroll to position [357, 590]
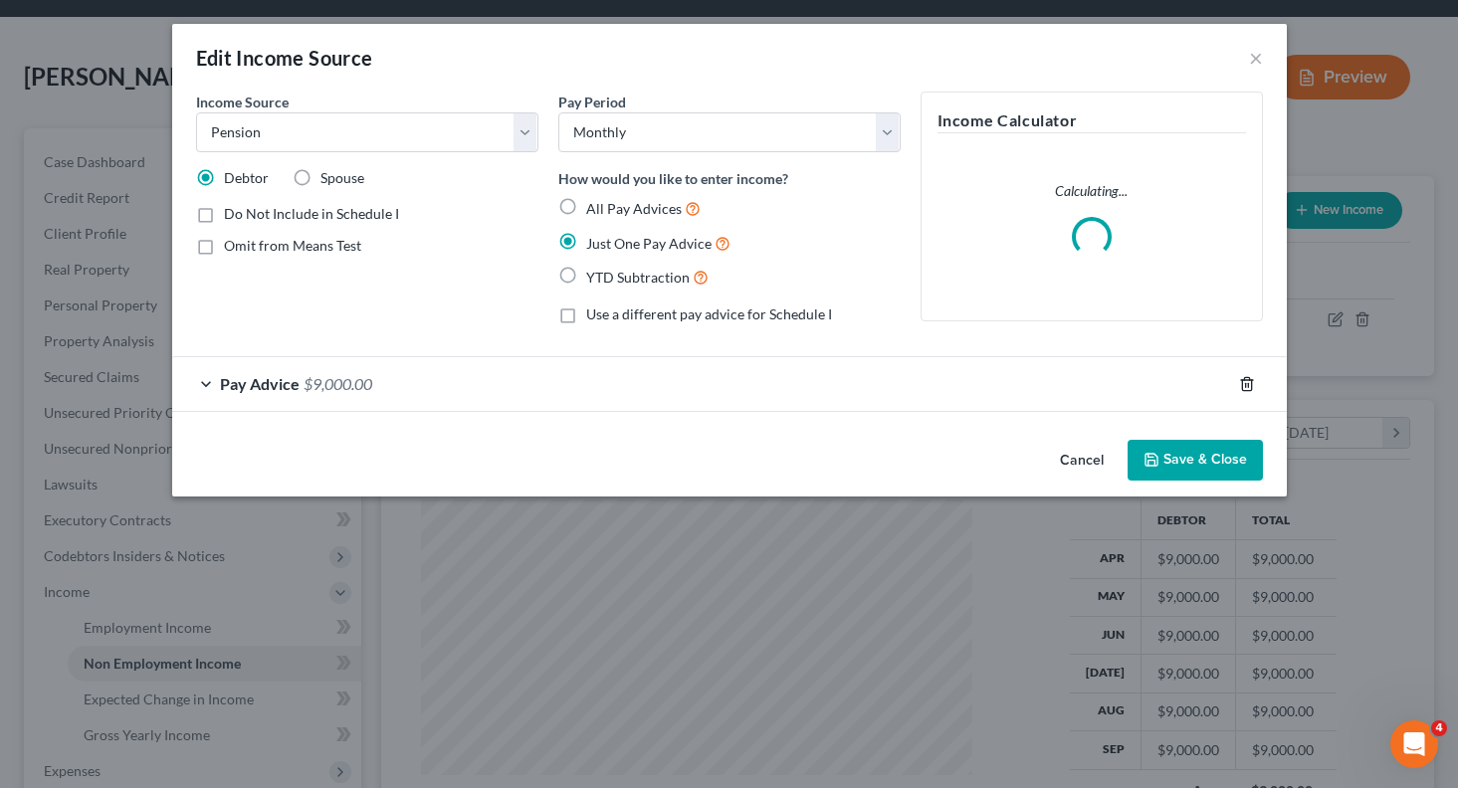
click at [1240, 385] on icon "button" at bounding box center [1247, 384] width 16 height 16
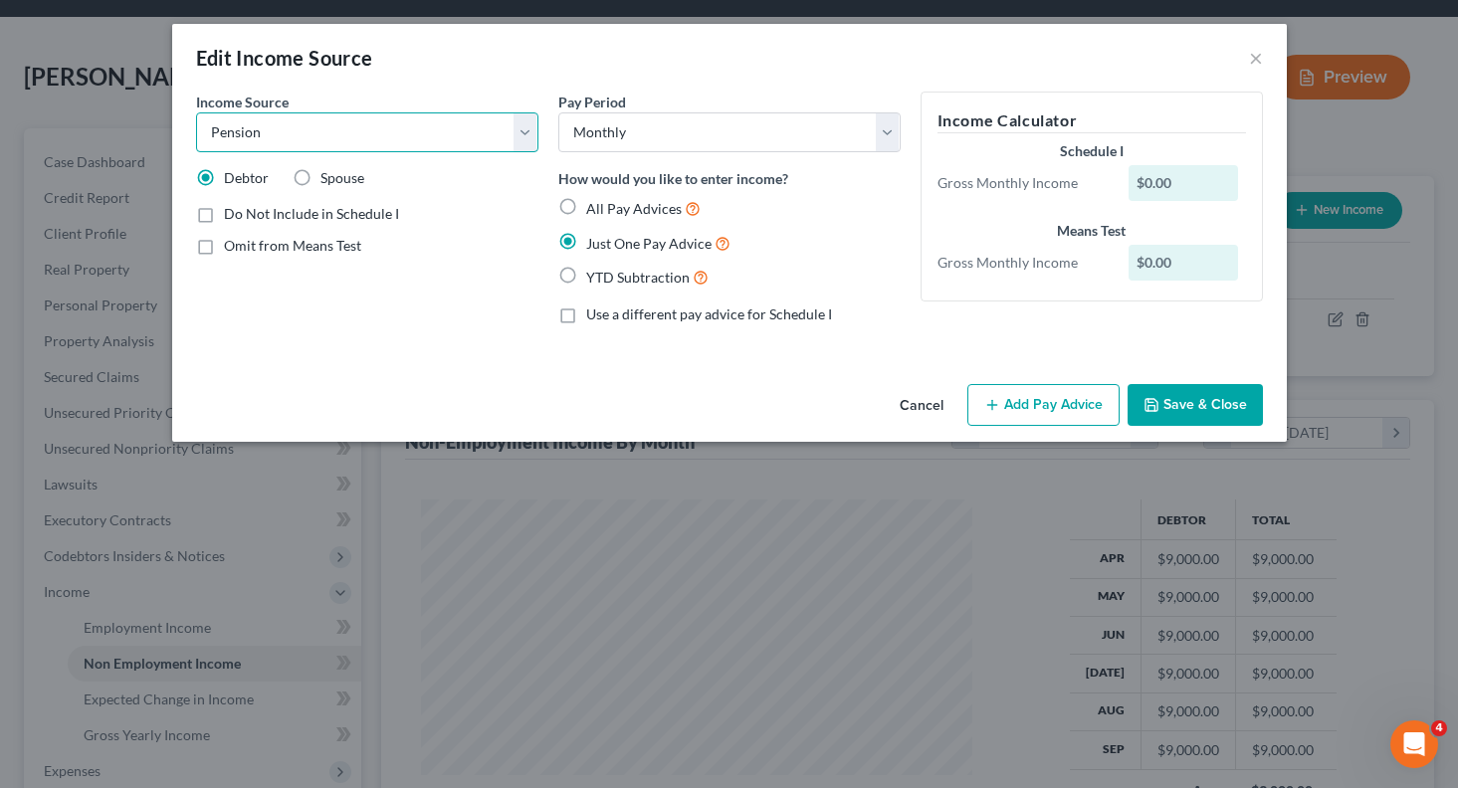
click at [516, 132] on select "Select Unemployment Disability (from employer) Pension Retirement Social Securi…" at bounding box center [367, 132] width 342 height 40
select select
click at [196, 112] on select "Select Unemployment Disability (from employer) Pension Retirement Social Securi…" at bounding box center [367, 132] width 342 height 40
click at [938, 397] on button "Cancel" at bounding box center [922, 406] width 76 height 40
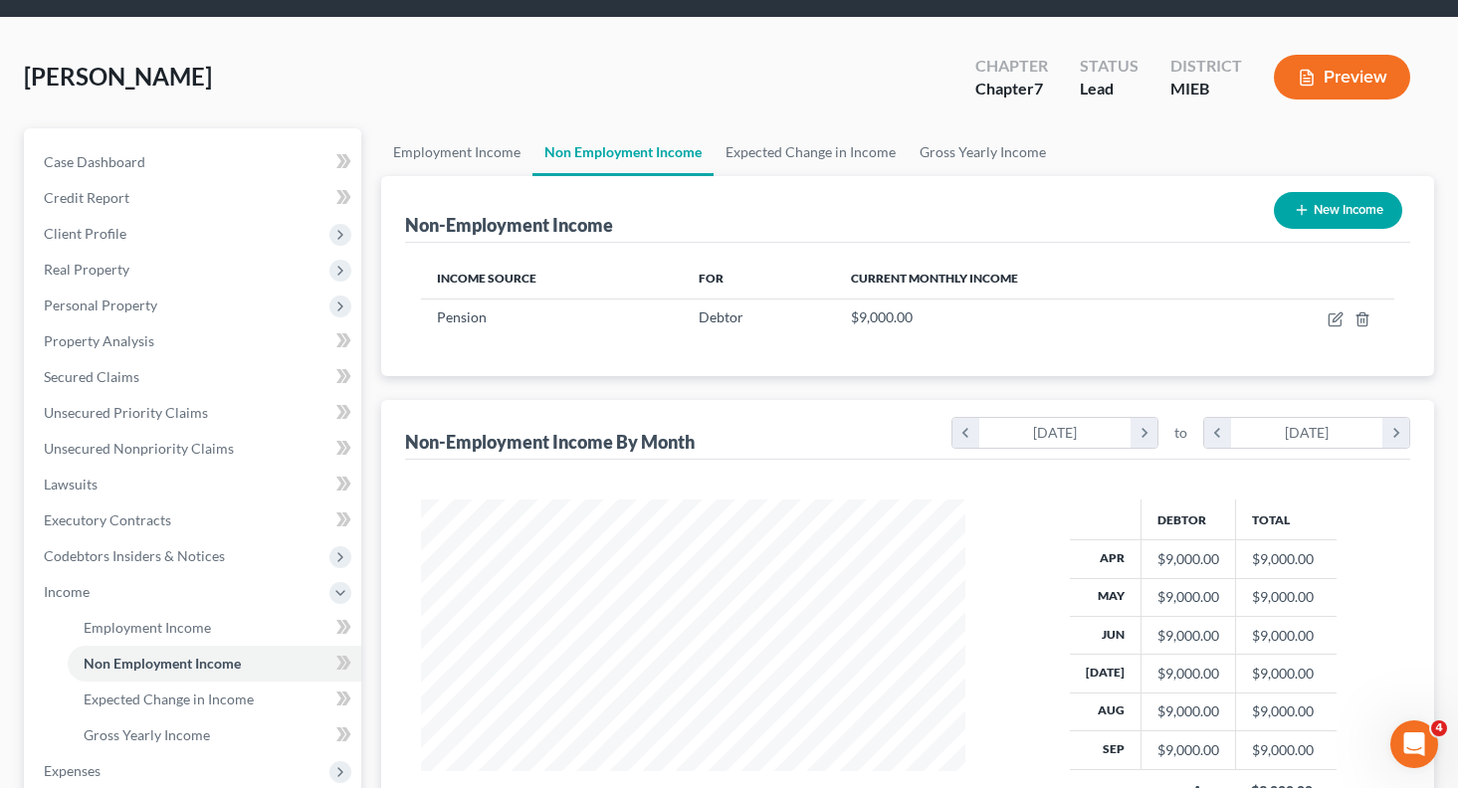
scroll to position [994857, 994629]
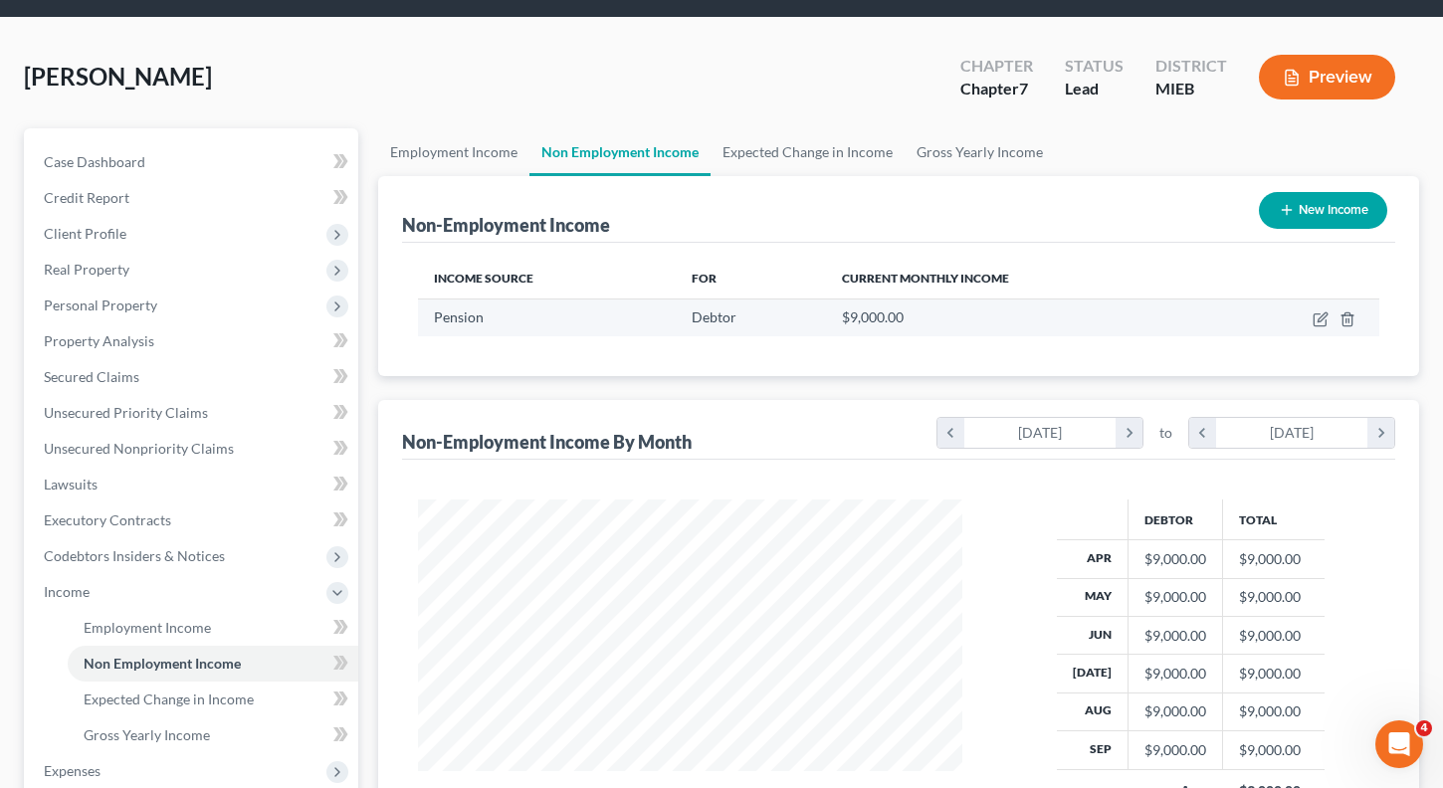
click at [1346, 328] on td at bounding box center [1298, 318] width 162 height 38
click at [1348, 320] on icon "button" at bounding box center [1348, 320] width 16 height 16
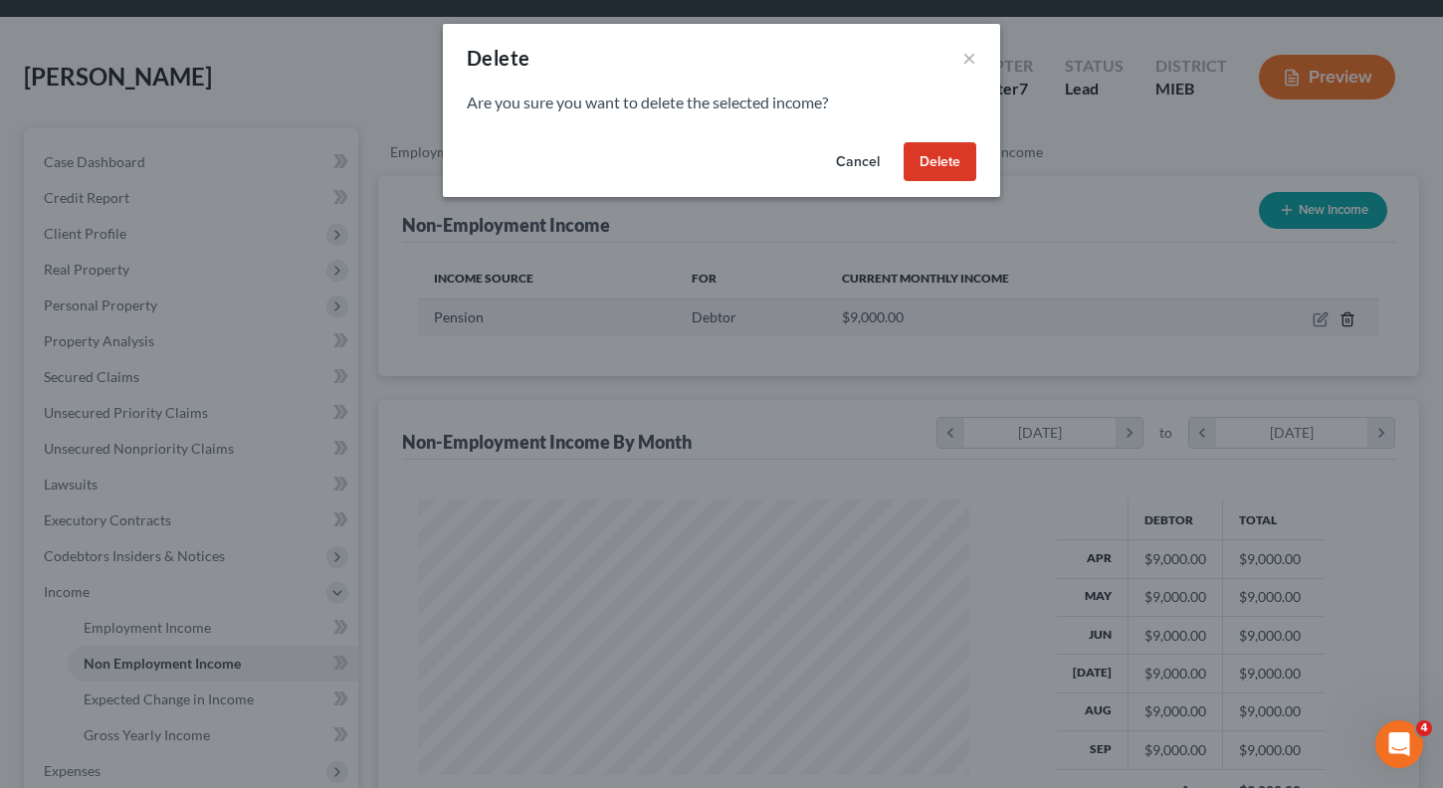
scroll to position [357, 590]
click at [932, 157] on button "Delete" at bounding box center [948, 162] width 73 height 40
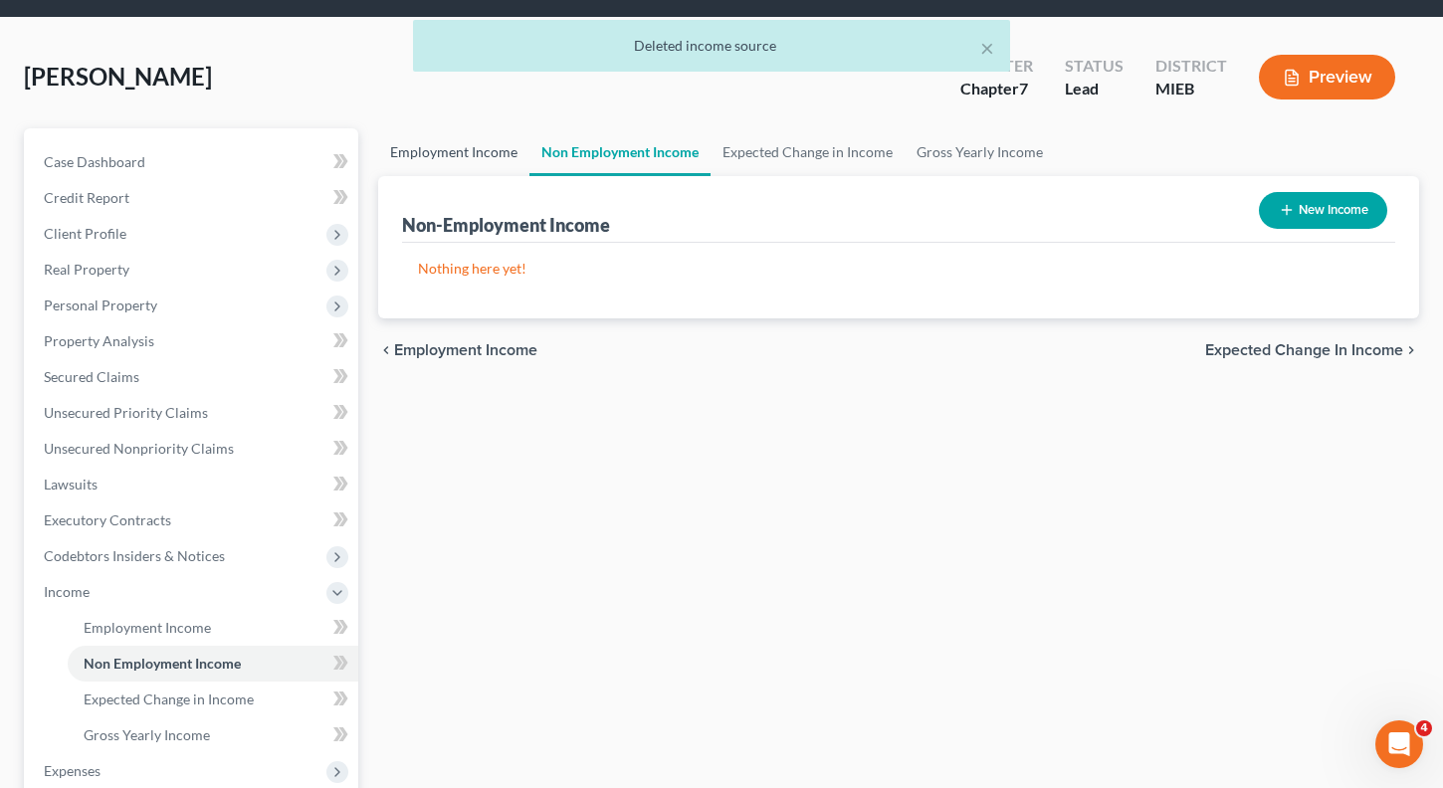
click at [443, 161] on link "Employment Income" at bounding box center [453, 152] width 151 height 48
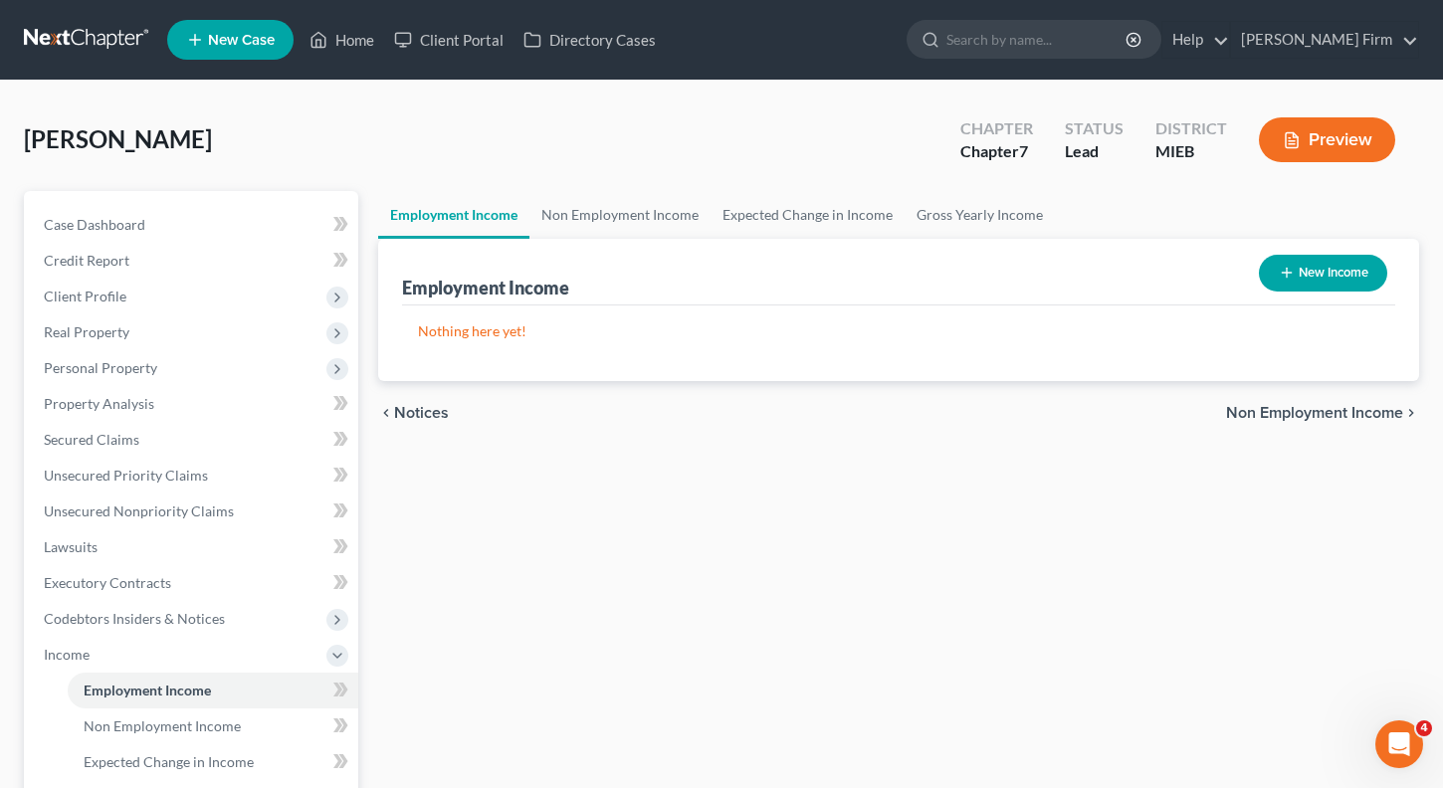
click at [1355, 266] on button "New Income" at bounding box center [1323, 273] width 128 height 37
select select "0"
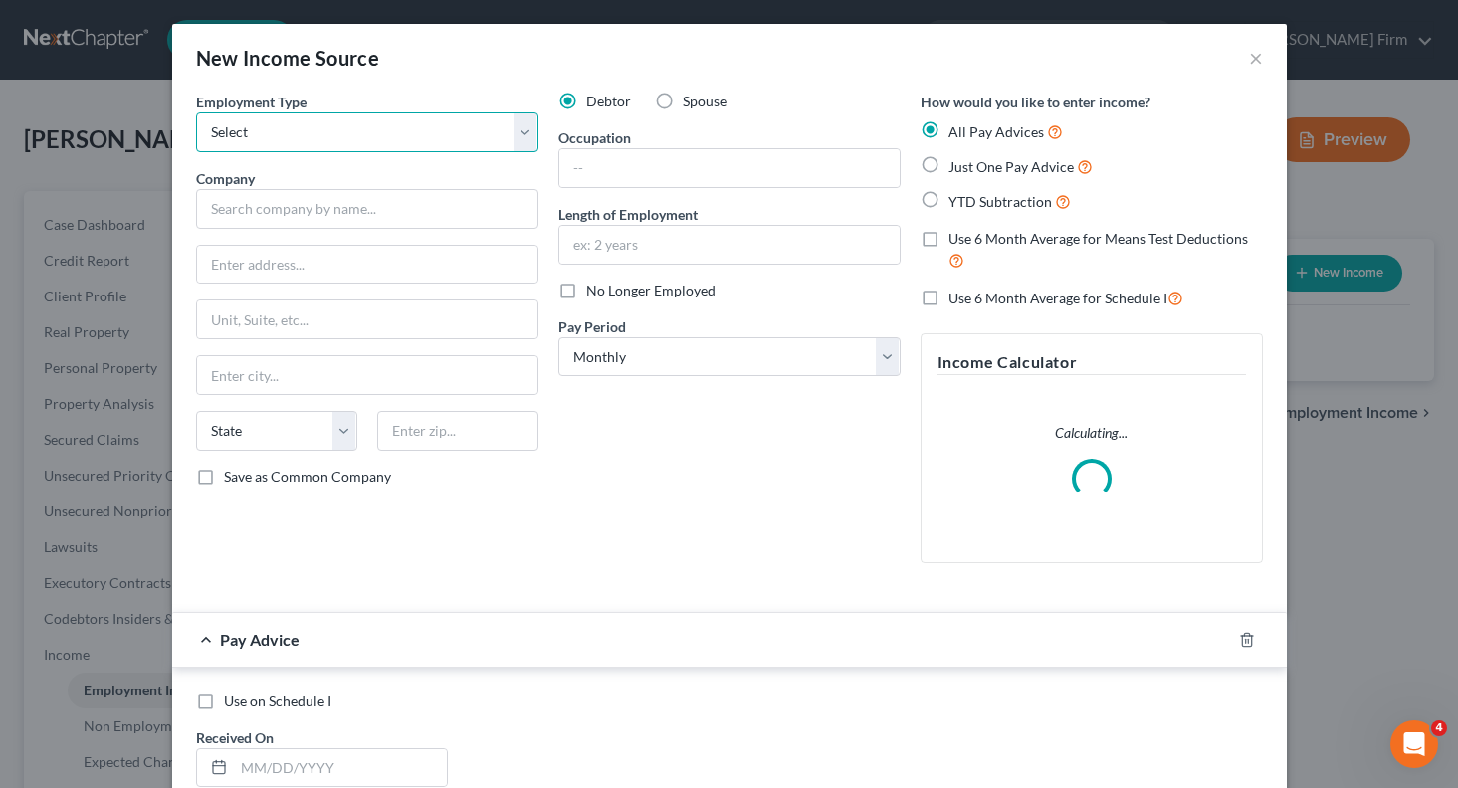
drag, startPoint x: 200, startPoint y: 116, endPoint x: 215, endPoint y: 120, distance: 15.4
click at [200, 116] on select "Select Full or [DEMOGRAPHIC_DATA] Employment Self Employment" at bounding box center [367, 132] width 342 height 40
select select "0"
click at [196, 112] on select "Select Full or [DEMOGRAPHIC_DATA] Employment Self Employment" at bounding box center [367, 132] width 342 height 40
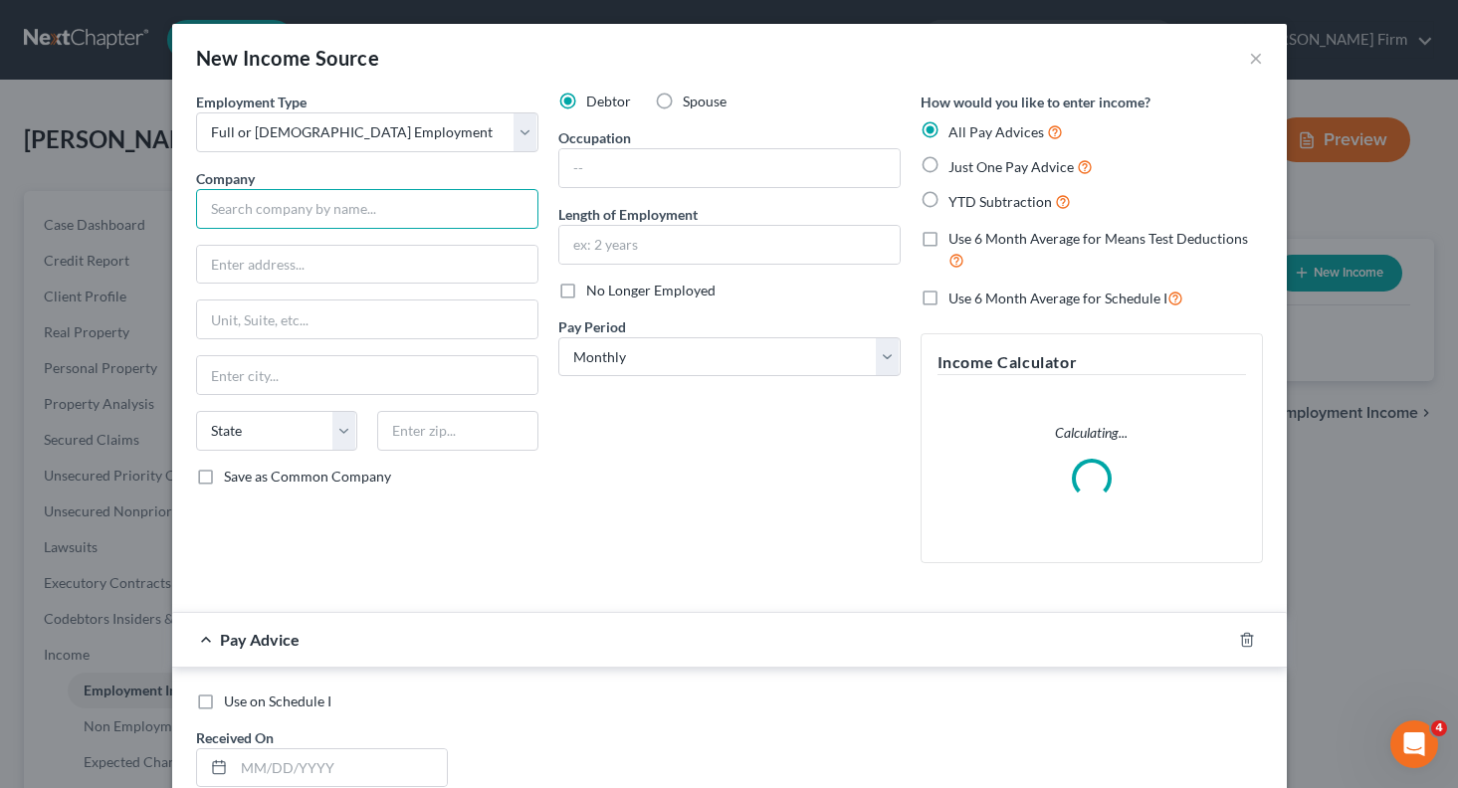
click at [321, 205] on input "text" at bounding box center [367, 209] width 342 height 40
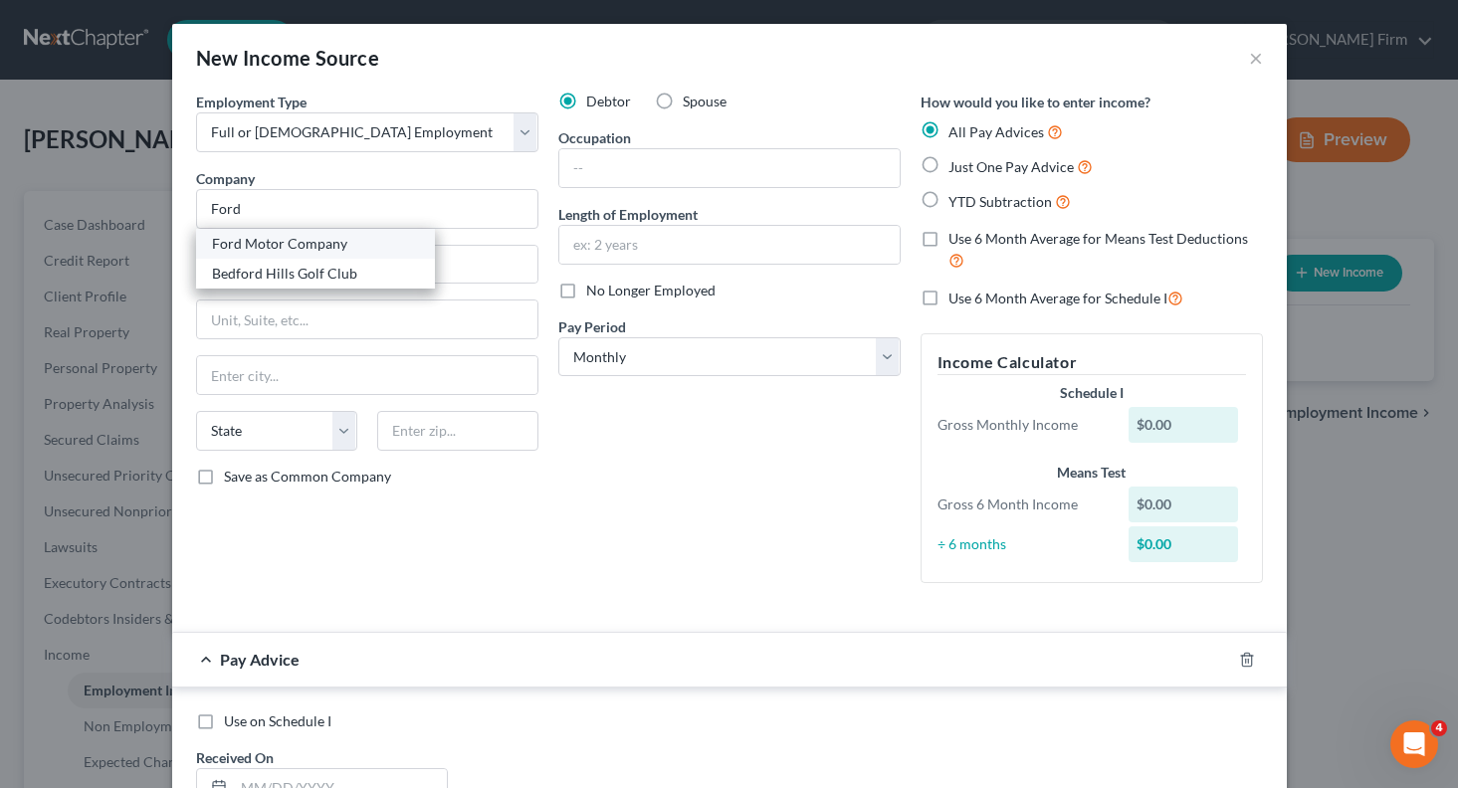
click at [314, 251] on div "Ford Motor Company" at bounding box center [315, 244] width 207 height 20
type input "Ford Motor Company"
type input "One American Road"
type input "Dearborn"
select select "23"
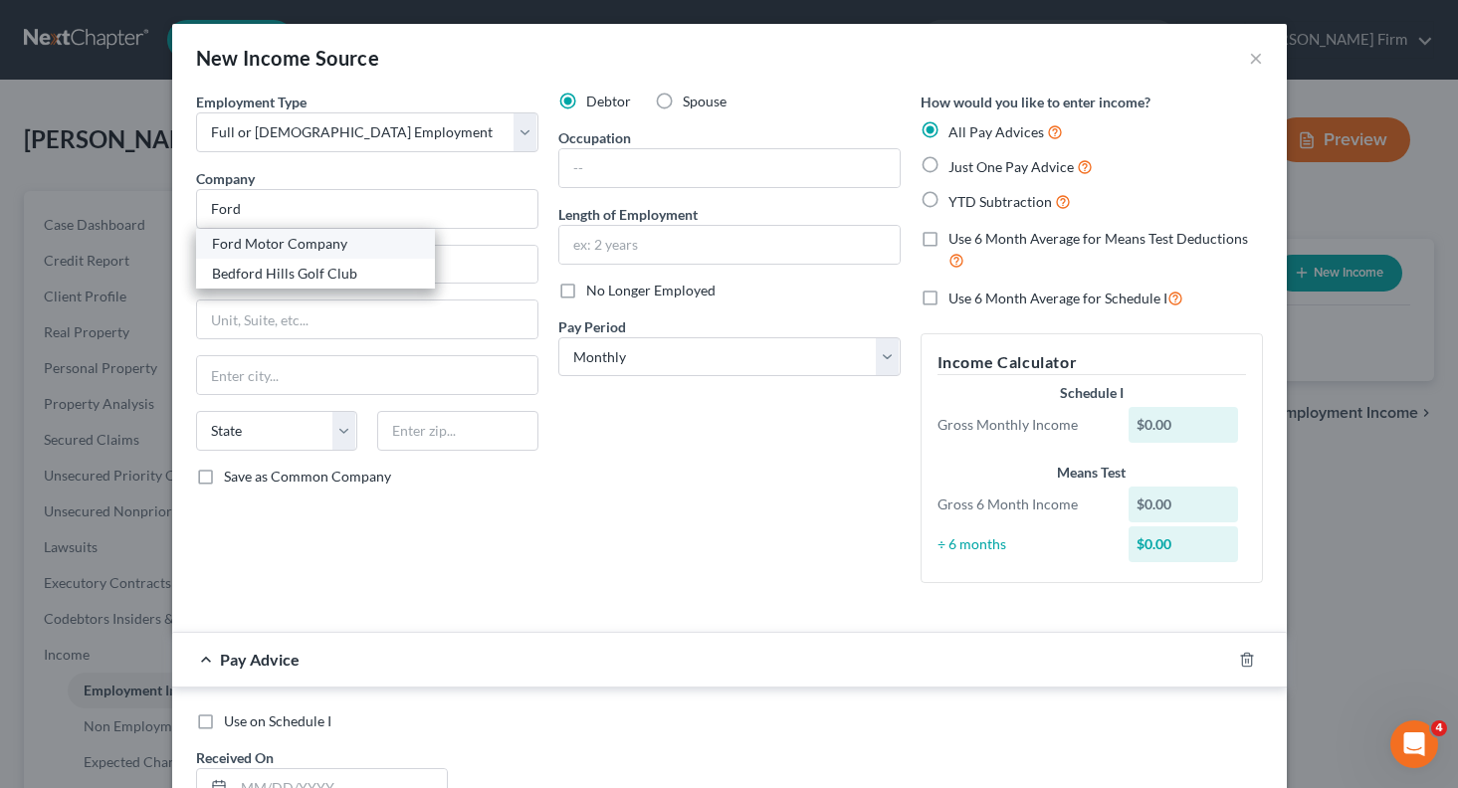
type input "48126"
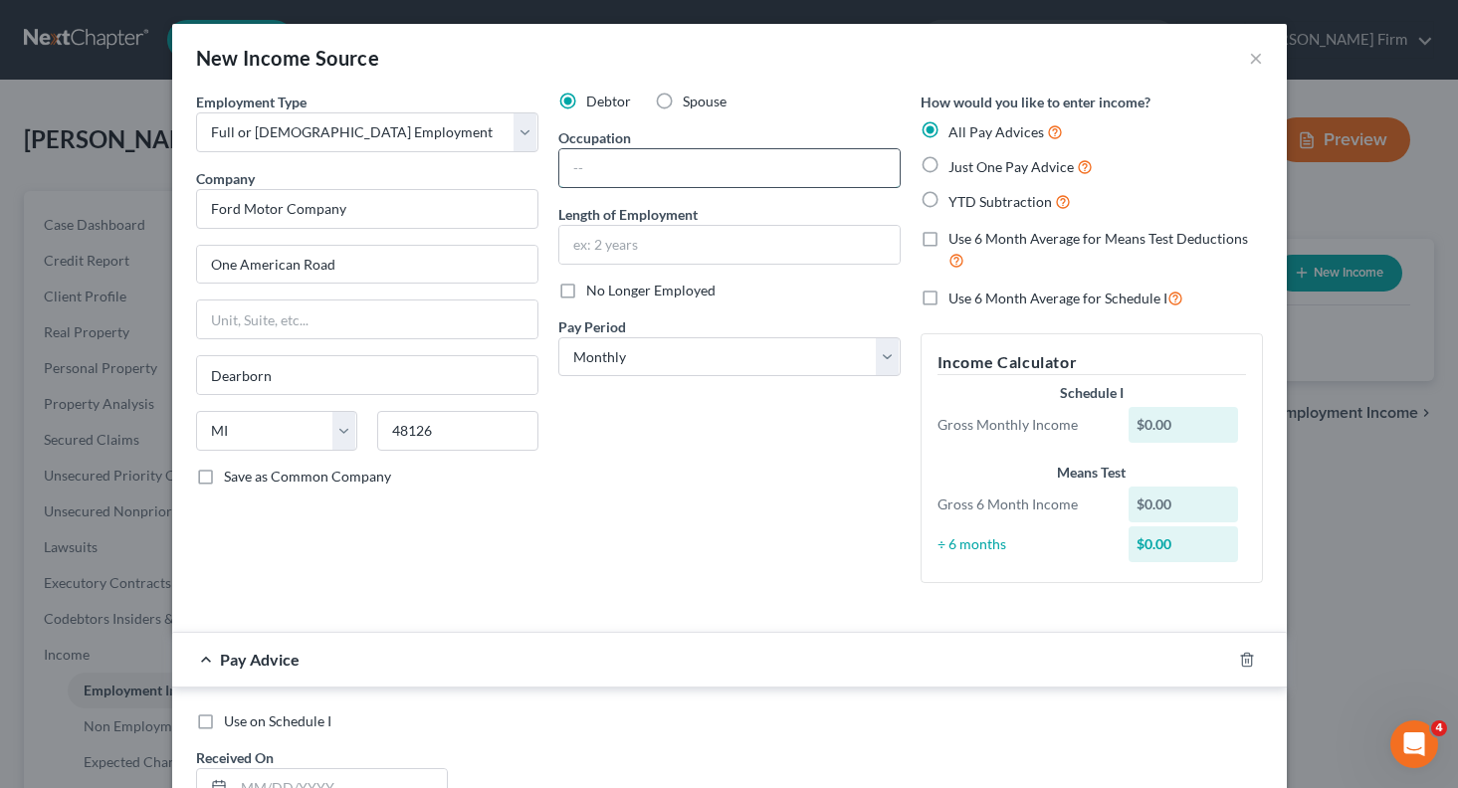
click at [684, 173] on input "text" at bounding box center [729, 168] width 340 height 38
type input "production"
click at [698, 243] on input "text" at bounding box center [729, 245] width 340 height 38
type input "2 years"
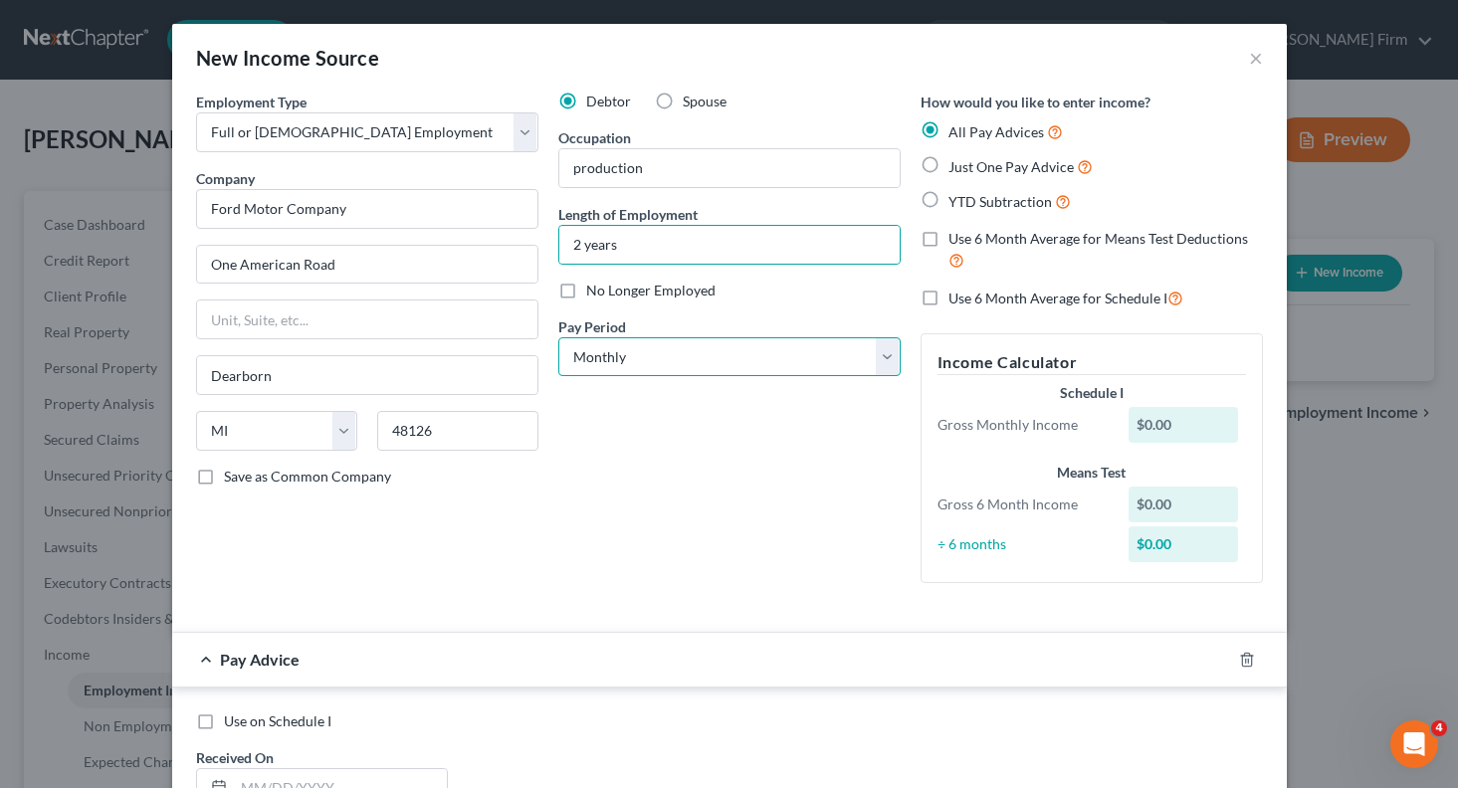
click at [706, 347] on select "Select Monthly Twice Monthly Every Other Week Weekly" at bounding box center [729, 357] width 342 height 40
select select "3"
click at [558, 337] on select "Select Monthly Twice Monthly Every Other Week Weekly" at bounding box center [729, 357] width 342 height 40
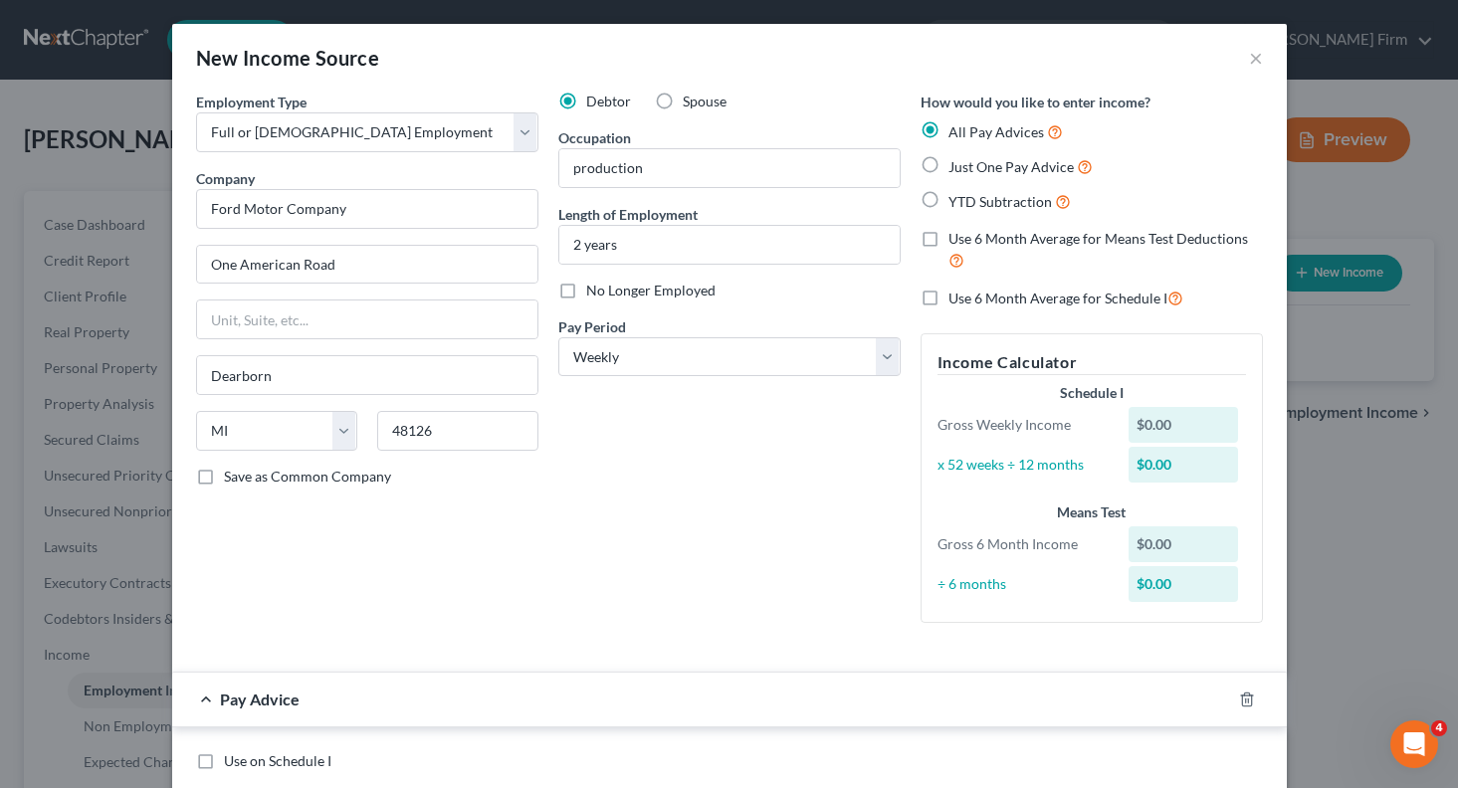
click at [948, 168] on label "Just One Pay Advice" at bounding box center [1020, 166] width 144 height 23
click at [956, 168] on input "Just One Pay Advice" at bounding box center [962, 161] width 13 height 13
radio input "true"
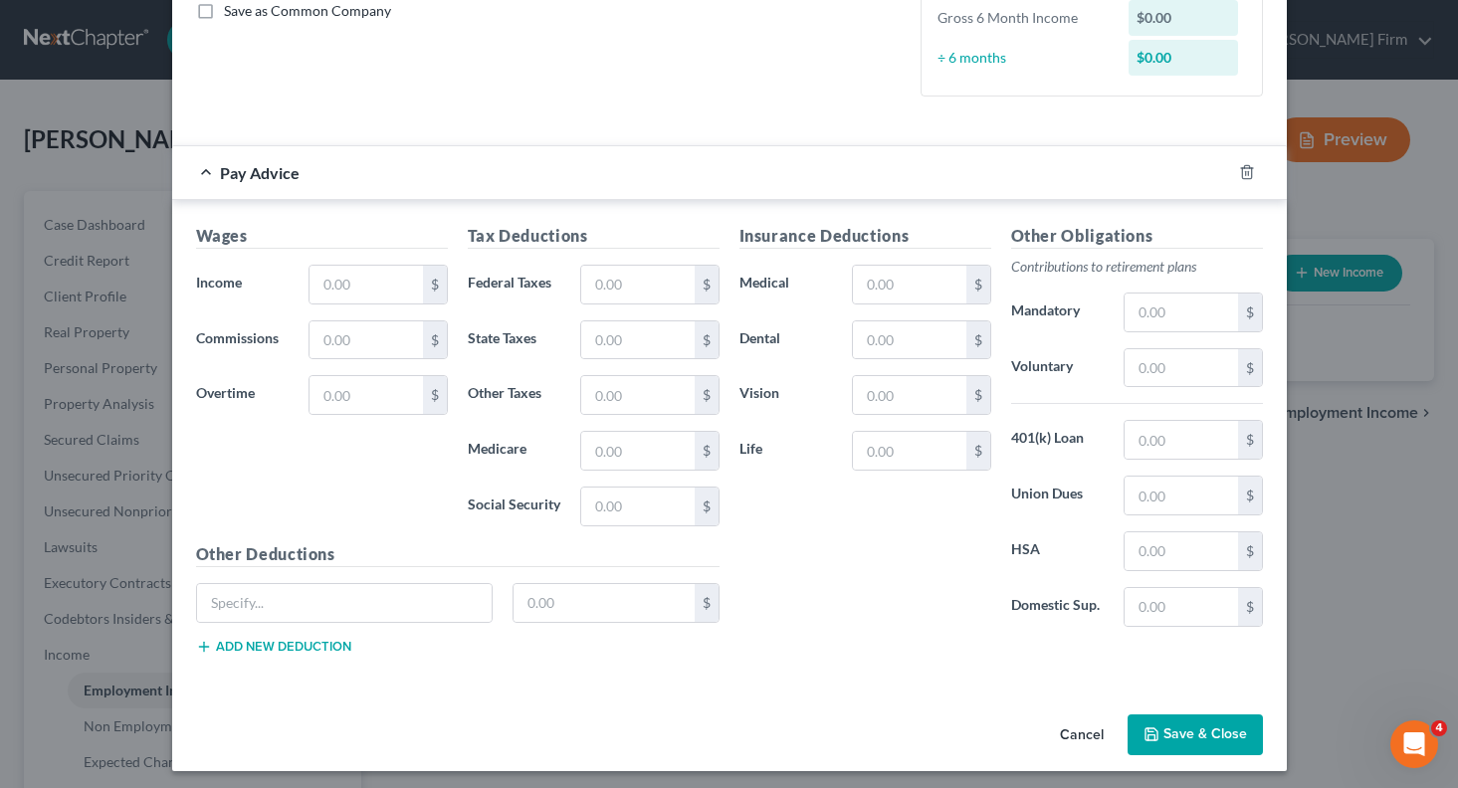
scroll to position [473, 0]
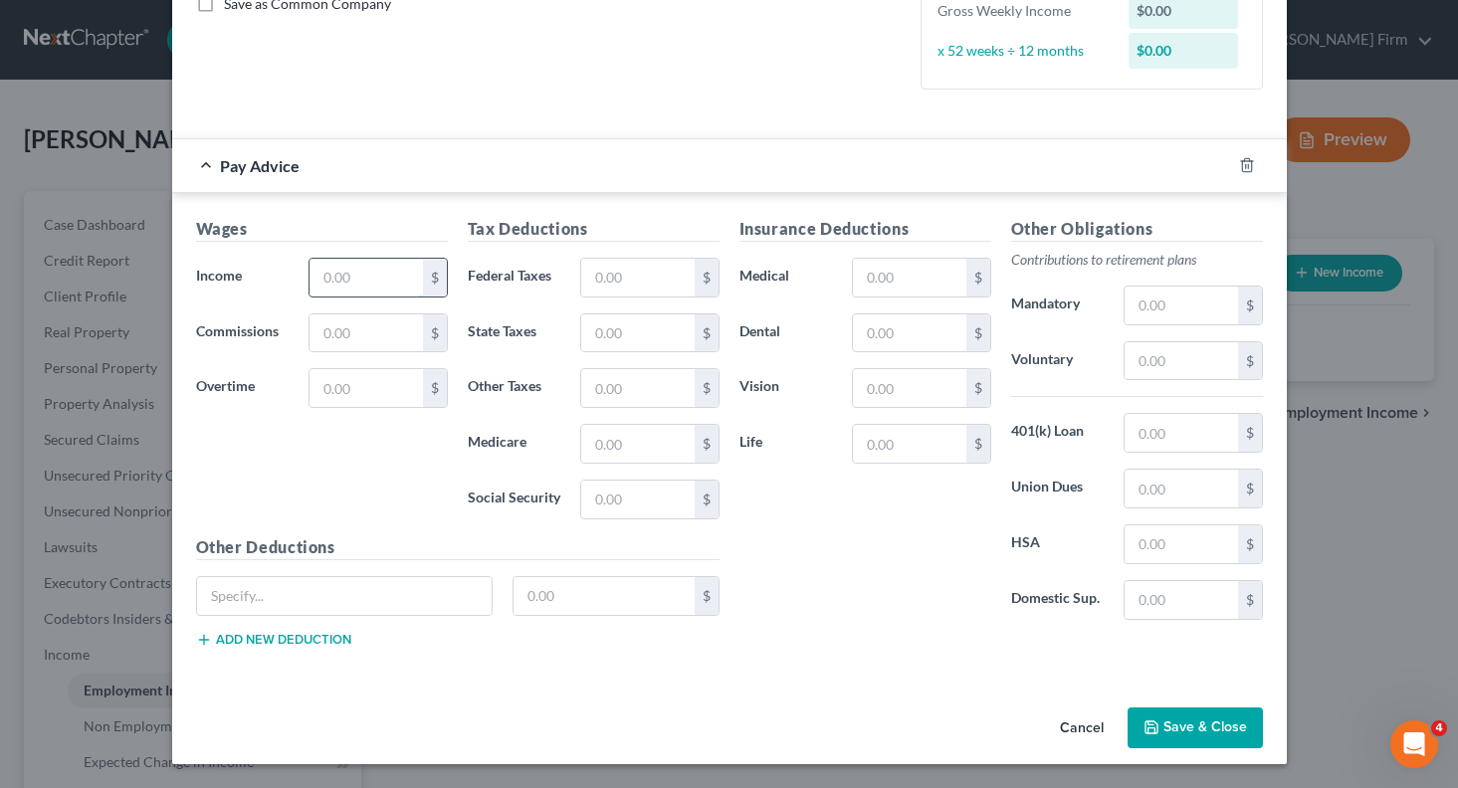
click at [358, 294] on input "text" at bounding box center [366, 278] width 112 height 38
type input "1,100"
click at [1206, 728] on button "Save & Close" at bounding box center [1195, 729] width 135 height 42
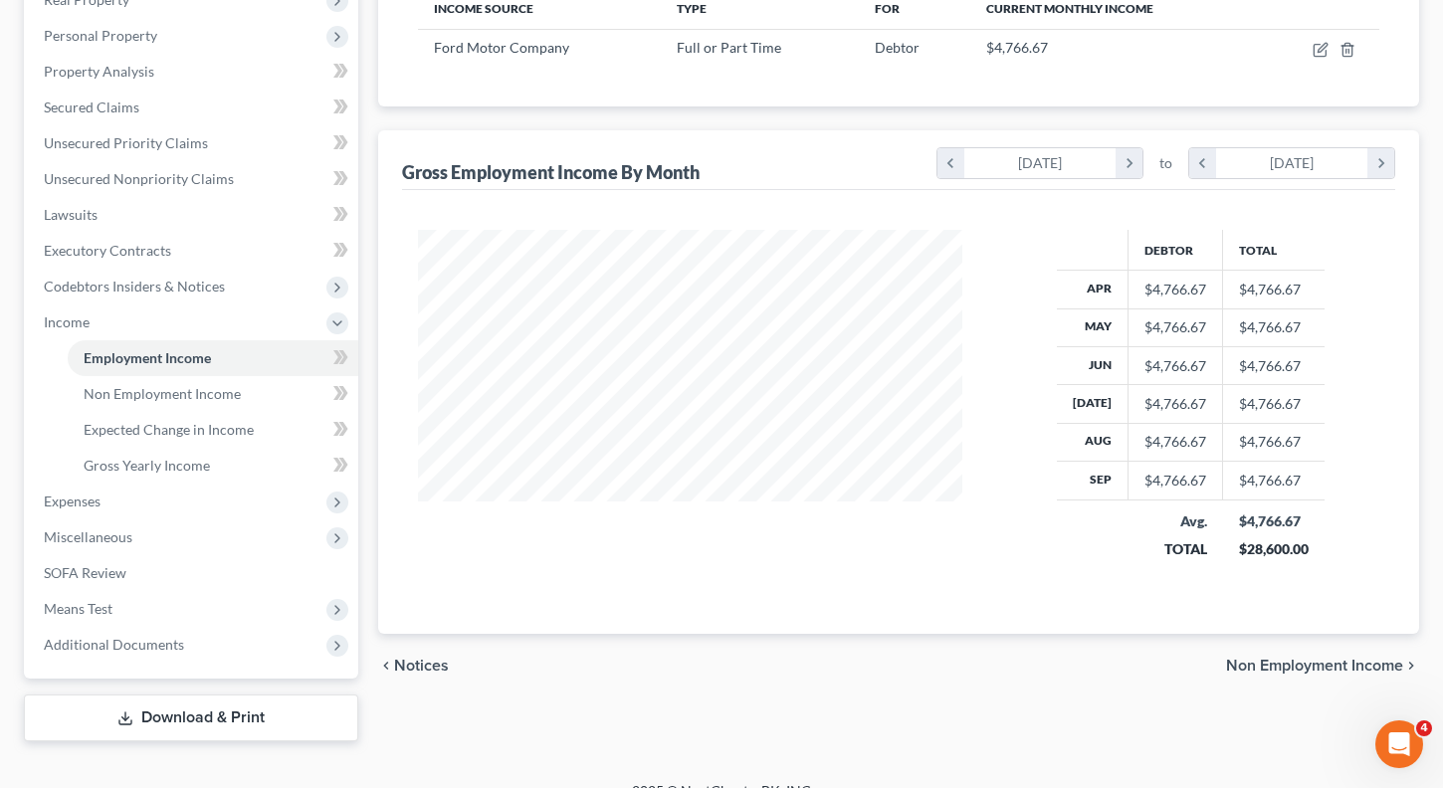
scroll to position [361, 0]
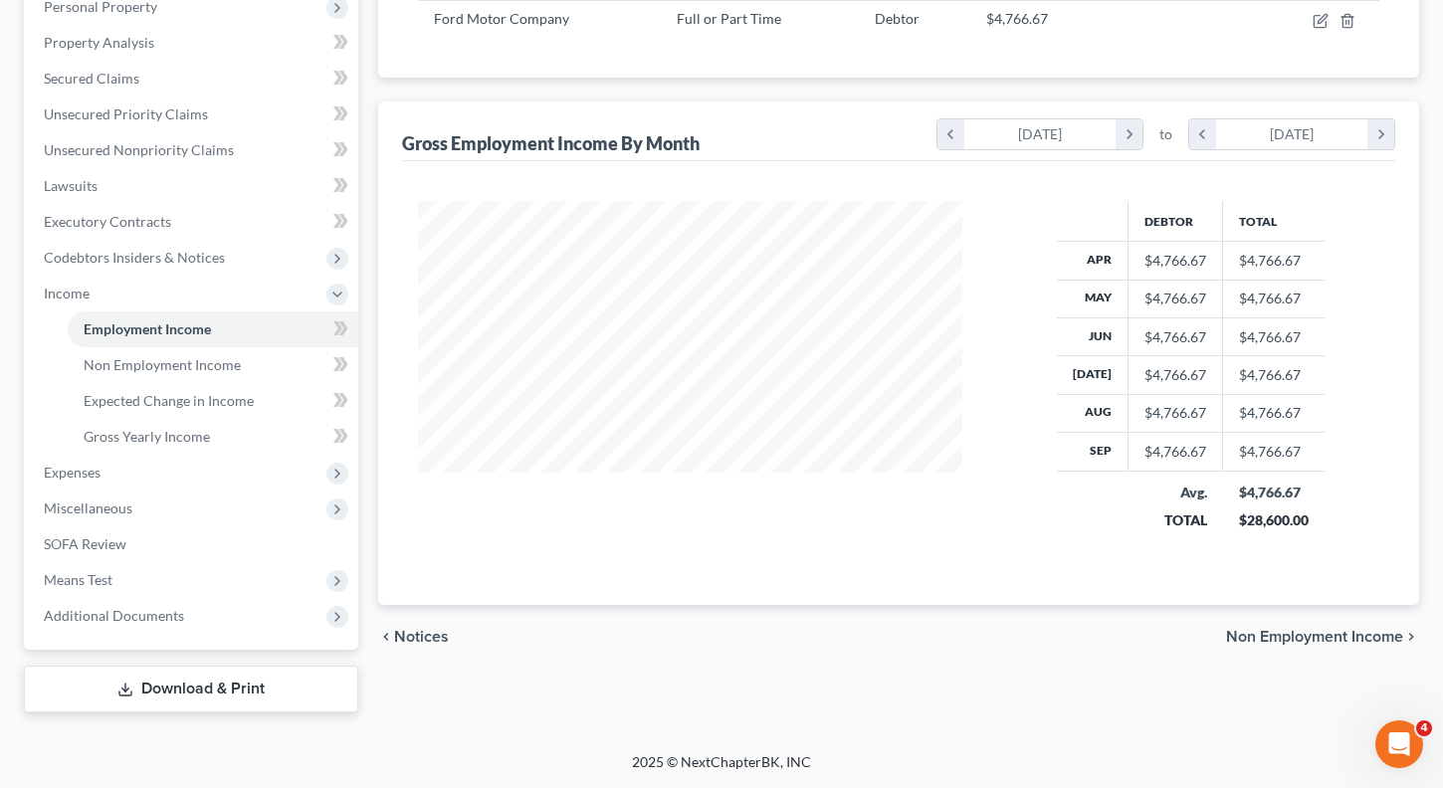
click at [1268, 639] on span "Non Employment Income" at bounding box center [1314, 637] width 177 height 16
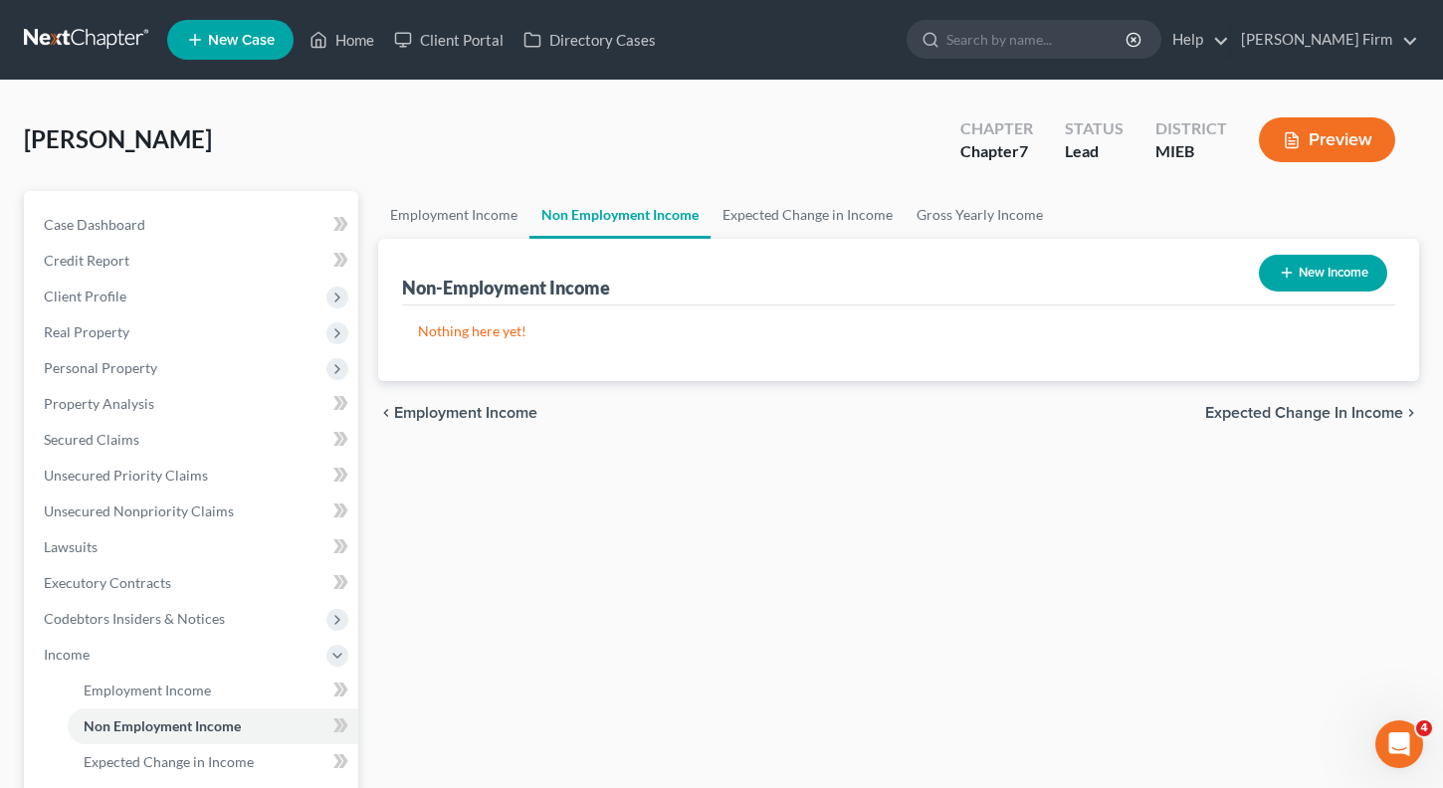
click at [1281, 405] on span "Expected Change in Income" at bounding box center [1304, 413] width 198 height 16
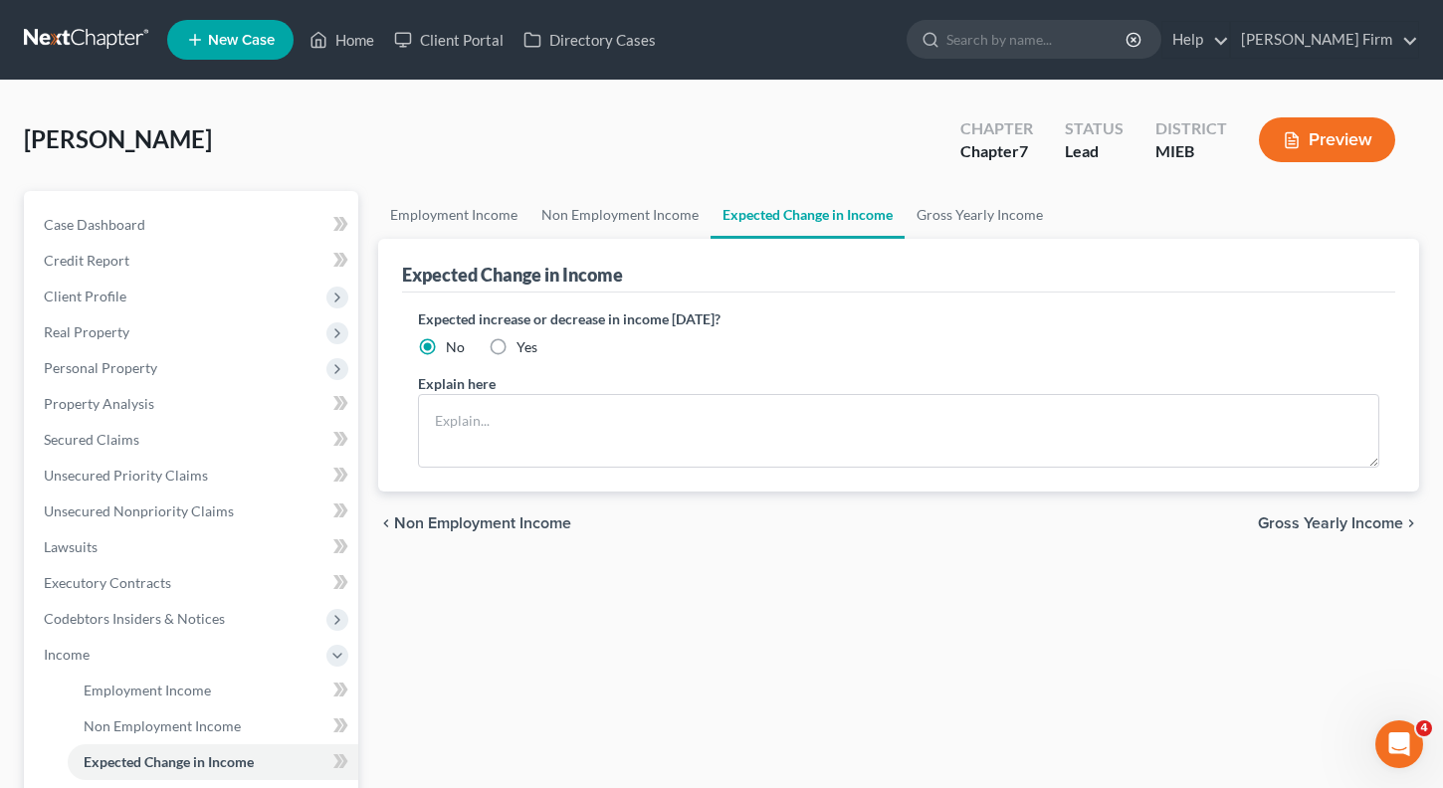
click at [1321, 521] on span "Gross Yearly Income" at bounding box center [1330, 524] width 145 height 16
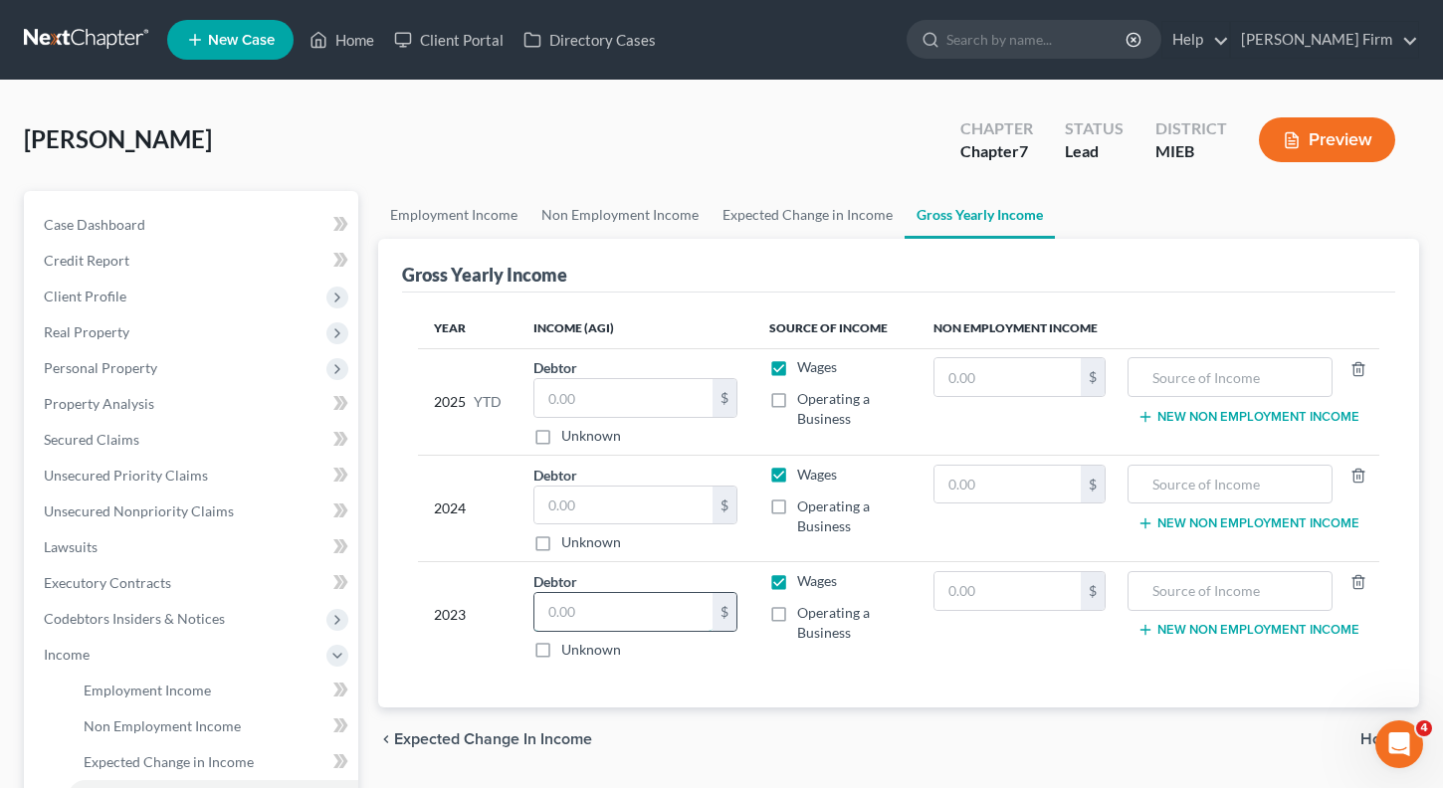
click at [617, 619] on input "text" at bounding box center [623, 612] width 178 height 38
type input "70,454"
click at [563, 514] on input "text" at bounding box center [623, 506] width 178 height 38
type input "82,201"
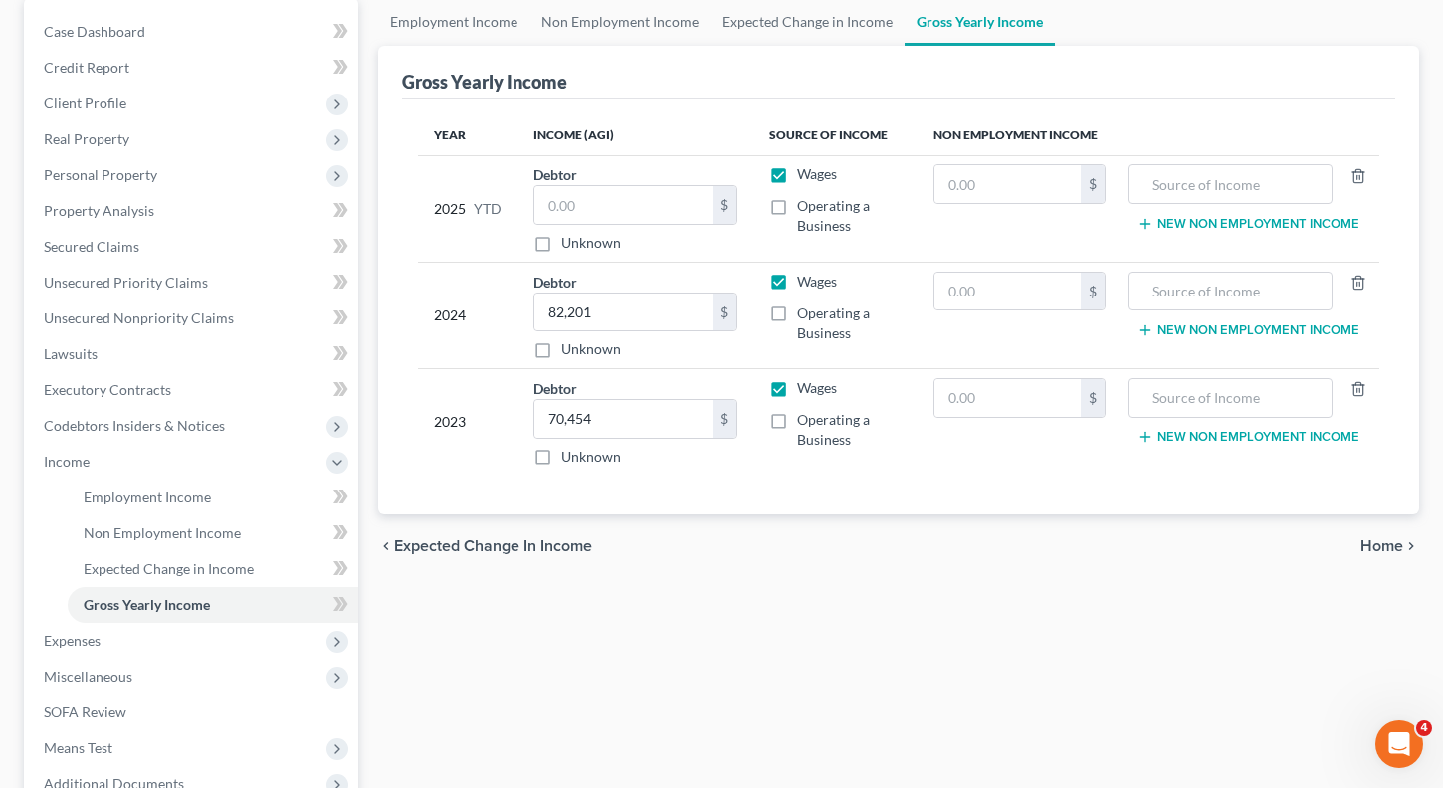
scroll to position [199, 0]
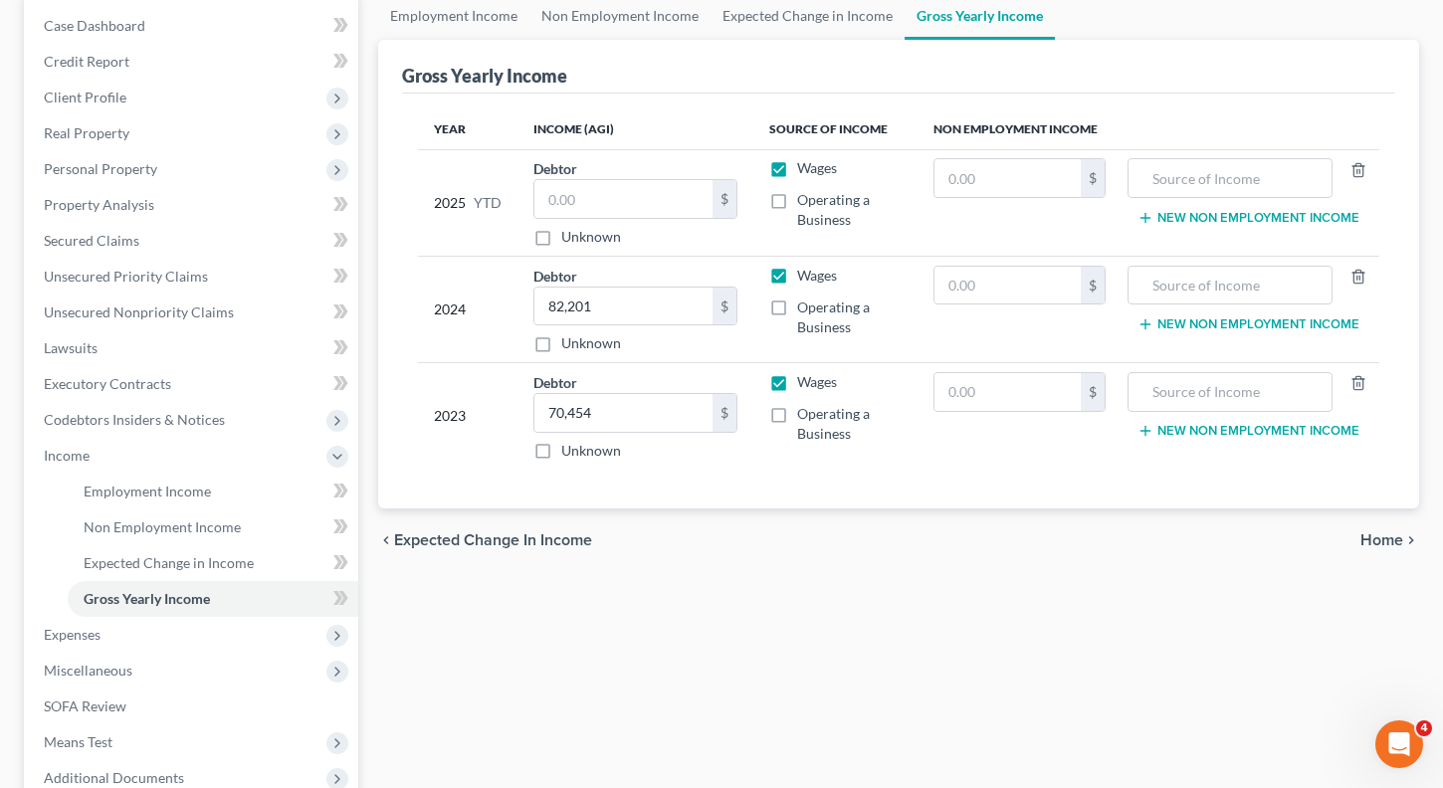
click at [1376, 532] on span "Home" at bounding box center [1381, 540] width 43 height 16
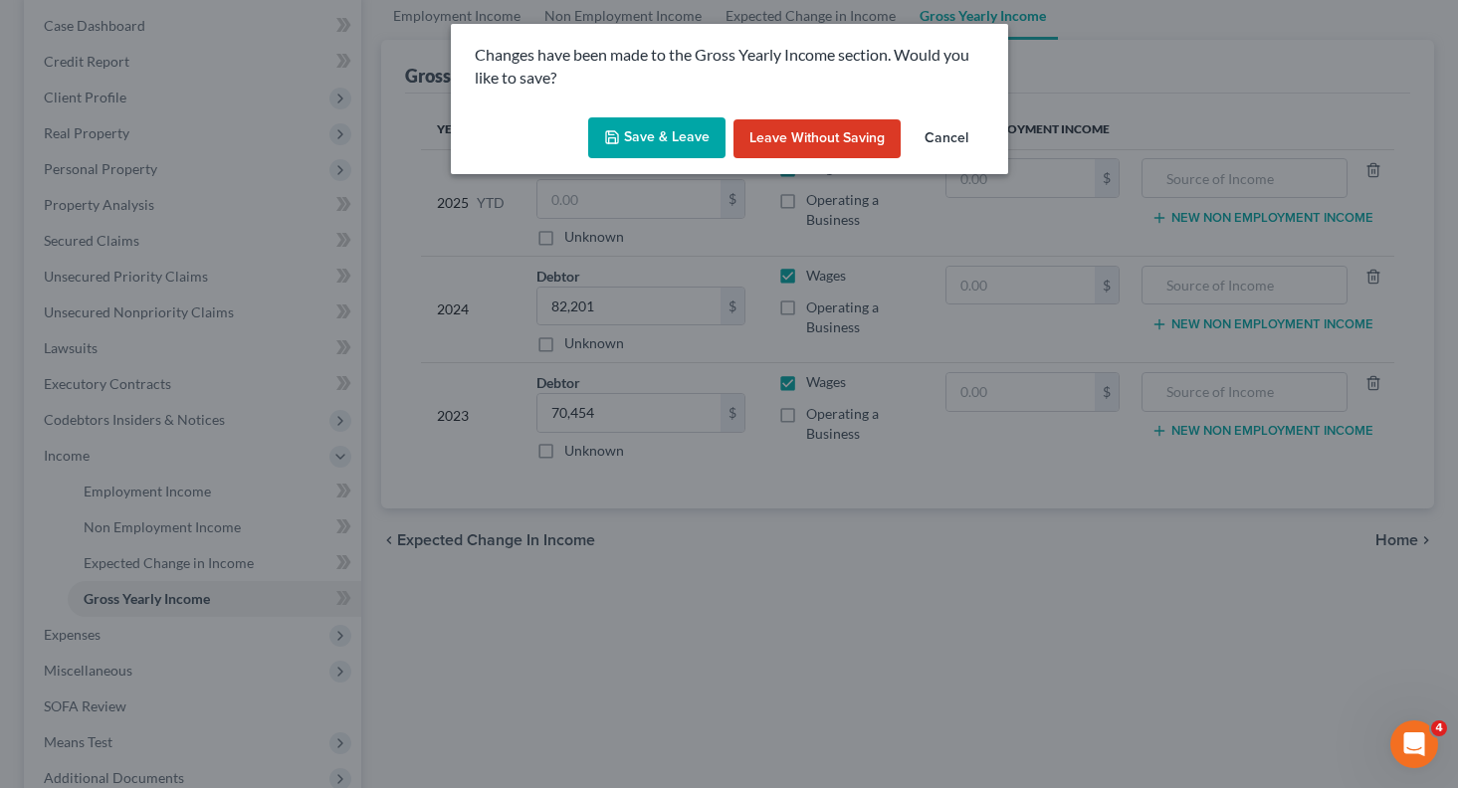
click at [676, 129] on button "Save & Leave" at bounding box center [656, 138] width 137 height 42
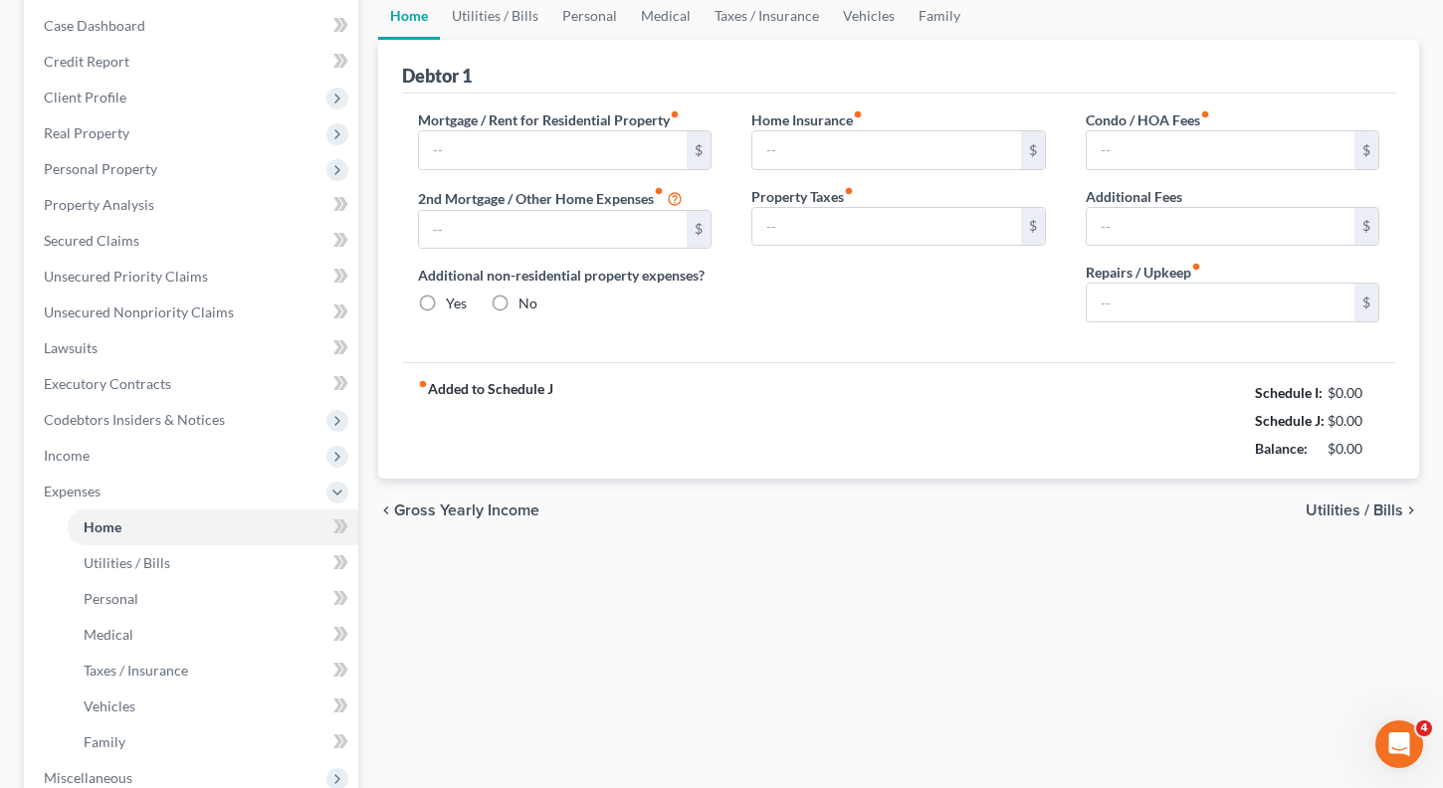
type input "0.00"
radio input "true"
type input "0.00"
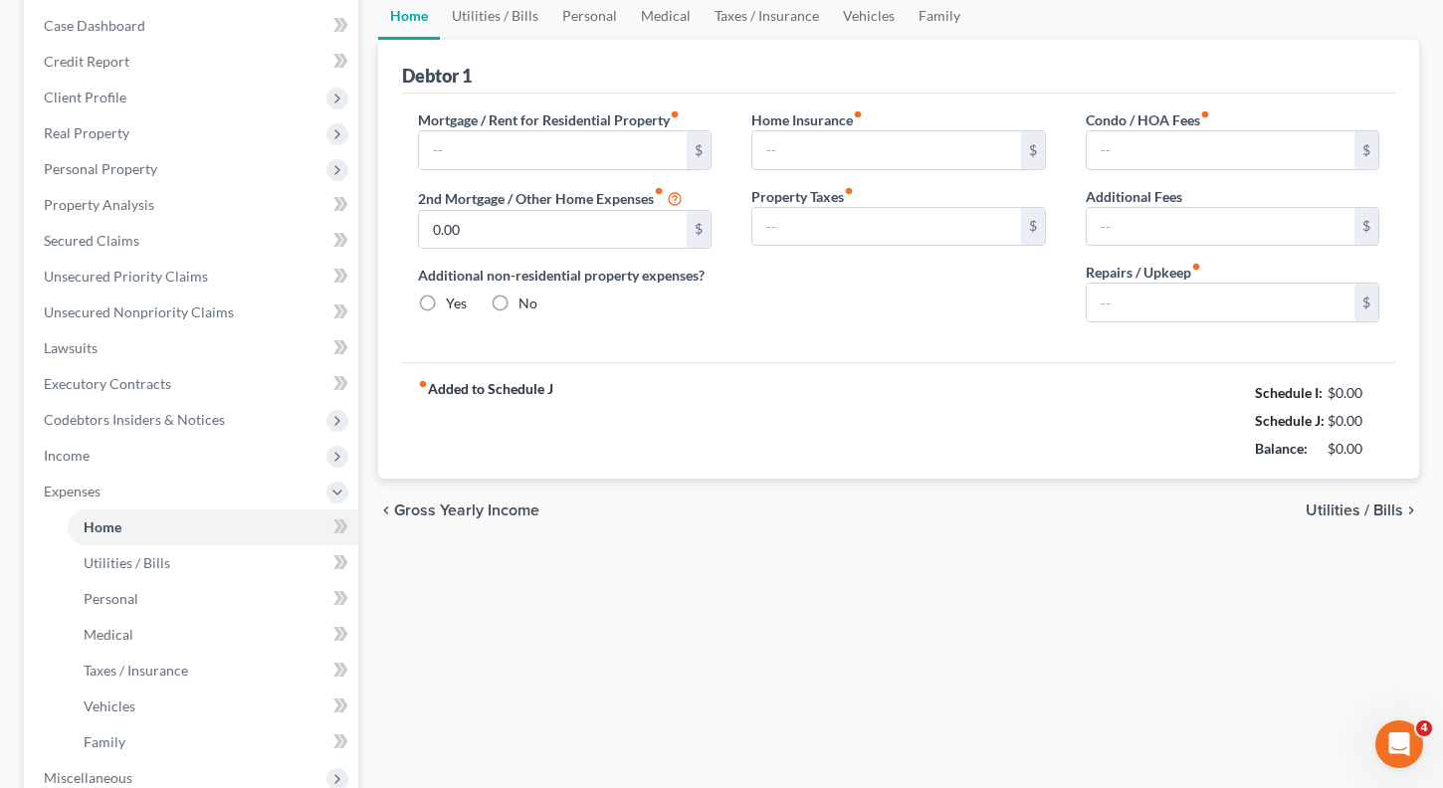
type input "0.00"
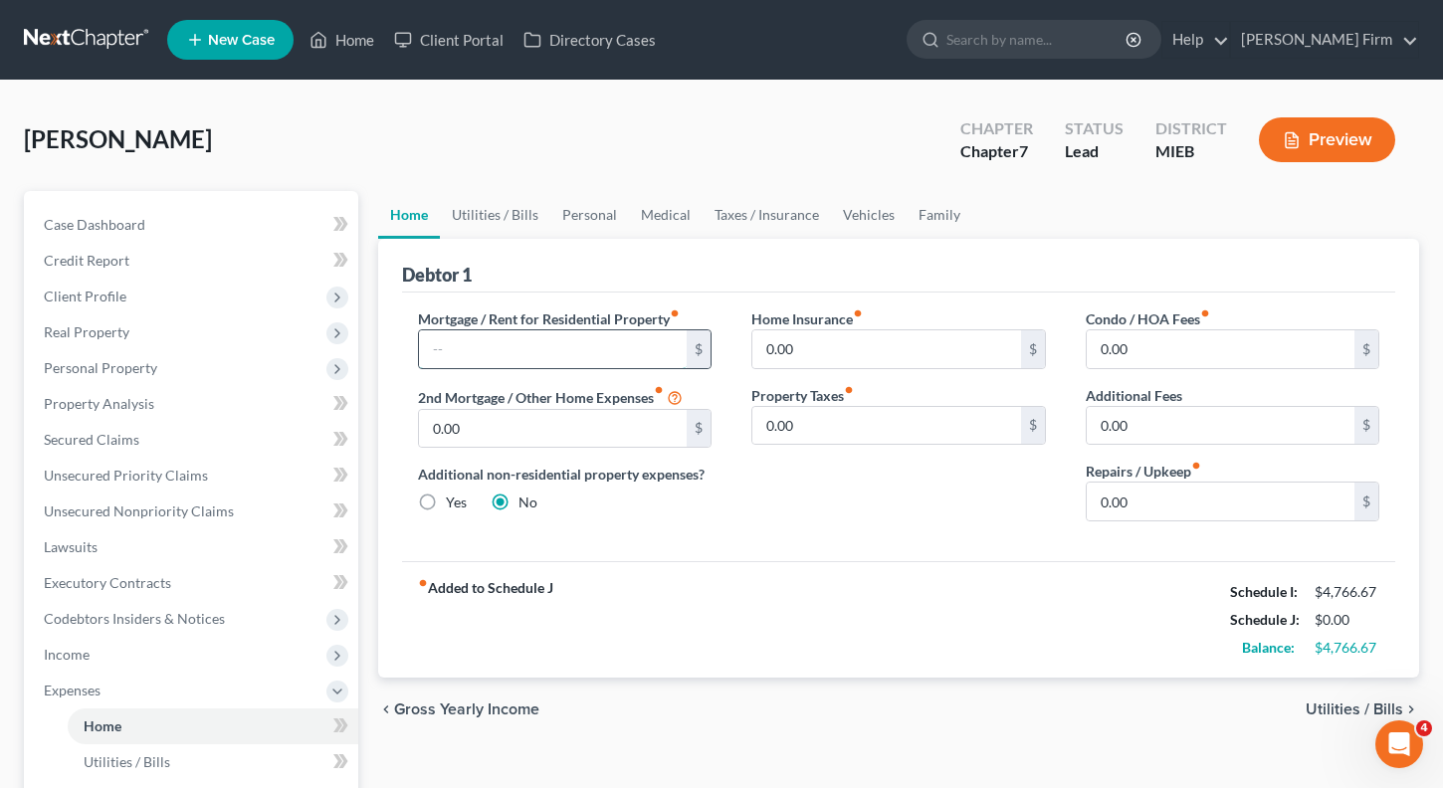
click at [527, 337] on input "text" at bounding box center [553, 349] width 269 height 38
type input "1,200"
type input "40"
click at [1314, 711] on span "Utilities / Bills" at bounding box center [1355, 710] width 98 height 16
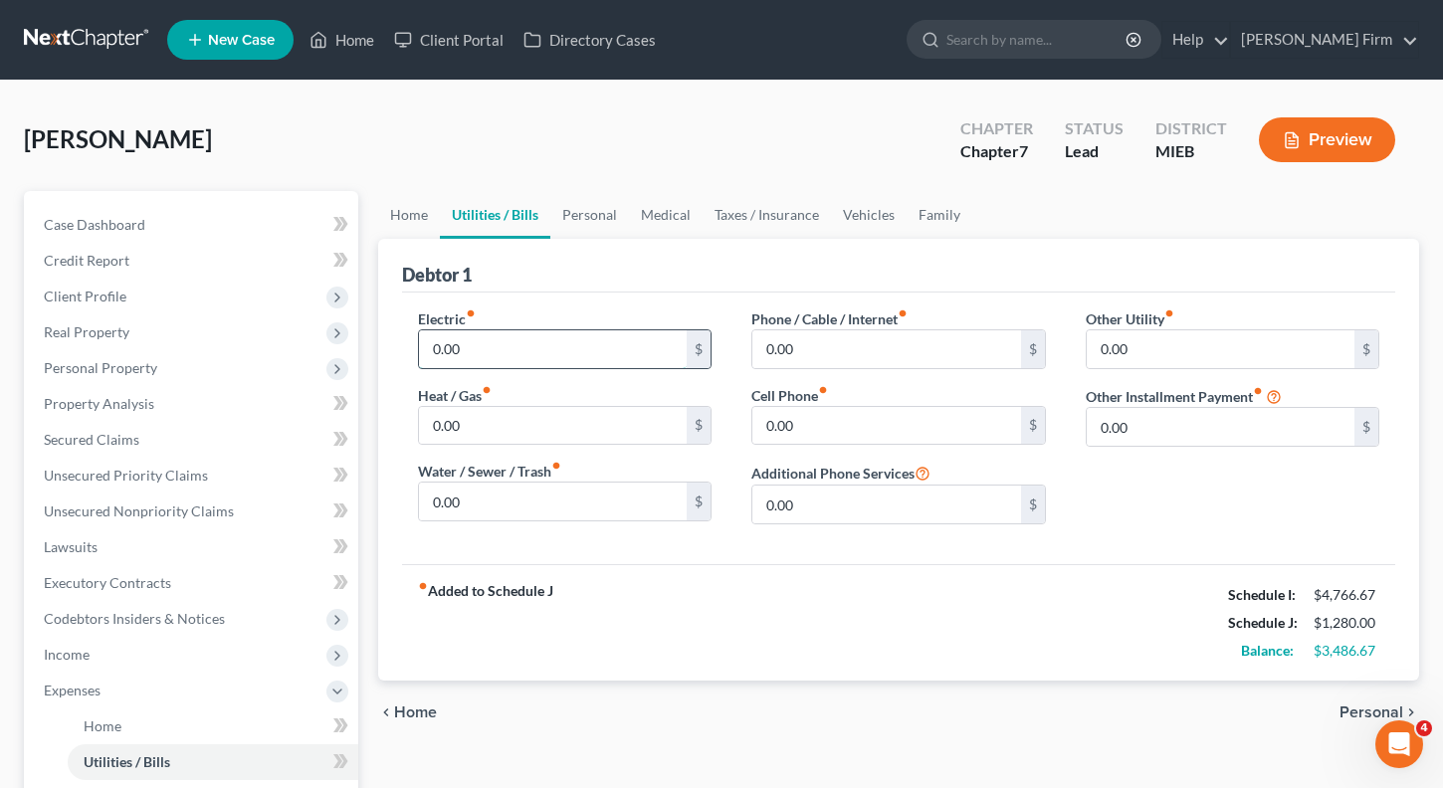
click at [565, 359] on input "0.00" at bounding box center [553, 349] width 269 height 38
type input "200"
type input "80"
type input "120"
type input "180"
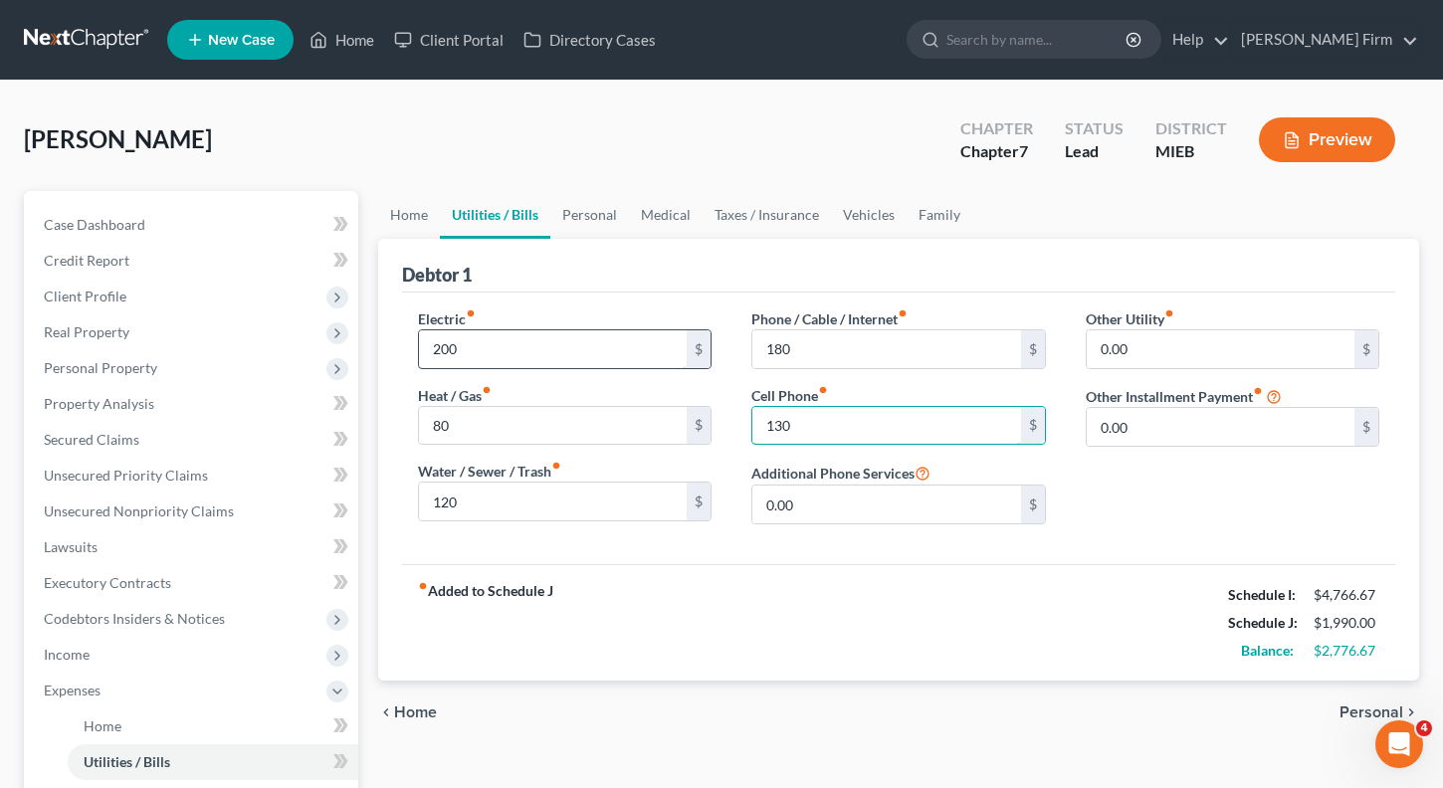
type input "130"
click at [1352, 705] on span "Personal" at bounding box center [1372, 713] width 64 height 16
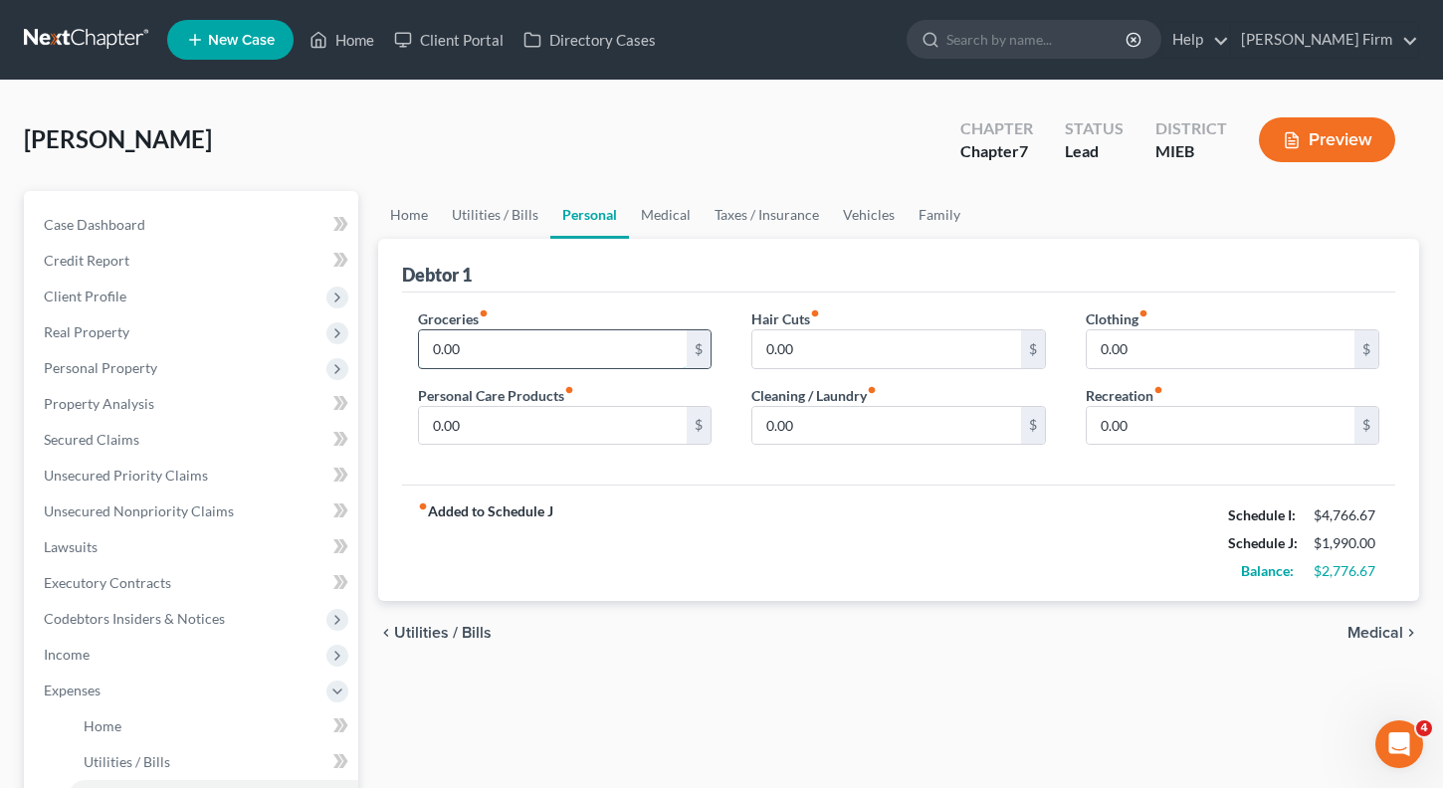
click at [607, 360] on input "0.00" at bounding box center [553, 349] width 269 height 38
type input "850"
type input "50"
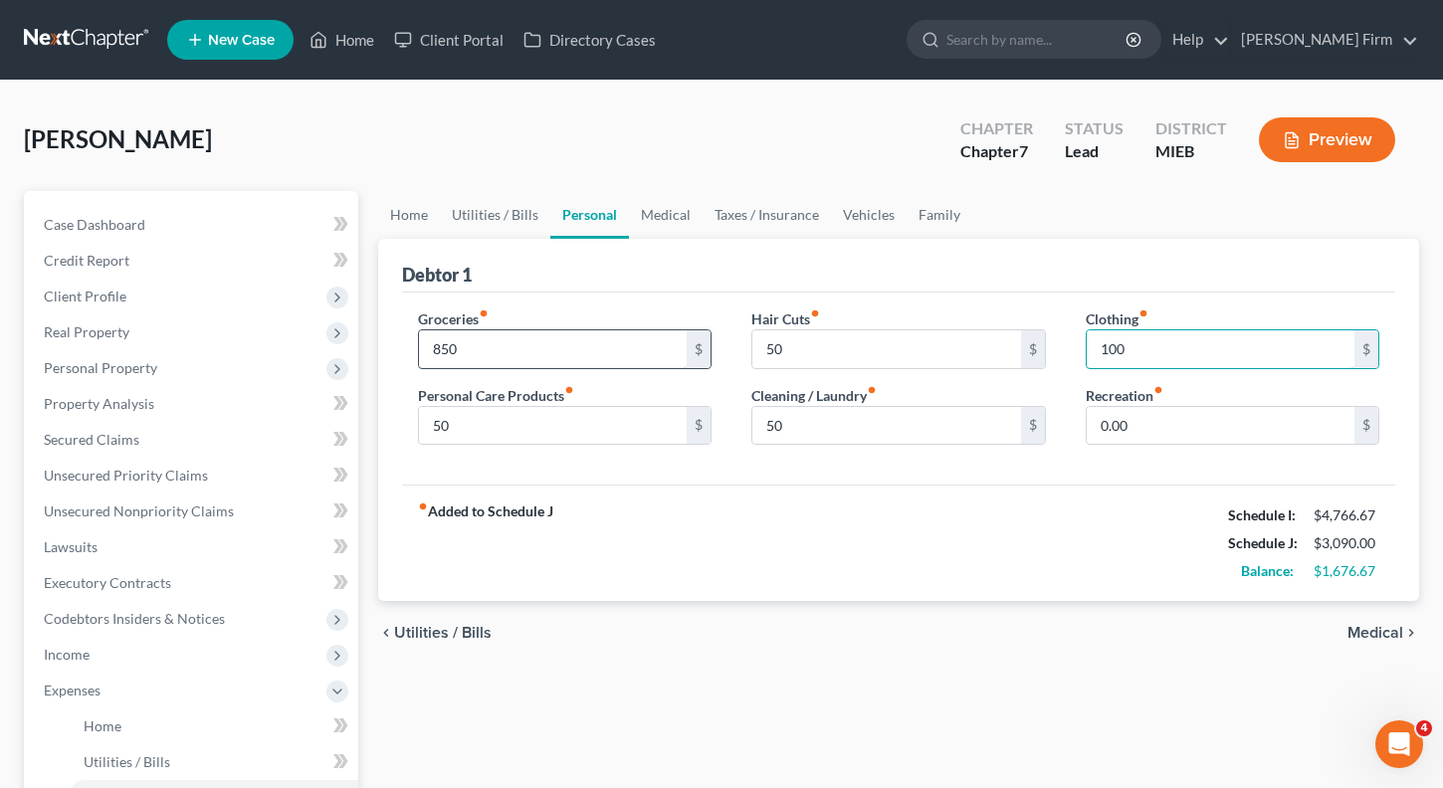
type input "100"
click at [1368, 634] on span "Medical" at bounding box center [1376, 633] width 56 height 16
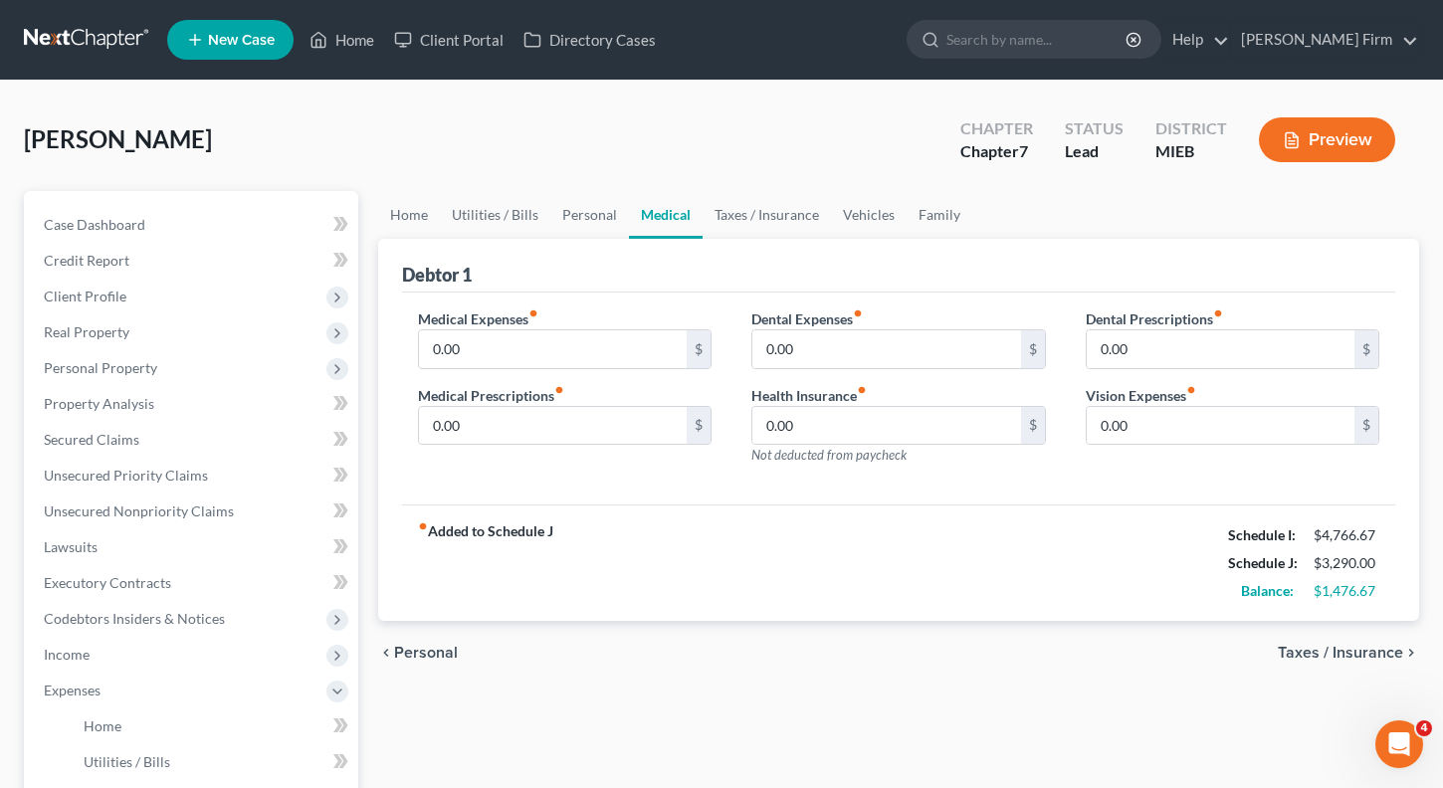
click at [564, 371] on div "Medical Expenses fiber_manual_record 0.00 $ Medical Prescriptions fiber_manual_…" at bounding box center [565, 395] width 334 height 173
click at [556, 360] on input "0.00" at bounding box center [553, 349] width 269 height 38
click at [1347, 658] on span "Taxes / Insurance" at bounding box center [1340, 653] width 125 height 16
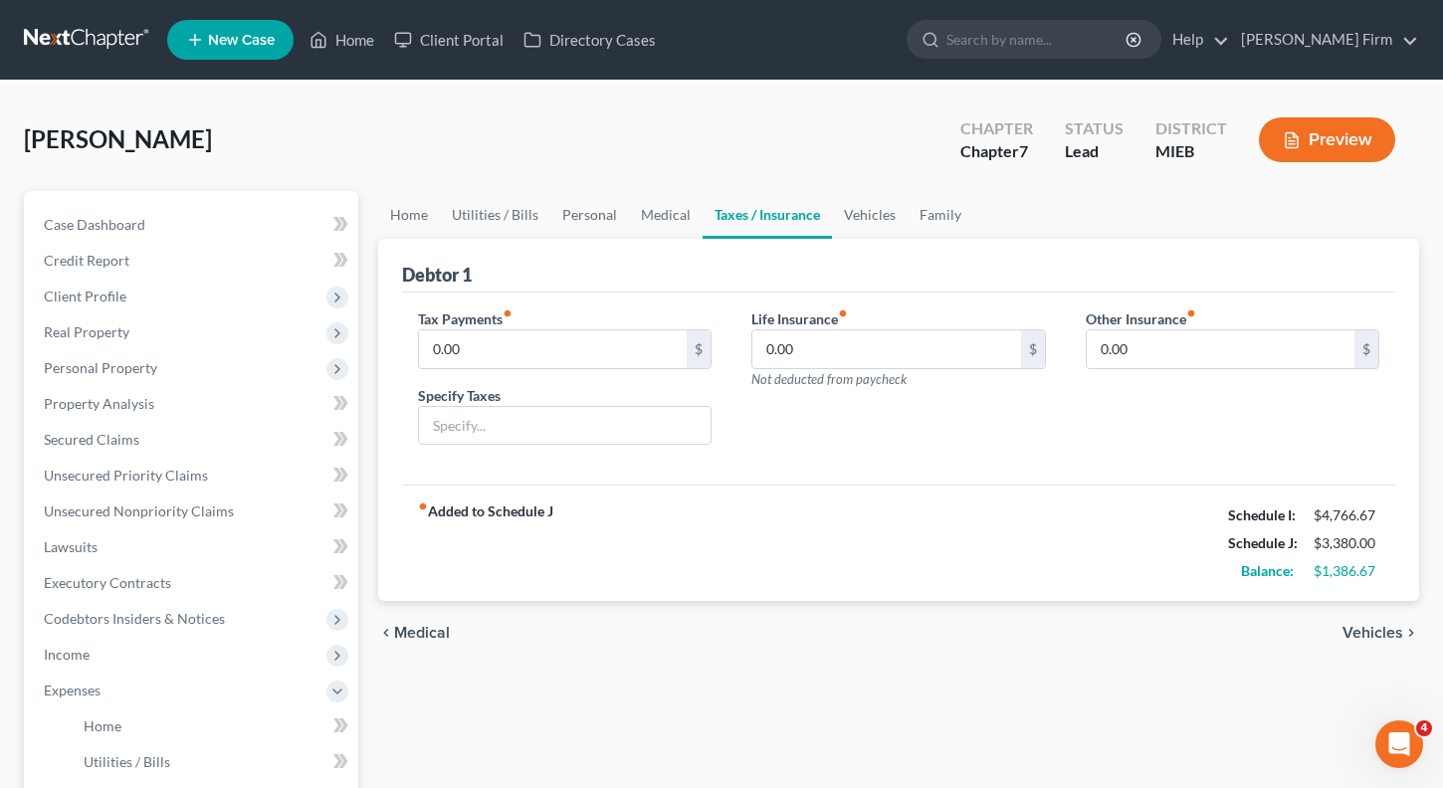
click at [1373, 631] on span "Vehicles" at bounding box center [1373, 633] width 61 height 16
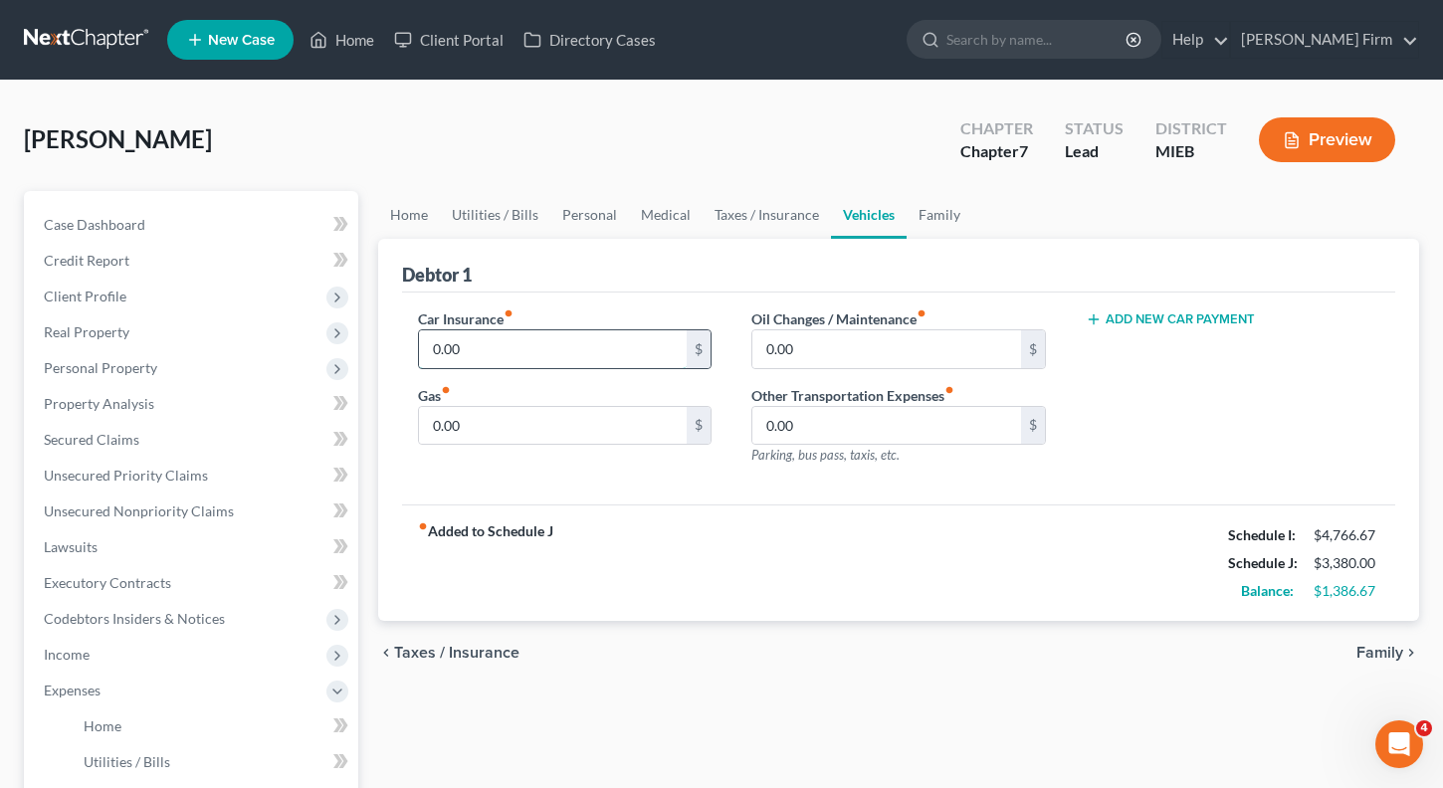
click at [597, 347] on input "0.00" at bounding box center [553, 349] width 269 height 38
click at [1387, 663] on div "chevron_left Taxes / Insurance Family chevron_right" at bounding box center [899, 653] width 1042 height 64
click at [1387, 658] on span "Family" at bounding box center [1379, 653] width 47 height 16
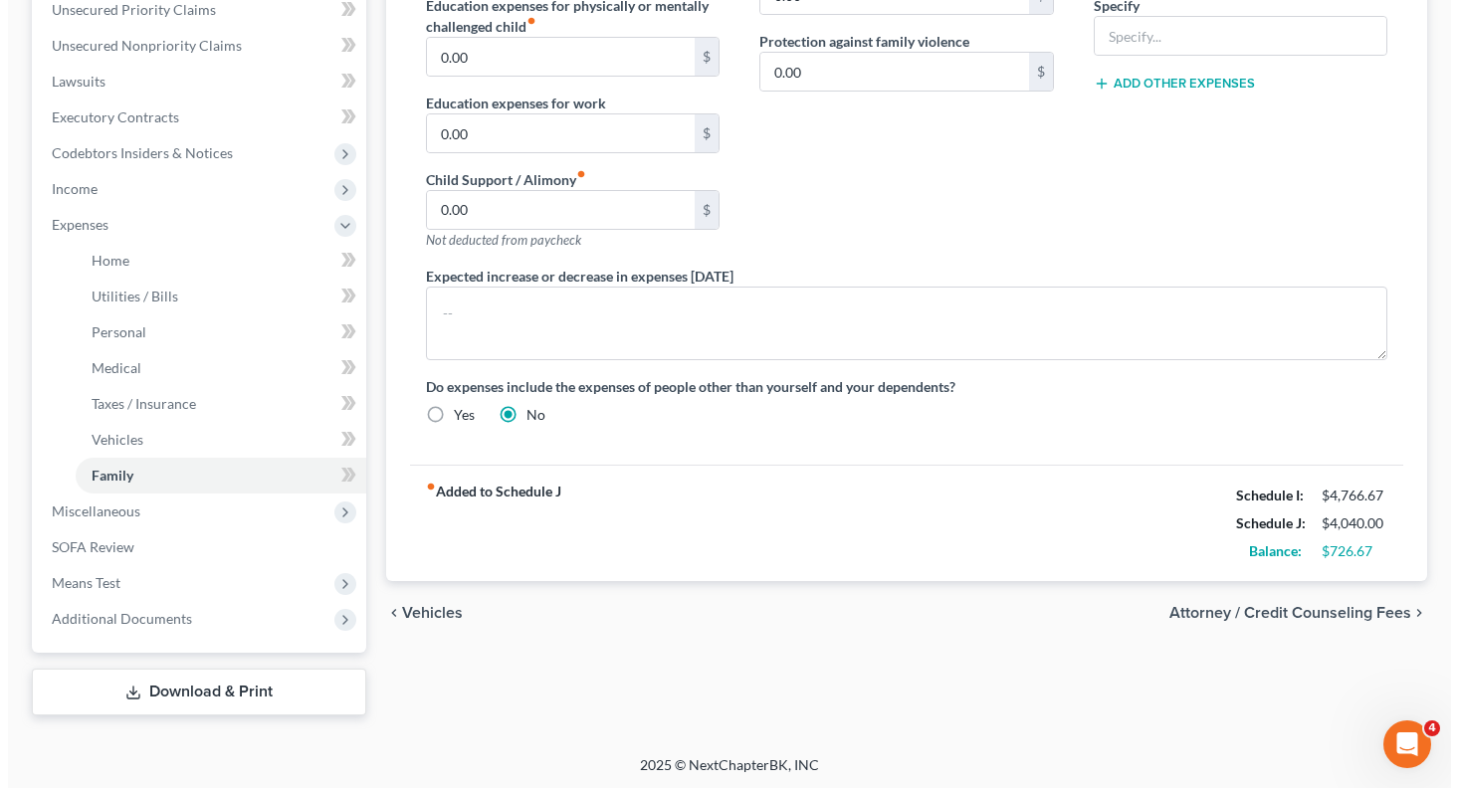
scroll to position [469, 0]
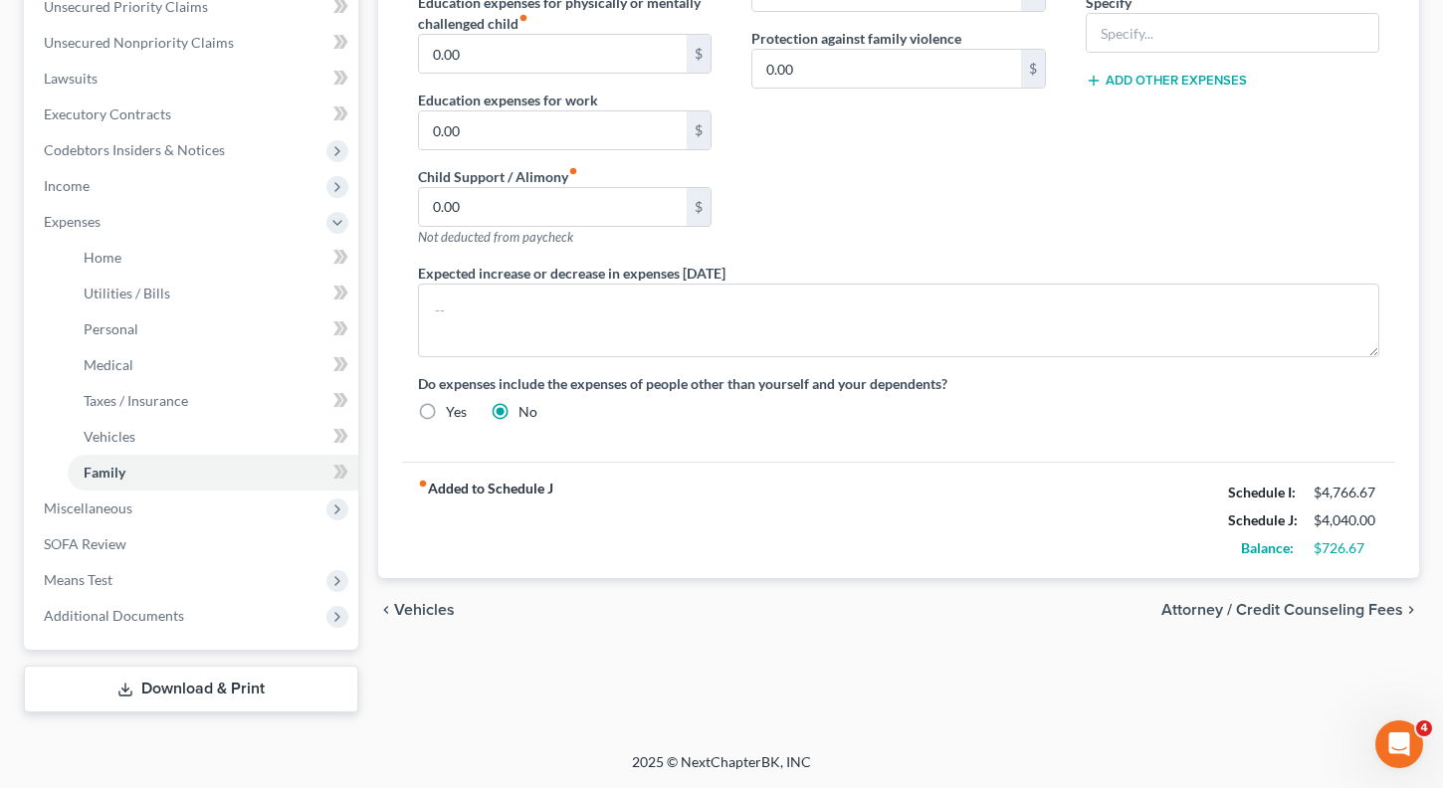
click at [1289, 614] on span "Attorney / Credit Counseling Fees" at bounding box center [1282, 610] width 242 height 16
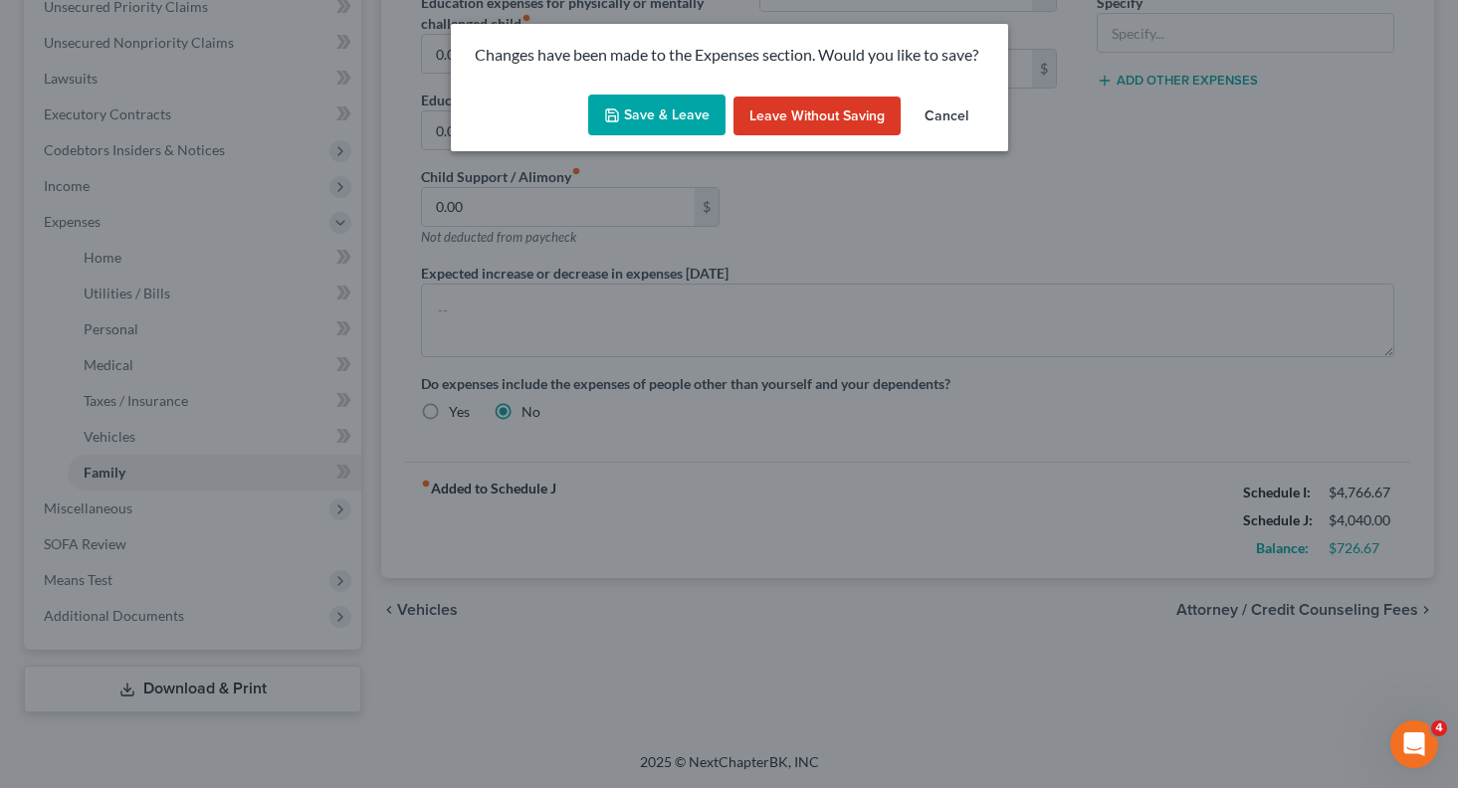
click at [685, 110] on button "Save & Leave" at bounding box center [656, 116] width 137 height 42
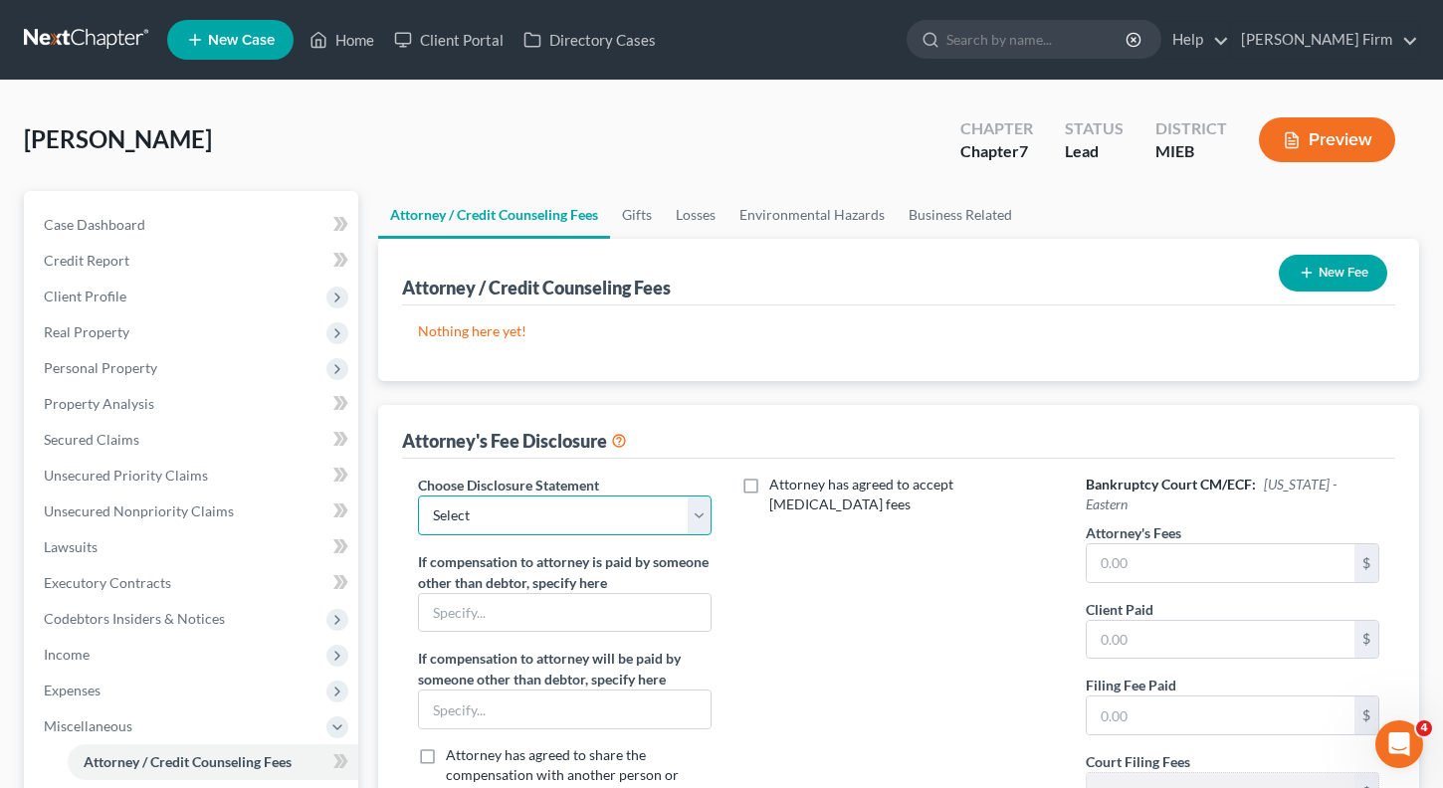
click at [554, 525] on select "Select Attorney" at bounding box center [565, 516] width 295 height 40
click at [418, 496] on select "Select Attorney" at bounding box center [565, 516] width 295 height 40
click at [1353, 265] on button "New Fee" at bounding box center [1333, 273] width 108 height 37
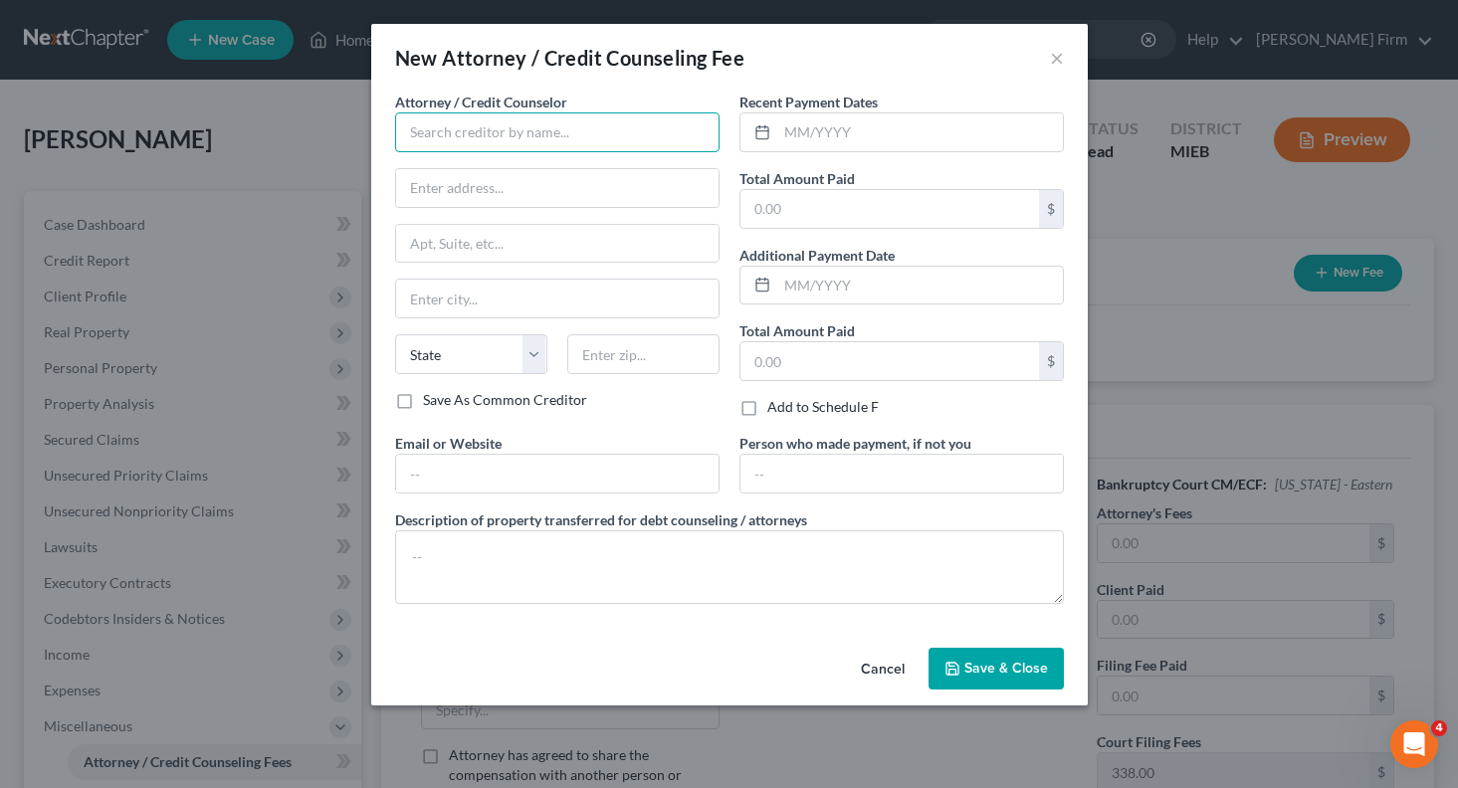
click at [581, 112] on input "text" at bounding box center [557, 132] width 324 height 40
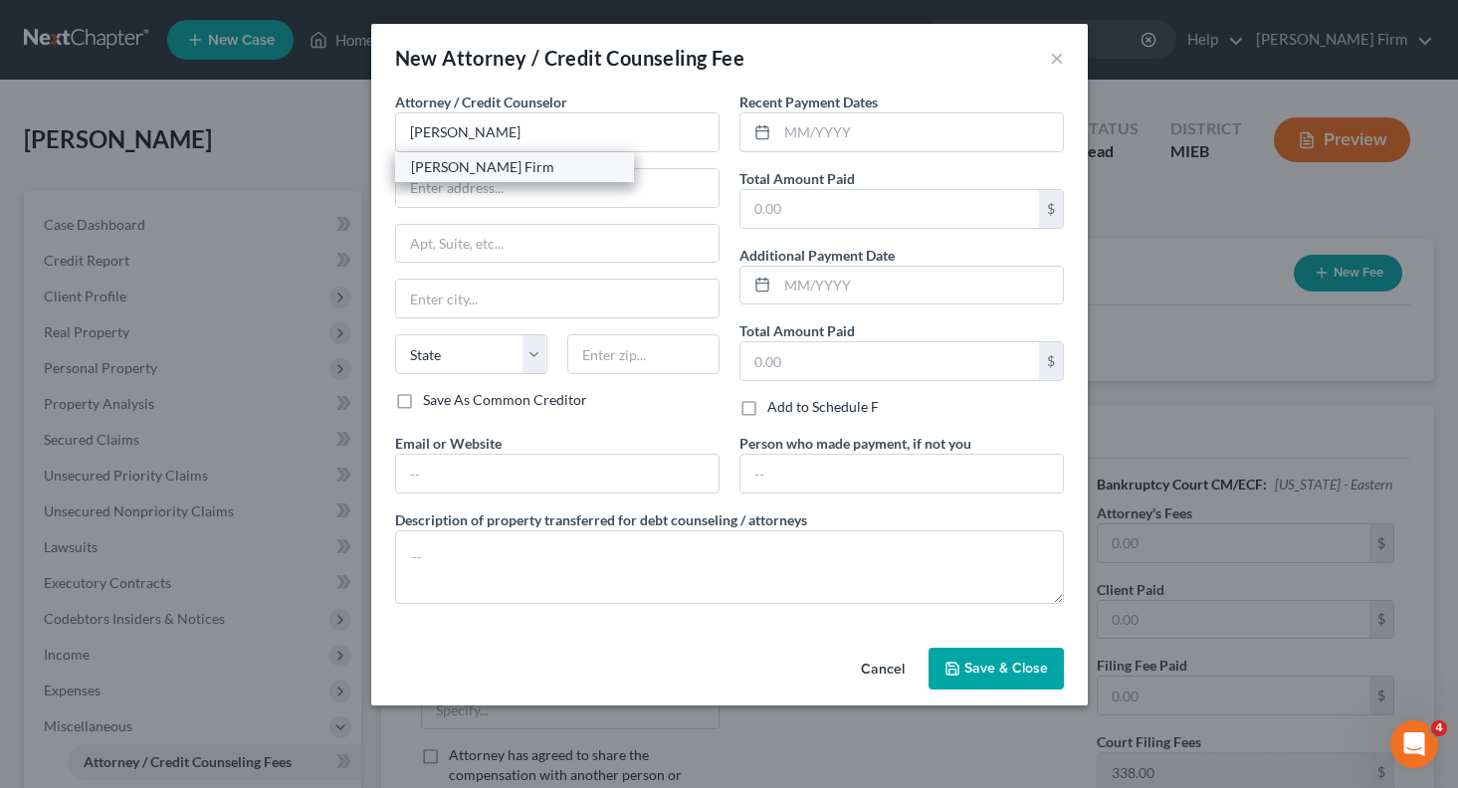
click at [504, 170] on div "[PERSON_NAME] Firm" at bounding box center [514, 167] width 207 height 20
click at [1008, 135] on input "text" at bounding box center [920, 132] width 286 height 38
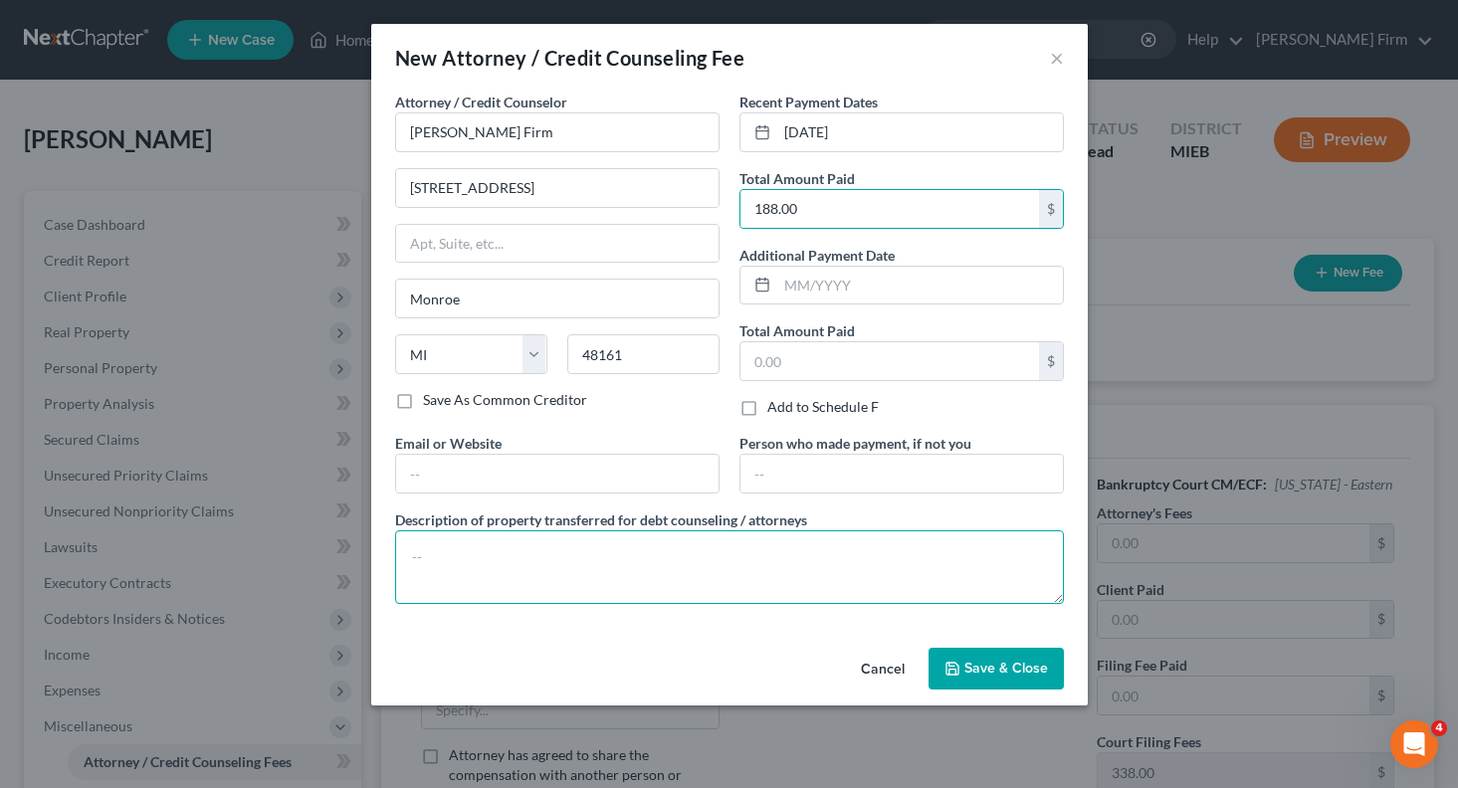
click at [678, 546] on textarea at bounding box center [729, 567] width 669 height 74
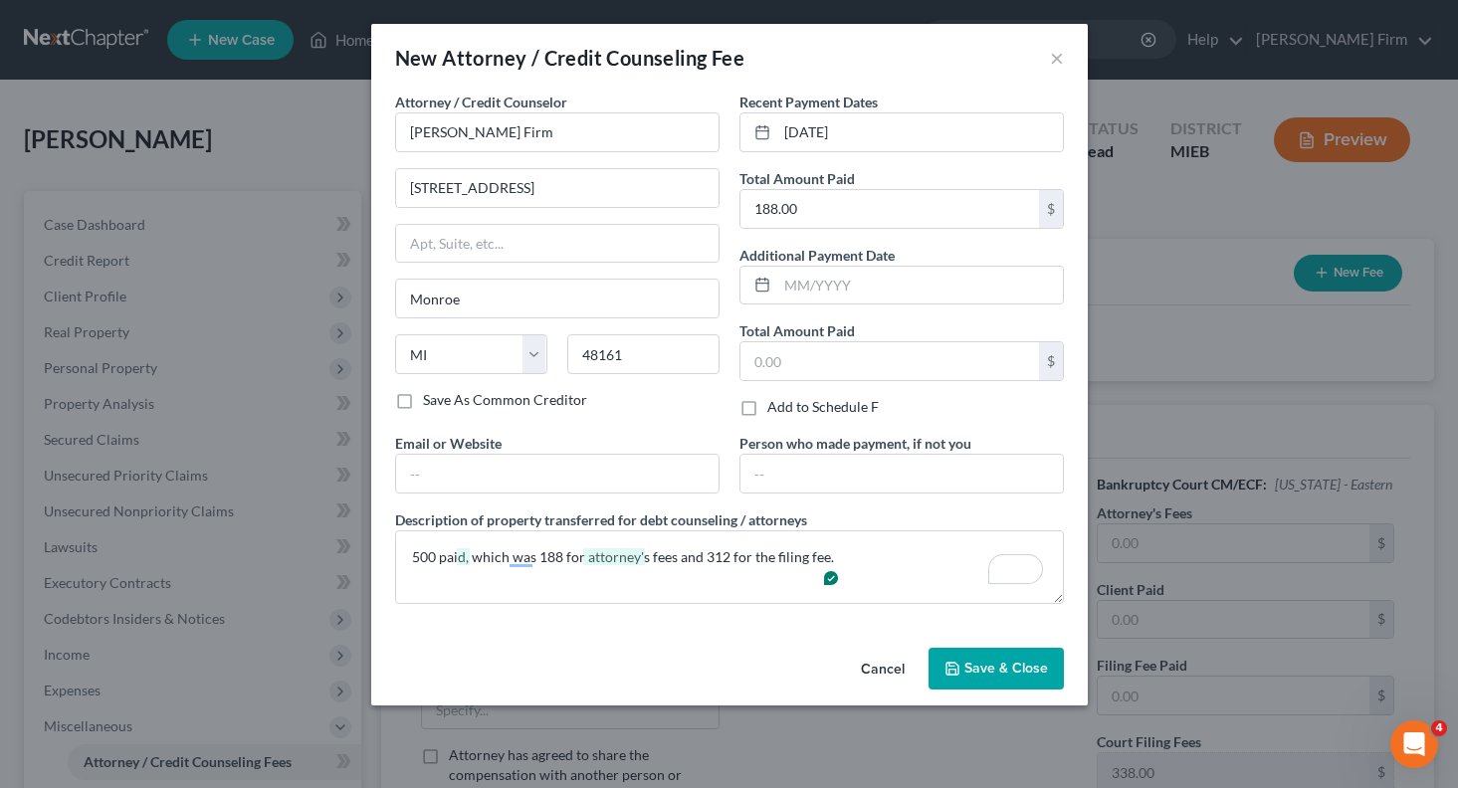
click at [986, 658] on button "Save & Close" at bounding box center [996, 669] width 135 height 42
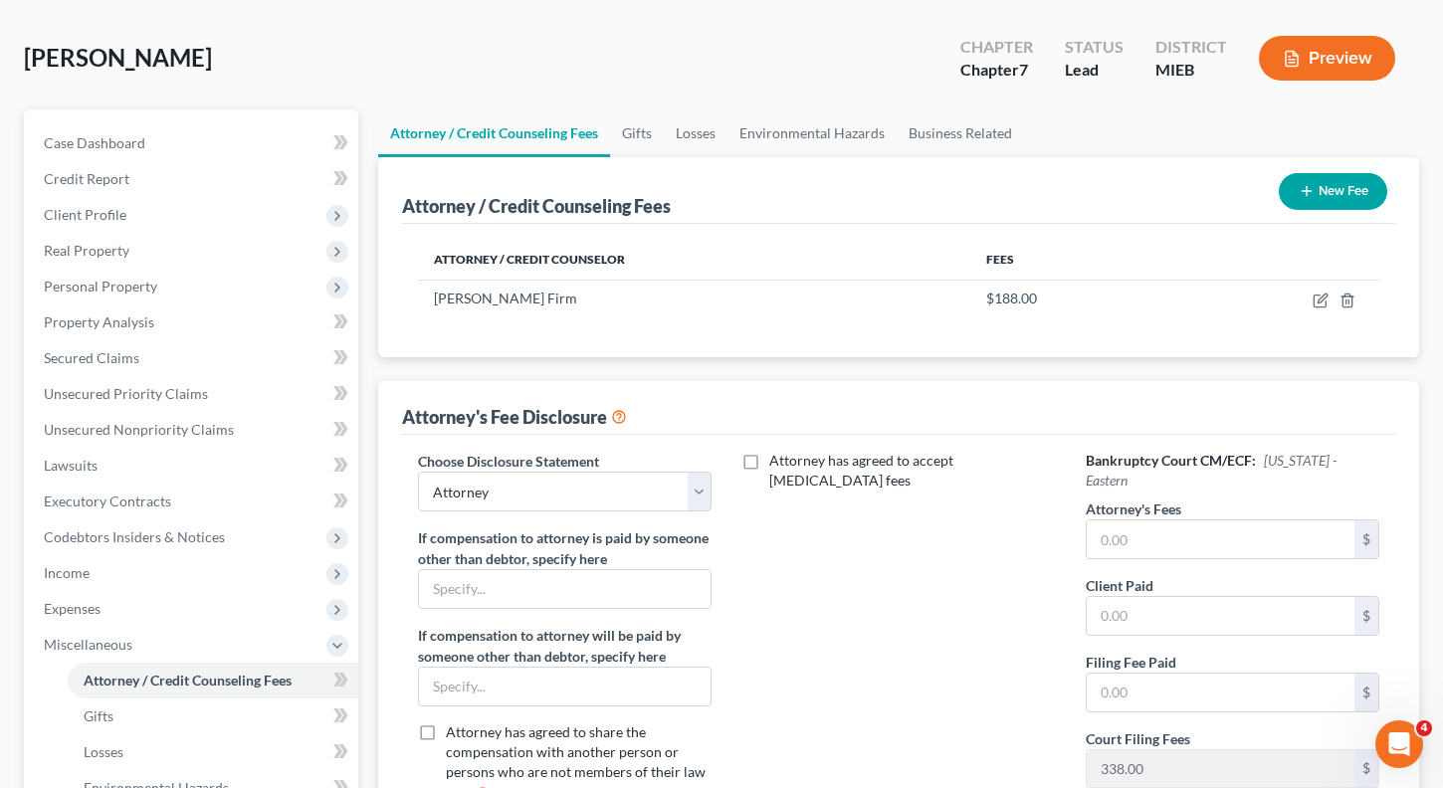
scroll to position [199, 0]
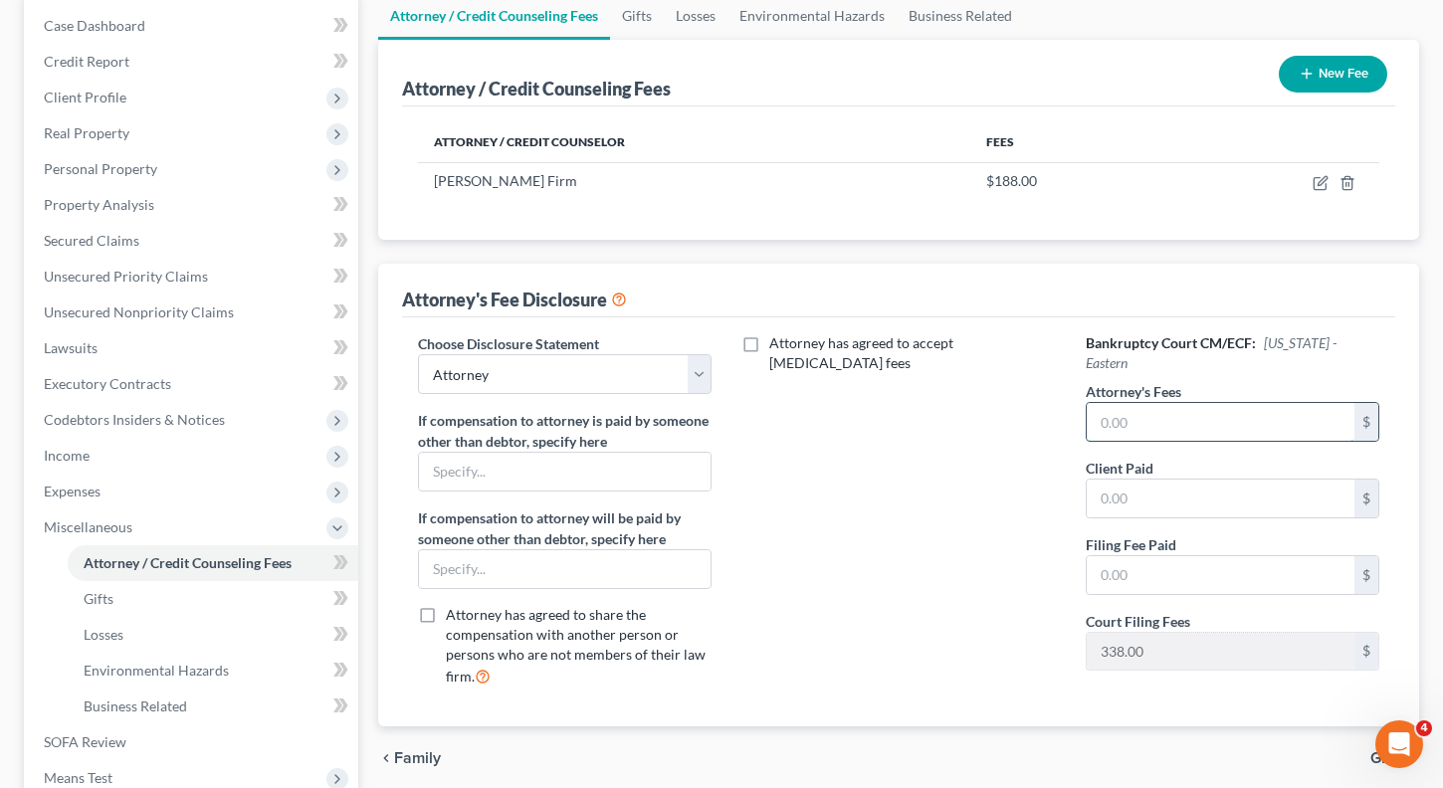
click at [1139, 403] on input "text" at bounding box center [1221, 422] width 269 height 38
click at [1025, 518] on div "Attorney has agreed to accept [MEDICAL_DATA] fees" at bounding box center [898, 517] width 334 height 369
click at [1223, 480] on input "188,311" at bounding box center [1221, 499] width 269 height 38
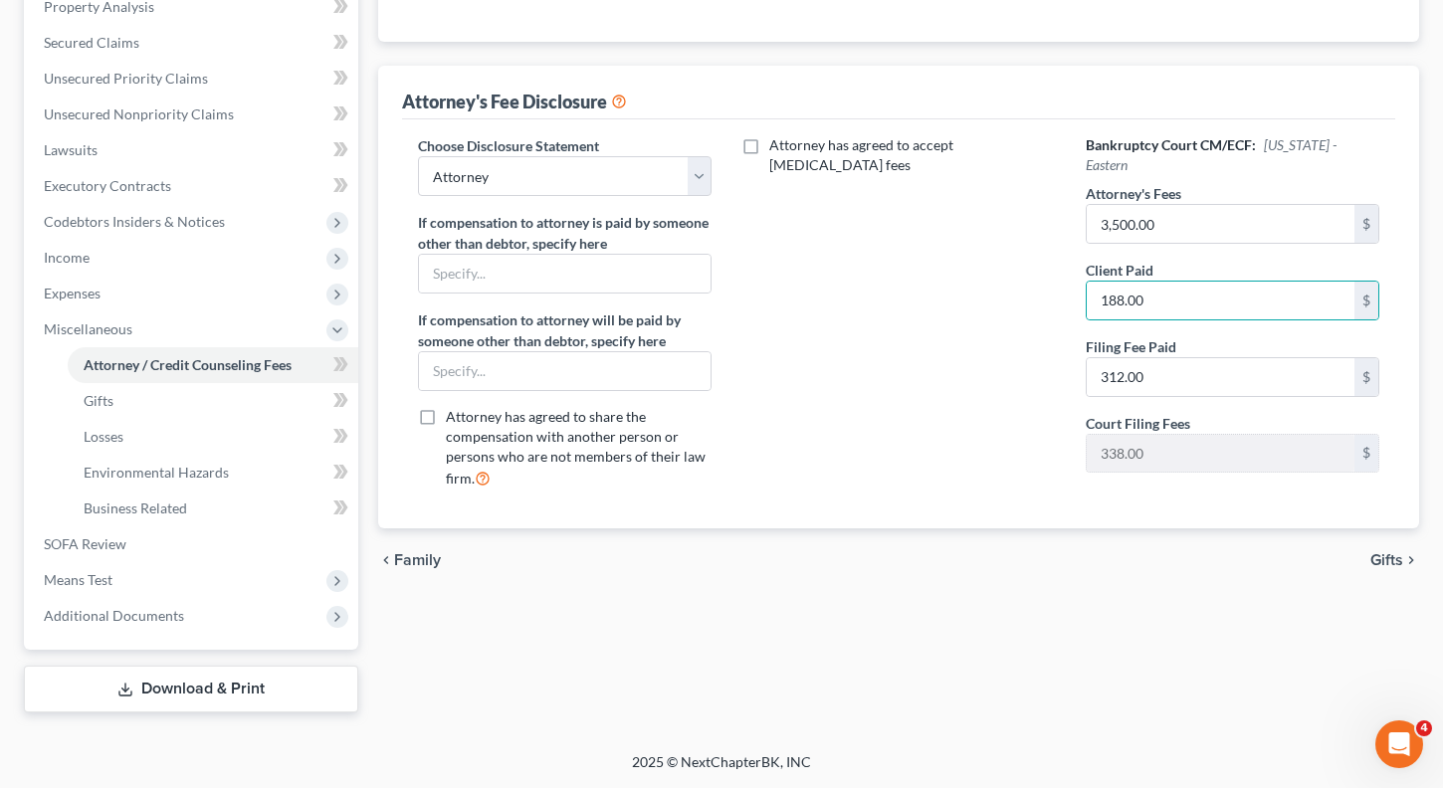
click at [1381, 561] on span "Gifts" at bounding box center [1386, 560] width 33 height 16
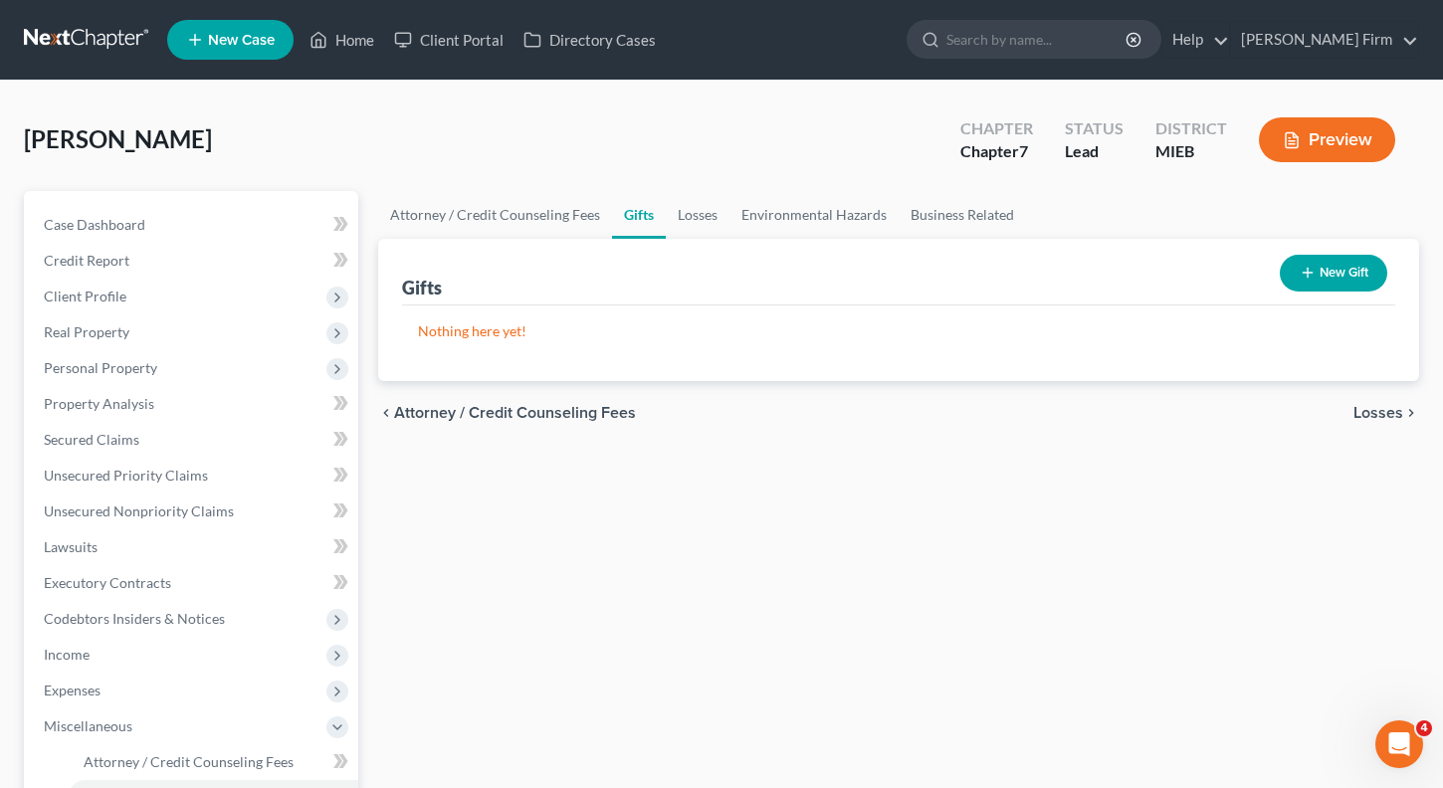
click at [1374, 402] on div "chevron_left Attorney / Credit Counseling Fees Losses chevron_right" at bounding box center [899, 413] width 1042 height 64
click at [1378, 426] on div "chevron_left Attorney / Credit Counseling Fees Losses chevron_right" at bounding box center [899, 413] width 1042 height 64
click at [1381, 406] on span "Losses" at bounding box center [1378, 413] width 50 height 16
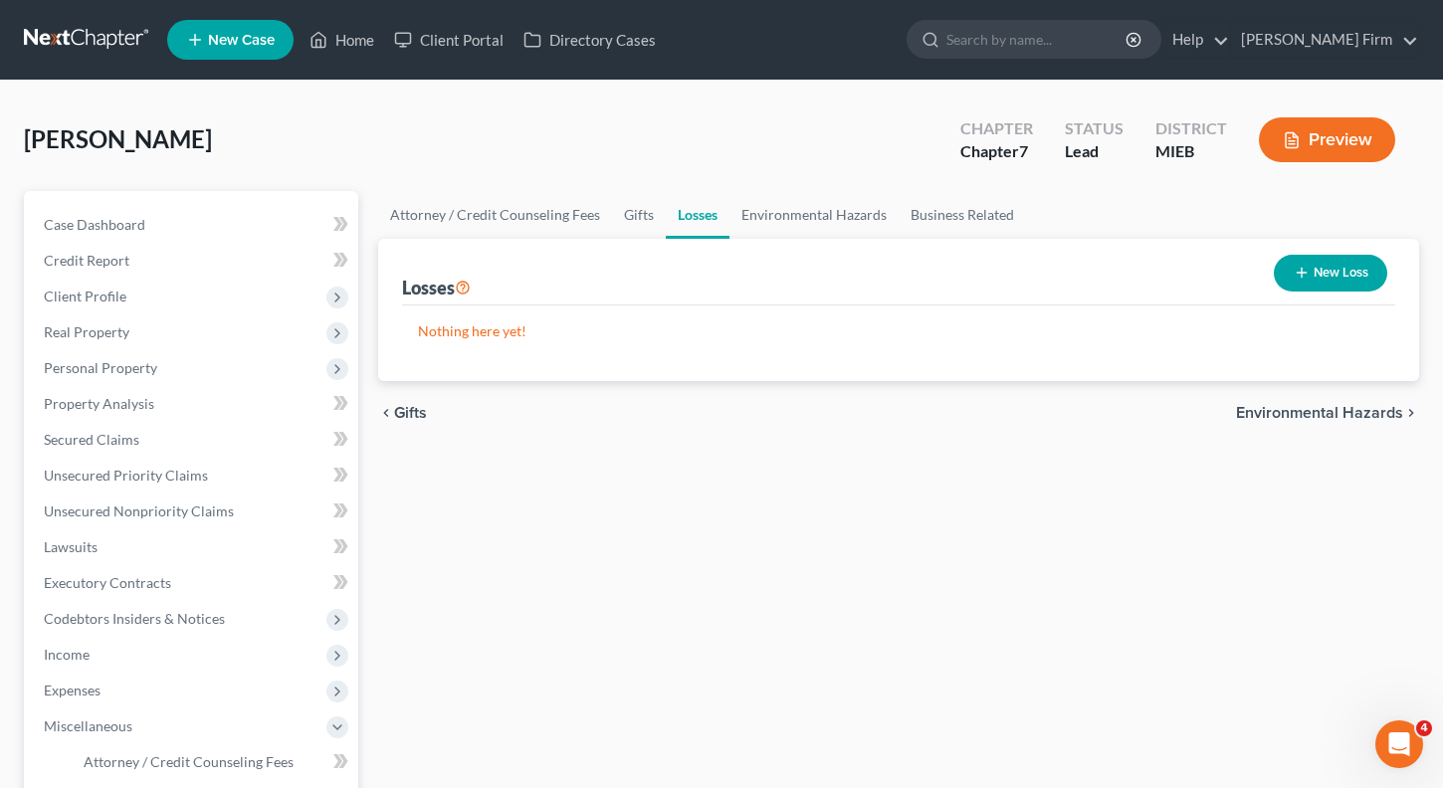
click at [1381, 408] on span "Environmental Hazards" at bounding box center [1319, 413] width 167 height 16
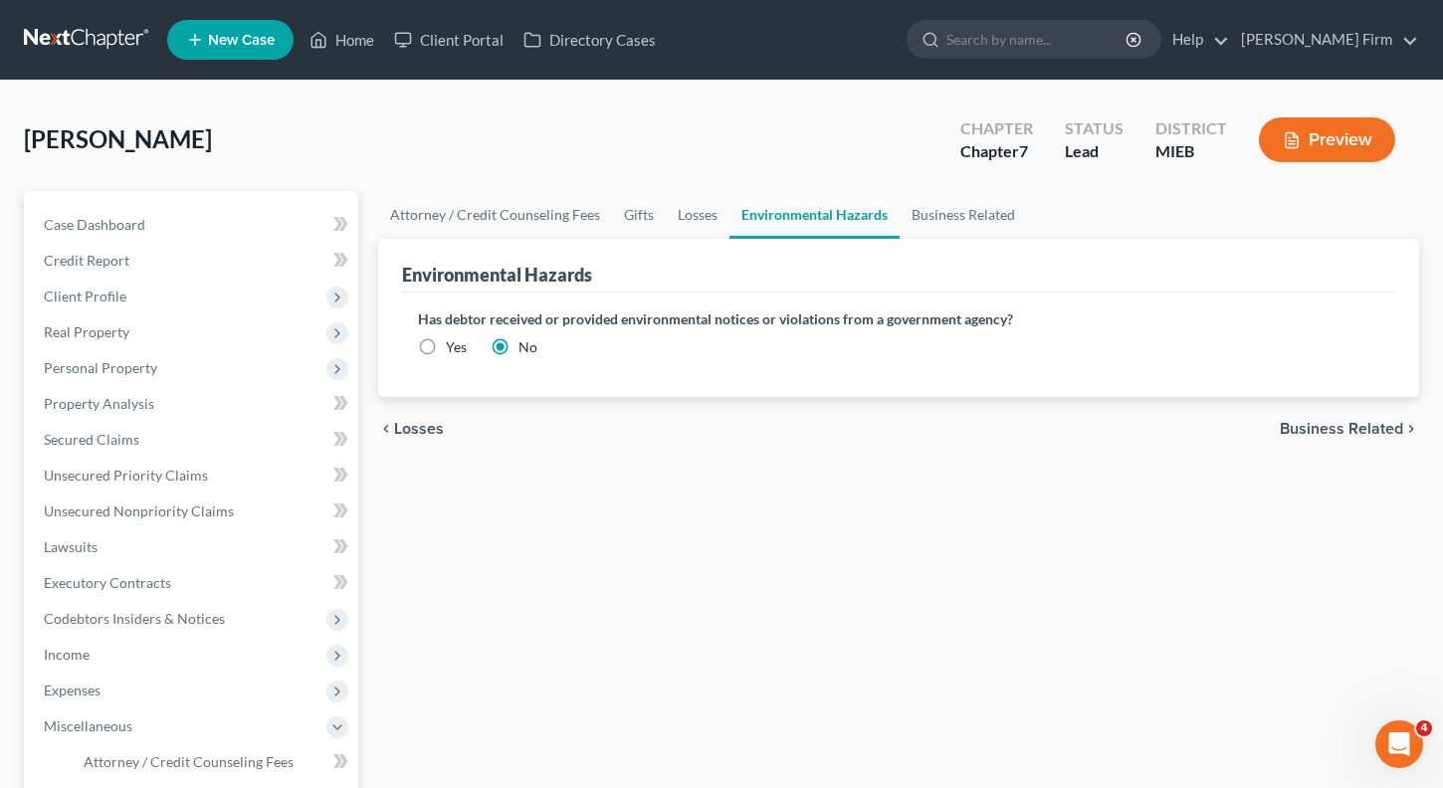
click at [1379, 426] on span "Business Related" at bounding box center [1341, 429] width 123 height 16
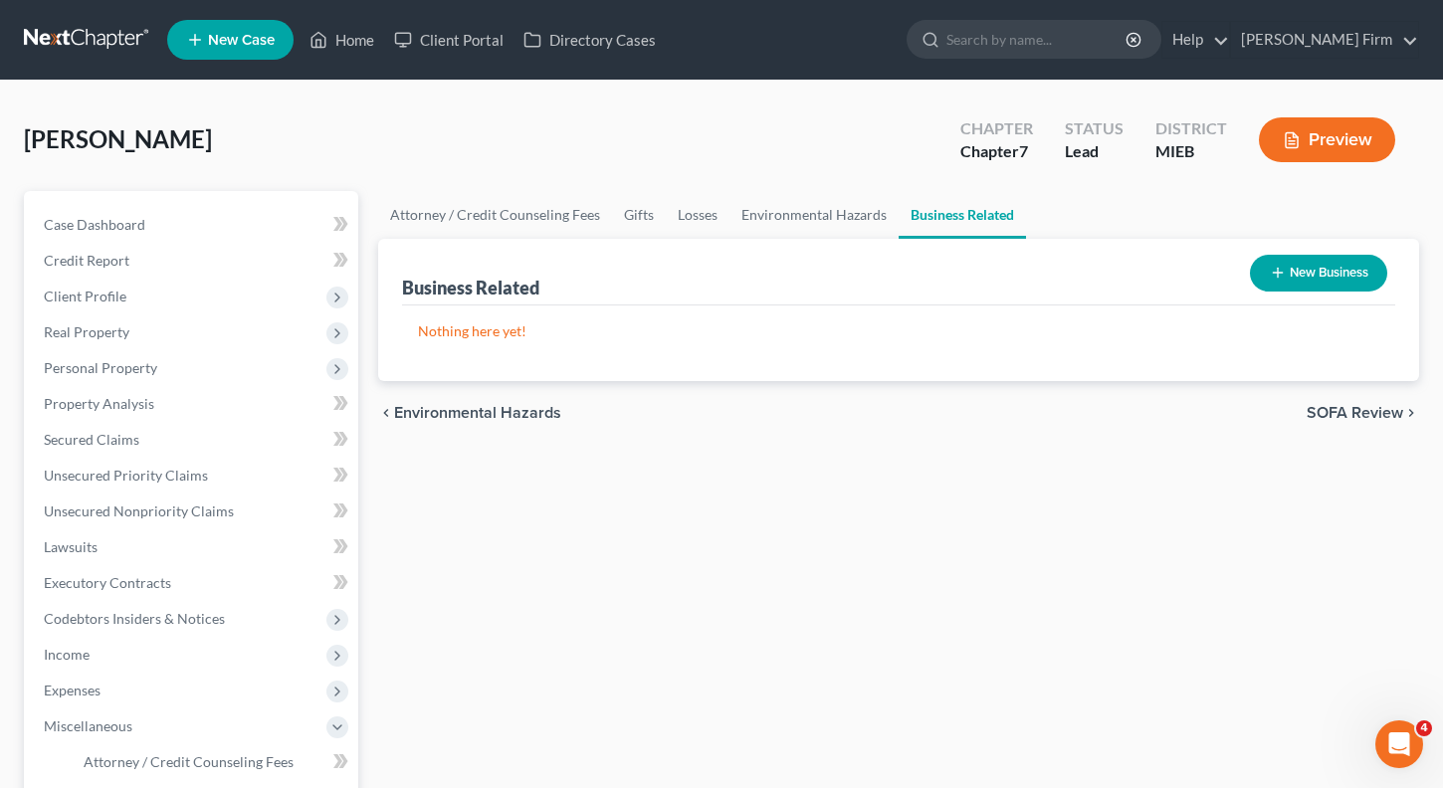
click at [1378, 415] on span "SOFA Review" at bounding box center [1355, 413] width 97 height 16
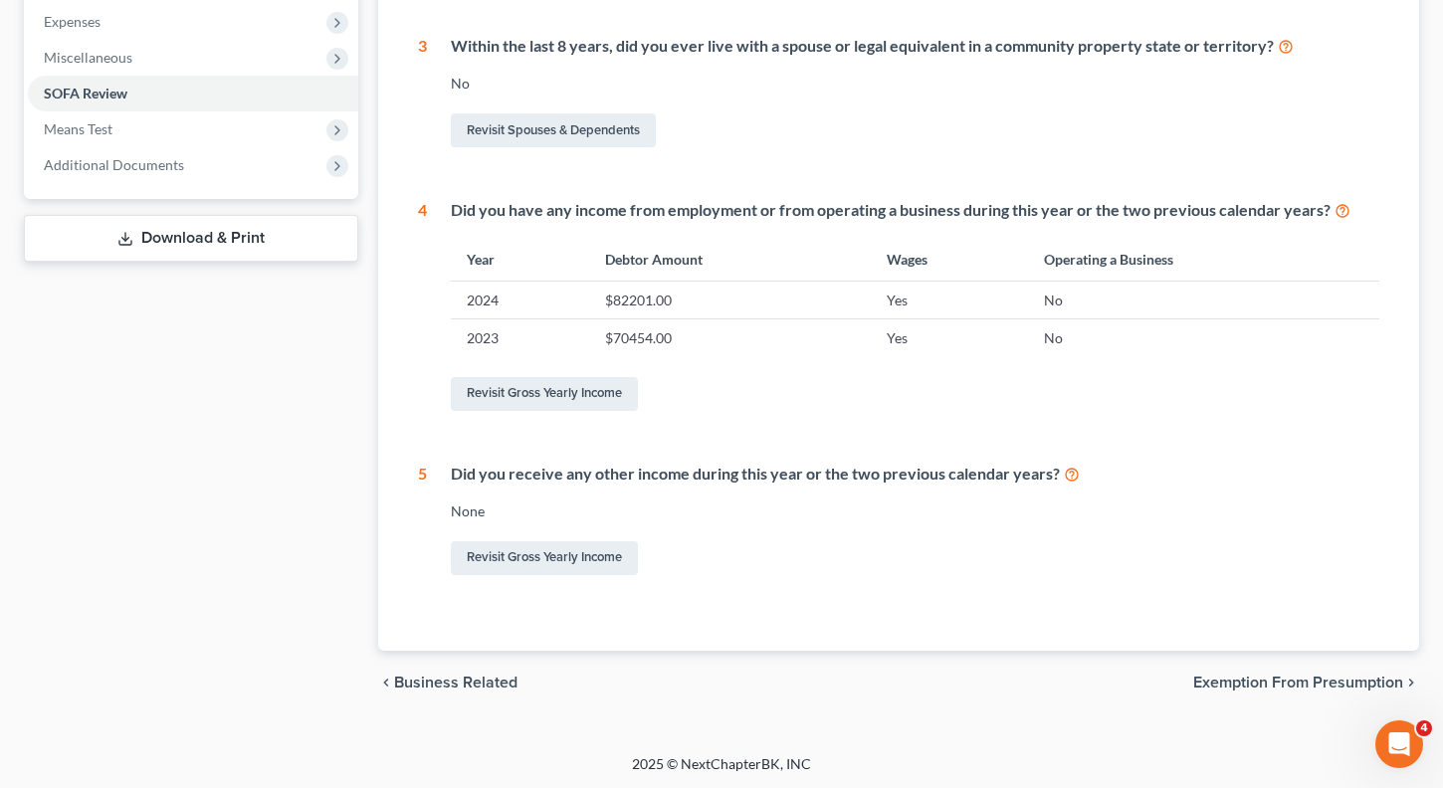
scroll to position [671, 0]
click at [1314, 674] on span "Exemption from Presumption" at bounding box center [1298, 681] width 210 height 16
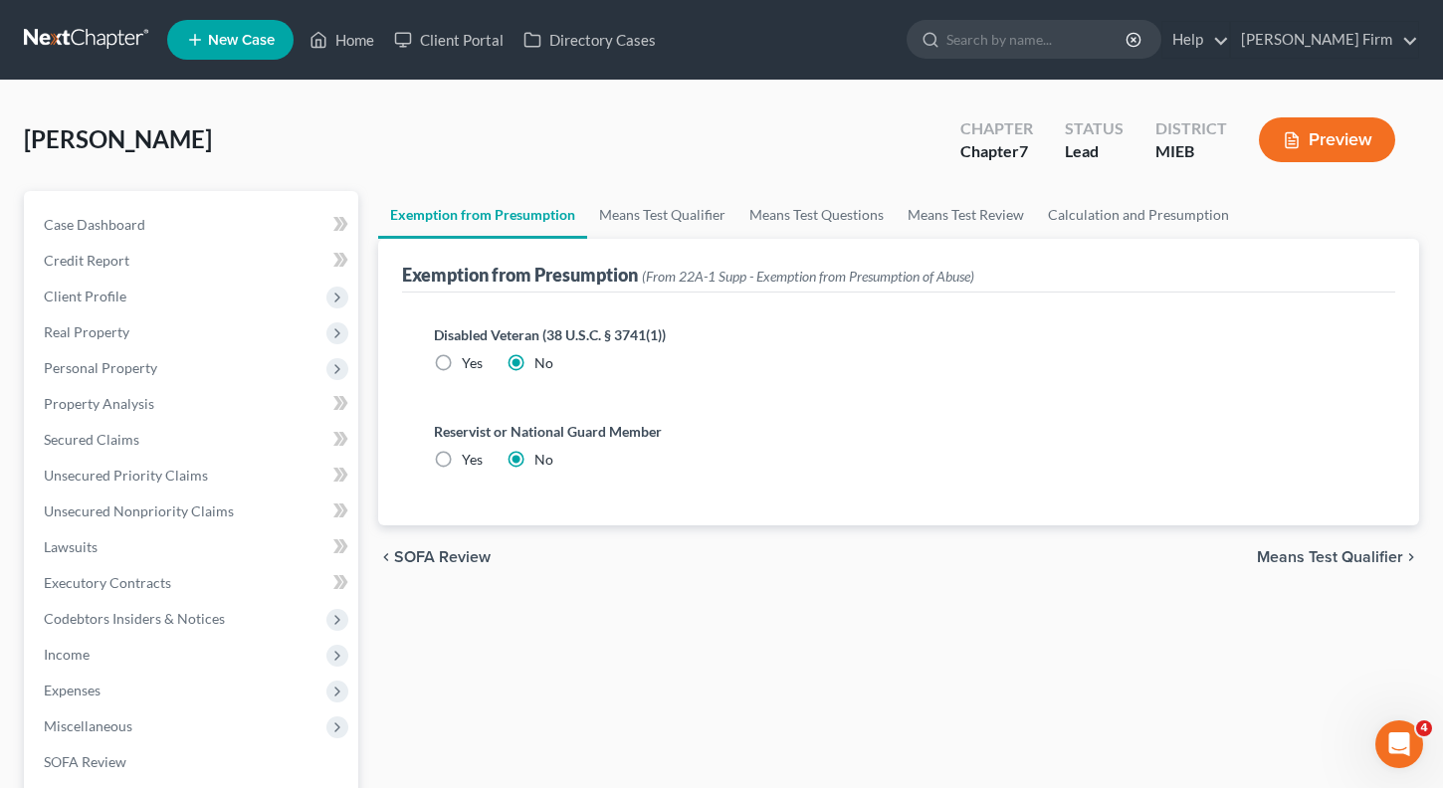
click at [1294, 560] on span "Means Test Qualifier" at bounding box center [1330, 557] width 146 height 16
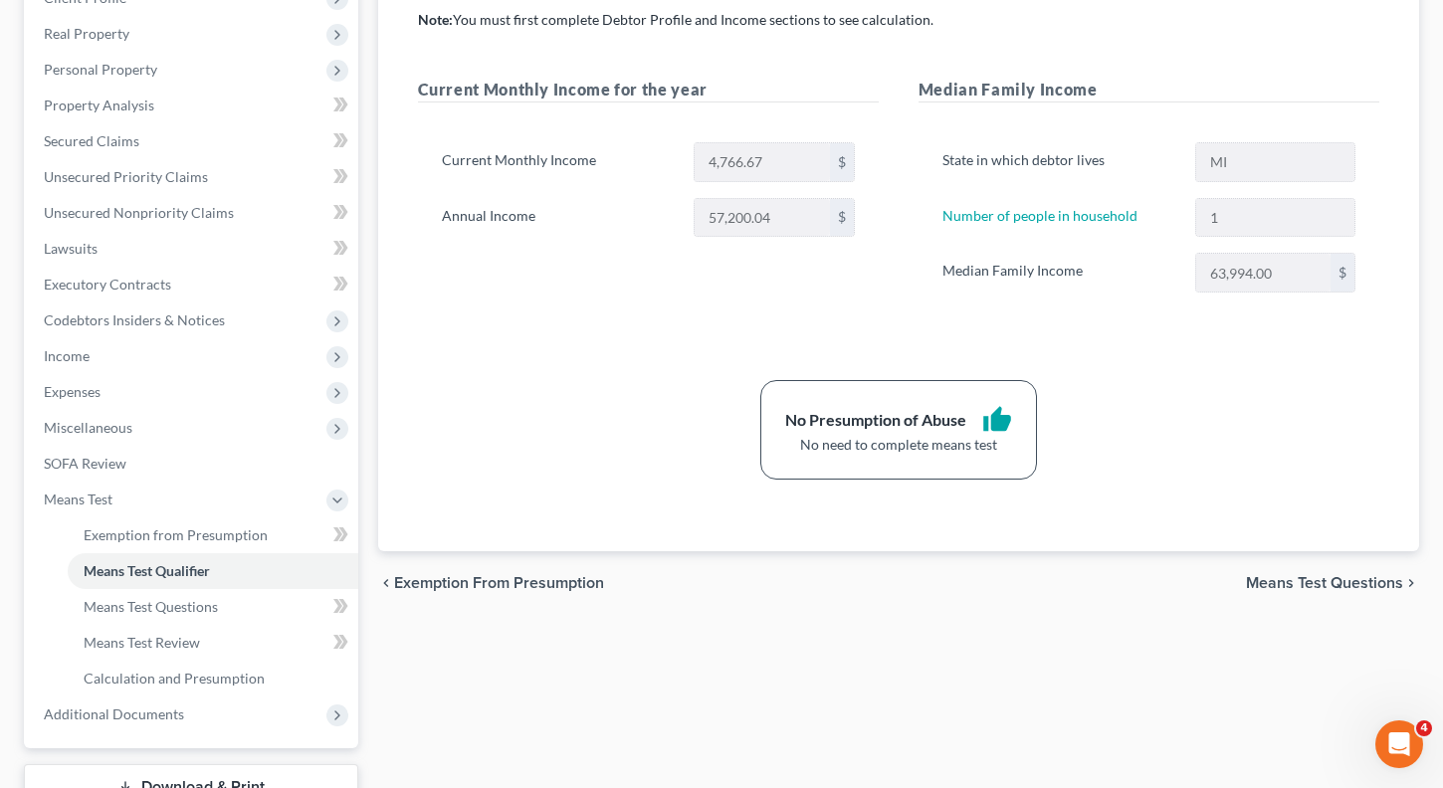
click at [1291, 580] on span "Means Test Questions" at bounding box center [1324, 583] width 157 height 16
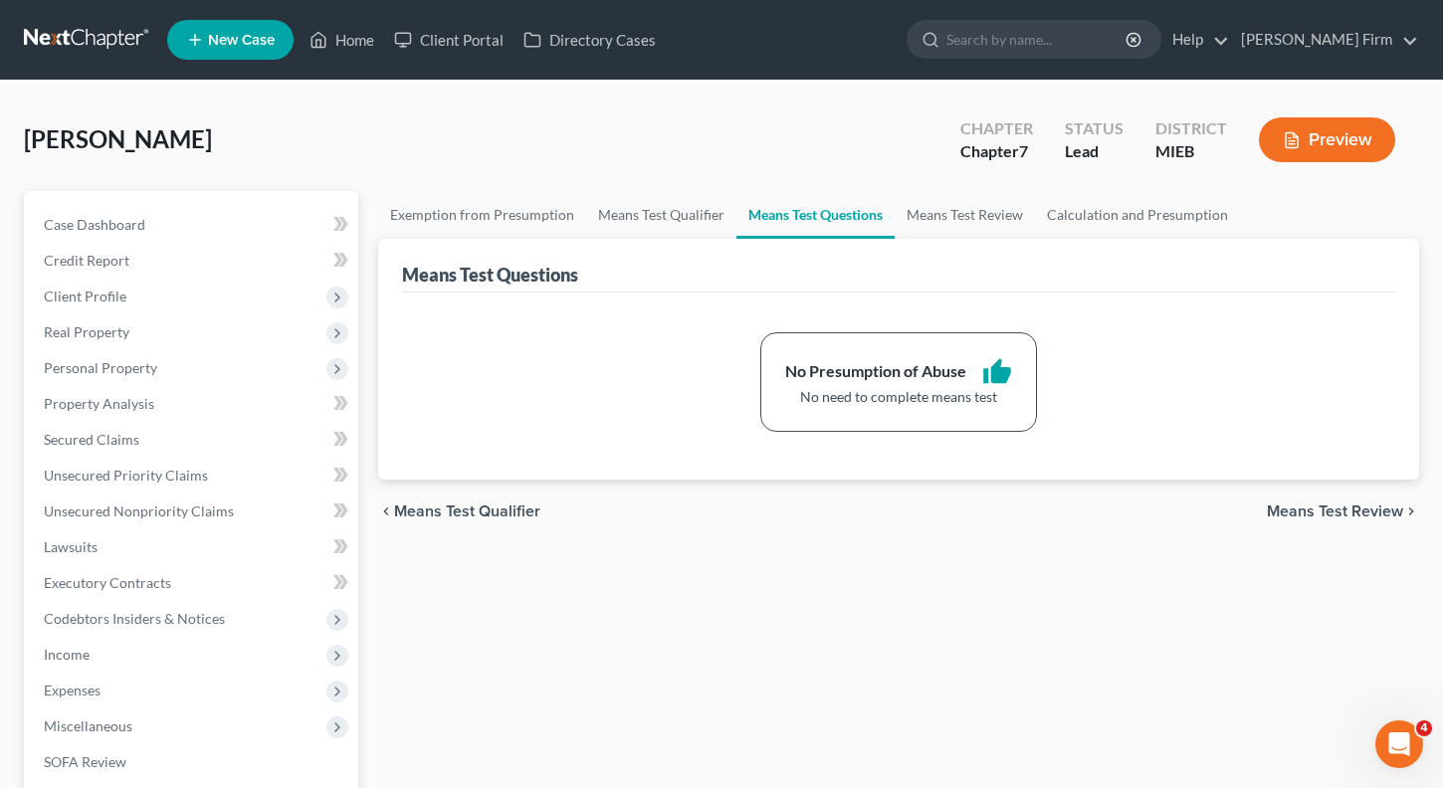
click at [1287, 509] on span "Means Test Review" at bounding box center [1335, 512] width 136 height 16
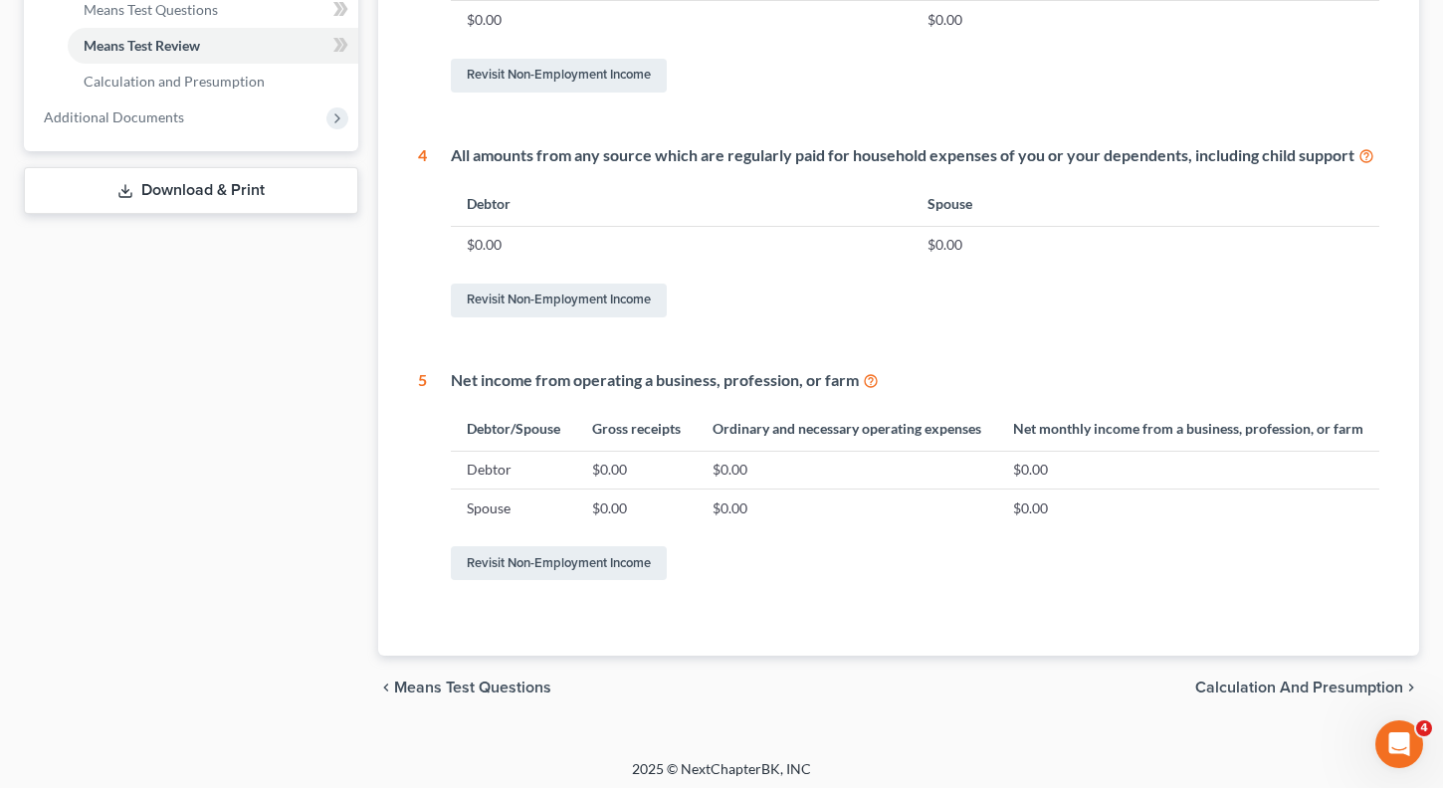
scroll to position [923, 0]
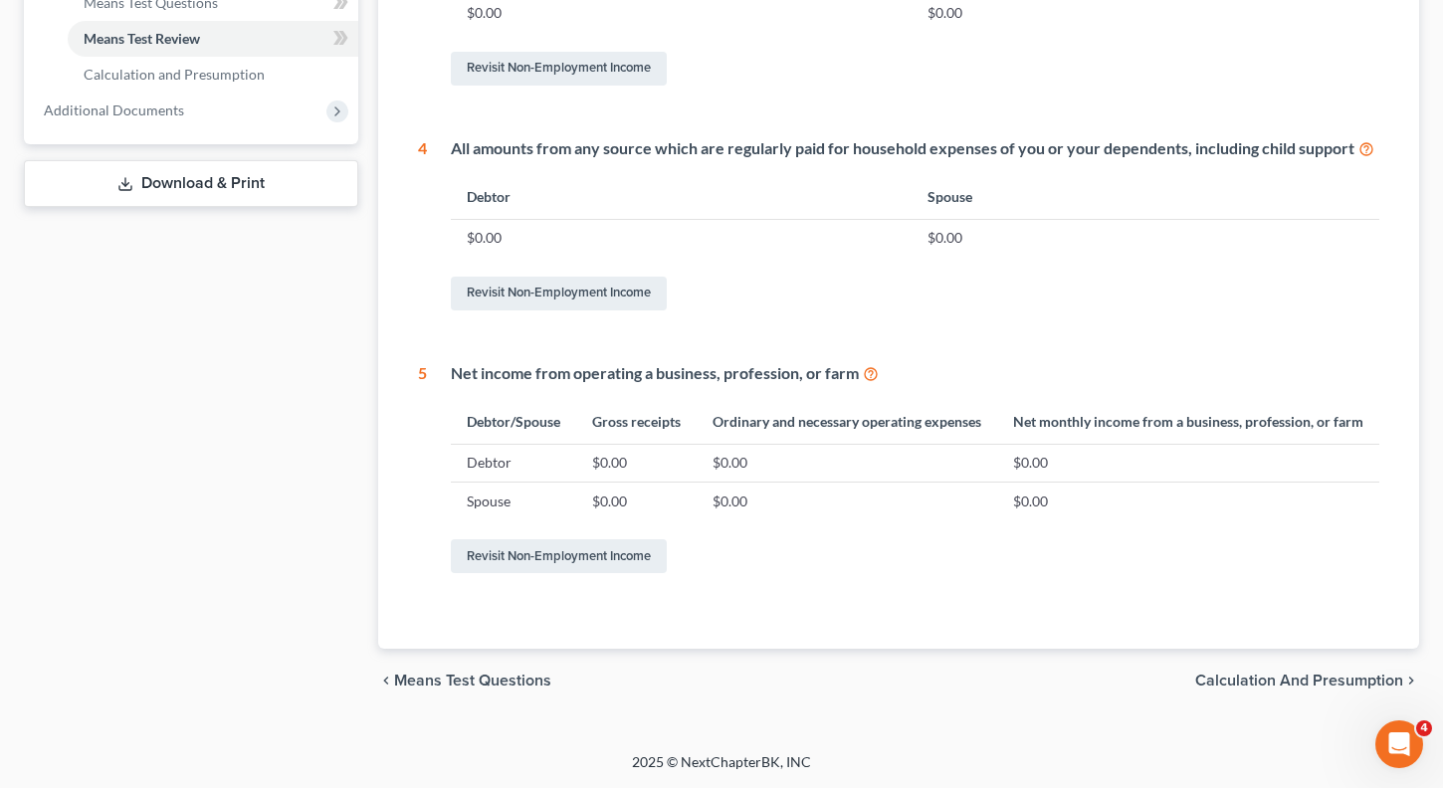
click at [1293, 673] on span "Calculation and Presumption" at bounding box center [1299, 681] width 208 height 16
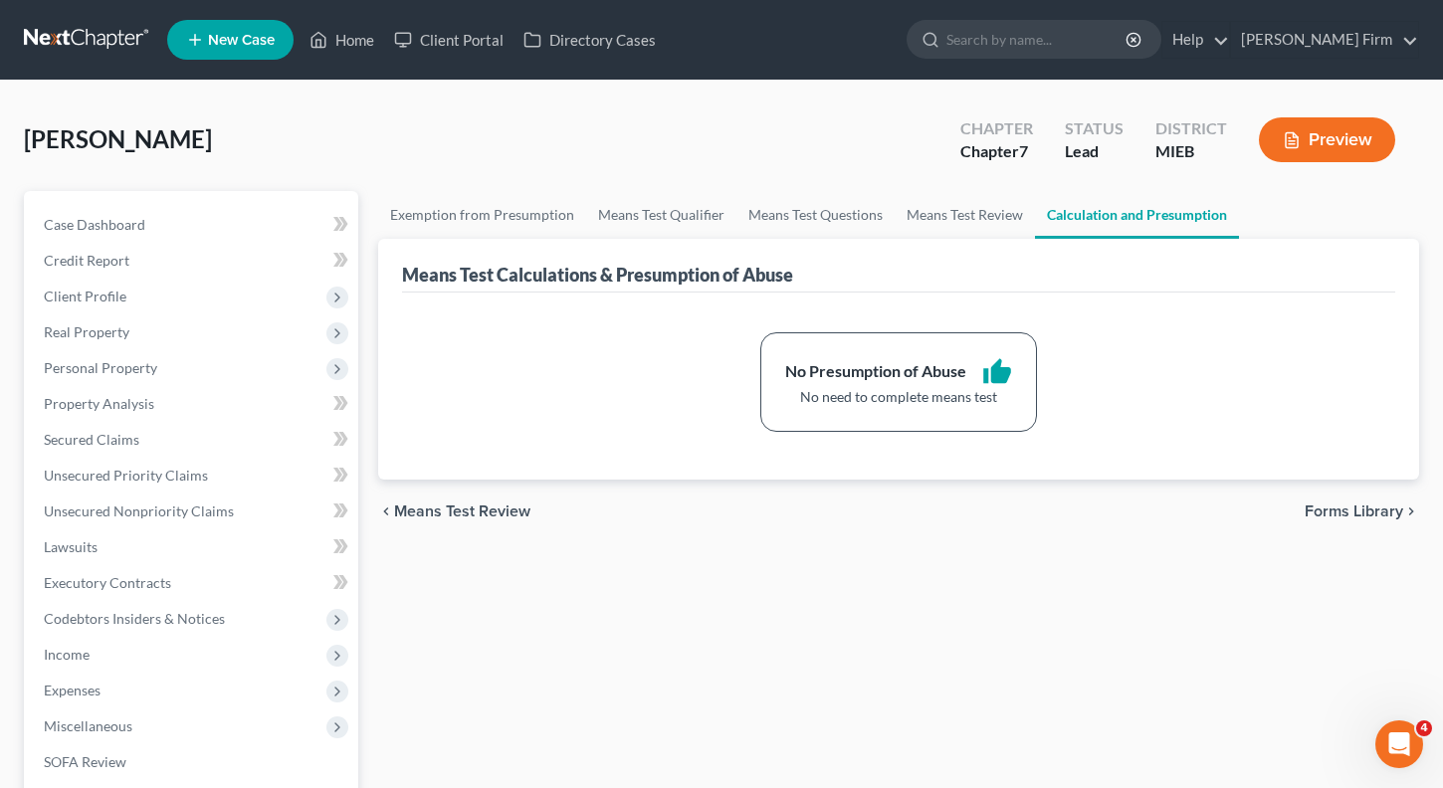
click at [1315, 509] on span "Forms Library" at bounding box center [1354, 512] width 99 height 16
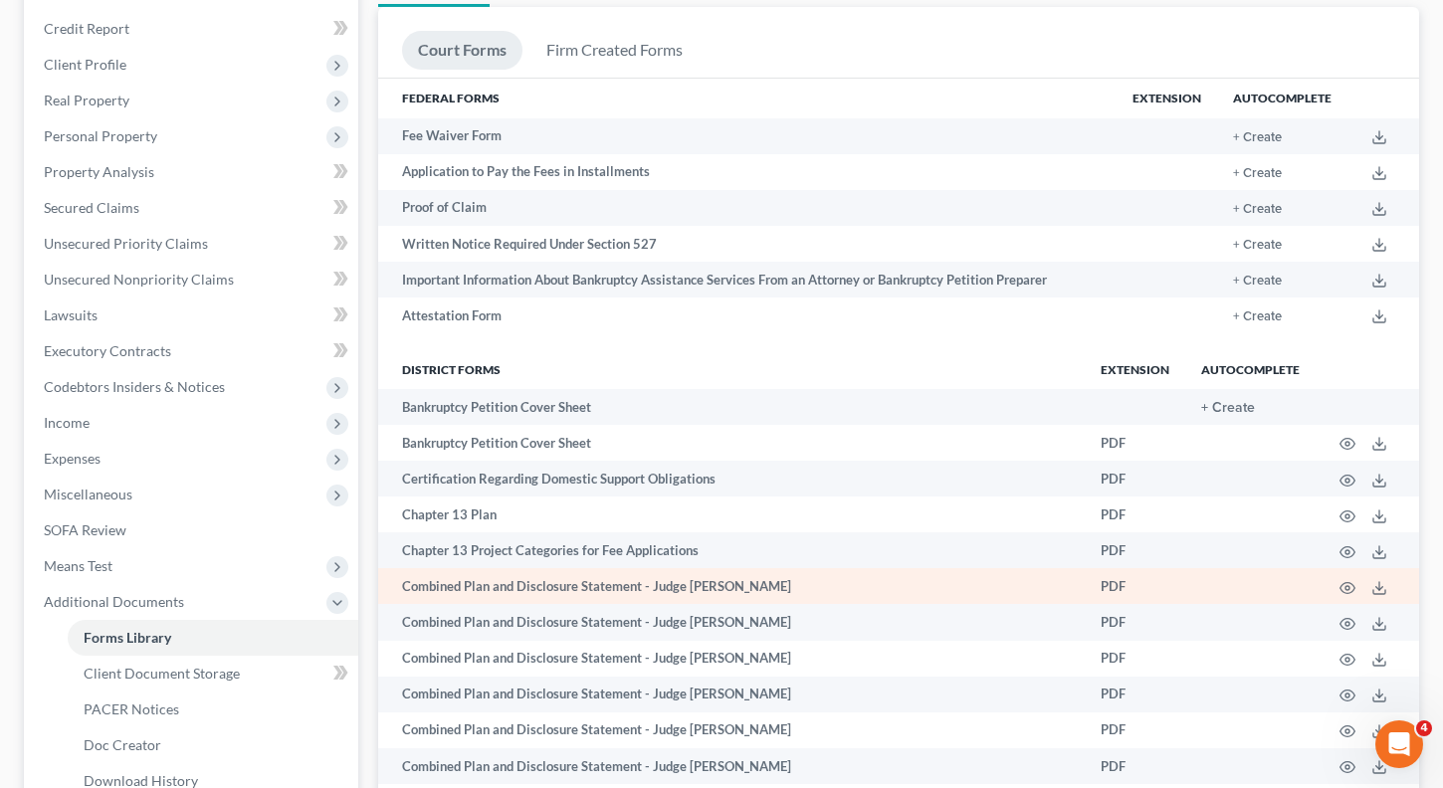
scroll to position [299, 0]
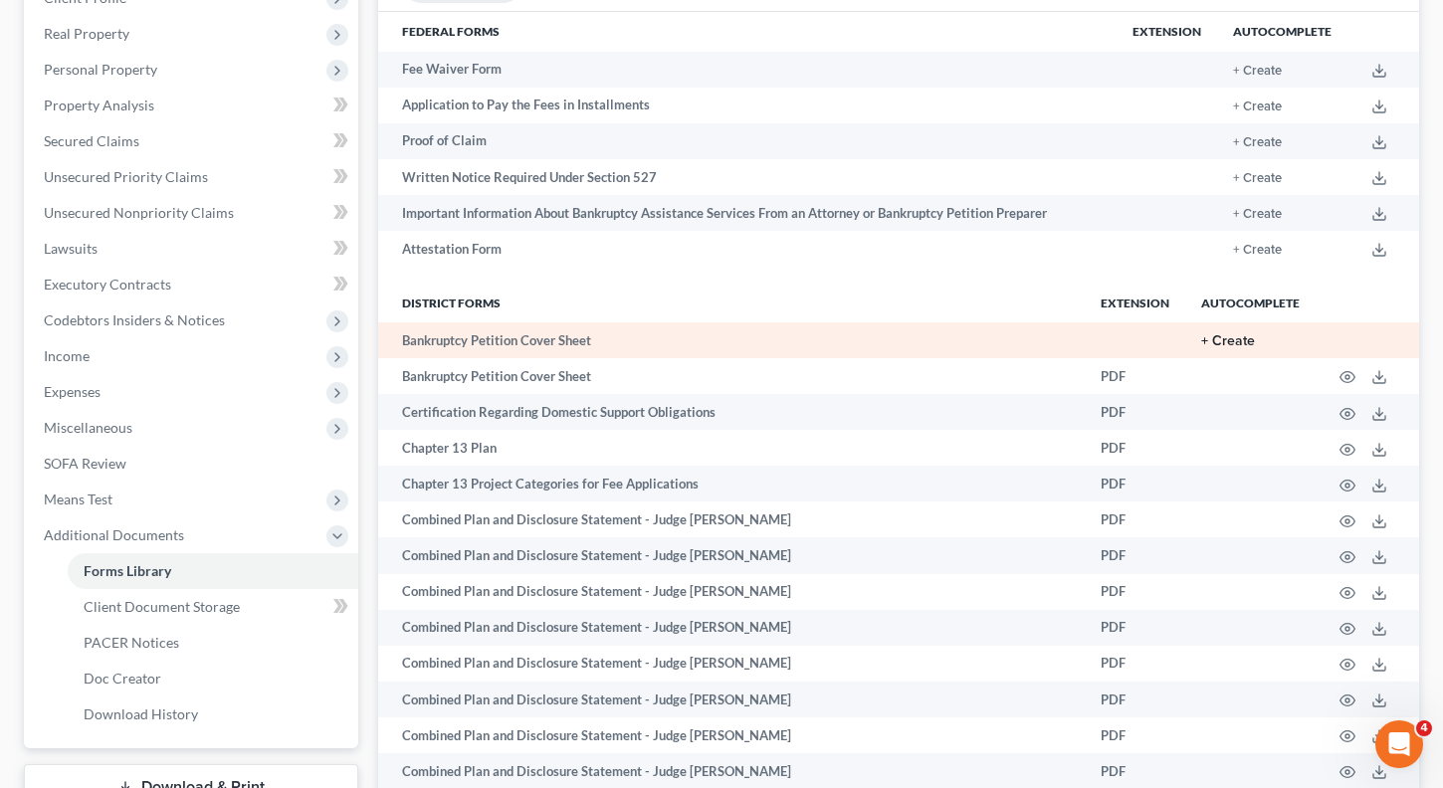
click at [1246, 342] on button "+ Create" at bounding box center [1228, 341] width 54 height 14
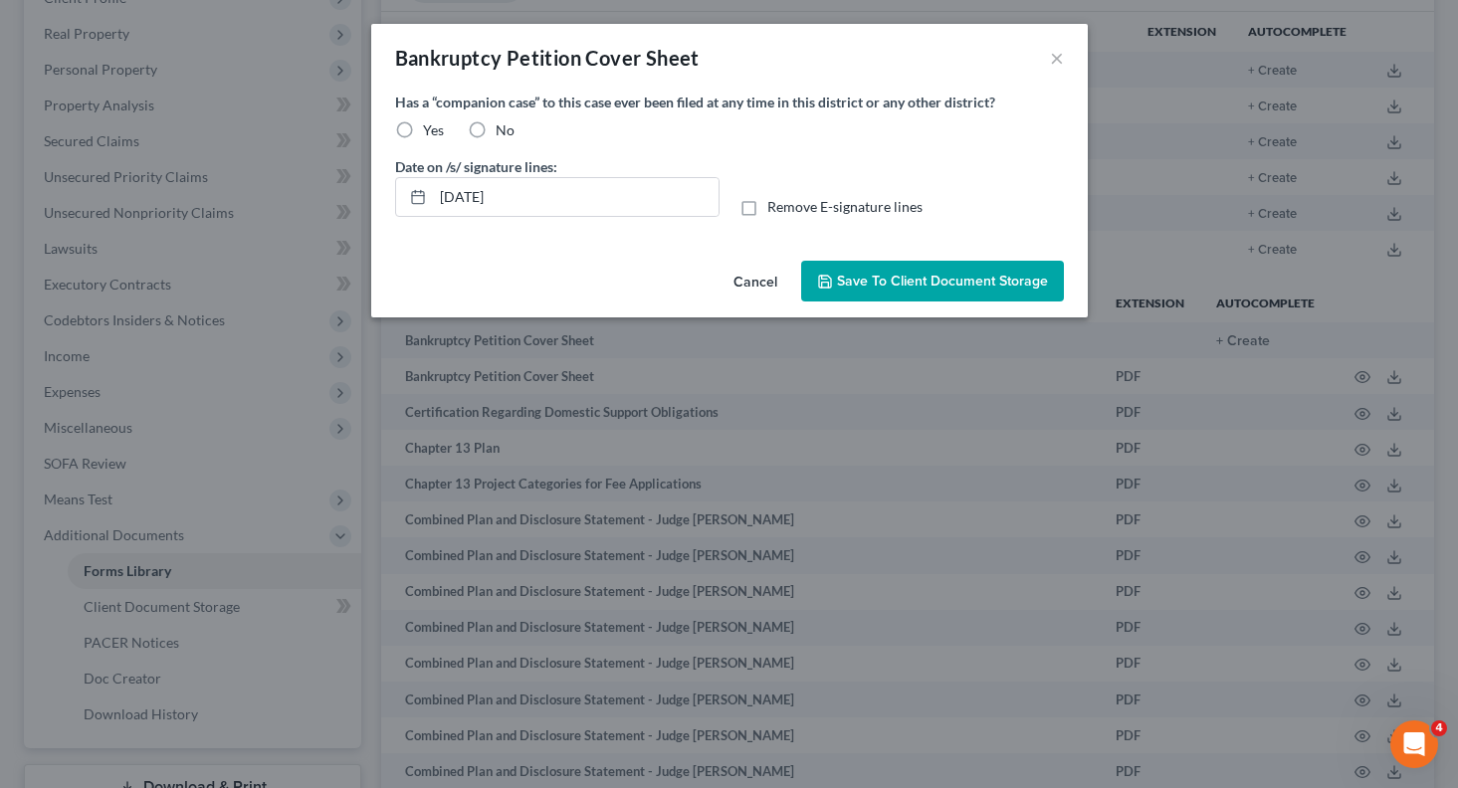
click at [496, 129] on label "No" at bounding box center [505, 130] width 19 height 20
click at [504, 129] on input "No" at bounding box center [510, 126] width 13 height 13
click at [767, 216] on label "Remove E-signature lines" at bounding box center [844, 207] width 155 height 20
click at [767, 210] on label "Remove E-signature lines" at bounding box center [844, 207] width 155 height 20
click at [775, 210] on input "Remove E-signature lines" at bounding box center [781, 203] width 13 height 13
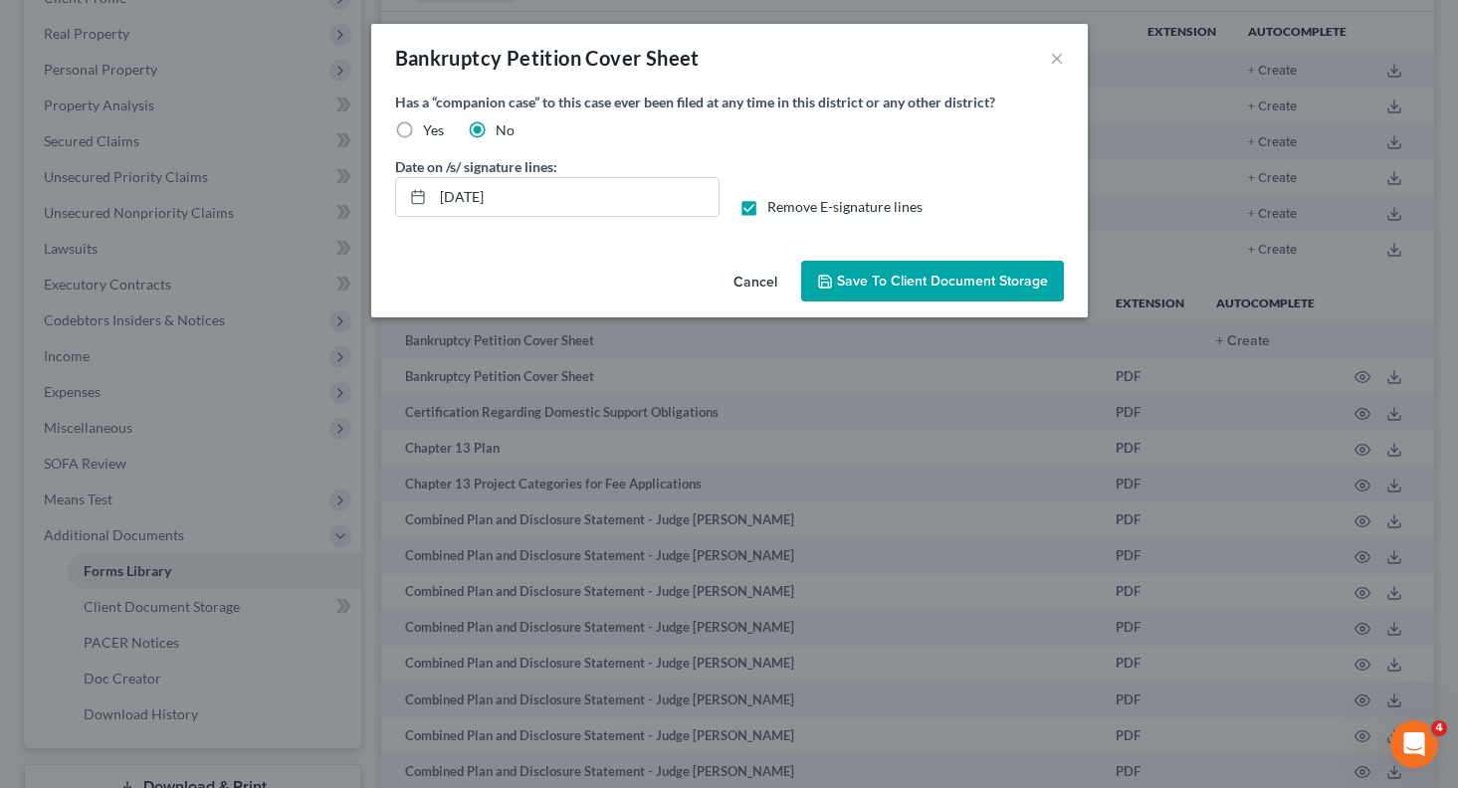
click at [896, 281] on span "Save to Client Document Storage" at bounding box center [942, 281] width 211 height 17
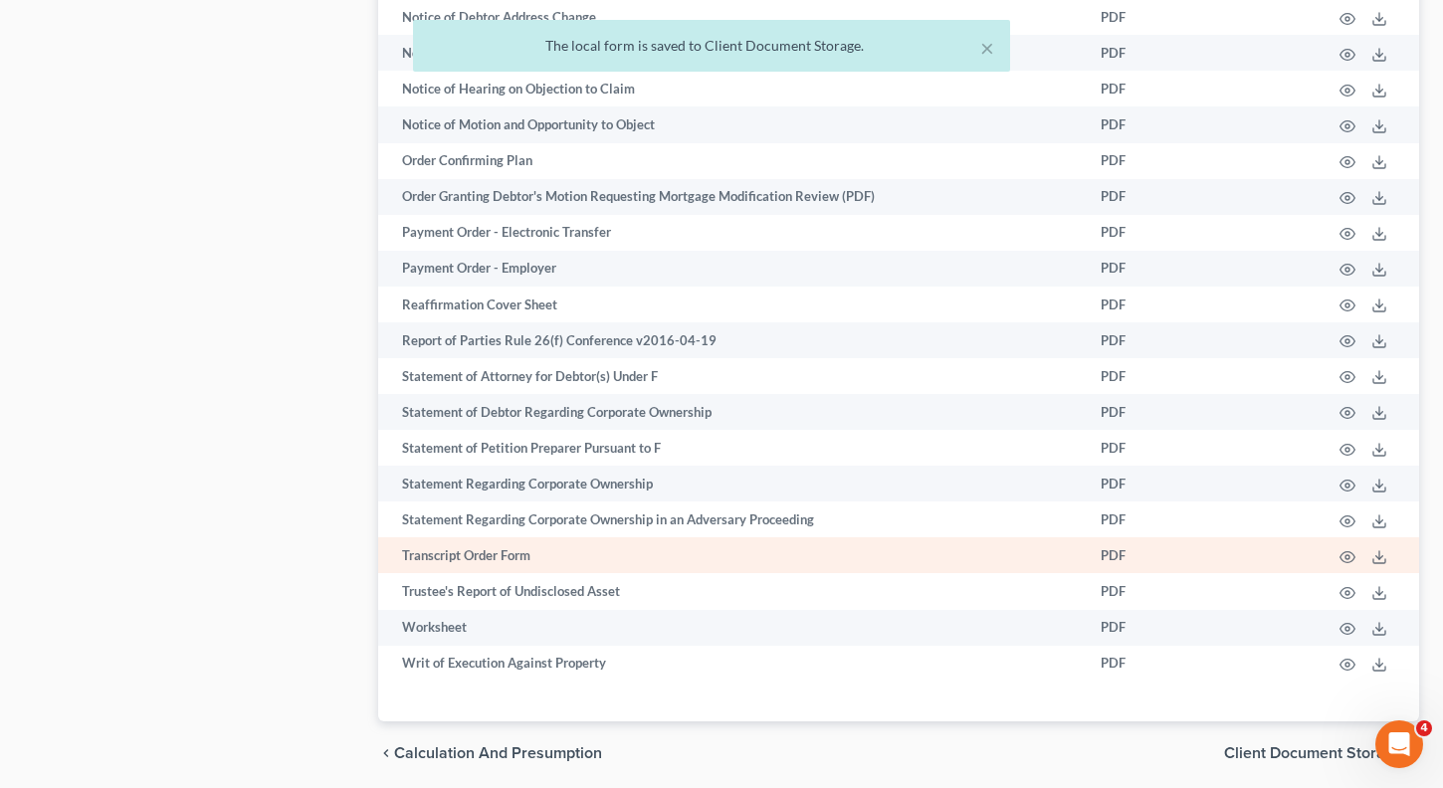
scroll to position [1879, 0]
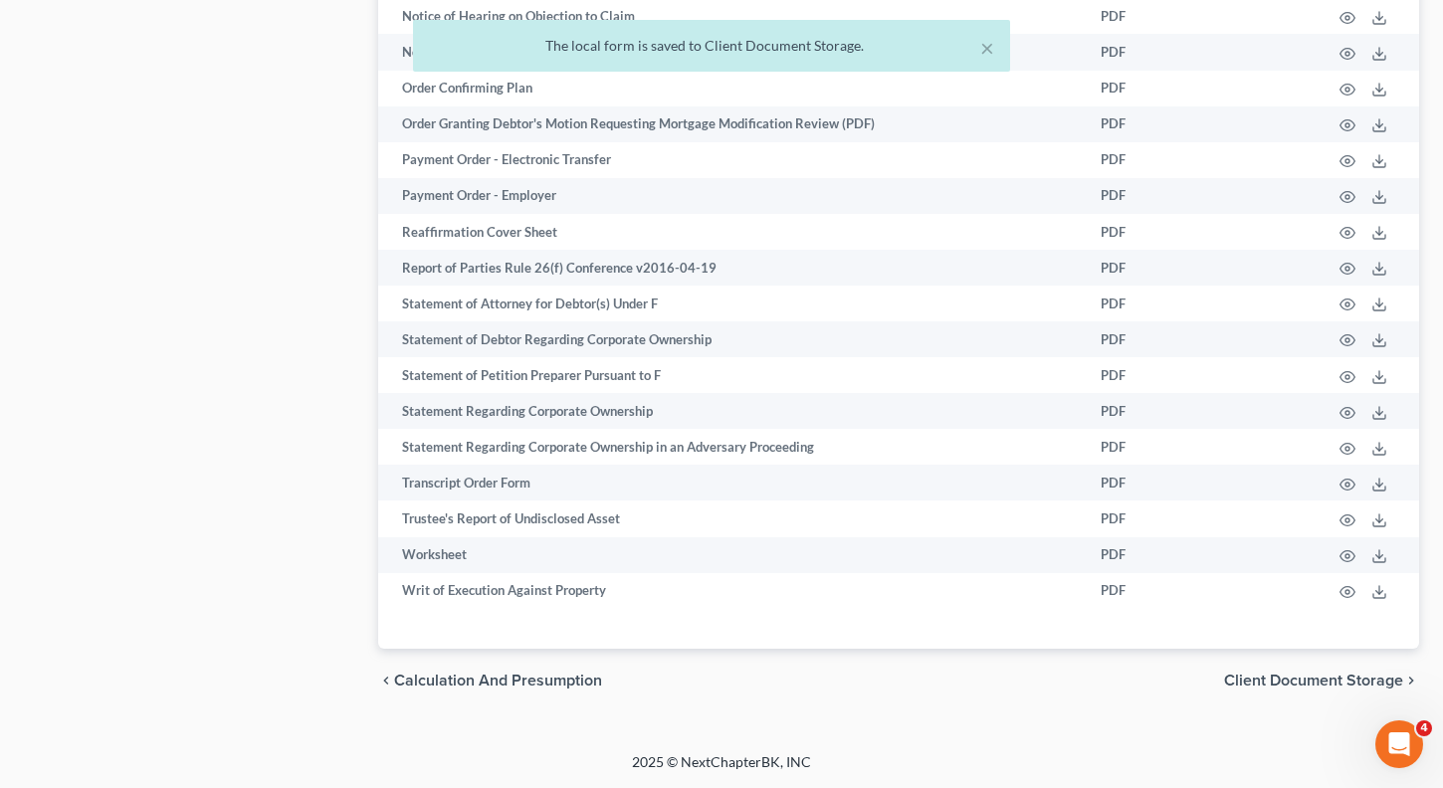
click at [1304, 675] on span "Client Document Storage" at bounding box center [1313, 681] width 179 height 16
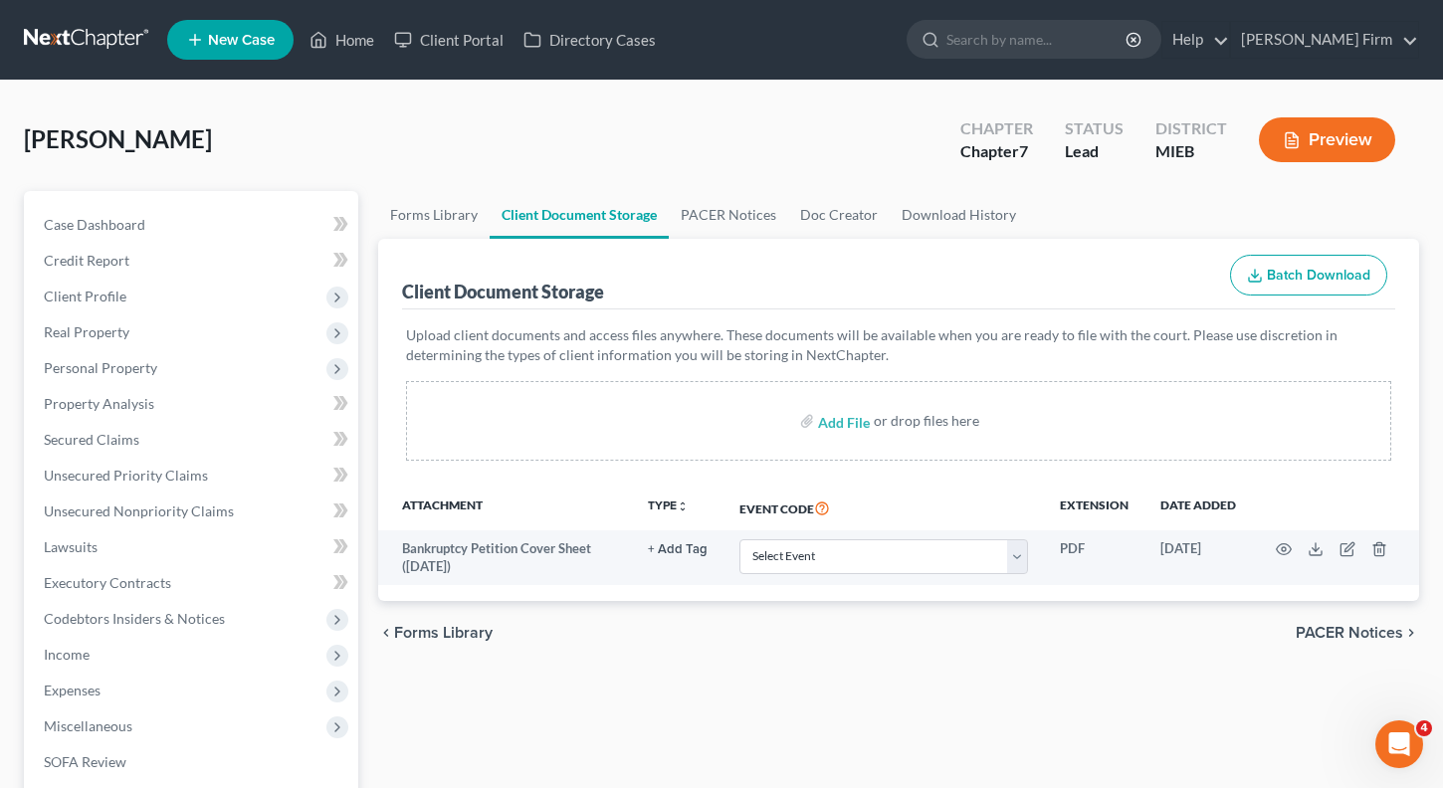
click at [1347, 625] on span "PACER Notices" at bounding box center [1349, 633] width 107 height 16
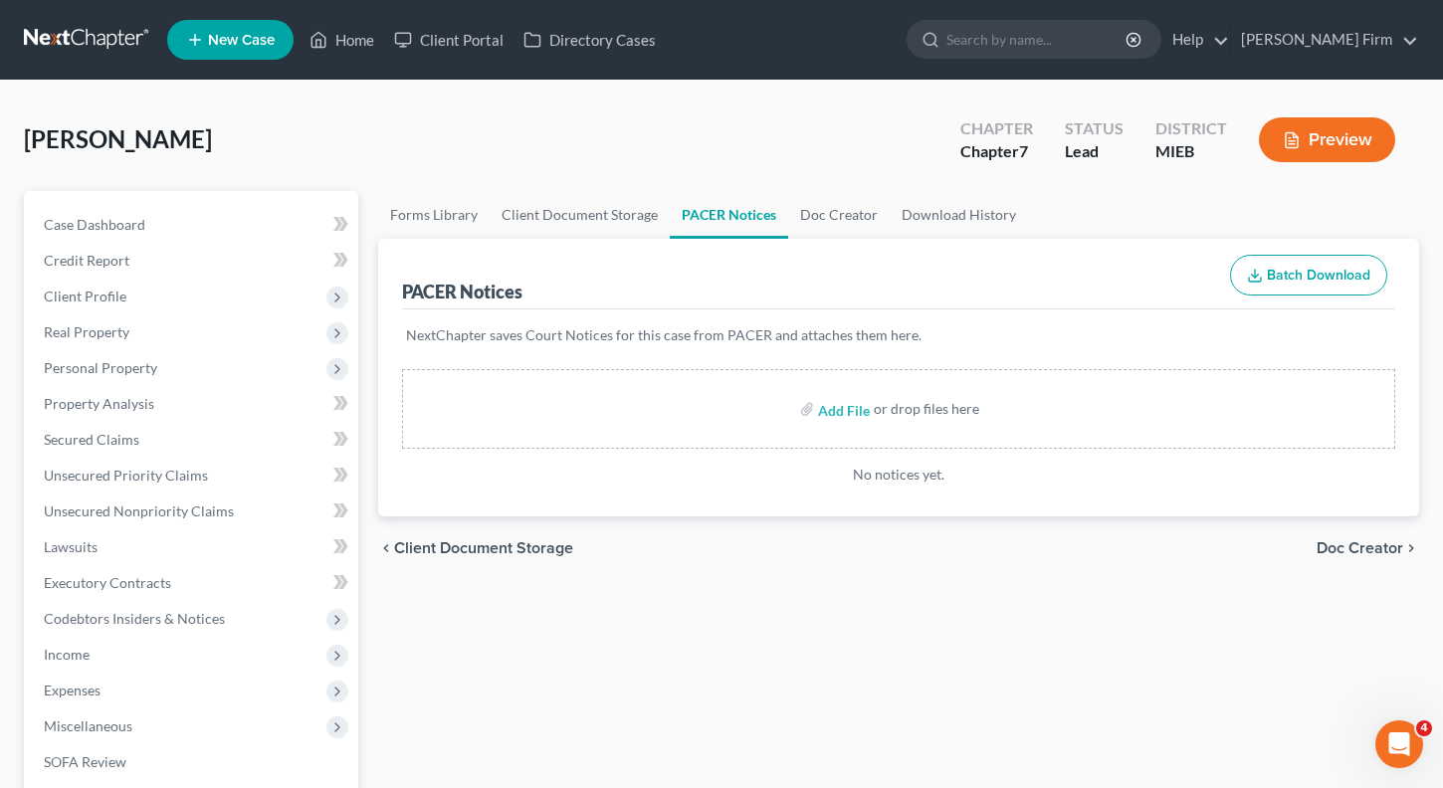
click at [1352, 552] on span "Doc Creator" at bounding box center [1360, 548] width 87 height 16
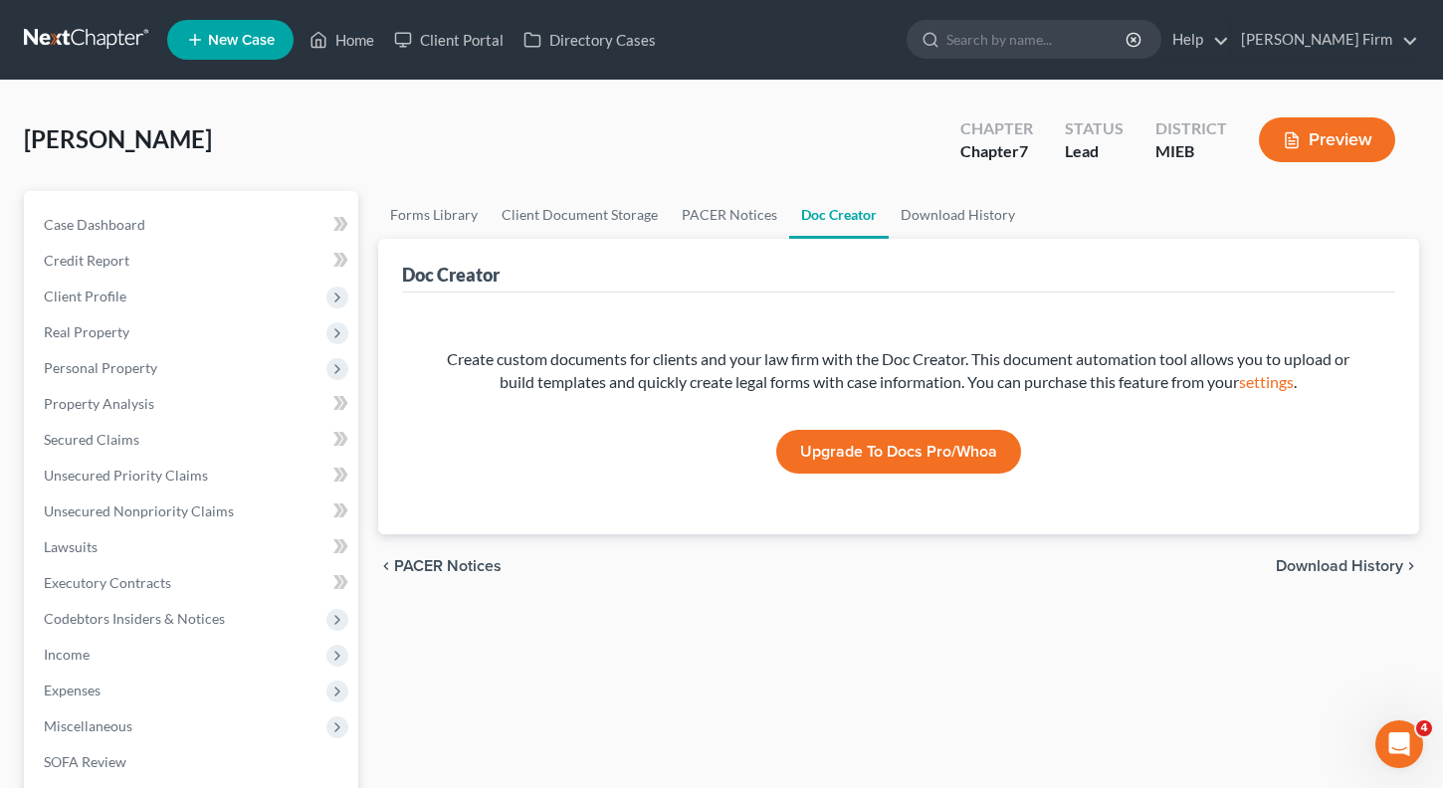
click at [1351, 562] on span "Download History" at bounding box center [1339, 566] width 127 height 16
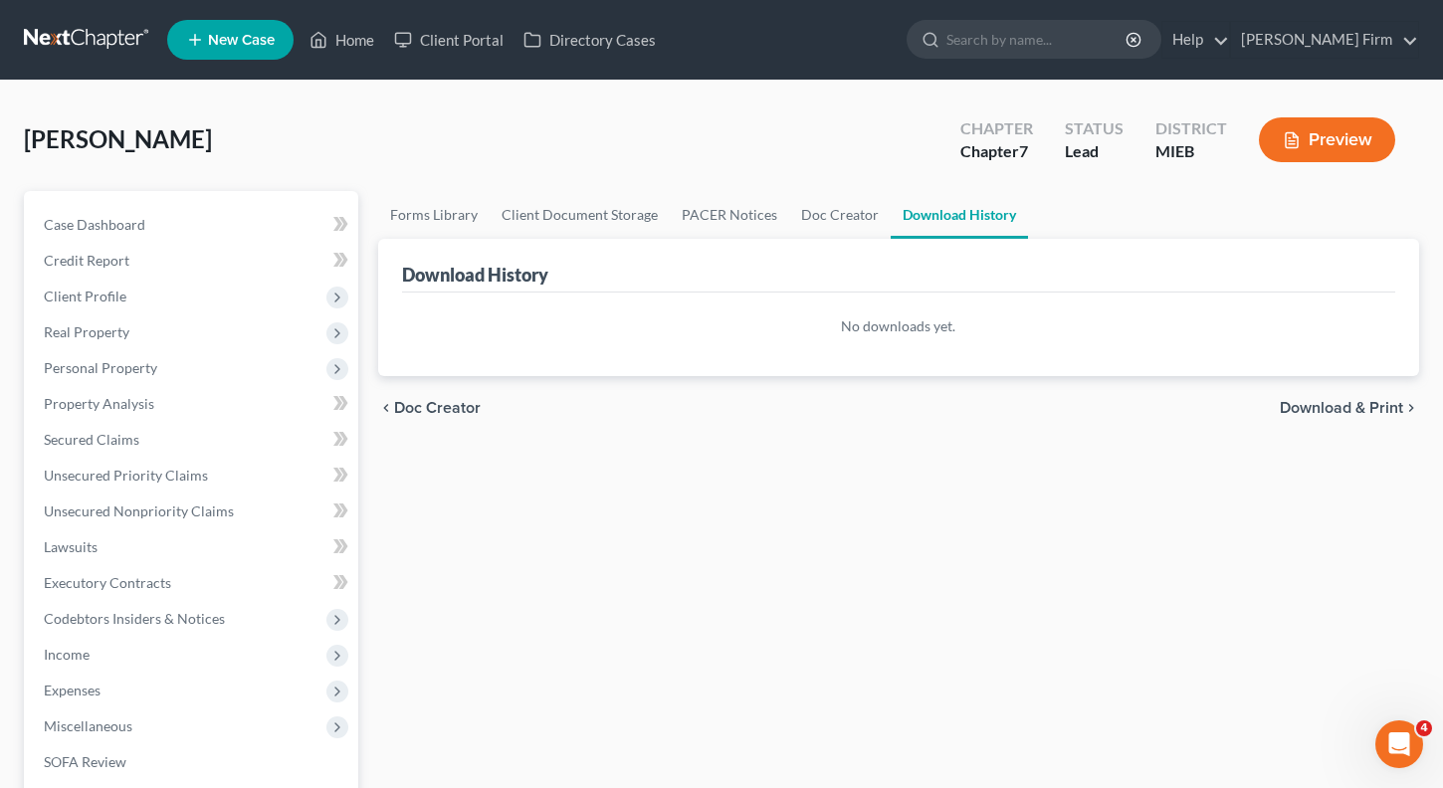
click at [1328, 404] on span "Download & Print" at bounding box center [1341, 408] width 123 height 16
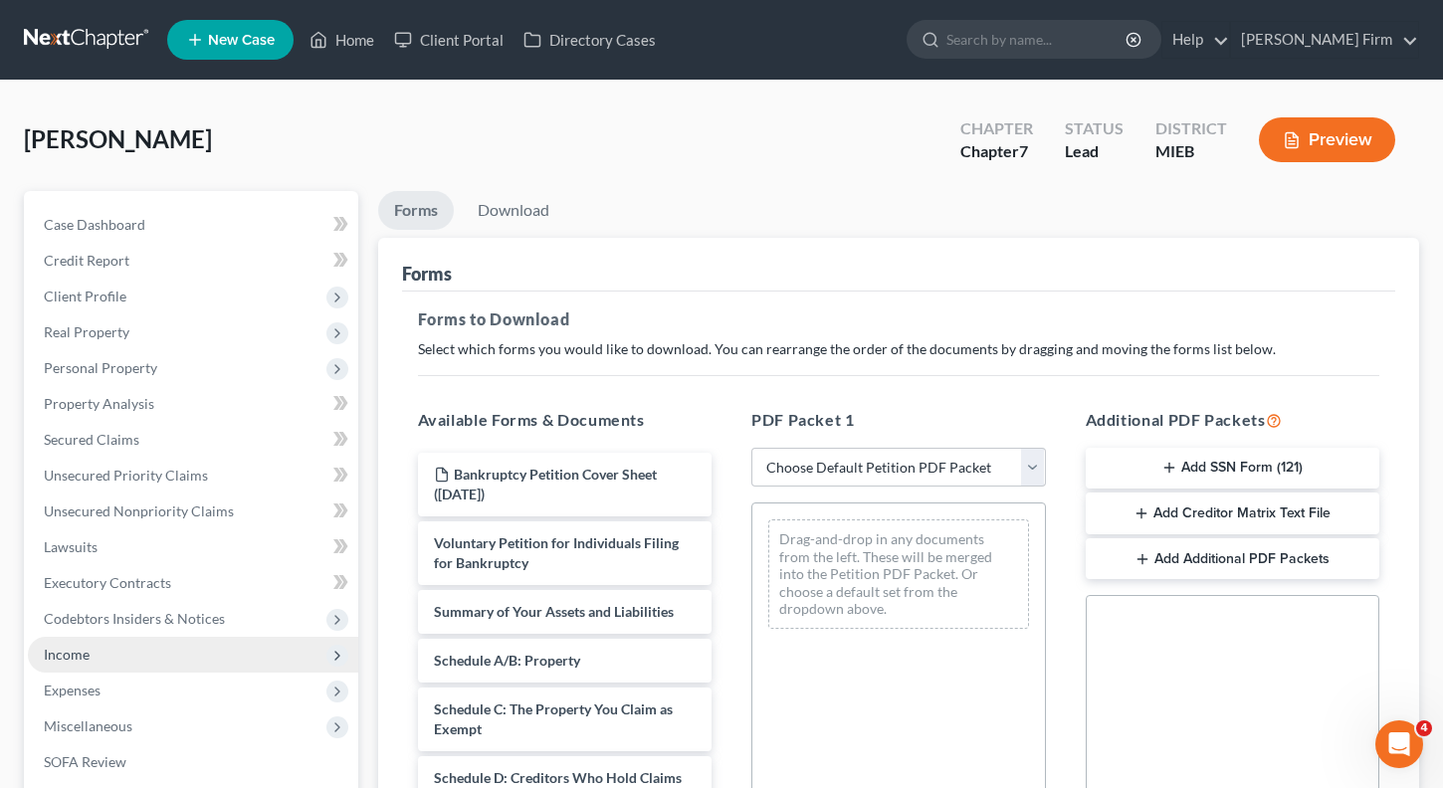
click at [129, 664] on span "Income" at bounding box center [193, 655] width 330 height 36
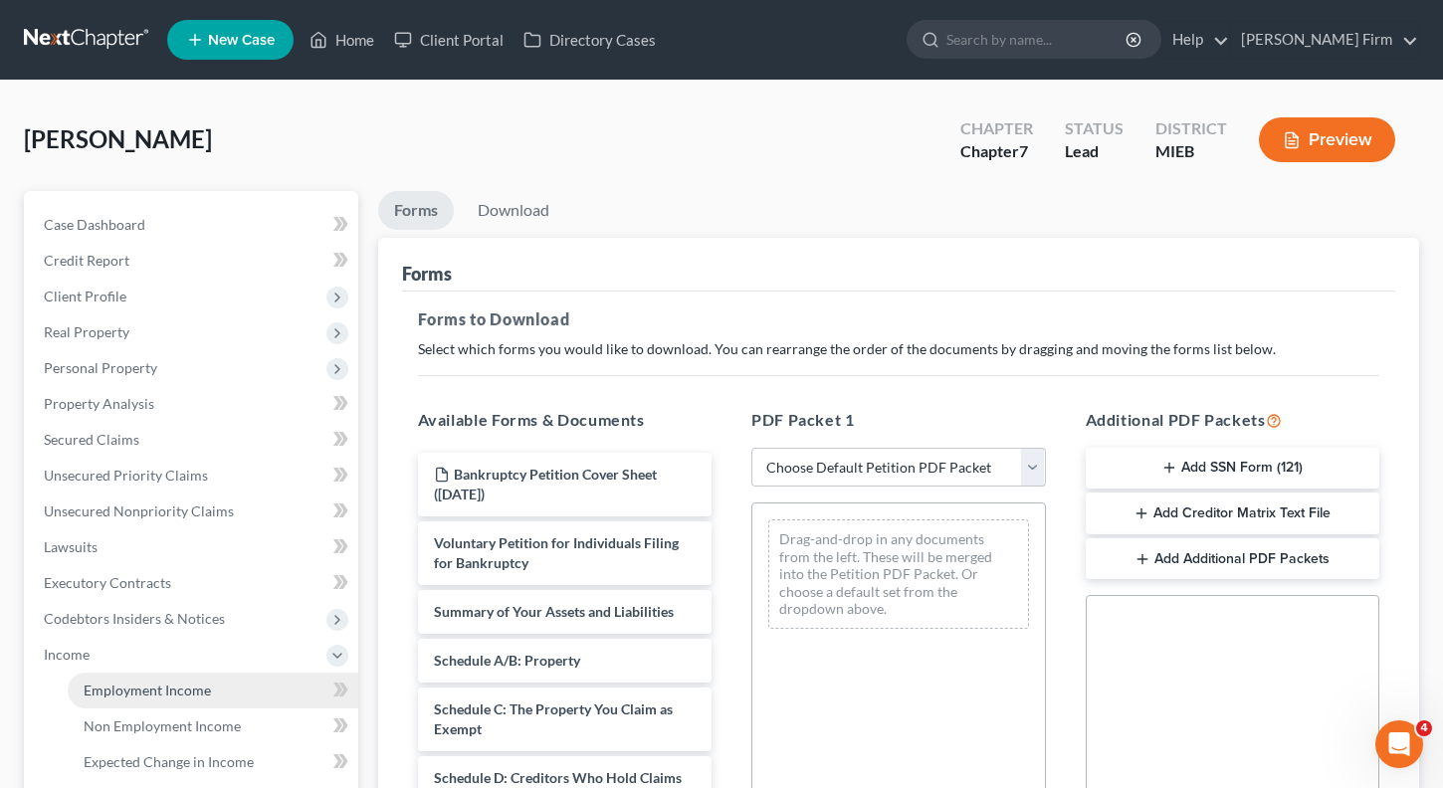
click at [128, 680] on link "Employment Income" at bounding box center [213, 691] width 291 height 36
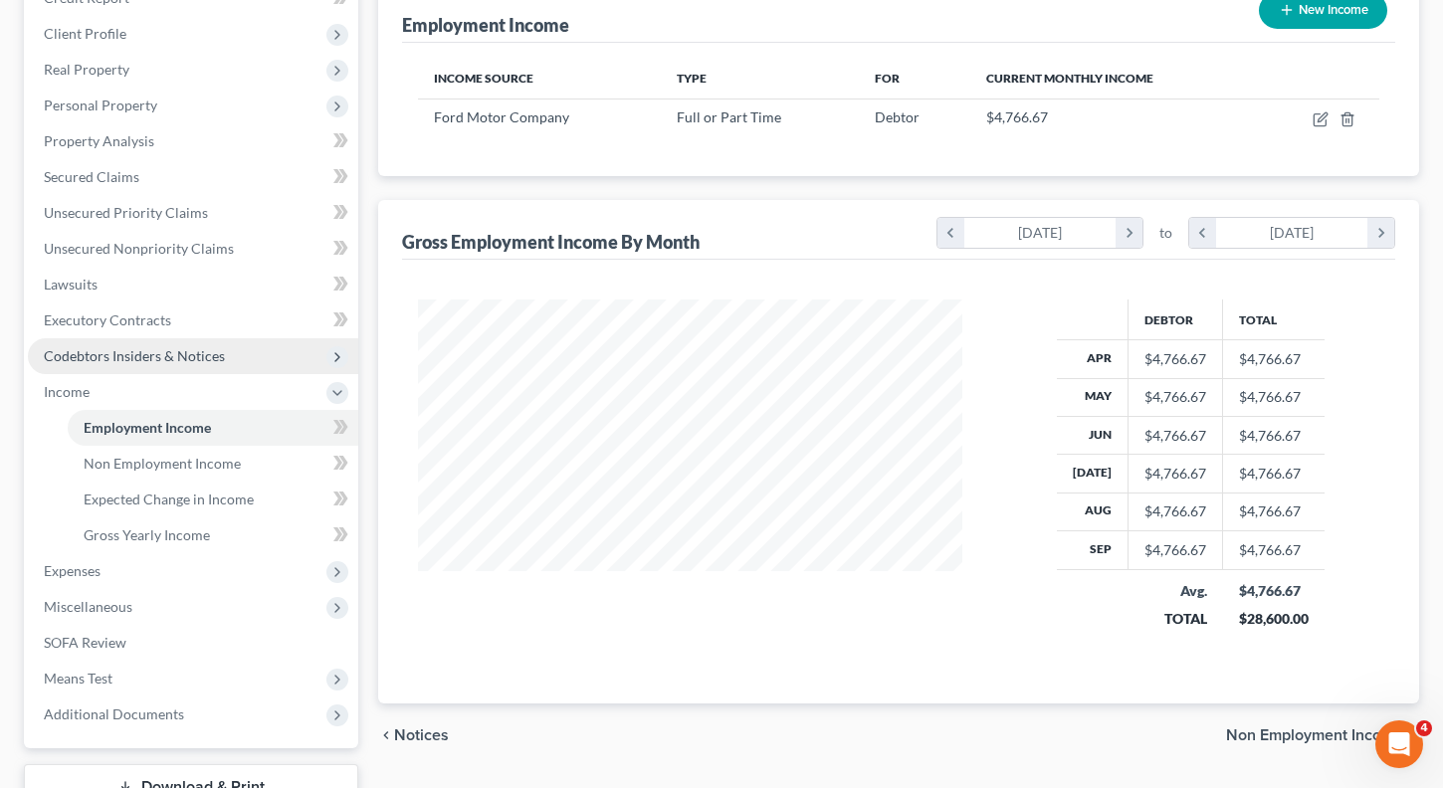
scroll to position [299, 0]
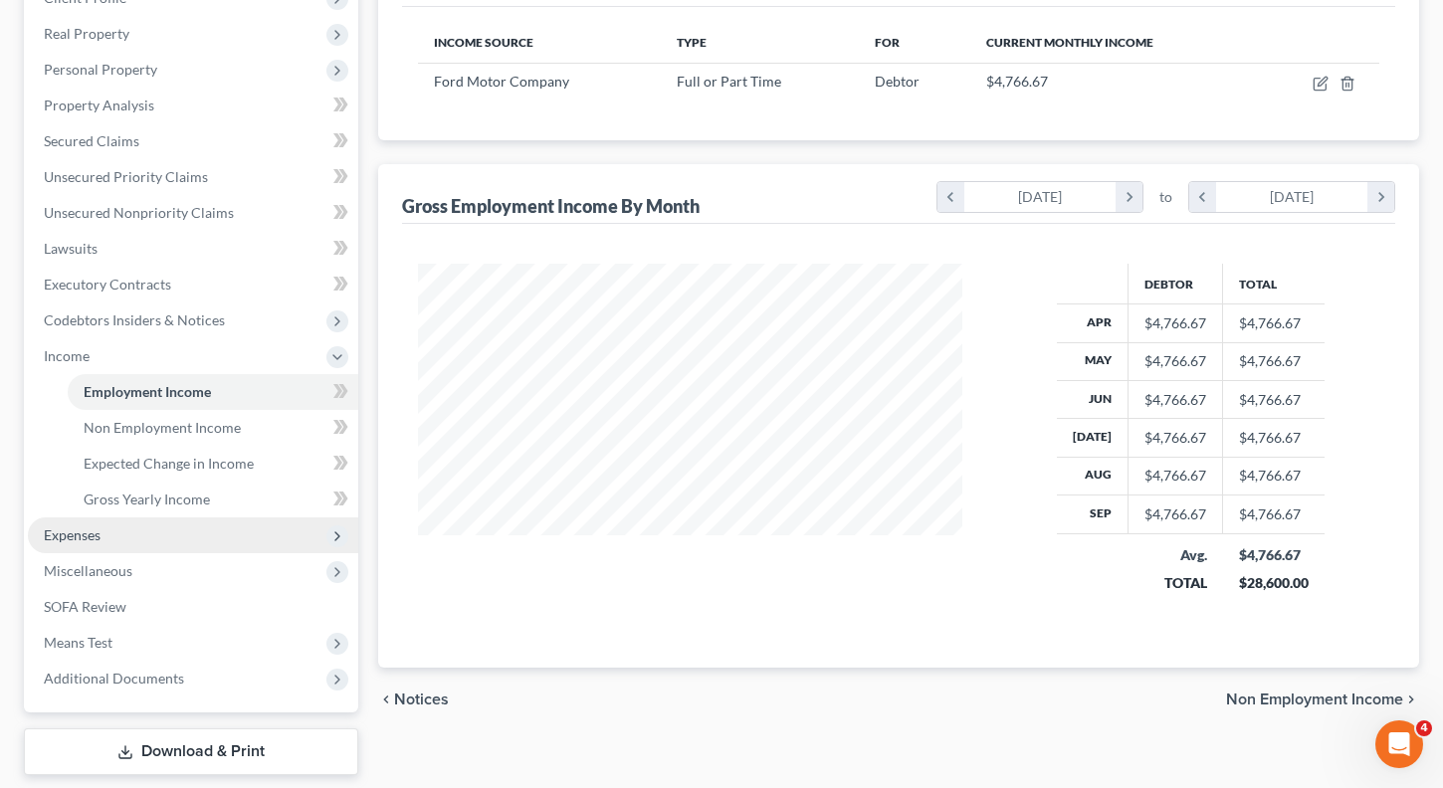
click at [93, 536] on span "Expenses" at bounding box center [72, 534] width 57 height 17
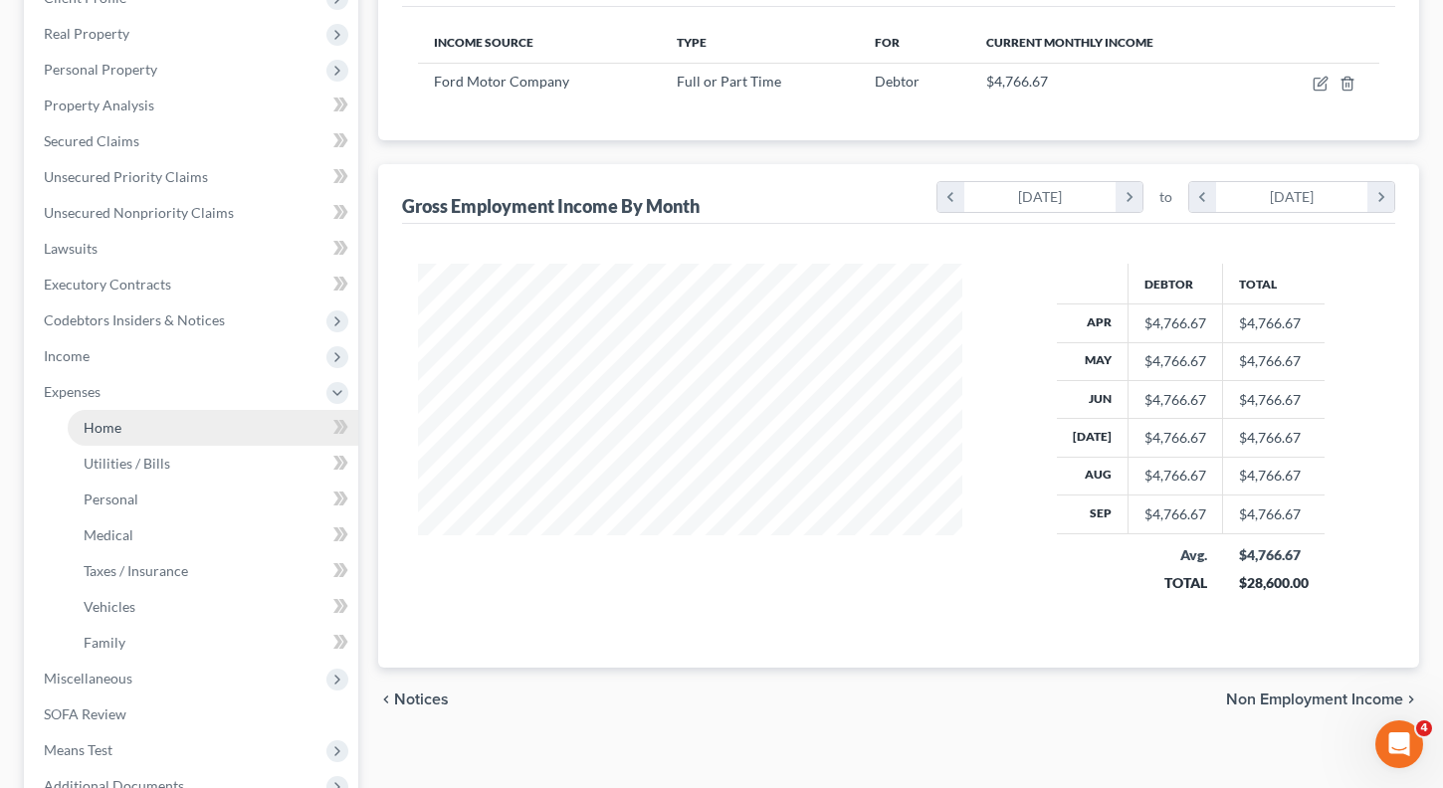
click at [130, 433] on link "Home" at bounding box center [213, 428] width 291 height 36
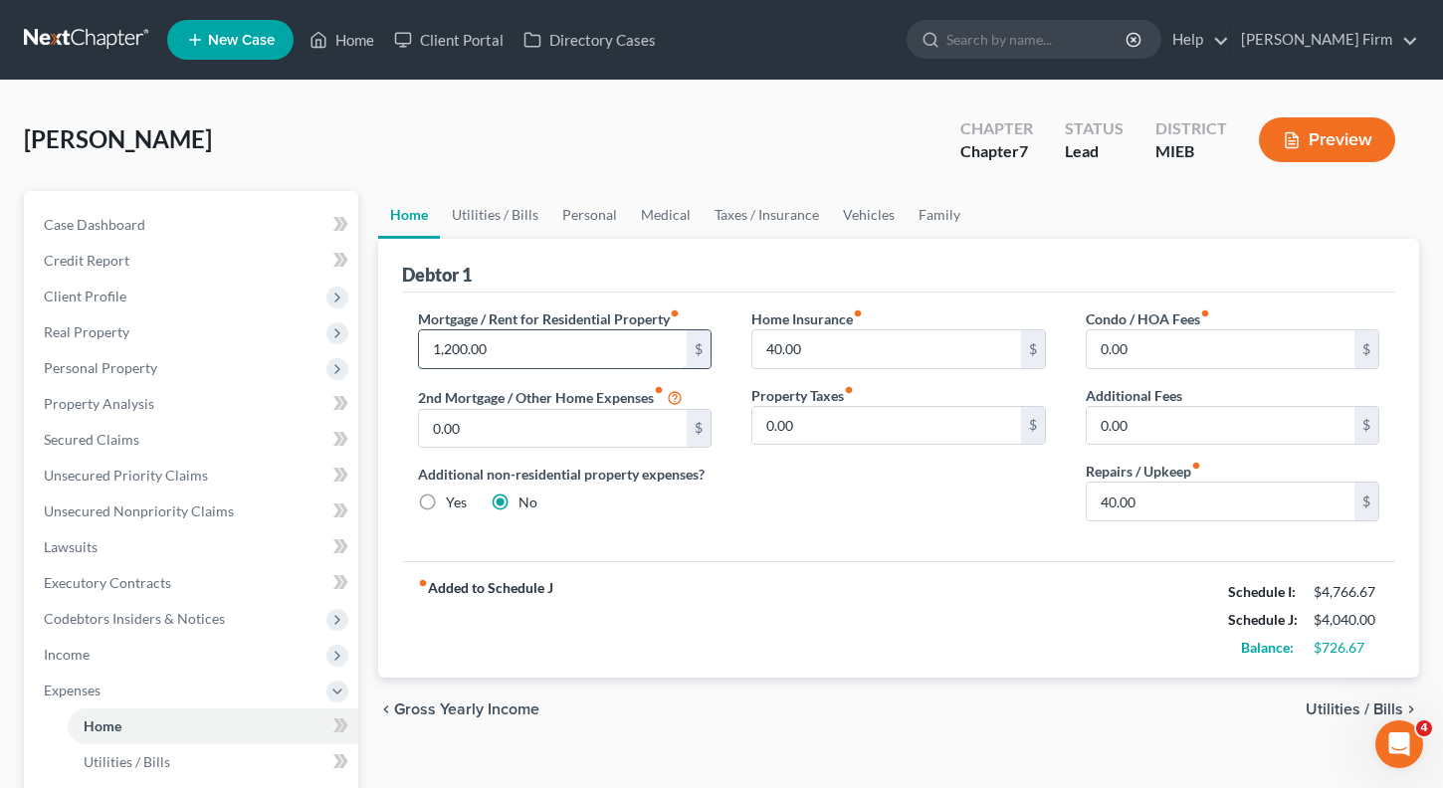
click at [538, 342] on input "1,200.00" at bounding box center [553, 349] width 269 height 38
click at [844, 637] on div "fiber_manual_record Added to Schedule J Schedule I: $4,766.67 Schedule J: $4,08…" at bounding box center [899, 619] width 994 height 116
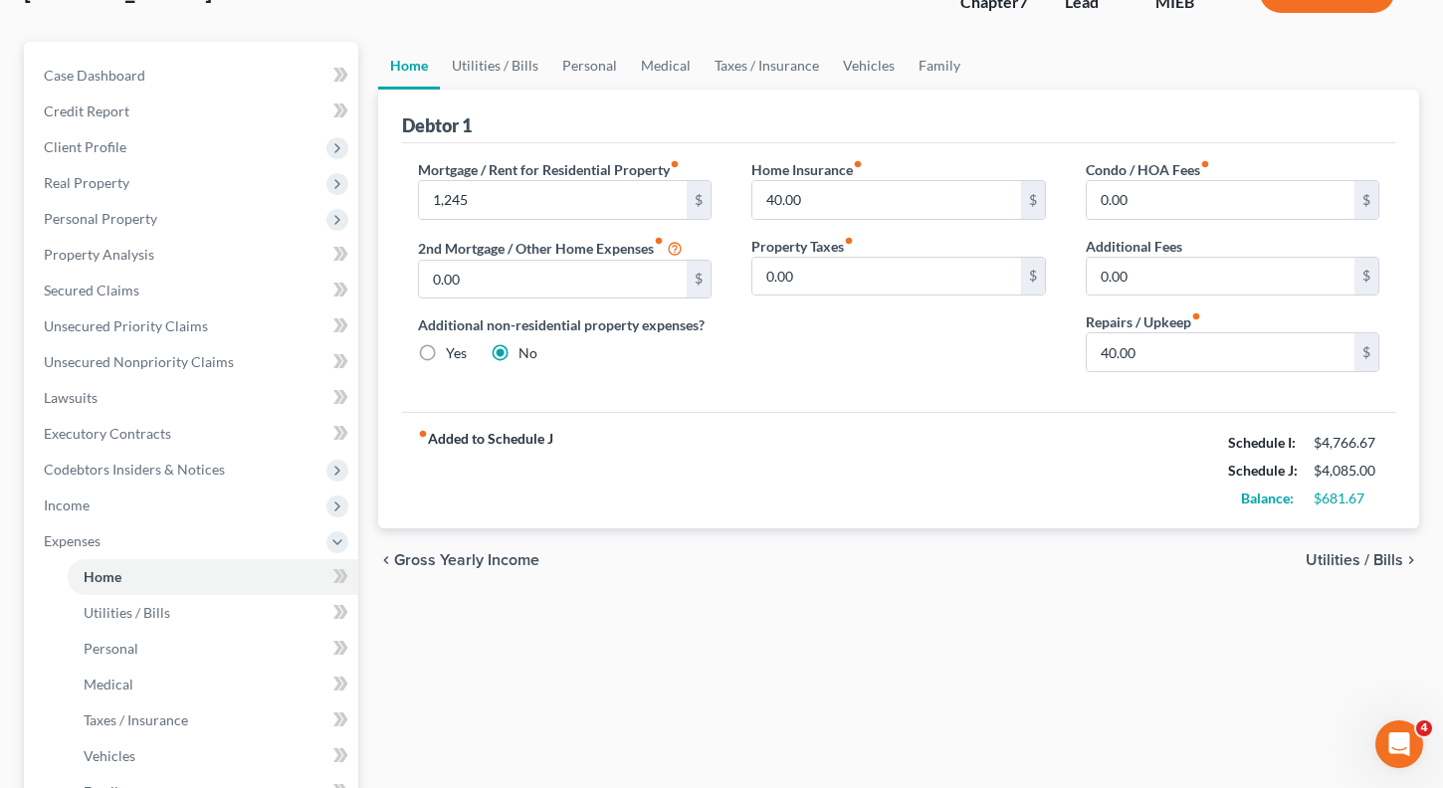
scroll to position [199, 0]
